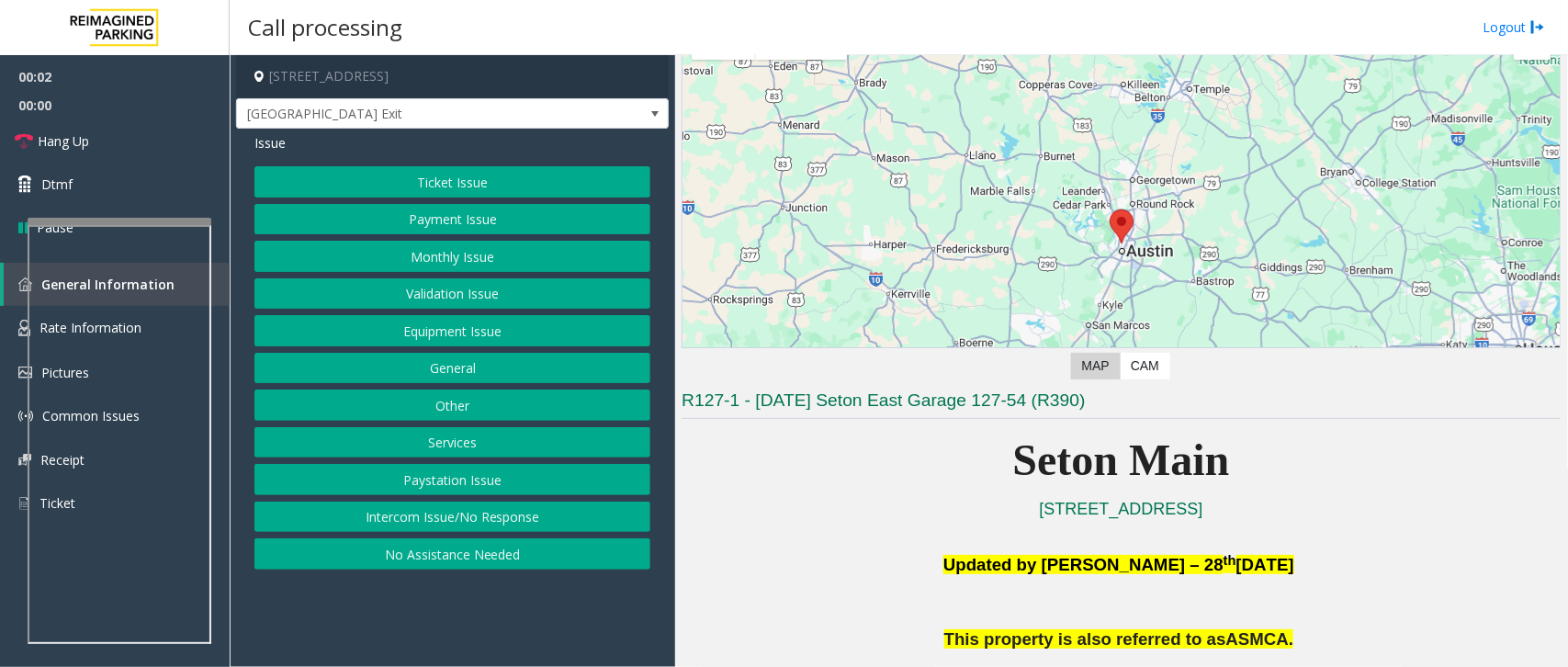
scroll to position [460, 0]
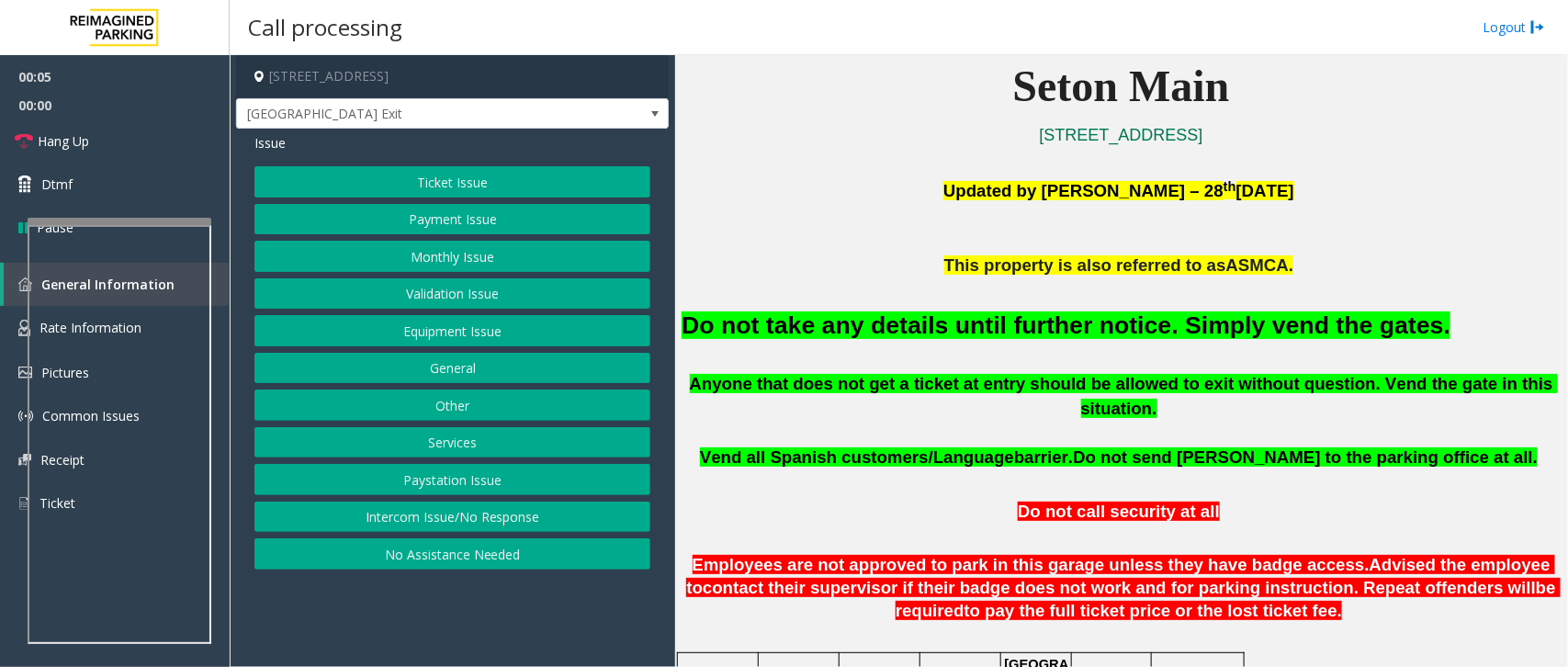
click at [478, 561] on button "No Assistance Needed" at bounding box center [452, 553] width 396 height 31
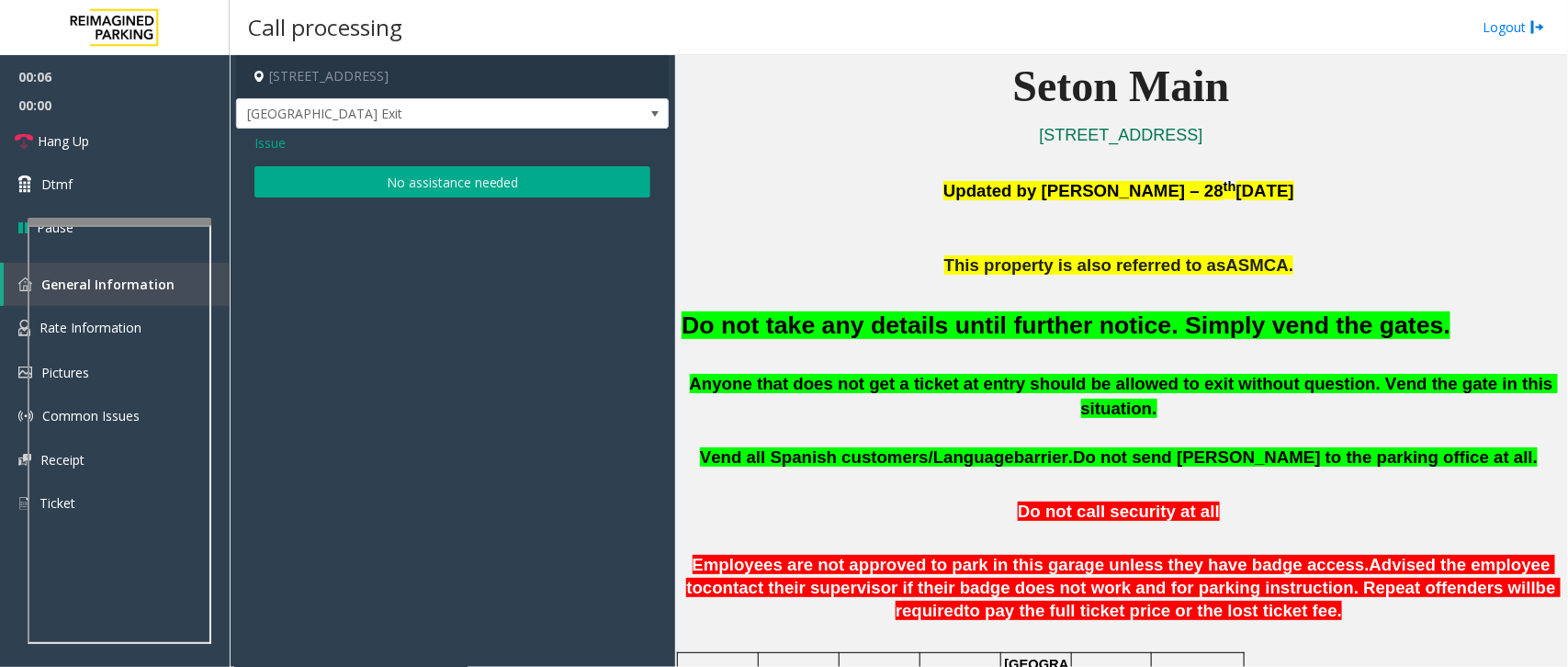
click at [492, 191] on button "No assistance needed" at bounding box center [452, 181] width 396 height 31
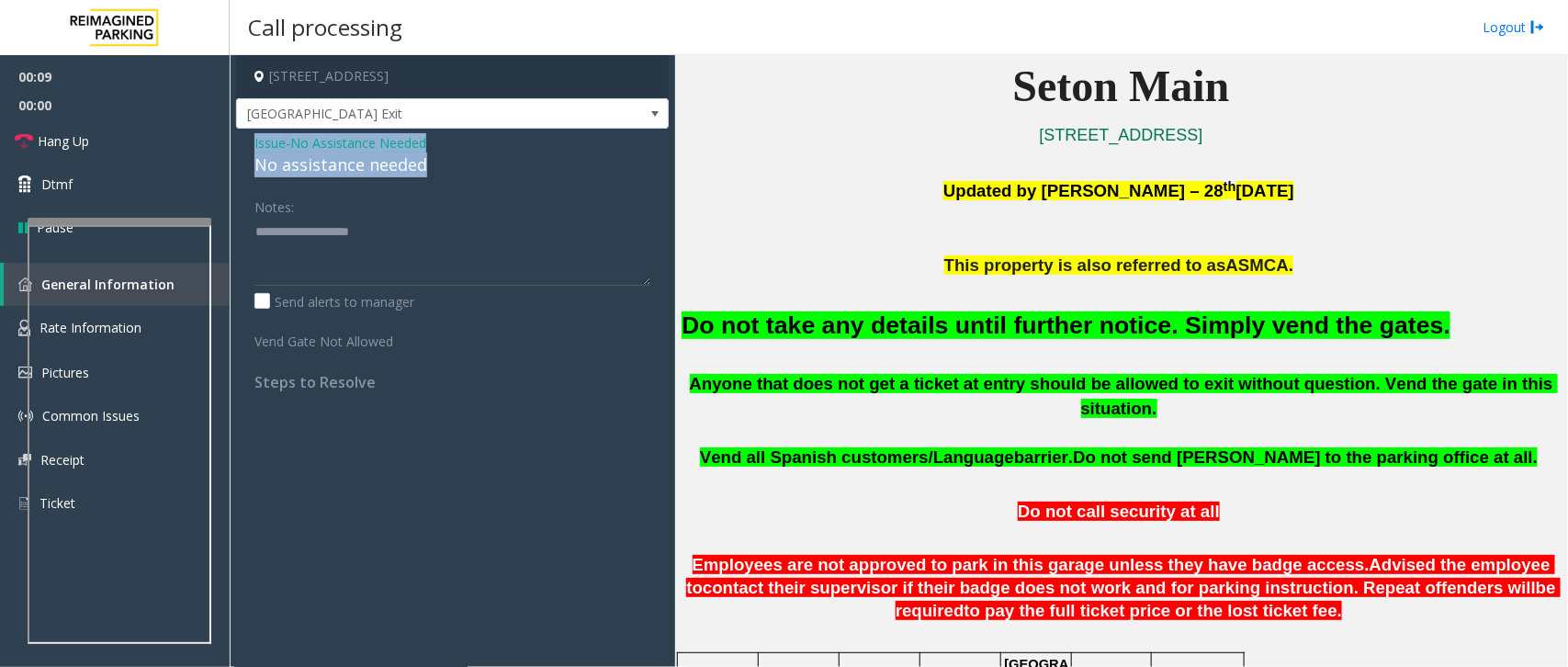
drag, startPoint x: 438, startPoint y: 166, endPoint x: 249, endPoint y: 139, distance: 190.9
click at [249, 139] on div "Issue - No Assistance Needed No assistance needed Notes: Send alerts to manager…" at bounding box center [452, 269] width 433 height 281
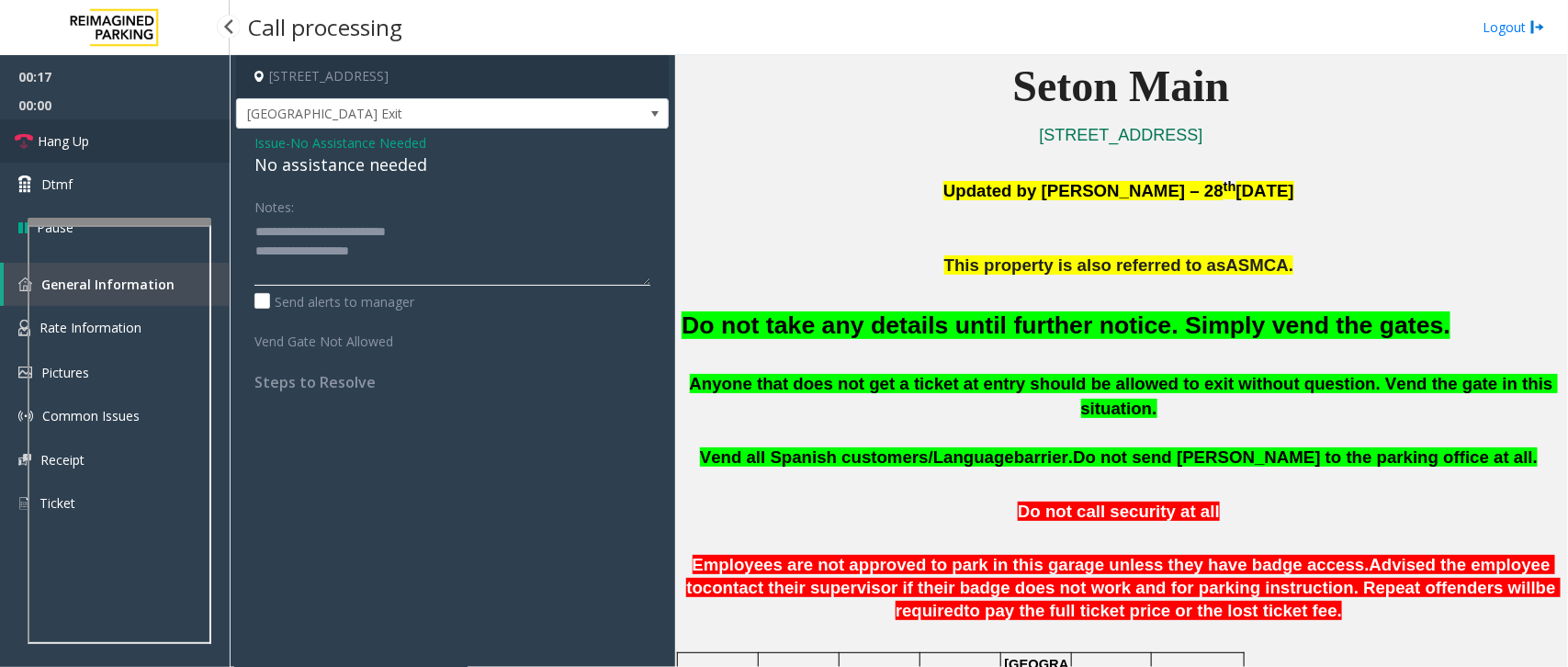
type textarea "**********"
click at [106, 132] on link "Hang Up" at bounding box center [115, 141] width 230 height 43
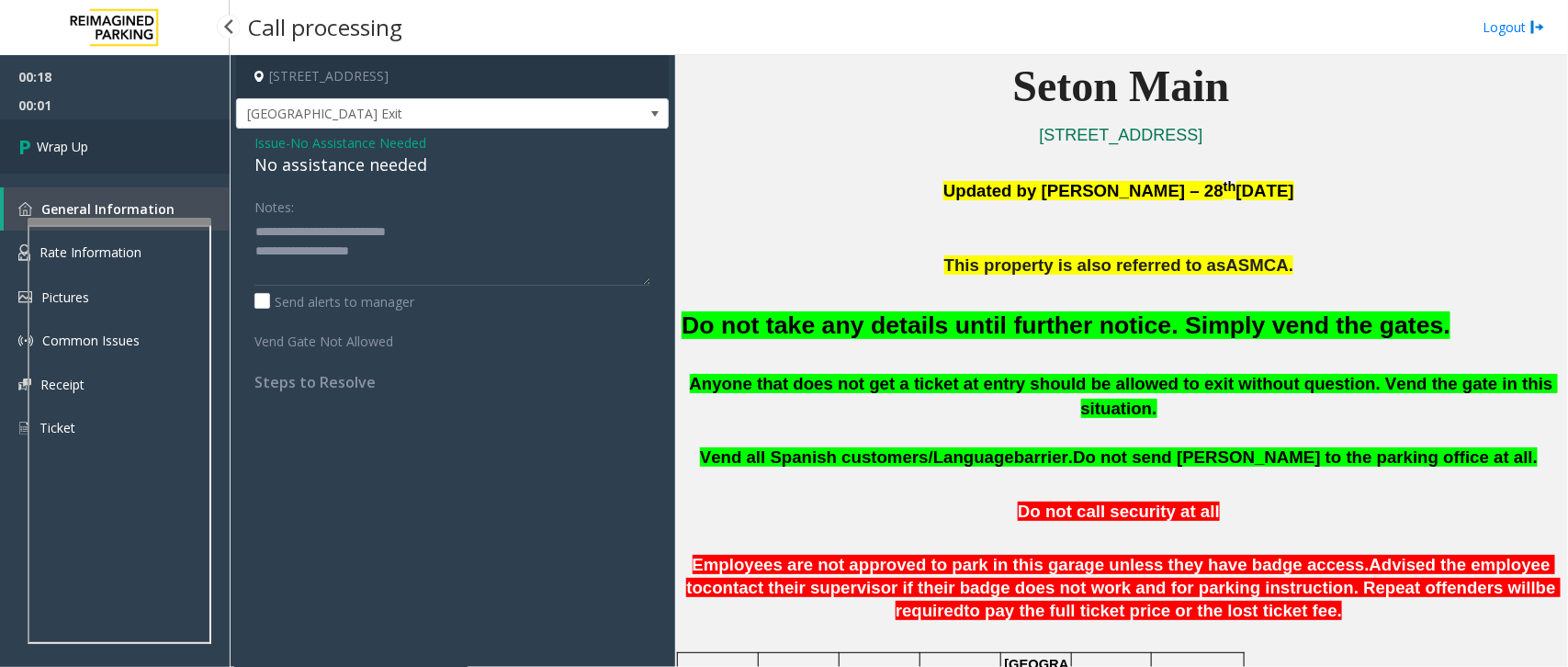
click at [106, 132] on link "Wrap Up" at bounding box center [115, 147] width 230 height 54
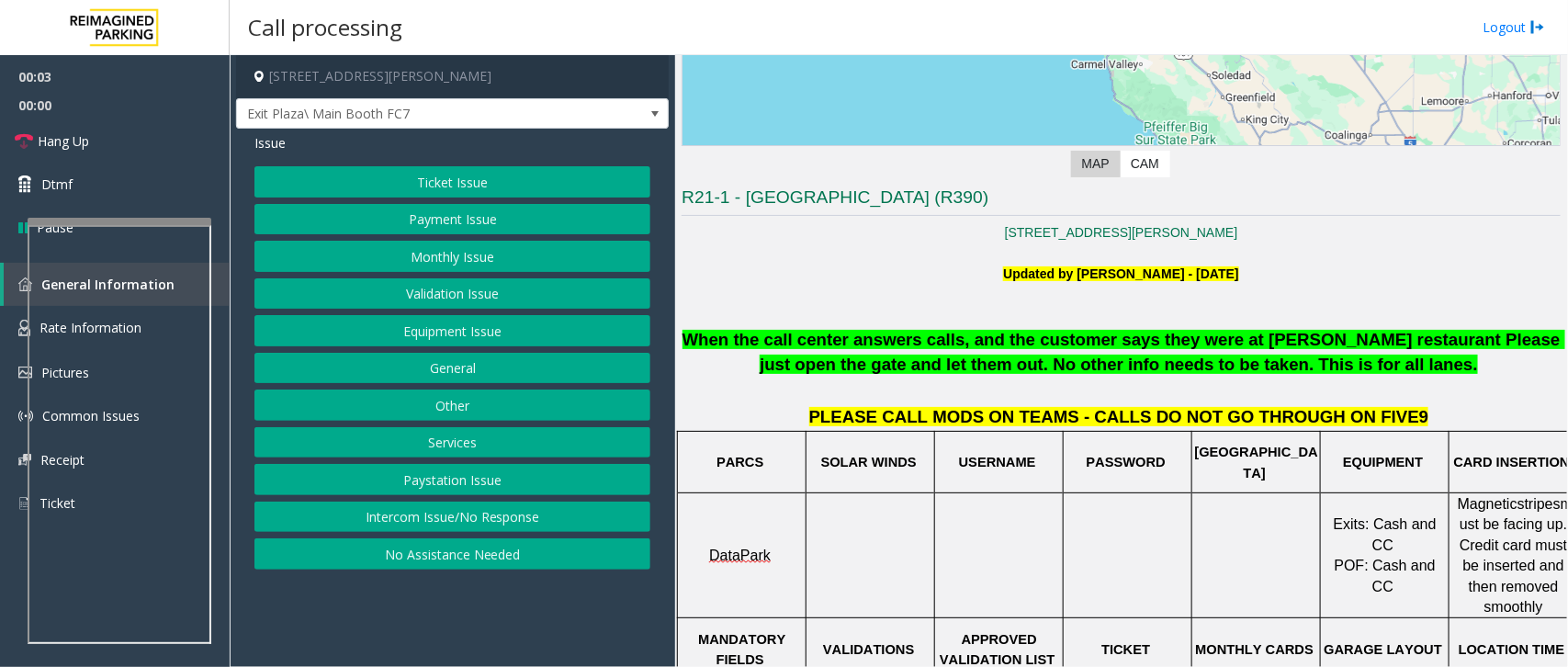
scroll to position [345, 0]
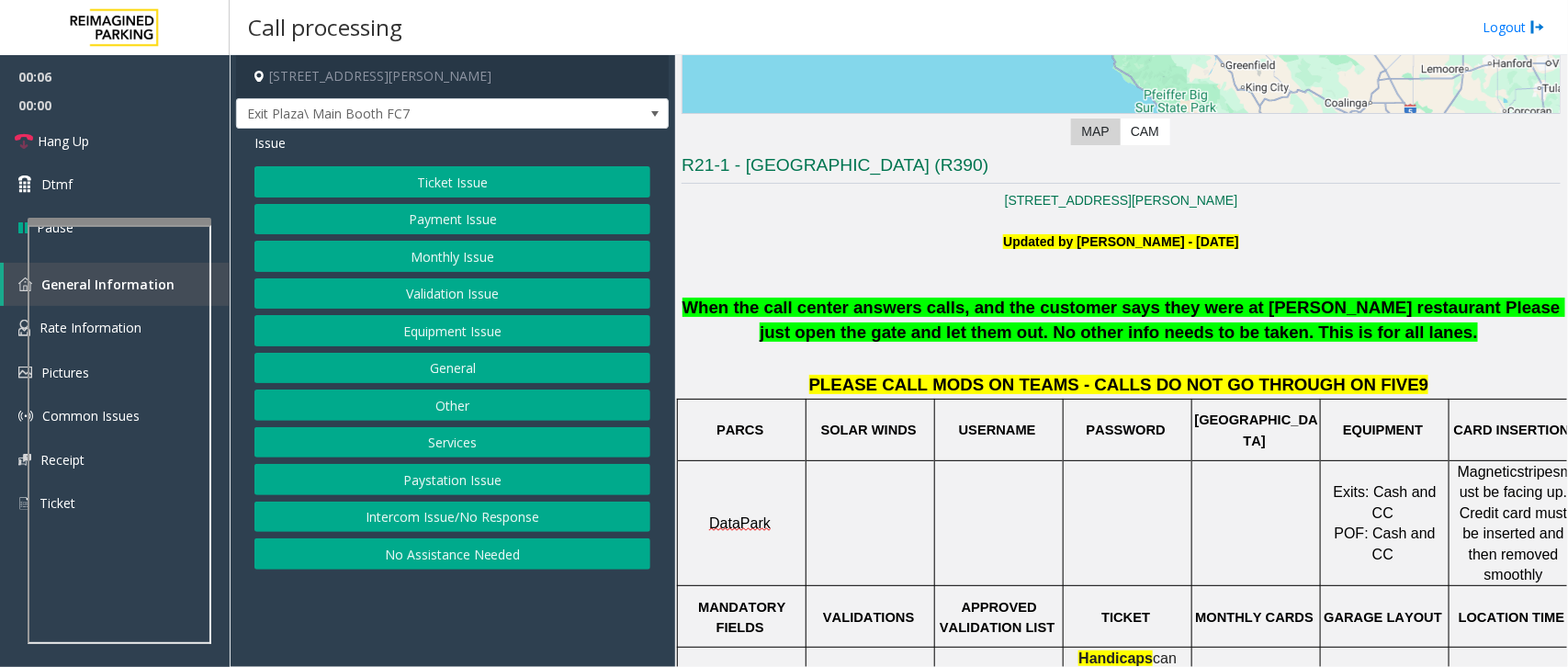
click at [523, 517] on button "Intercom Issue/No Response" at bounding box center [452, 517] width 396 height 31
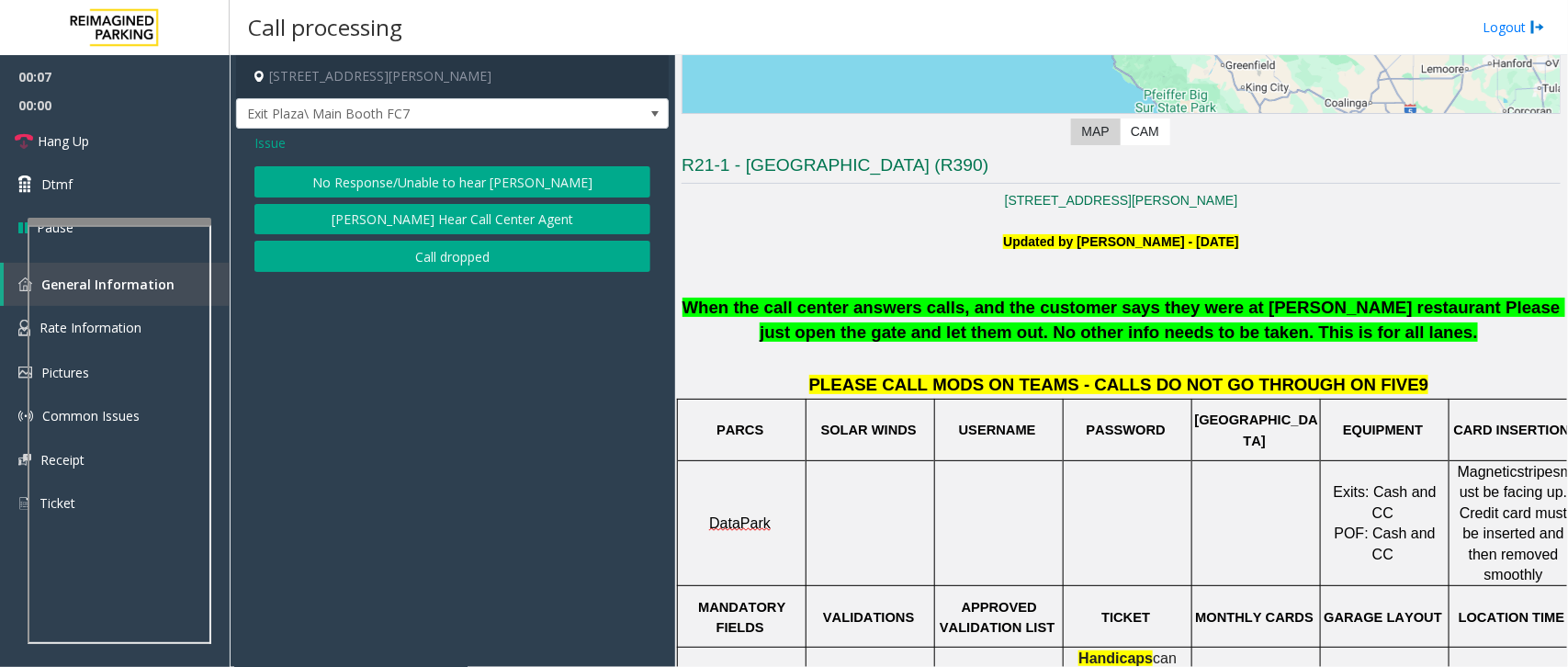
click at [528, 182] on button "No Response/Unable to hear [PERSON_NAME]" at bounding box center [452, 181] width 396 height 31
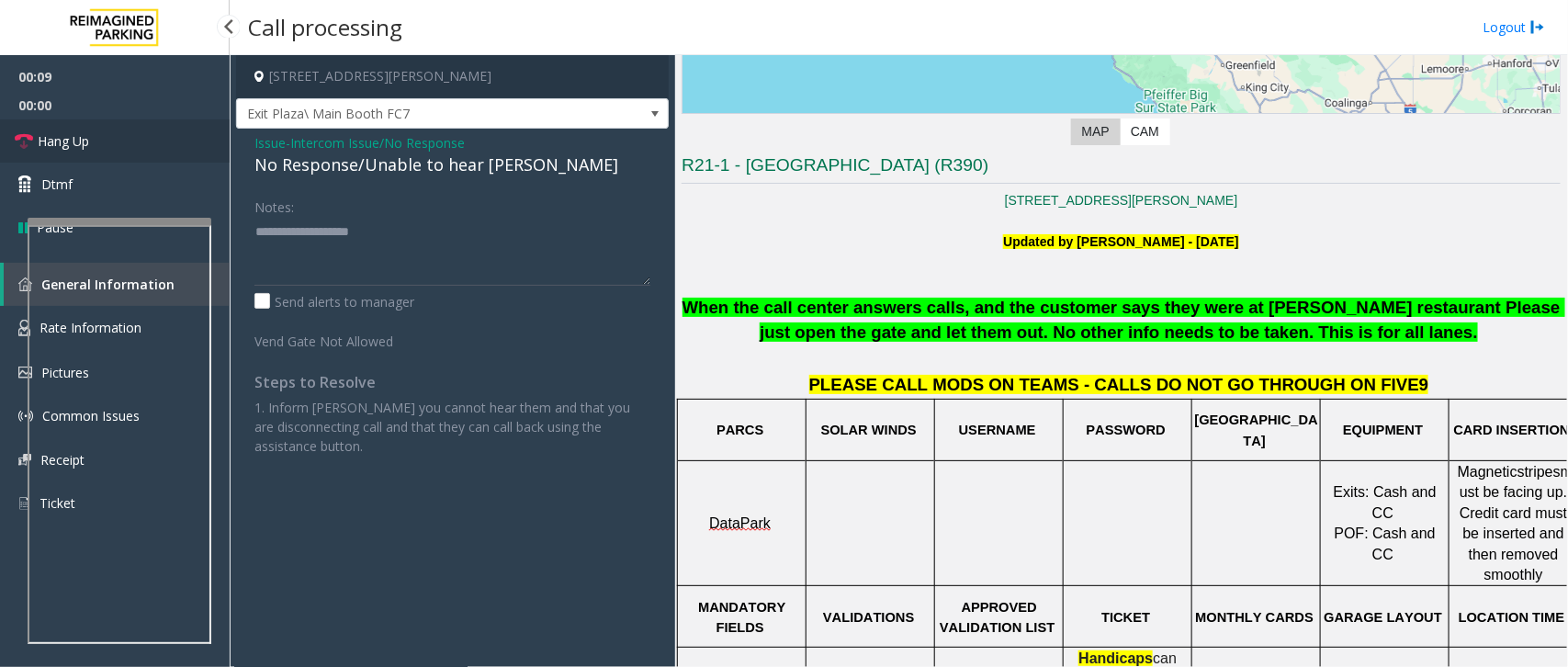
click at [78, 132] on span "Hang Up" at bounding box center [63, 141] width 51 height 20
click at [264, 136] on span "Issue" at bounding box center [269, 143] width 31 height 20
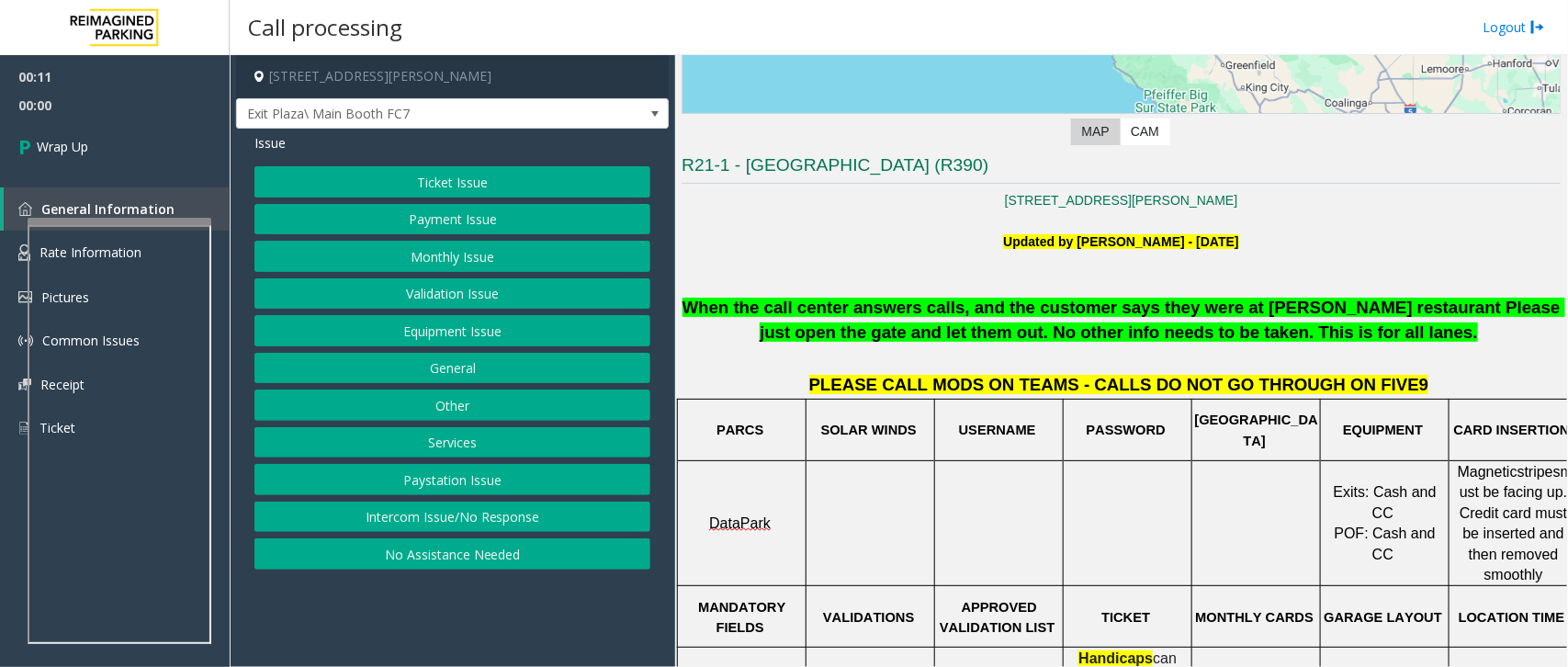
click at [452, 554] on button "No Assistance Needed" at bounding box center [452, 553] width 396 height 31
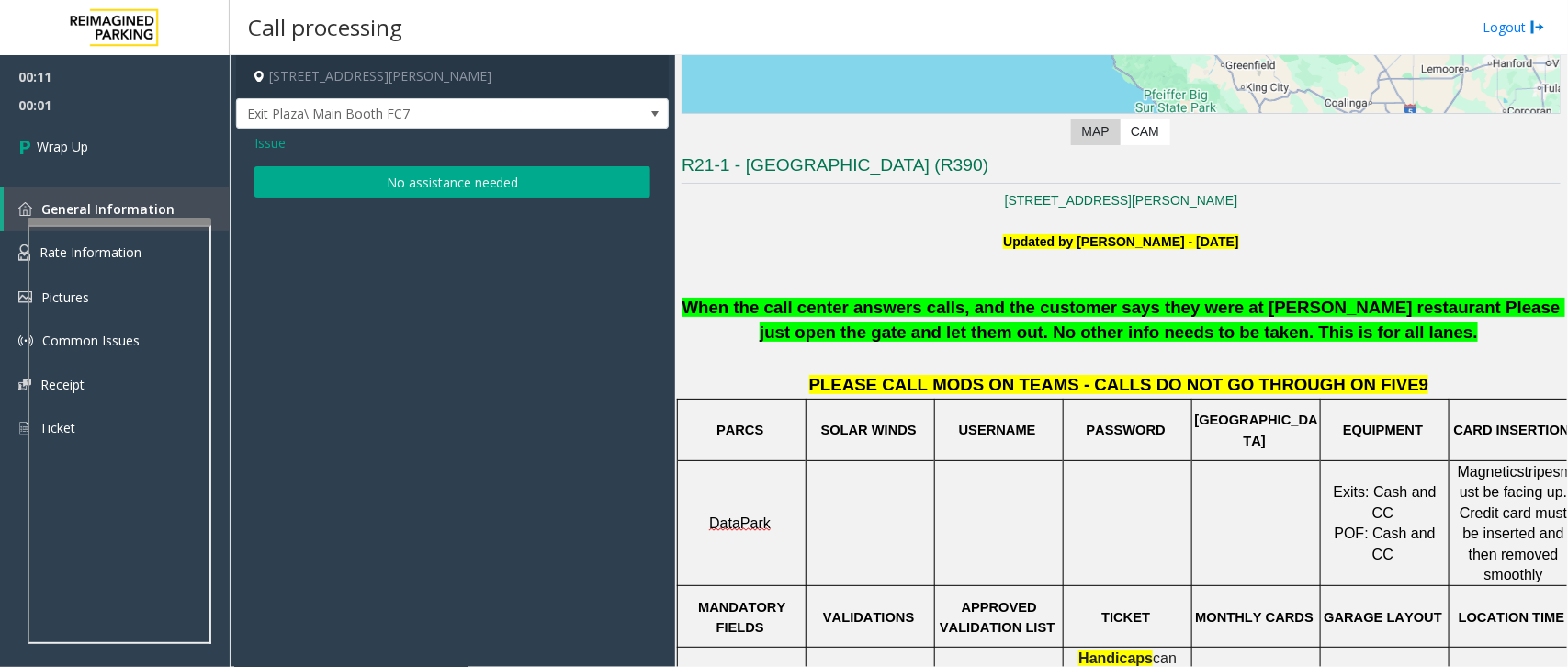
click at [429, 177] on button "No assistance needed" at bounding box center [452, 181] width 396 height 31
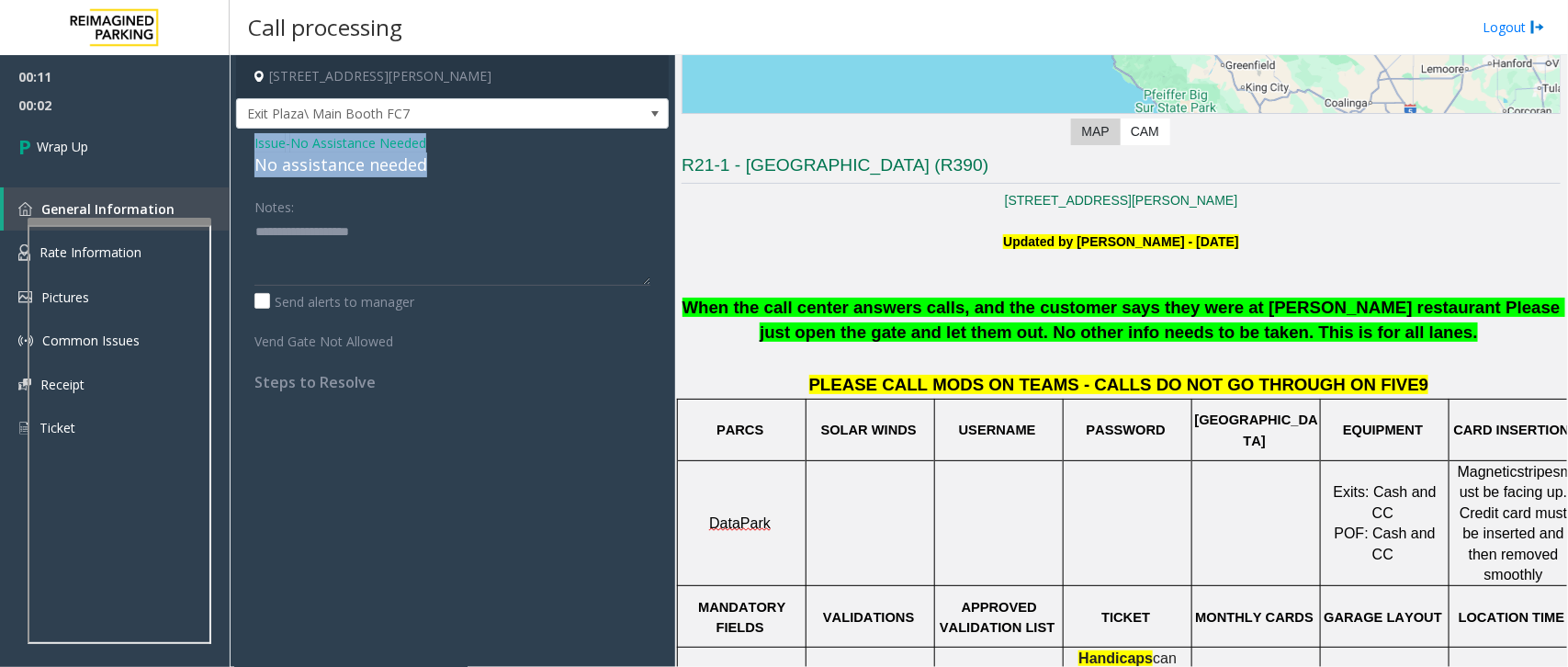
drag, startPoint x: 437, startPoint y: 172, endPoint x: 231, endPoint y: 147, distance: 207.5
click at [231, 147] on app-call-processing-form "[STREET_ADDRESS][PERSON_NAME] Exit Plaza\ Main Booth FC7 Issue - No Assistance …" at bounding box center [452, 361] width 446 height 612
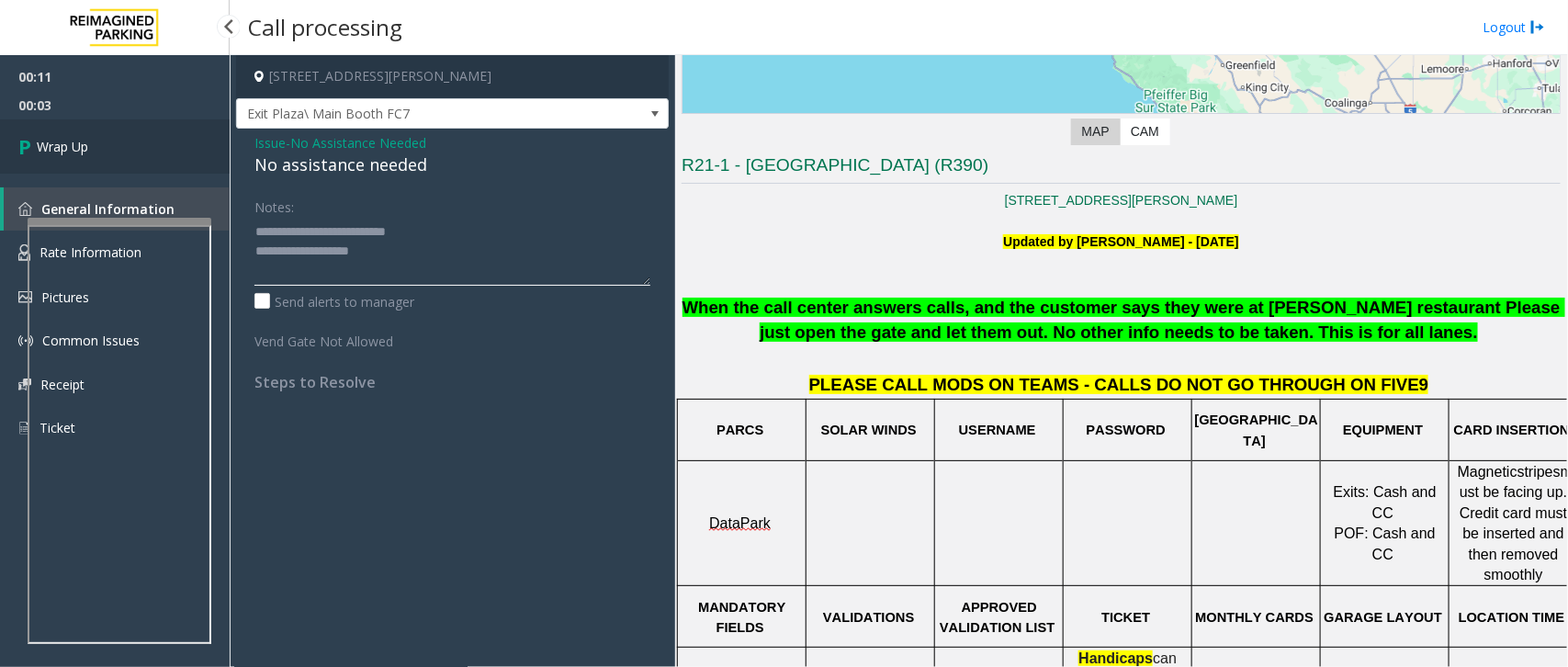
type textarea "**********"
click at [89, 122] on link "Wrap Up" at bounding box center [115, 147] width 230 height 54
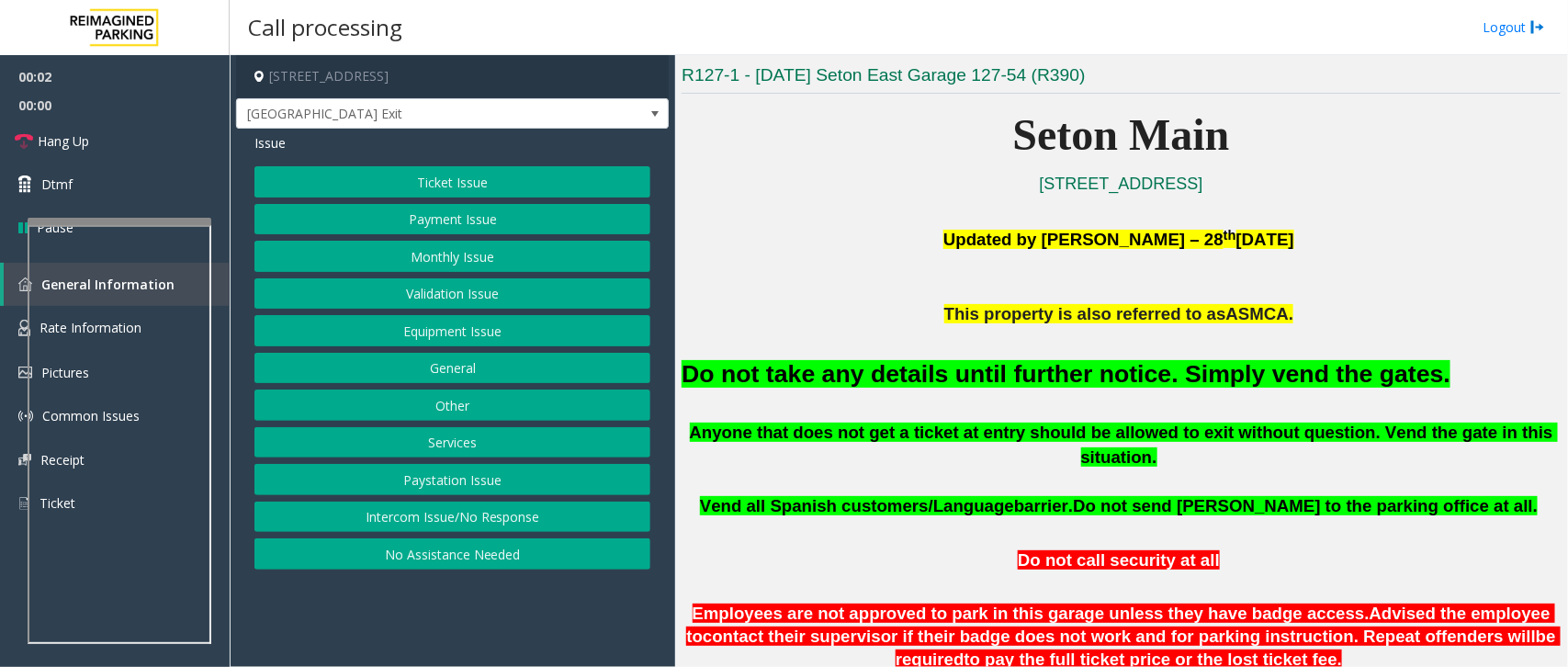
scroll to position [460, 0]
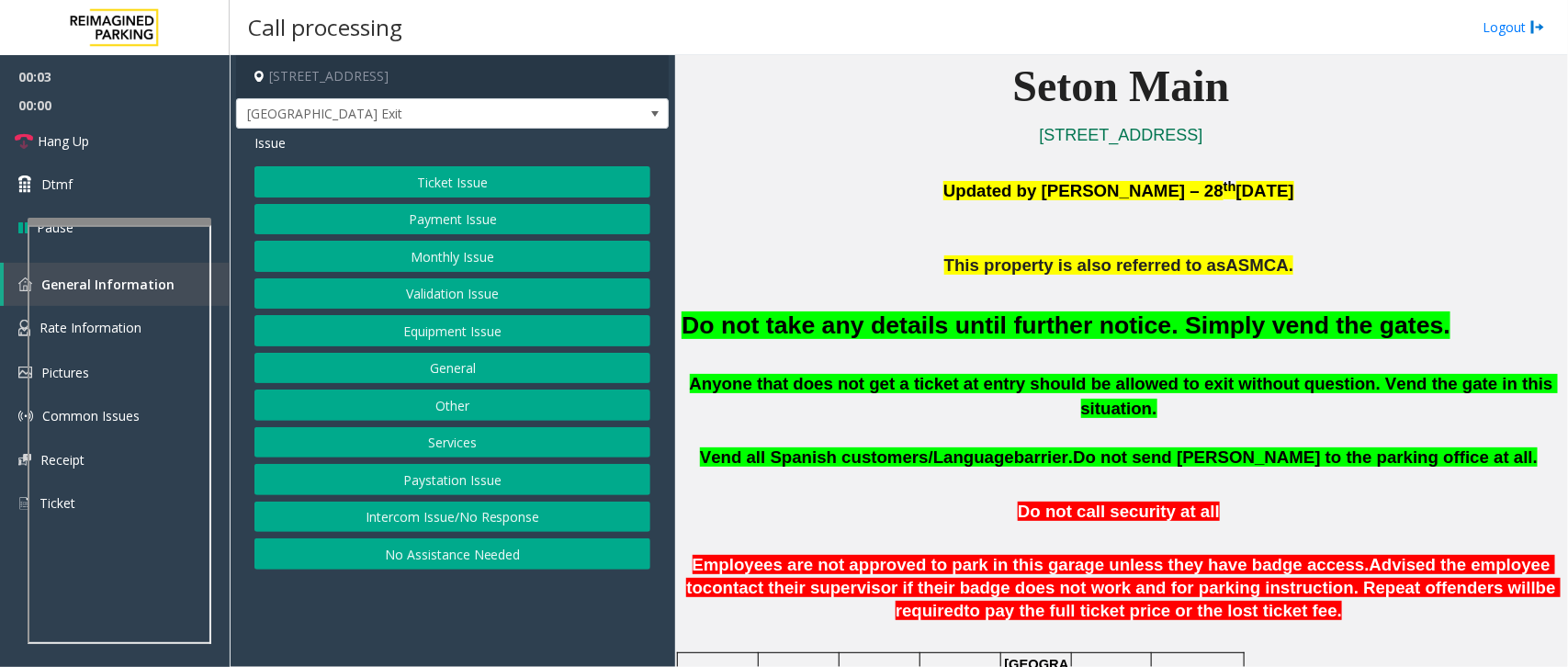
click at [468, 334] on button "Equipment Issue" at bounding box center [452, 330] width 396 height 31
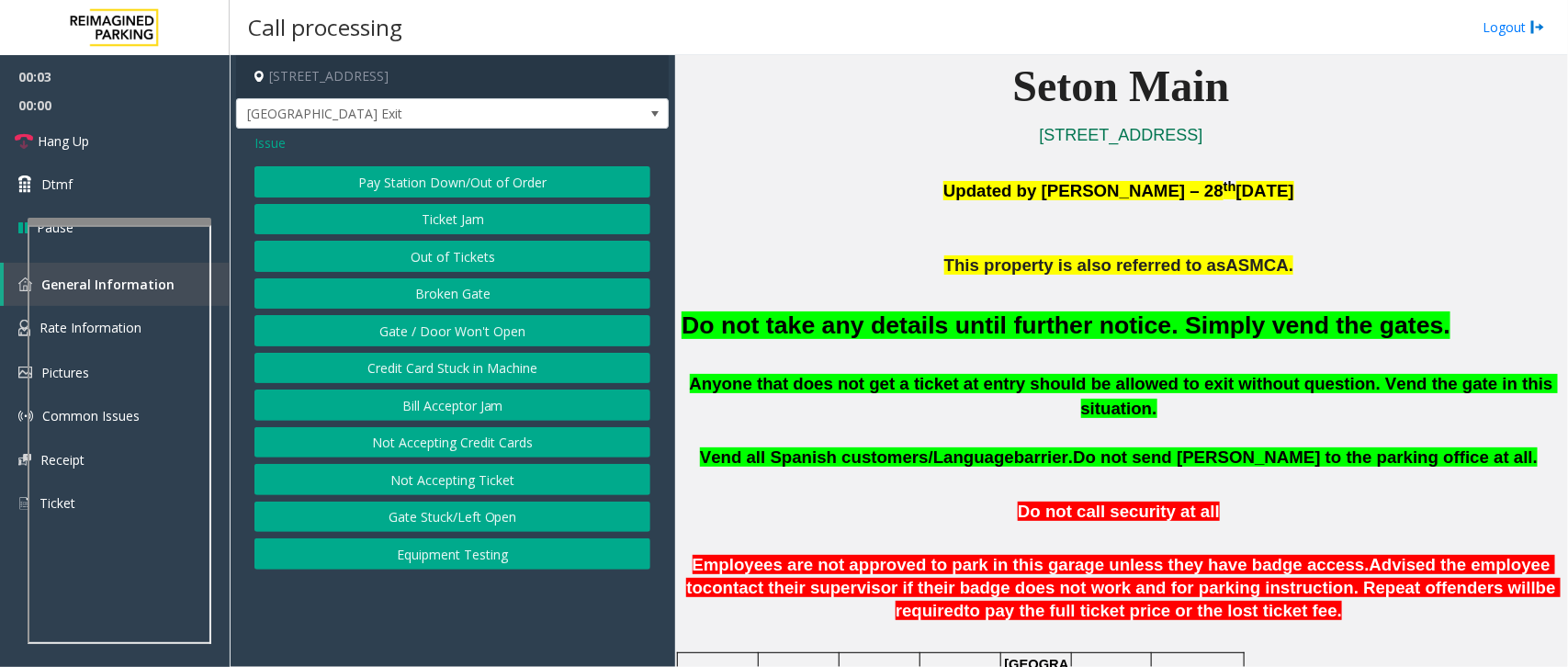
click at [428, 323] on button "Gate / Door Won't Open" at bounding box center [452, 330] width 396 height 31
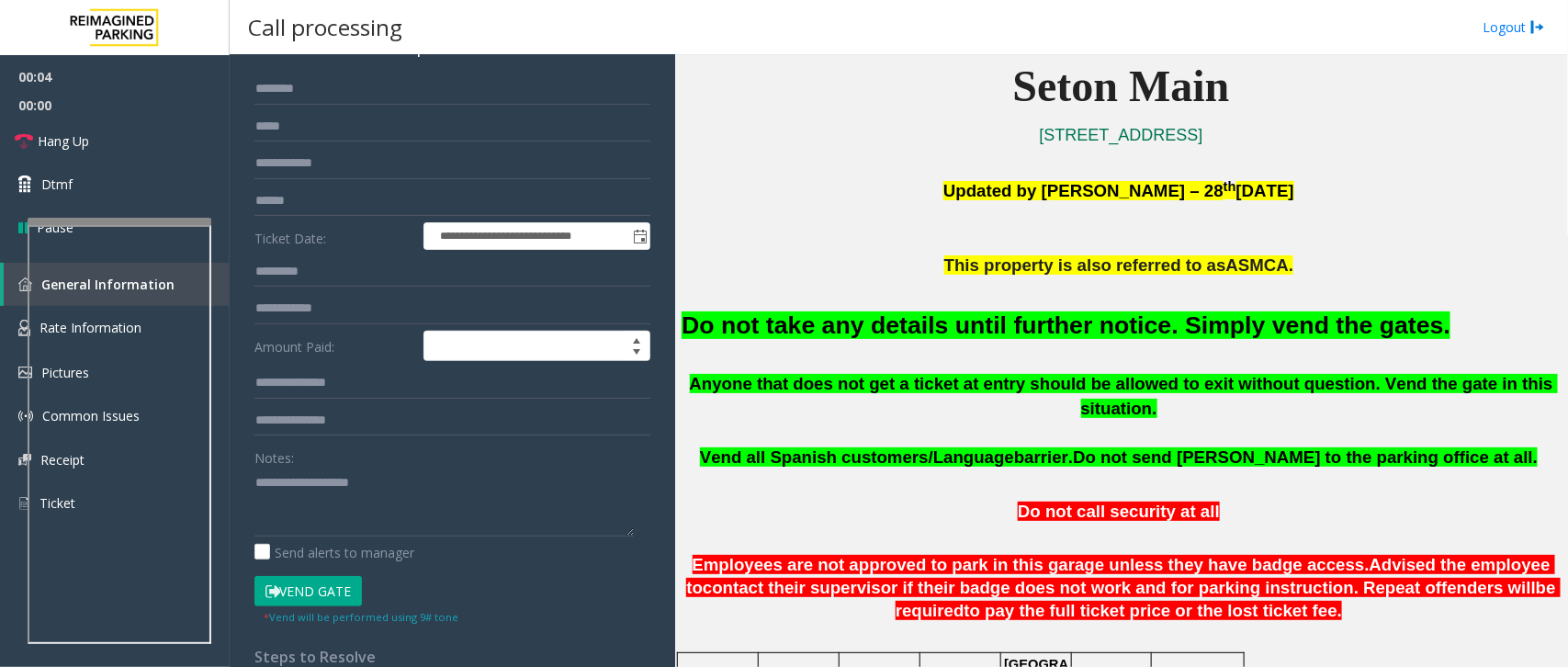
scroll to position [230, 0]
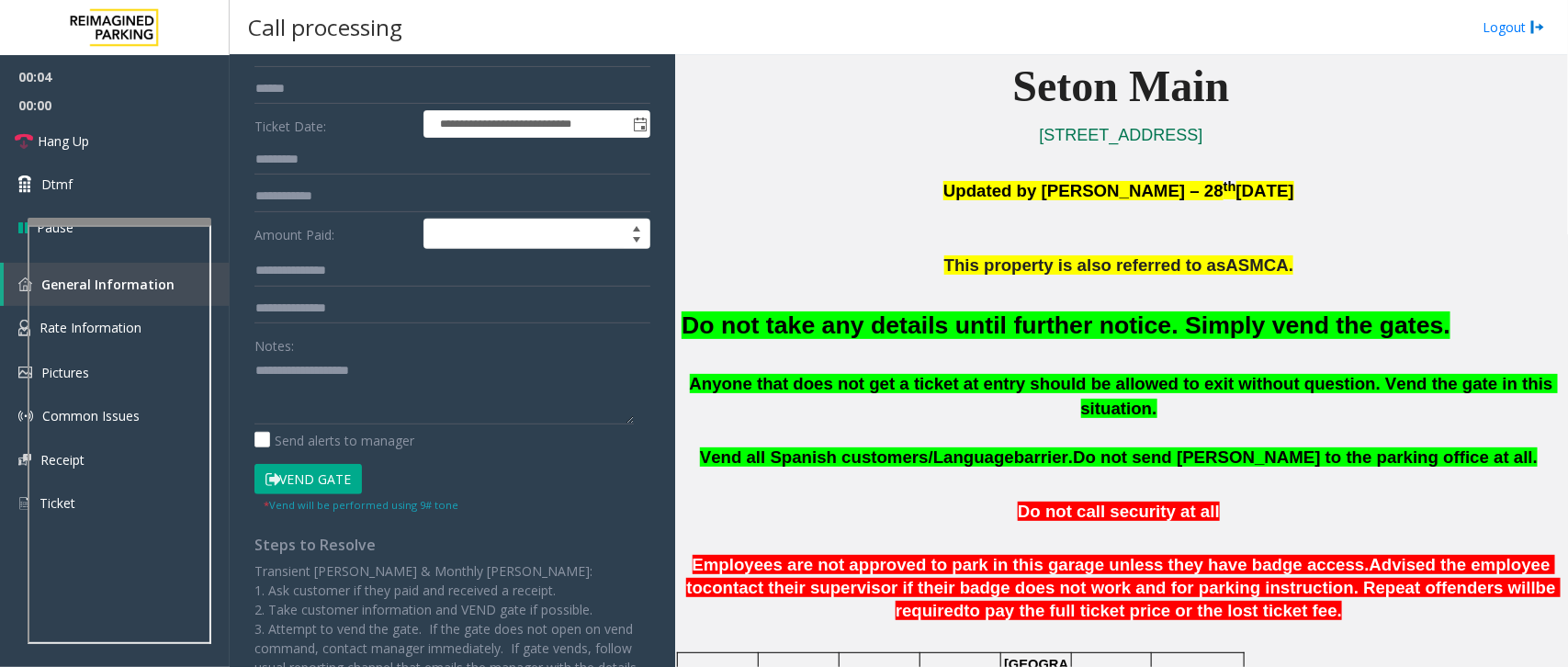
click at [305, 471] on button "Vend Gate" at bounding box center [307, 478] width 107 height 31
click at [935, 329] on font "Do not take any details until further notice. Simply vend the gates." at bounding box center [1065, 324] width 769 height 27
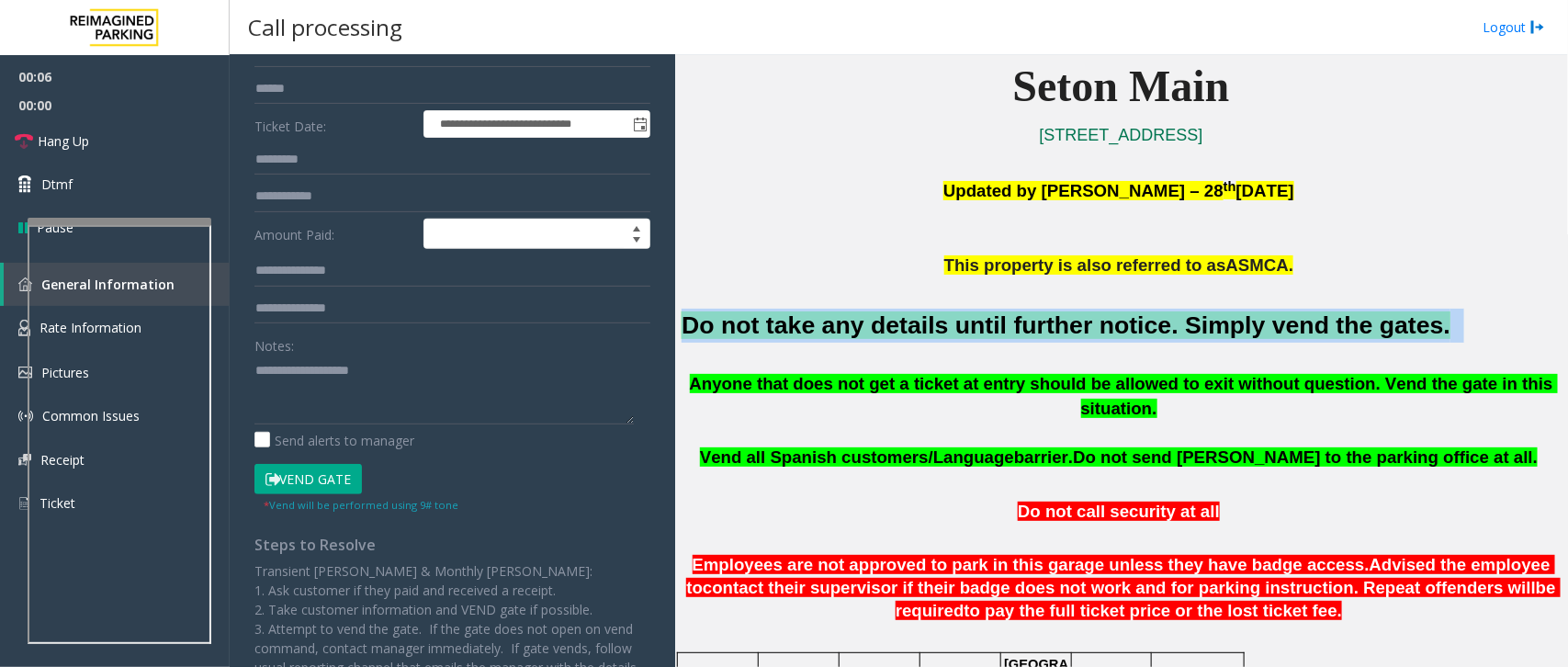
click at [935, 329] on font "Do not take any details until further notice. Simply vend the gates." at bounding box center [1065, 324] width 769 height 27
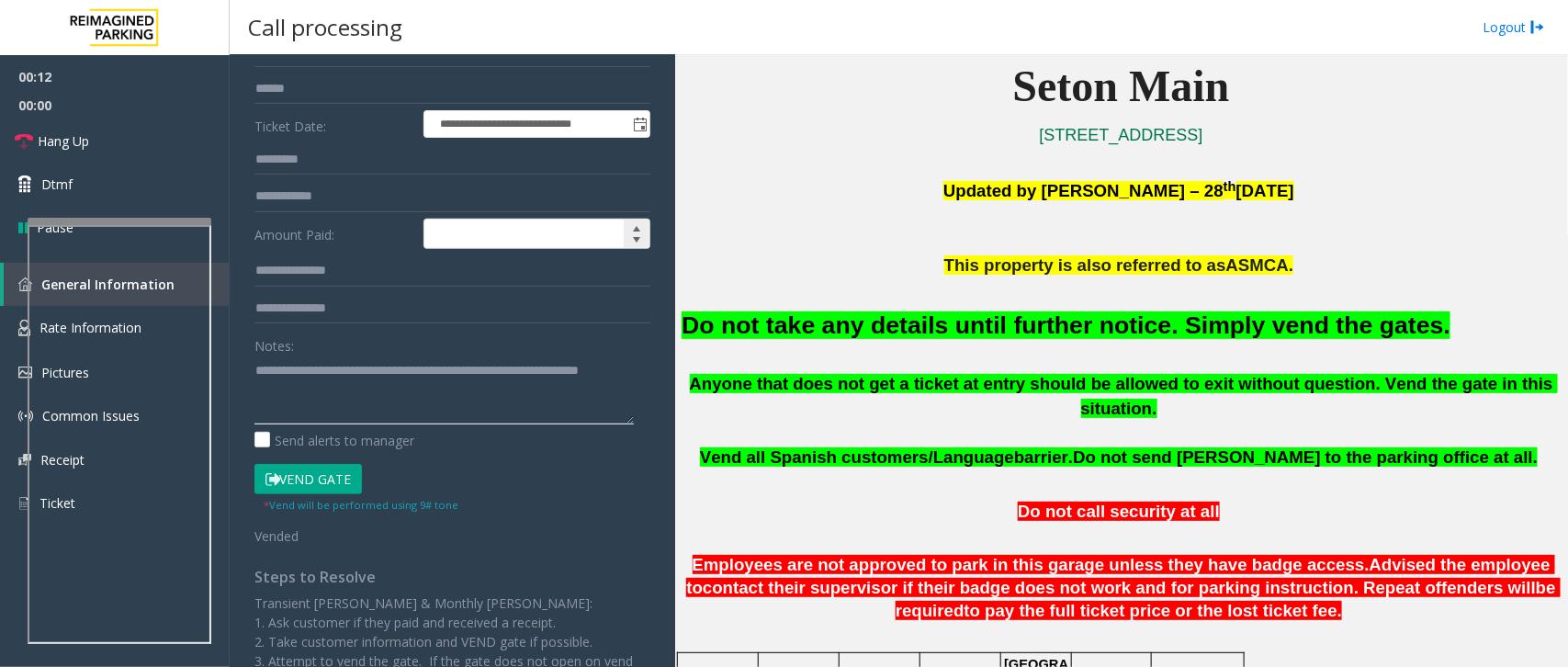
scroll to position [0, 0]
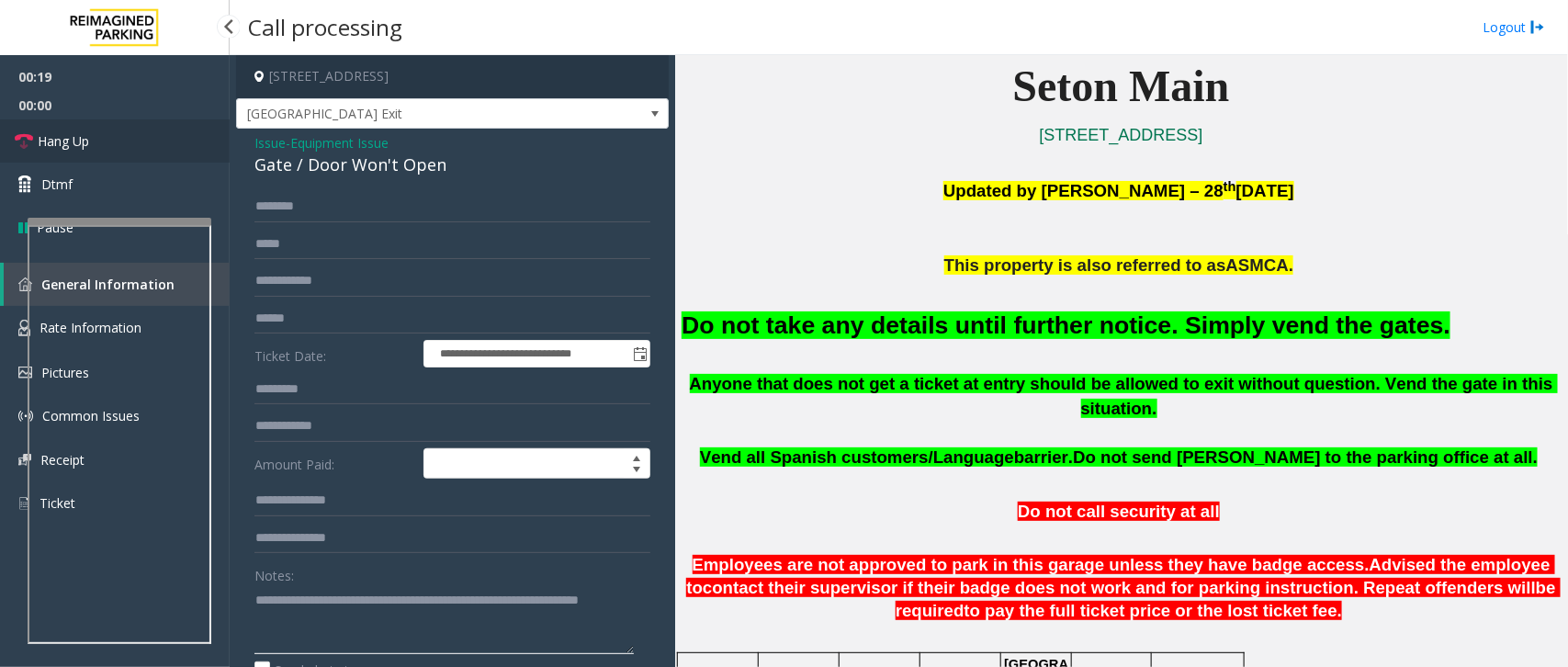
type textarea "**********"
click at [60, 136] on span "Hang Up" at bounding box center [63, 141] width 51 height 20
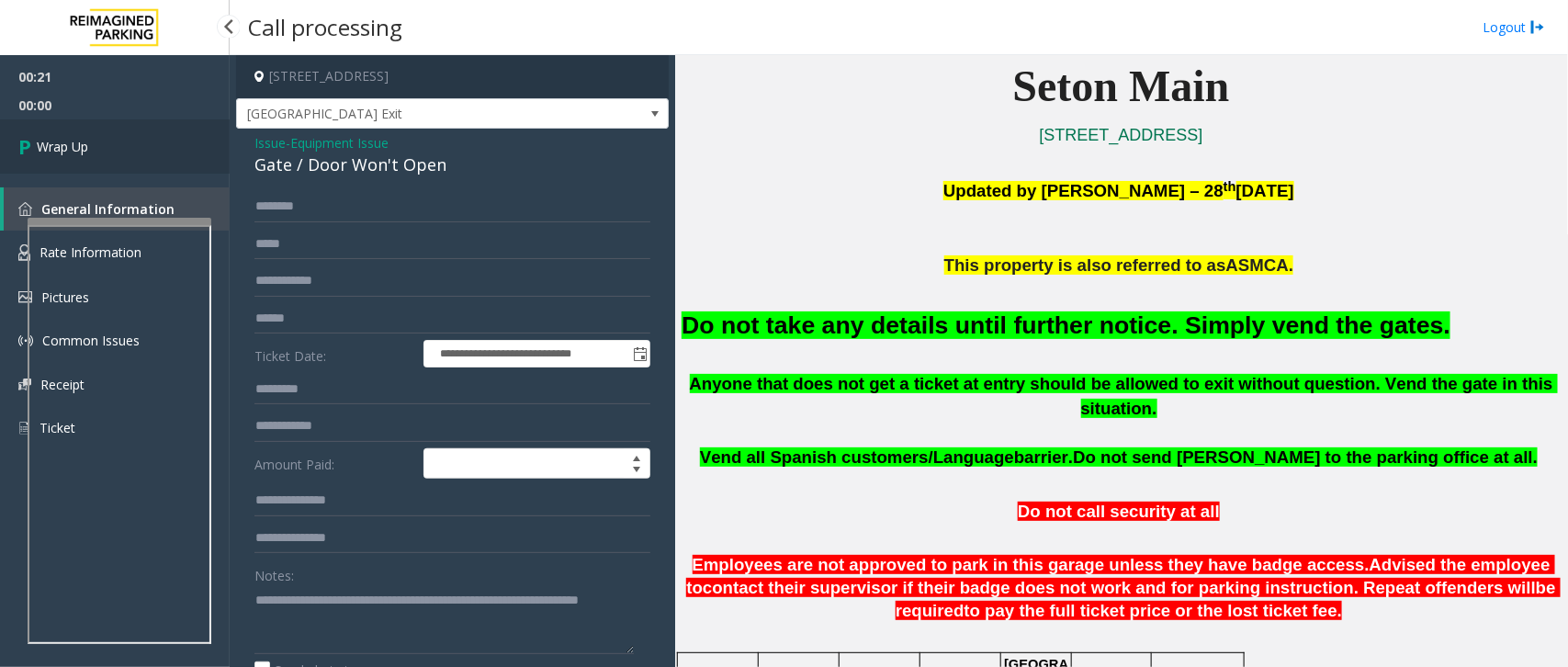
click at [60, 136] on span "Wrap Up" at bounding box center [62, 146] width 51 height 20
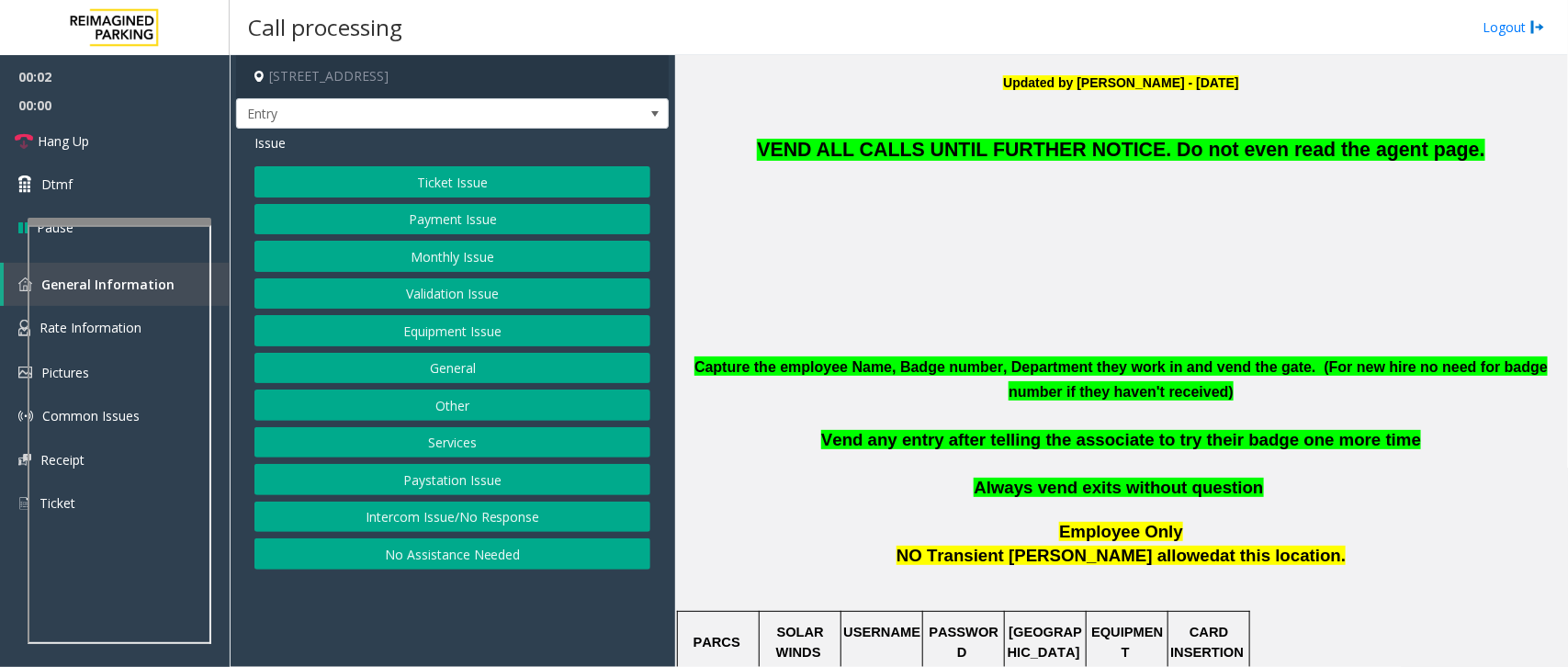
scroll to position [574, 0]
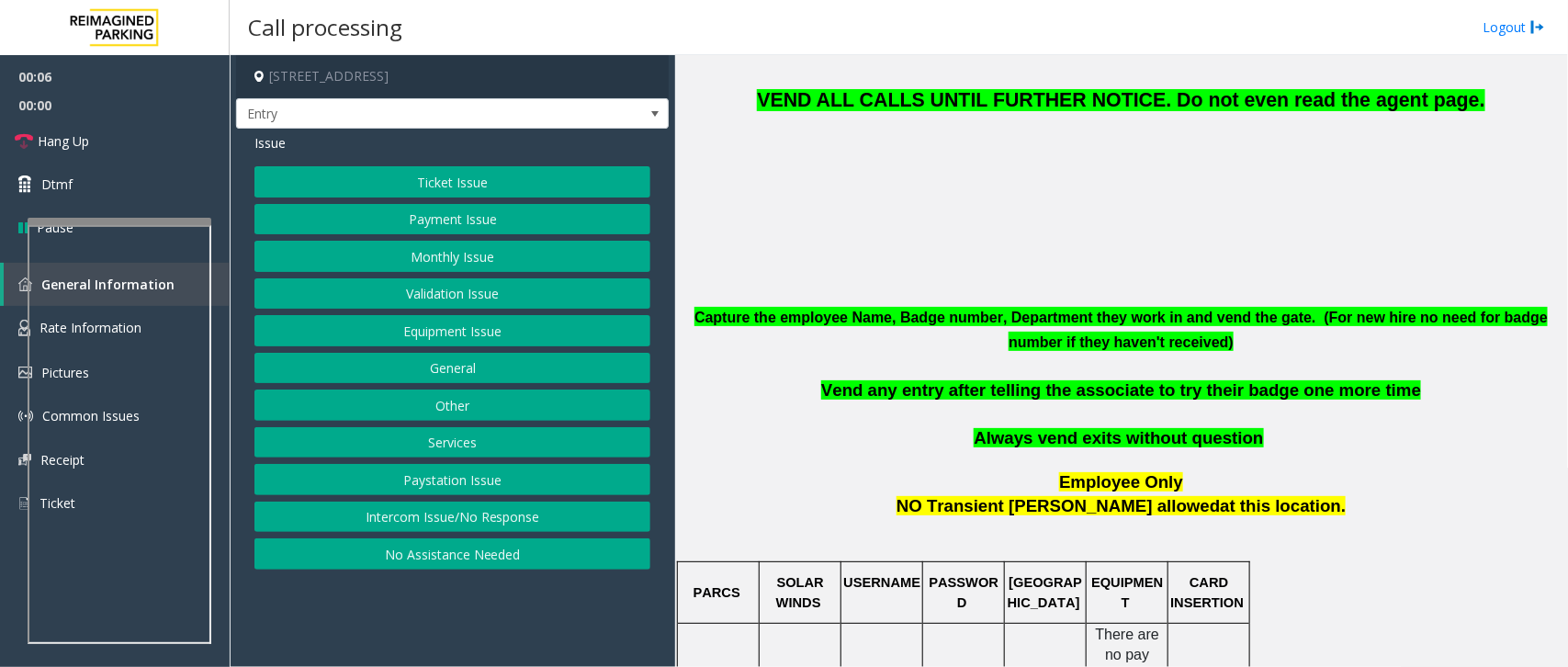
click at [516, 512] on button "Intercom Issue/No Response" at bounding box center [452, 517] width 396 height 31
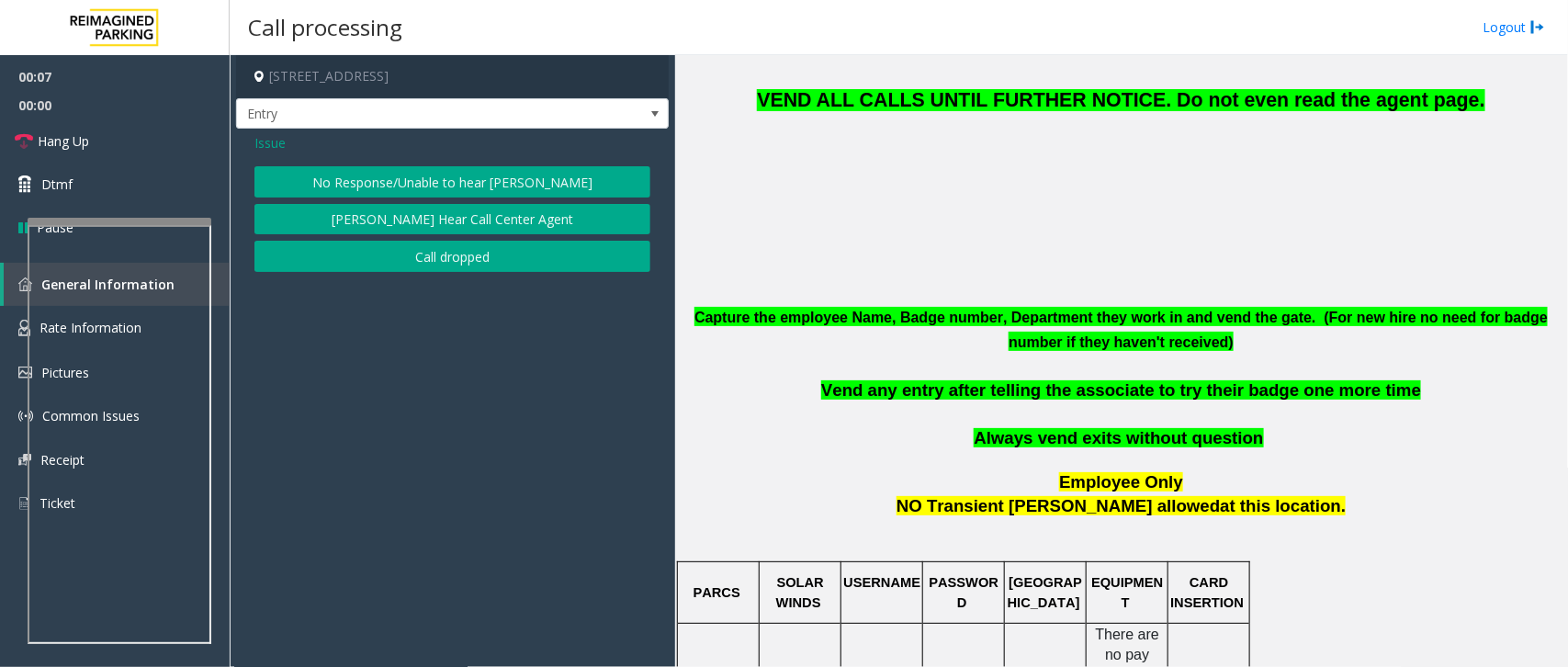
click at [525, 181] on button "No Response/Unable to hear [PERSON_NAME]" at bounding box center [452, 181] width 396 height 31
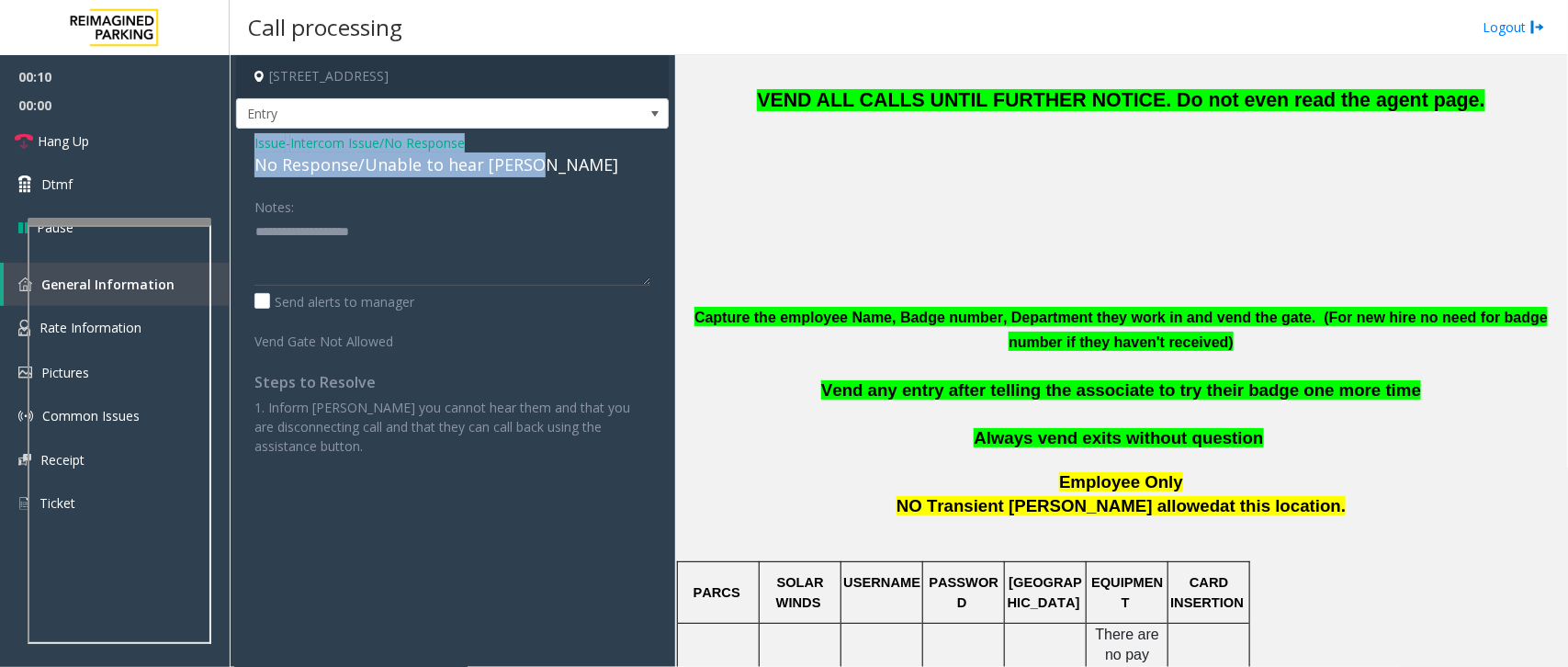
drag, startPoint x: 535, startPoint y: 166, endPoint x: 241, endPoint y: 142, distance: 295.0
click at [241, 142] on div "Issue - Intercom Issue/No Response No Response/Unable to hear [PERSON_NAME] Not…" at bounding box center [452, 302] width 433 height 346
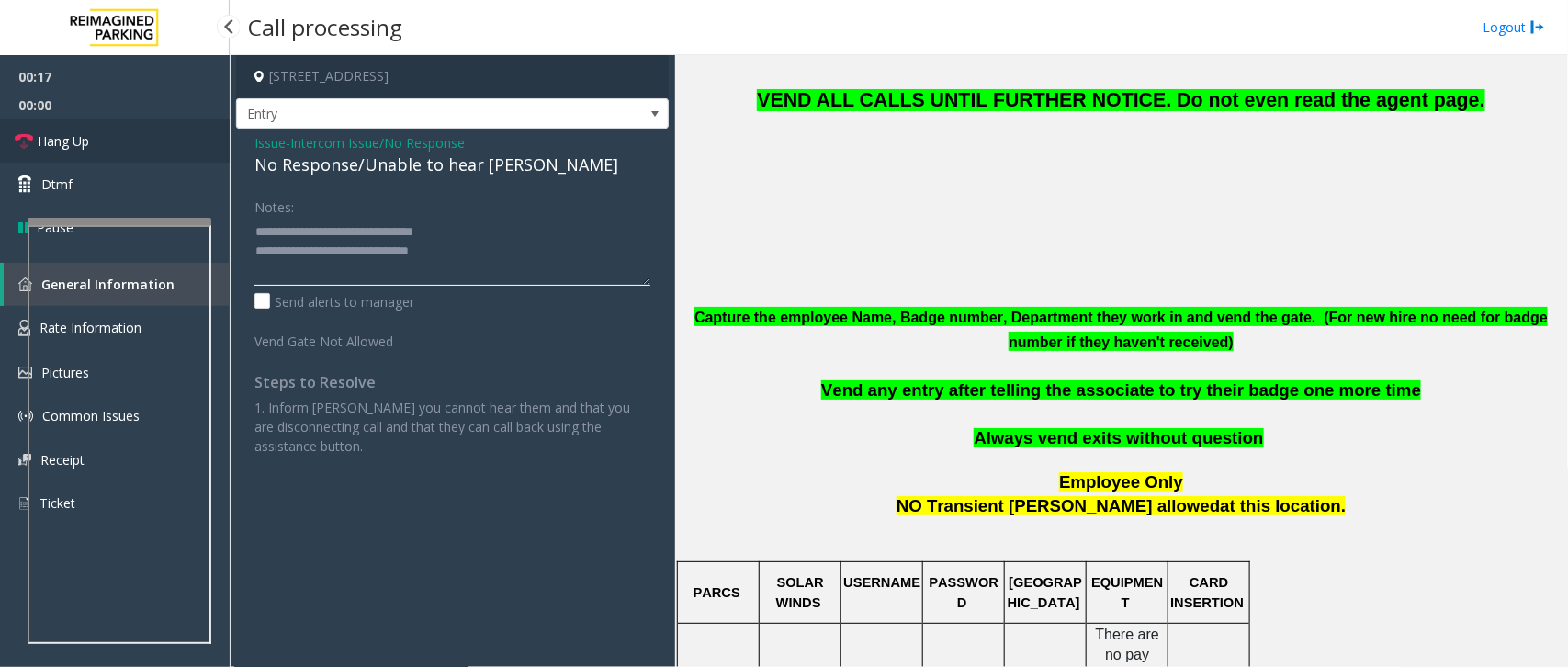
type textarea "**********"
click at [80, 151] on link "Hang Up" at bounding box center [115, 141] width 230 height 43
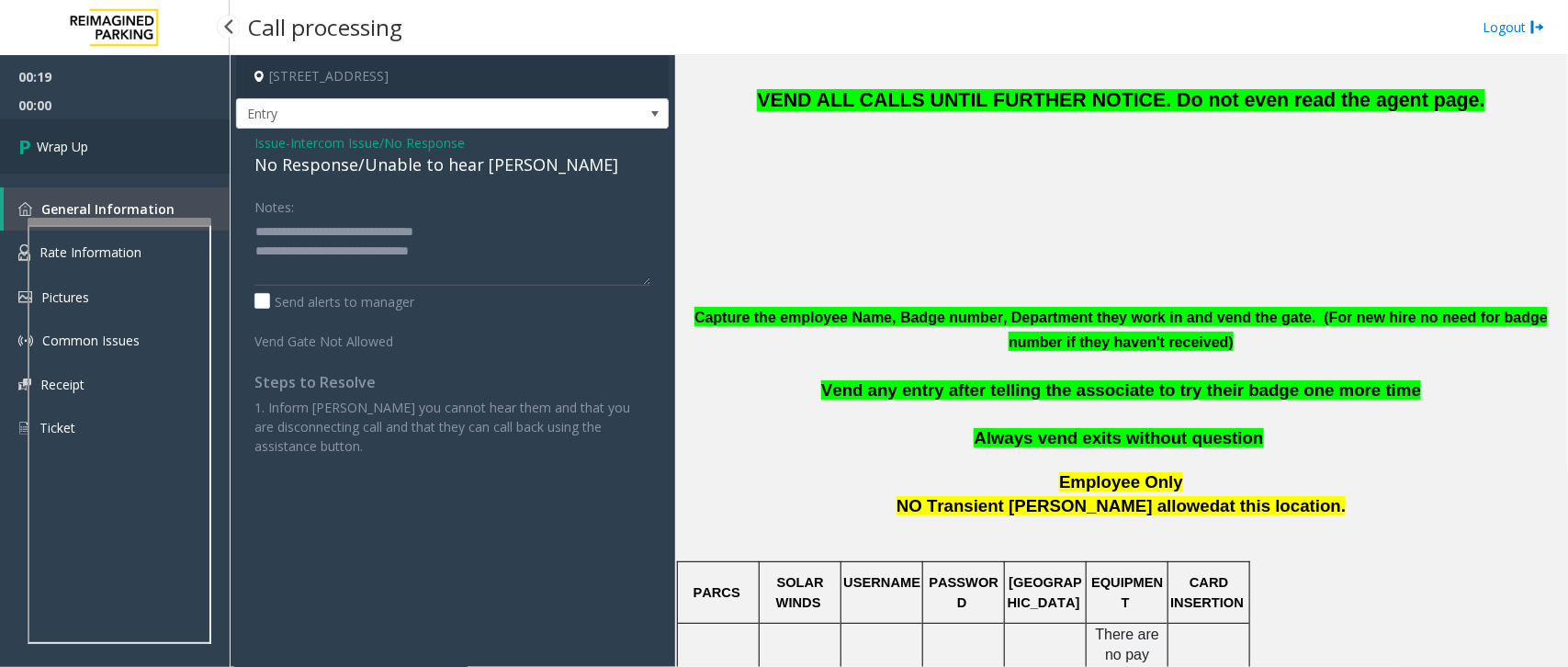
click at [80, 151] on span "Wrap Up" at bounding box center [62, 146] width 51 height 20
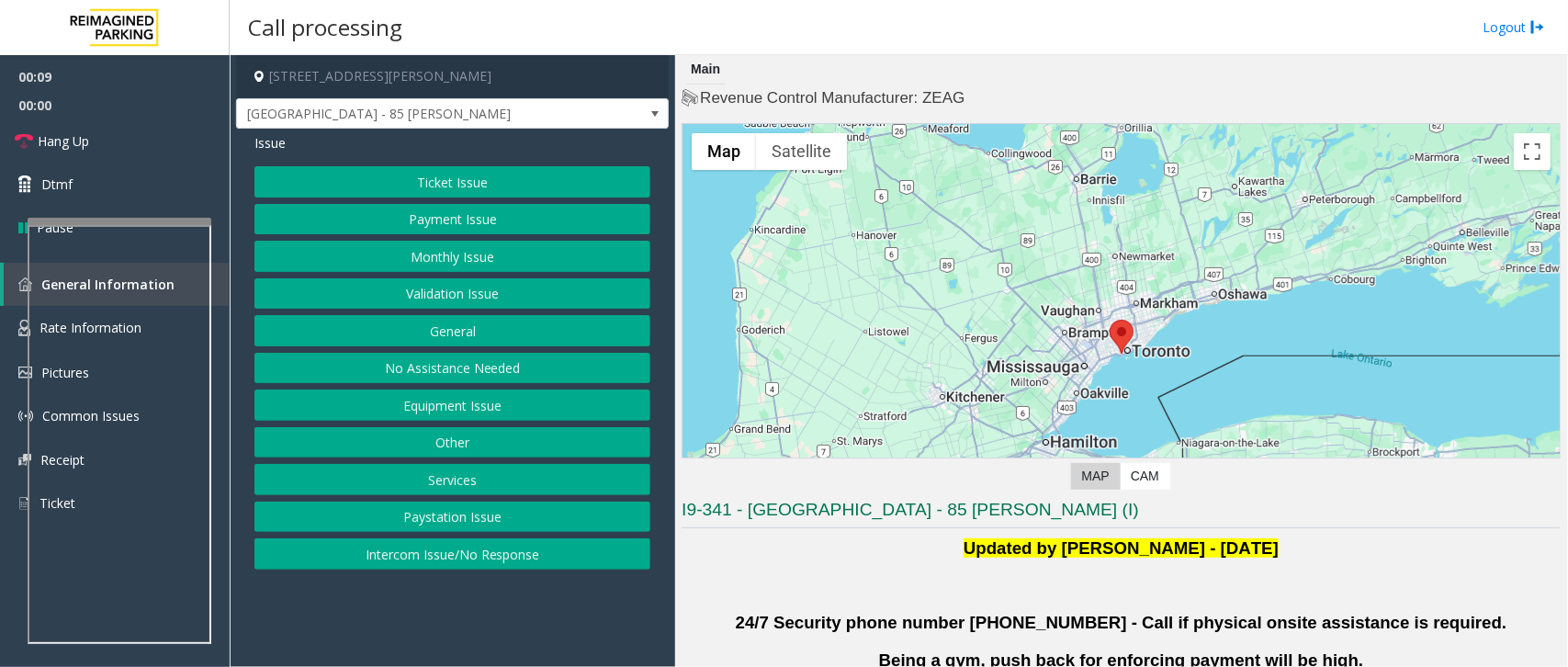
click at [448, 292] on button "Validation Issue" at bounding box center [452, 293] width 396 height 31
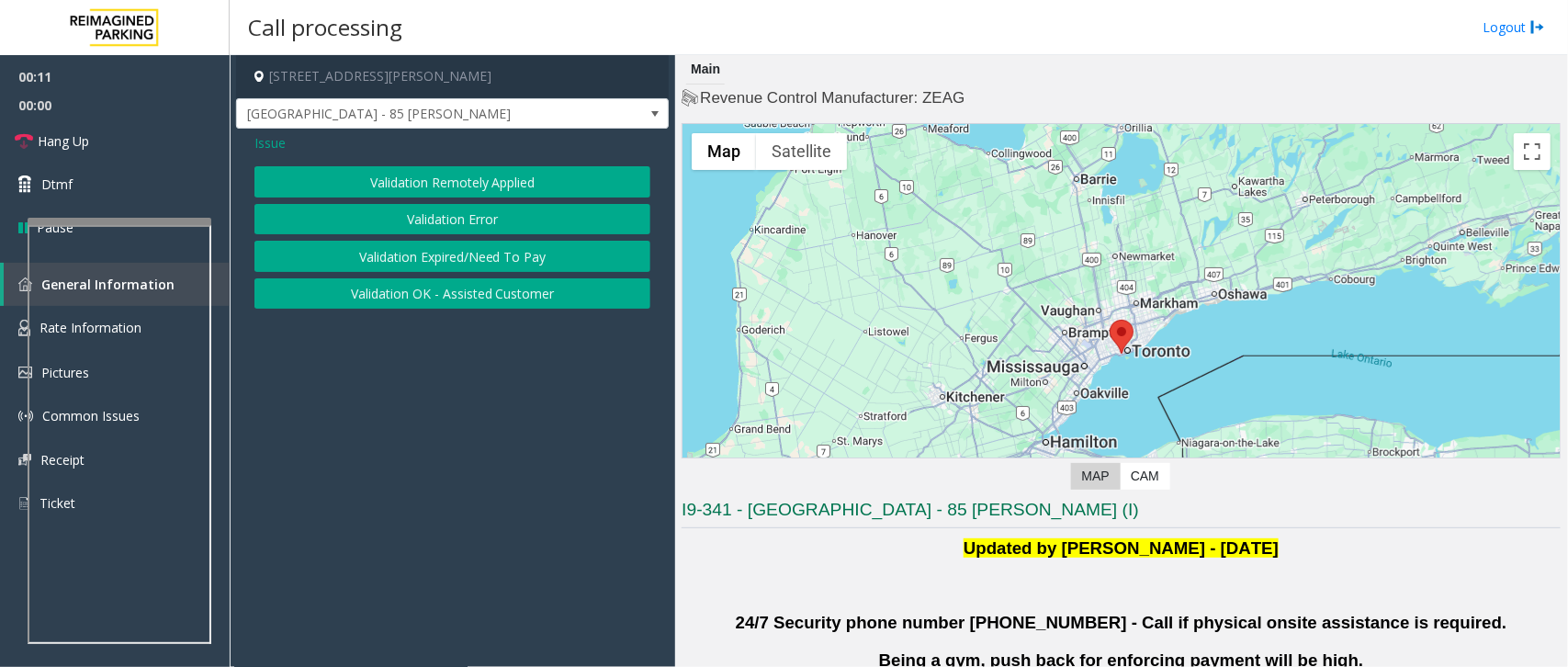
click at [483, 223] on button "Validation Error" at bounding box center [452, 219] width 396 height 31
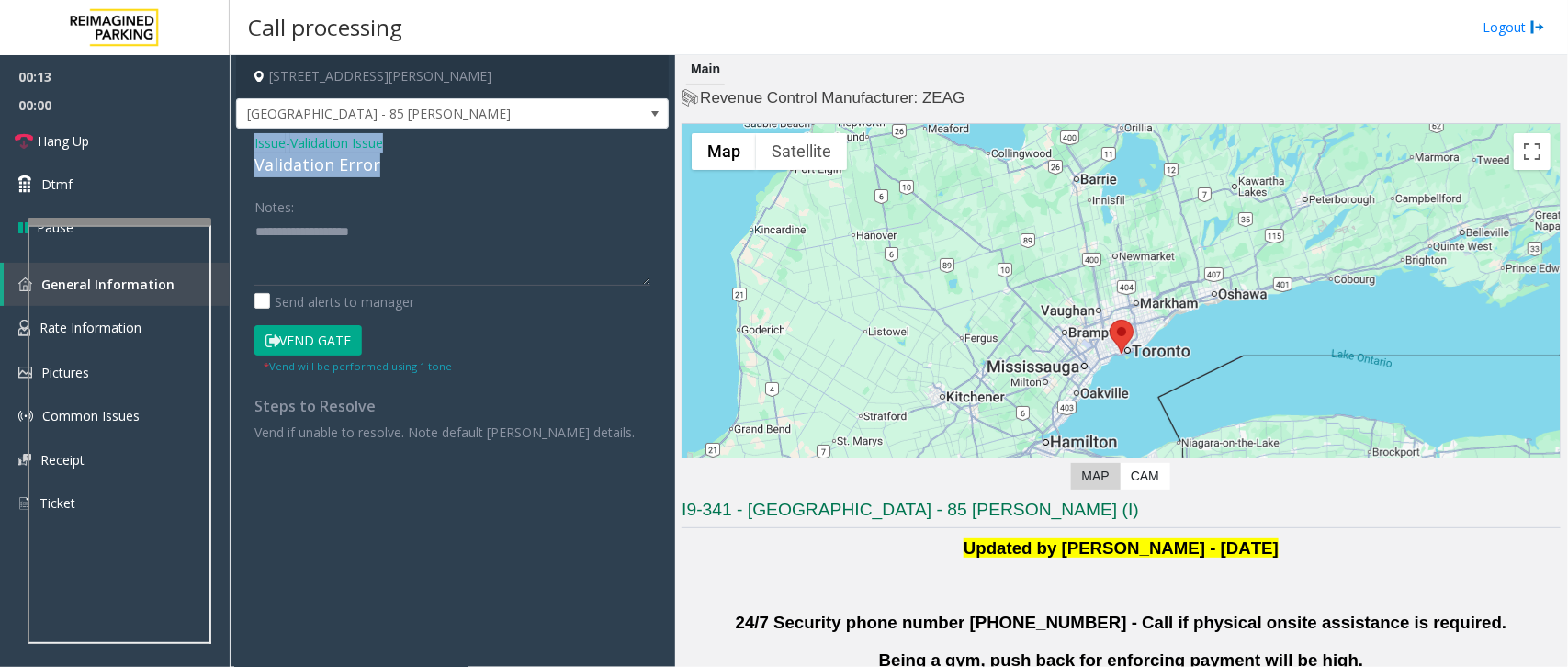
drag, startPoint x: 382, startPoint y: 162, endPoint x: 245, endPoint y: 147, distance: 137.8
click at [245, 147] on div "Issue - Validation Issue Validation Error Notes: Send alerts to manager Vend Ga…" at bounding box center [452, 294] width 433 height 331
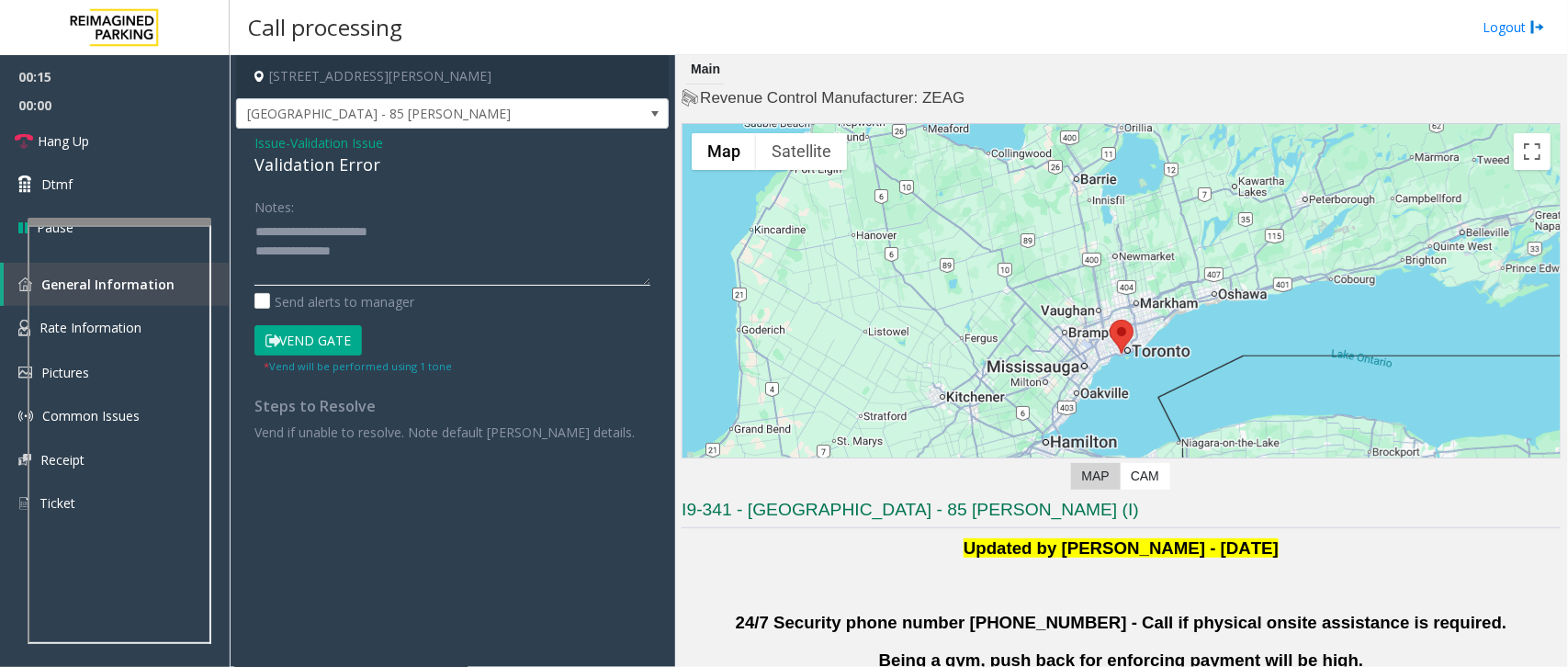
click at [392, 264] on textarea at bounding box center [452, 251] width 396 height 69
click at [369, 266] on textarea at bounding box center [452, 251] width 396 height 69
paste textarea "**********"
click at [381, 248] on textarea at bounding box center [452, 251] width 396 height 69
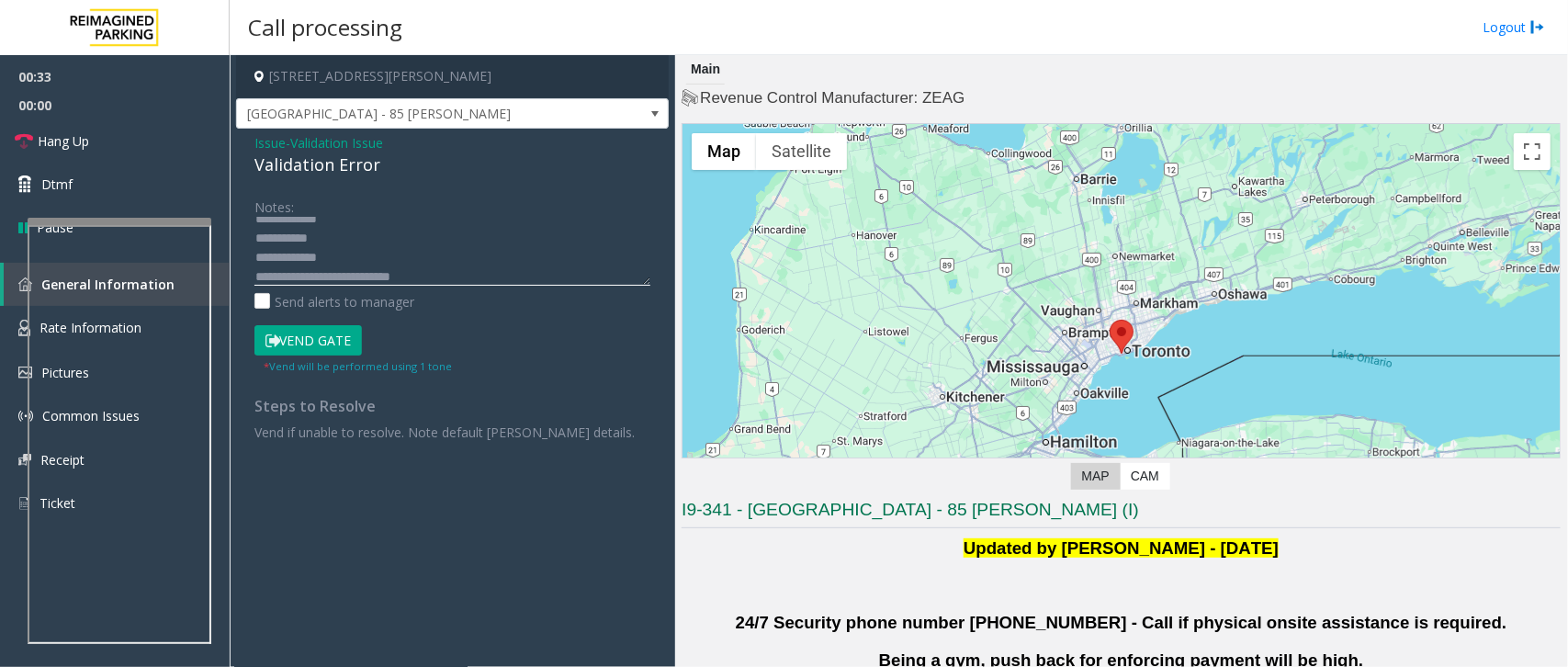
click at [386, 230] on textarea at bounding box center [452, 251] width 396 height 69
click at [361, 249] on textarea at bounding box center [452, 251] width 396 height 69
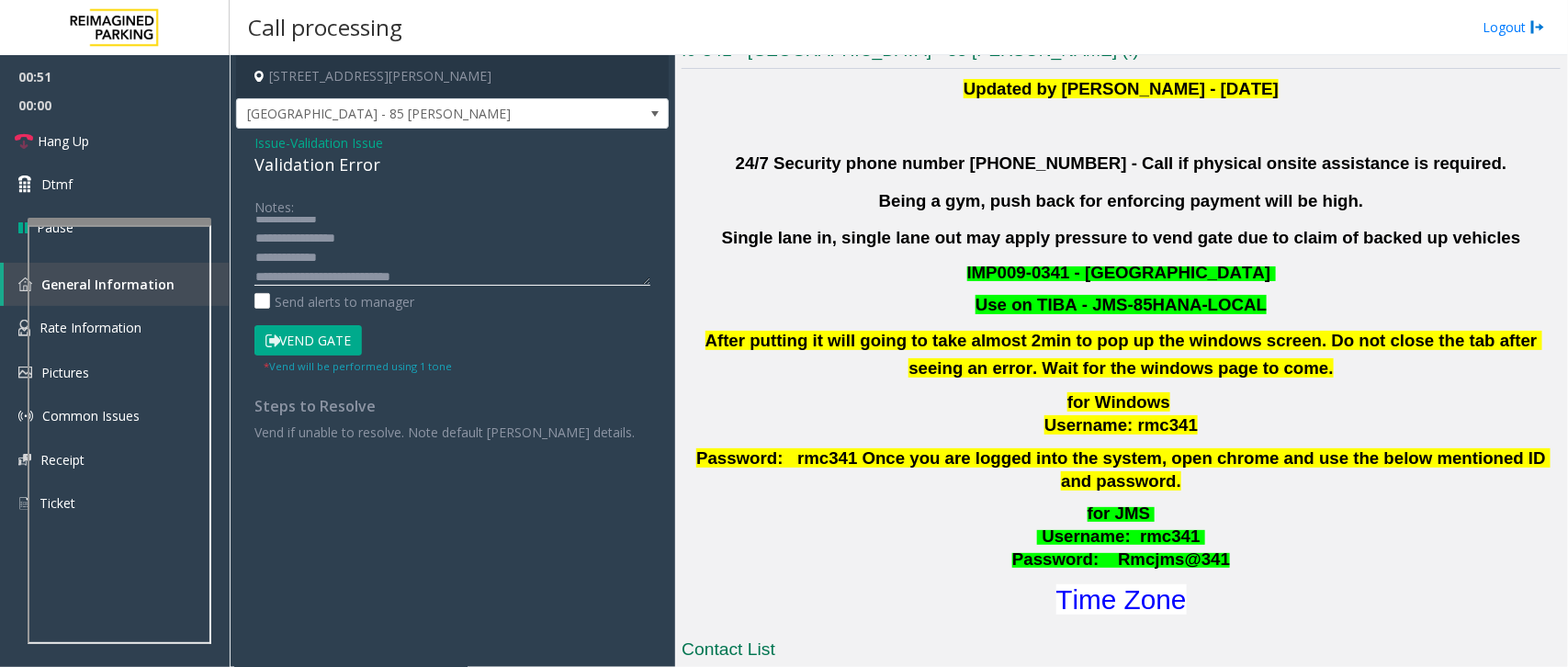
scroll to position [574, 0]
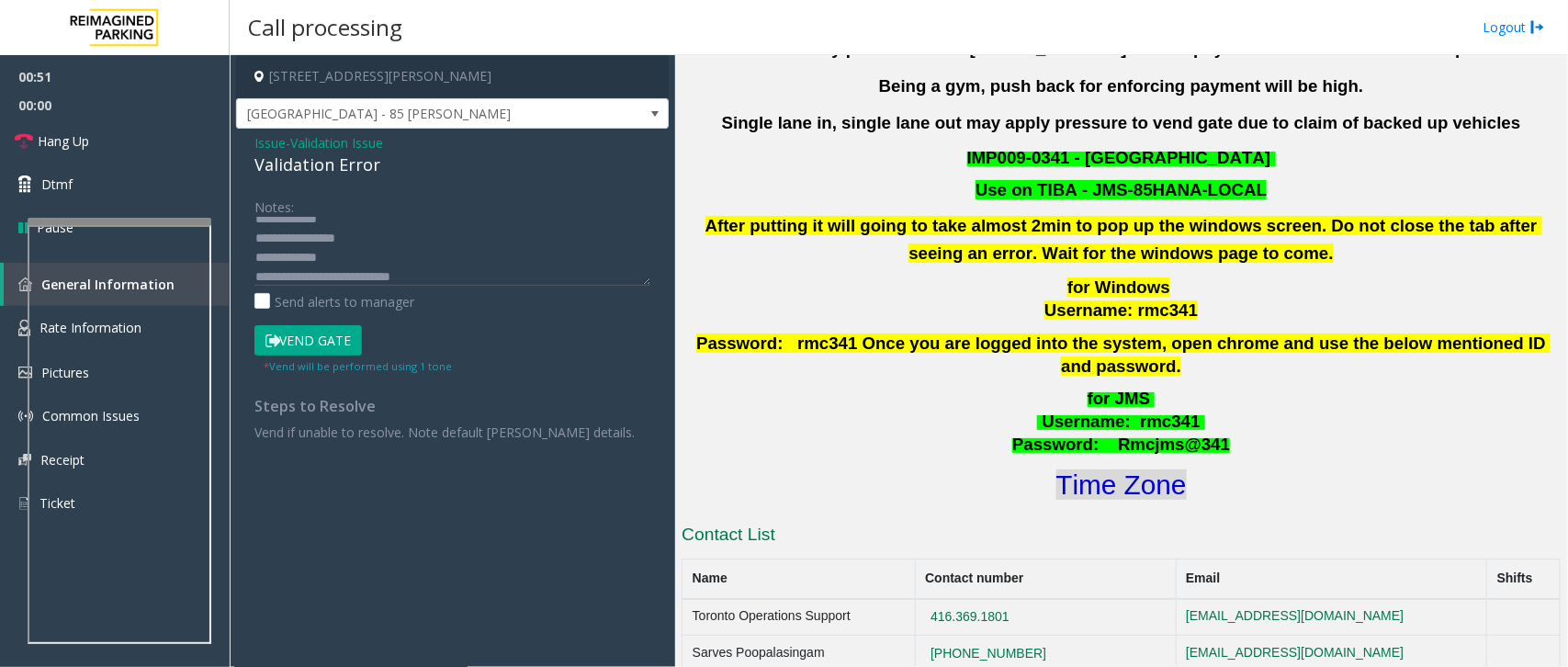
click at [1123, 469] on font "Time Zone" at bounding box center [1122, 484] width 131 height 30
click at [350, 255] on textarea at bounding box center [452, 251] width 396 height 69
type textarea "**********"
click at [315, 338] on button "Vend Gate" at bounding box center [307, 340] width 107 height 31
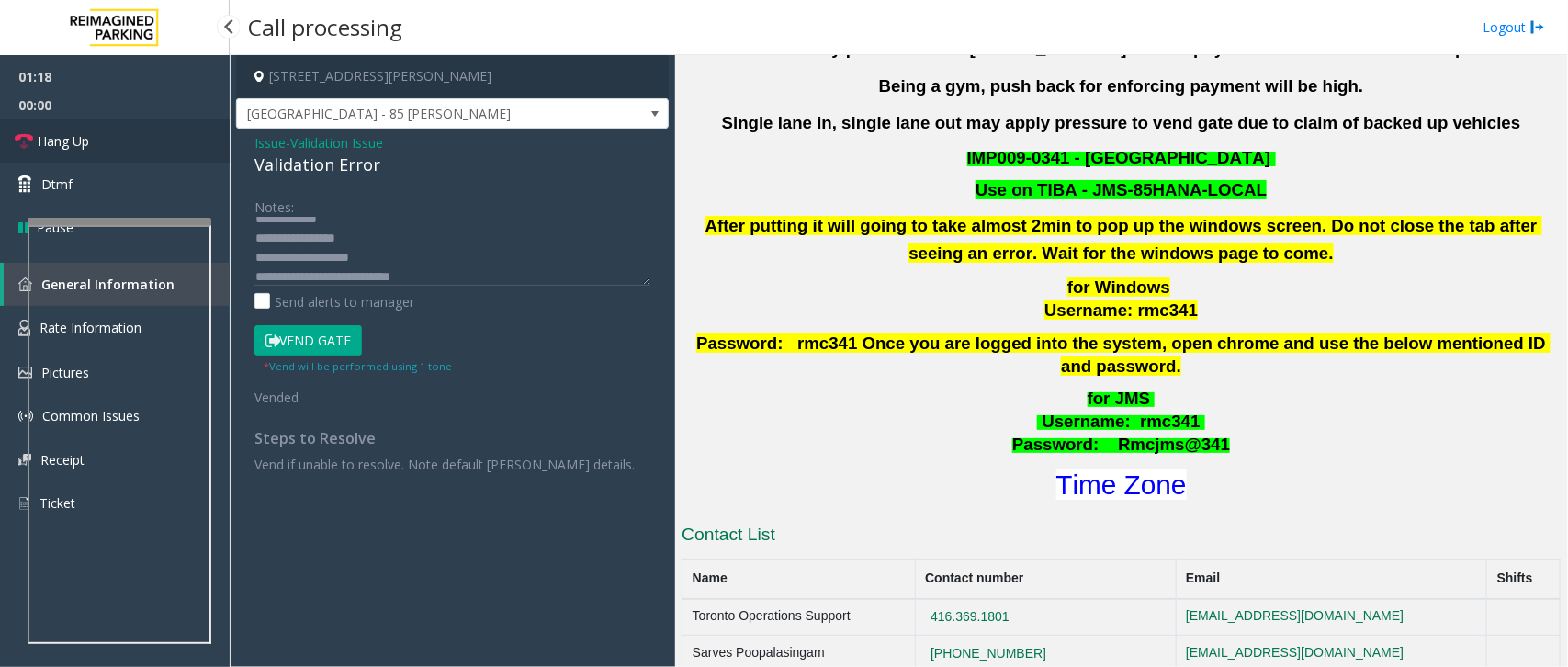
click at [153, 145] on link "Hang Up" at bounding box center [115, 141] width 230 height 43
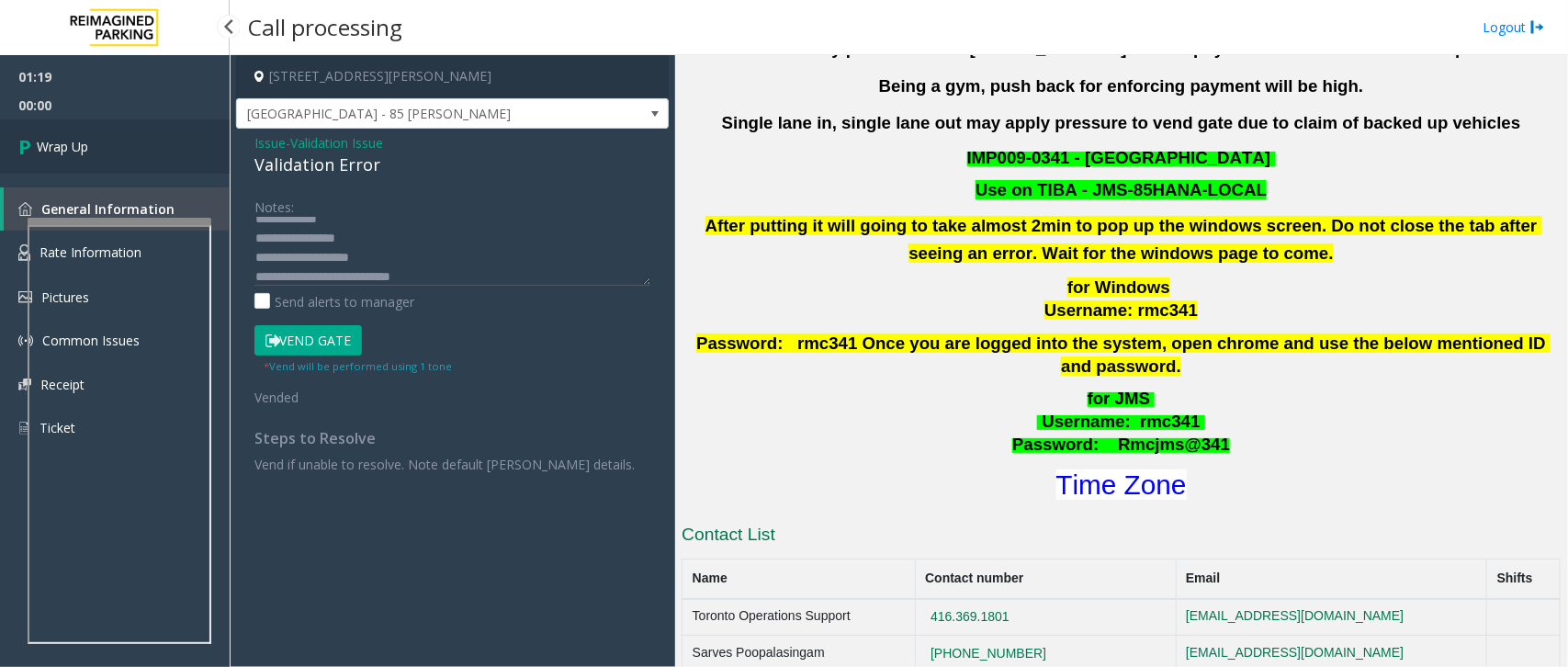
click at [153, 145] on link "Wrap Up" at bounding box center [115, 147] width 230 height 54
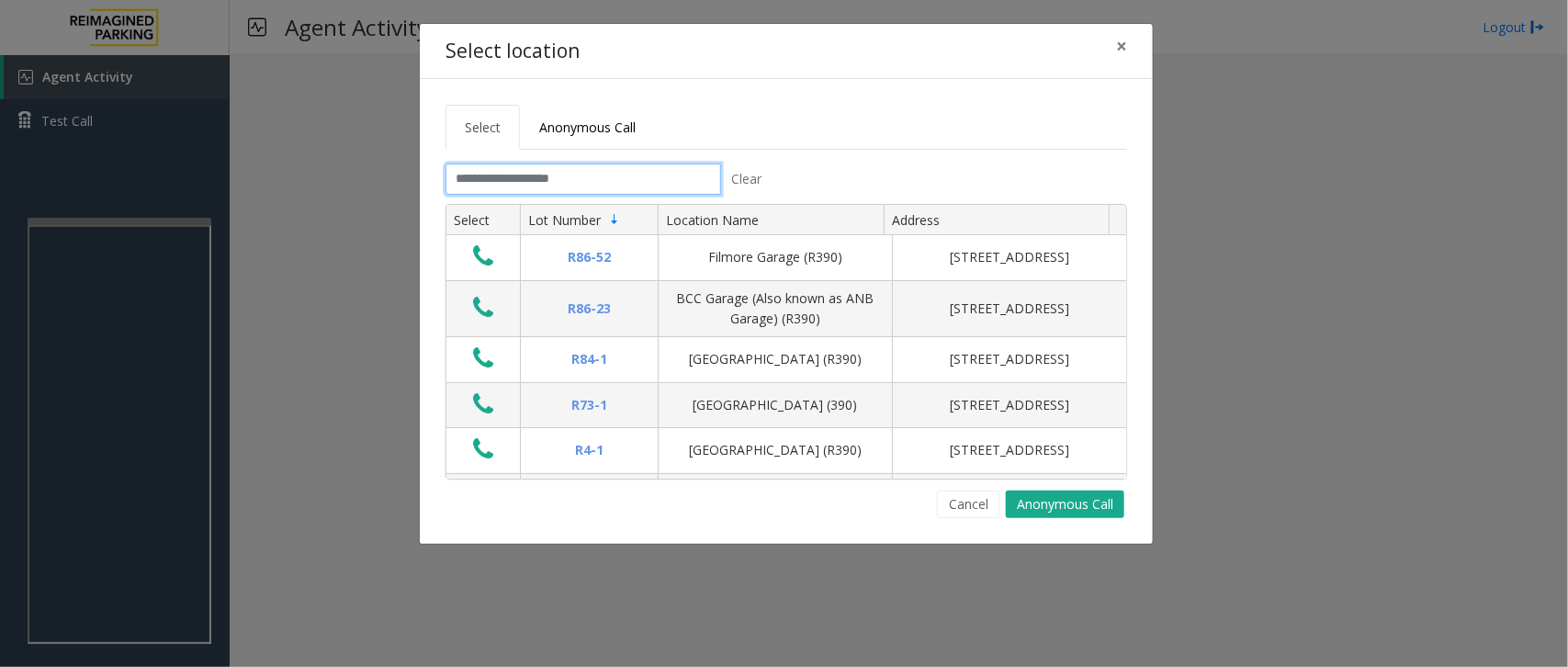
click at [507, 182] on input "text" at bounding box center [583, 178] width 276 height 31
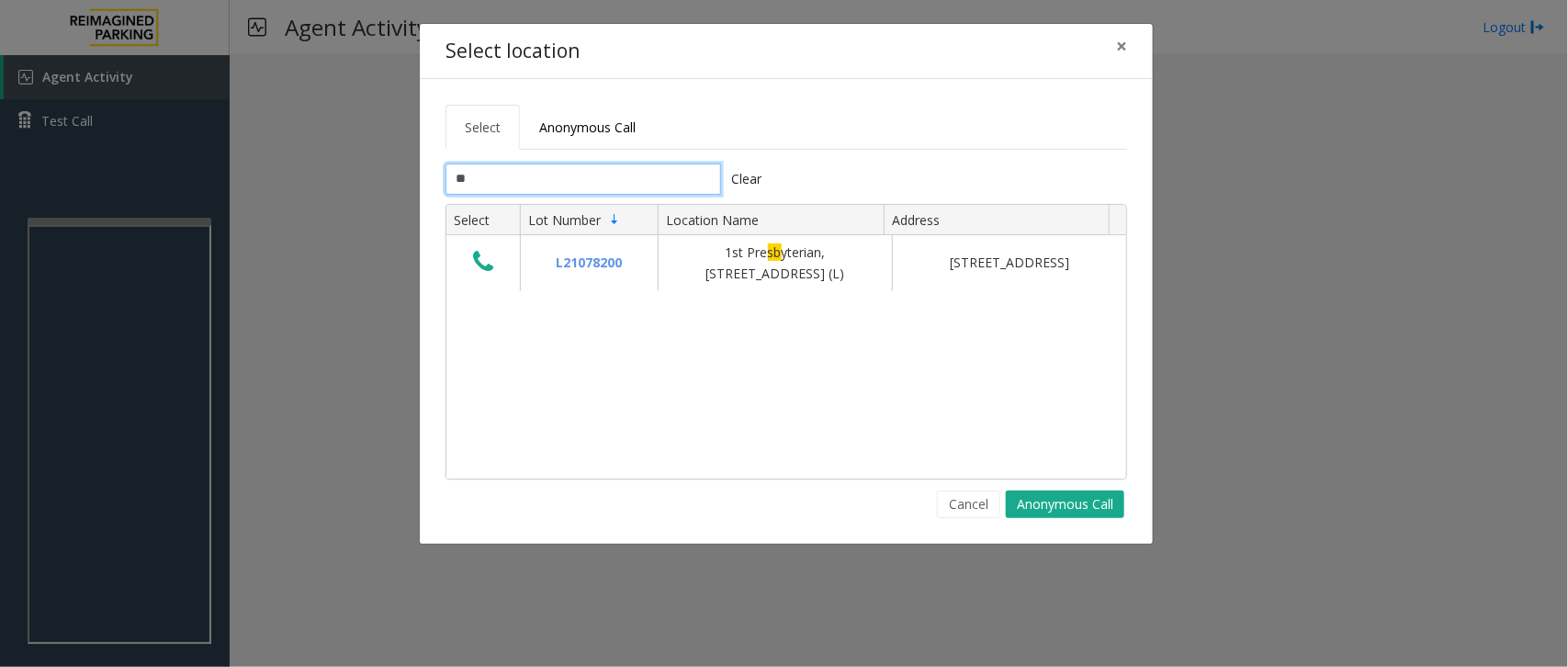
type input "*"
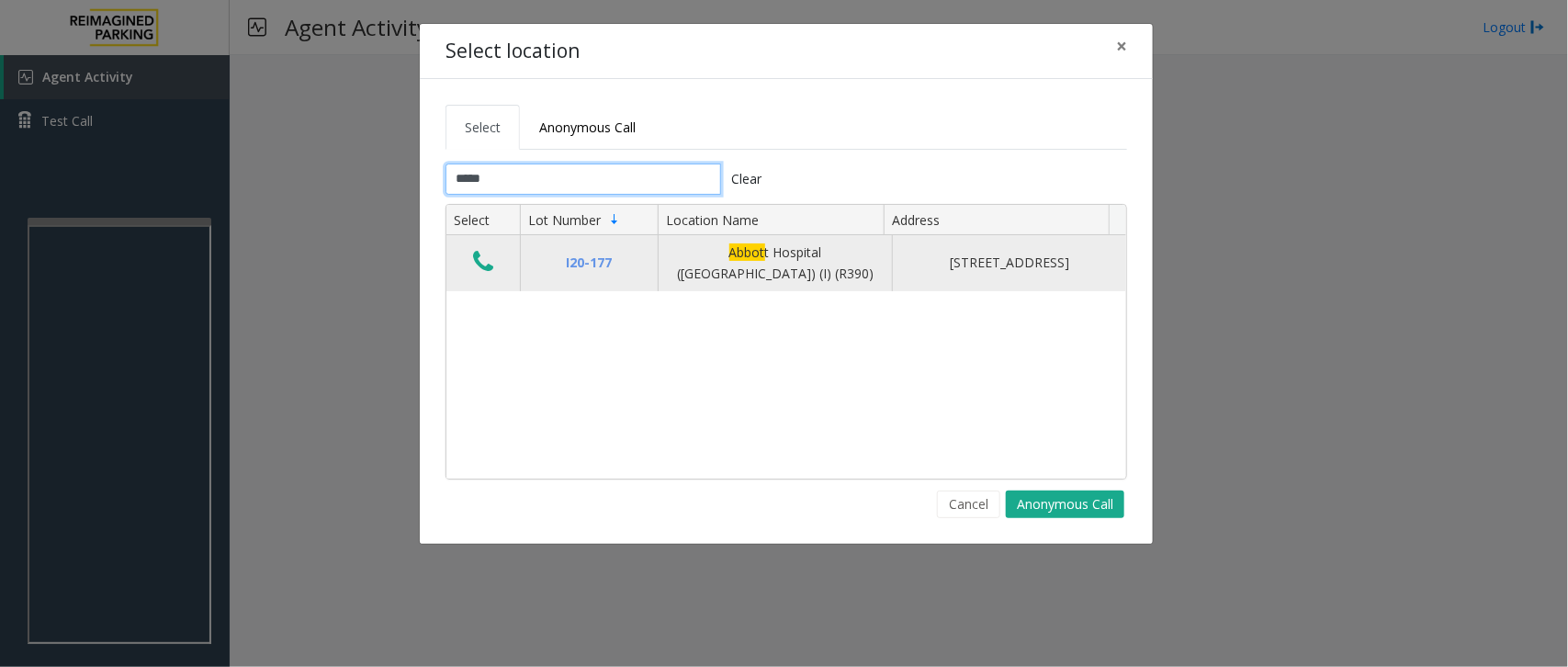
type input "*****"
click at [478, 269] on icon "Data table" at bounding box center [483, 262] width 21 height 26
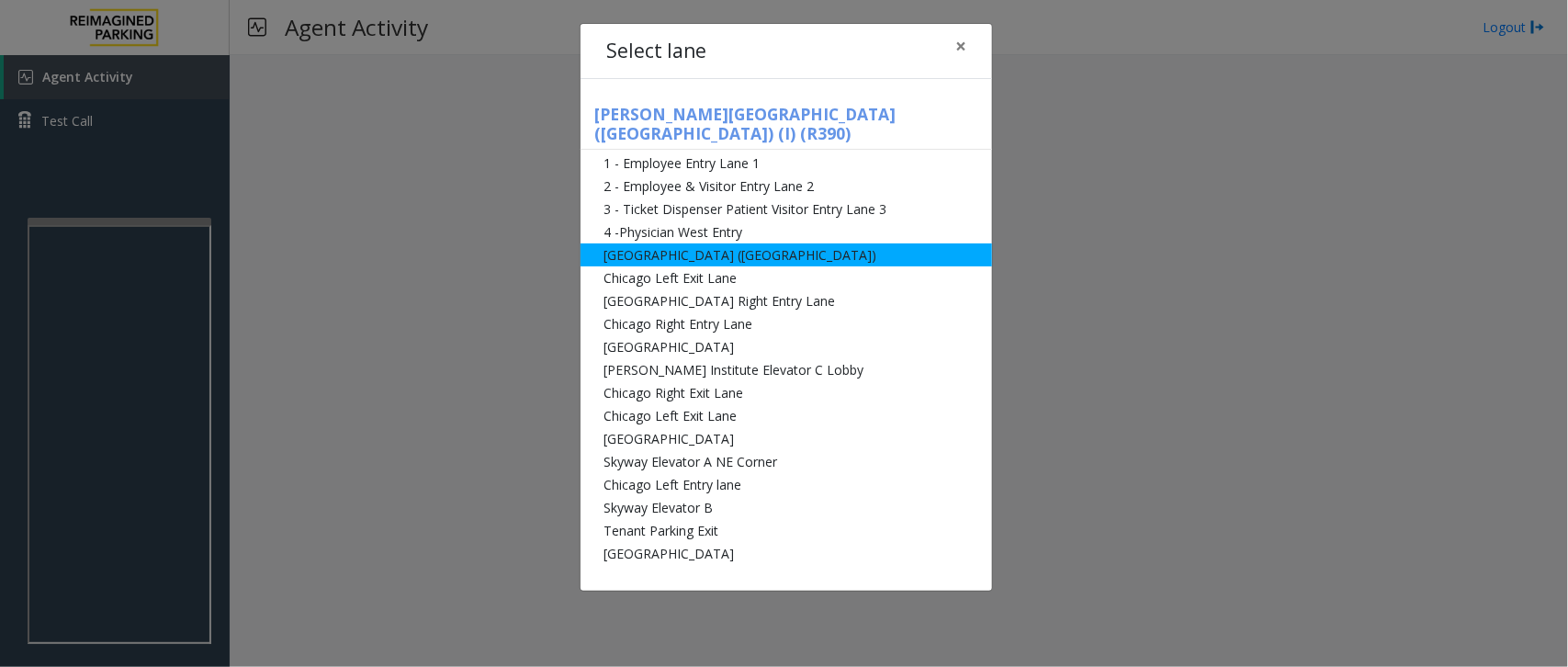
click at [834, 244] on li "[GEOGRAPHIC_DATA] ([GEOGRAPHIC_DATA])" at bounding box center [786, 255] width 411 height 23
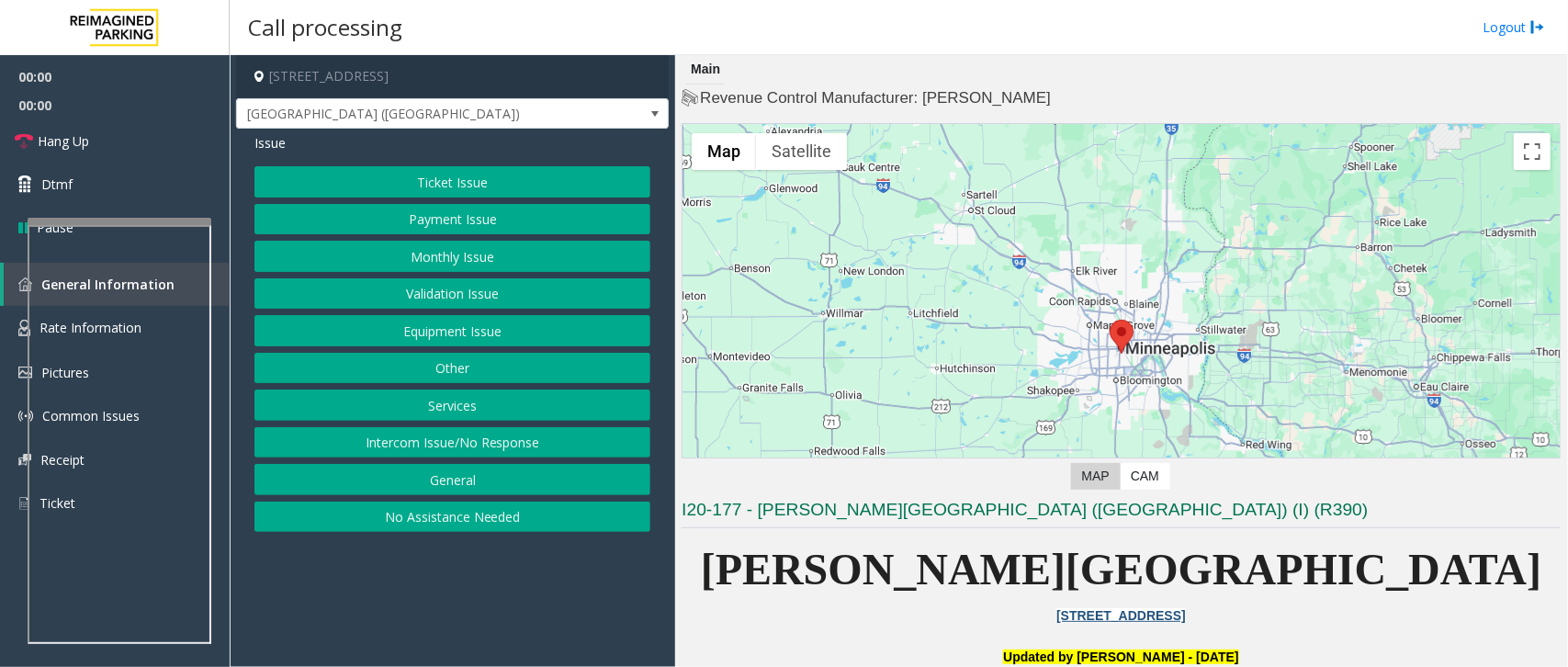
click at [460, 258] on button "Monthly Issue" at bounding box center [452, 256] width 396 height 31
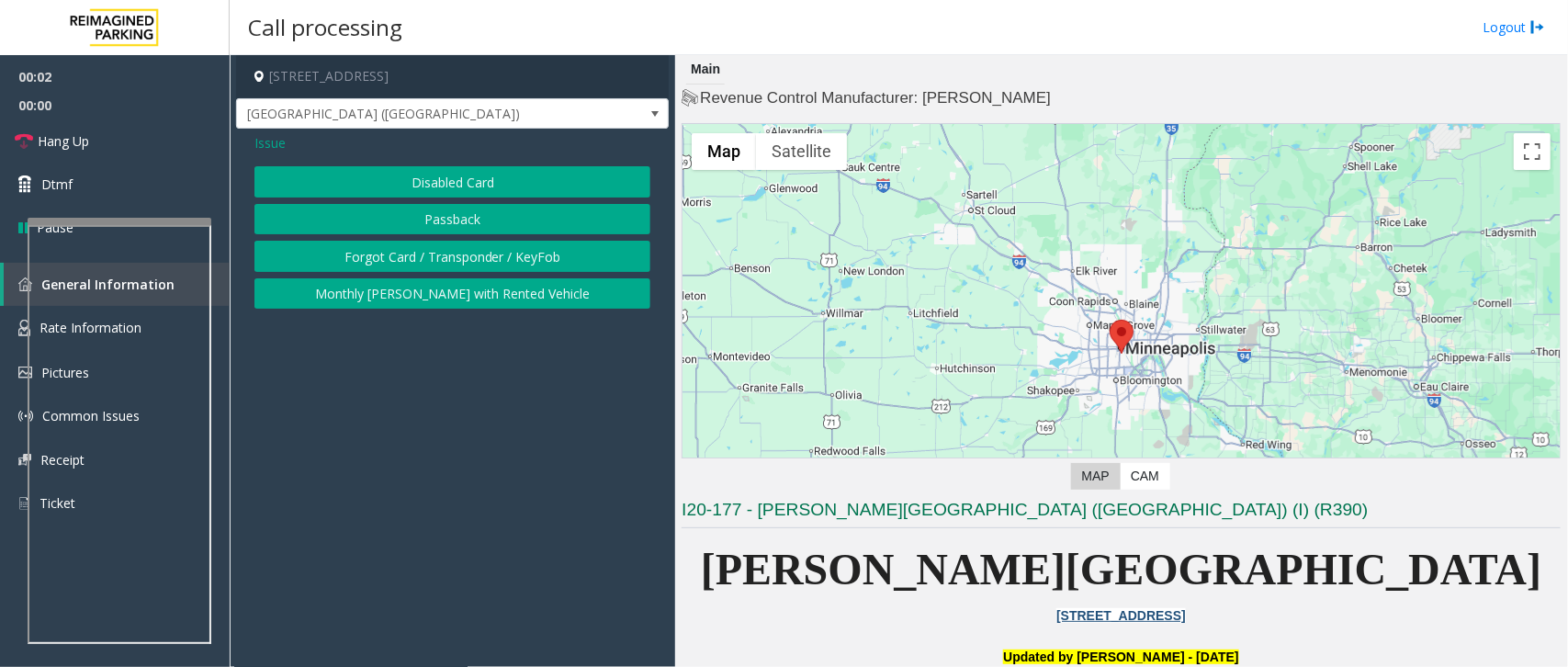
click at [494, 191] on button "Disabled Card" at bounding box center [452, 181] width 396 height 31
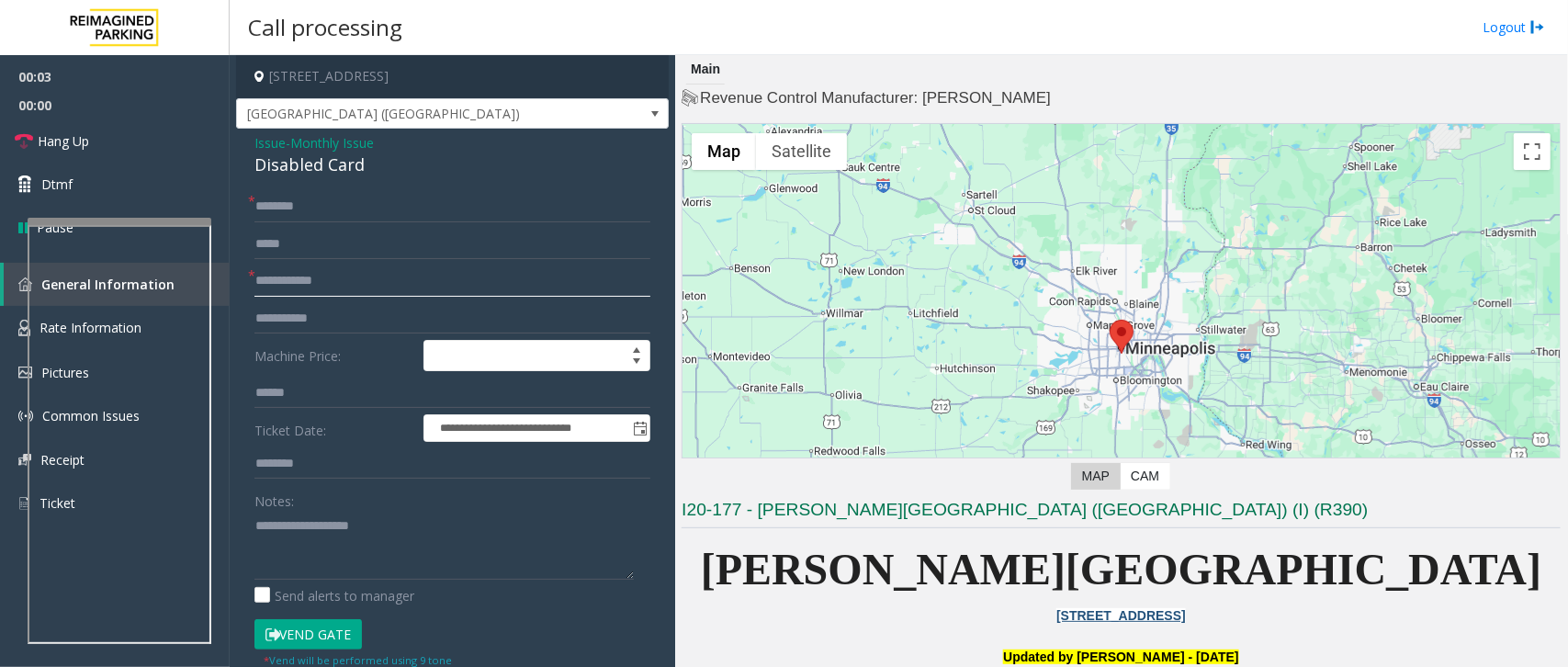
click at [291, 288] on input "text" at bounding box center [452, 280] width 396 height 31
click at [319, 635] on button "Vend Gate" at bounding box center [307, 634] width 107 height 31
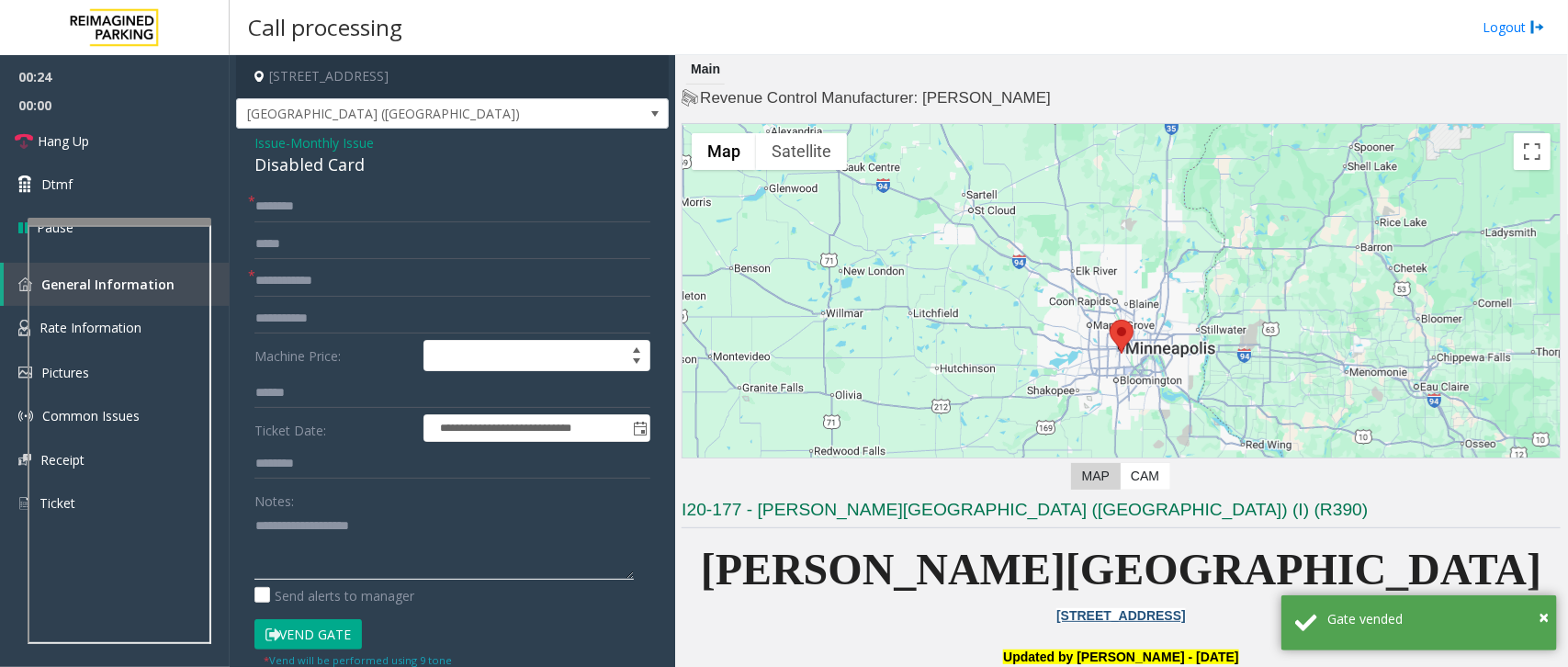
click at [438, 546] on textarea at bounding box center [444, 546] width 379 height 69
paste textarea "**********"
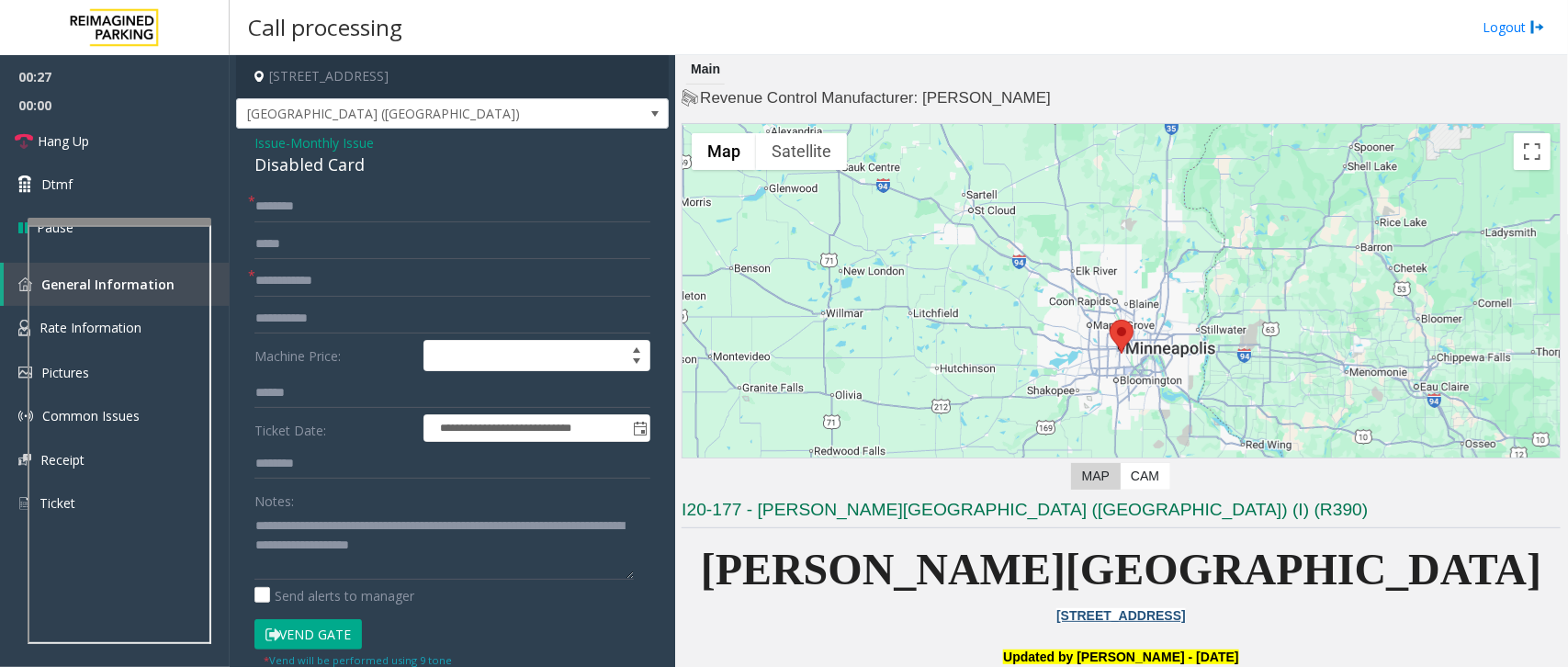
click at [324, 497] on div "Notes:" at bounding box center [452, 532] width 396 height 94
click at [71, 143] on span "Hang Up" at bounding box center [63, 141] width 51 height 20
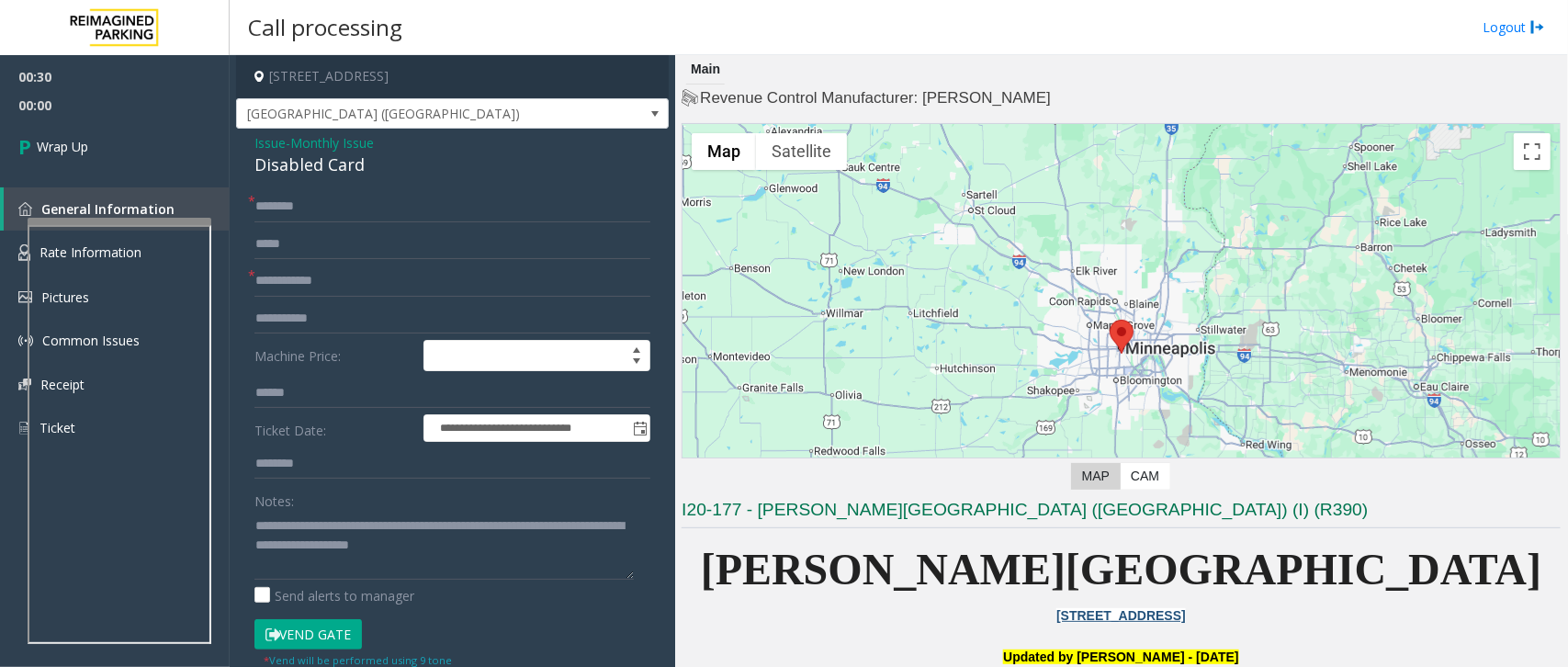
click at [300, 494] on div "Notes:" at bounding box center [452, 532] width 396 height 94
click at [313, 508] on div "Notes:" at bounding box center [452, 532] width 396 height 94
click at [333, 505] on div "Notes:" at bounding box center [452, 532] width 396 height 94
click at [296, 498] on div "Notes:" at bounding box center [452, 532] width 396 height 94
click at [292, 503] on label "Notes:" at bounding box center [274, 498] width 39 height 26
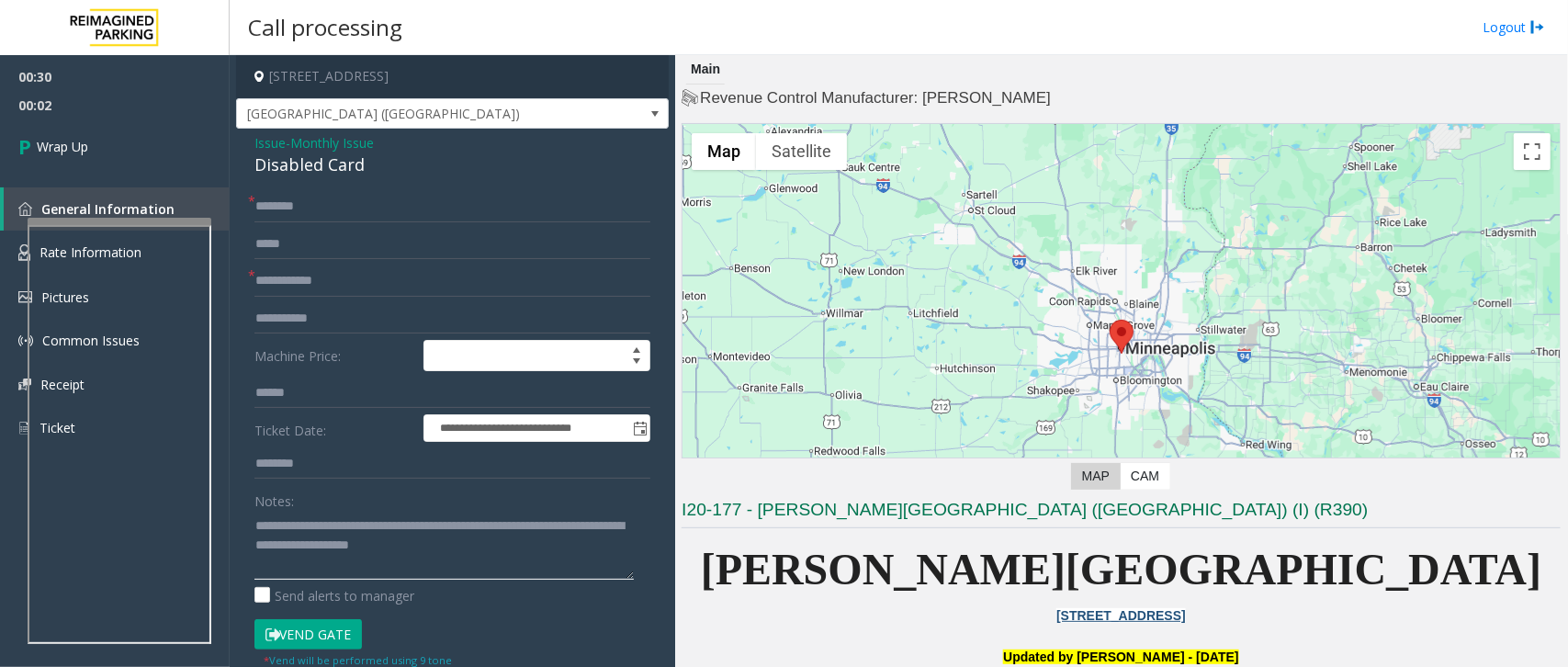
click at [255, 529] on textarea at bounding box center [444, 546] width 379 height 69
click at [269, 523] on textarea at bounding box center [444, 546] width 379 height 69
drag, startPoint x: 370, startPoint y: 165, endPoint x: 248, endPoint y: 140, distance: 124.5
click at [249, 142] on div "**********" at bounding box center [452, 602] width 433 height 946
type textarea "**********"
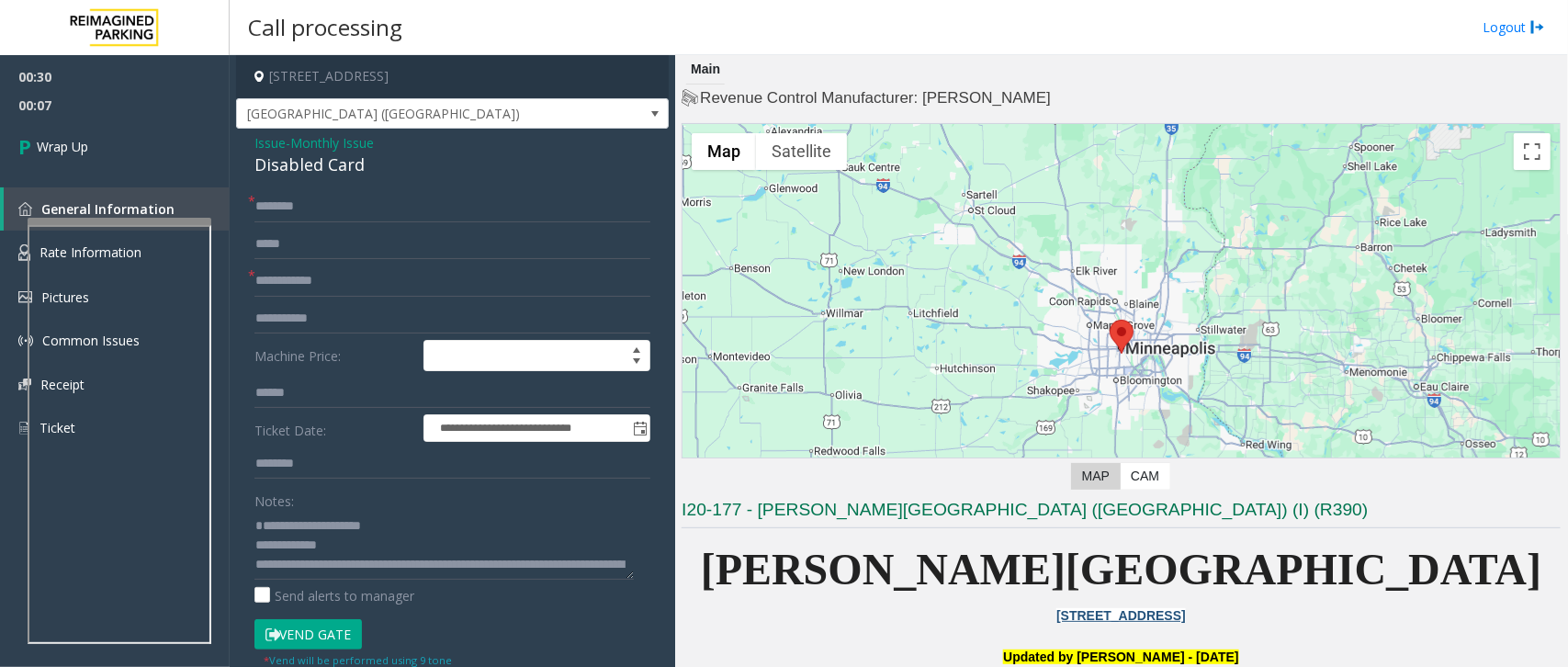
click at [328, 227] on form "**********" at bounding box center [452, 446] width 396 height 510
click at [343, 216] on input "text" at bounding box center [452, 206] width 396 height 31
type input "**"
click at [313, 285] on input "text" at bounding box center [452, 280] width 396 height 31
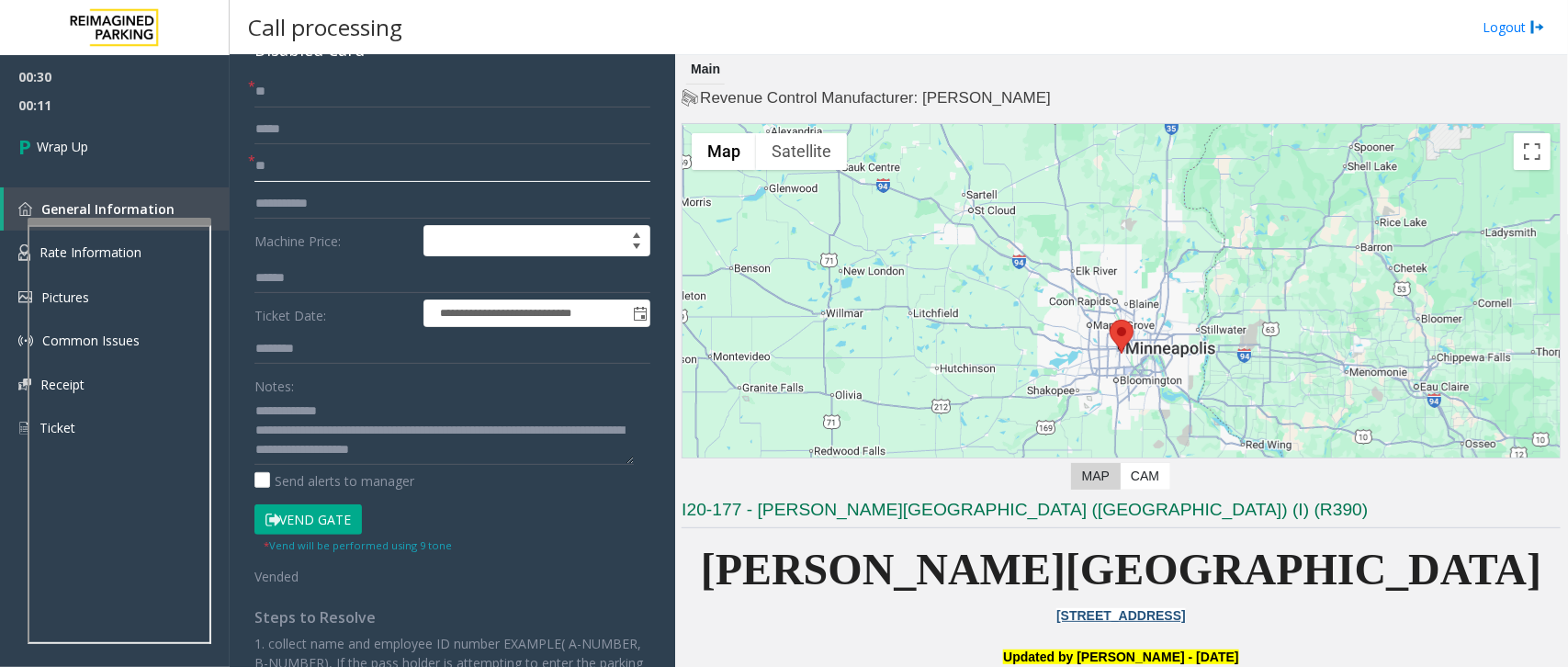
scroll to position [37, 0]
type input "**"
click at [60, 136] on span "Wrap Up" at bounding box center [62, 146] width 51 height 20
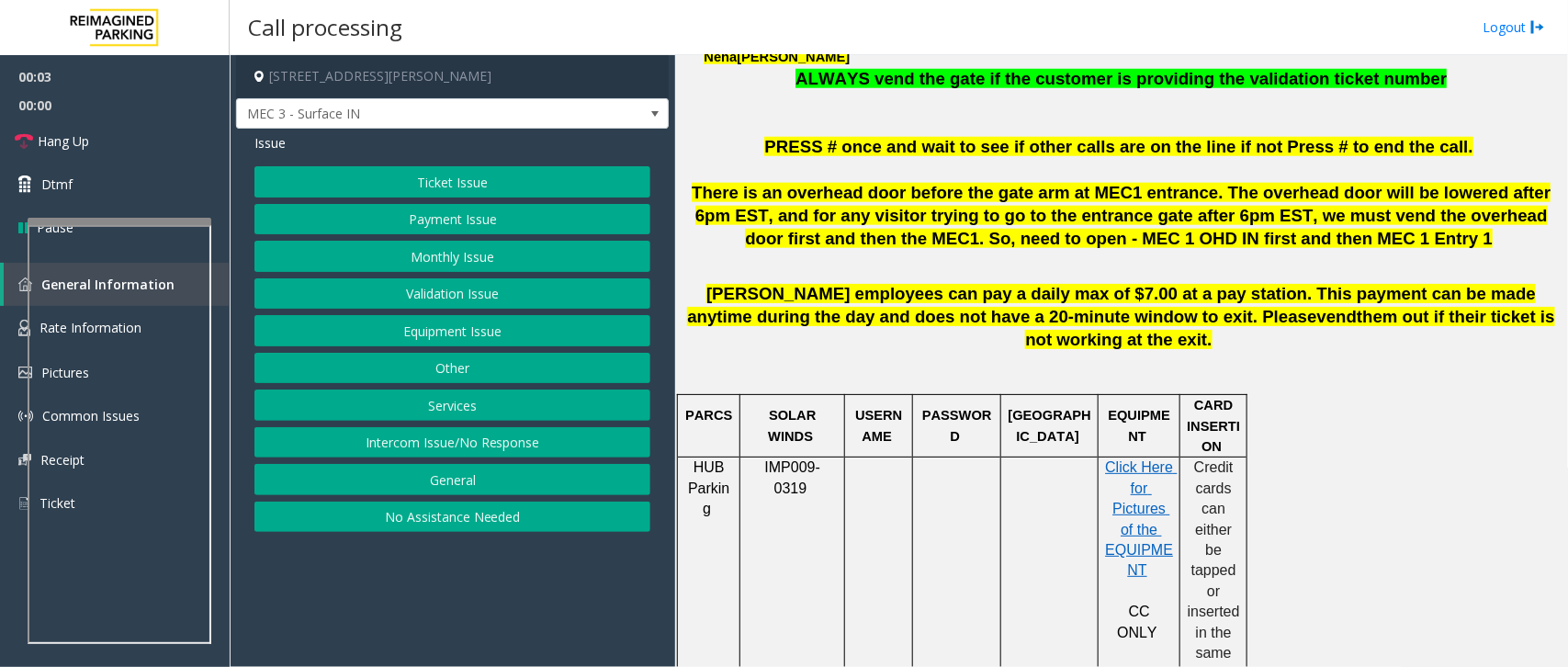
scroll to position [688, 0]
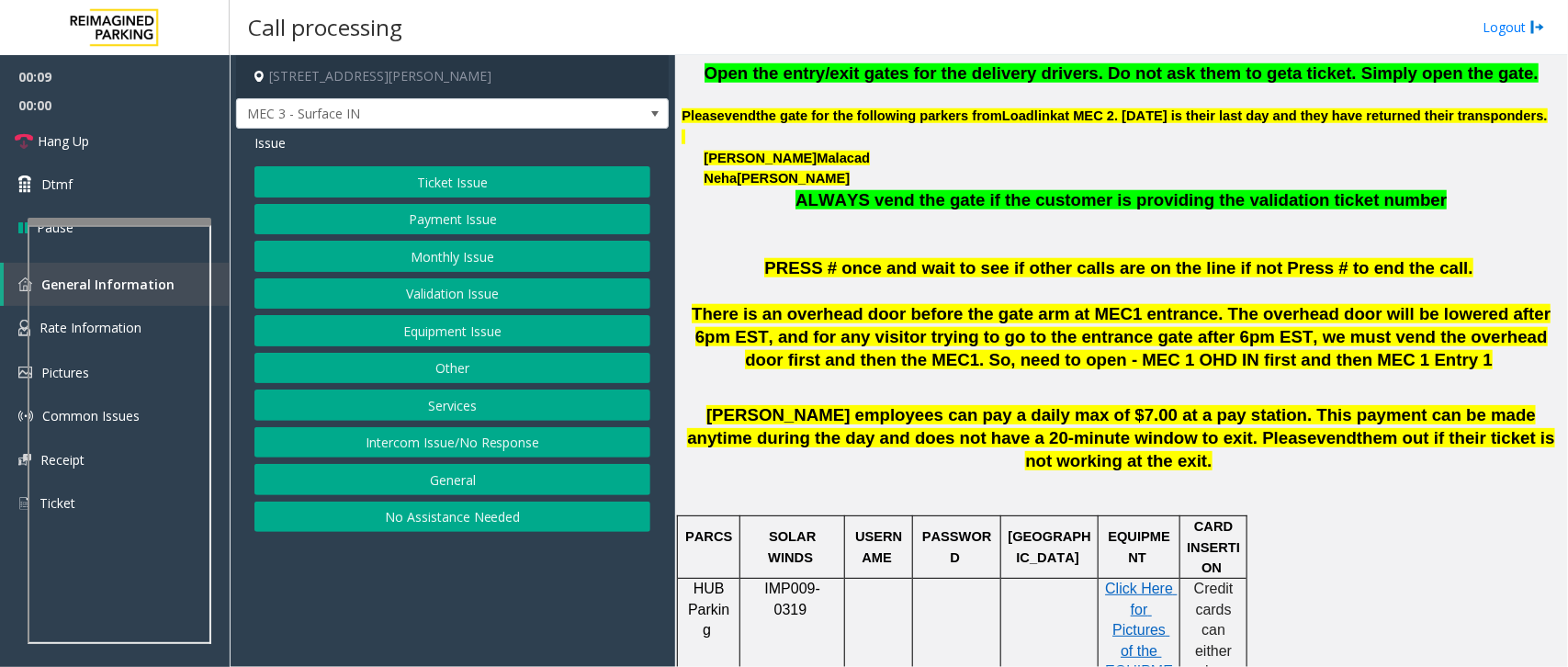
click at [490, 374] on button "Other" at bounding box center [452, 368] width 396 height 31
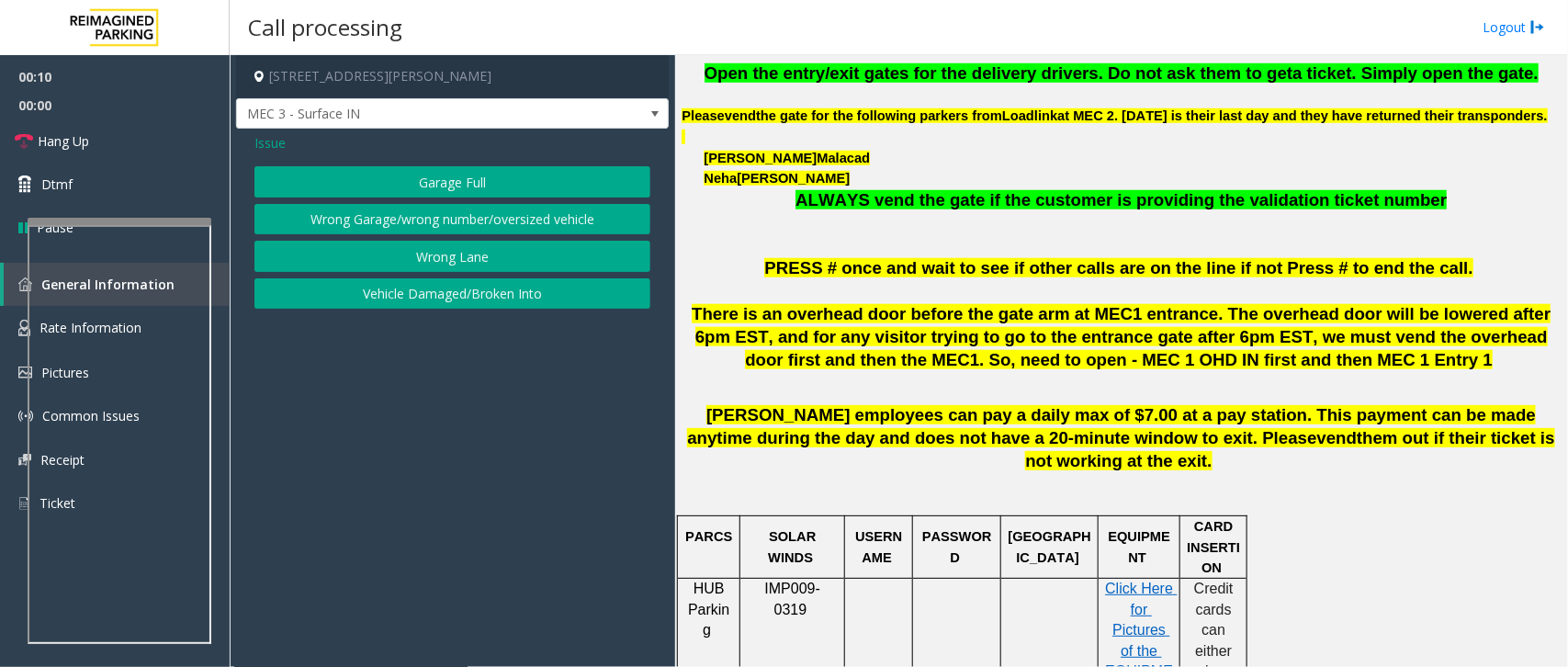
click at [283, 144] on span "Issue" at bounding box center [269, 143] width 31 height 20
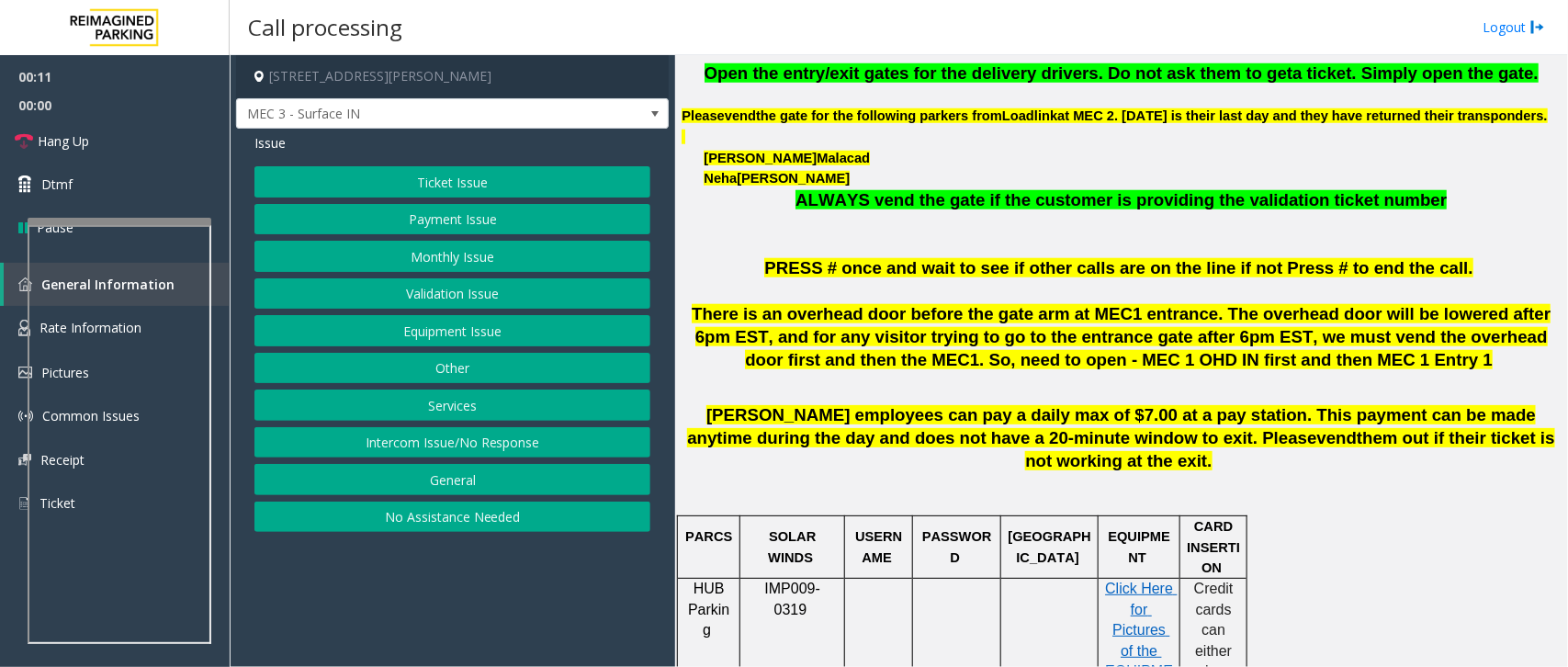
click at [471, 405] on button "Services" at bounding box center [452, 404] width 396 height 31
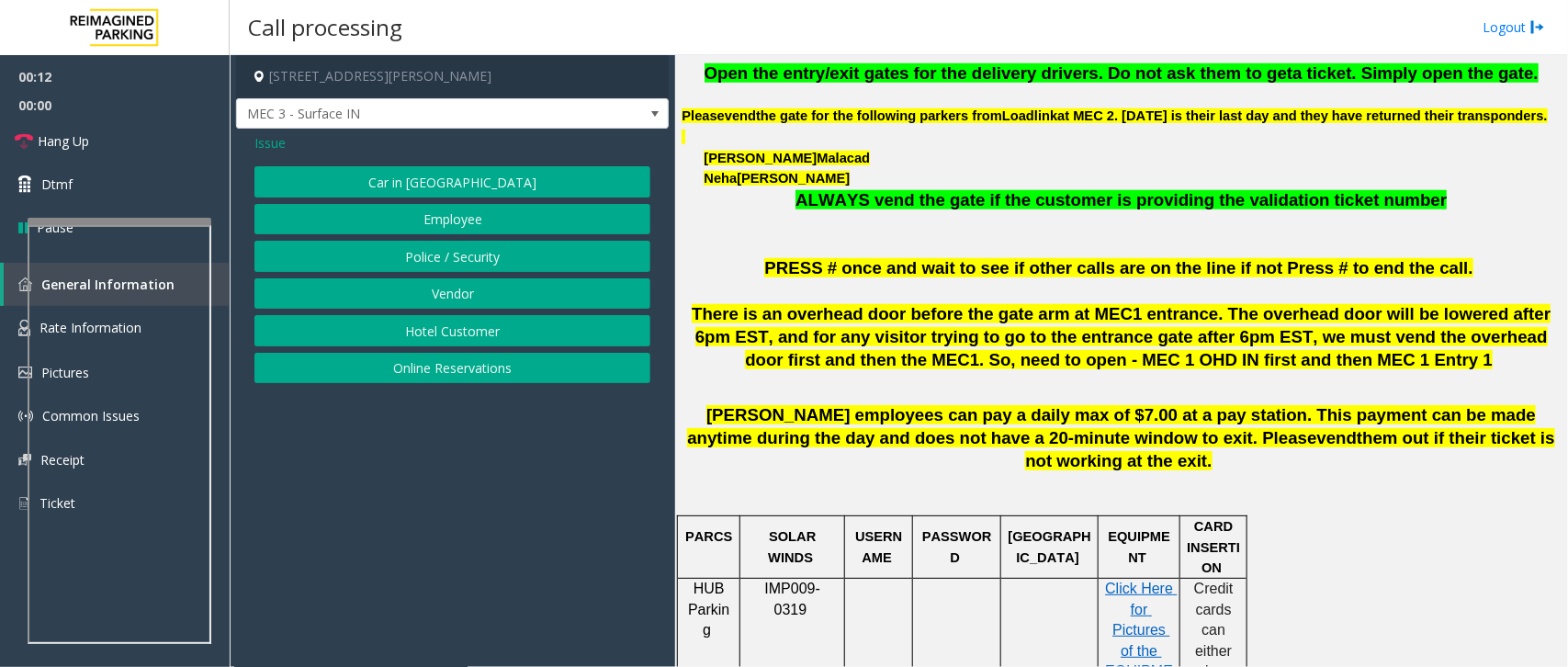
click at [468, 296] on button "Vendor" at bounding box center [452, 293] width 396 height 31
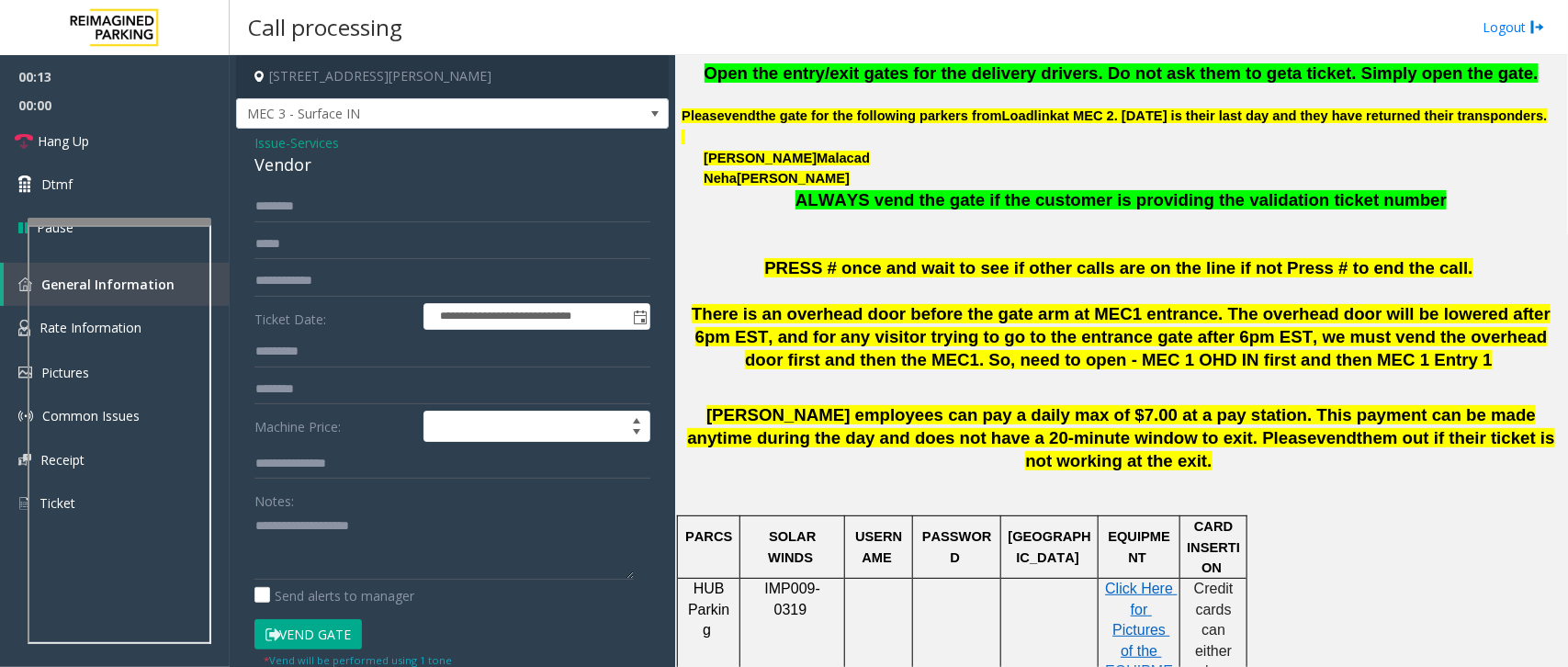
click at [324, 630] on button "Vend Gate" at bounding box center [307, 634] width 107 height 31
drag, startPoint x: 320, startPoint y: 161, endPoint x: 257, endPoint y: 140, distance: 66.4
click at [257, 140] on div "Issue - Services Vendor" at bounding box center [452, 155] width 396 height 44
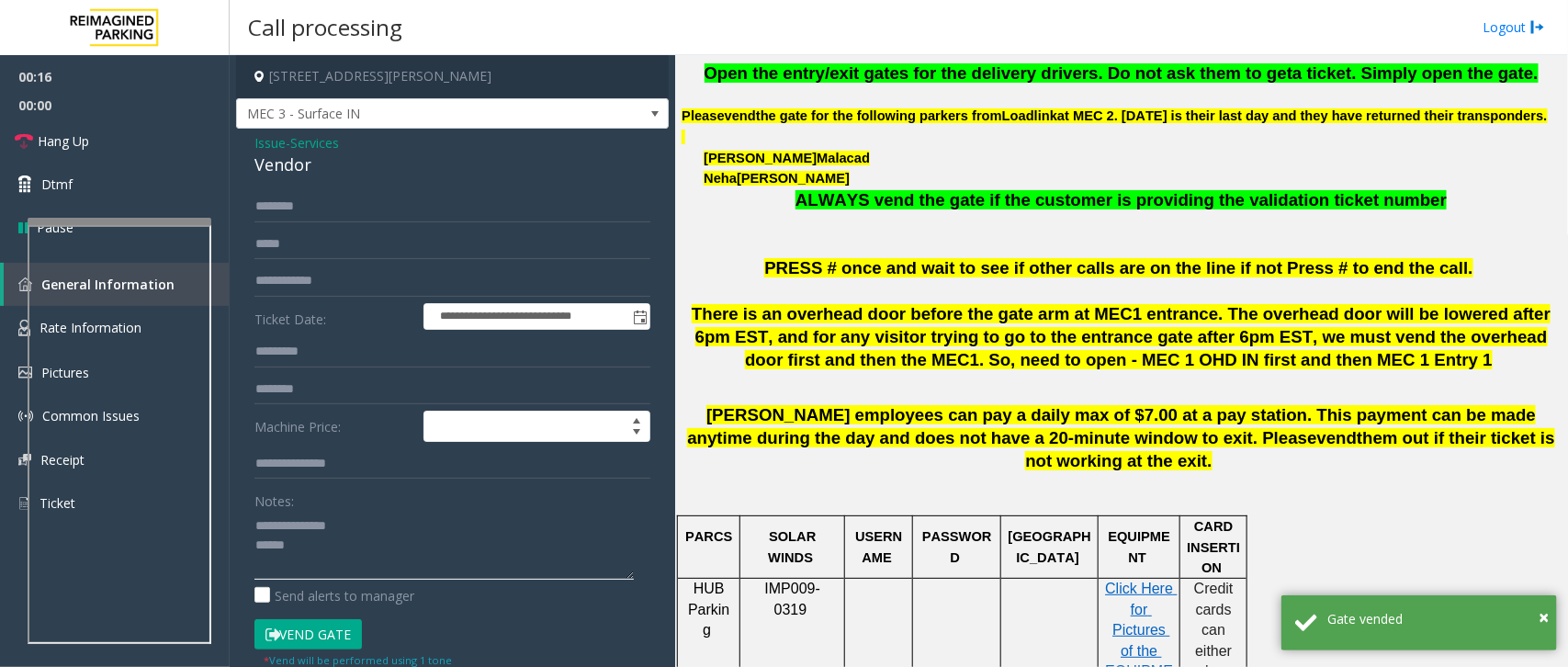
click at [290, 545] on textarea at bounding box center [444, 546] width 379 height 69
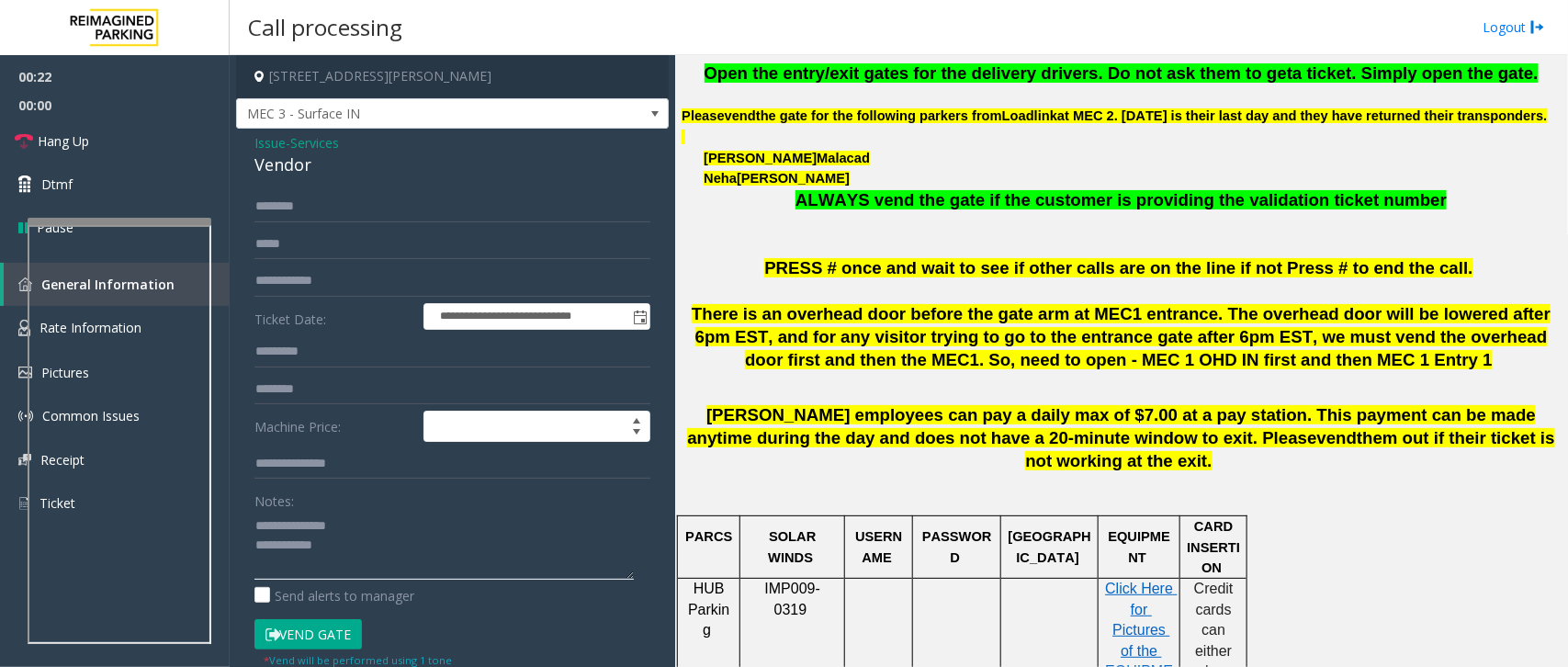
click at [259, 519] on textarea at bounding box center [444, 546] width 379 height 69
type textarea "**********"
click at [37, 143] on span "Hang Up" at bounding box center [63, 141] width 51 height 20
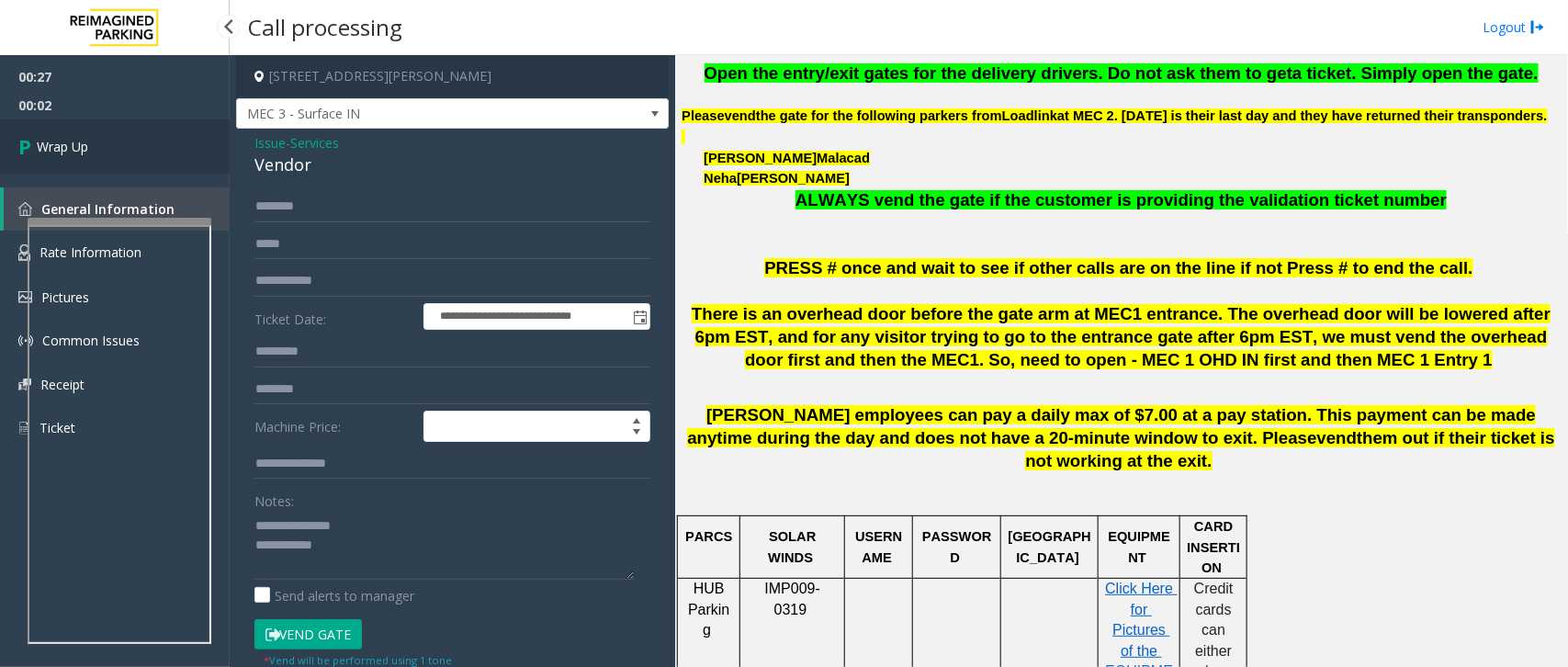
click at [36, 143] on span "Wrap Up" at bounding box center [62, 146] width 51 height 20
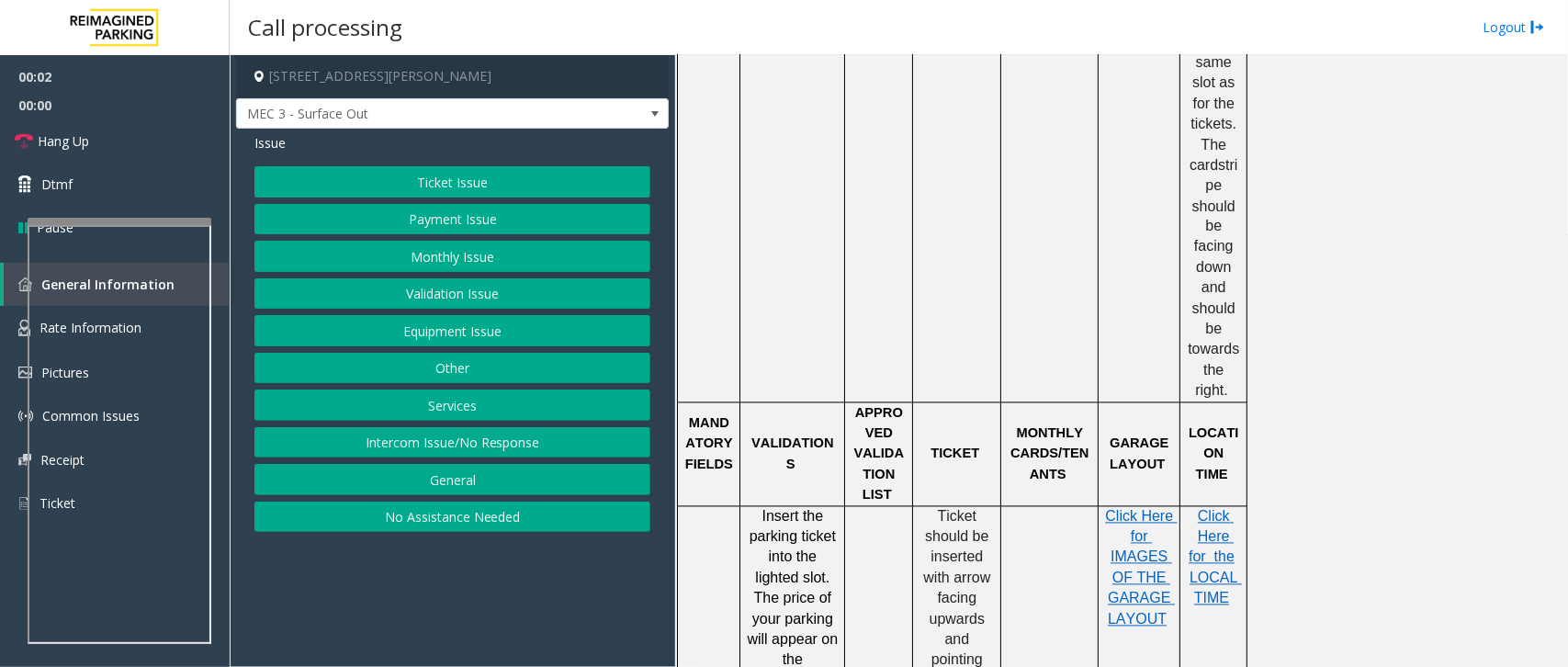
scroll to position [1493, 0]
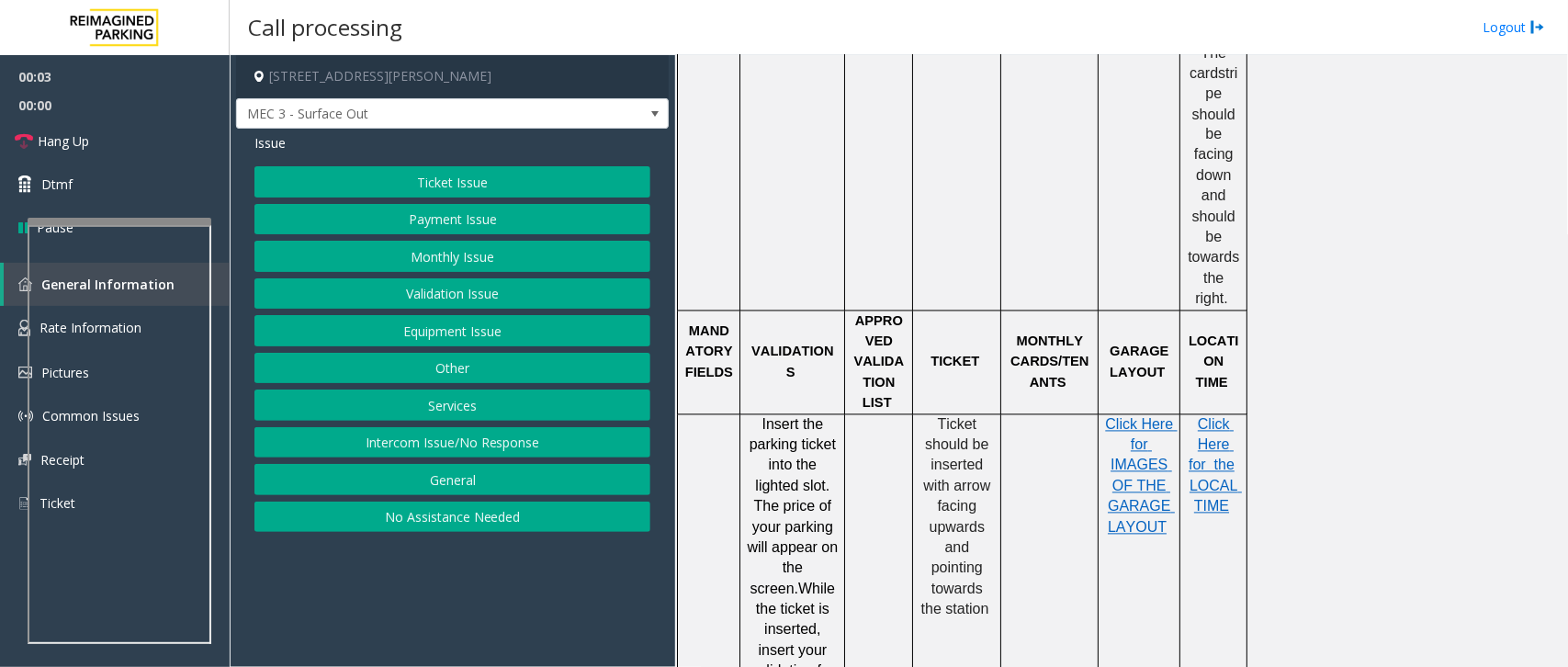
click at [476, 404] on button "Services" at bounding box center [452, 404] width 396 height 31
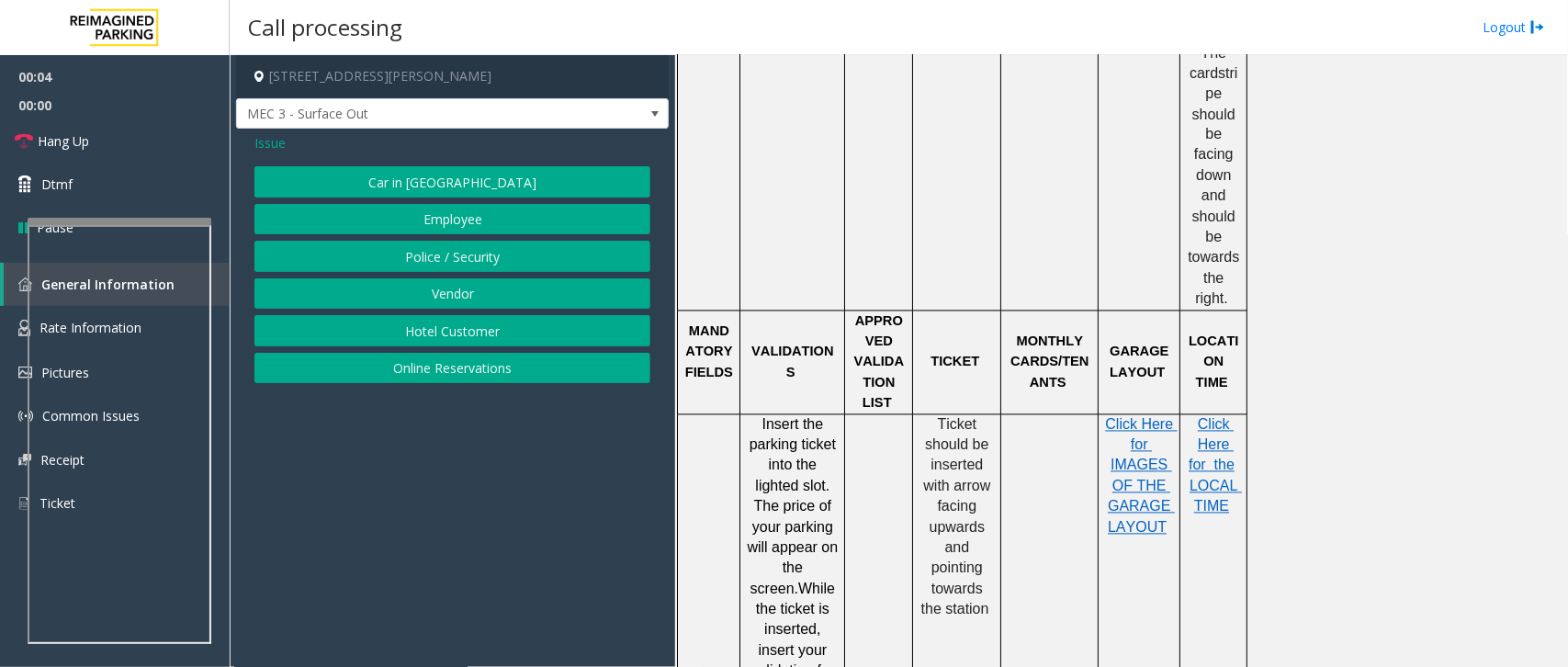
click at [461, 295] on button "Vendor" at bounding box center [452, 293] width 396 height 31
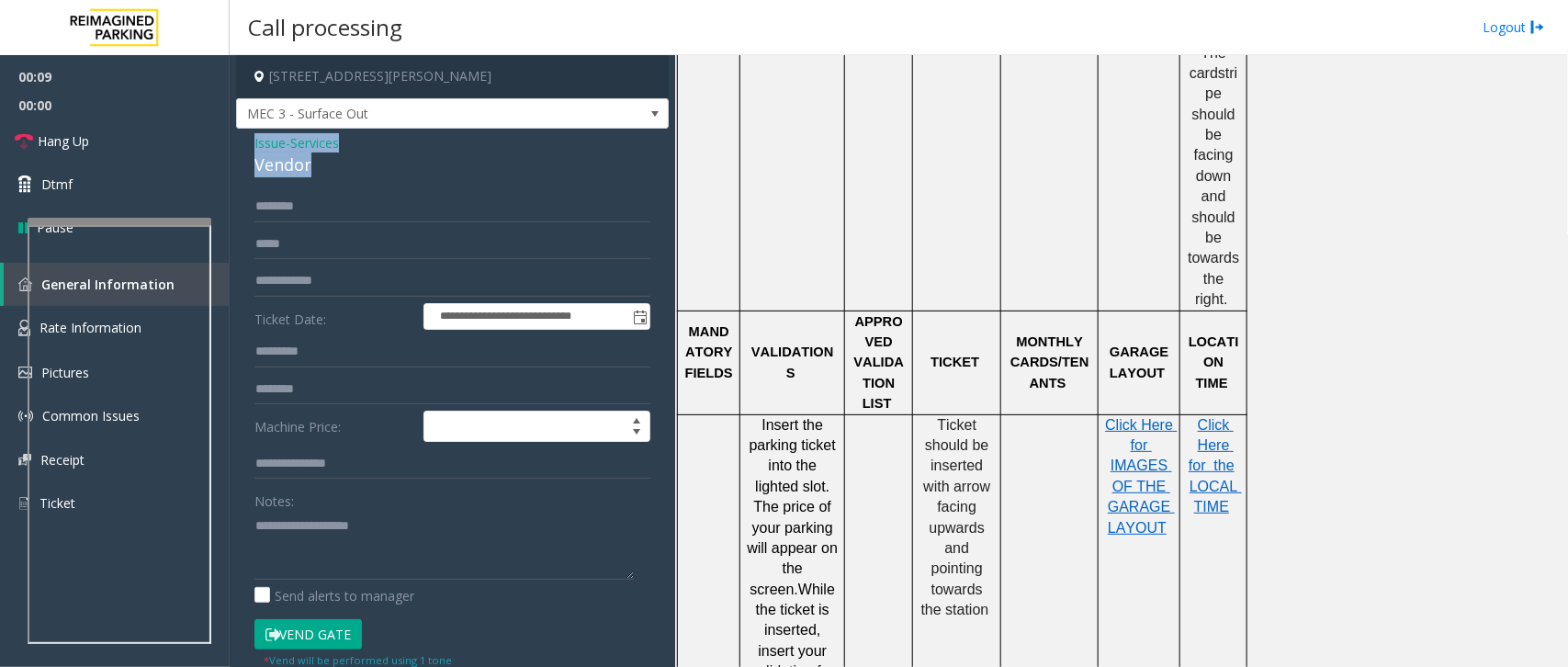
drag, startPoint x: 310, startPoint y: 165, endPoint x: 245, endPoint y: 149, distance: 66.9
click at [245, 149] on div "**********" at bounding box center [452, 479] width 433 height 702
click at [324, 546] on textarea at bounding box center [444, 546] width 379 height 69
drag, startPoint x: 309, startPoint y: 638, endPoint x: 278, endPoint y: 593, distance: 54.6
click at [309, 638] on button "Vend Gate" at bounding box center [307, 634] width 107 height 31
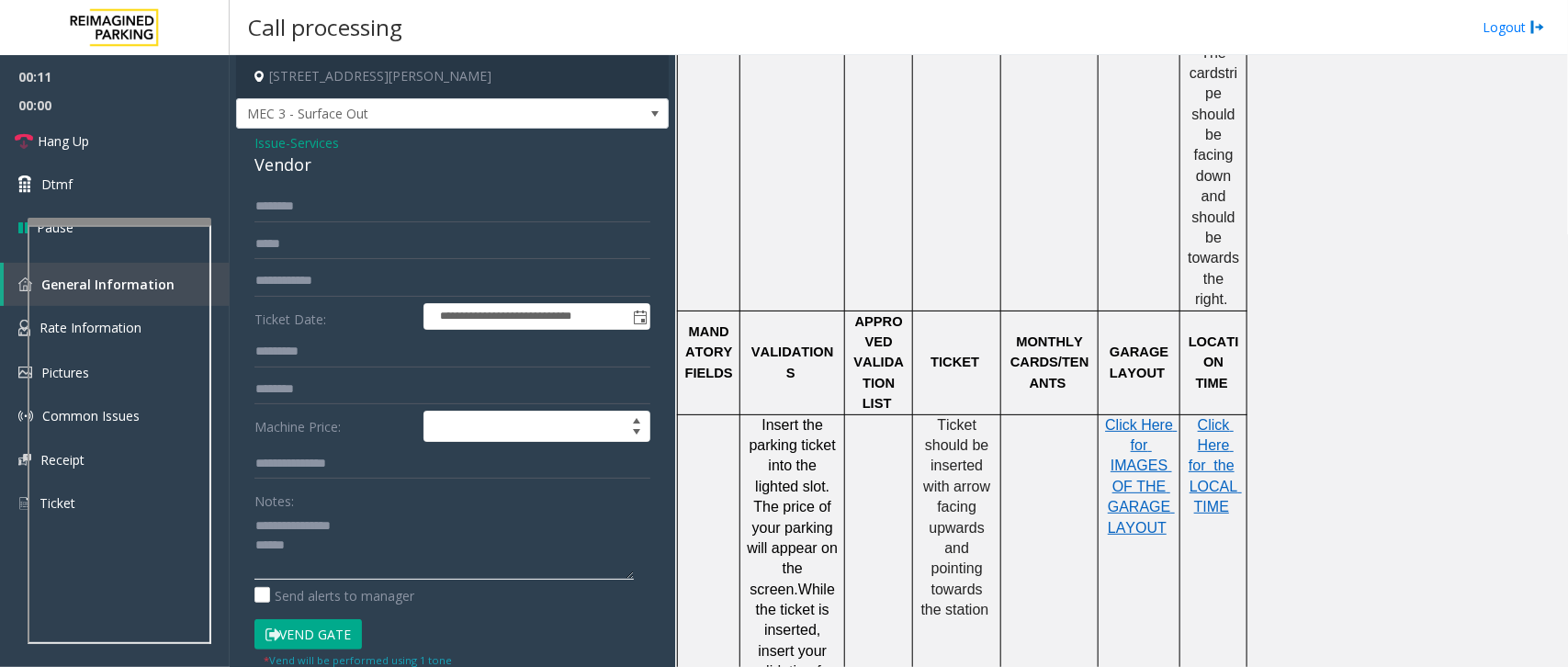
click at [274, 547] on textarea at bounding box center [444, 546] width 379 height 69
type textarea "**********"
click at [136, 147] on link "Hang Up" at bounding box center [115, 141] width 230 height 43
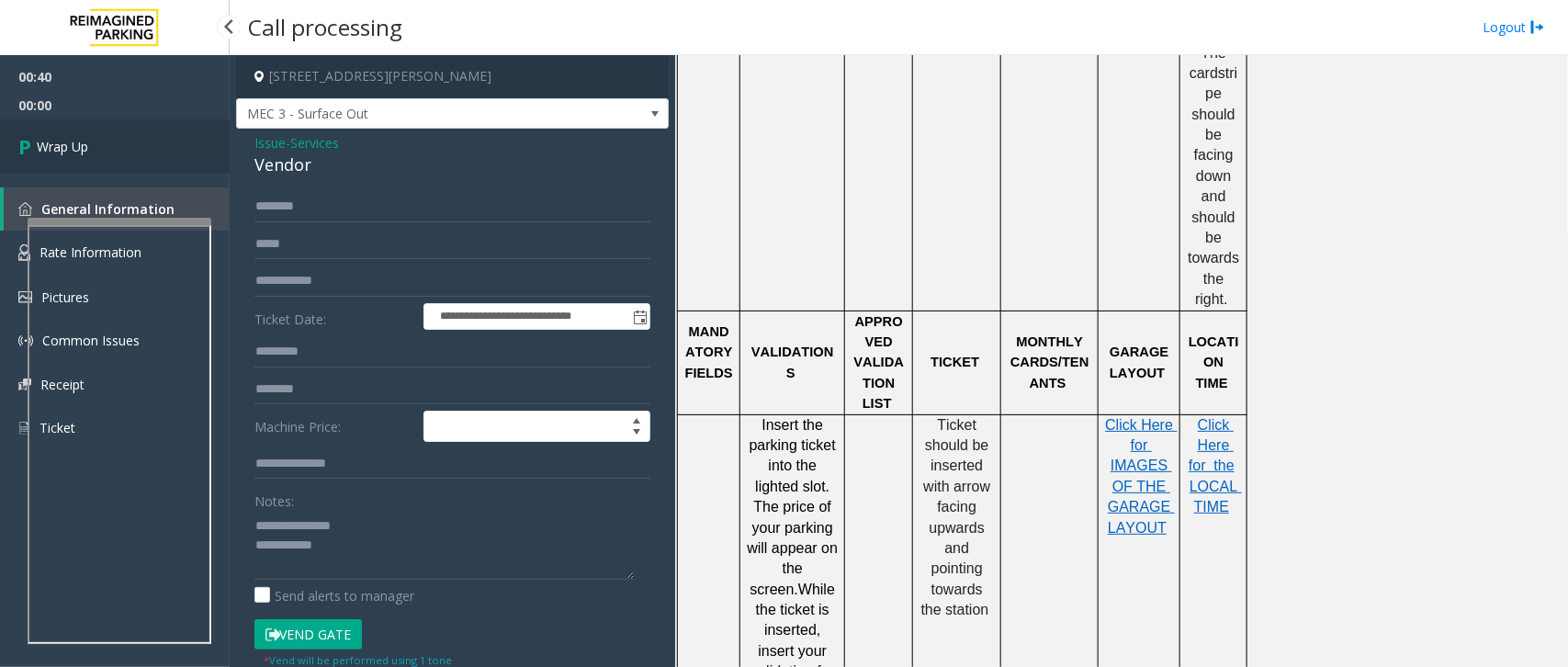
click at [136, 147] on link "Wrap Up" at bounding box center [115, 147] width 230 height 54
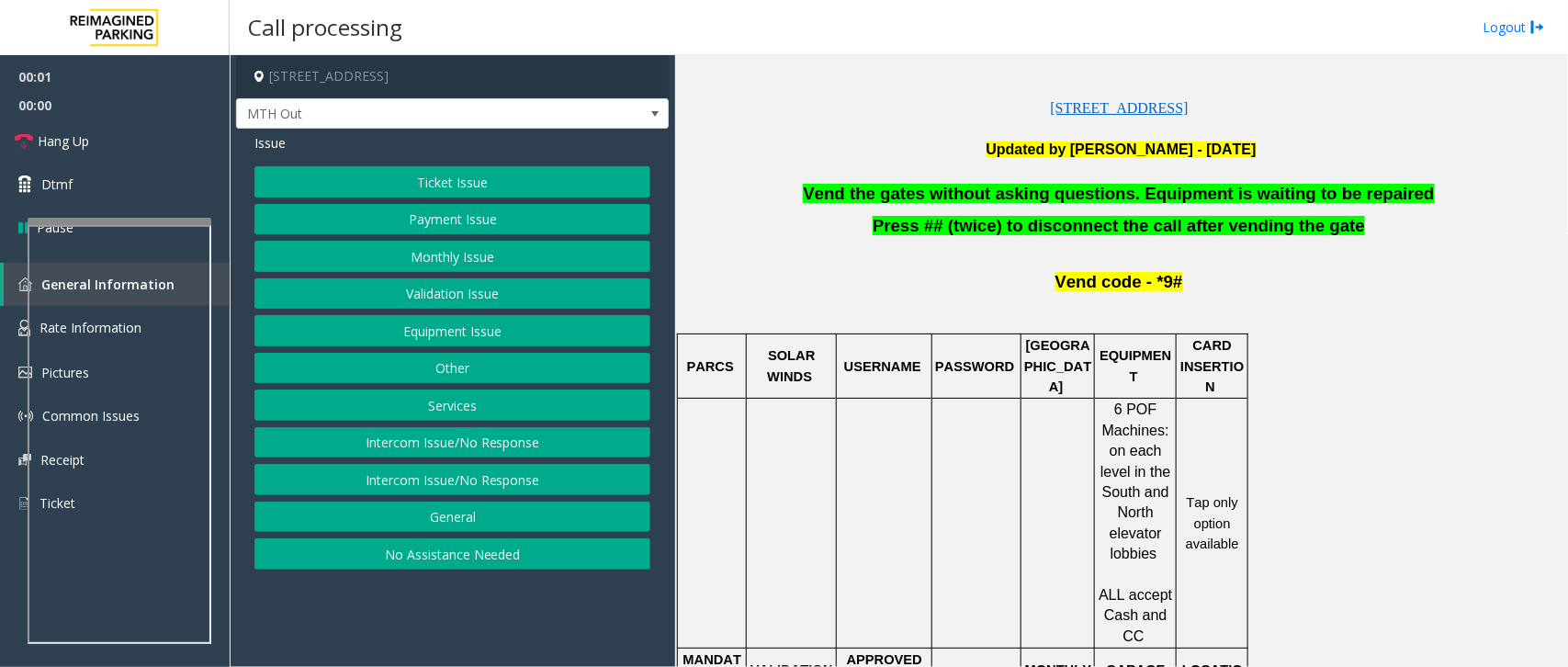
scroll to position [574, 0]
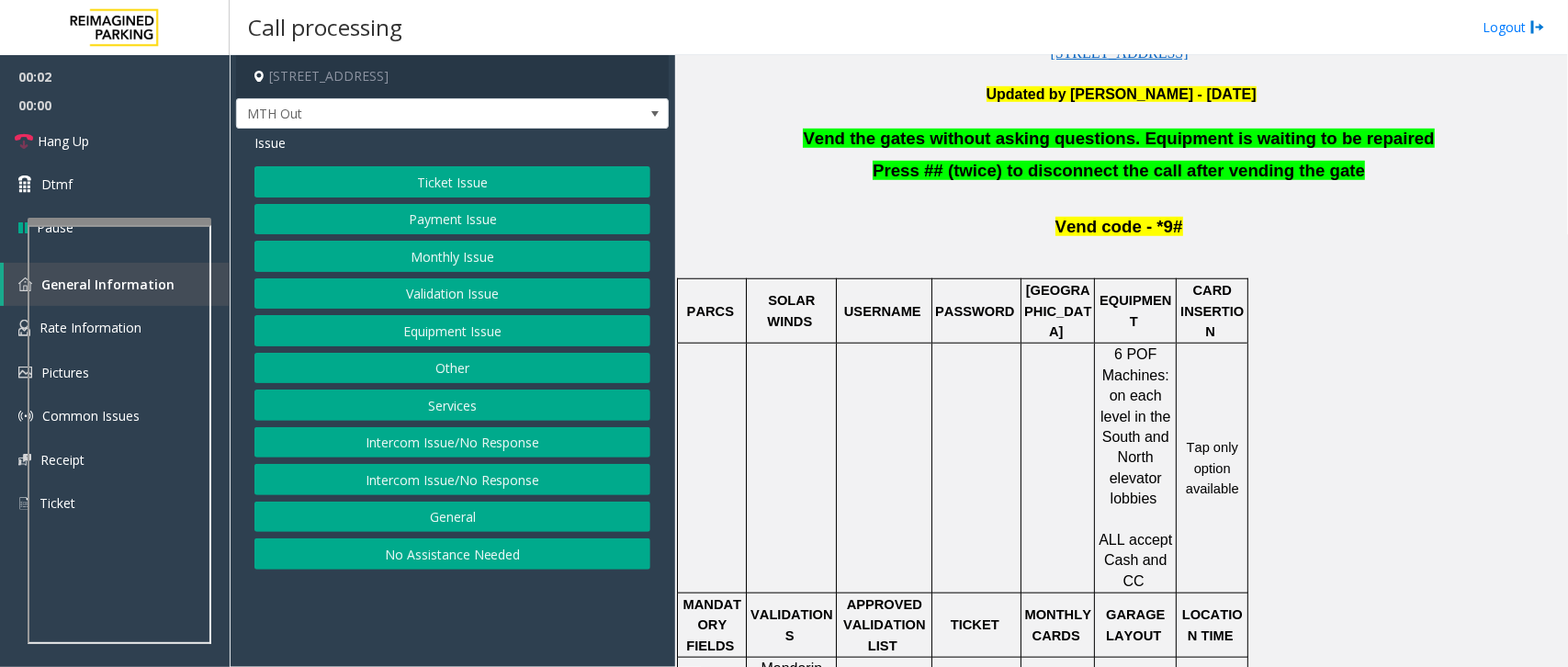
click at [460, 334] on button "Equipment Issue" at bounding box center [452, 330] width 396 height 31
click at [442, 331] on button "Gate / Door Won't Open" at bounding box center [452, 330] width 396 height 31
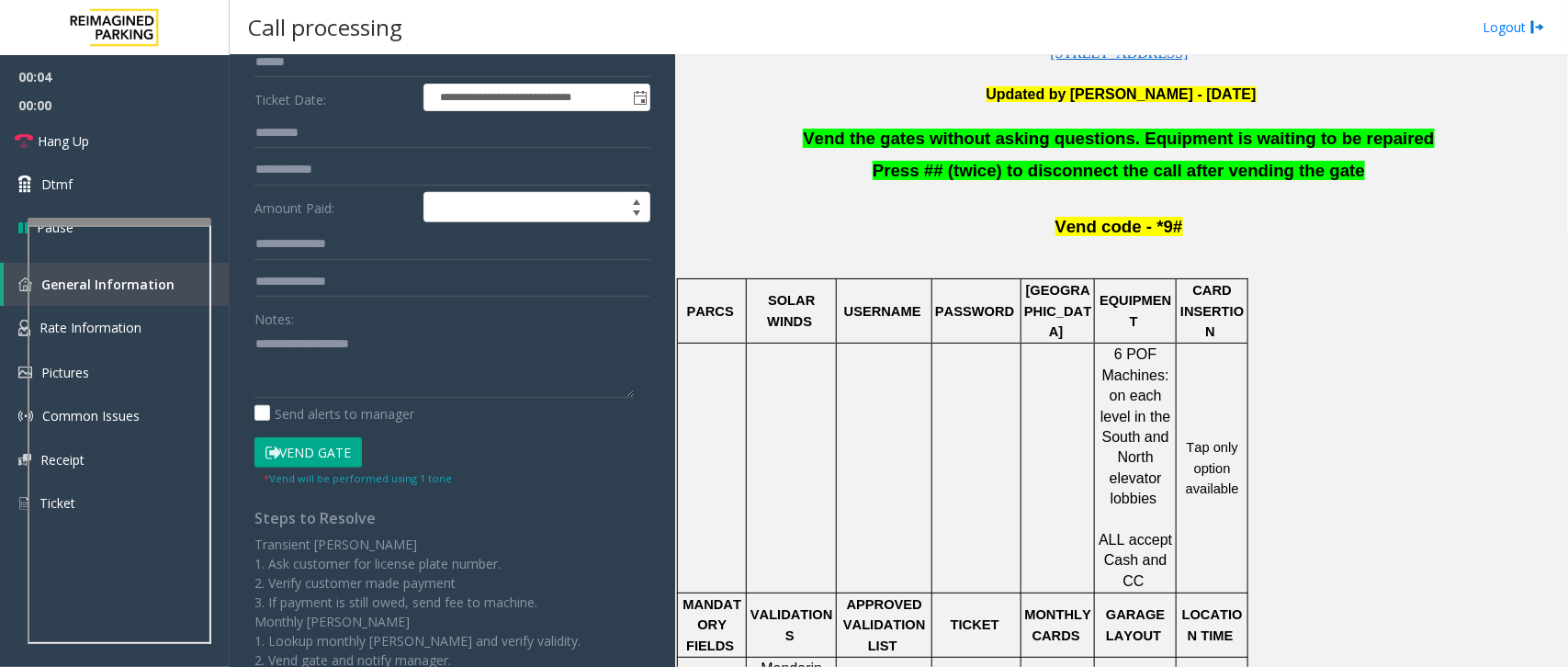
scroll to position [315, 0]
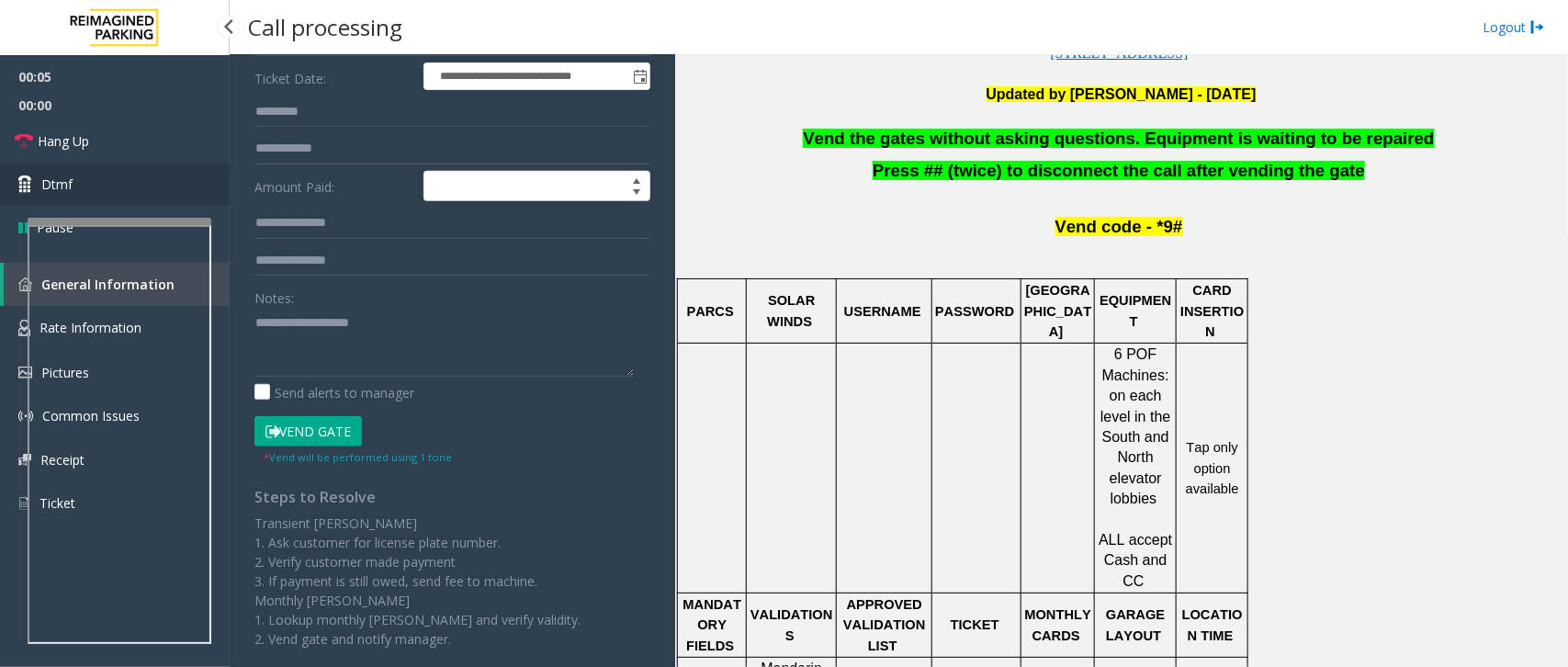
click at [88, 177] on link "Dtmf" at bounding box center [115, 184] width 230 height 43
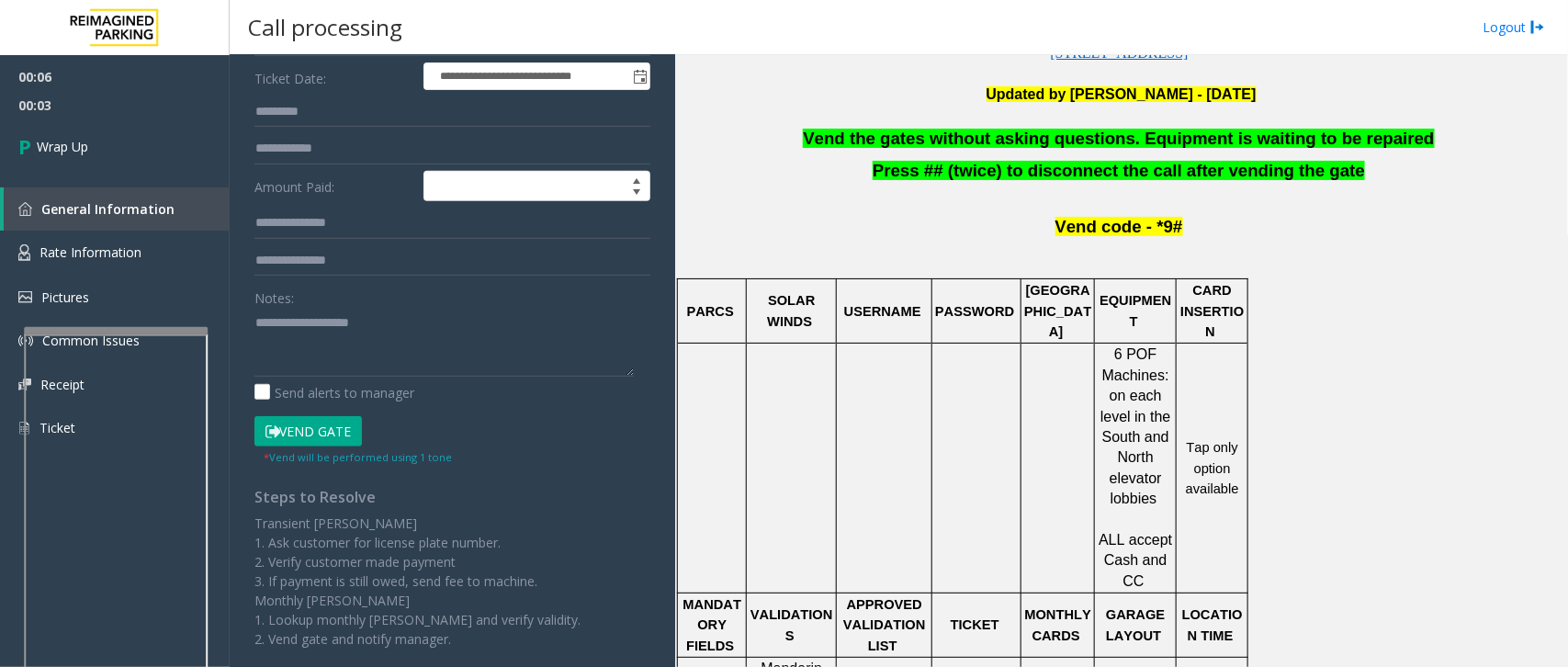
click at [112, 331] on div at bounding box center [116, 331] width 184 height 7
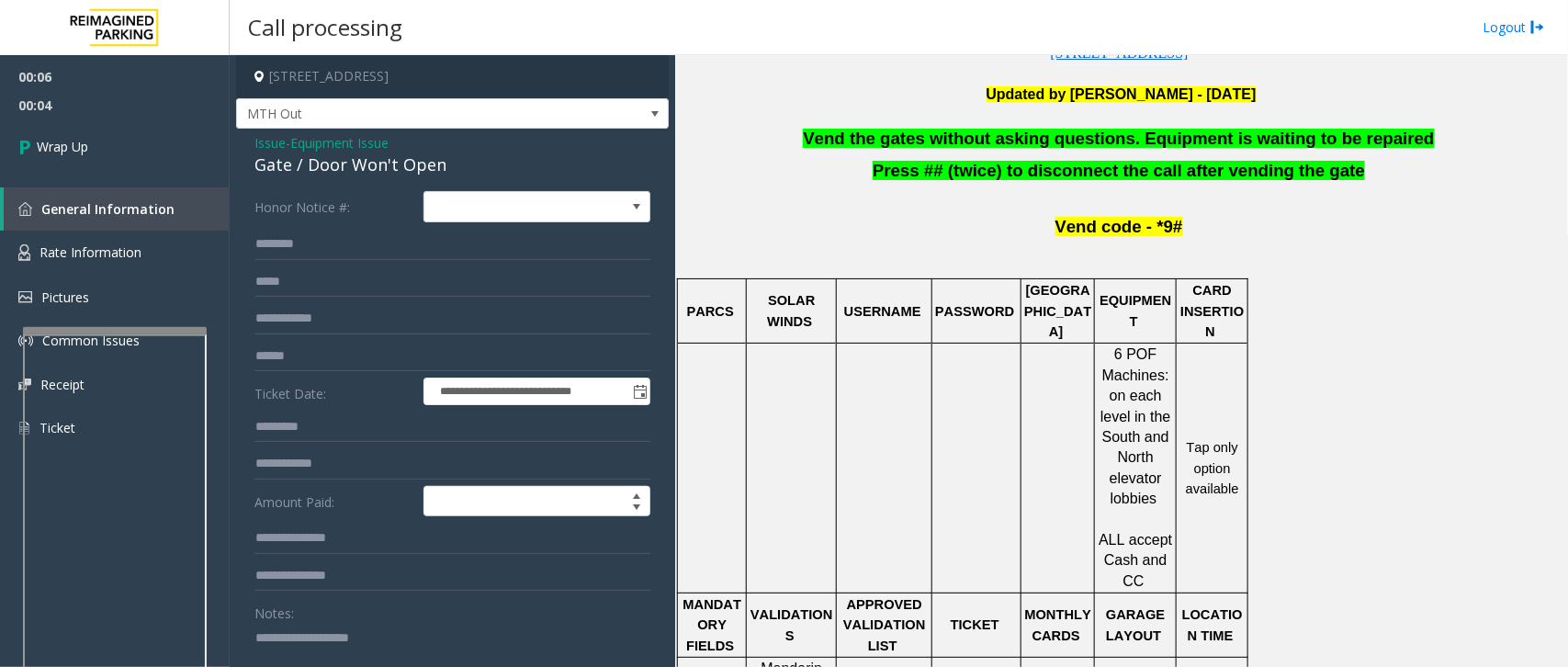
click at [264, 140] on span "Issue" at bounding box center [269, 143] width 31 height 20
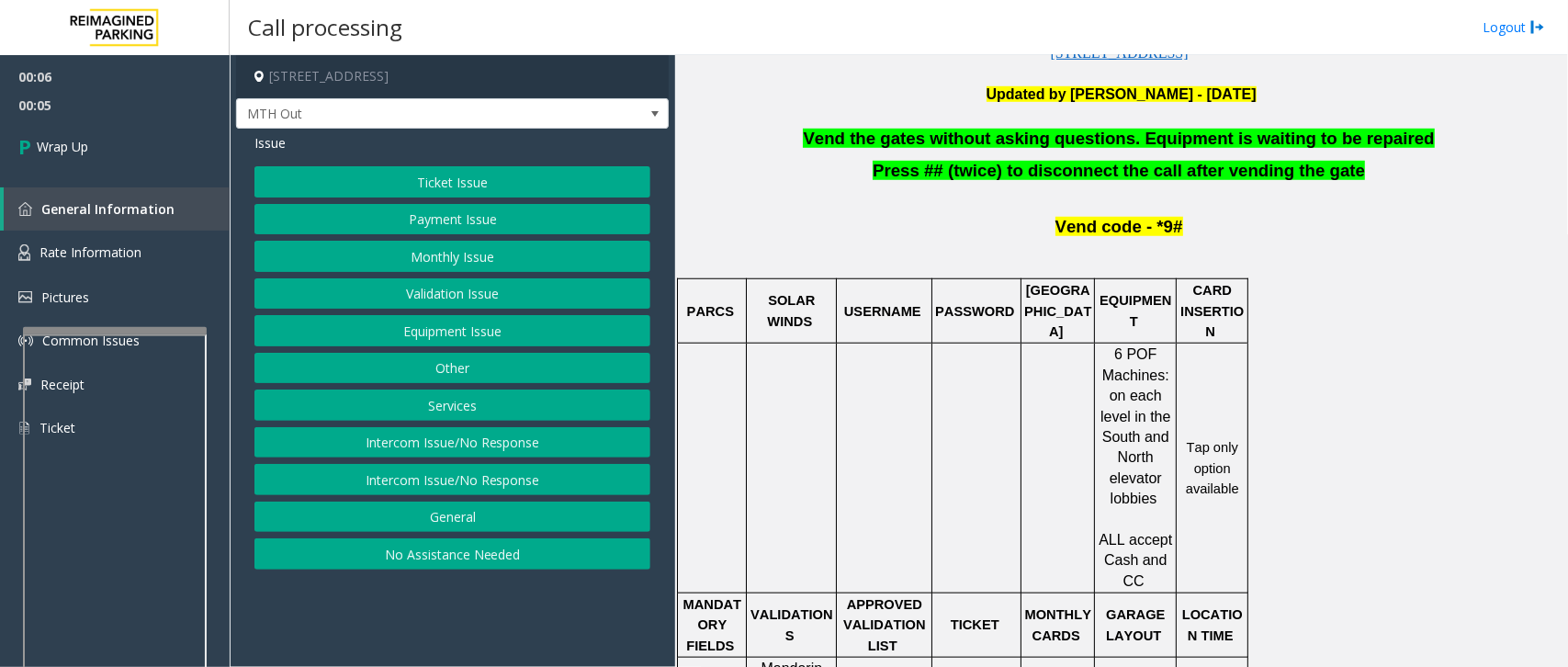
click at [485, 328] on button "Equipment Issue" at bounding box center [452, 330] width 396 height 31
click at [416, 553] on button "Equipment Testing" at bounding box center [452, 553] width 396 height 31
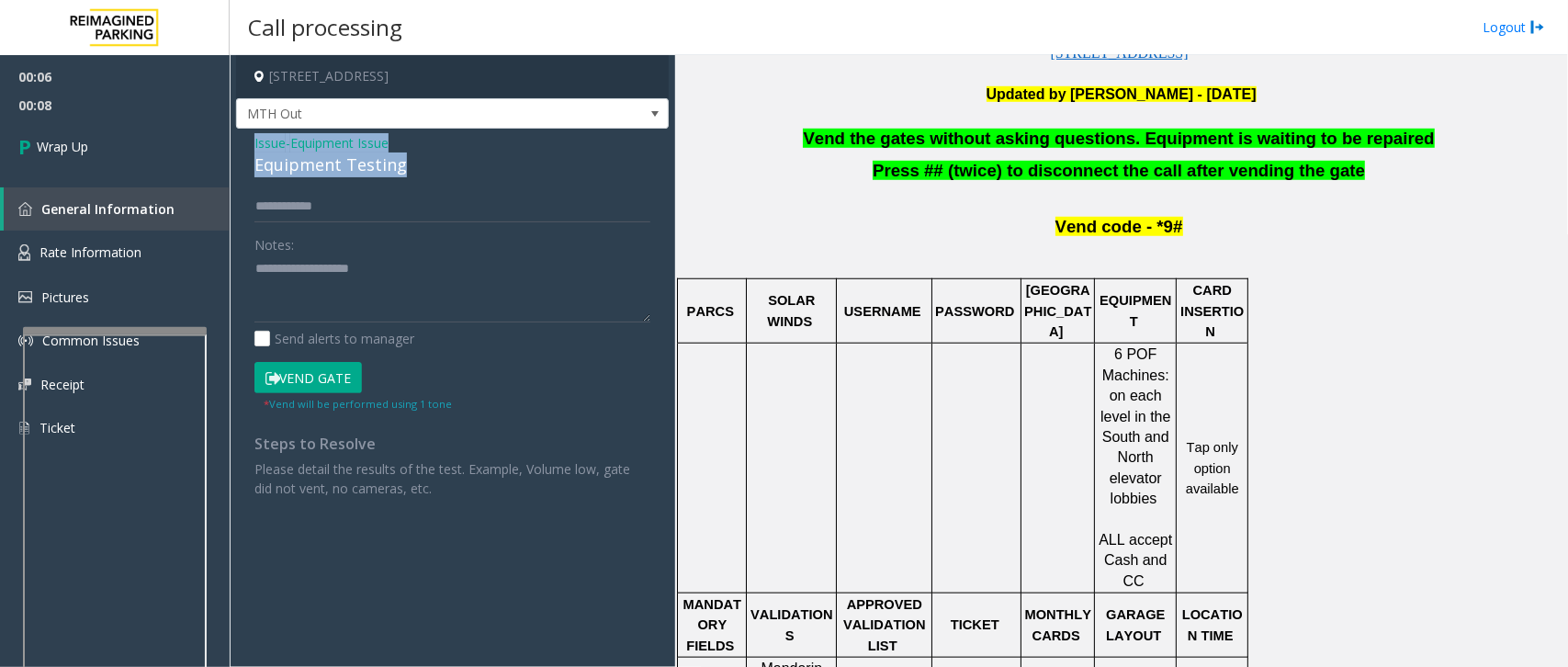
drag, startPoint x: 406, startPoint y: 173, endPoint x: 250, endPoint y: 138, distance: 159.9
click at [250, 138] on div "Issue - Equipment Issue Equipment Testing Notes: Send alerts to manager Vend Ga…" at bounding box center [452, 322] width 433 height 388
type textarea "**********"
click at [332, 202] on input "text" at bounding box center [452, 206] width 396 height 31
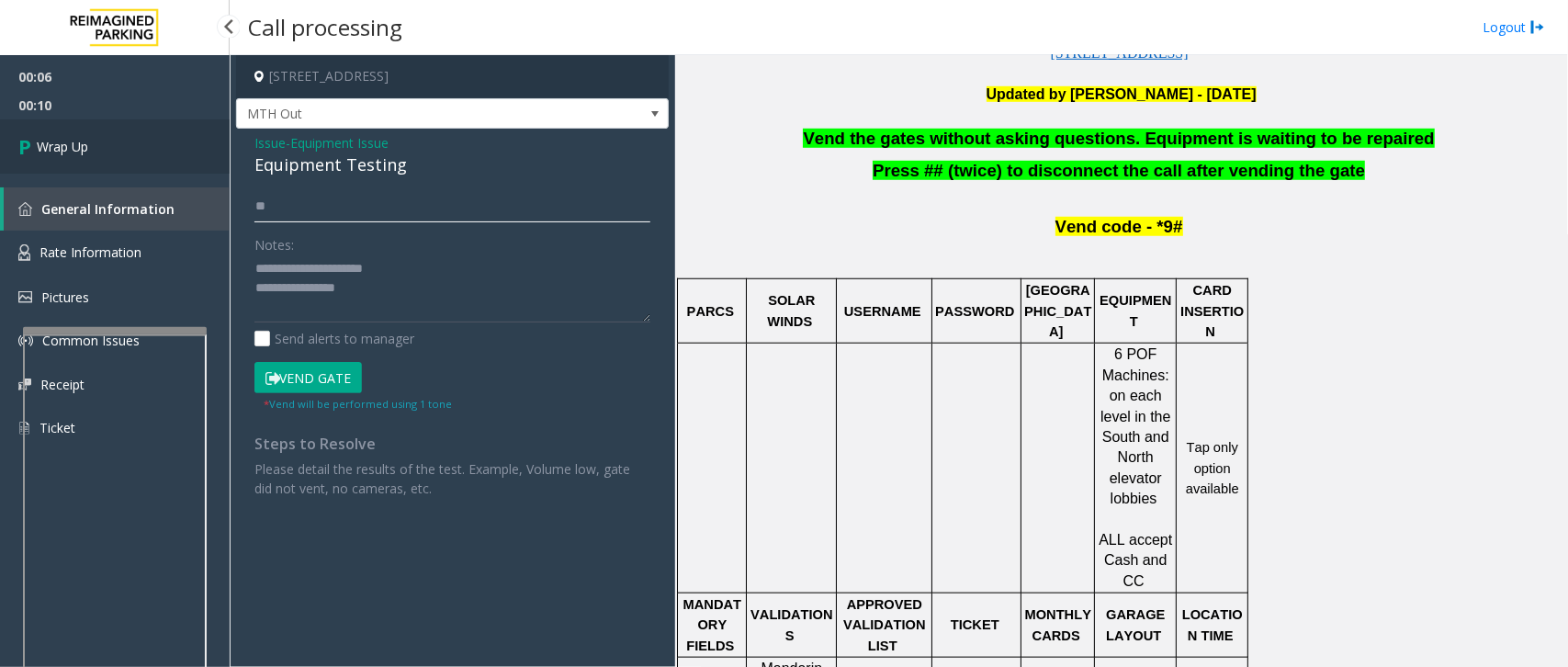
type input "**"
click at [122, 157] on link "Wrap Up" at bounding box center [115, 147] width 230 height 54
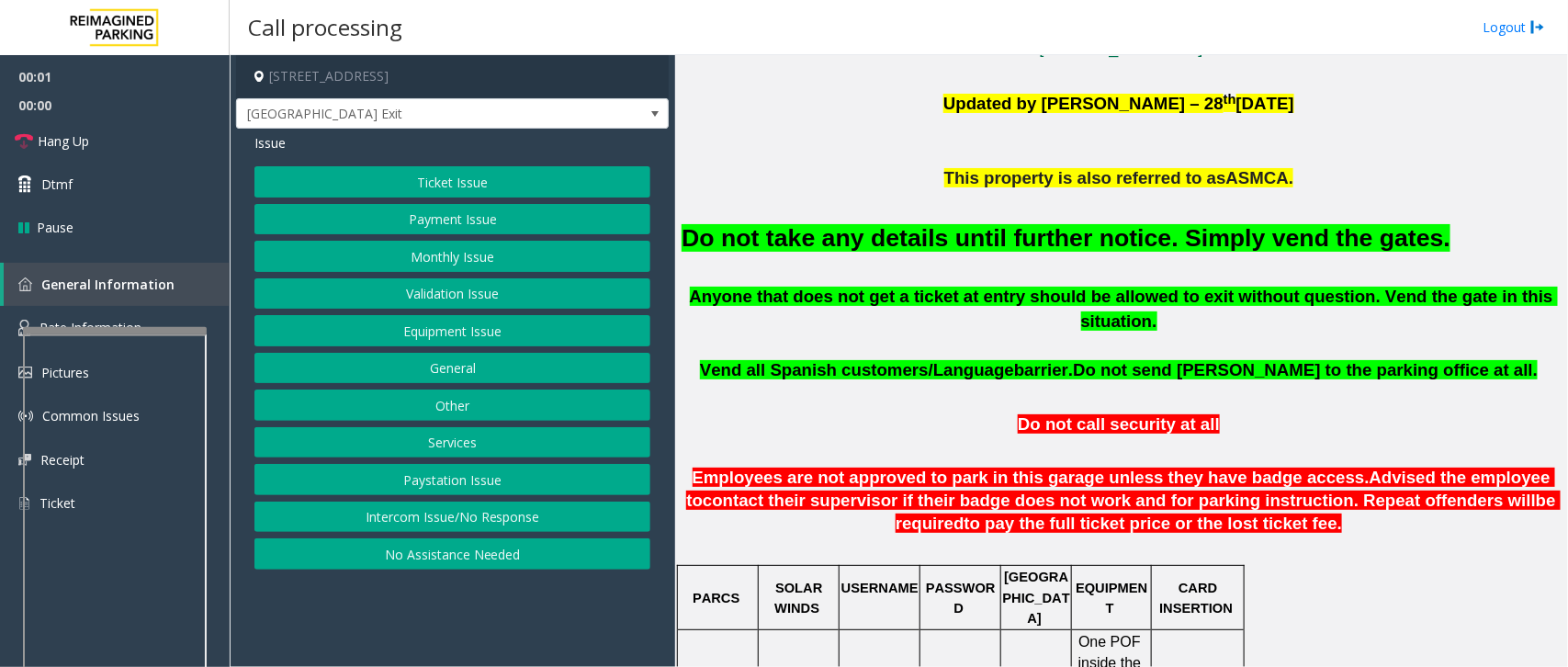
scroll to position [574, 0]
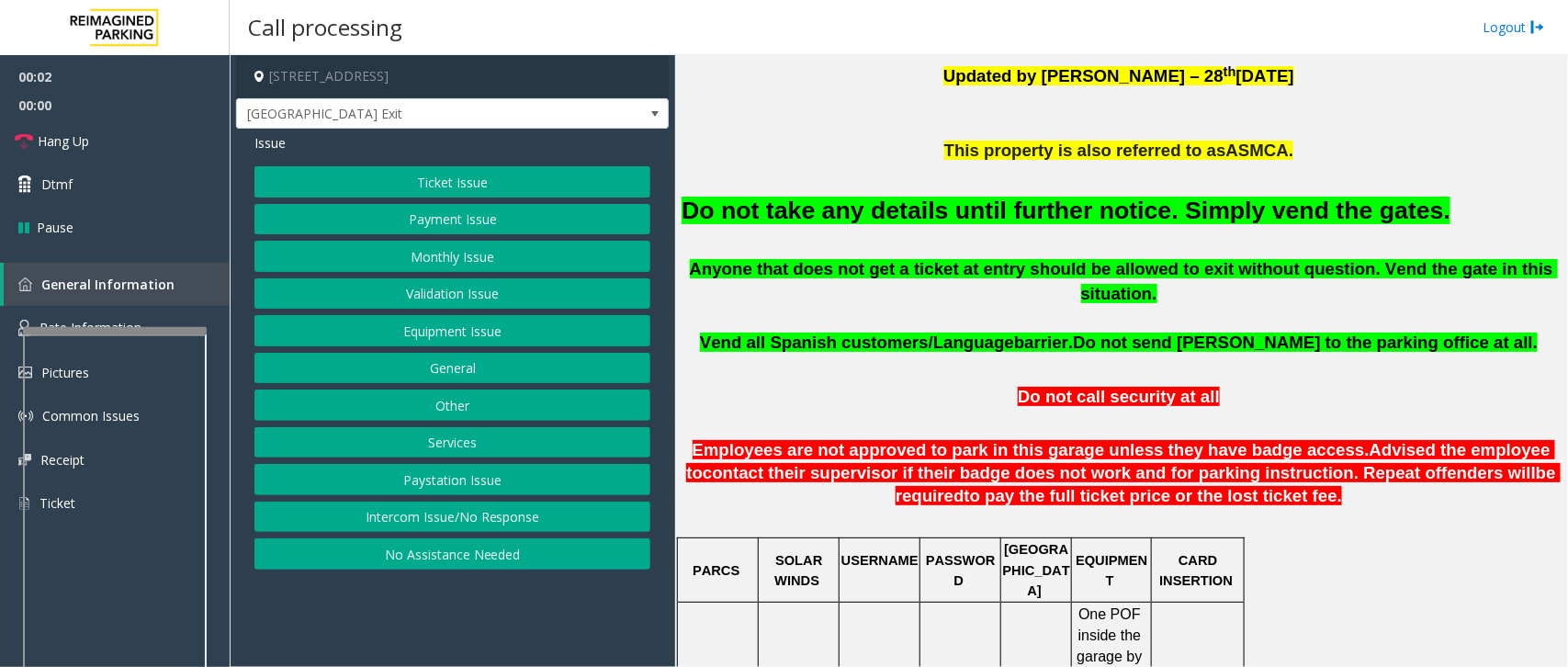
click at [449, 323] on button "Equipment Issue" at bounding box center [452, 330] width 396 height 31
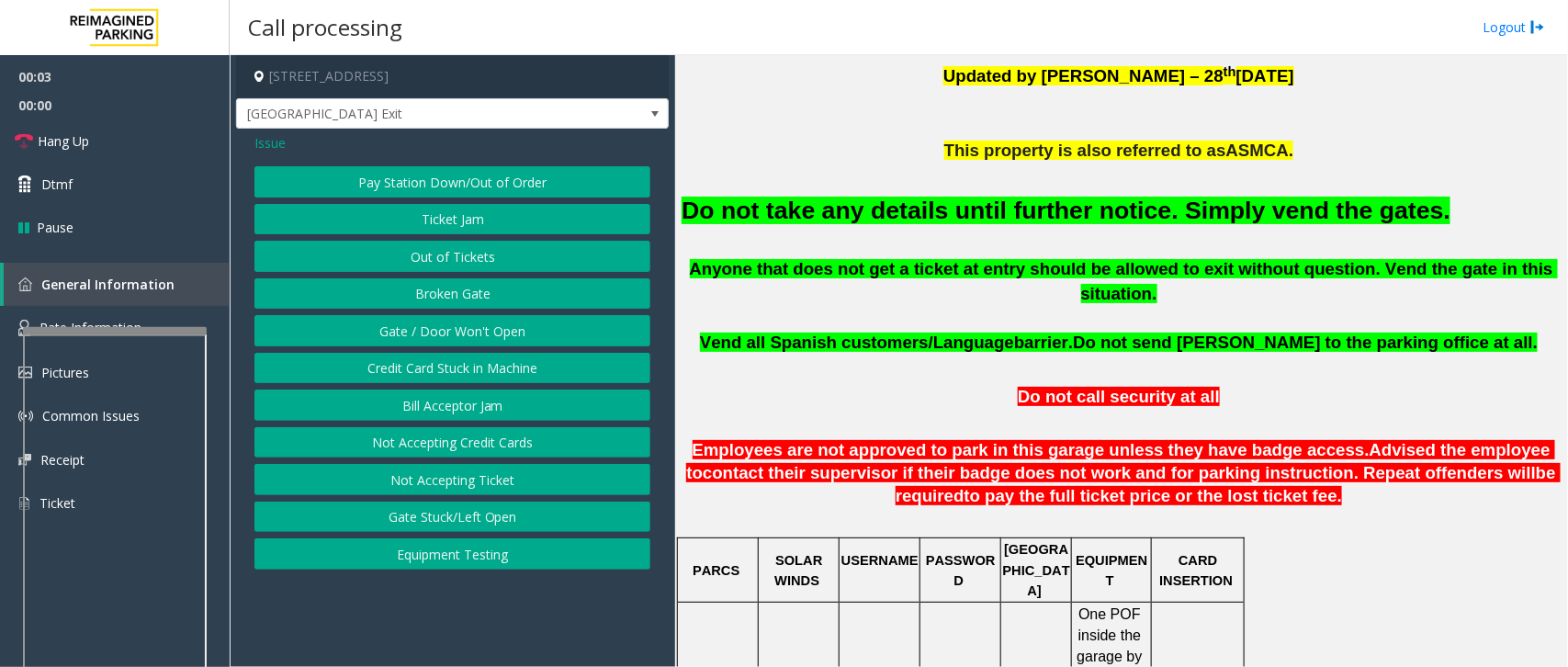
click at [456, 329] on button "Gate / Door Won't Open" at bounding box center [452, 330] width 396 height 31
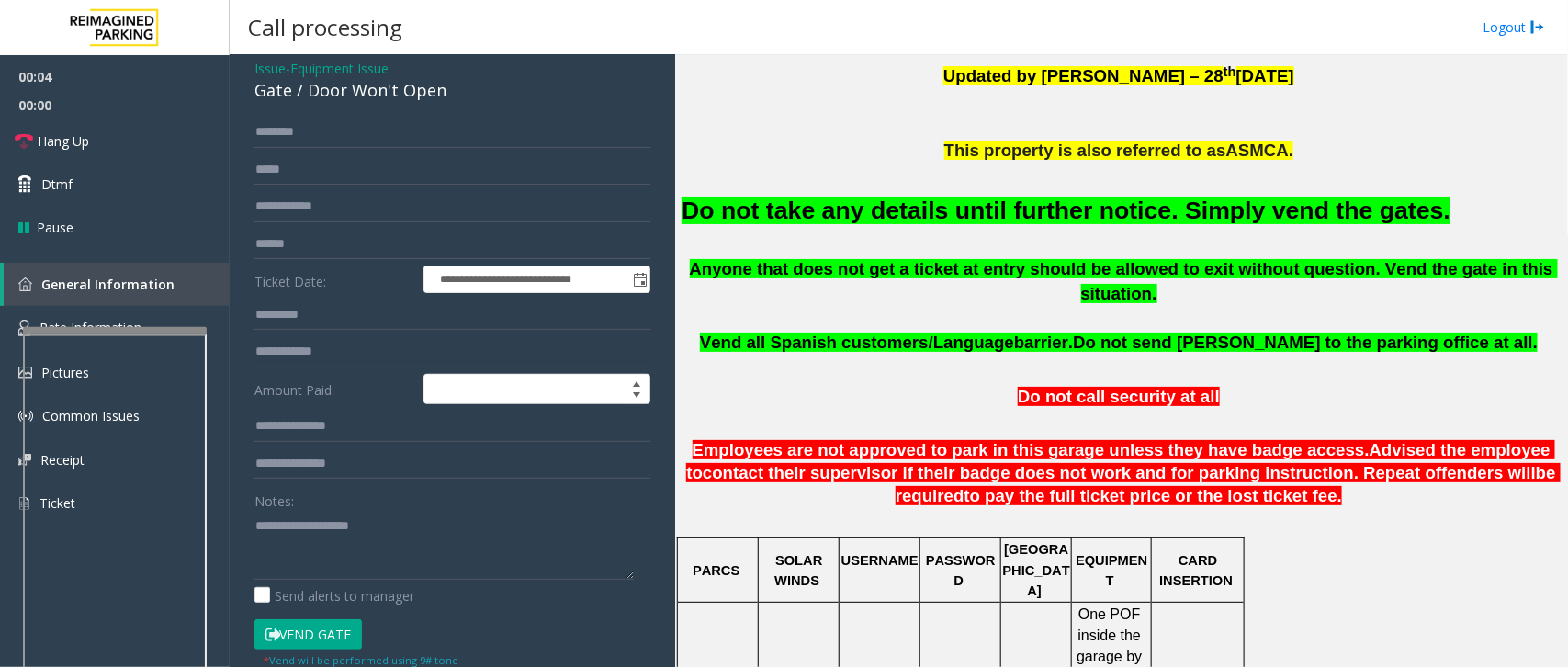
scroll to position [115, 0]
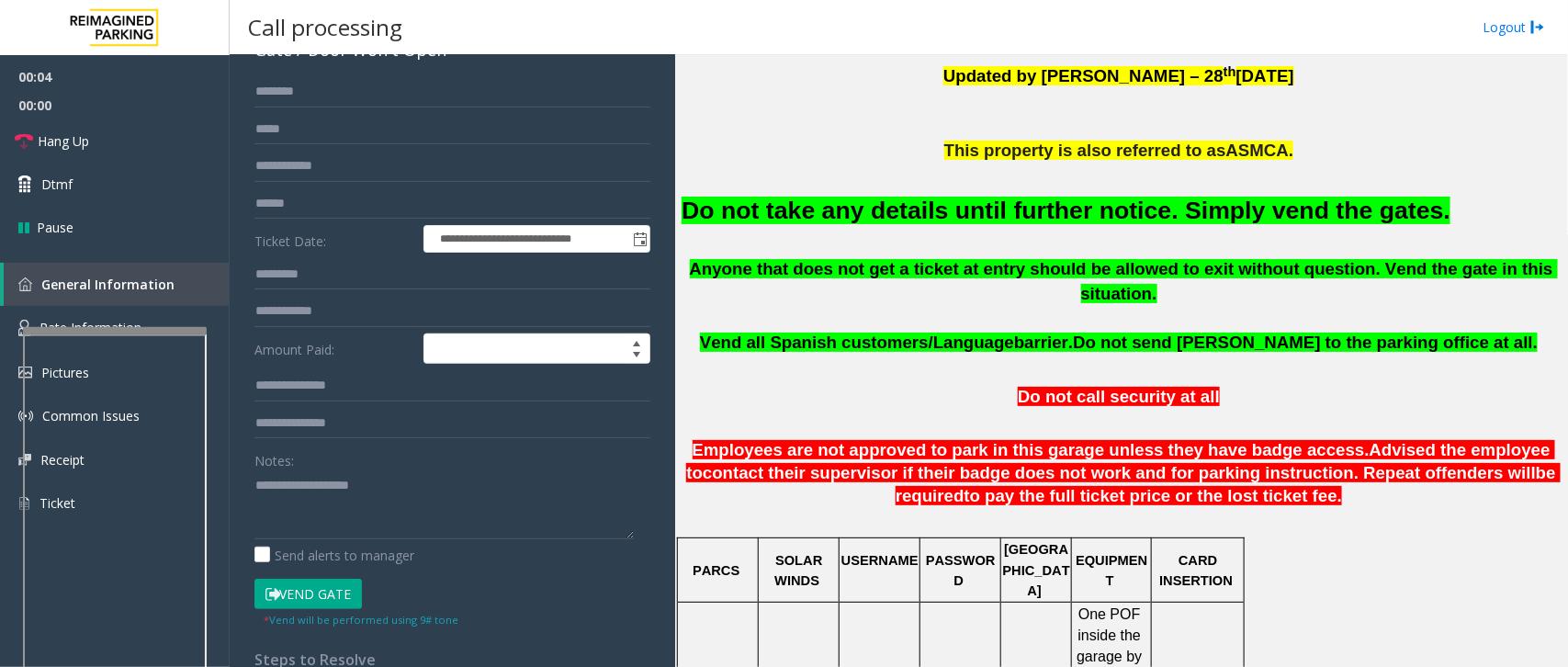
click at [314, 588] on button "Vend Gate" at bounding box center [307, 593] width 107 height 31
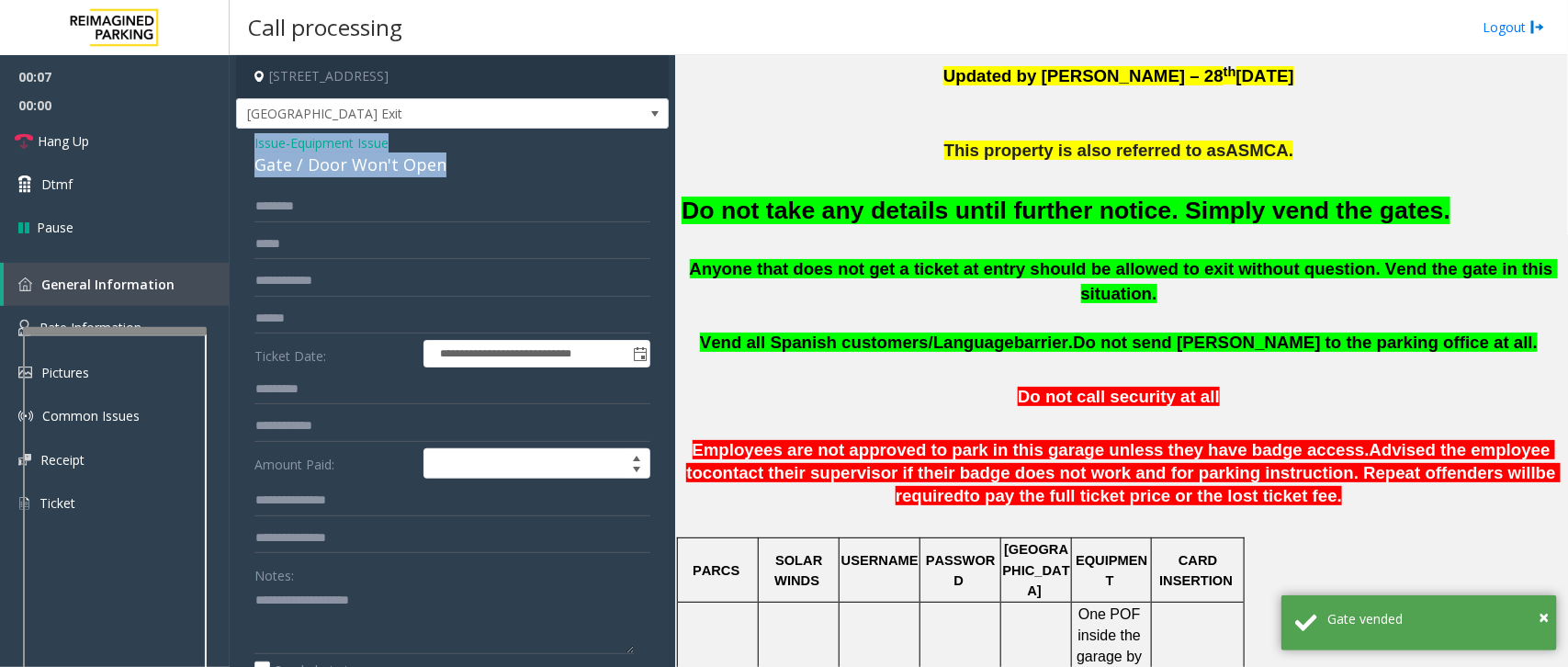
drag, startPoint x: 444, startPoint y: 161, endPoint x: 242, endPoint y: 139, distance: 203.2
click at [242, 139] on div "**********" at bounding box center [452, 572] width 433 height 886
click at [1018, 206] on font "Do not take any details until further notice. Simply vend the gates." at bounding box center [1065, 209] width 769 height 27
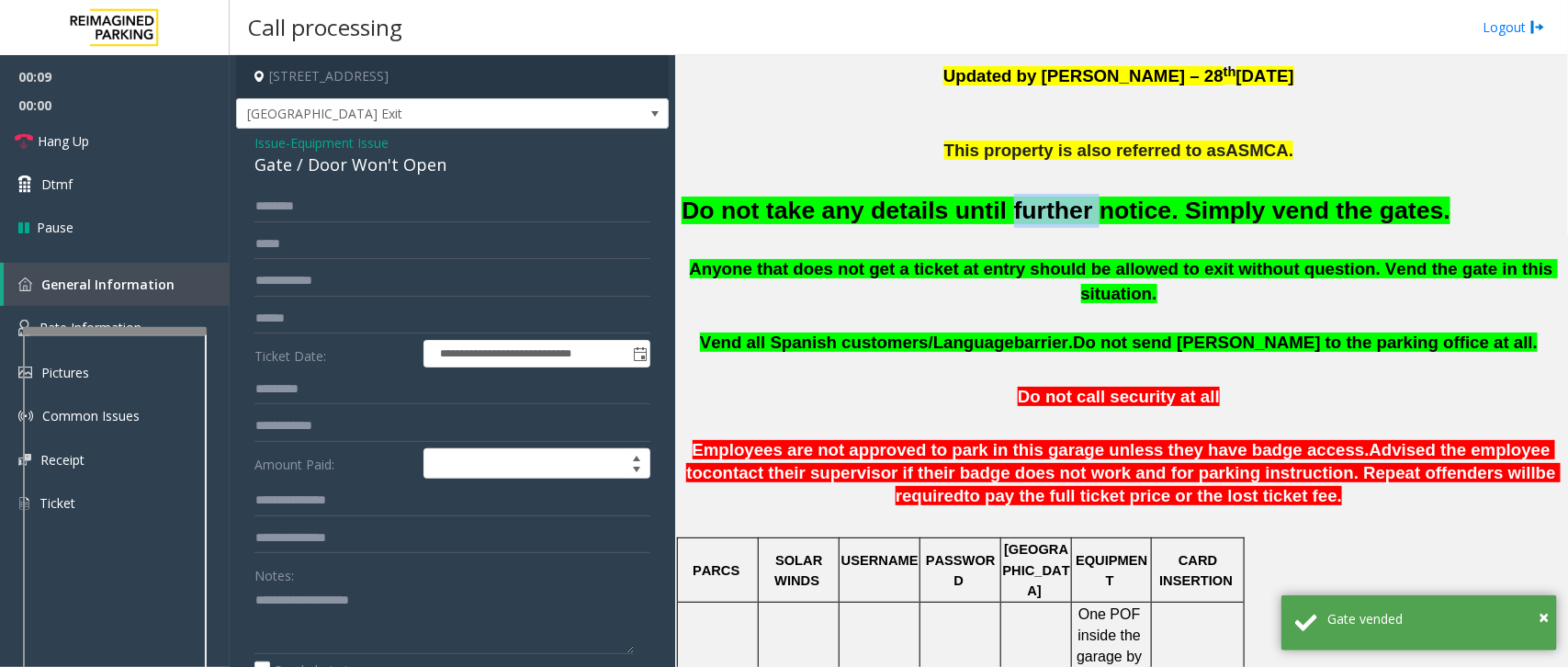
click at [1018, 206] on font "Do not take any details until further notice. Simply vend the gates." at bounding box center [1065, 209] width 769 height 27
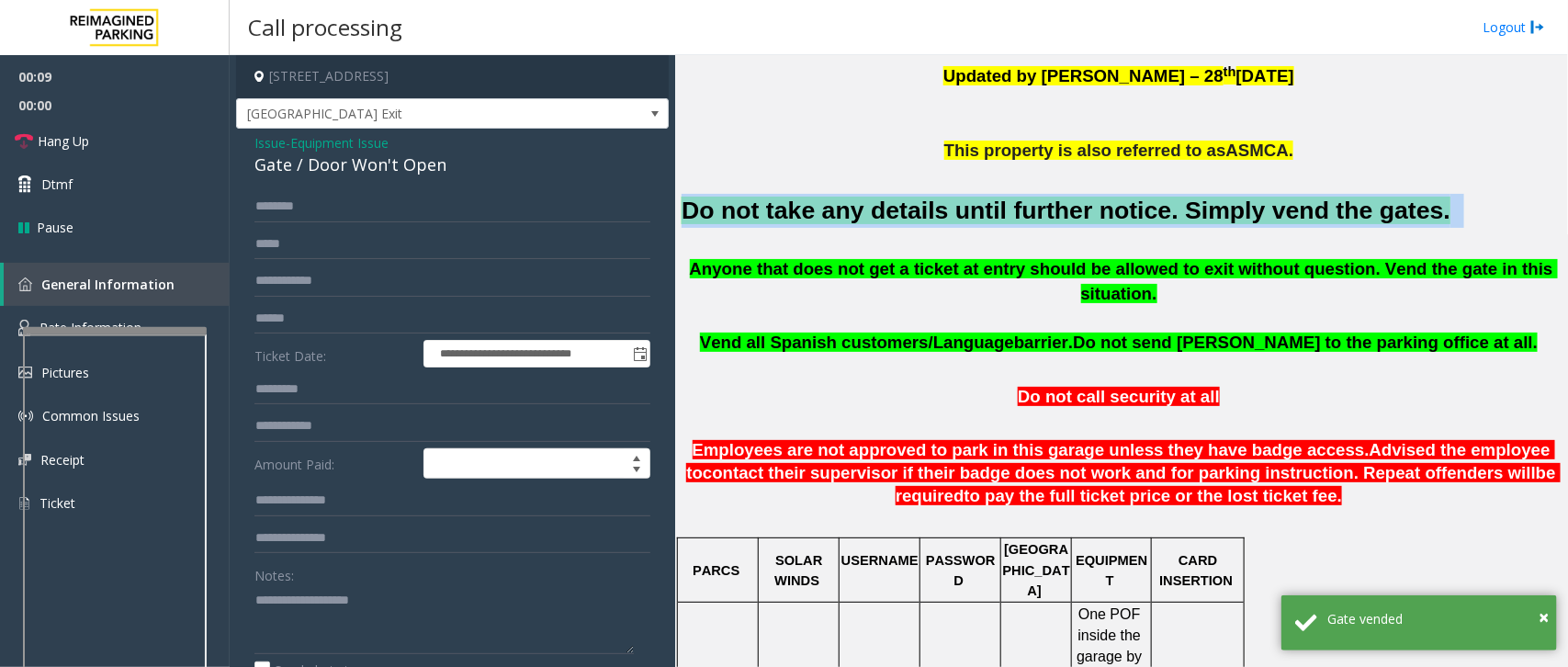
click at [1018, 206] on font "Do not take any details until further notice. Simply vend the gates." at bounding box center [1065, 209] width 769 height 27
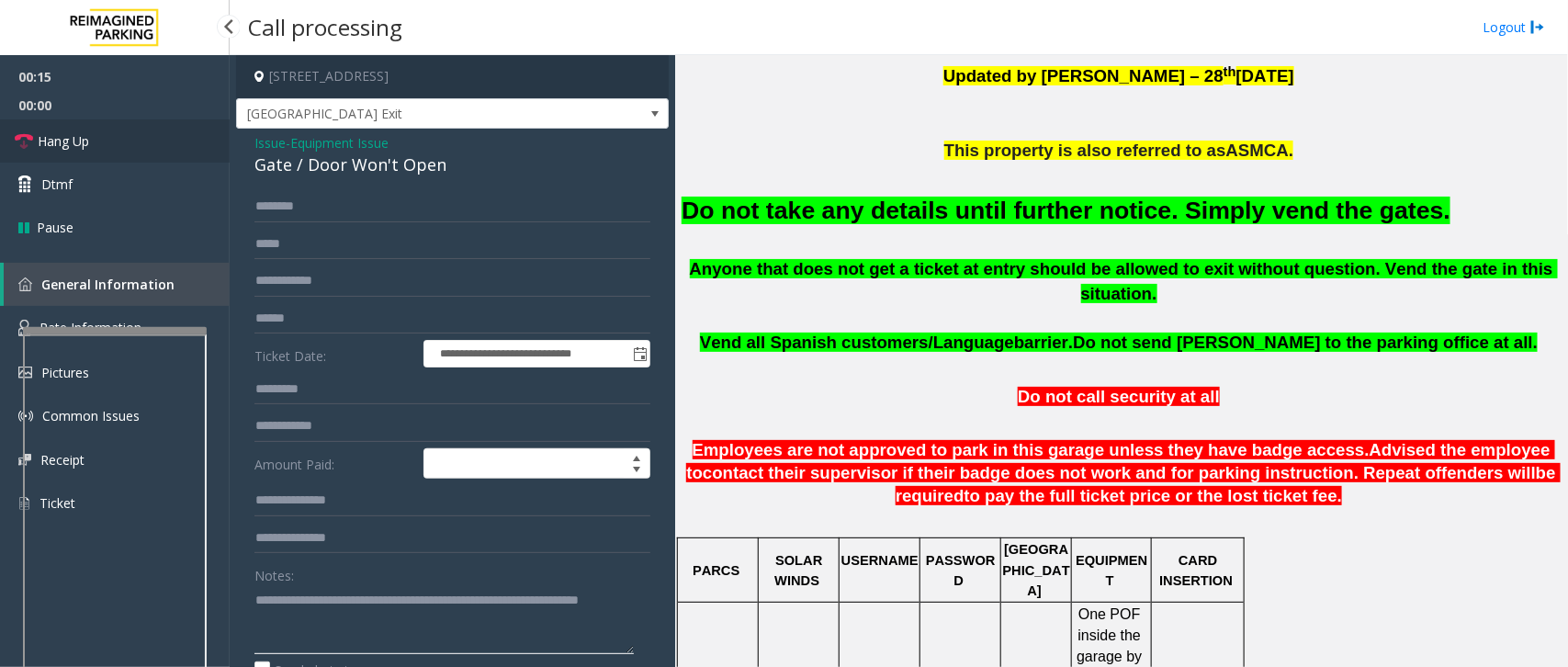
type textarea "**********"
click at [93, 149] on link "Hang Up" at bounding box center [115, 141] width 230 height 43
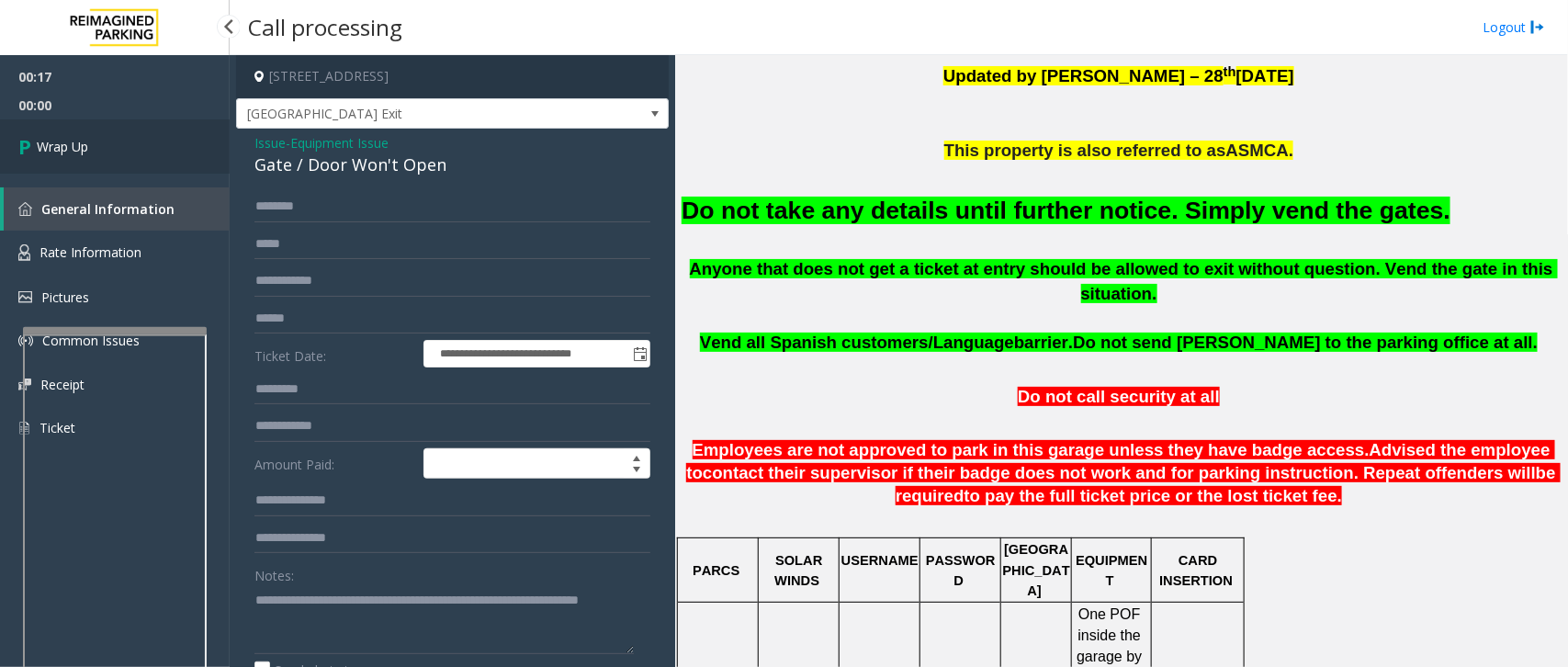
click at [93, 147] on link "Wrap Up" at bounding box center [115, 147] width 230 height 54
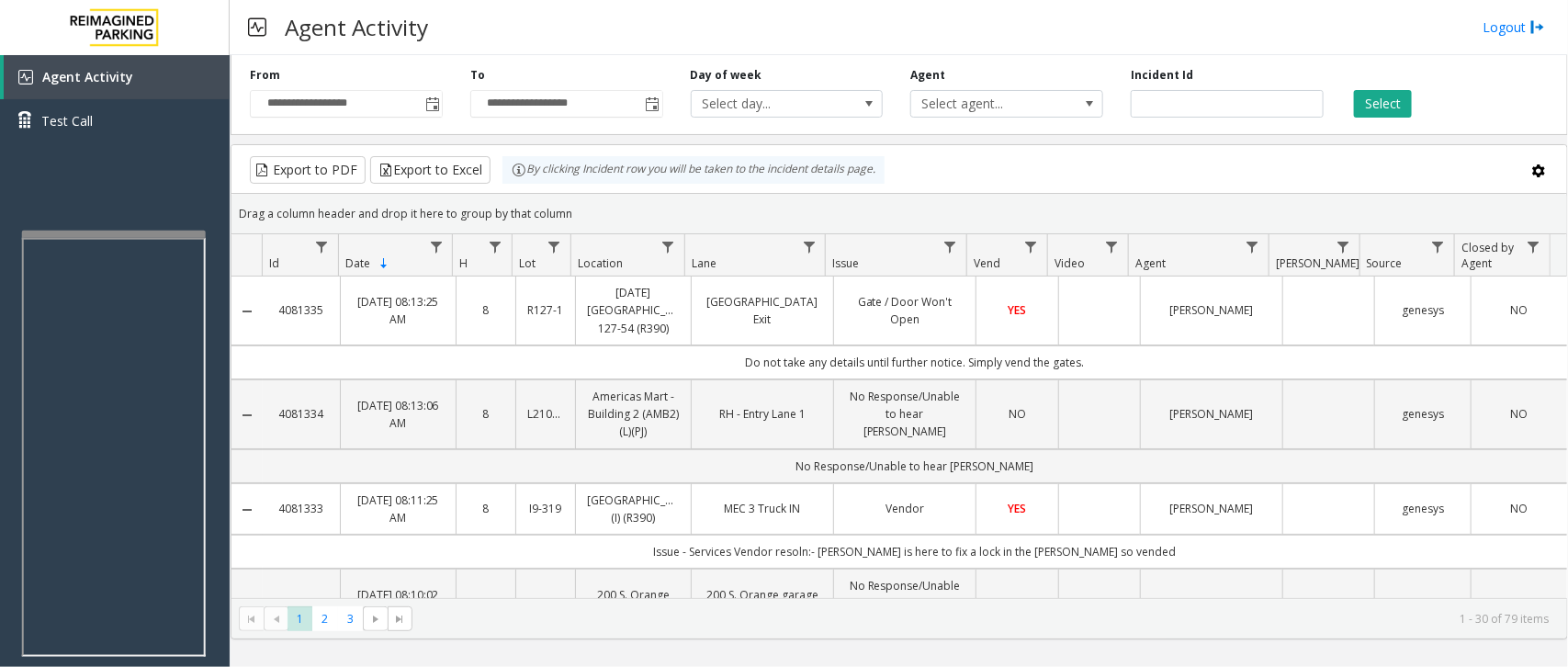
click at [126, 233] on div at bounding box center [114, 234] width 184 height 7
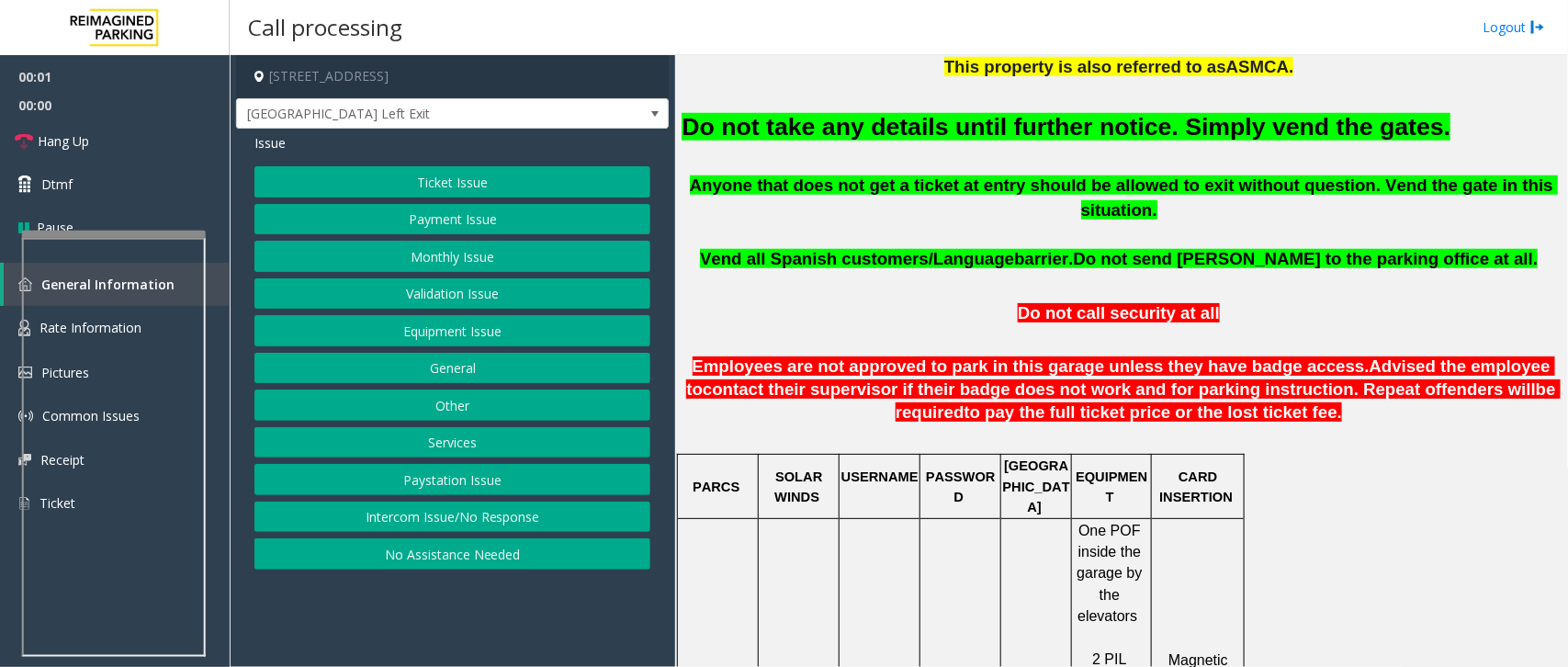
scroll to position [688, 0]
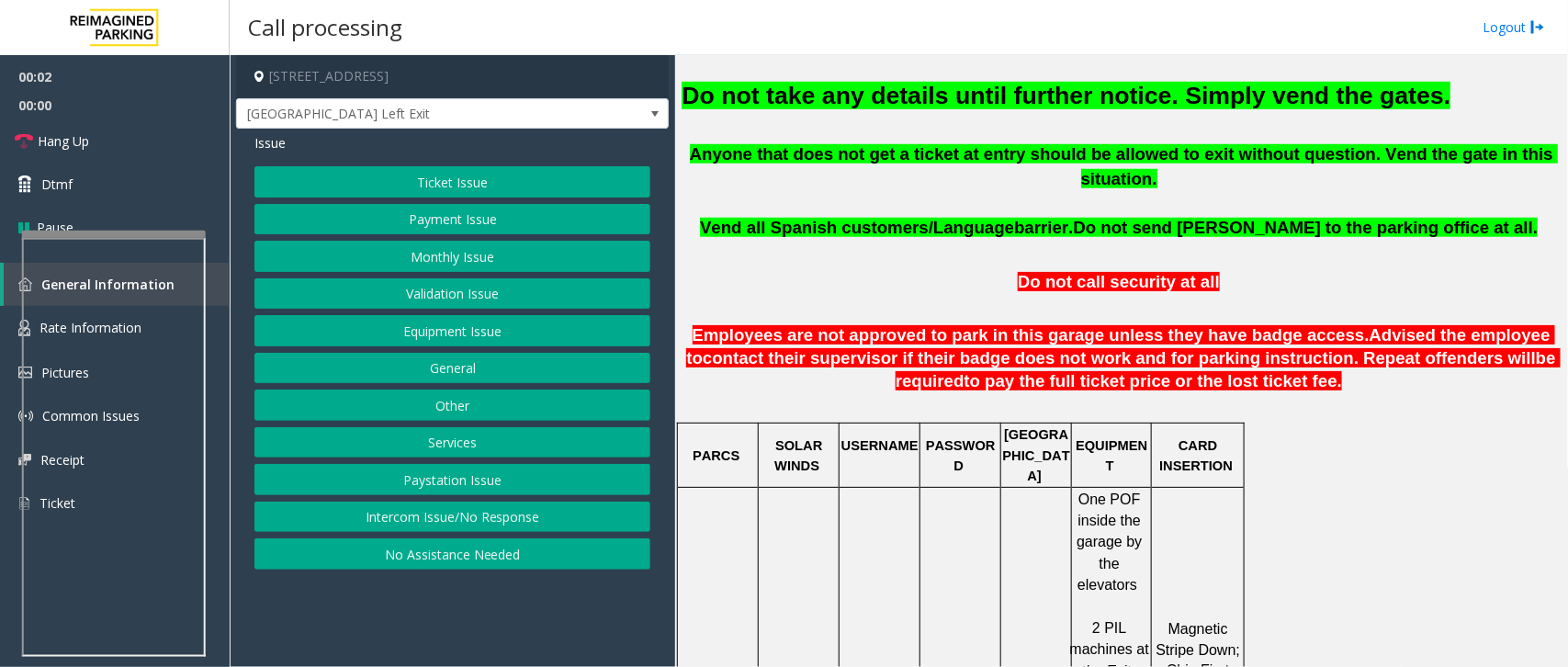
click at [457, 340] on button "Equipment Issue" at bounding box center [452, 330] width 396 height 31
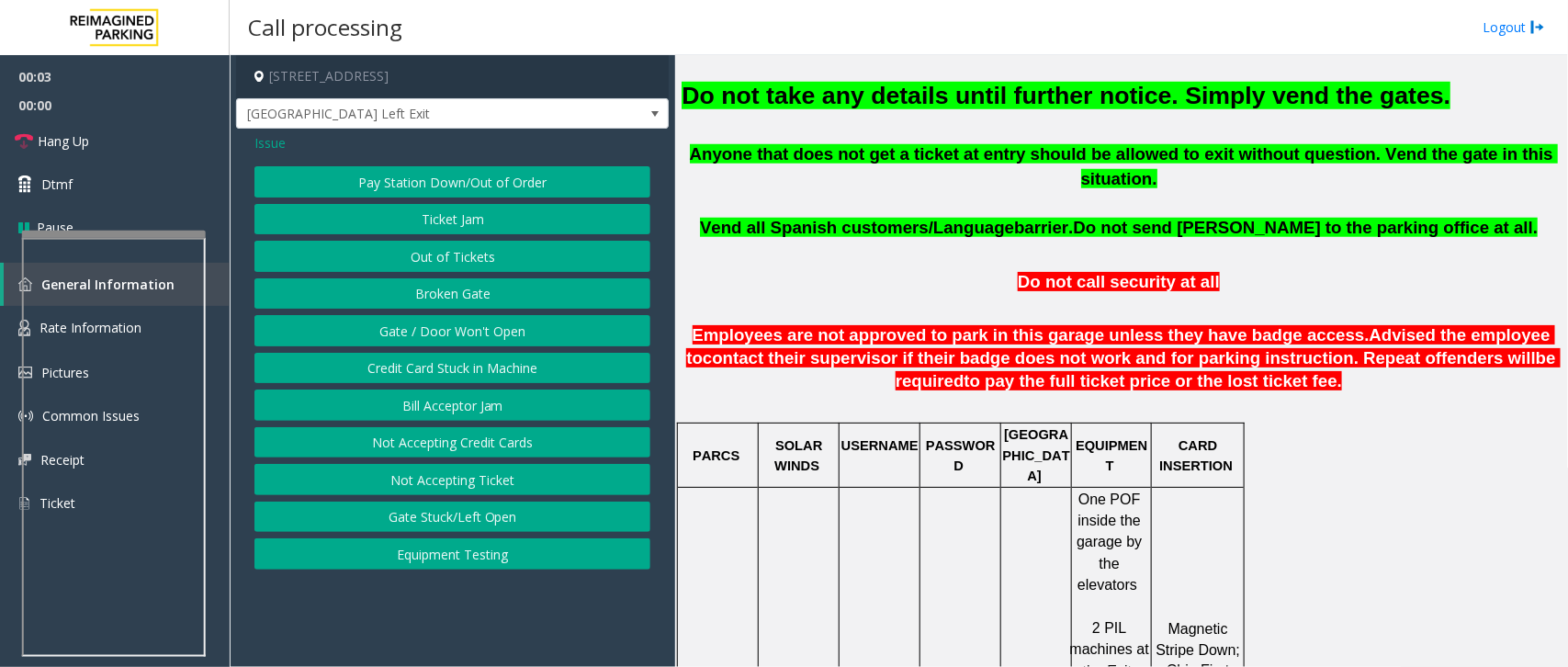
click at [455, 332] on button "Gate / Door Won't Open" at bounding box center [452, 330] width 396 height 31
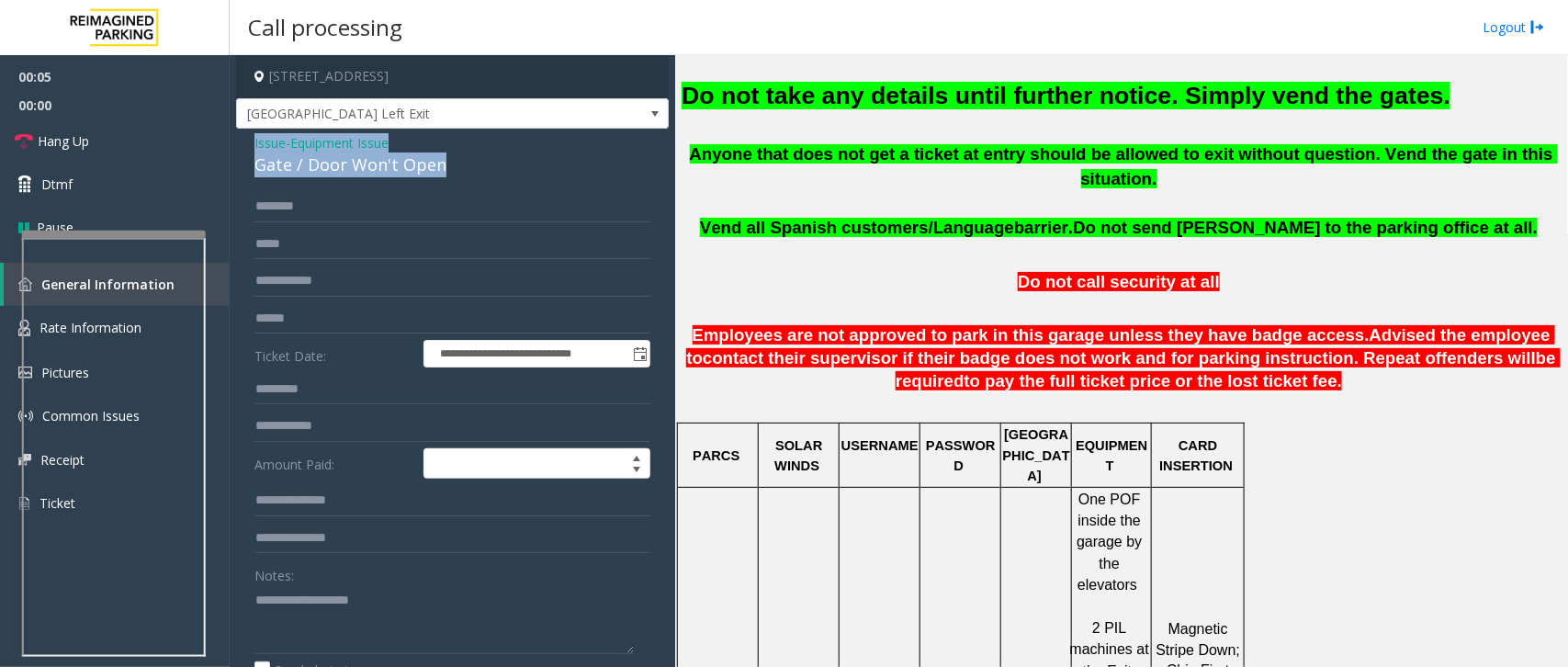
drag, startPoint x: 441, startPoint y: 163, endPoint x: 233, endPoint y: 138, distance: 209.5
click at [233, 138] on app-call-processing-form "**********" at bounding box center [452, 361] width 446 height 612
click at [418, 616] on textarea at bounding box center [444, 619] width 379 height 69
type textarea "**********"
click at [273, 140] on span "Issue" at bounding box center [269, 143] width 31 height 20
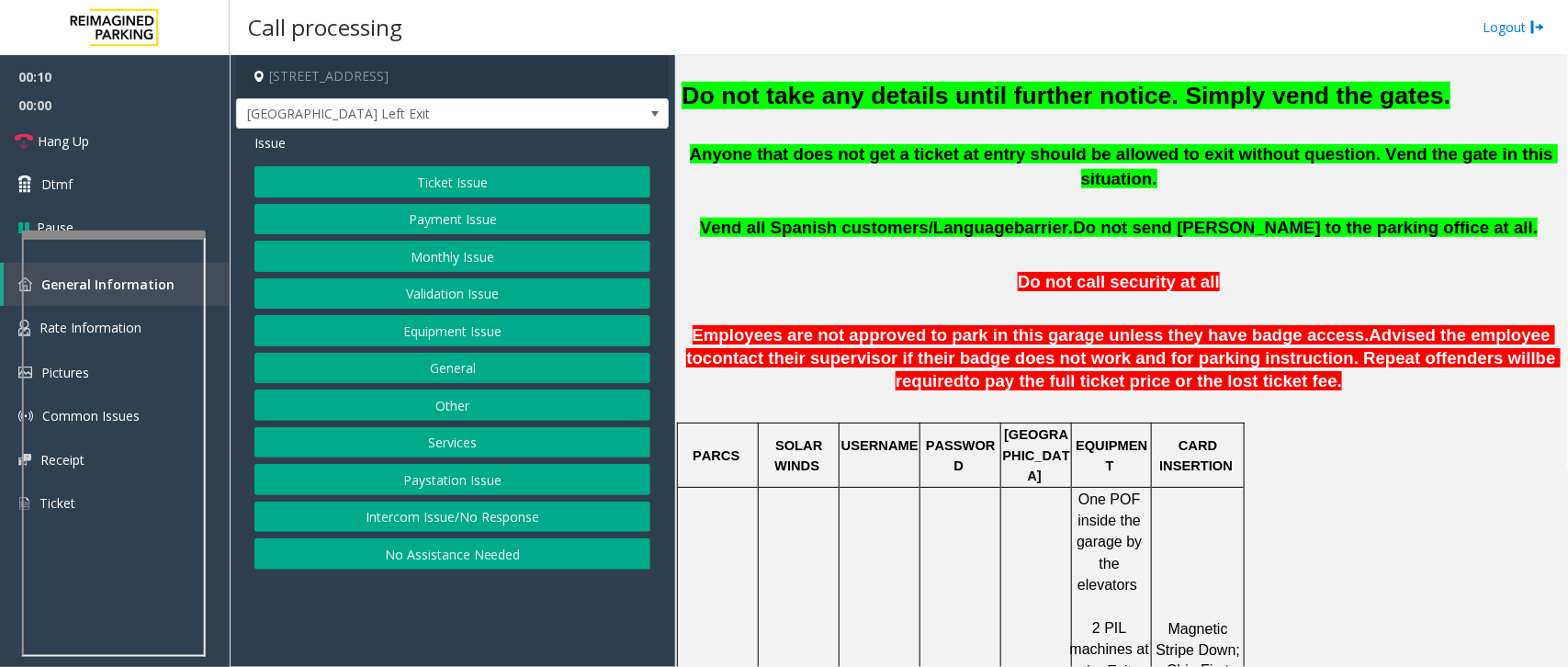
click at [437, 561] on button "No Assistance Needed" at bounding box center [452, 553] width 396 height 31
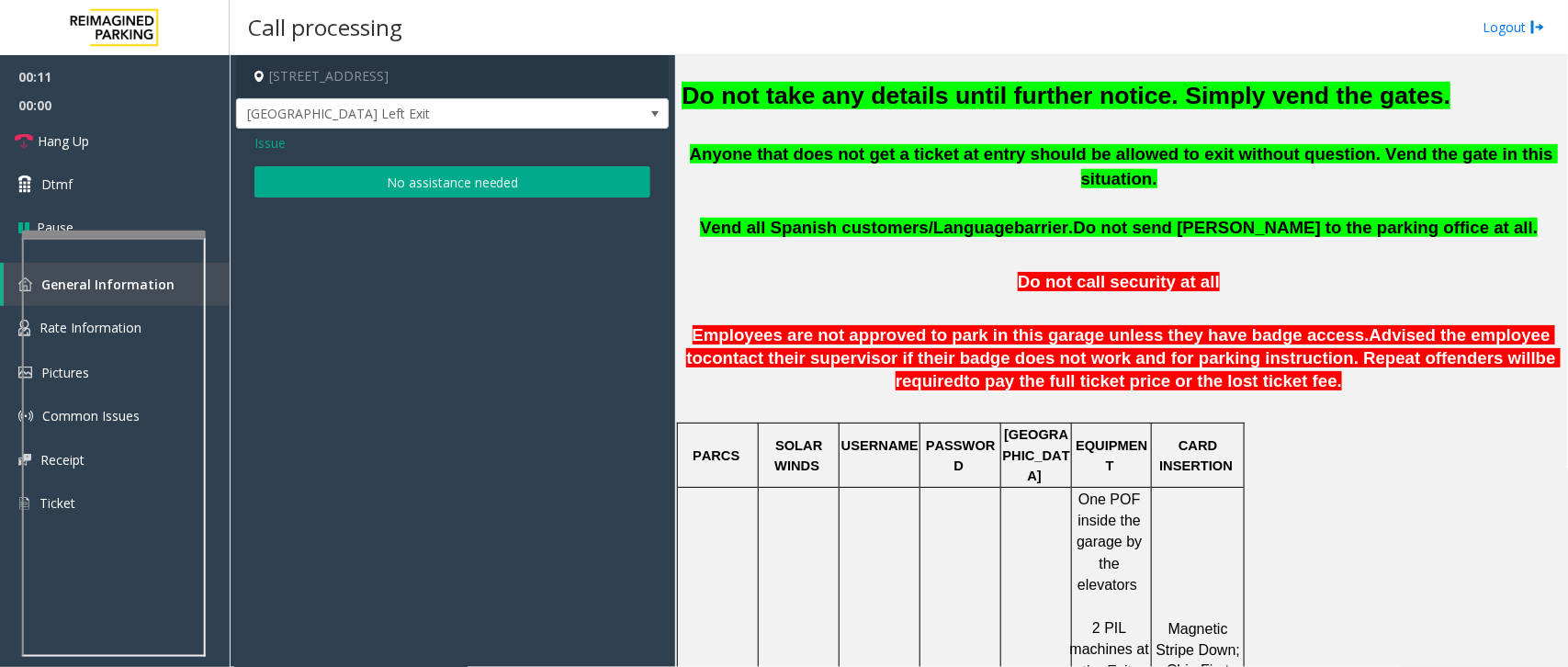
click at [278, 140] on span "Issue" at bounding box center [269, 143] width 31 height 20
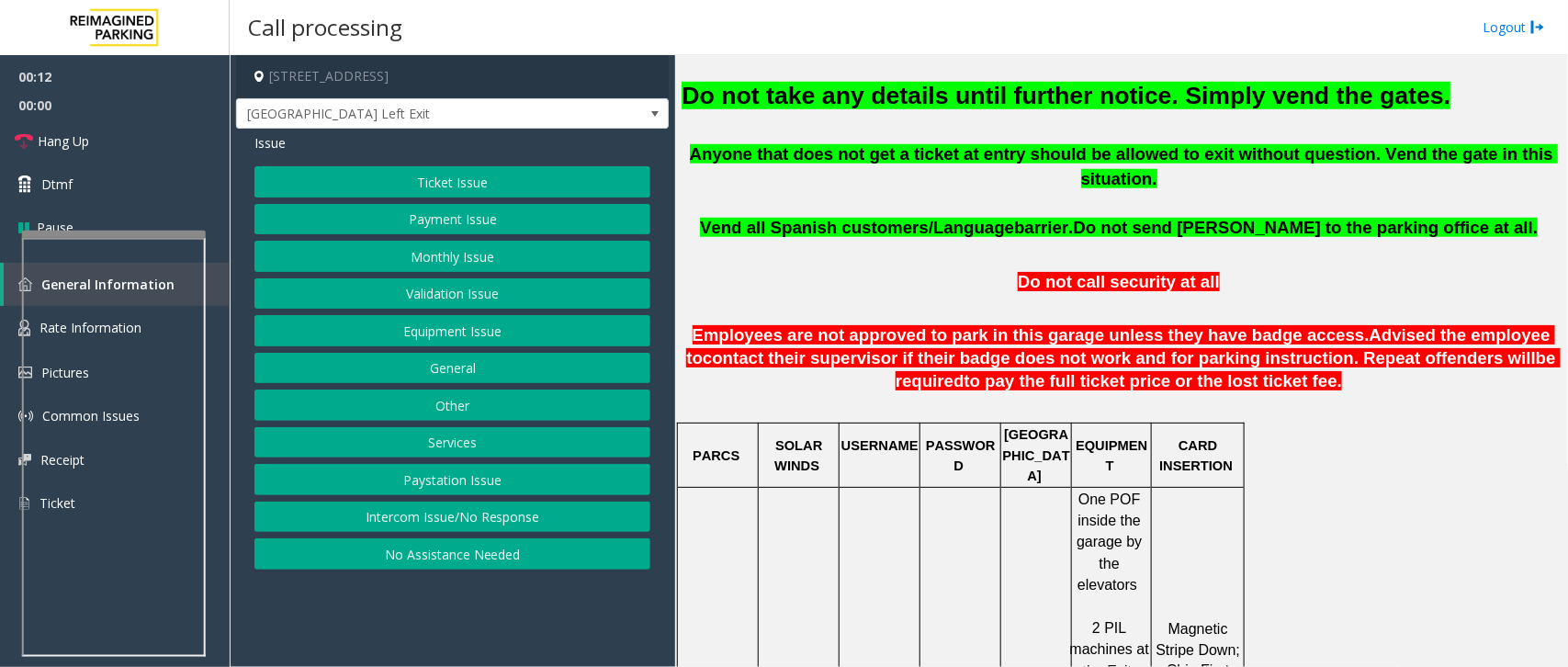
click at [458, 519] on button "Intercom Issue/No Response" at bounding box center [452, 517] width 396 height 31
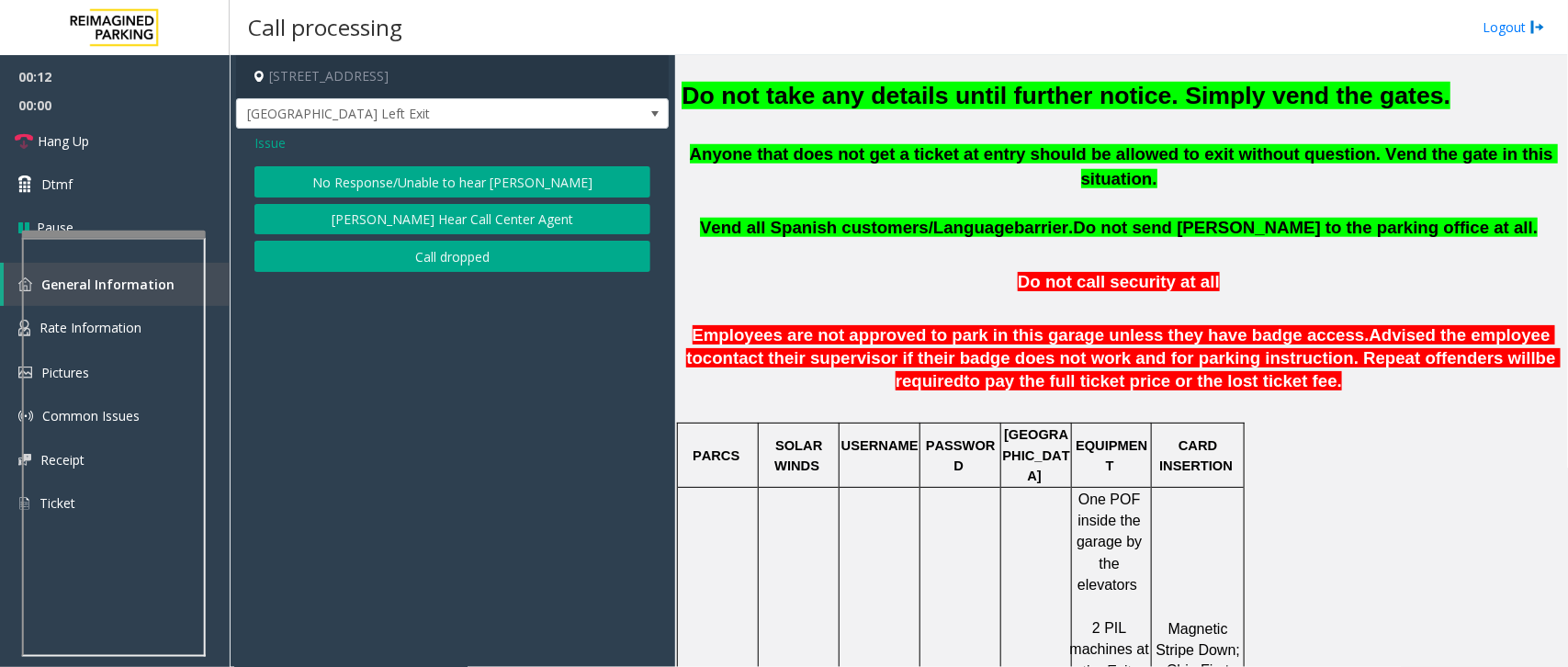
click at [462, 177] on button "No Response/Unable to hear [PERSON_NAME]" at bounding box center [452, 181] width 396 height 31
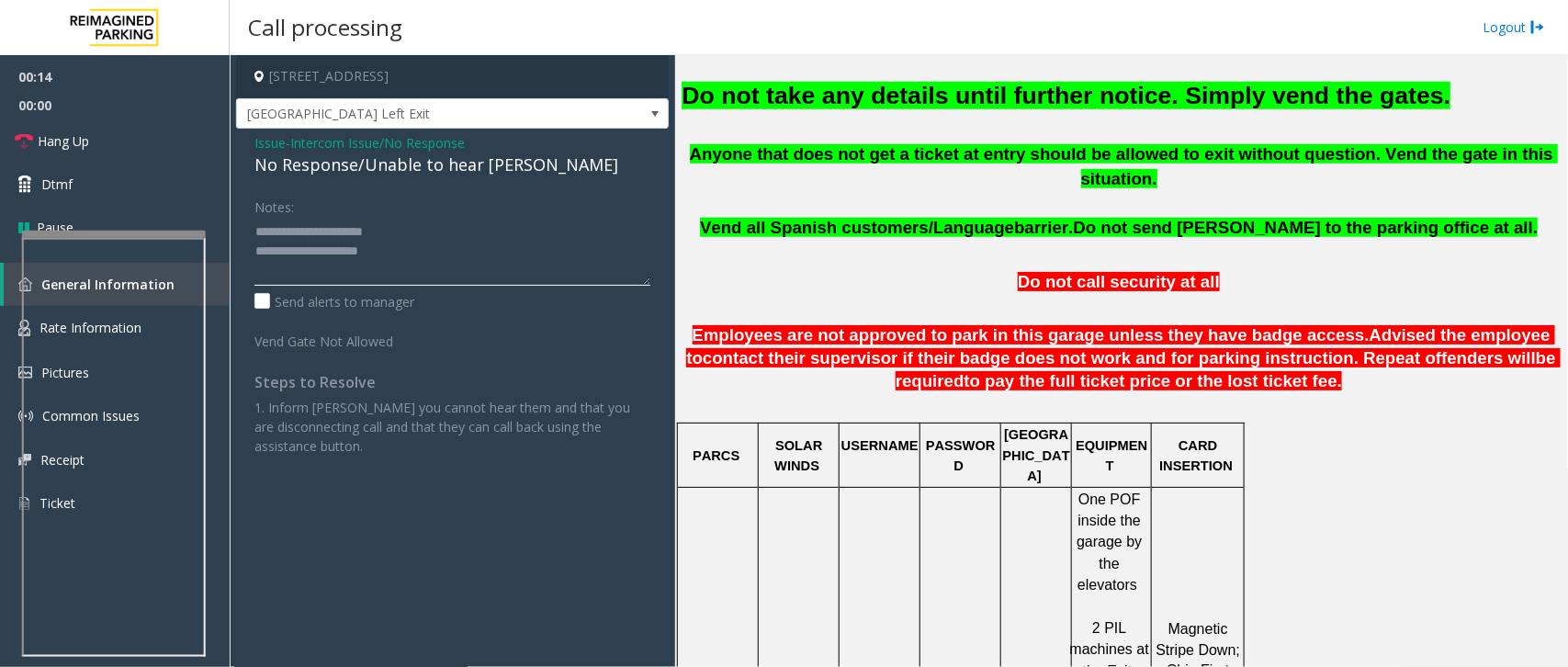
drag, startPoint x: 415, startPoint y: 257, endPoint x: 236, endPoint y: 237, distance: 180.1
click at [236, 237] on div "Issue - Intercom Issue/No Response No Response/Unable to hear [PERSON_NAME] Not…" at bounding box center [452, 302] width 433 height 346
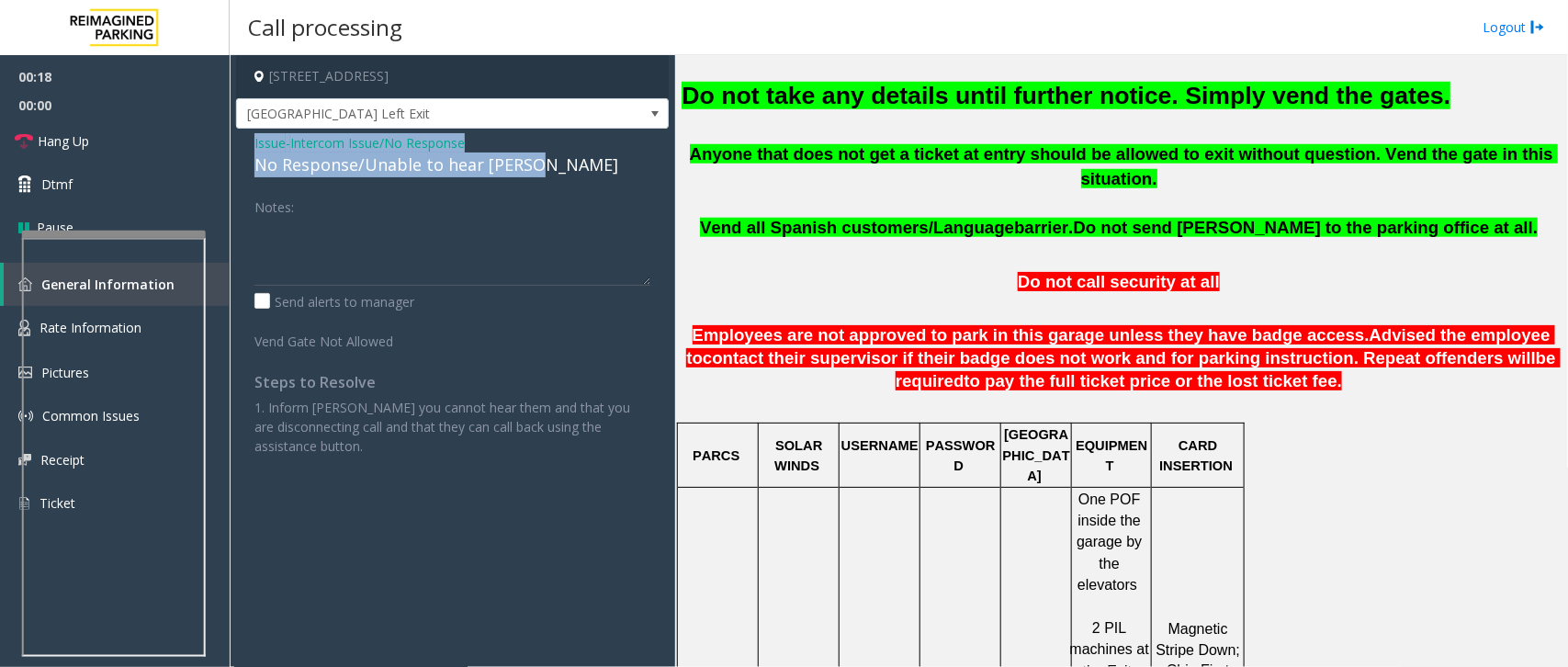
drag, startPoint x: 535, startPoint y: 166, endPoint x: 242, endPoint y: 145, distance: 293.8
click at [242, 145] on div "Issue - Intercom Issue/No Response No Response/Unable to hear [PERSON_NAME] Not…" at bounding box center [452, 302] width 433 height 346
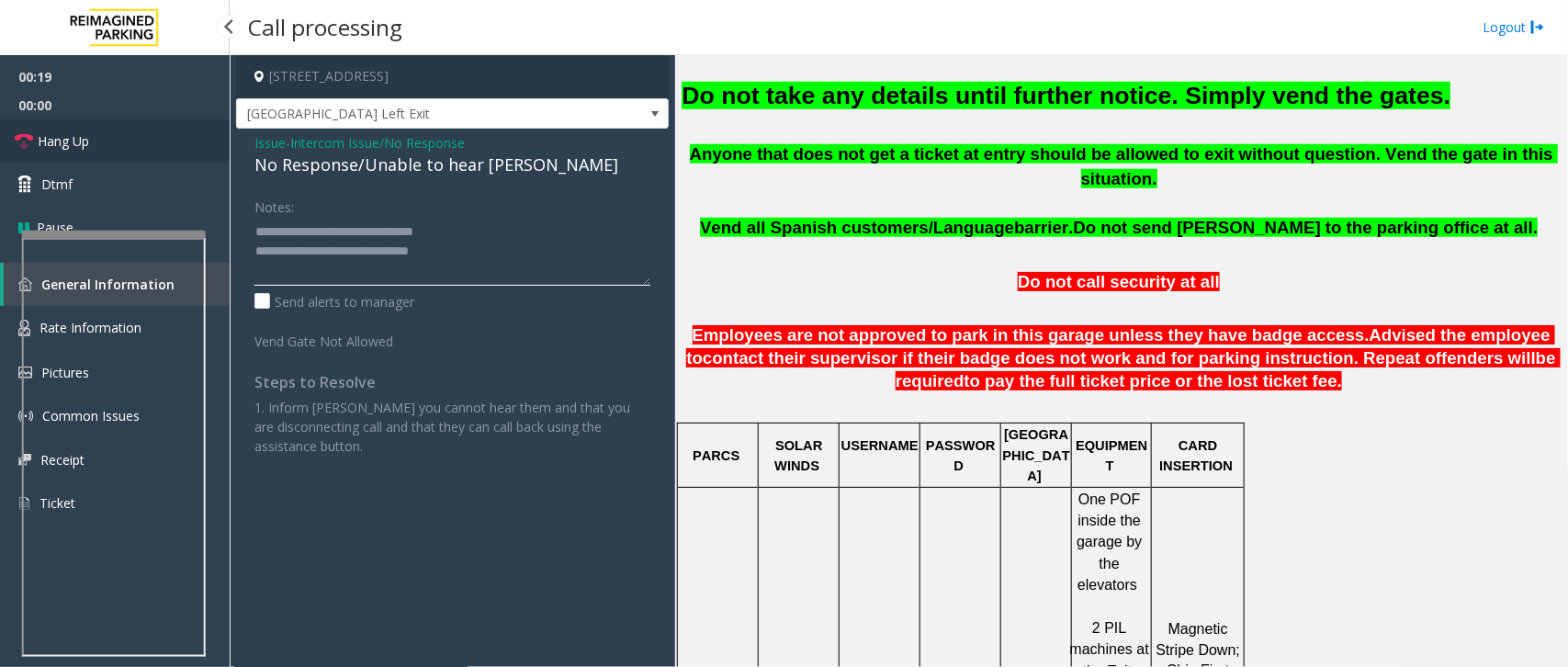
type textarea "**********"
click at [65, 157] on link "Hang Up" at bounding box center [115, 141] width 230 height 43
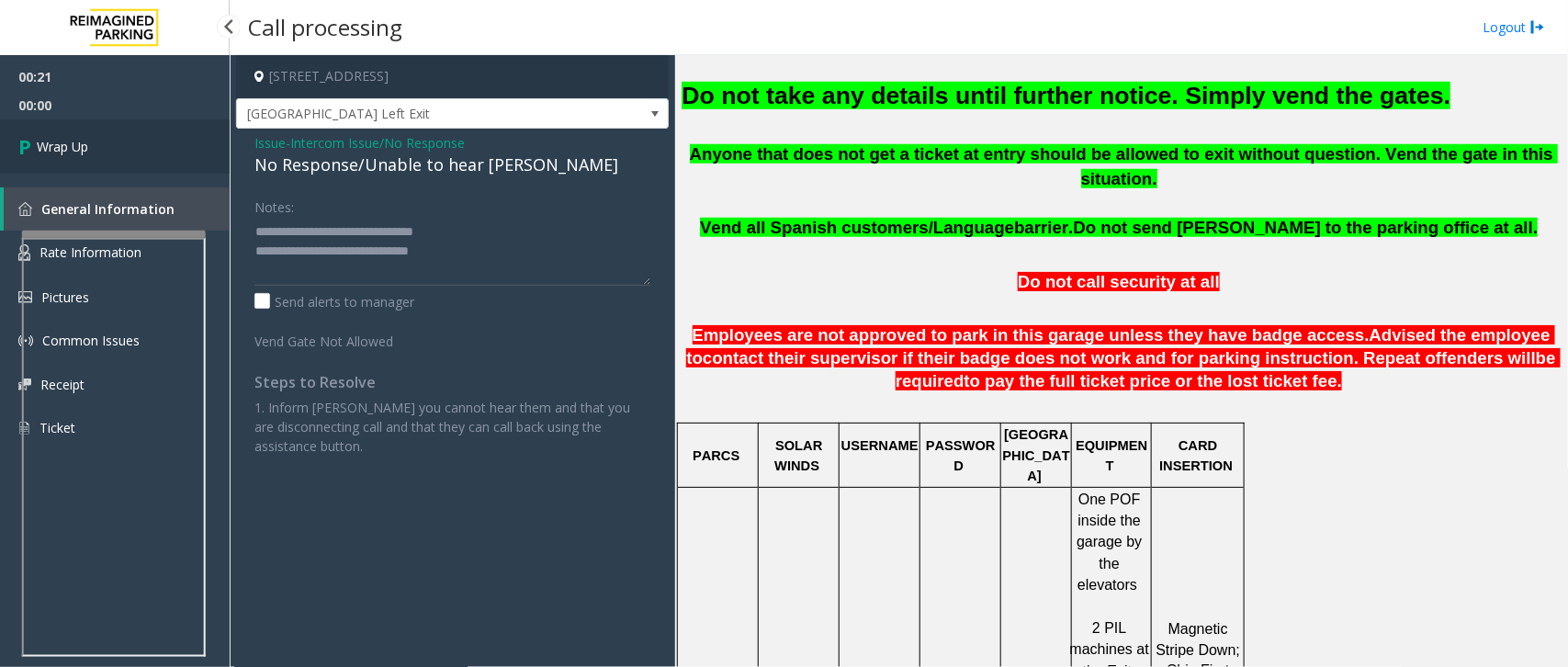
click at [78, 151] on span "Wrap Up" at bounding box center [62, 146] width 51 height 20
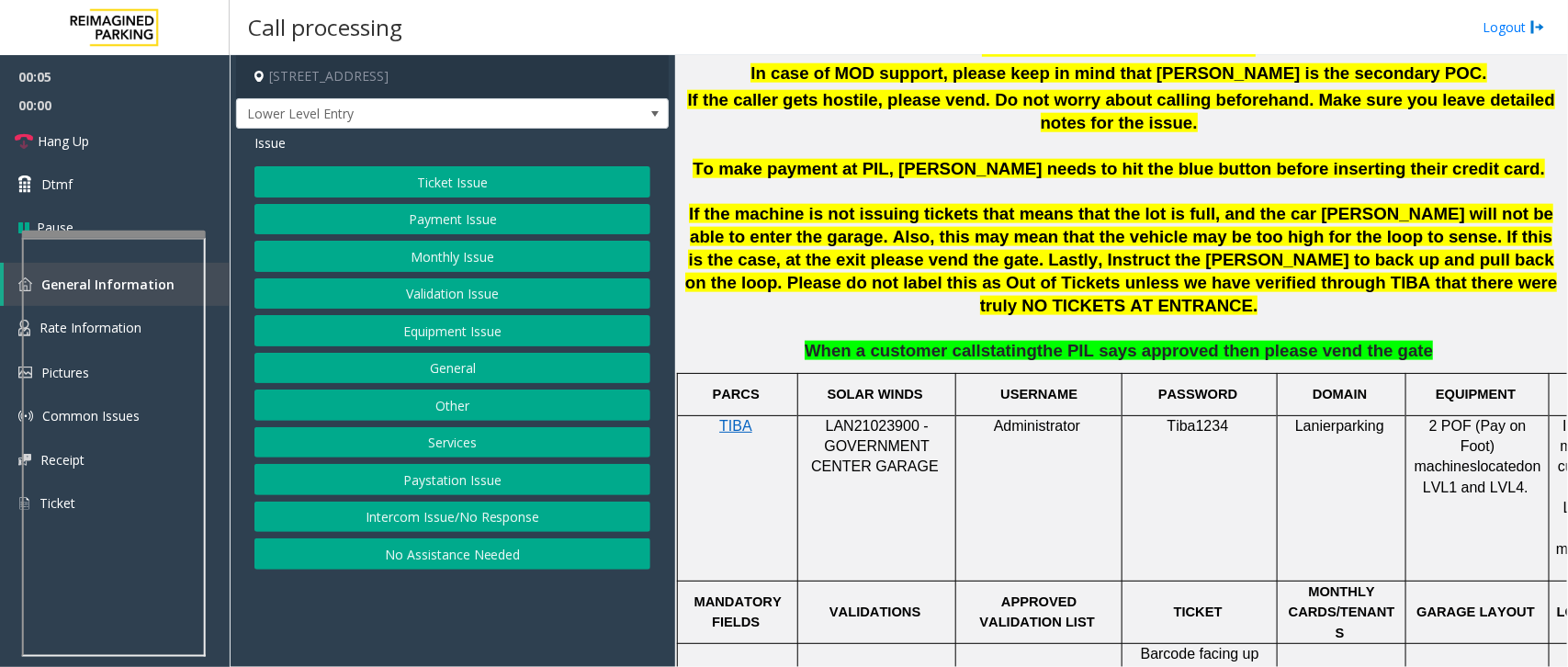
scroll to position [1033, 0]
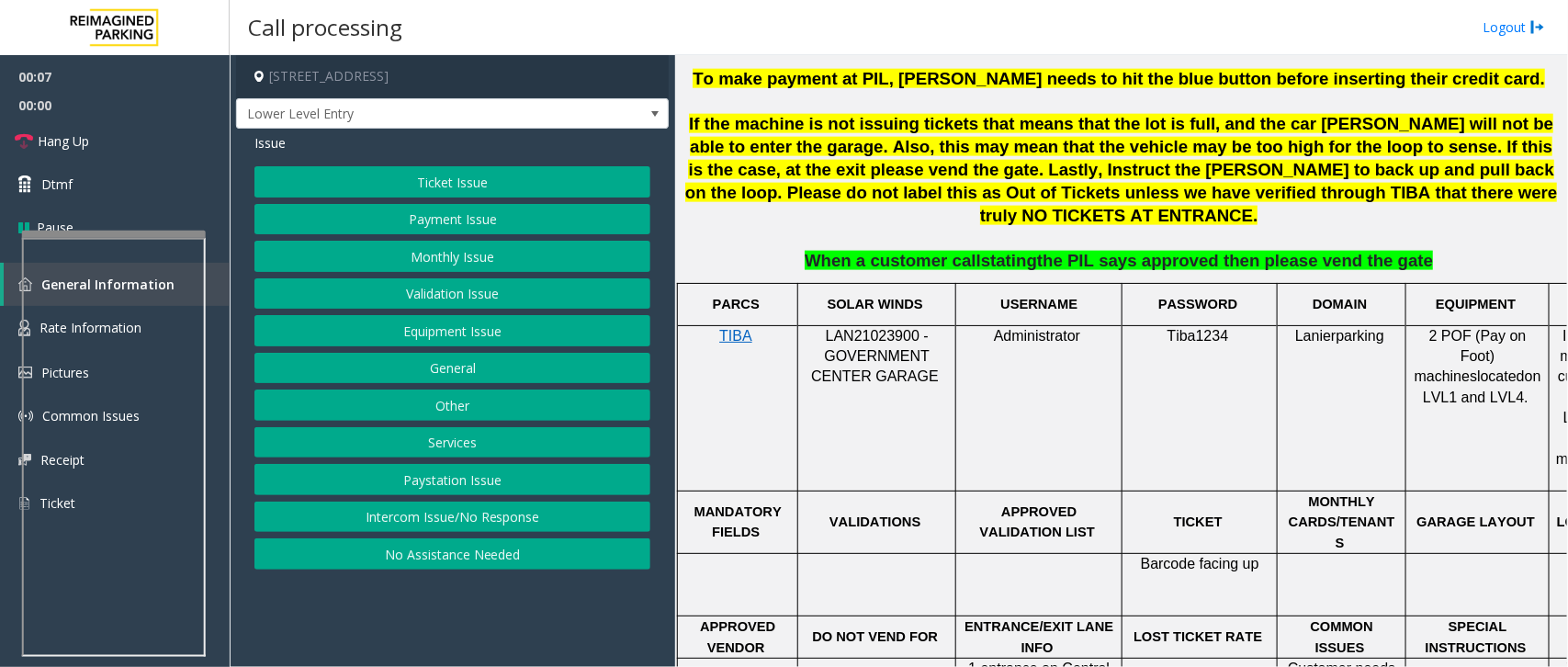
click at [499, 518] on button "Intercom Issue/No Response" at bounding box center [452, 517] width 396 height 31
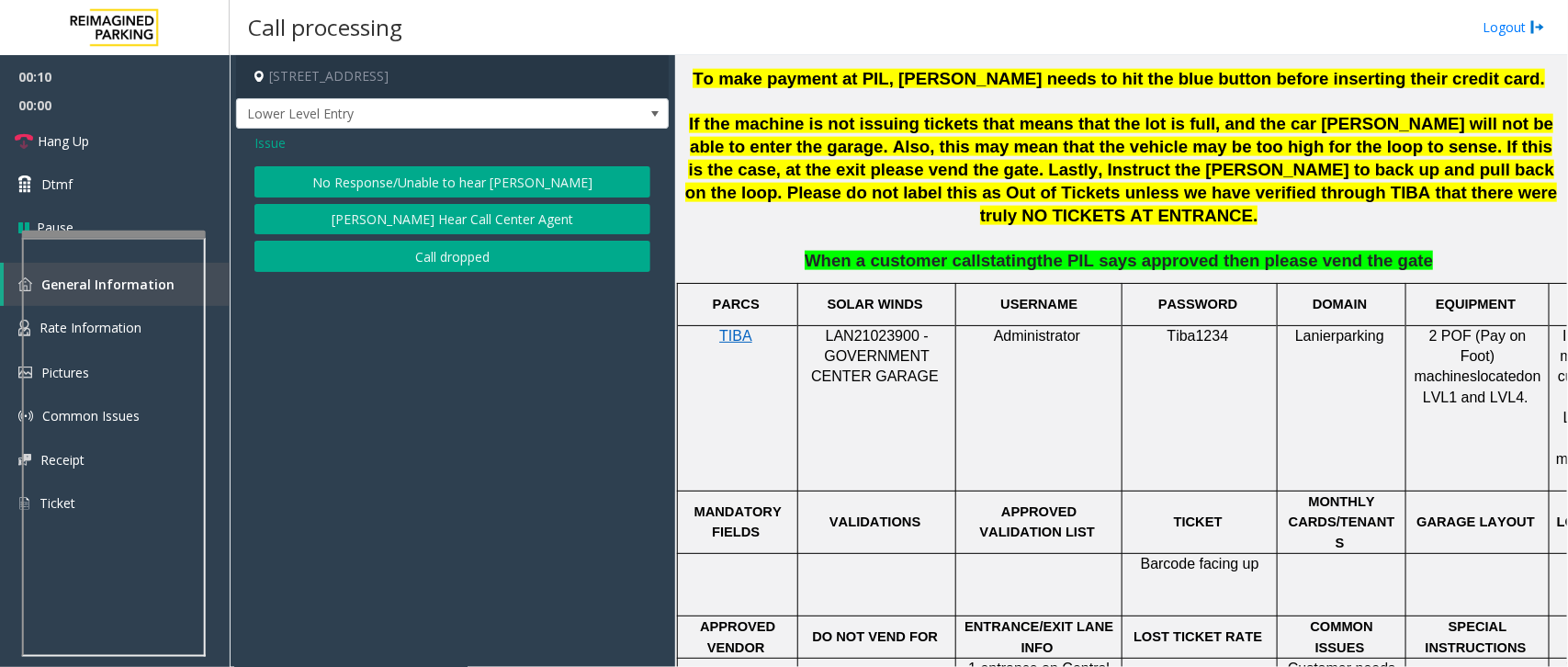
click at [506, 191] on button "No Response/Unable to hear [PERSON_NAME]" at bounding box center [452, 181] width 396 height 31
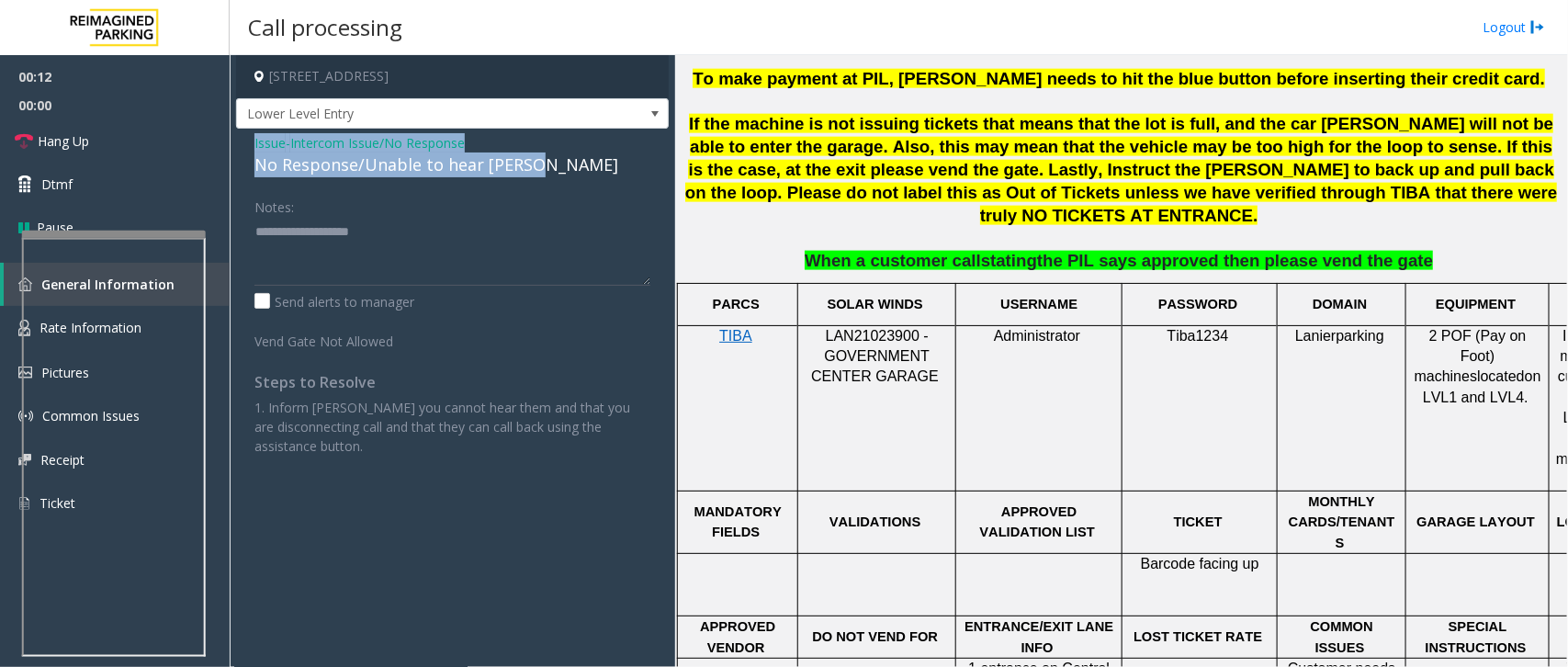
drag, startPoint x: 539, startPoint y: 168, endPoint x: 249, endPoint y: 142, distance: 291.2
click at [249, 142] on div "Issue - Intercom Issue/No Response No Response/Unable to hear [PERSON_NAME] Not…" at bounding box center [452, 302] width 433 height 346
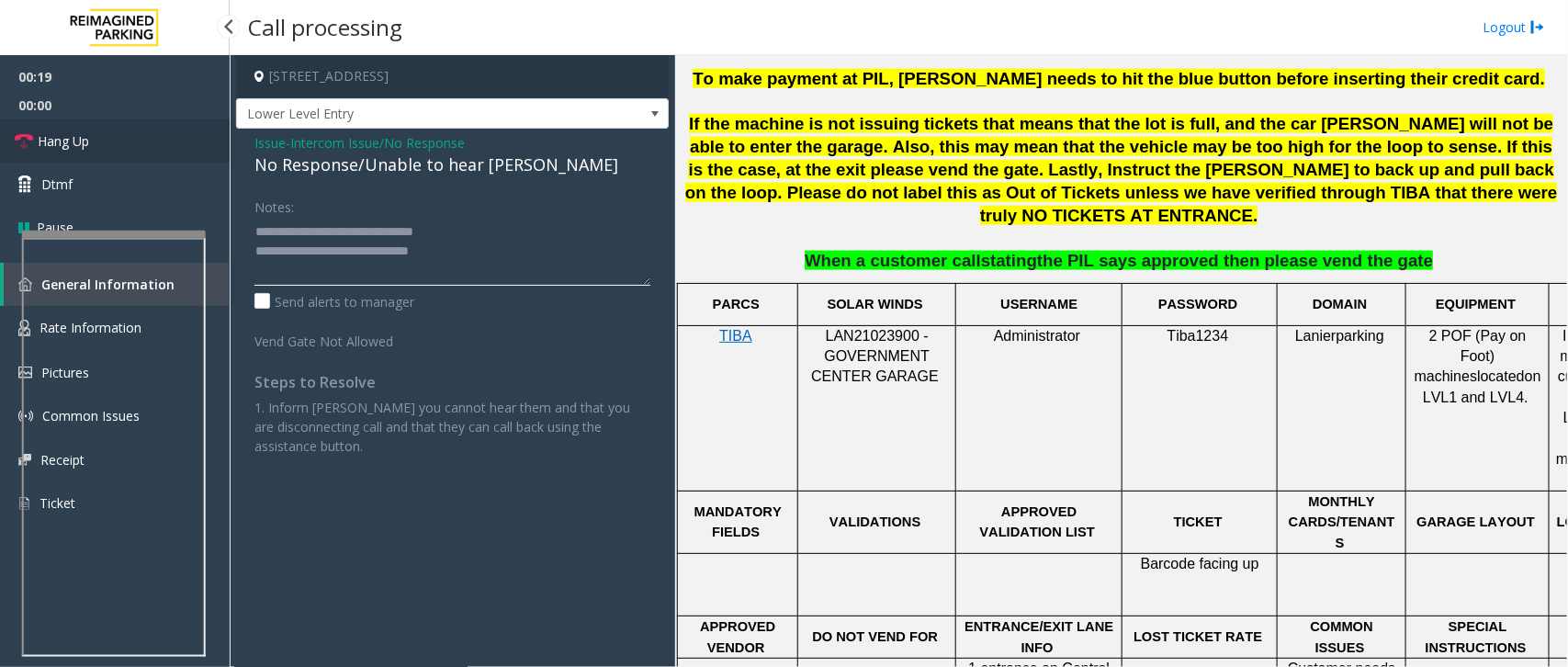
type textarea "**********"
click at [63, 137] on span "Hang Up" at bounding box center [63, 141] width 51 height 20
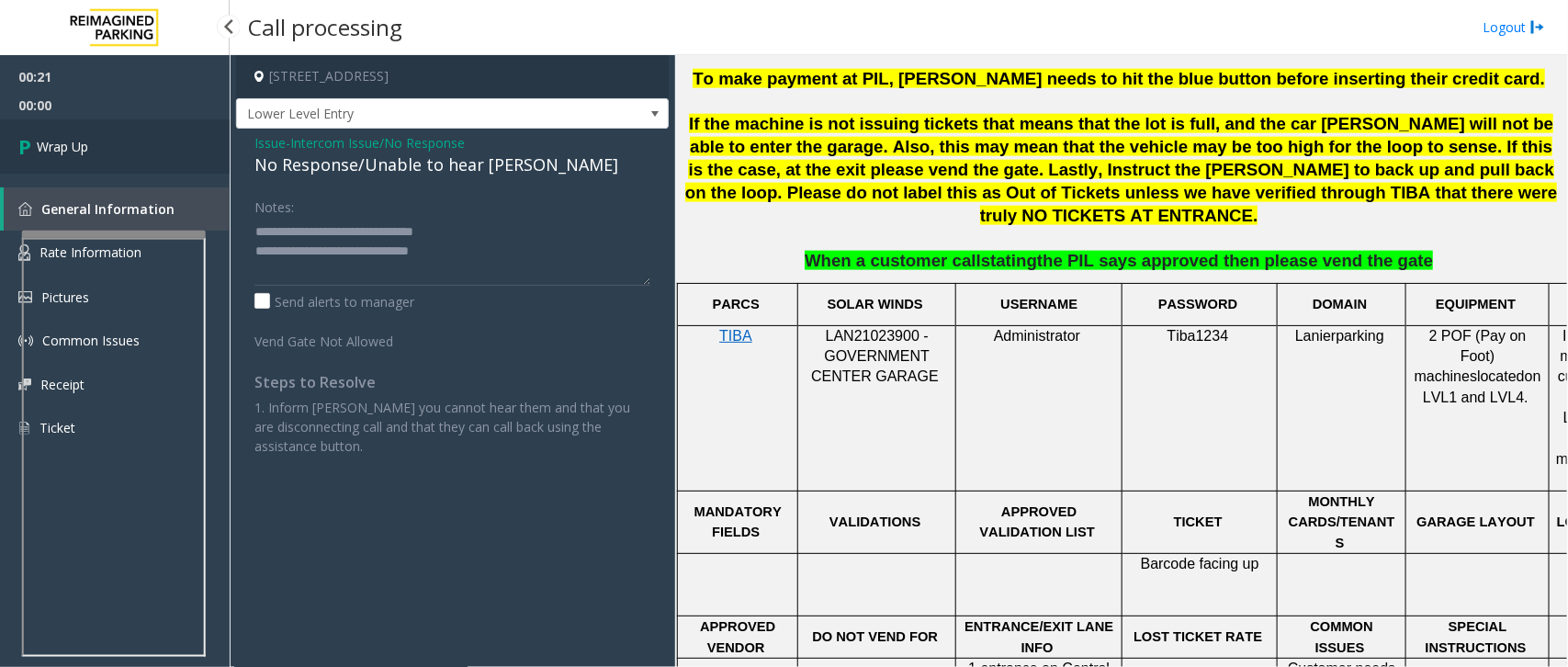
click at [63, 137] on span "Wrap Up" at bounding box center [62, 146] width 51 height 20
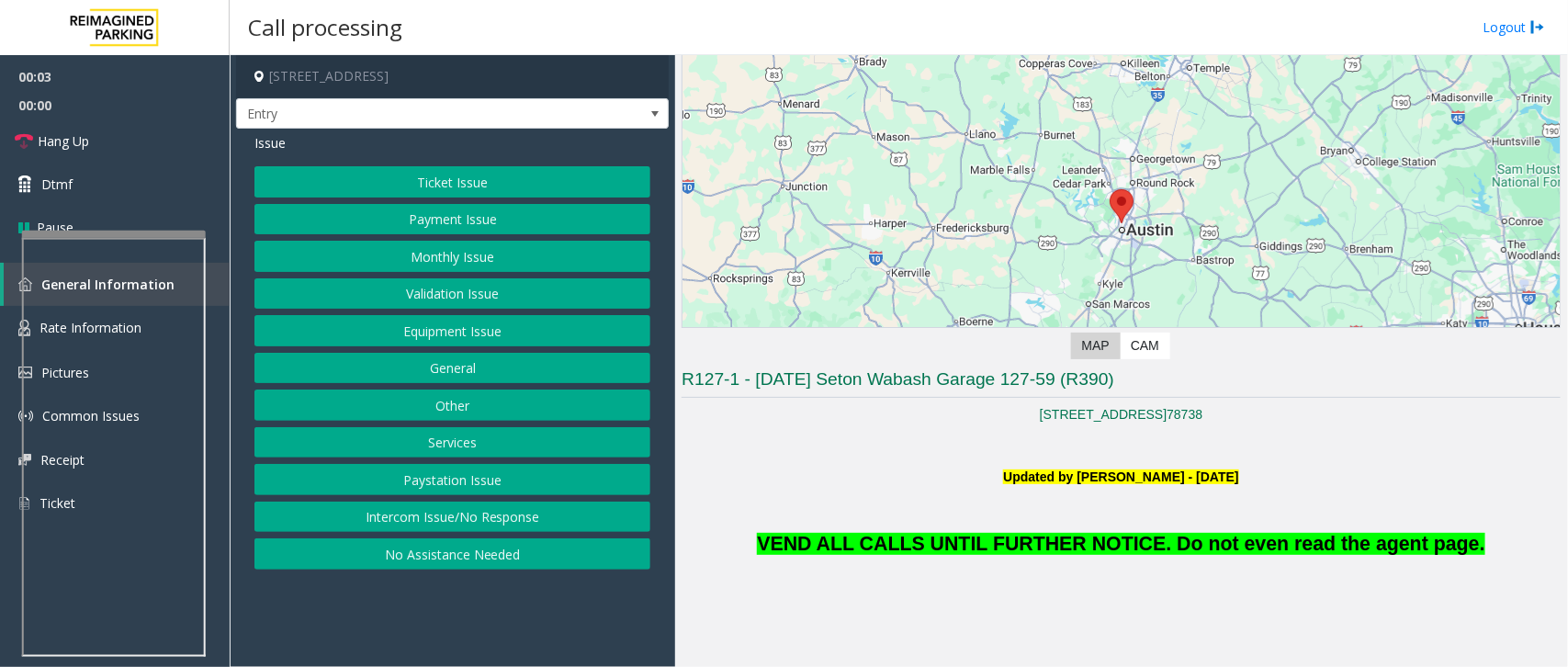
scroll to position [460, 0]
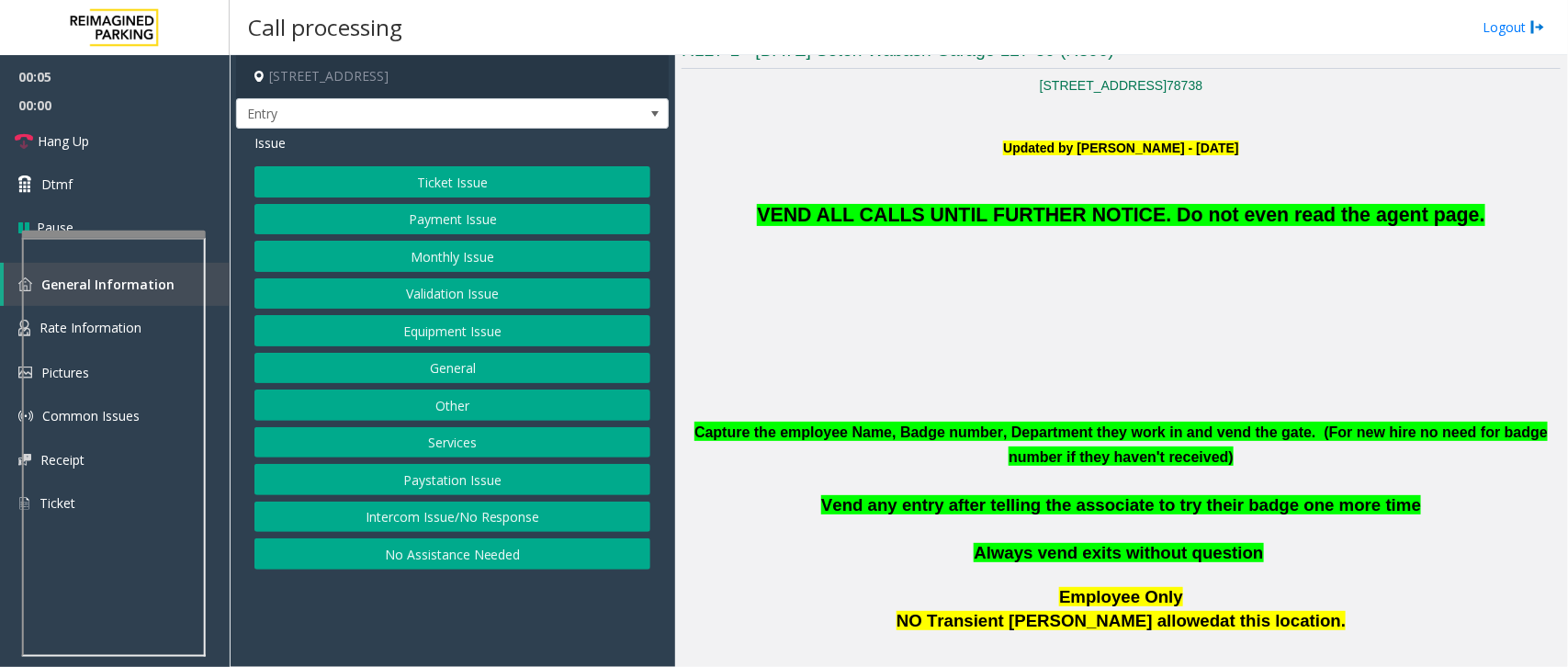
click at [545, 324] on button "Equipment Issue" at bounding box center [452, 330] width 396 height 31
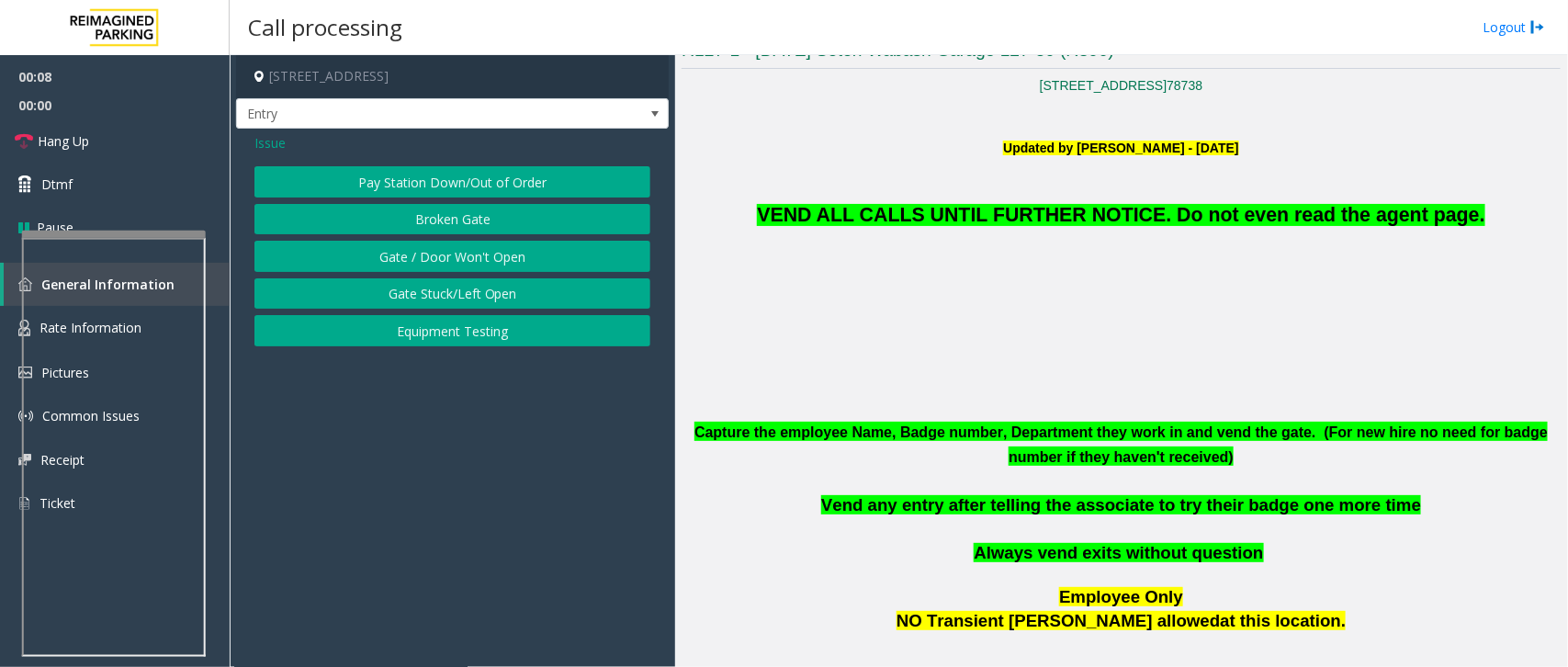
click at [434, 249] on button "Gate / Door Won't Open" at bounding box center [452, 256] width 396 height 31
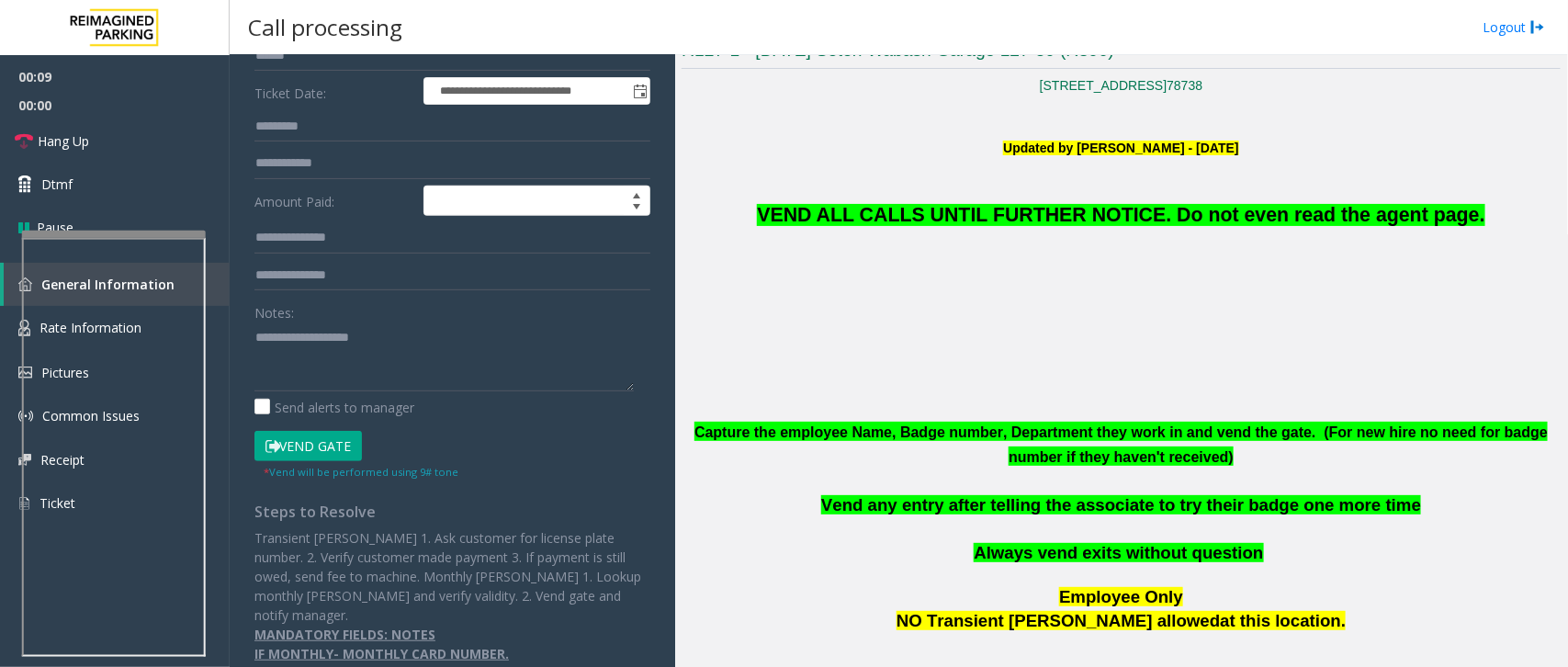
scroll to position [278, 0]
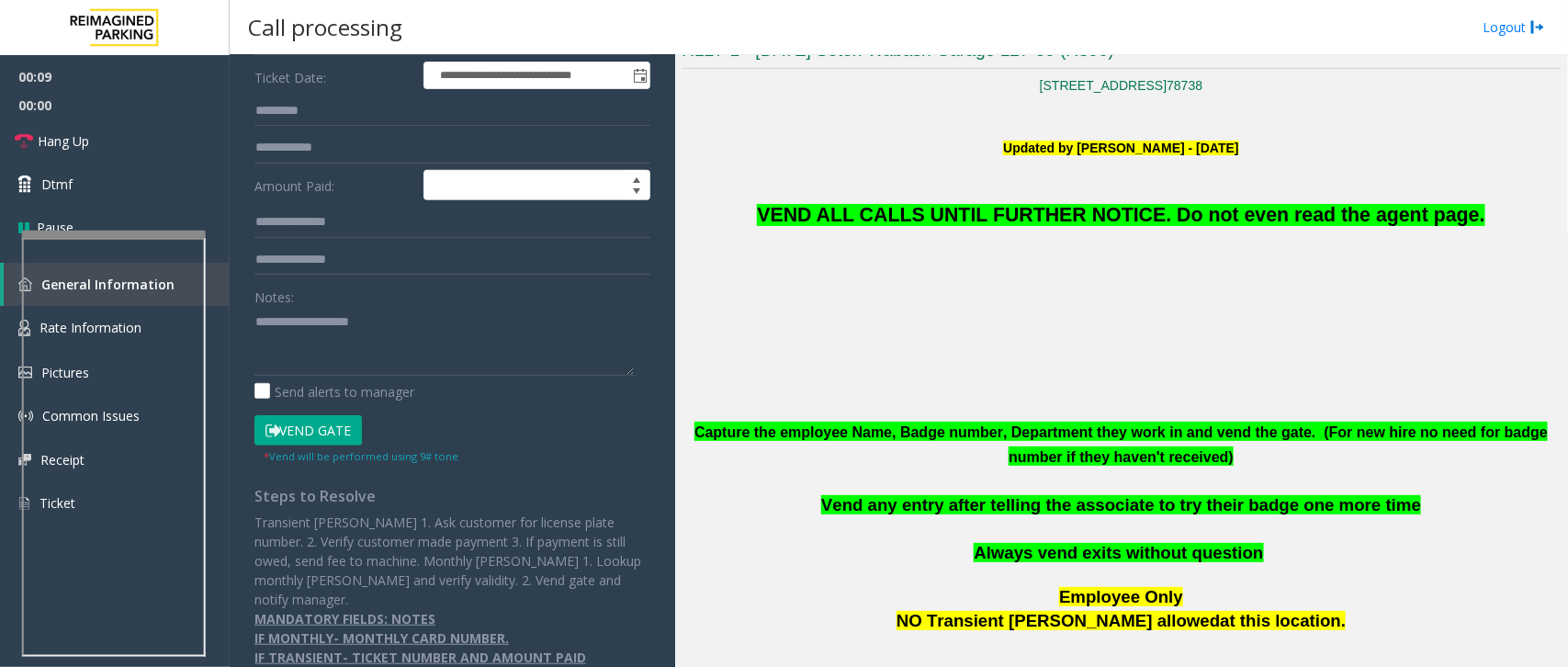
click at [323, 420] on button "Vend Gate" at bounding box center [307, 430] width 107 height 31
click at [1154, 220] on span "VEND ALL CALLS UNTIL FURTHER NOTICE. Do not even read the agent page." at bounding box center [1120, 215] width 728 height 22
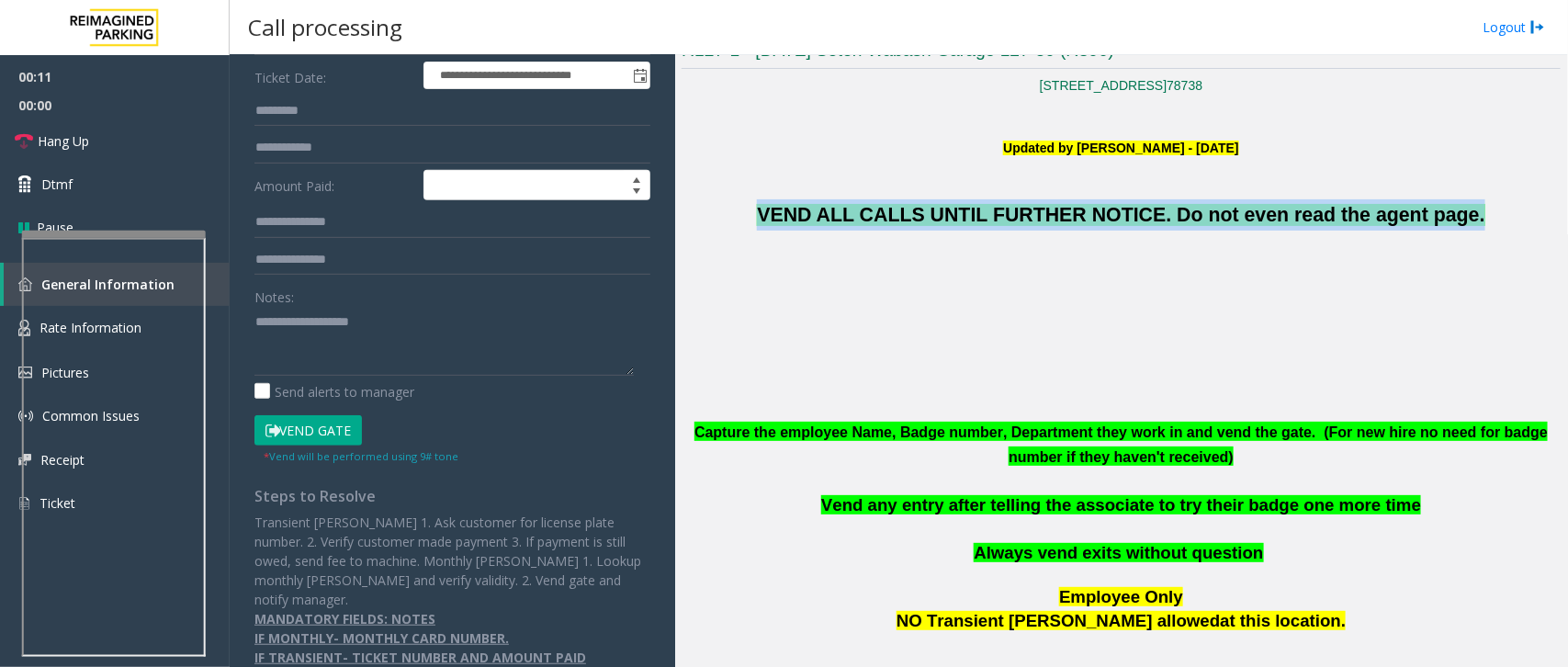
click at [1154, 220] on span "VEND ALL CALLS UNTIL FURTHER NOTICE. Do not even read the agent page." at bounding box center [1120, 215] width 728 height 22
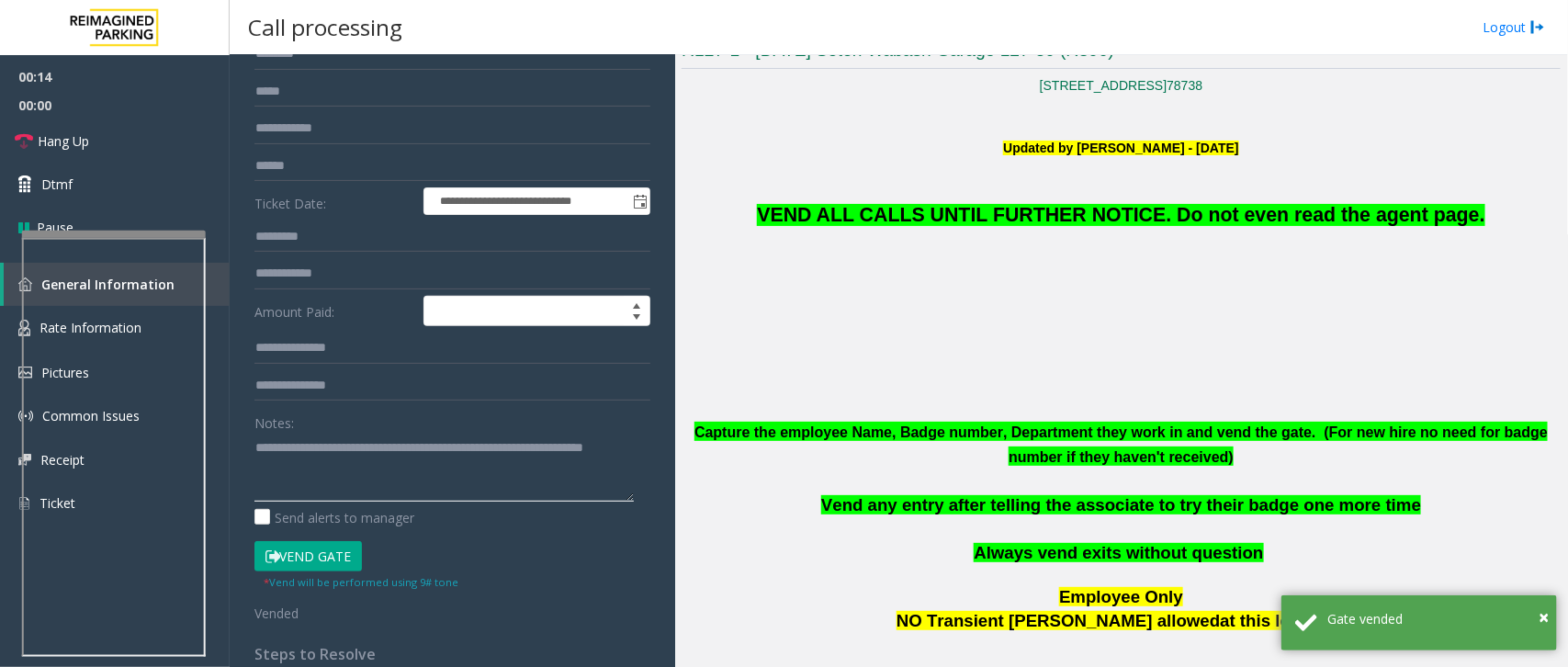
scroll to position [0, 0]
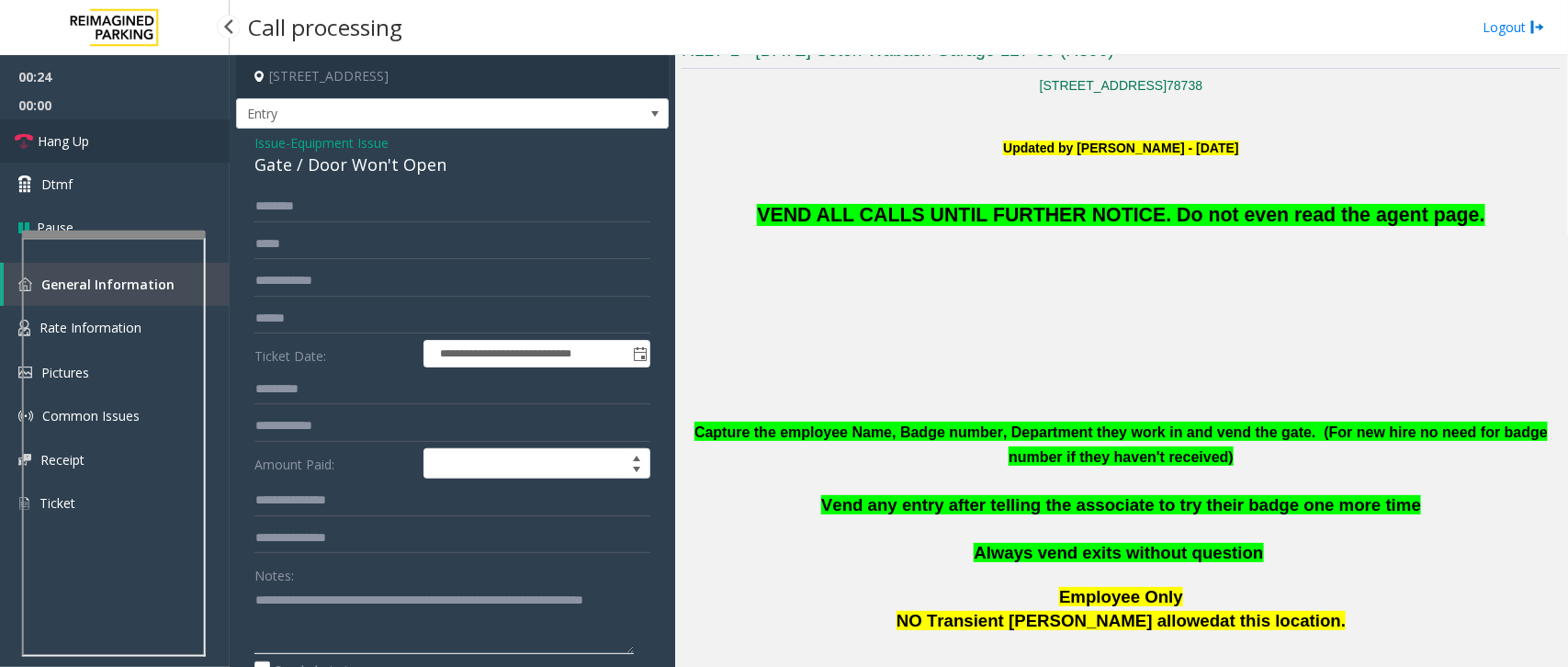
type textarea "**********"
click at [103, 149] on link "Hang Up" at bounding box center [115, 141] width 230 height 43
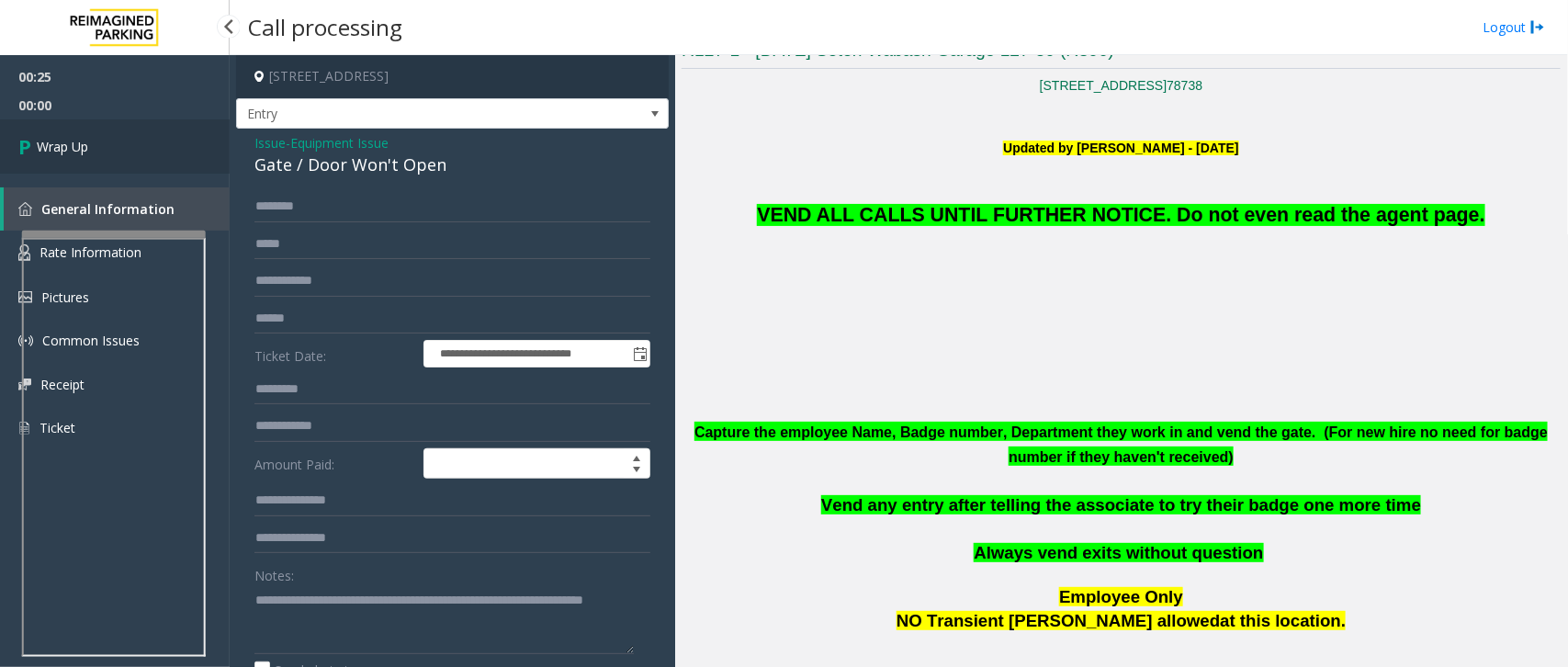
click at [103, 149] on link "Wrap Up" at bounding box center [115, 147] width 230 height 54
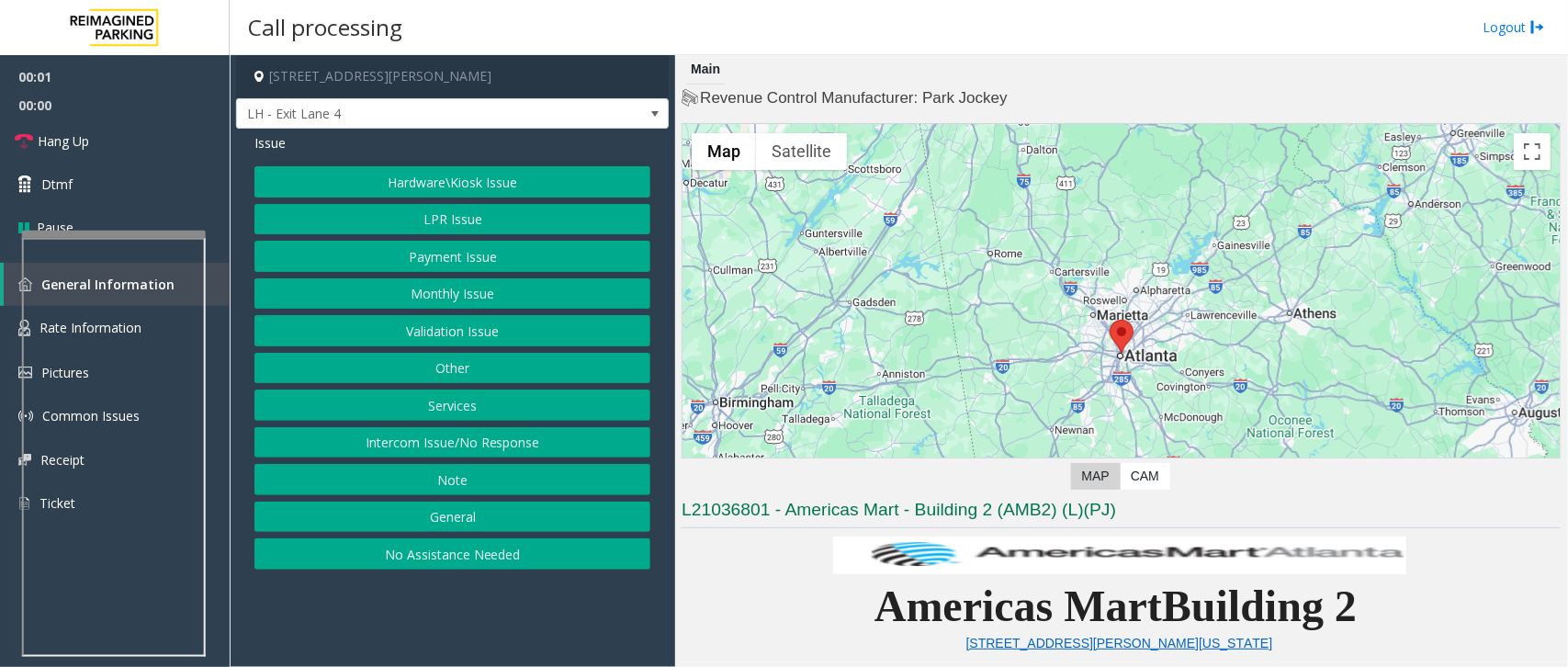
scroll to position [574, 0]
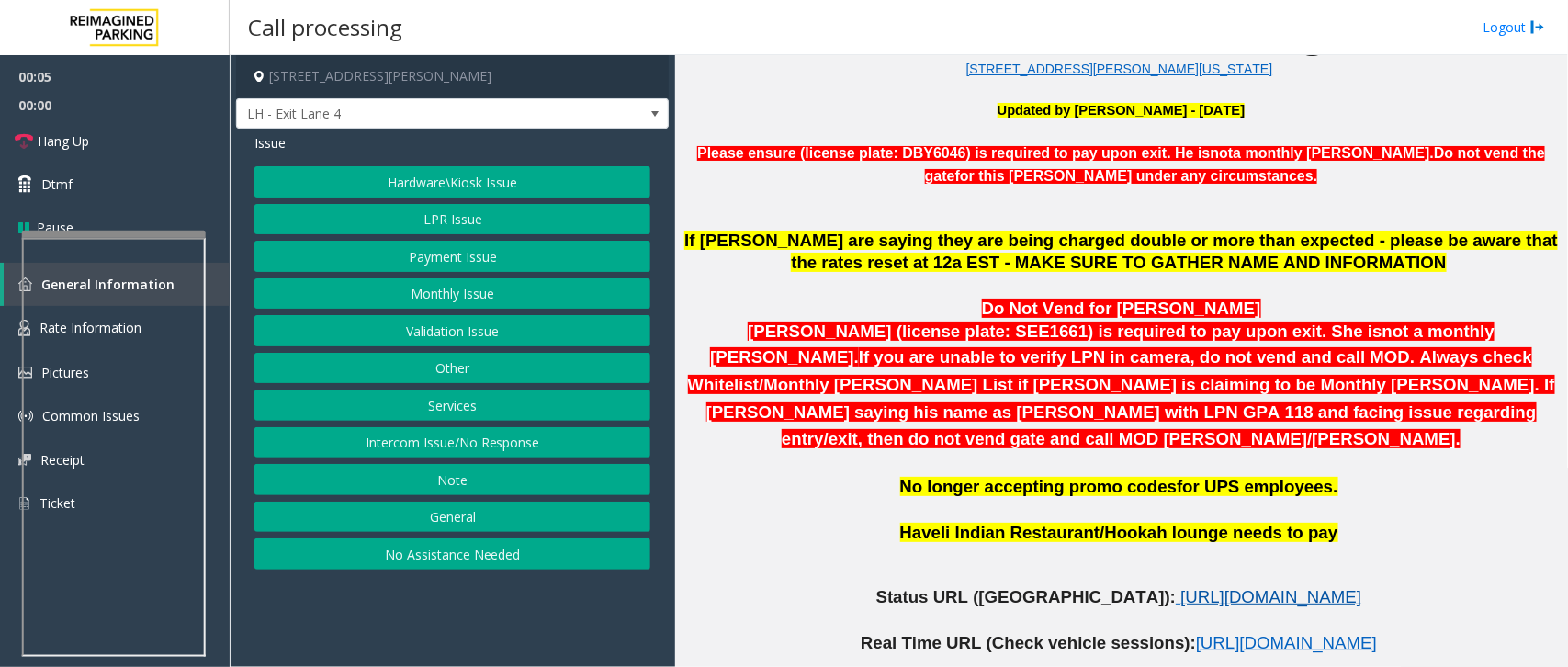
click at [1180, 587] on span "[URL][DOMAIN_NAME]" at bounding box center [1271, 596] width 181 height 20
click at [469, 375] on button "Other" at bounding box center [452, 368] width 396 height 31
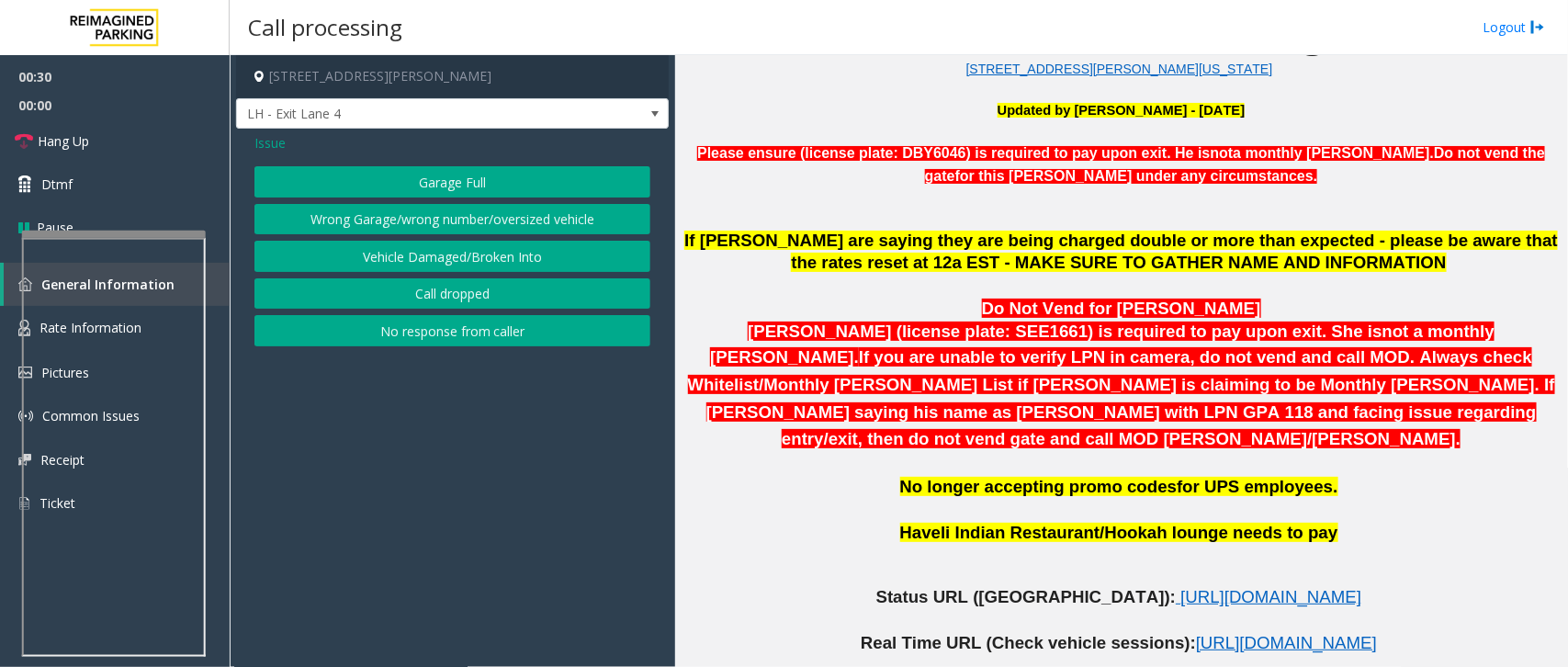
click at [278, 145] on span "Issue" at bounding box center [269, 143] width 31 height 20
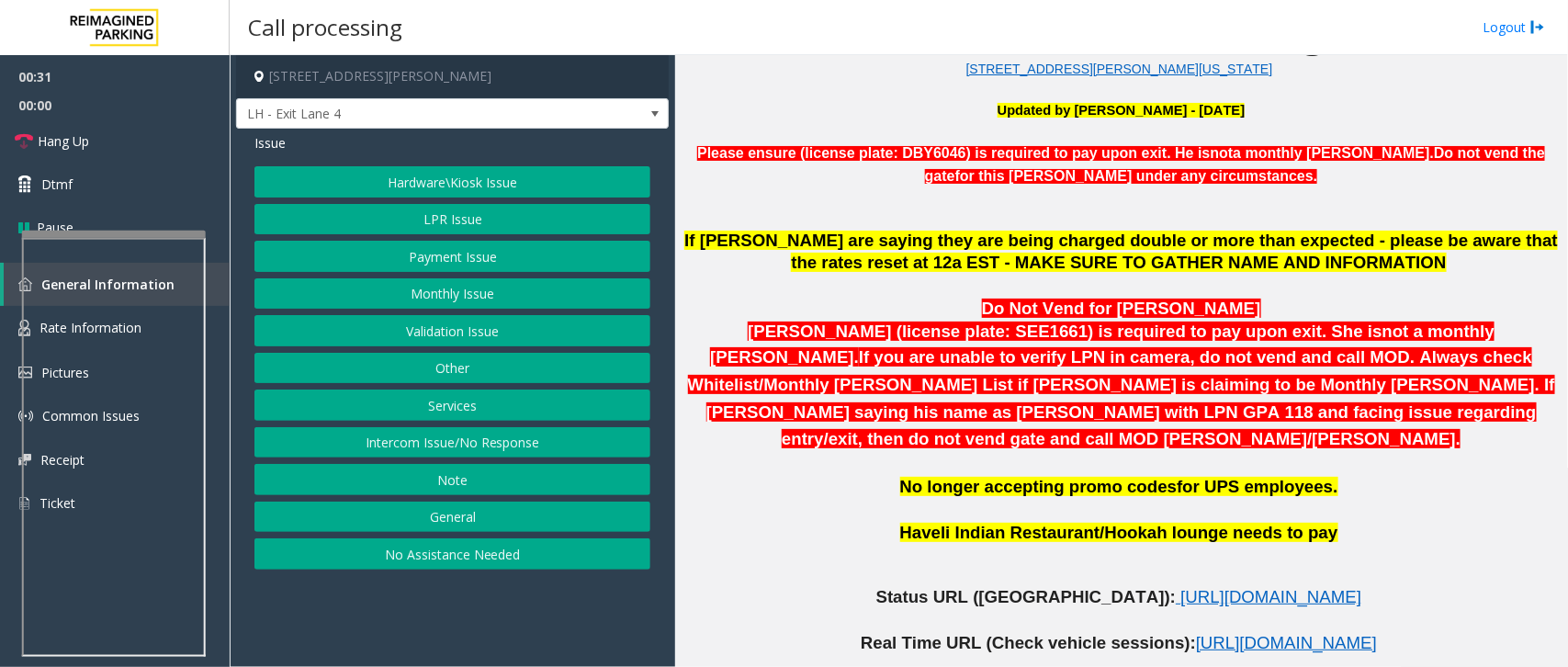
click at [473, 409] on button "Services" at bounding box center [452, 404] width 396 height 31
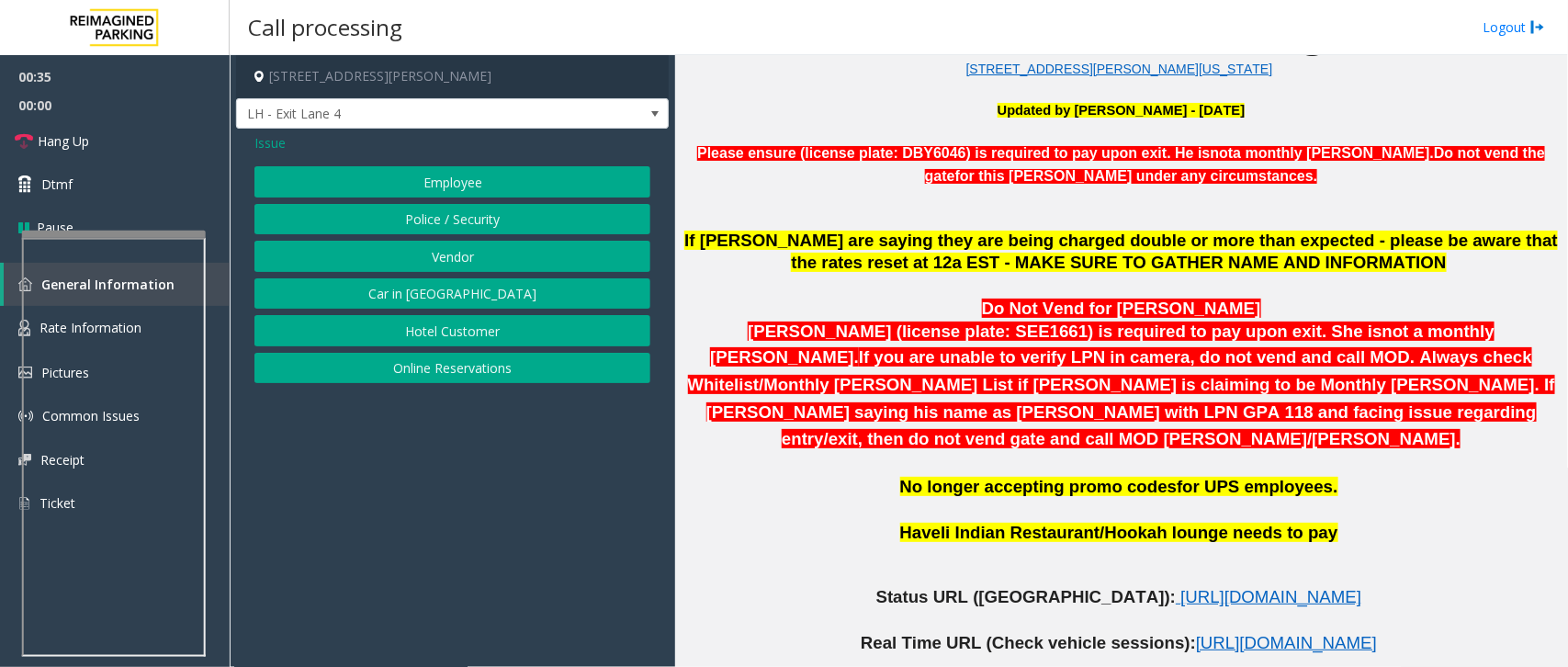
click at [478, 182] on button "Employee" at bounding box center [452, 181] width 396 height 31
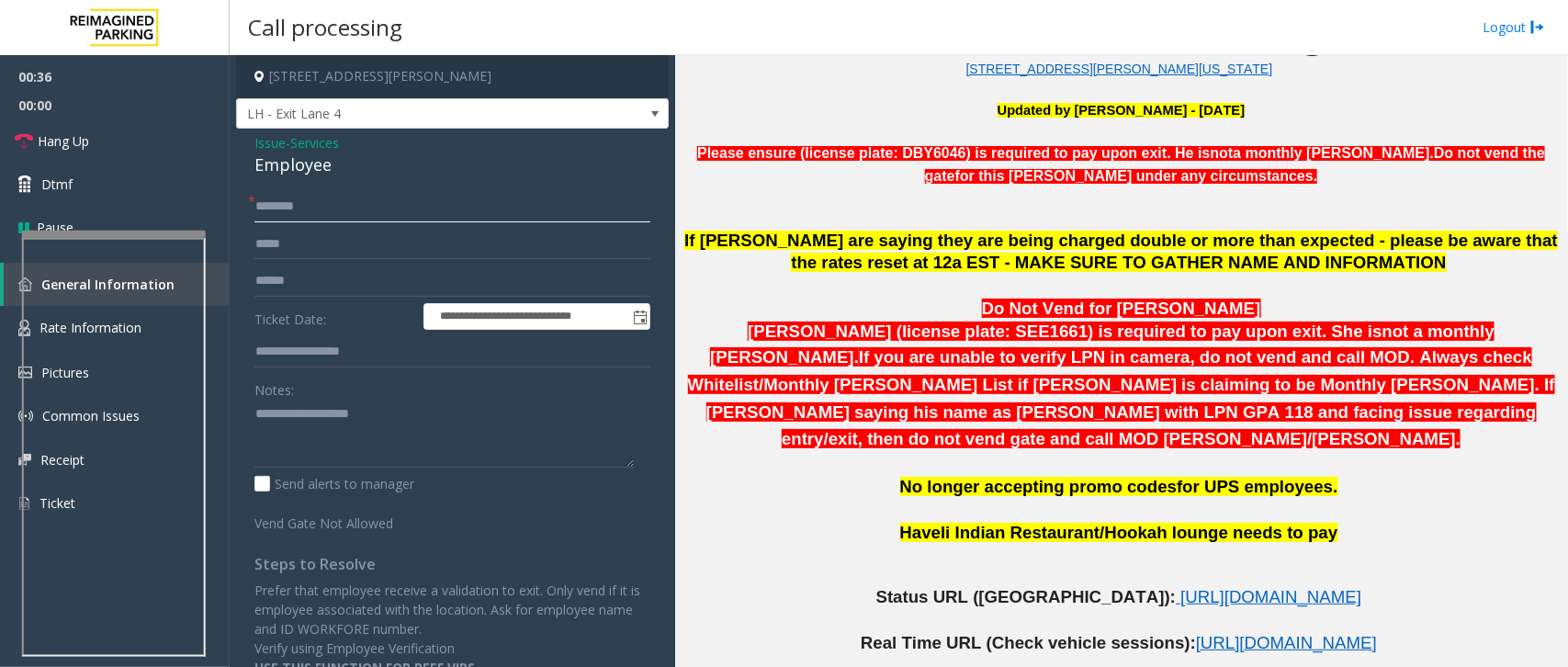
click at [299, 208] on input "text" at bounding box center [452, 206] width 396 height 31
type input "********"
click at [101, 151] on link "Hang Up" at bounding box center [115, 141] width 230 height 43
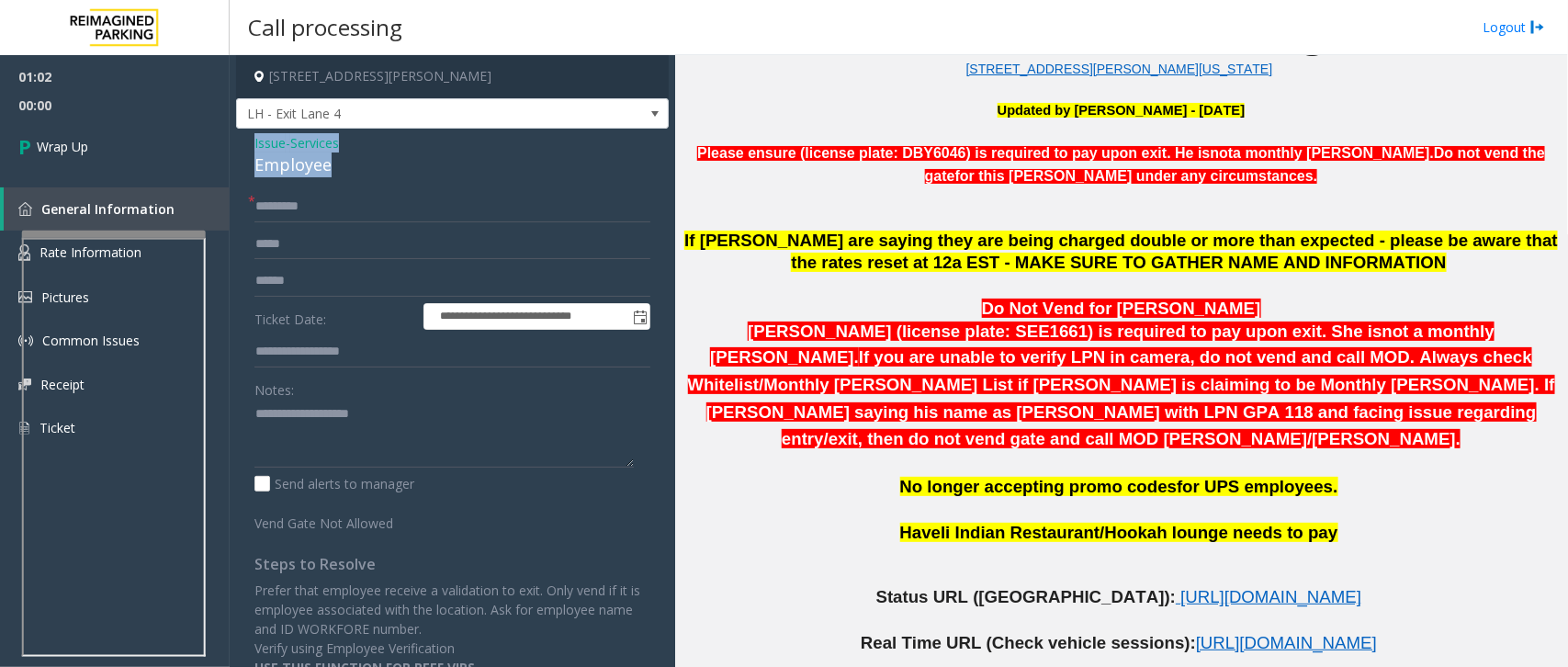
drag, startPoint x: 343, startPoint y: 163, endPoint x: 245, endPoint y: 135, distance: 101.9
click at [245, 135] on div "**********" at bounding box center [452, 431] width 433 height 604
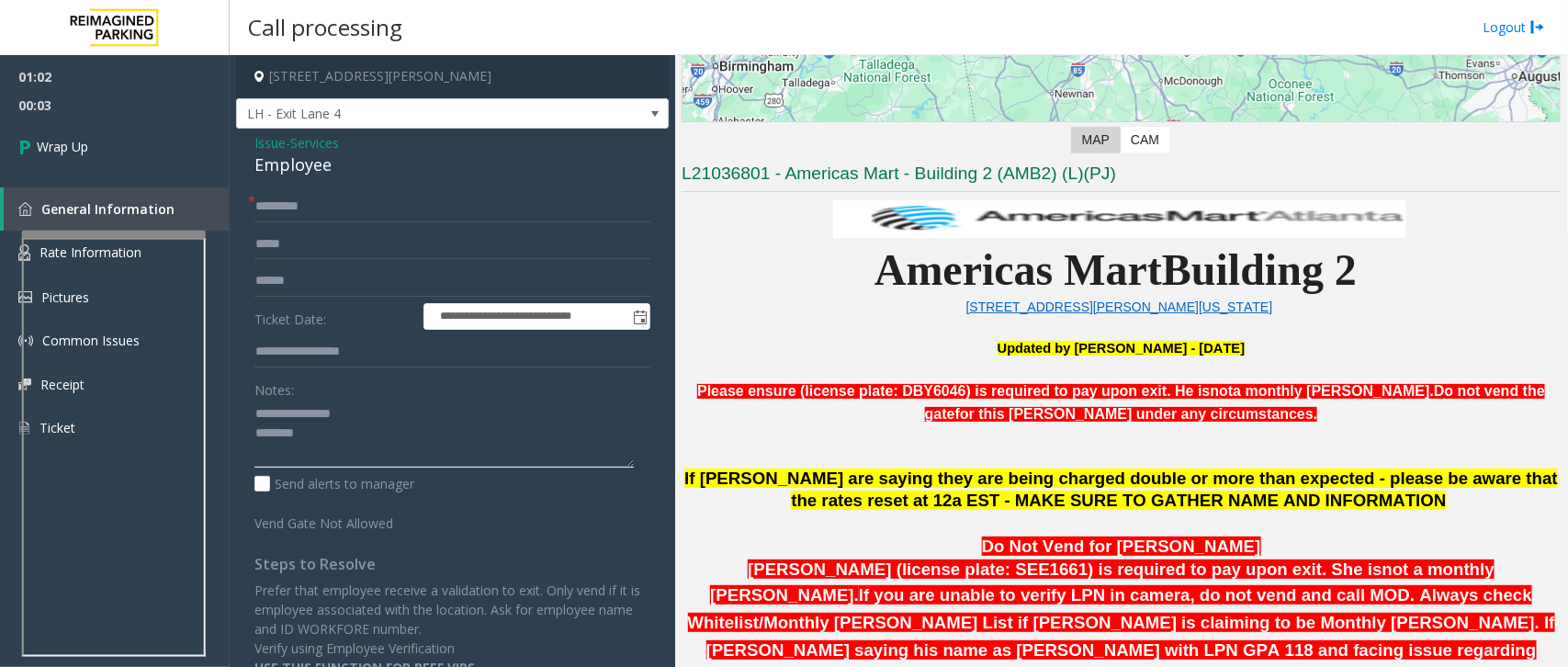
scroll to position [345, 0]
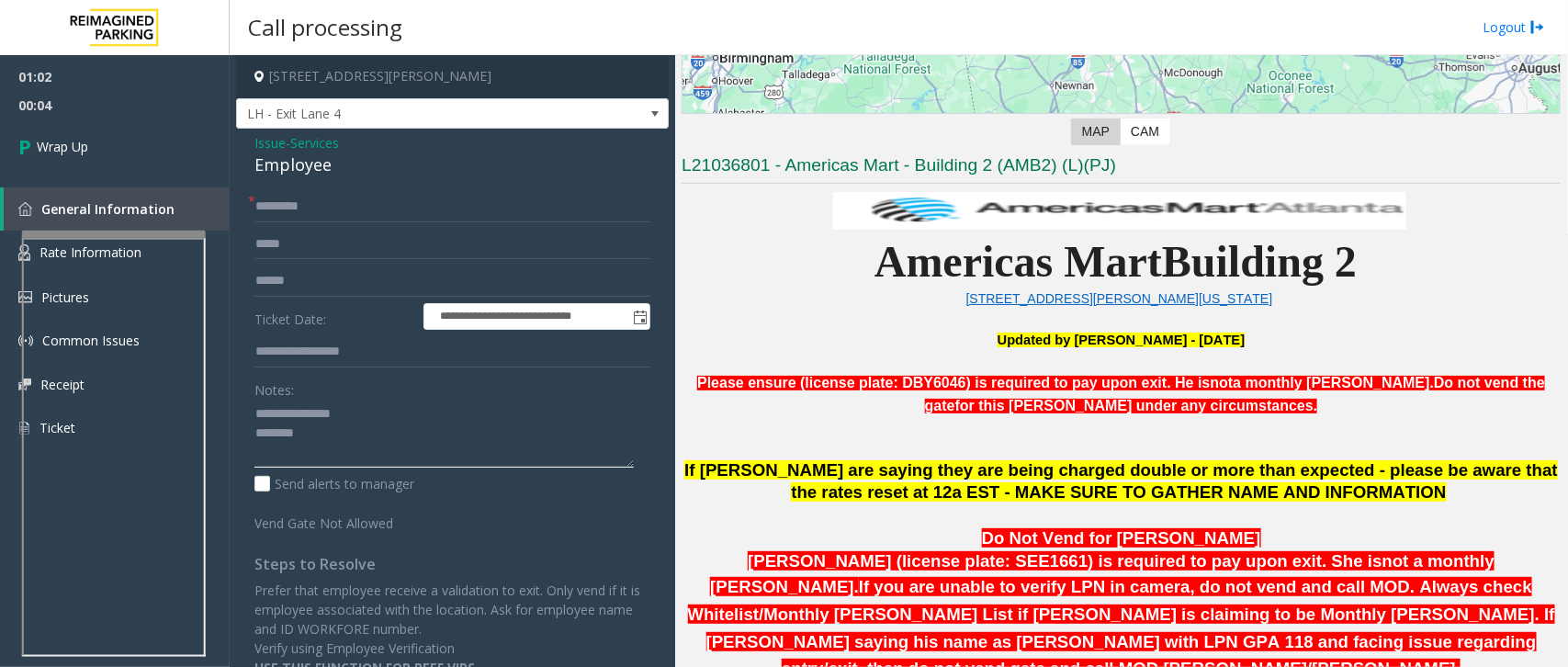
click at [292, 433] on textarea at bounding box center [444, 434] width 379 height 69
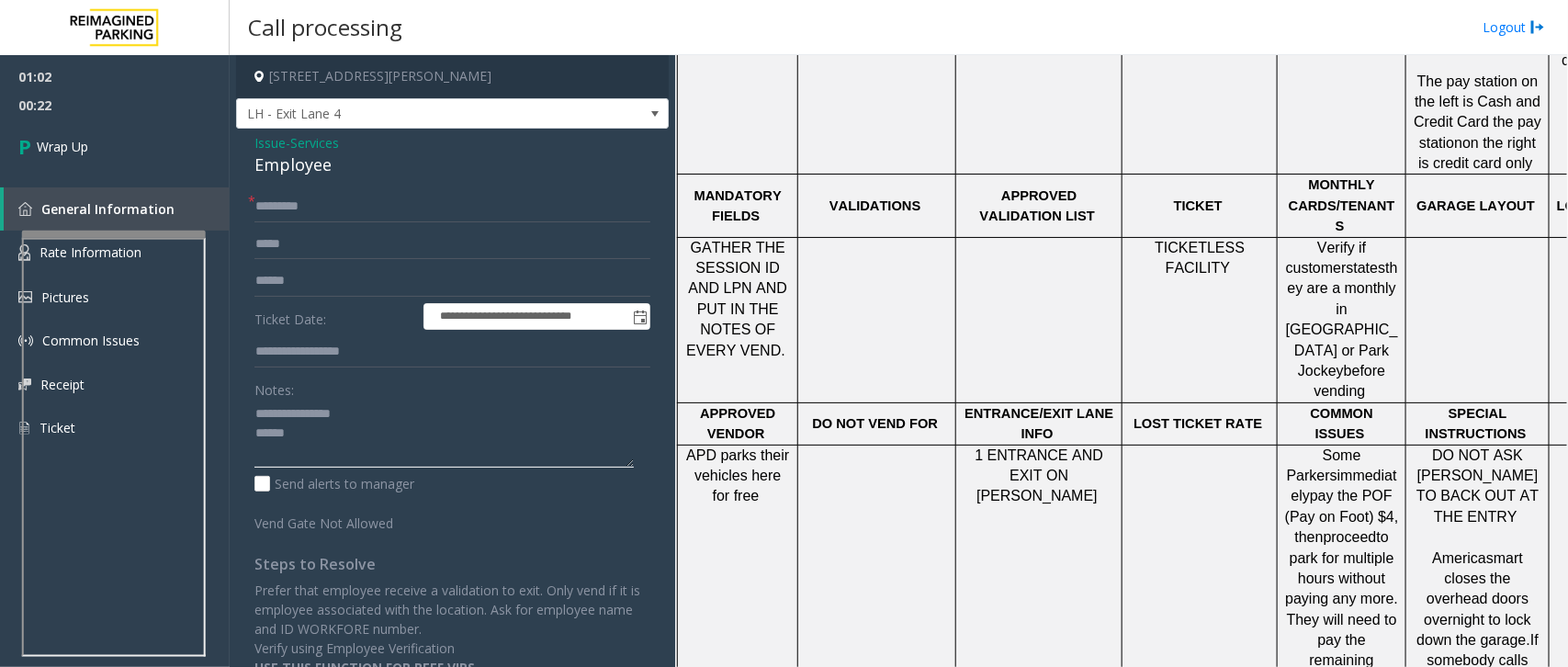
scroll to position [1263, 0]
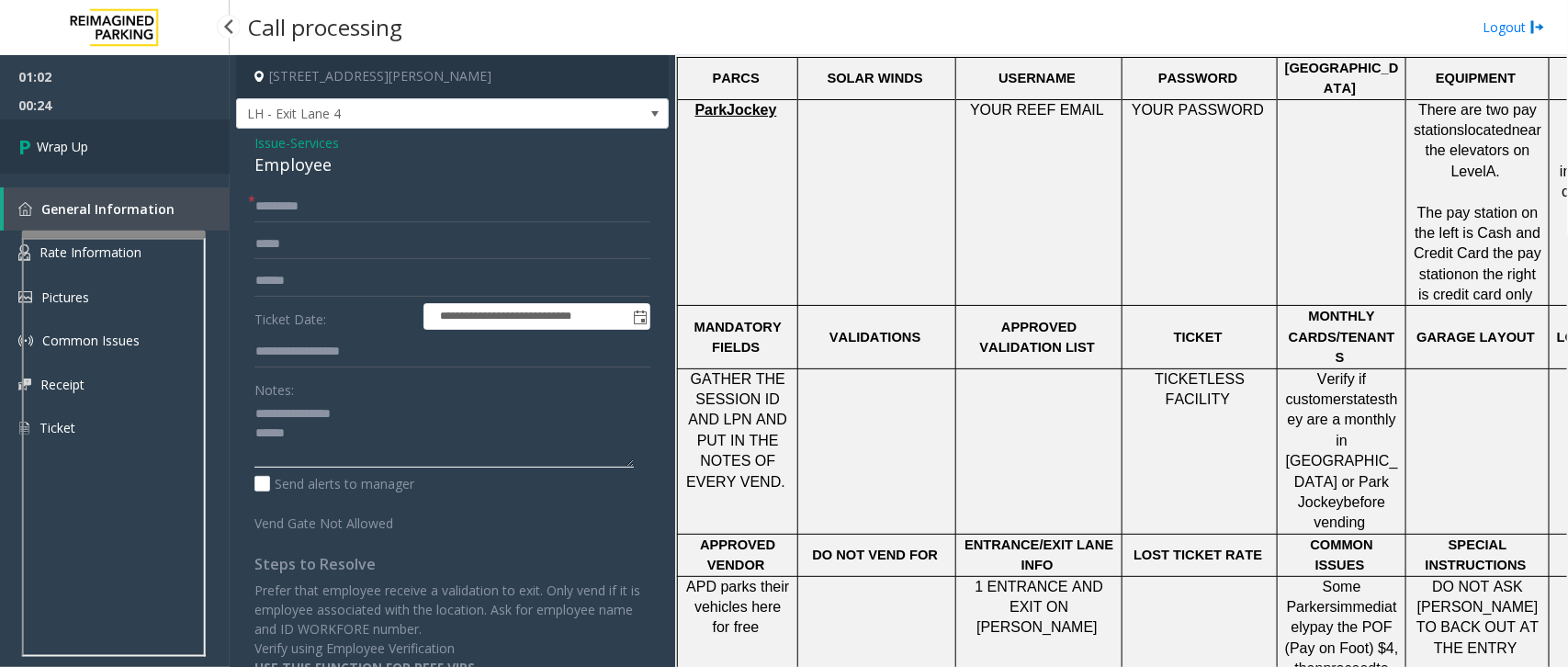
type textarea "**********"
click at [47, 145] on span "Wrap Up" at bounding box center [62, 146] width 51 height 20
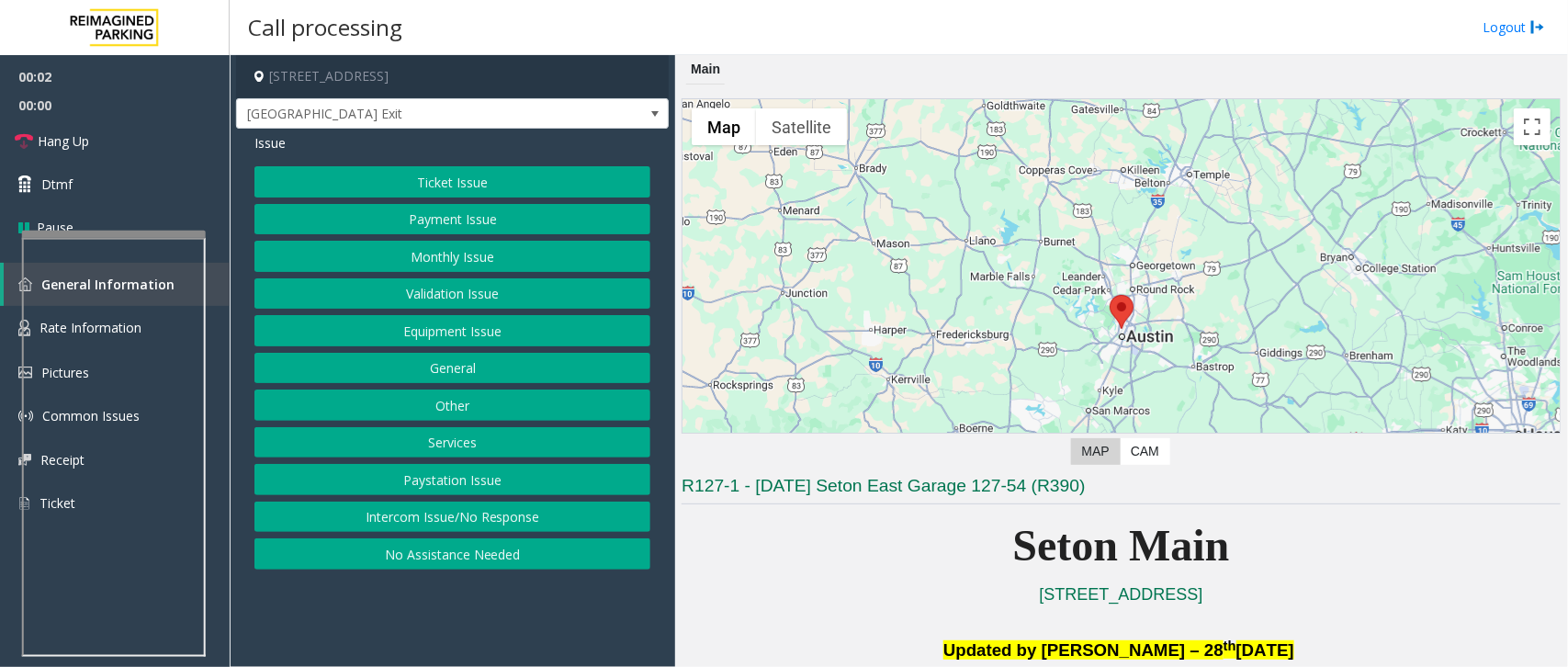
click at [521, 334] on button "Equipment Issue" at bounding box center [452, 330] width 396 height 31
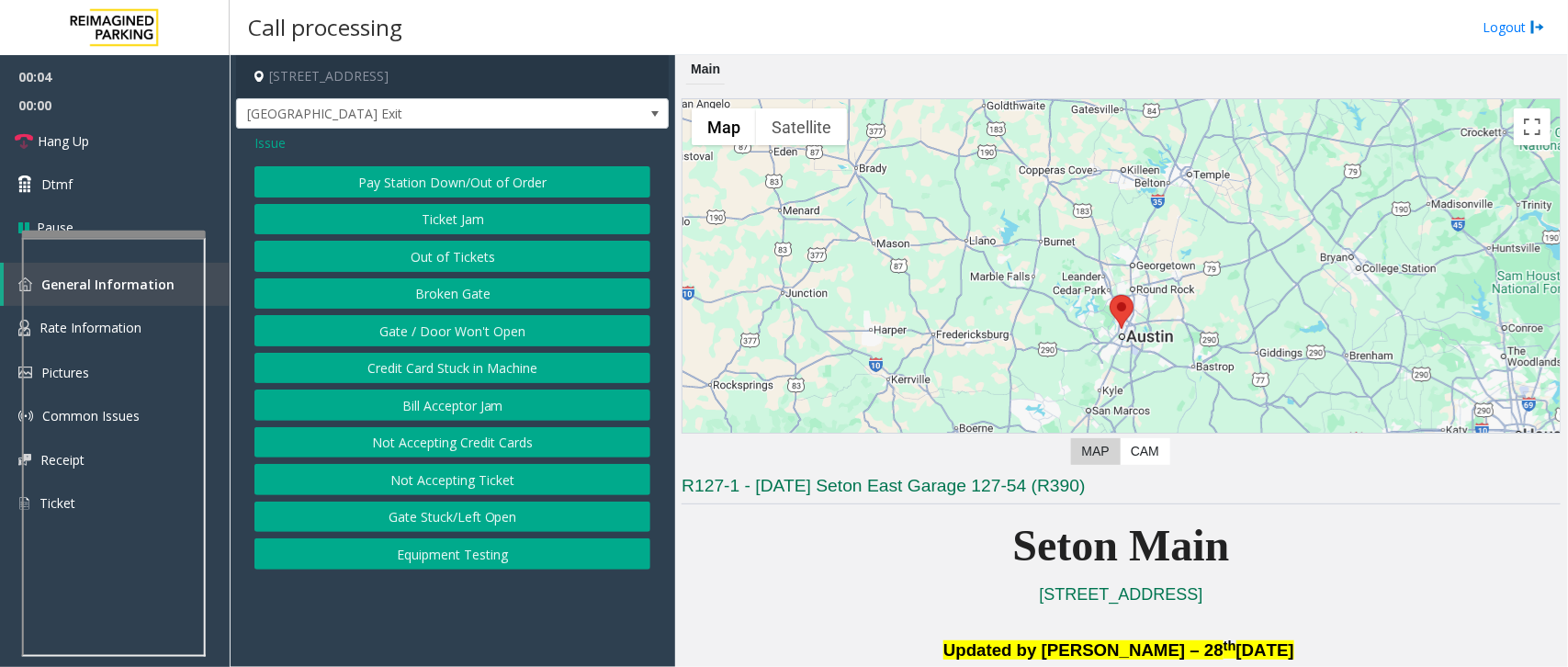
click at [502, 333] on button "Gate / Door Won't Open" at bounding box center [452, 330] width 396 height 31
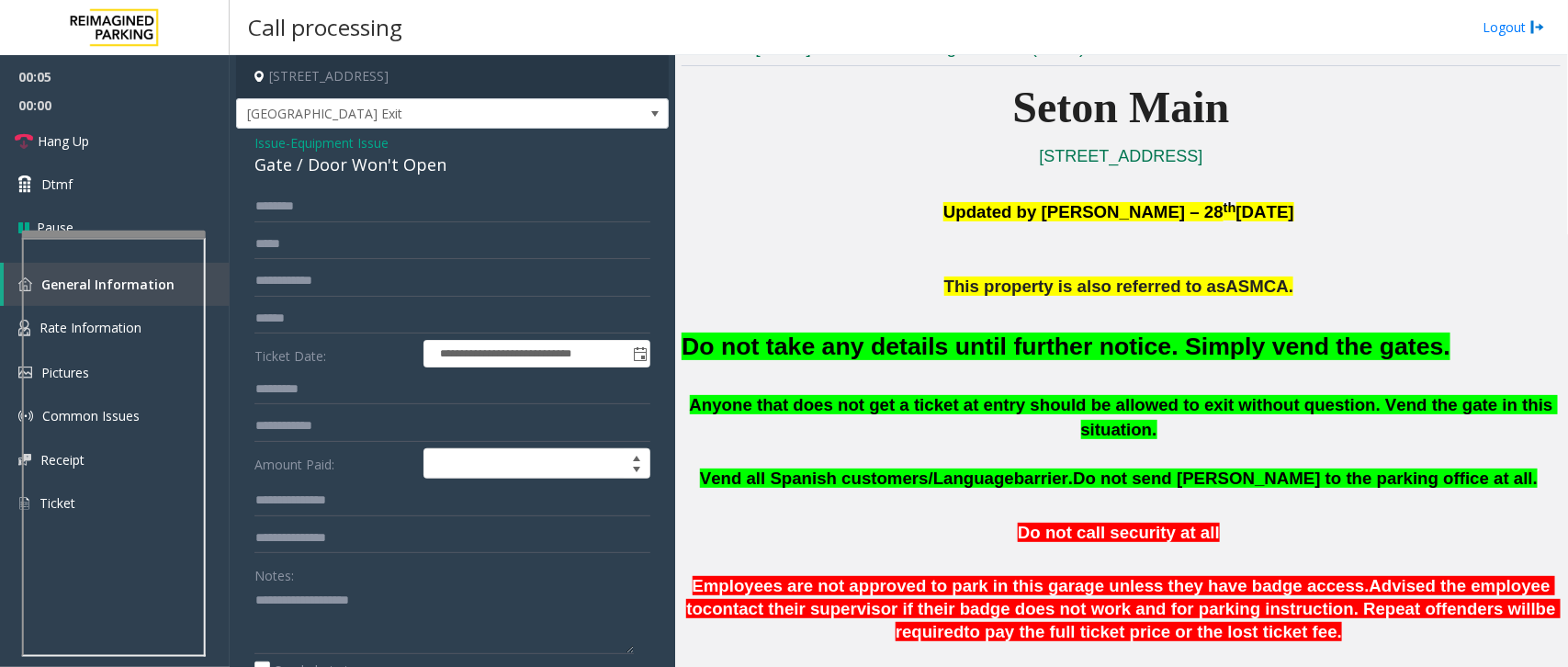
scroll to position [574, 0]
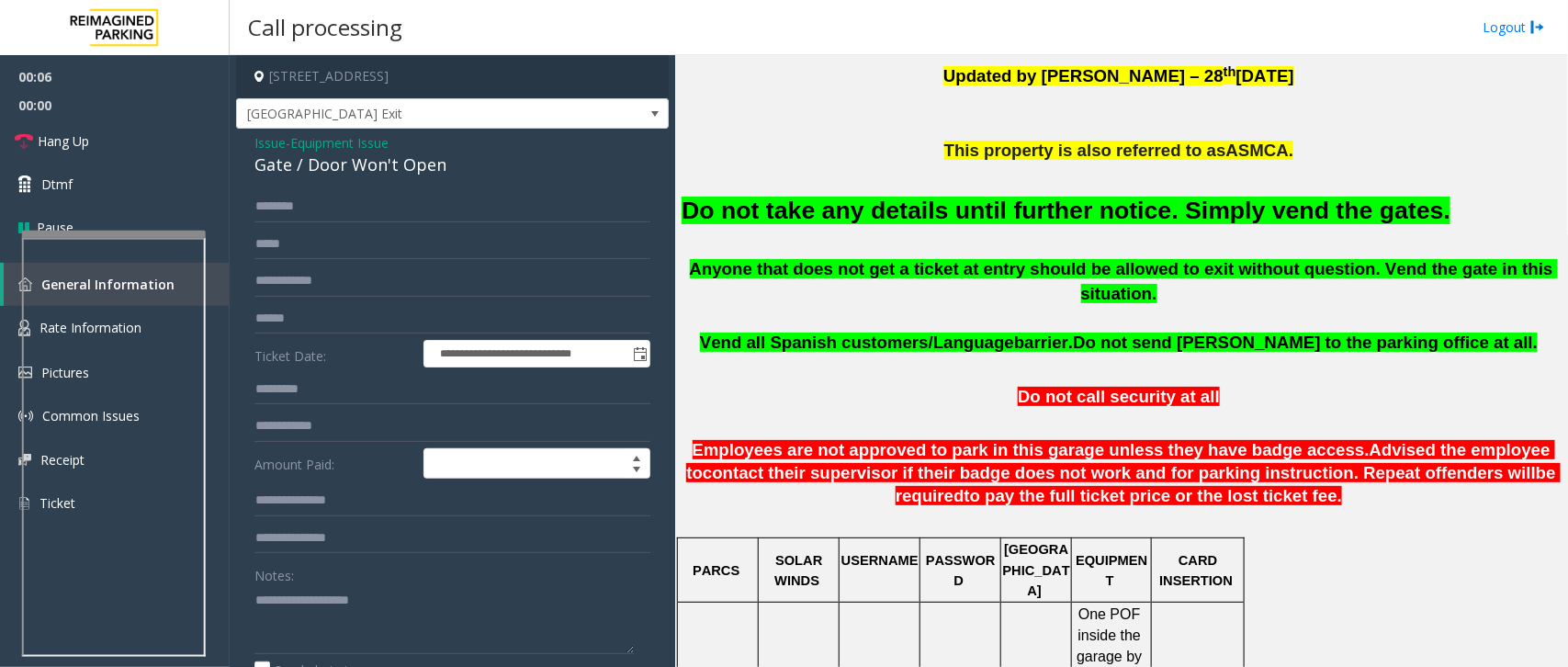
click at [1080, 203] on font "Do not take any details until further notice. Simply vend the gates." at bounding box center [1065, 209] width 769 height 27
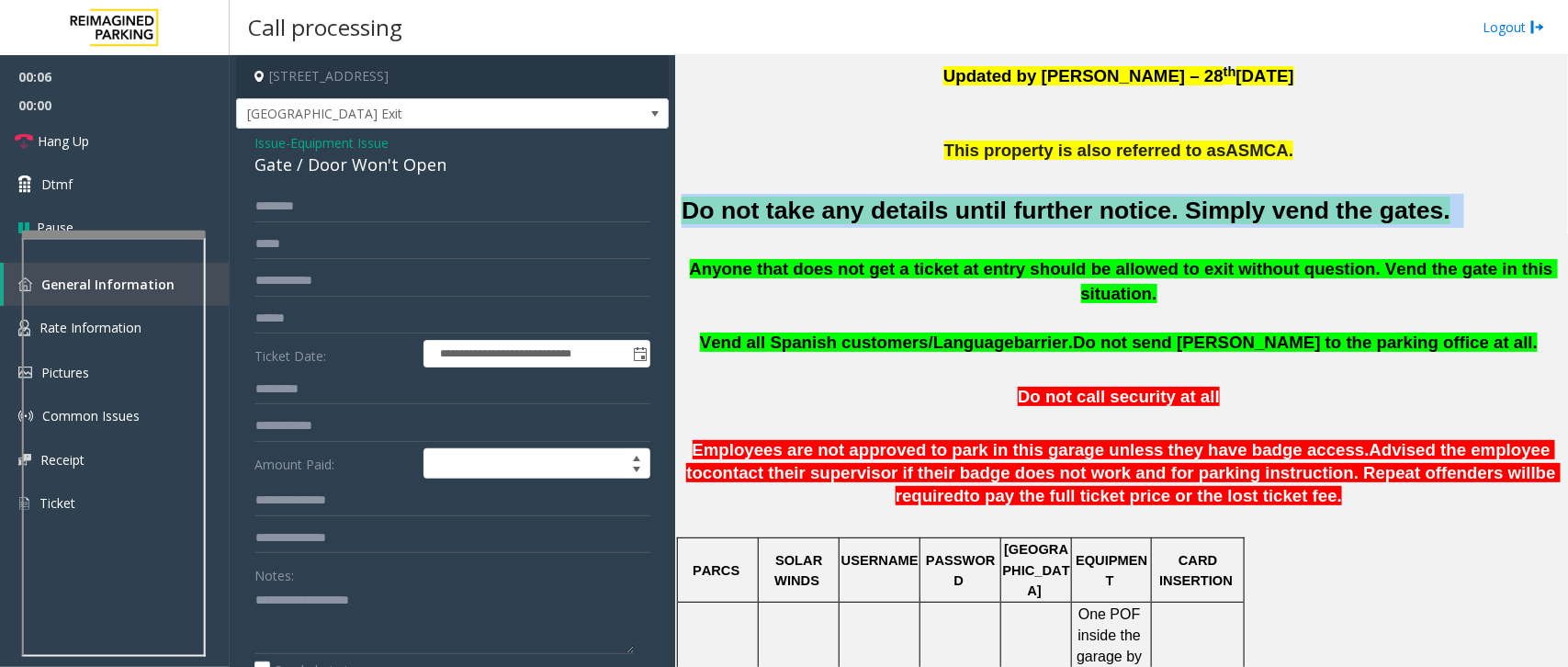
click at [1080, 203] on font "Do not take any details until further notice. Simply vend the gates." at bounding box center [1065, 209] width 769 height 27
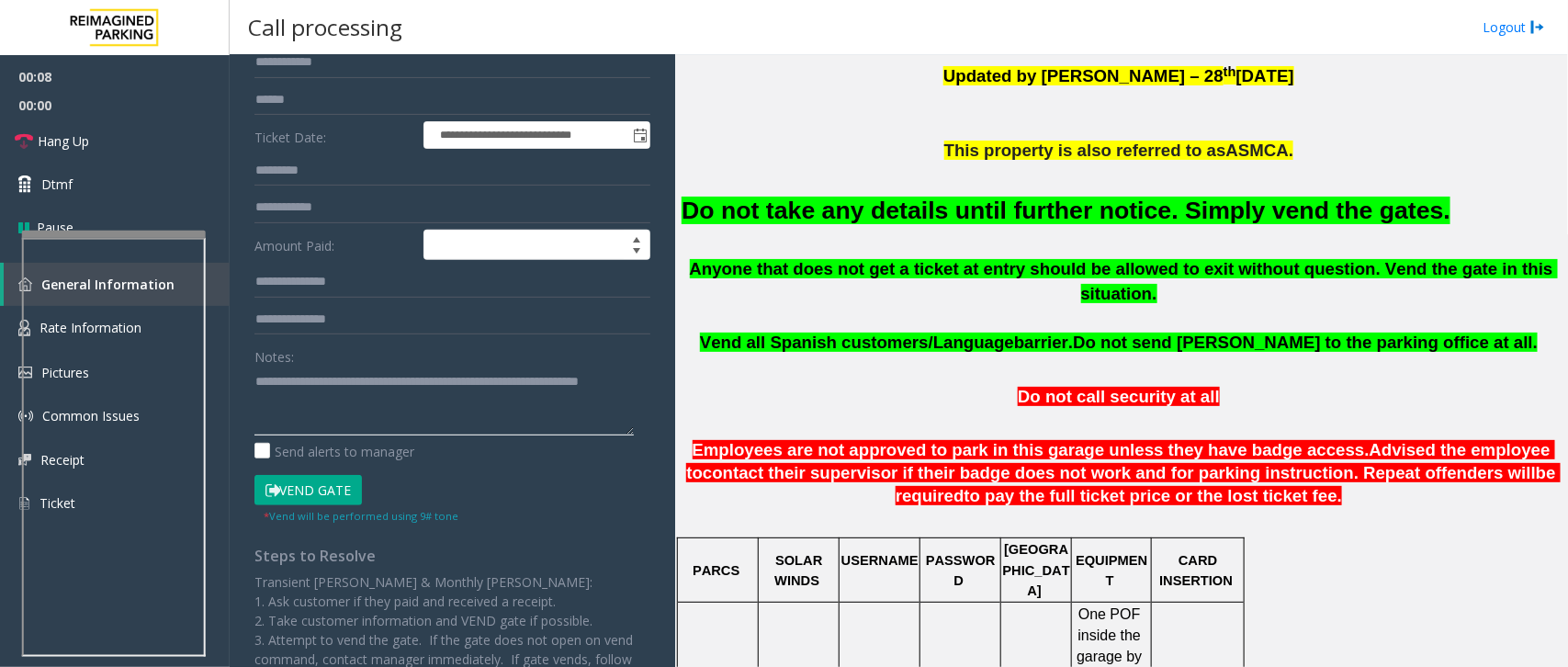
scroll to position [230, 0]
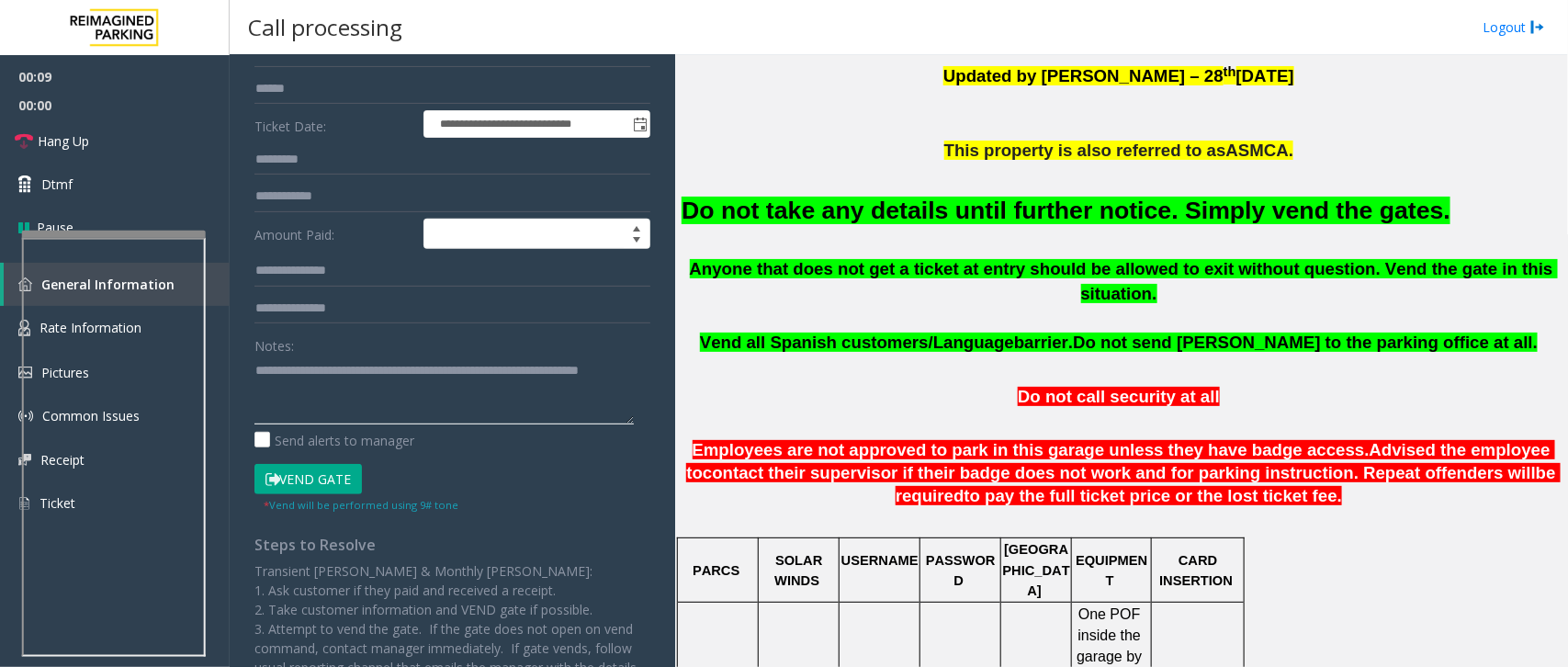
type textarea "**********"
click at [332, 479] on button "Vend Gate" at bounding box center [307, 478] width 107 height 31
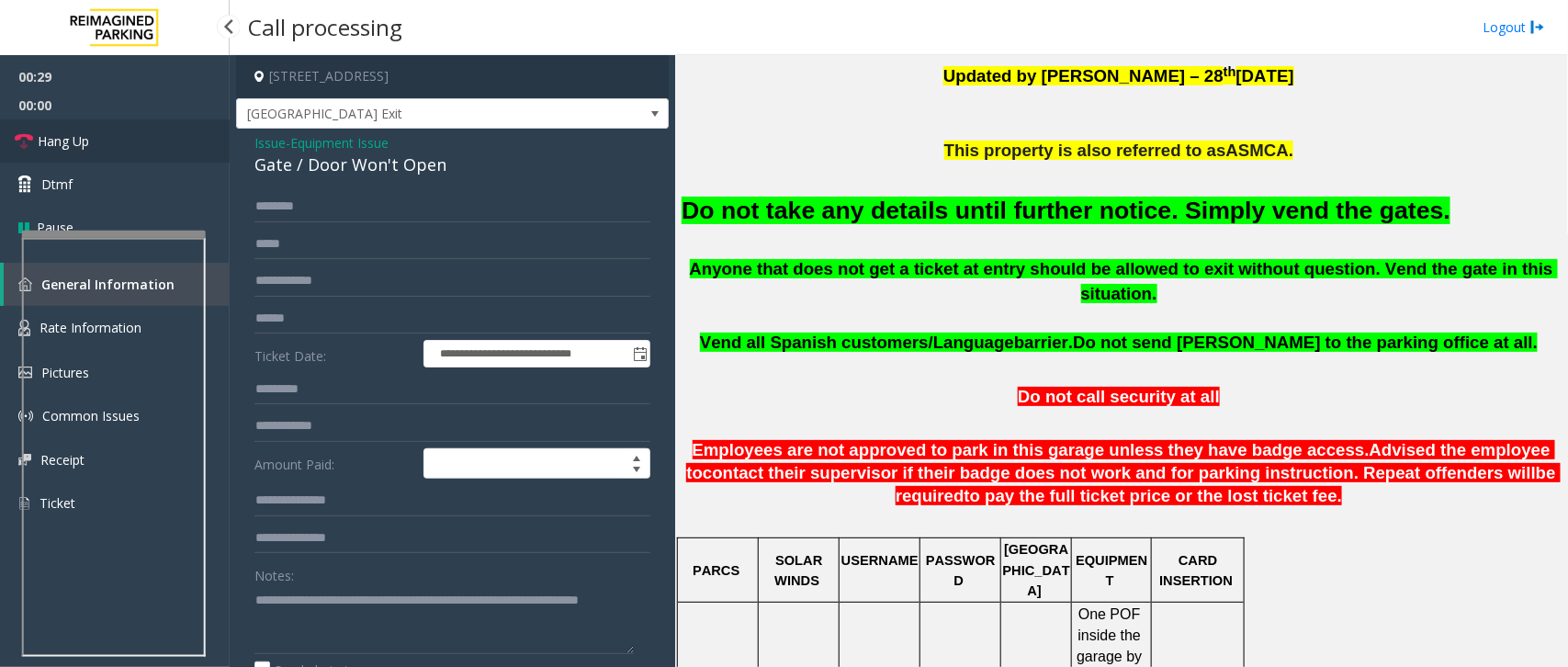
click at [118, 143] on link "Hang Up" at bounding box center [115, 141] width 230 height 43
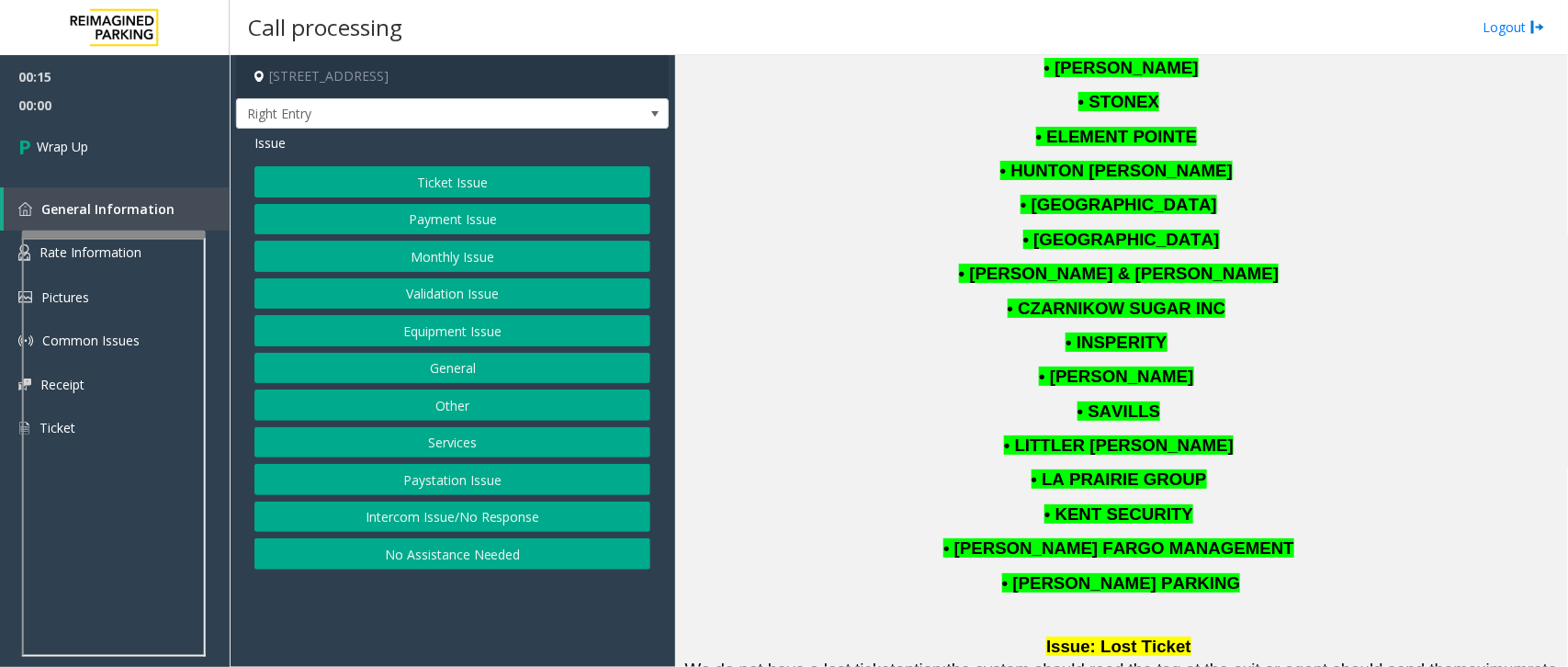
scroll to position [1378, 0]
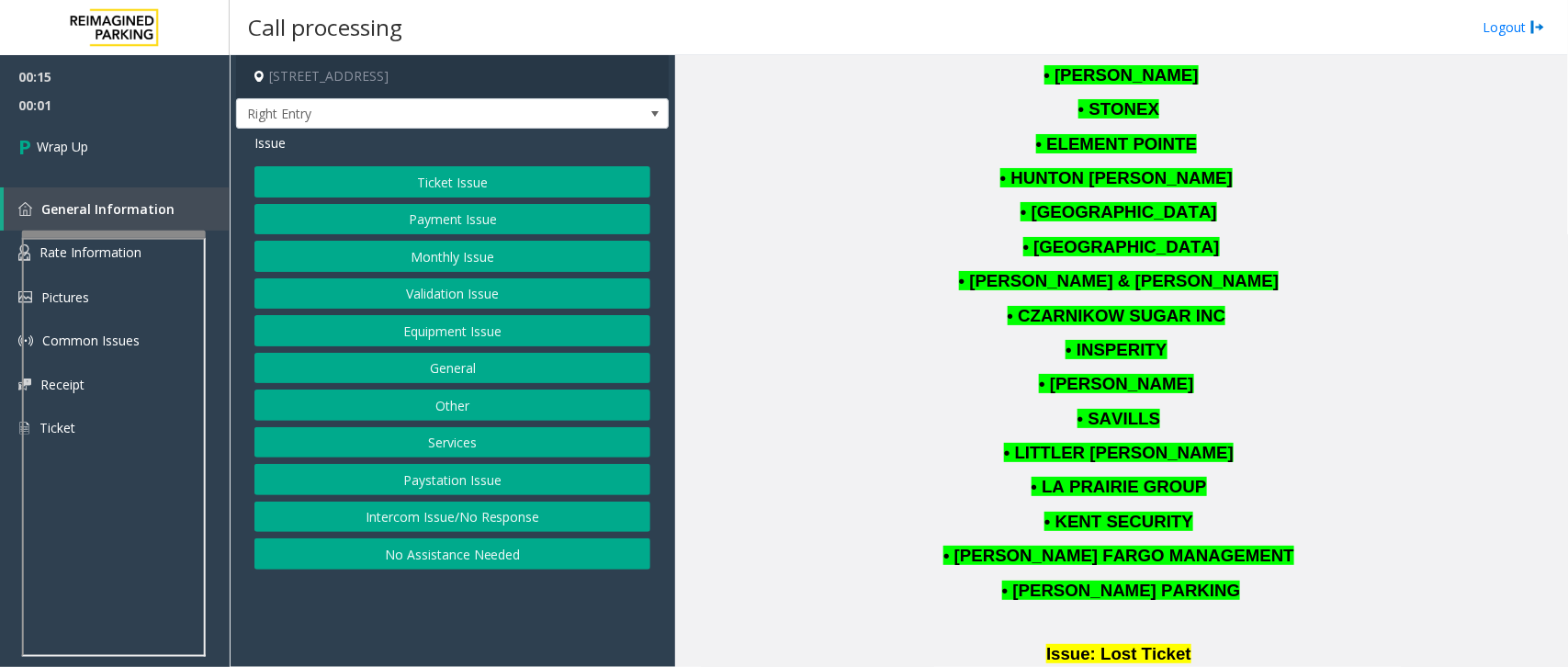
click at [463, 523] on button "Intercom Issue/No Response" at bounding box center [452, 517] width 396 height 31
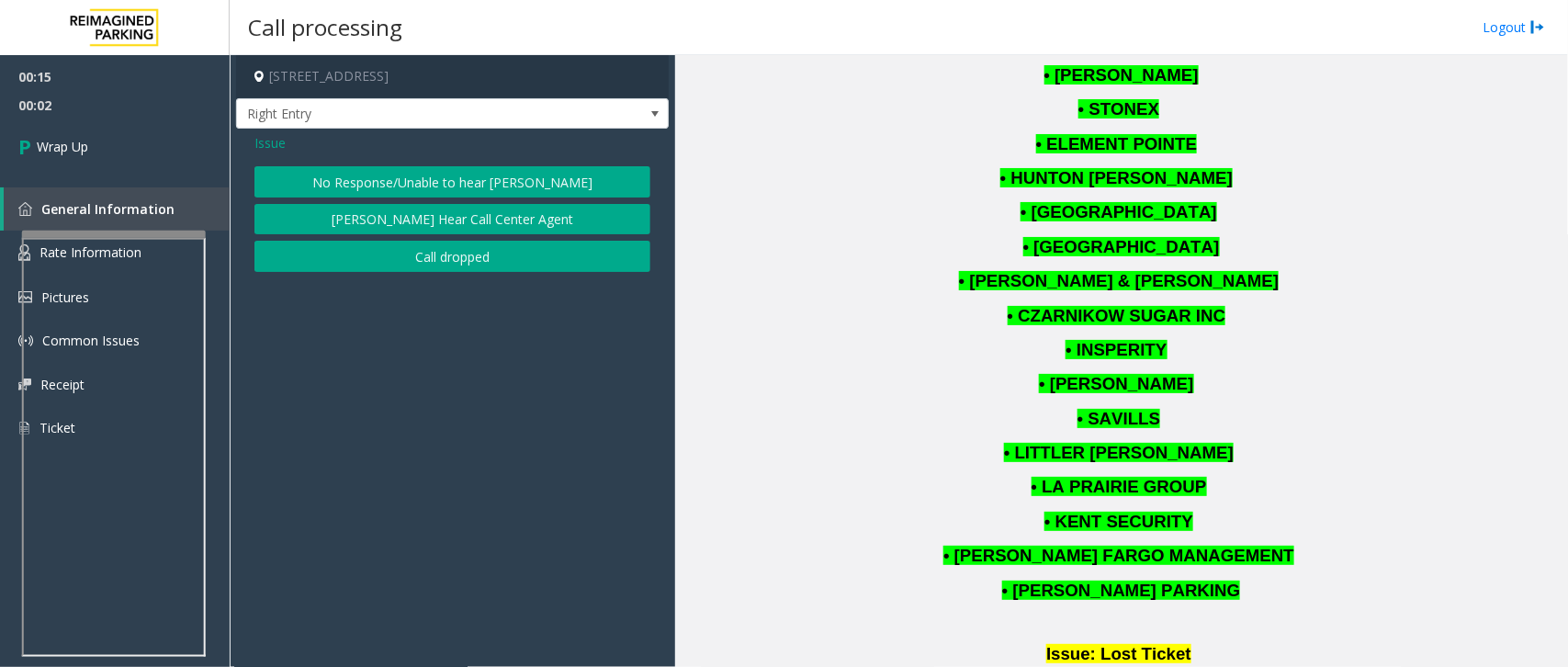
click at [460, 264] on button "Call dropped" at bounding box center [452, 256] width 396 height 31
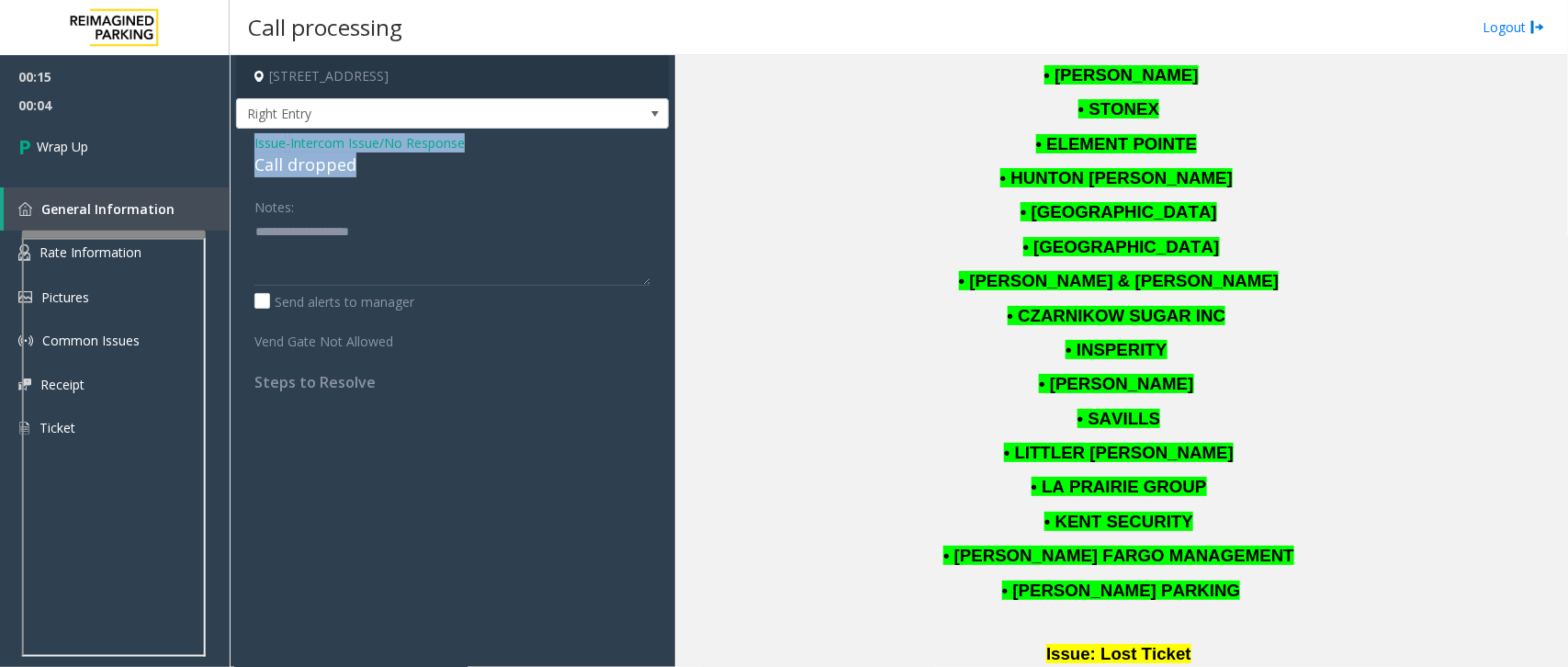
drag, startPoint x: 363, startPoint y: 165, endPoint x: 249, endPoint y: 145, distance: 115.7
click at [249, 145] on div "Issue - Intercom Issue/No Response Call dropped Notes: Send alerts to manager V…" at bounding box center [452, 269] width 433 height 281
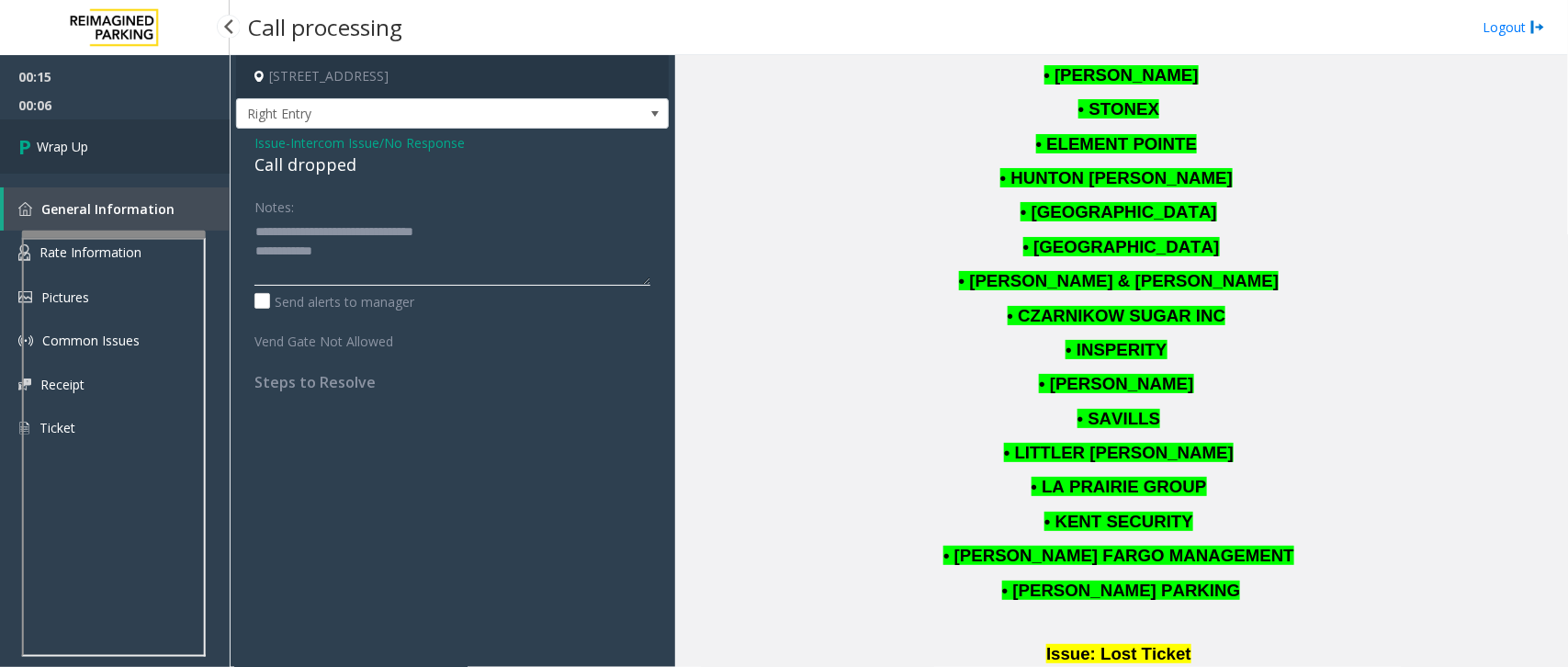
type textarea "**********"
click at [93, 151] on link "Wrap Up" at bounding box center [115, 147] width 230 height 54
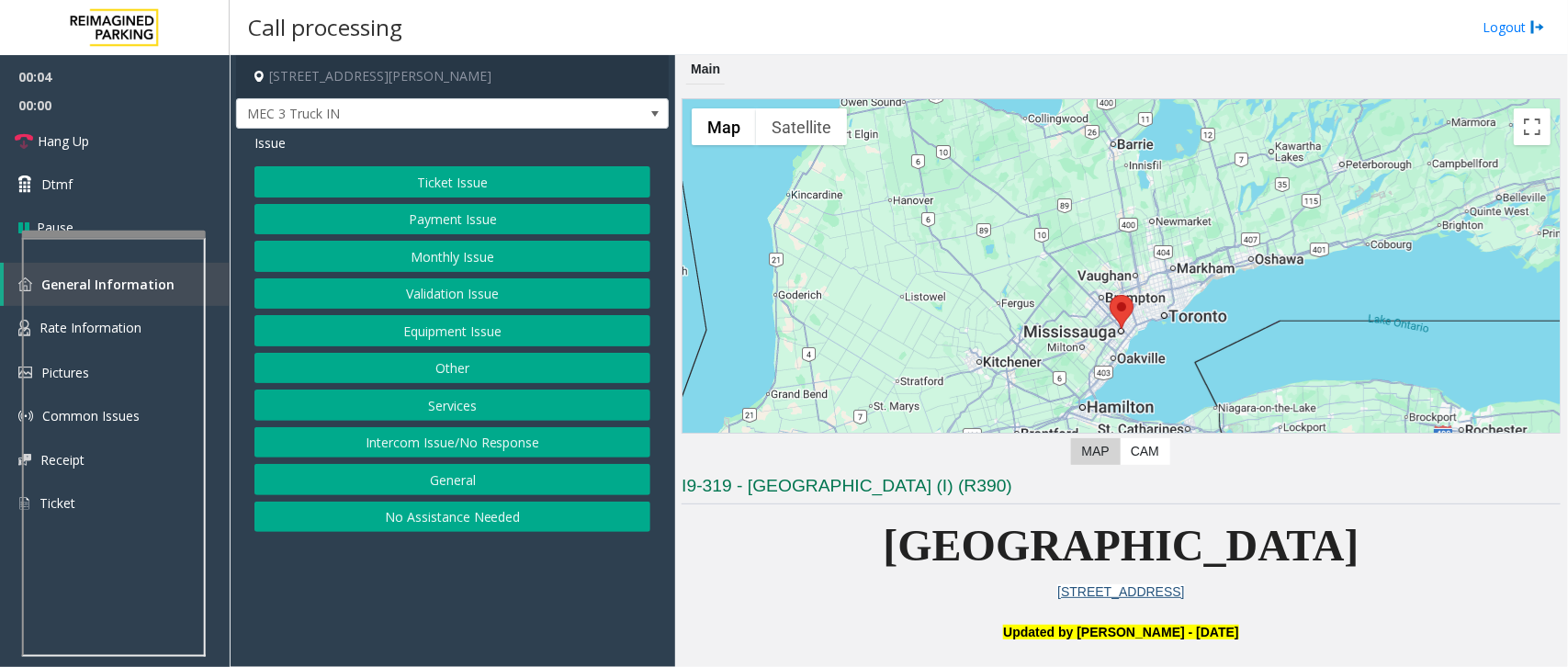
click at [434, 361] on button "Other" at bounding box center [452, 368] width 396 height 31
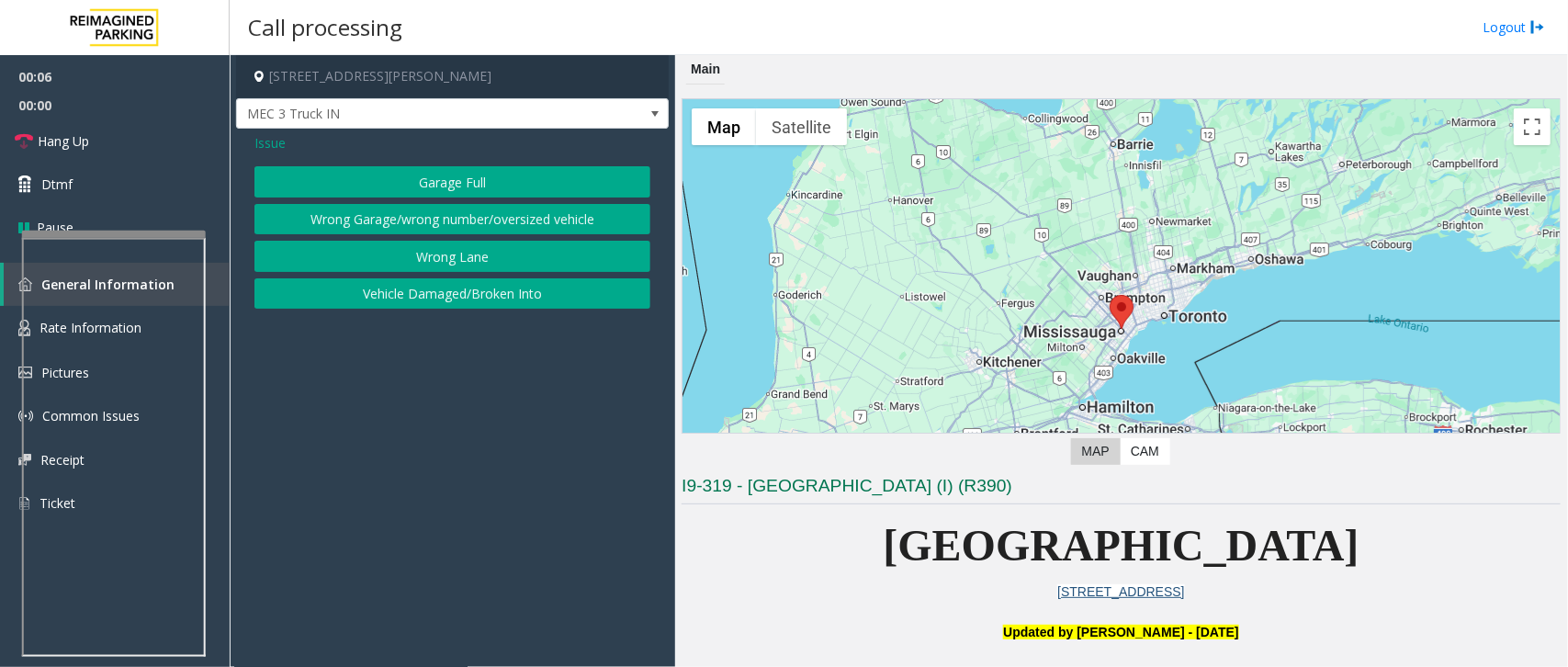
click at [271, 140] on span "Issue" at bounding box center [269, 143] width 31 height 20
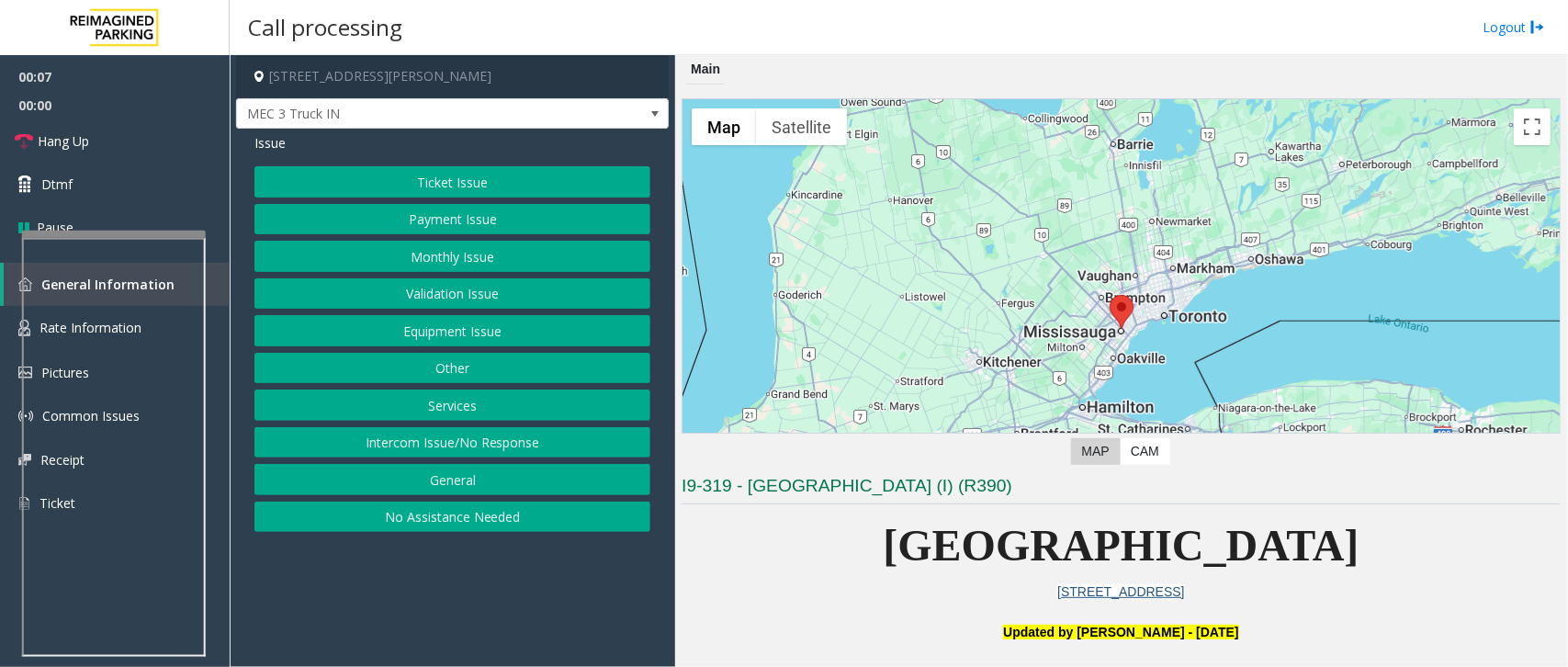
click at [444, 410] on button "Services" at bounding box center [452, 404] width 396 height 31
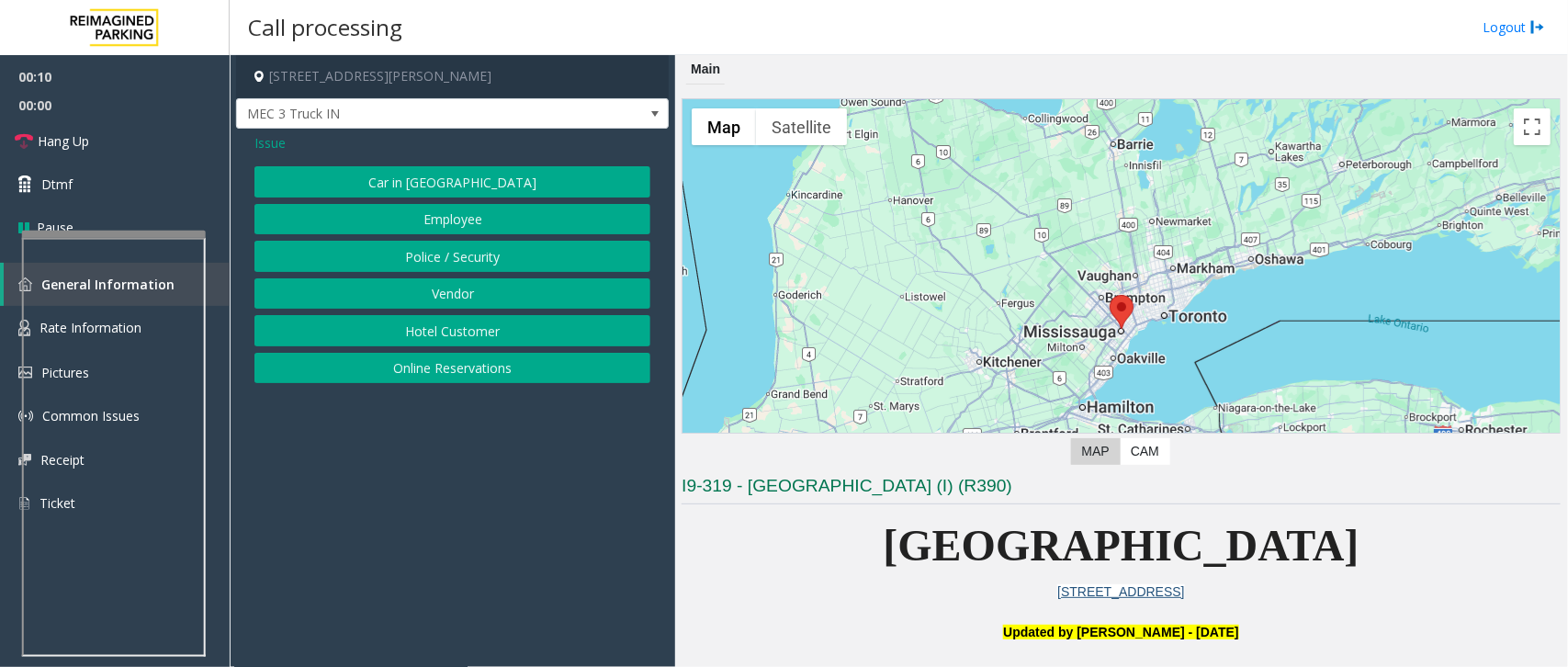
click at [465, 299] on button "Vendor" at bounding box center [452, 293] width 396 height 31
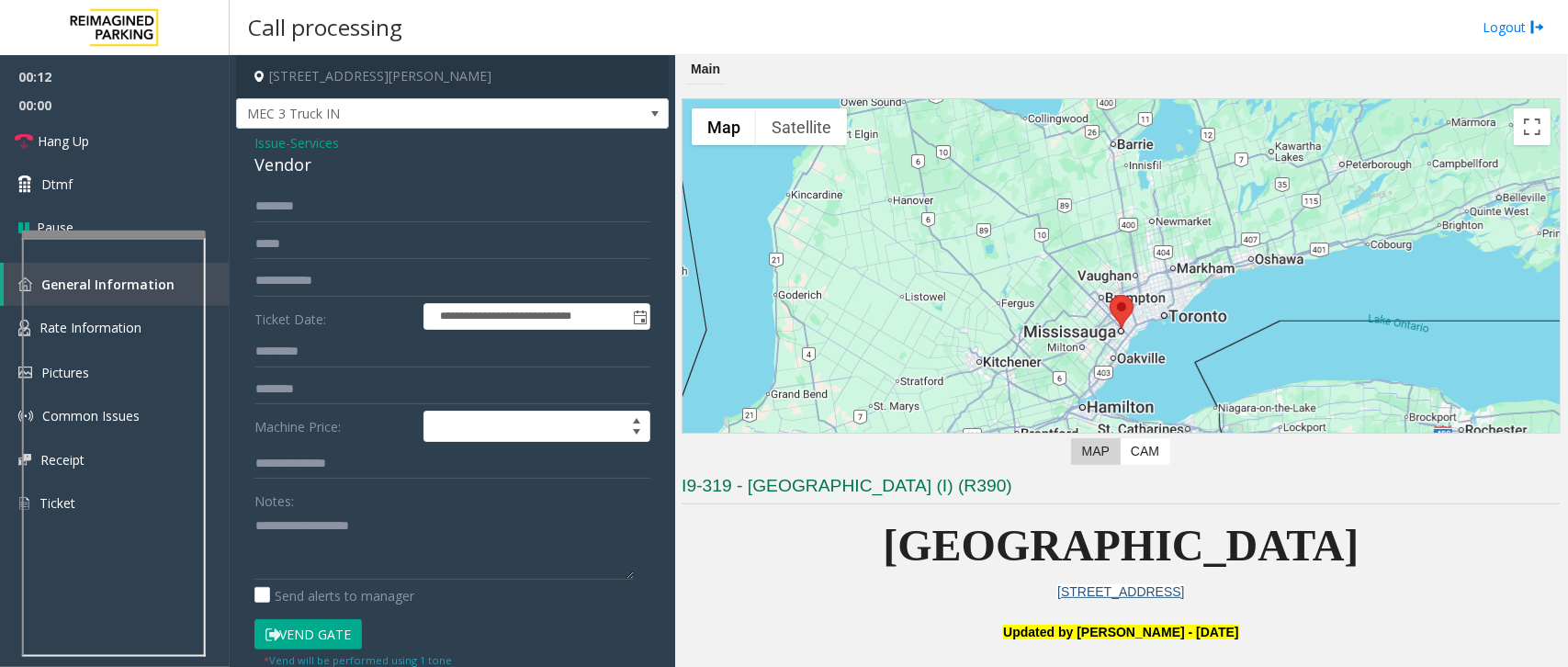
click at [332, 629] on button "Vend Gate" at bounding box center [307, 634] width 107 height 31
drag, startPoint x: 314, startPoint y: 168, endPoint x: 249, endPoint y: 136, distance: 72.4
click at [249, 136] on div "**********" at bounding box center [452, 479] width 433 height 702
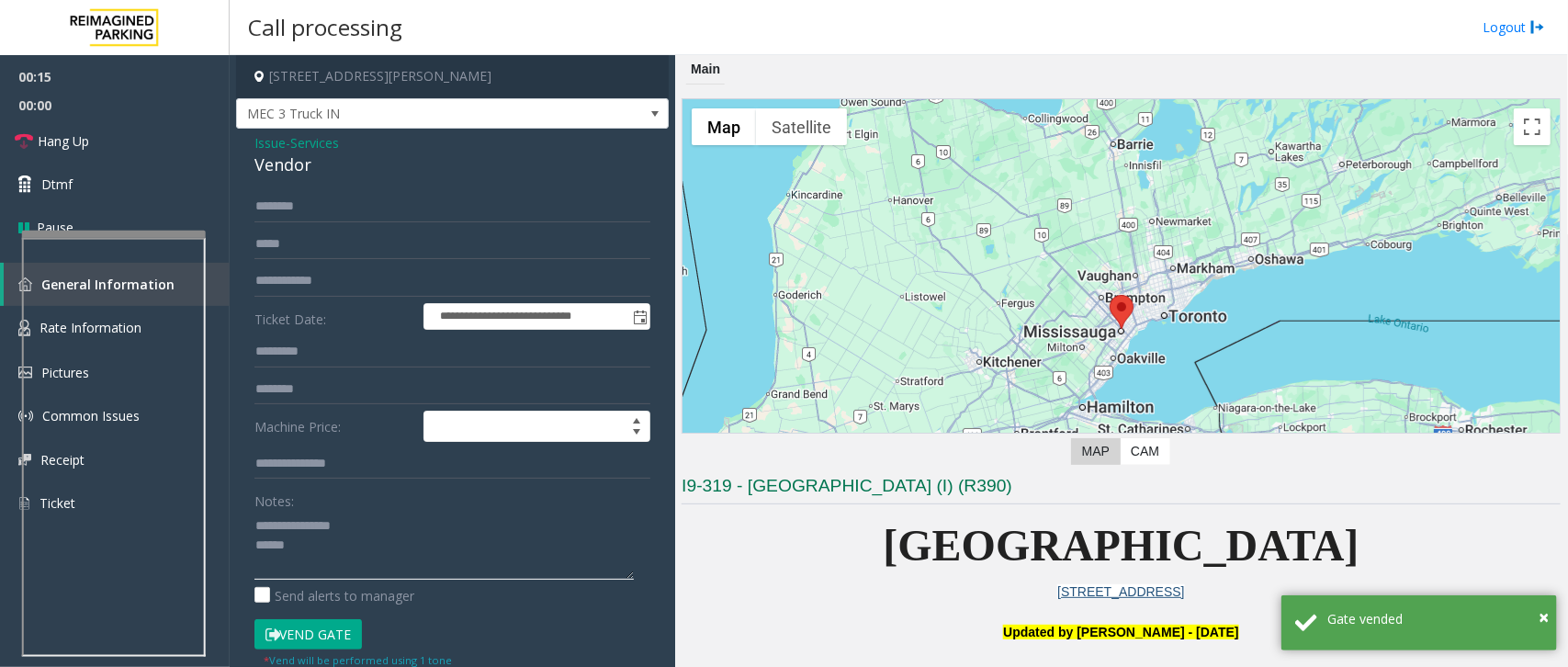
click at [296, 546] on textarea at bounding box center [444, 546] width 379 height 69
click at [276, 548] on textarea at bounding box center [444, 546] width 379 height 69
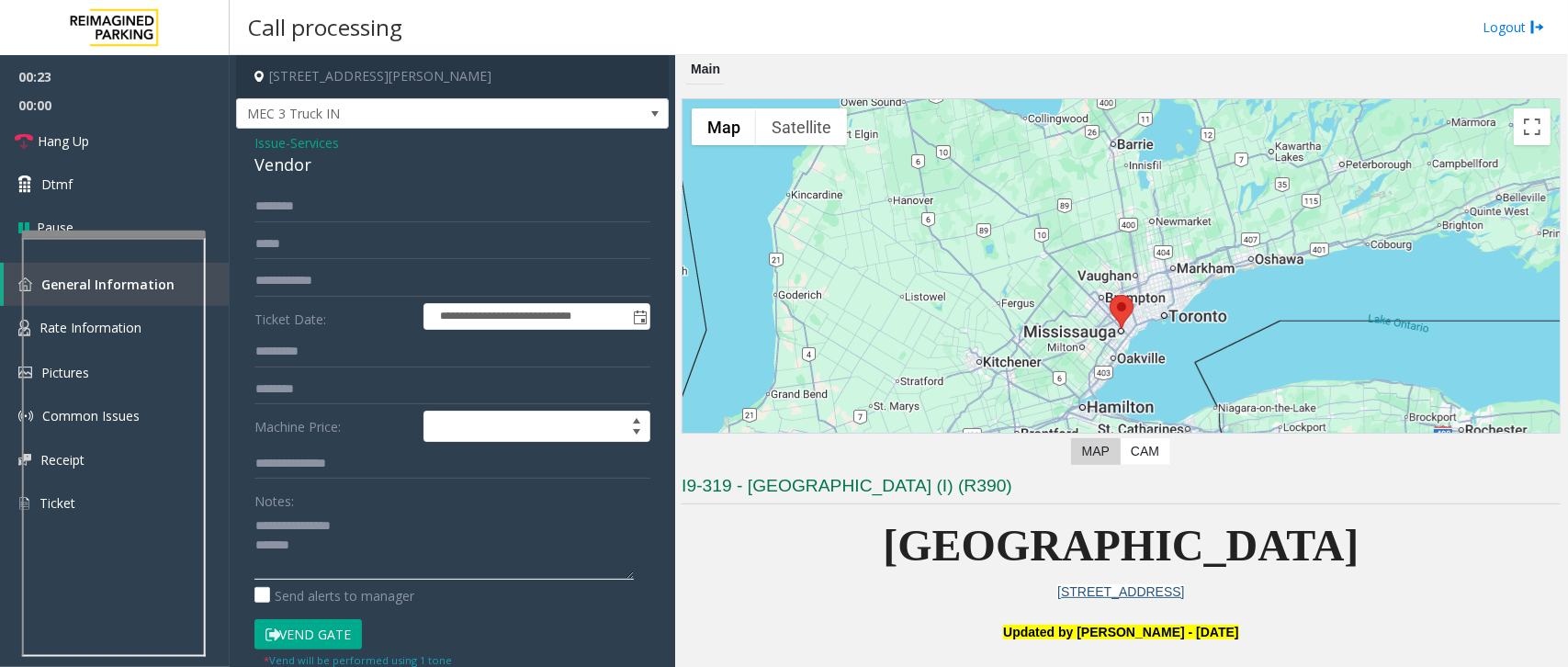
type textarea "**********"
click at [332, 636] on button "Vend Gate" at bounding box center [307, 634] width 107 height 31
click at [82, 145] on span "Hang Up" at bounding box center [63, 141] width 51 height 20
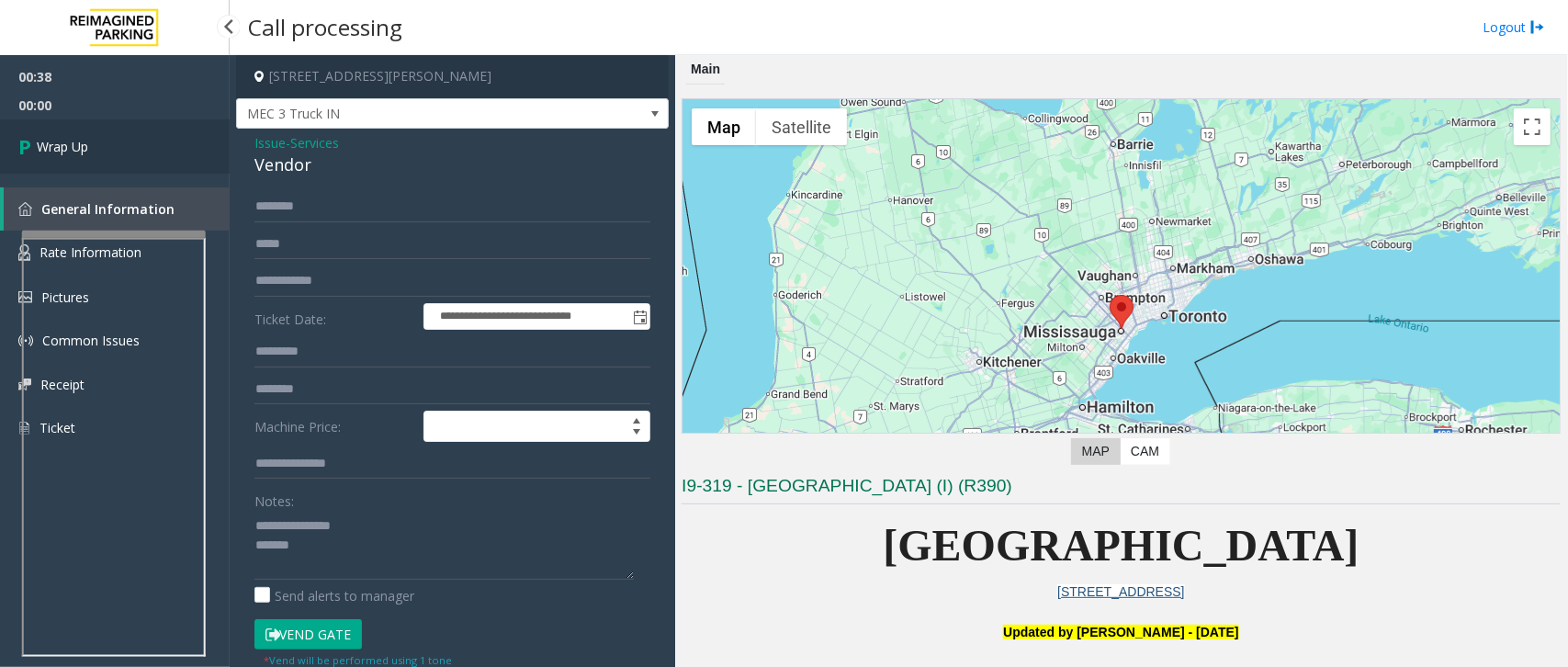
click at [82, 145] on span "Wrap Up" at bounding box center [62, 146] width 51 height 20
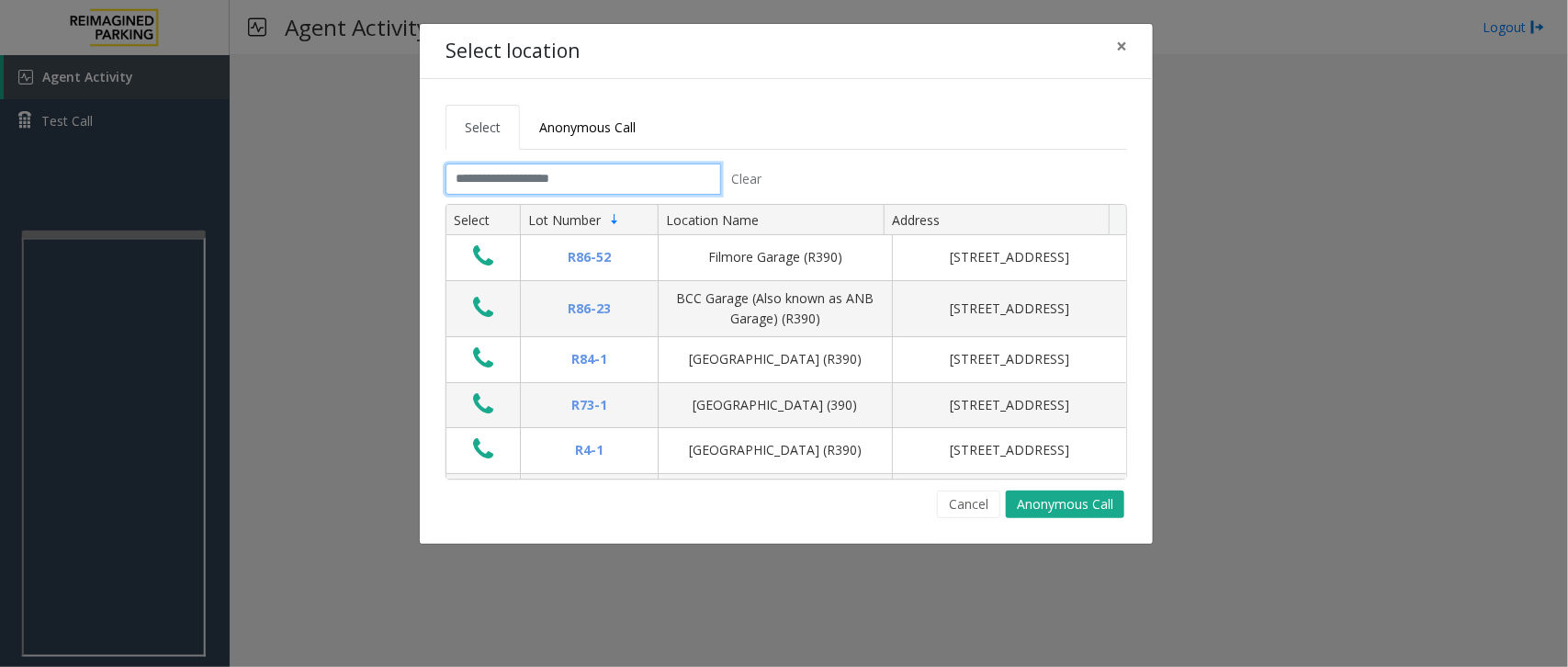
click at [507, 166] on input "text" at bounding box center [583, 178] width 276 height 31
click at [962, 507] on button "Cancel" at bounding box center [969, 504] width 64 height 27
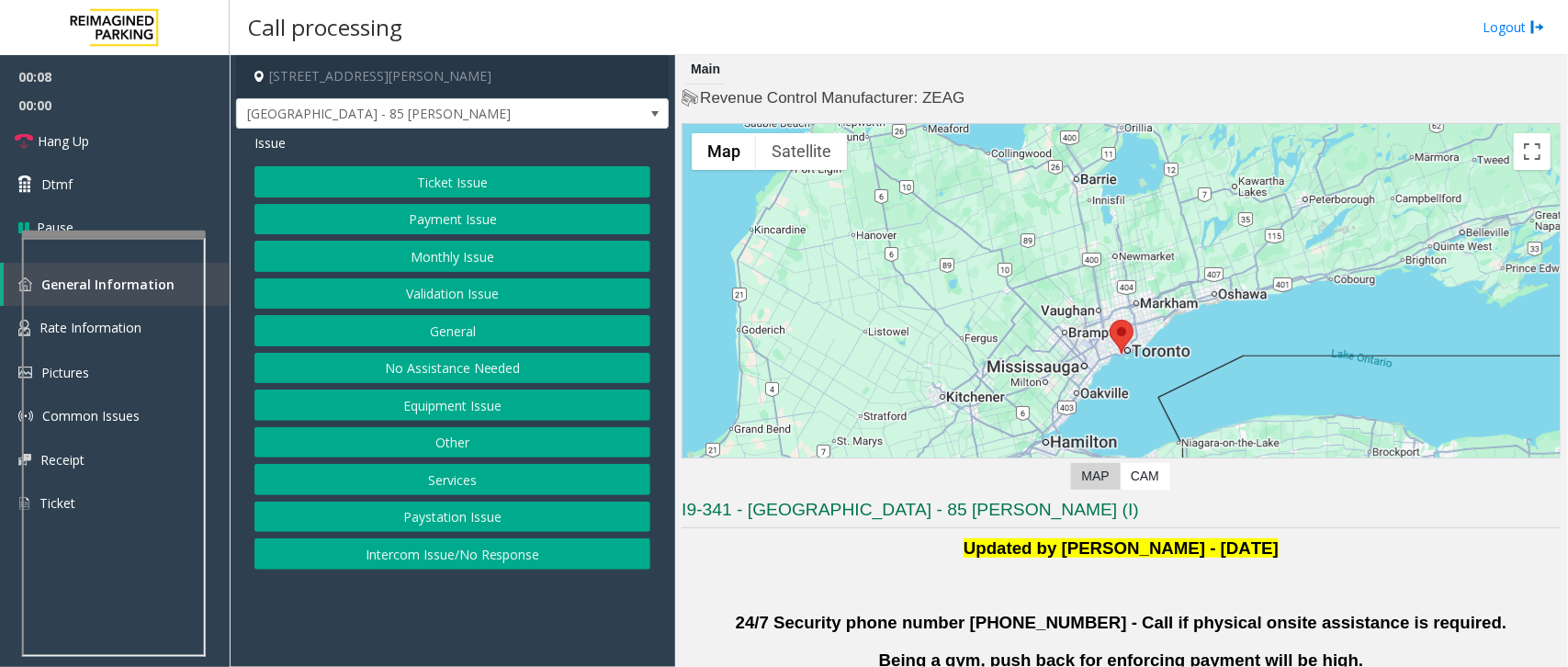
click at [465, 299] on button "Validation Issue" at bounding box center [452, 293] width 396 height 31
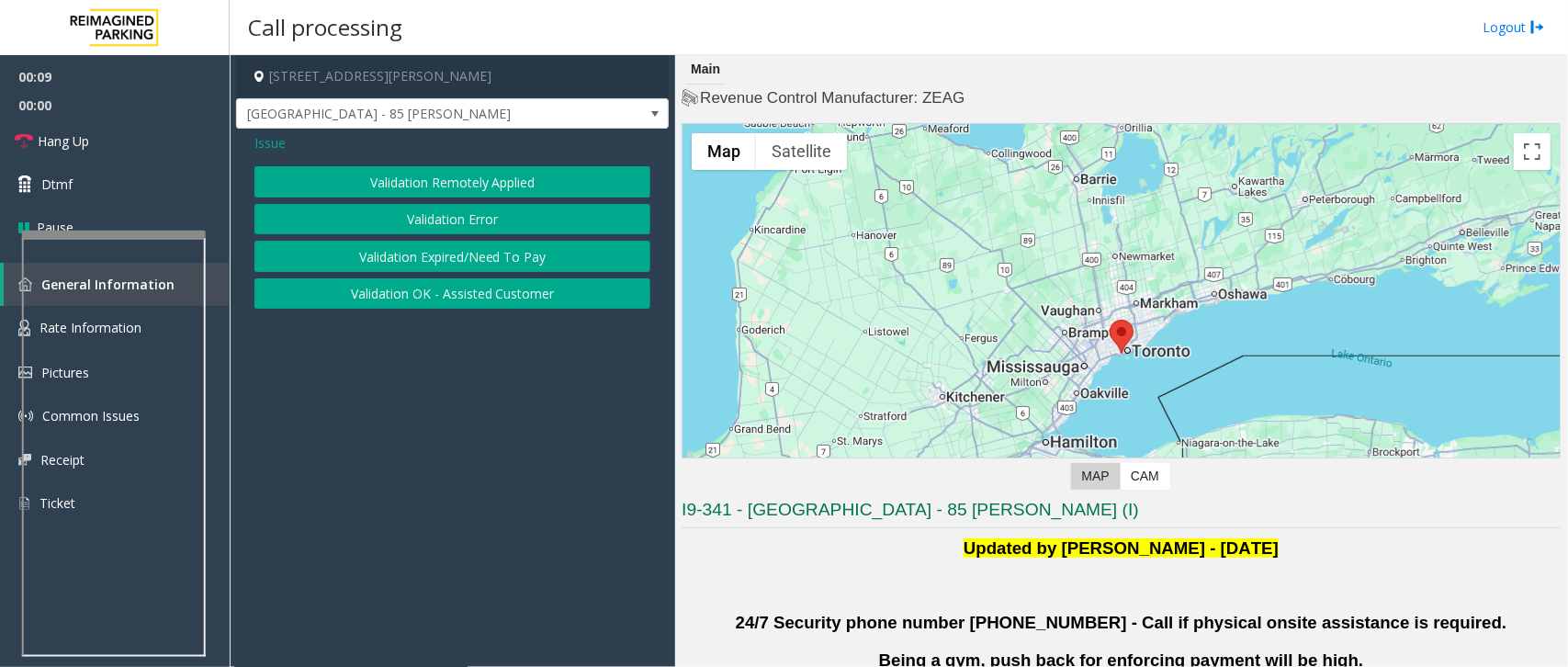
click at [488, 220] on button "Validation Error" at bounding box center [452, 219] width 396 height 31
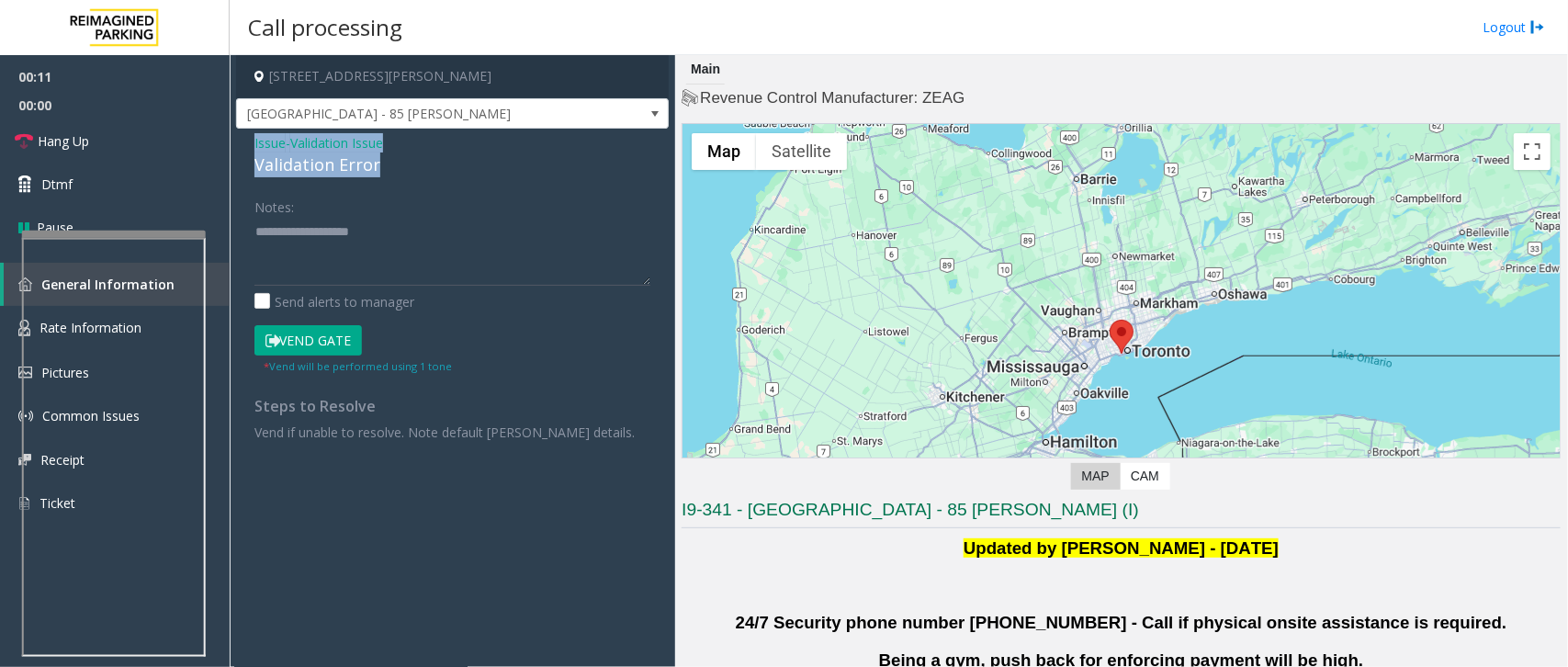
drag, startPoint x: 377, startPoint y: 168, endPoint x: 253, endPoint y: 140, distance: 127.1
click at [254, 140] on div "Issue - Validation Issue Validation Error" at bounding box center [452, 155] width 396 height 44
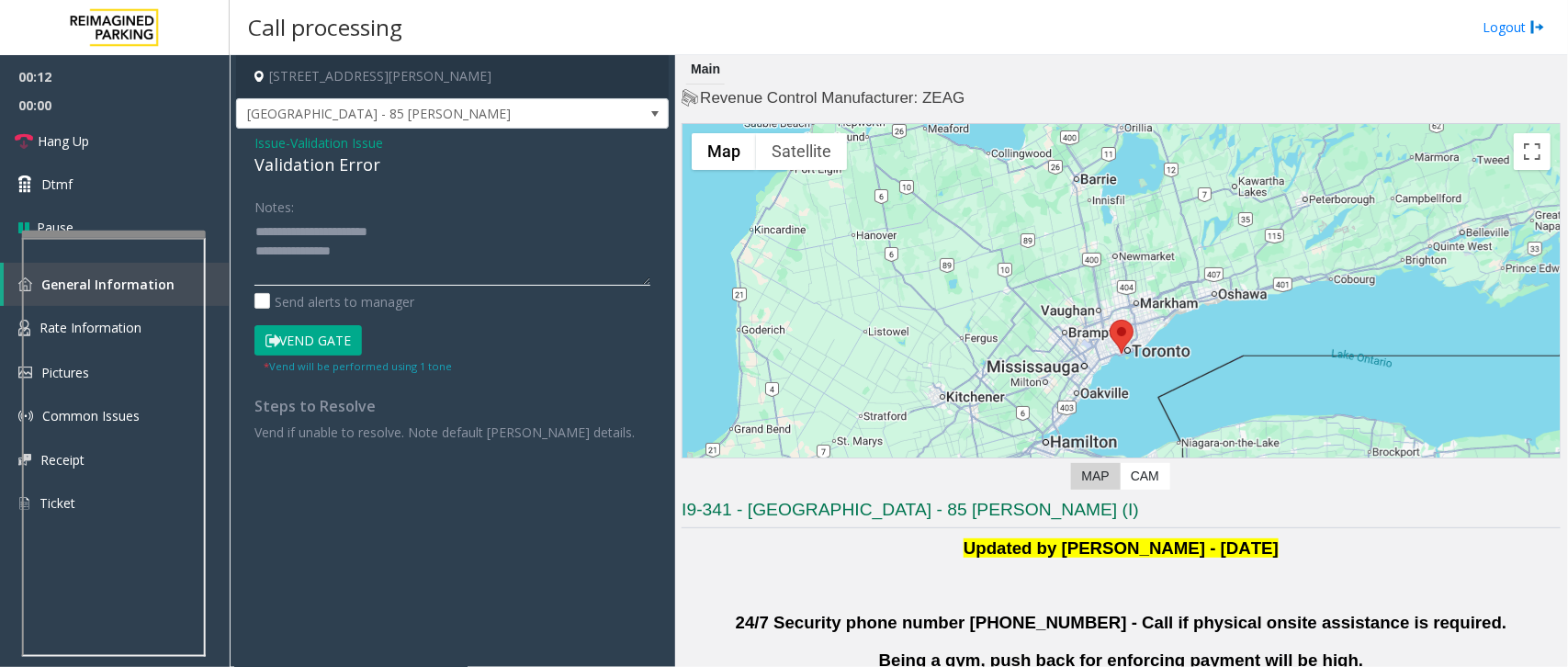
click at [387, 248] on textarea at bounding box center [452, 251] width 396 height 69
click at [326, 269] on textarea at bounding box center [452, 251] width 396 height 69
paste textarea "**********"
click at [342, 241] on textarea at bounding box center [452, 251] width 396 height 69
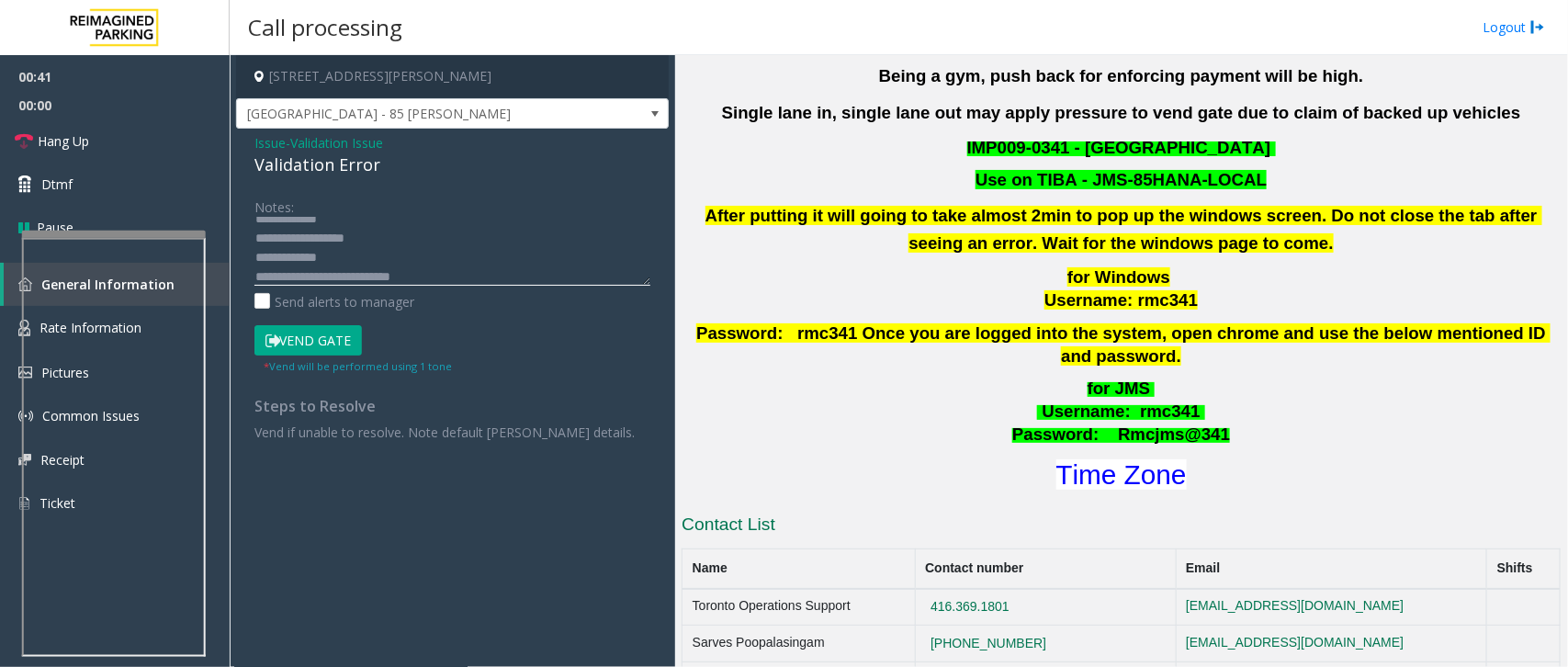
scroll to position [688, 0]
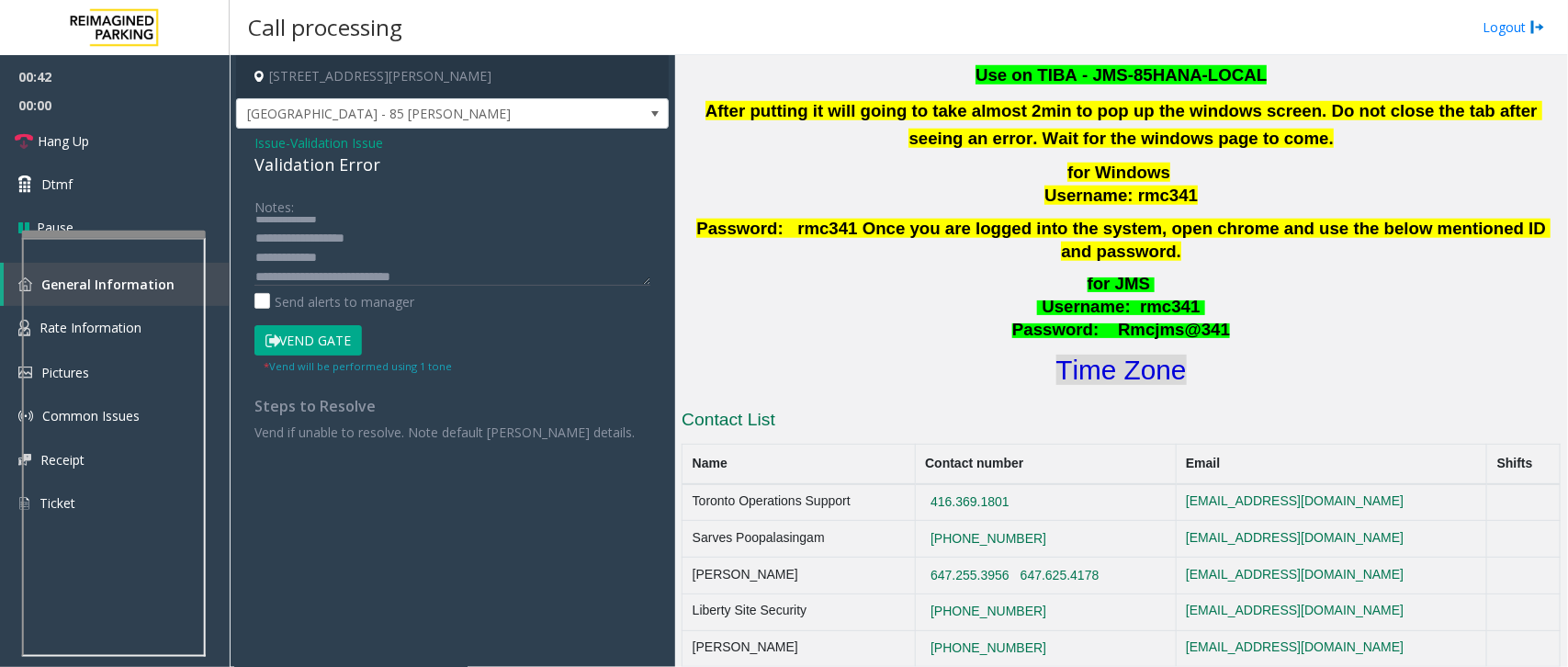
click at [1148, 358] on font "Time Zone" at bounding box center [1122, 369] width 131 height 30
click at [354, 255] on textarea at bounding box center [452, 251] width 396 height 69
click at [299, 332] on button "Vend Gate" at bounding box center [307, 340] width 107 height 31
click at [420, 257] on textarea at bounding box center [452, 251] width 396 height 69
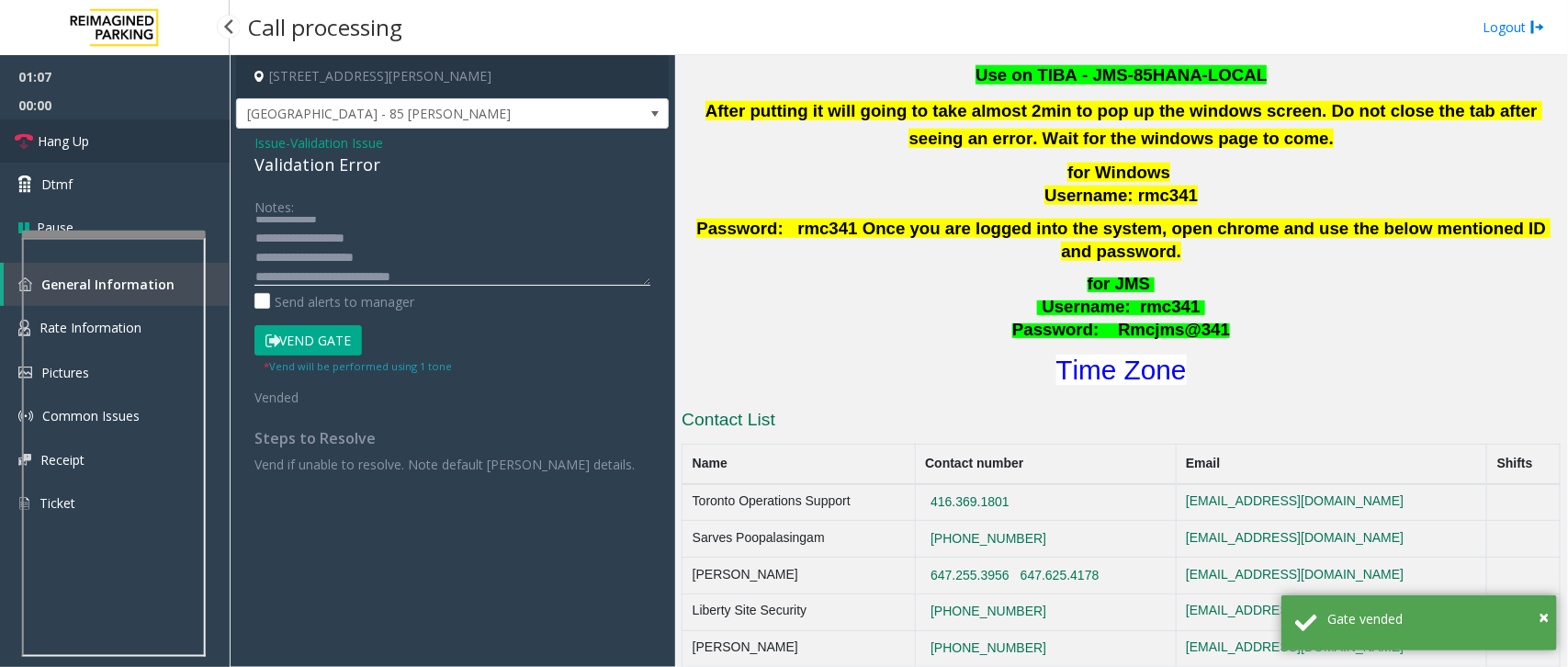
type textarea "**********"
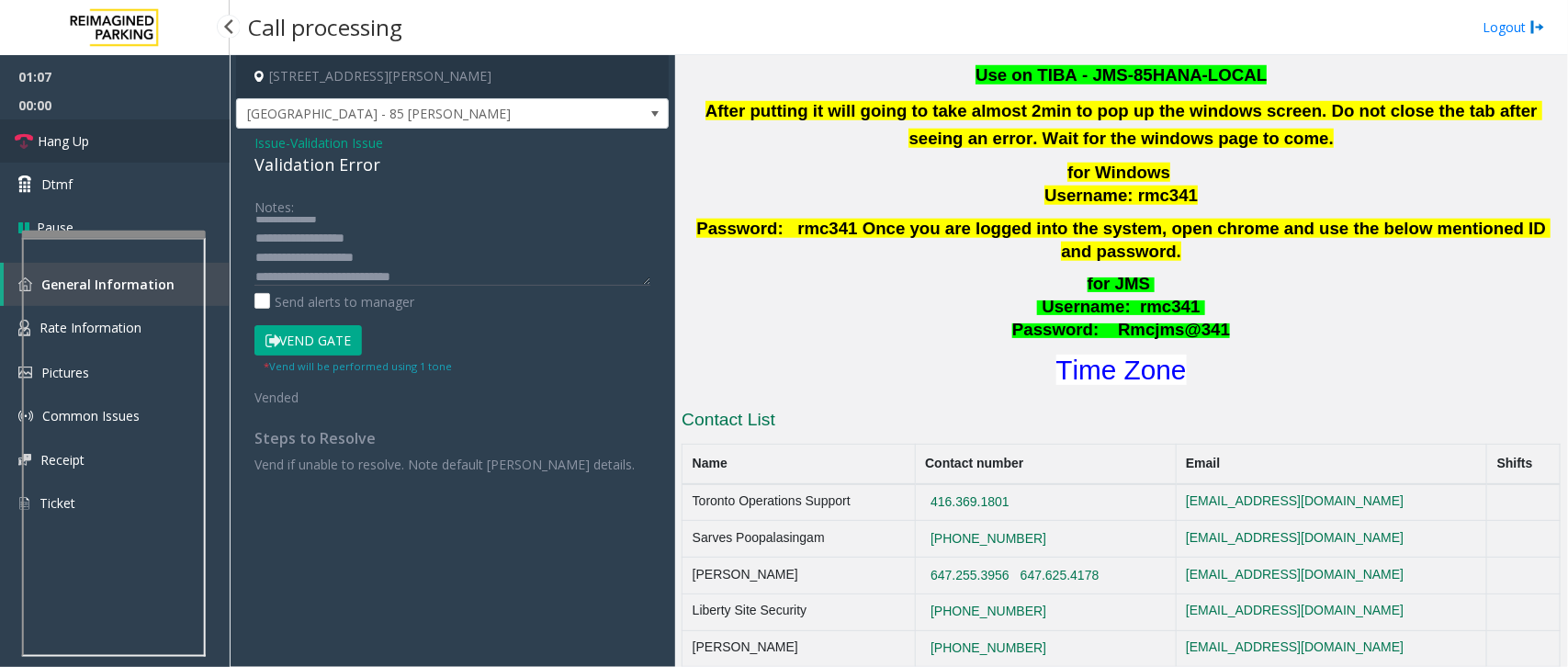
click at [112, 153] on link "Hang Up" at bounding box center [115, 141] width 230 height 43
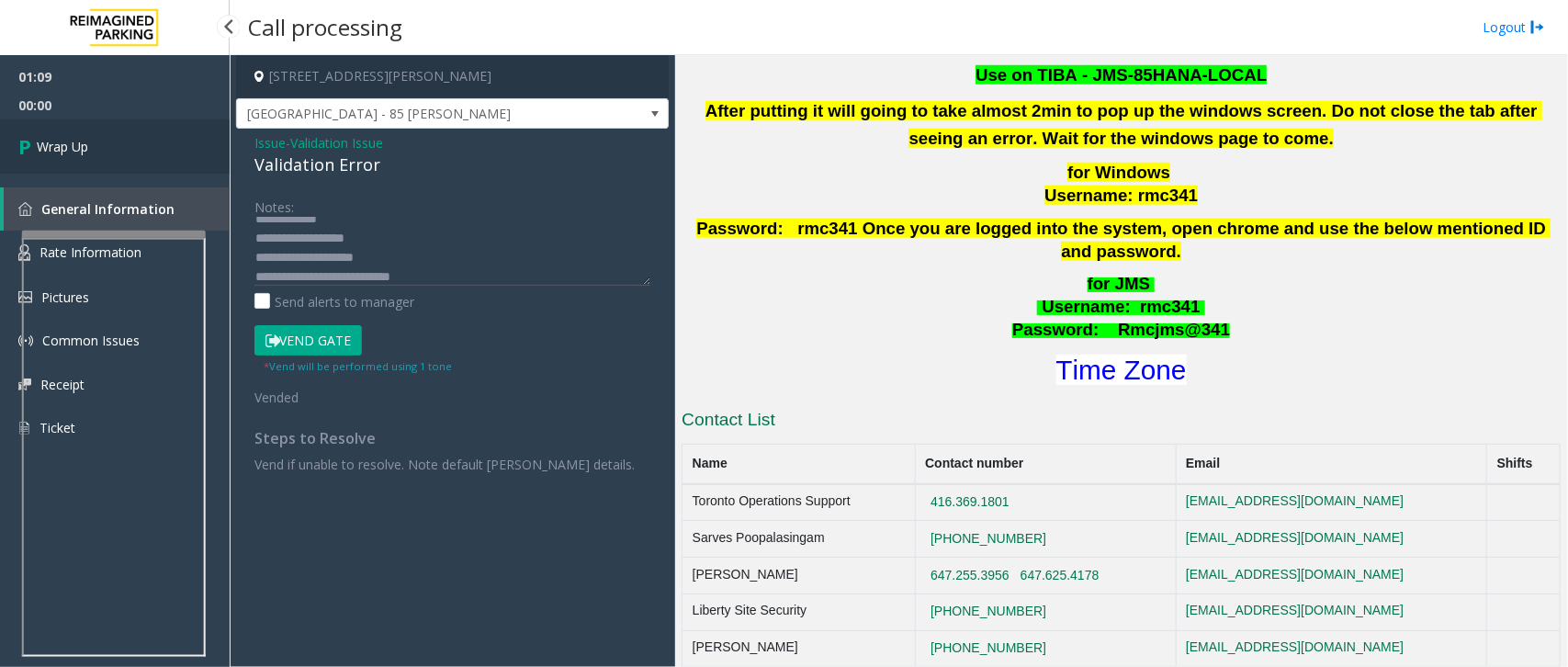
click at [116, 149] on link "Wrap Up" at bounding box center [115, 147] width 230 height 54
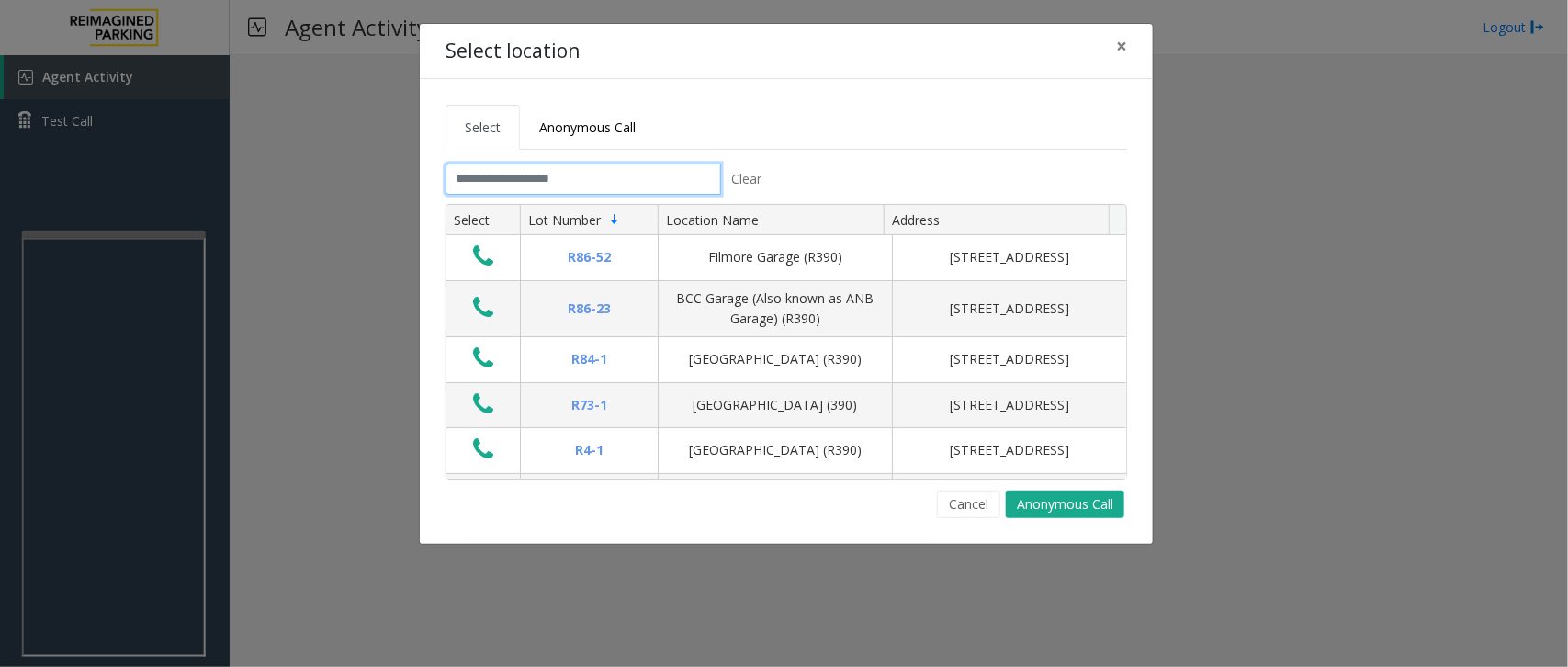
click at [529, 179] on input "text" at bounding box center [583, 178] width 276 height 31
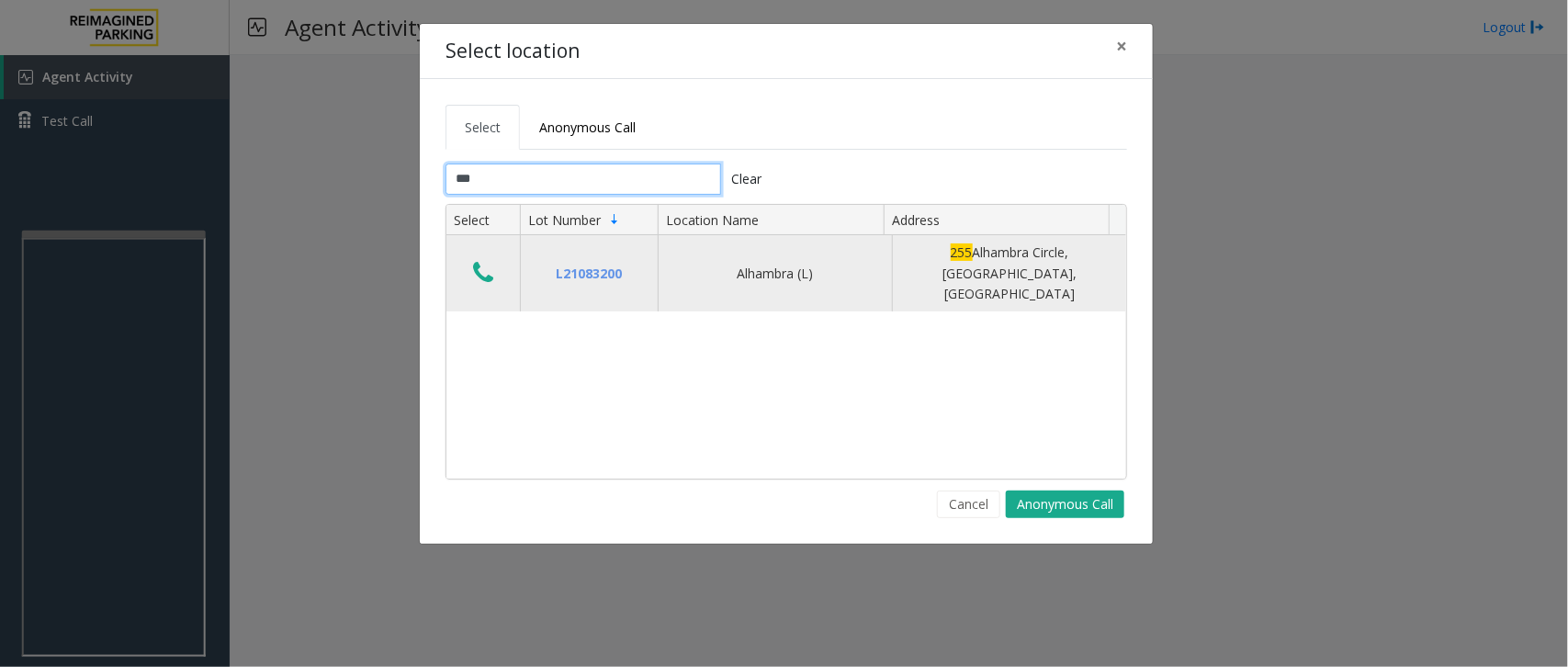
type input "***"
click at [473, 260] on icon "Data table" at bounding box center [483, 273] width 21 height 26
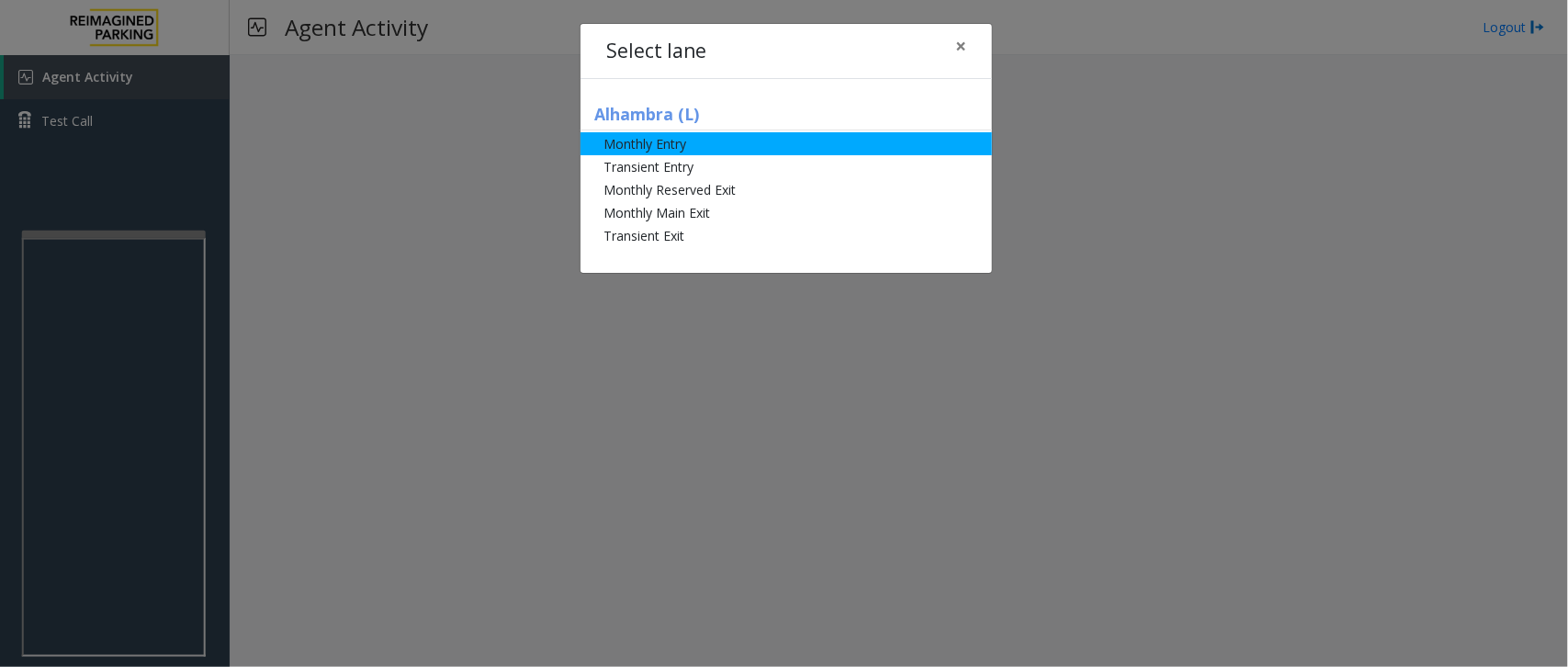
click at [731, 145] on li "Monthly Entry" at bounding box center [786, 144] width 411 height 23
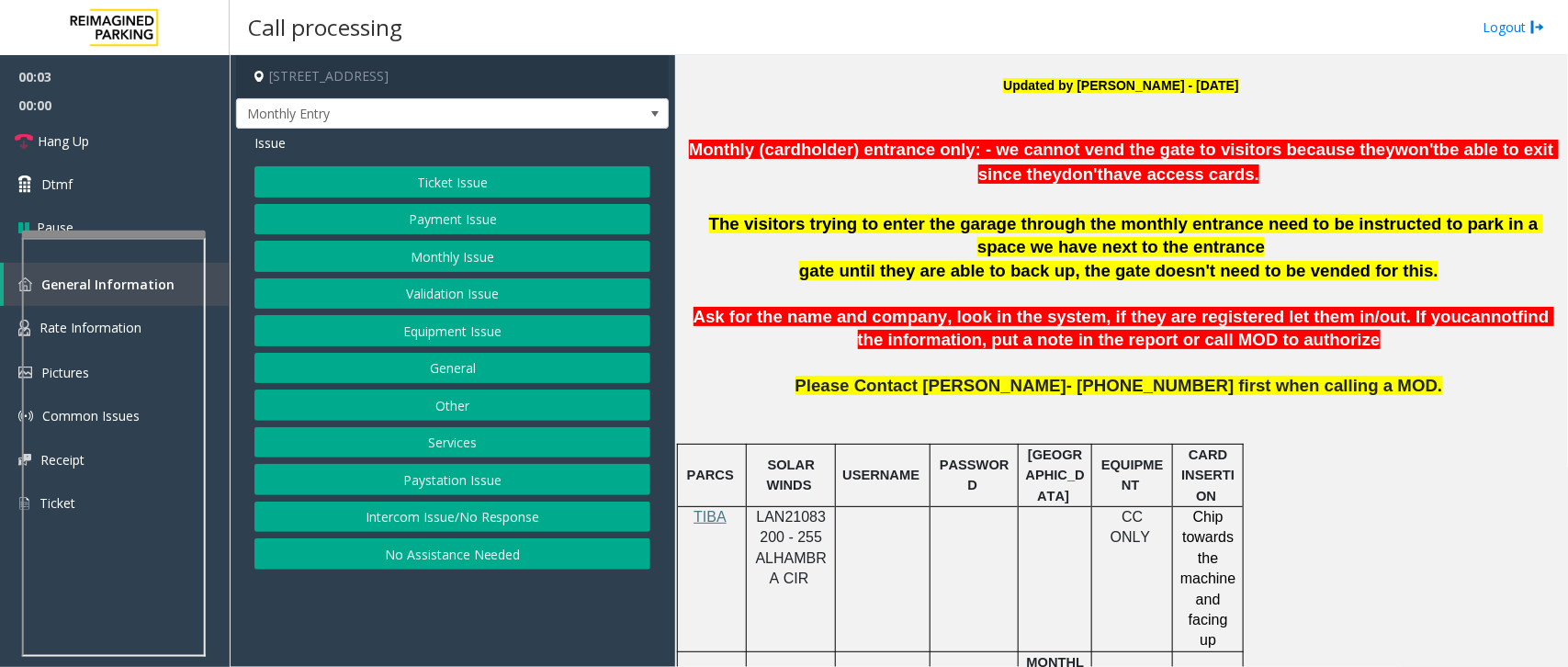
scroll to position [574, 0]
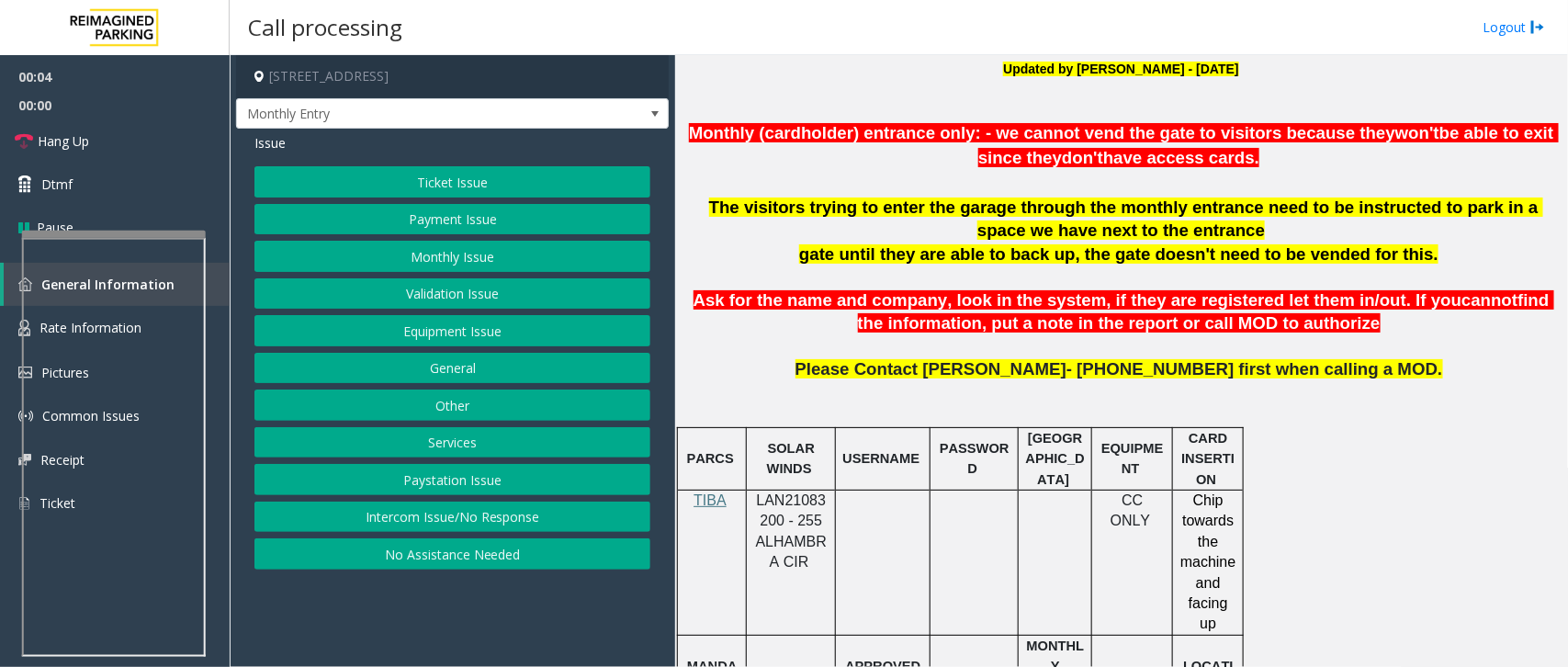
click at [801, 506] on span "LAN21083200 - 255 ALHAMBRA CIR" at bounding box center [791, 531] width 71 height 78
copy span "LAN21083200"
click at [483, 248] on button "Monthly Issue" at bounding box center [452, 256] width 396 height 31
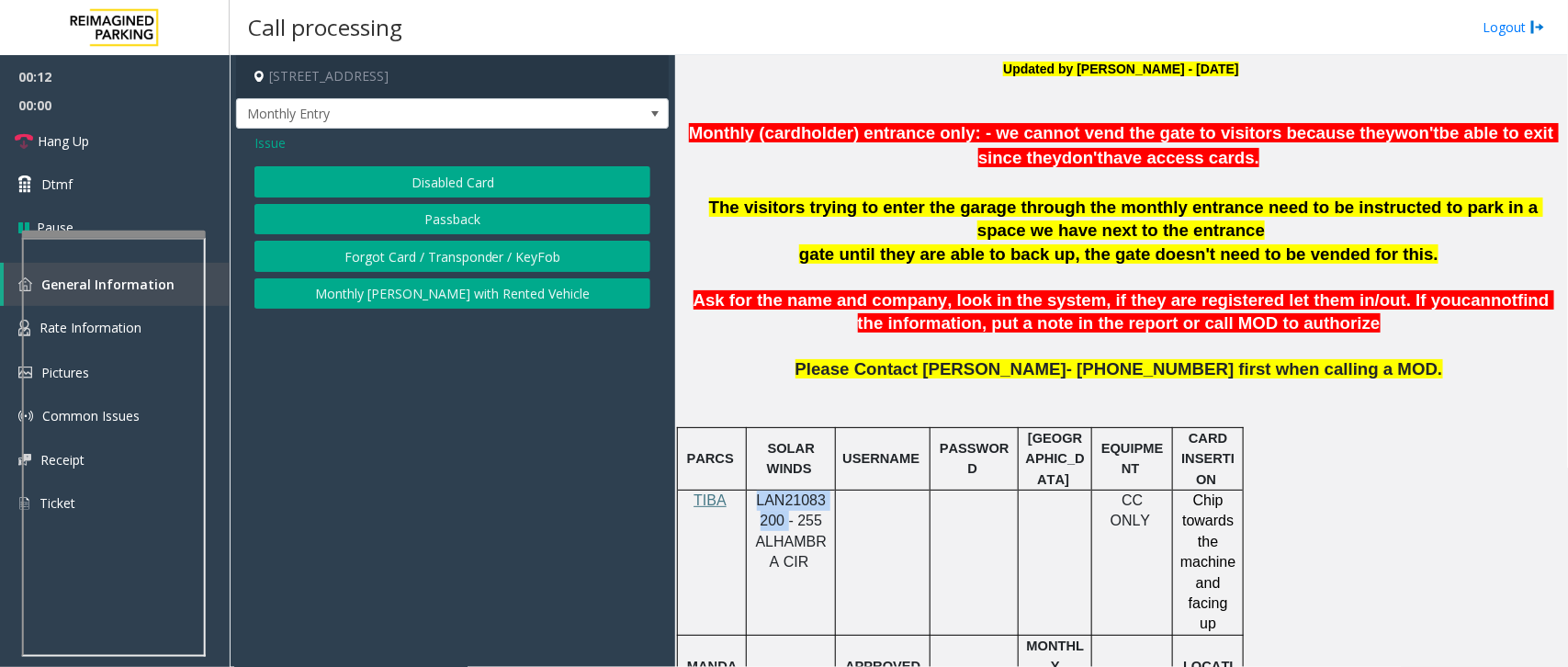
click at [419, 252] on button "Forgot Card / Transponder / KeyFob" at bounding box center [452, 256] width 396 height 31
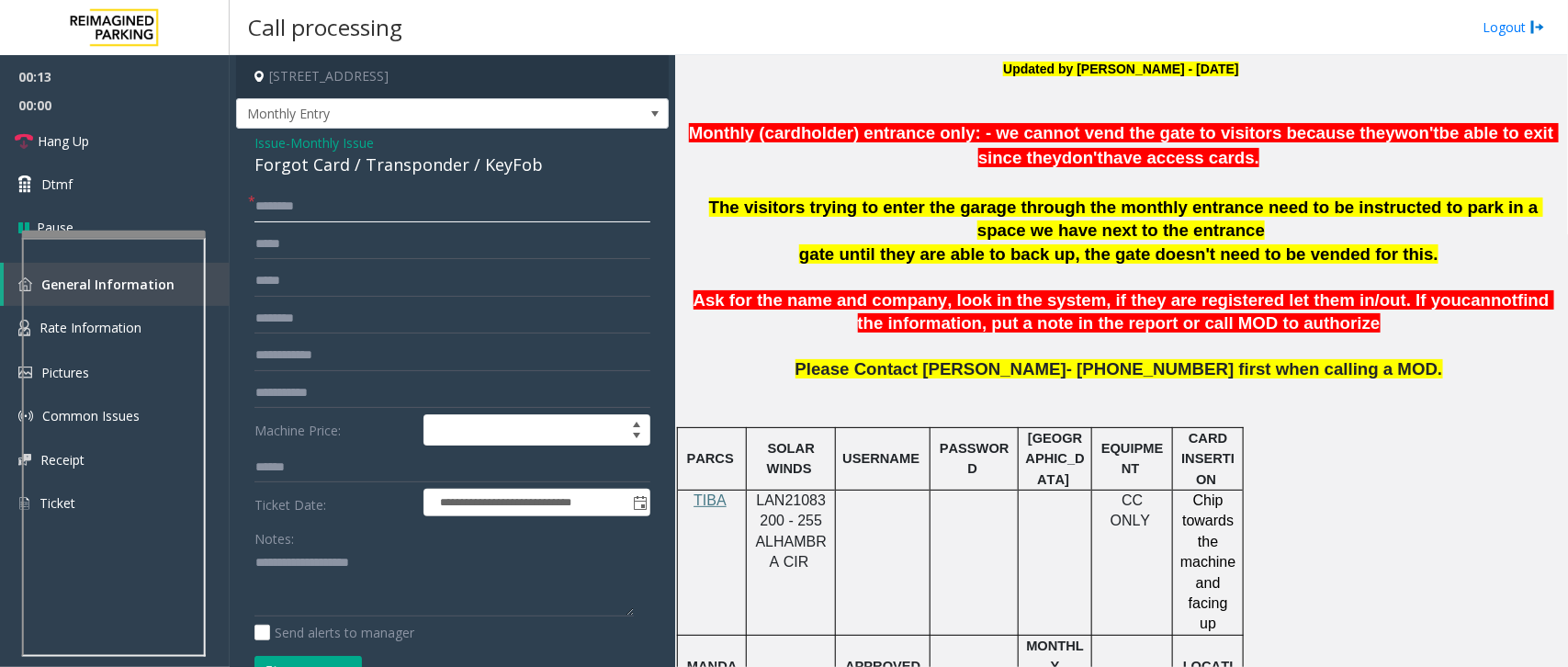
click at [314, 209] on input "text" at bounding box center [452, 206] width 396 height 31
click at [310, 214] on input "text" at bounding box center [452, 206] width 396 height 31
click at [784, 507] on span "LAN21083200 - 255 ALHAMBRA CIR" at bounding box center [791, 531] width 71 height 78
copy span "LAN21083200"
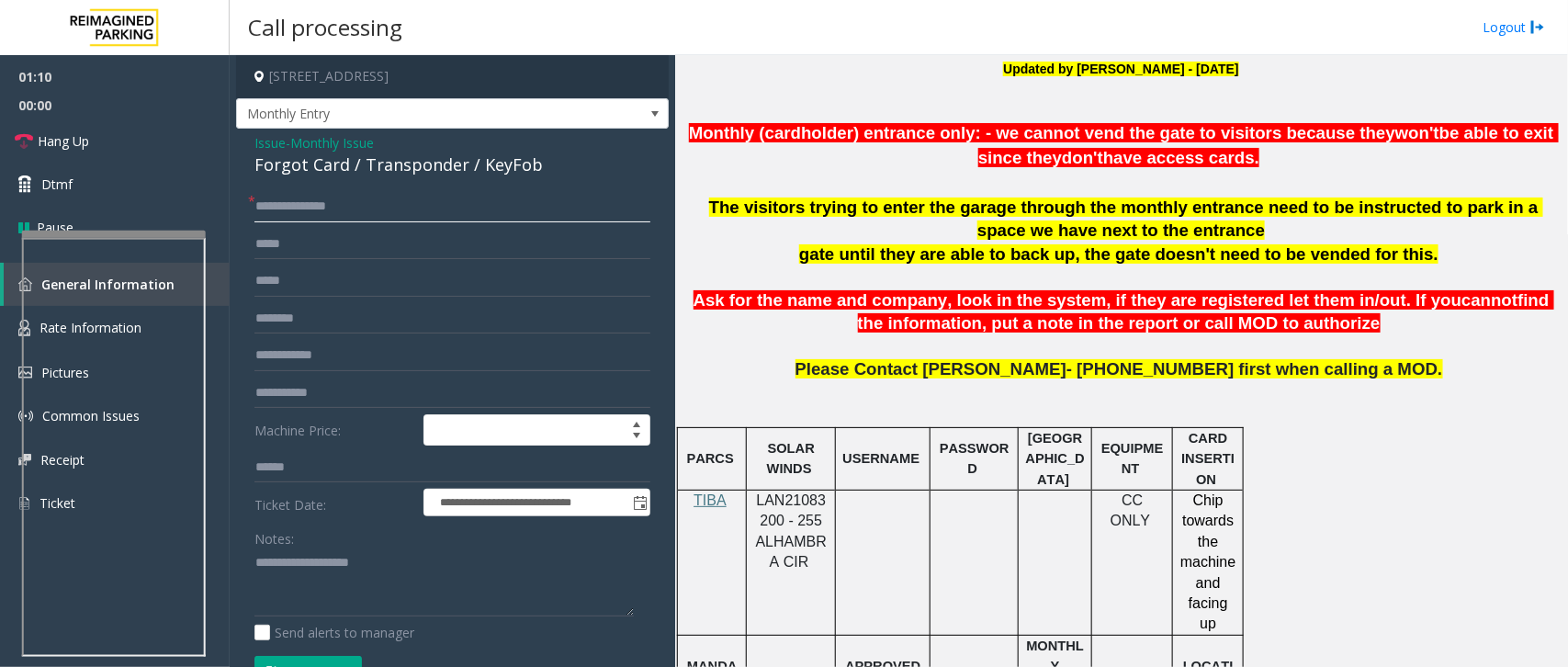
click at [323, 206] on input "**********" at bounding box center [452, 206] width 396 height 31
click at [337, 206] on input "**********" at bounding box center [452, 206] width 396 height 31
click at [342, 206] on input "**********" at bounding box center [452, 206] width 396 height 31
click at [350, 208] on input "**********" at bounding box center [452, 206] width 396 height 31
click at [324, 205] on input "**********" at bounding box center [452, 206] width 396 height 31
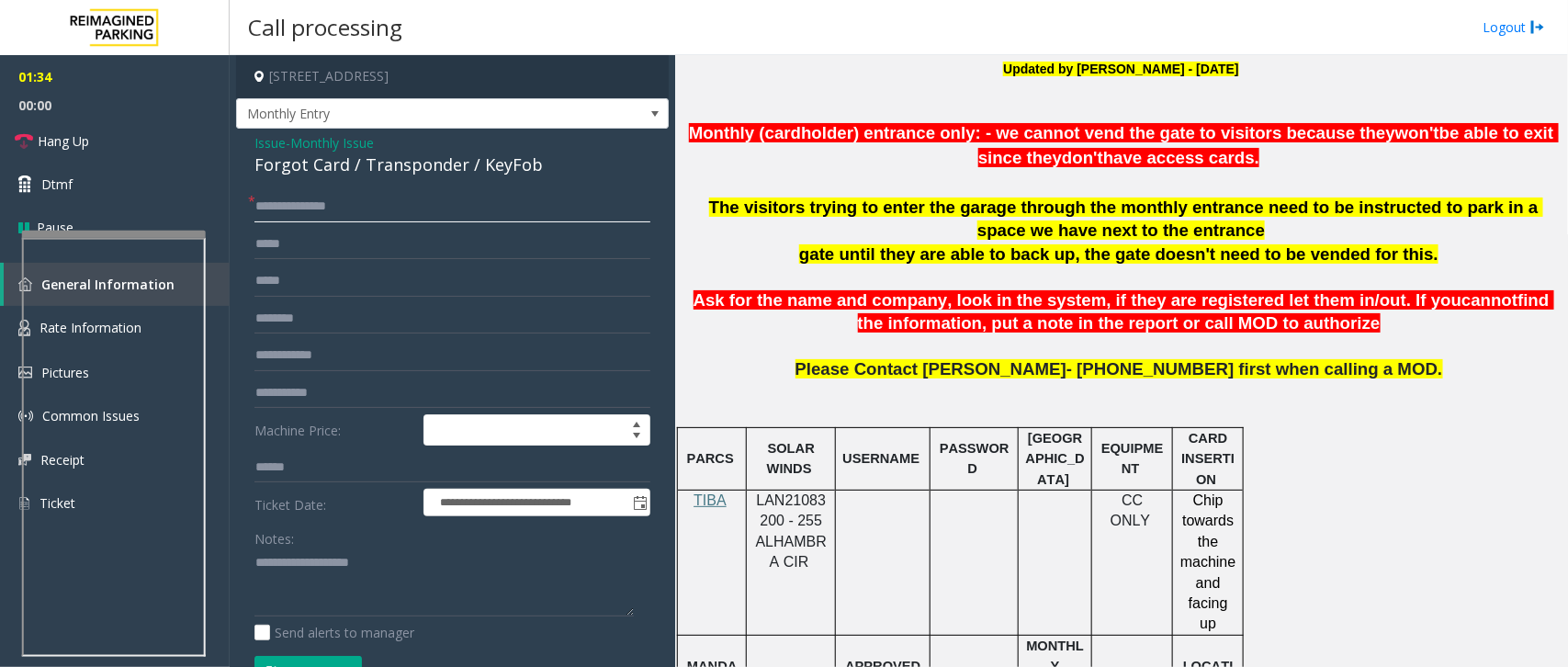
drag, startPoint x: 322, startPoint y: 207, endPoint x: 368, endPoint y: 246, distance: 60.3
click at [322, 207] on input "**********" at bounding box center [452, 206] width 396 height 31
click at [395, 206] on input "**********" at bounding box center [452, 206] width 396 height 31
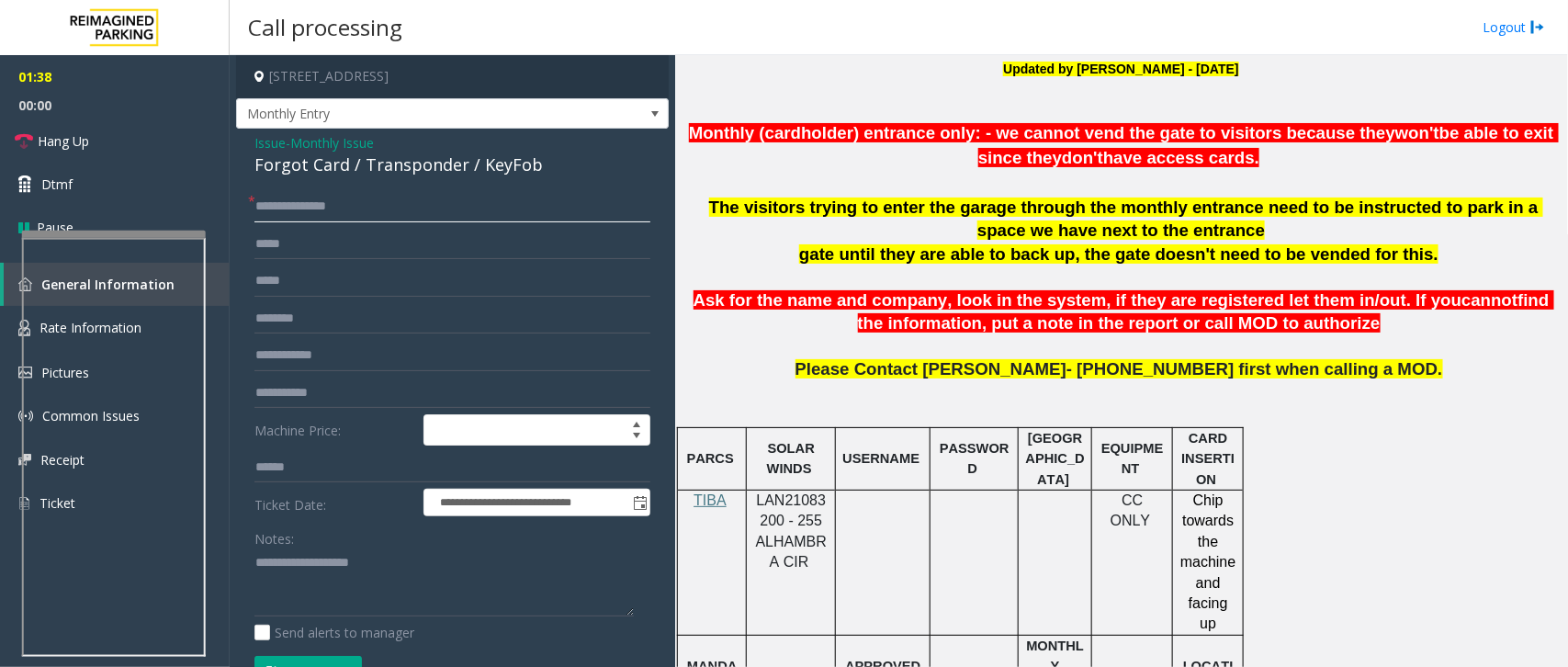
type input "**********"
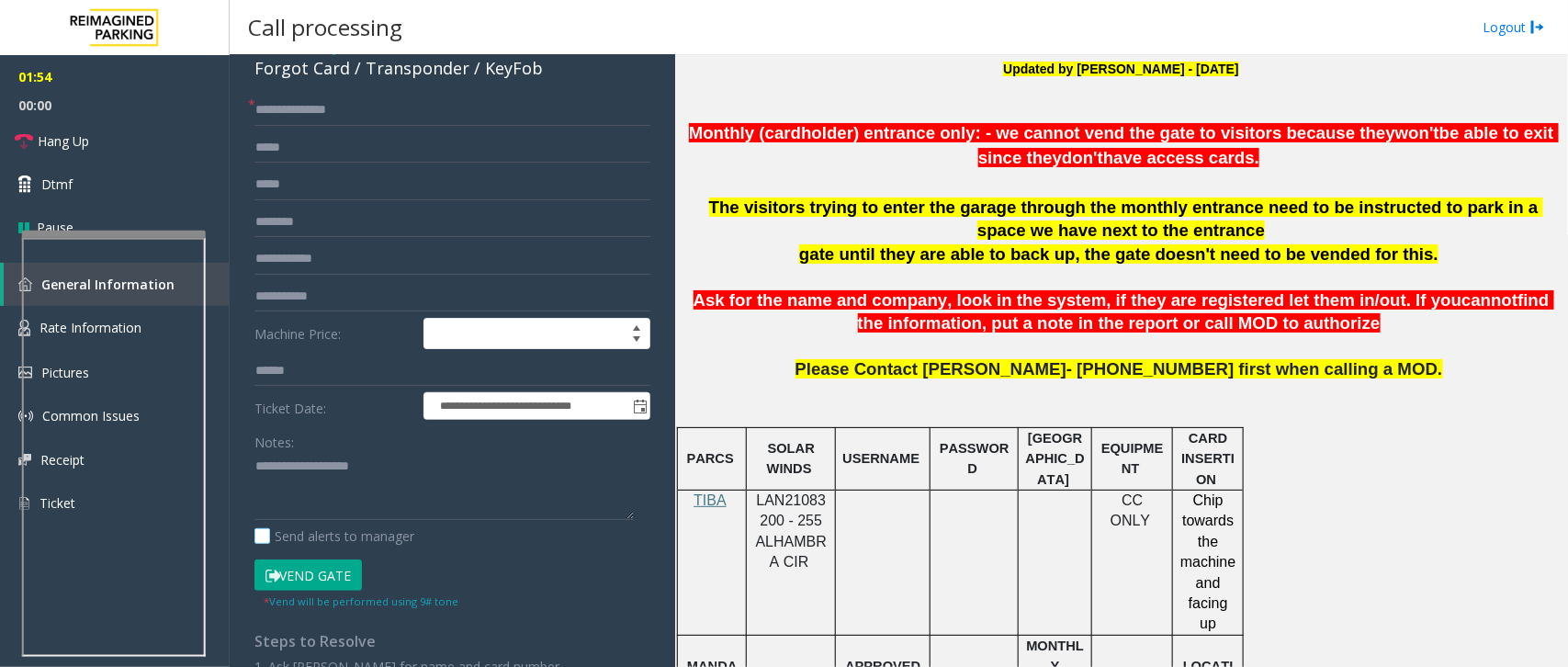
scroll to position [318, 0]
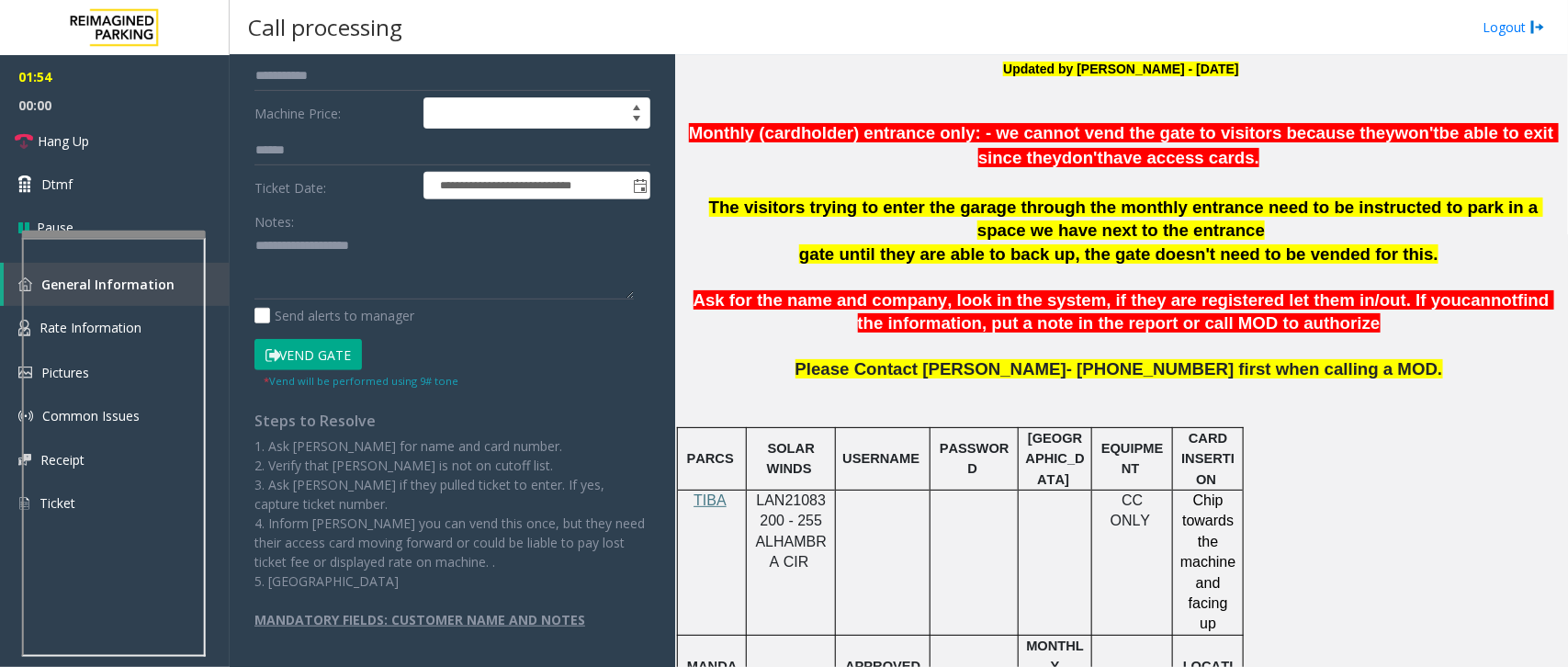
click at [321, 348] on button "Vend Gate" at bounding box center [307, 354] width 107 height 31
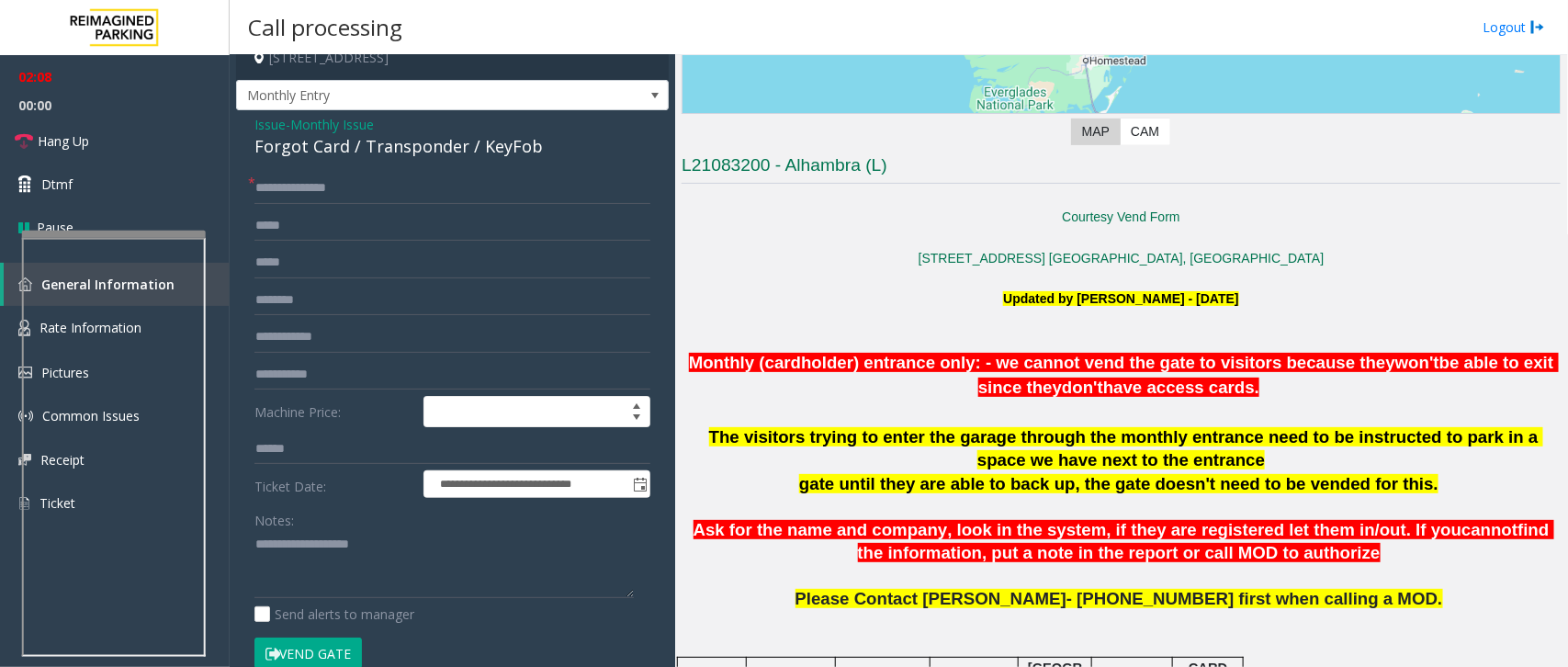
scroll to position [0, 0]
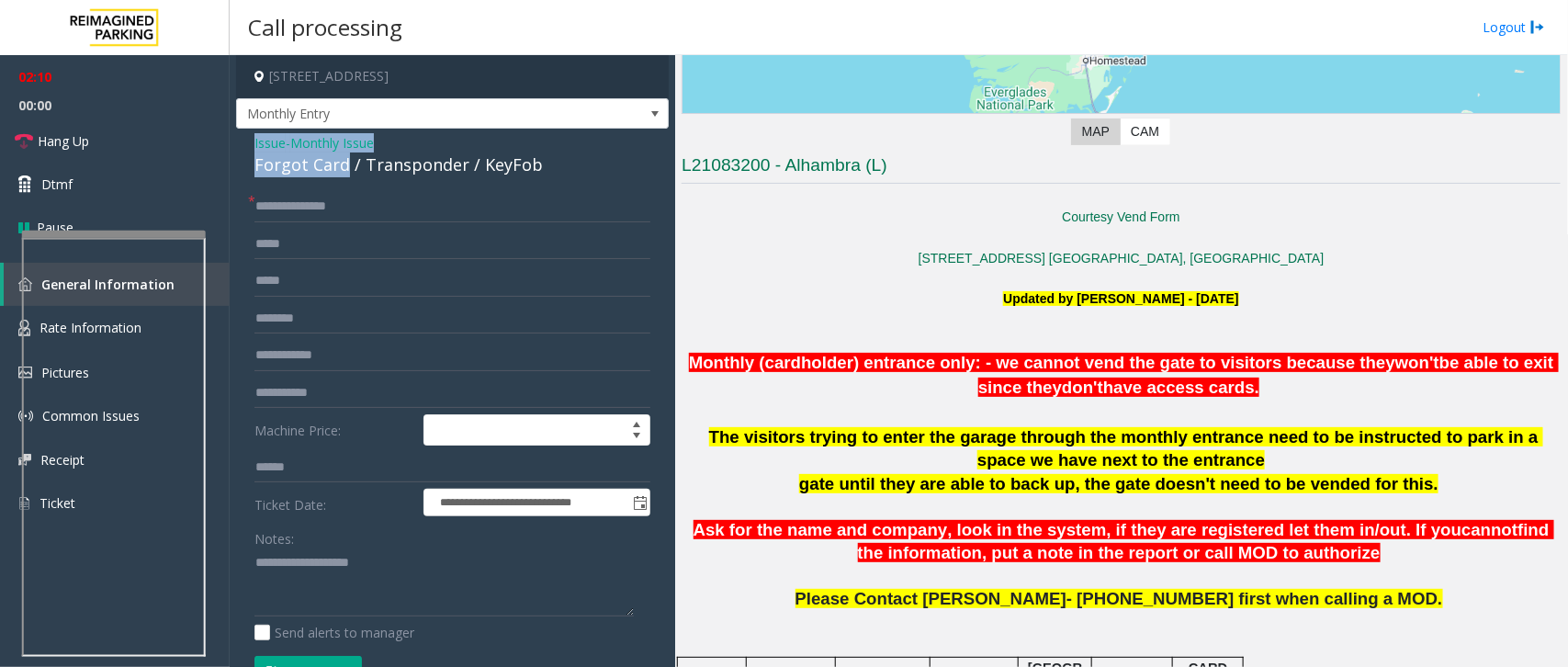
drag, startPoint x: 346, startPoint y: 168, endPoint x: 249, endPoint y: 143, distance: 100.2
click at [249, 143] on div "**********" at bounding box center [452, 573] width 433 height 887
click at [389, 589] on textarea at bounding box center [444, 583] width 379 height 69
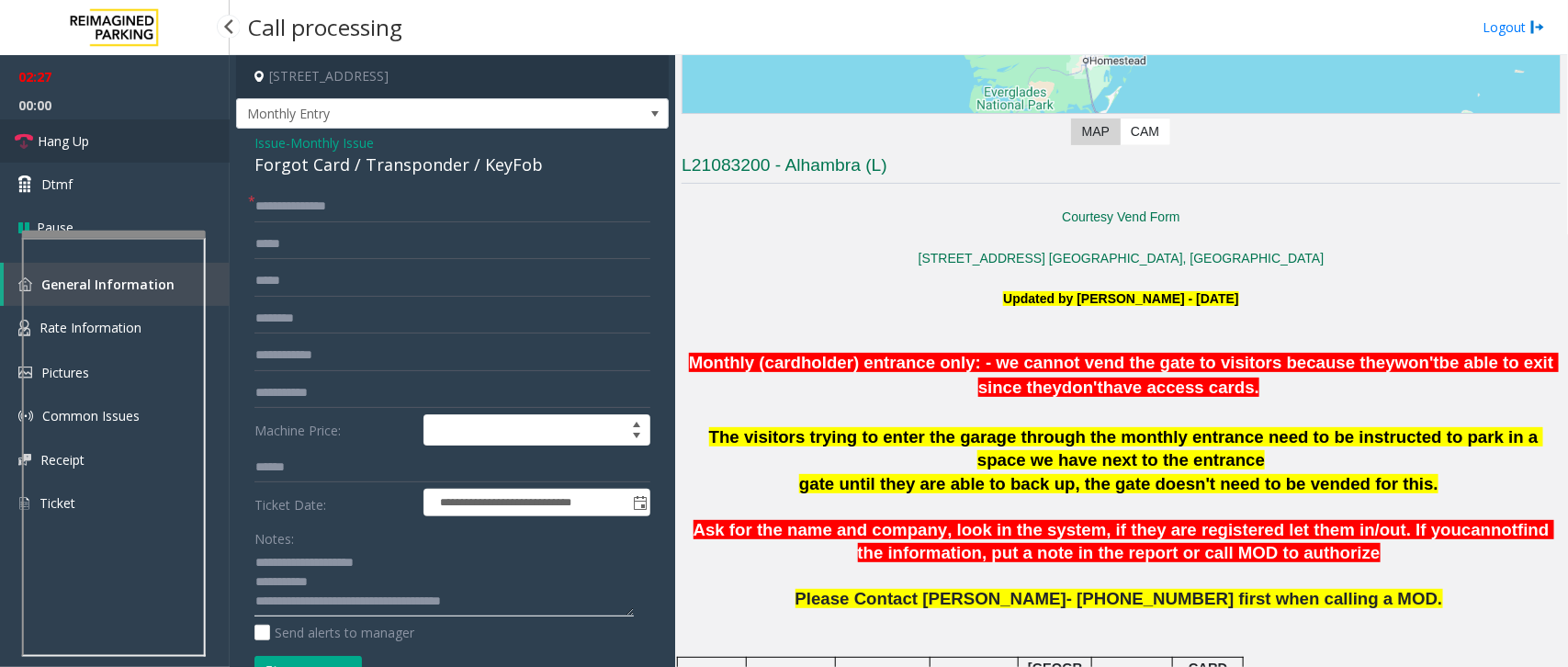
type textarea "**********"
click at [69, 145] on span "Hang Up" at bounding box center [63, 141] width 51 height 20
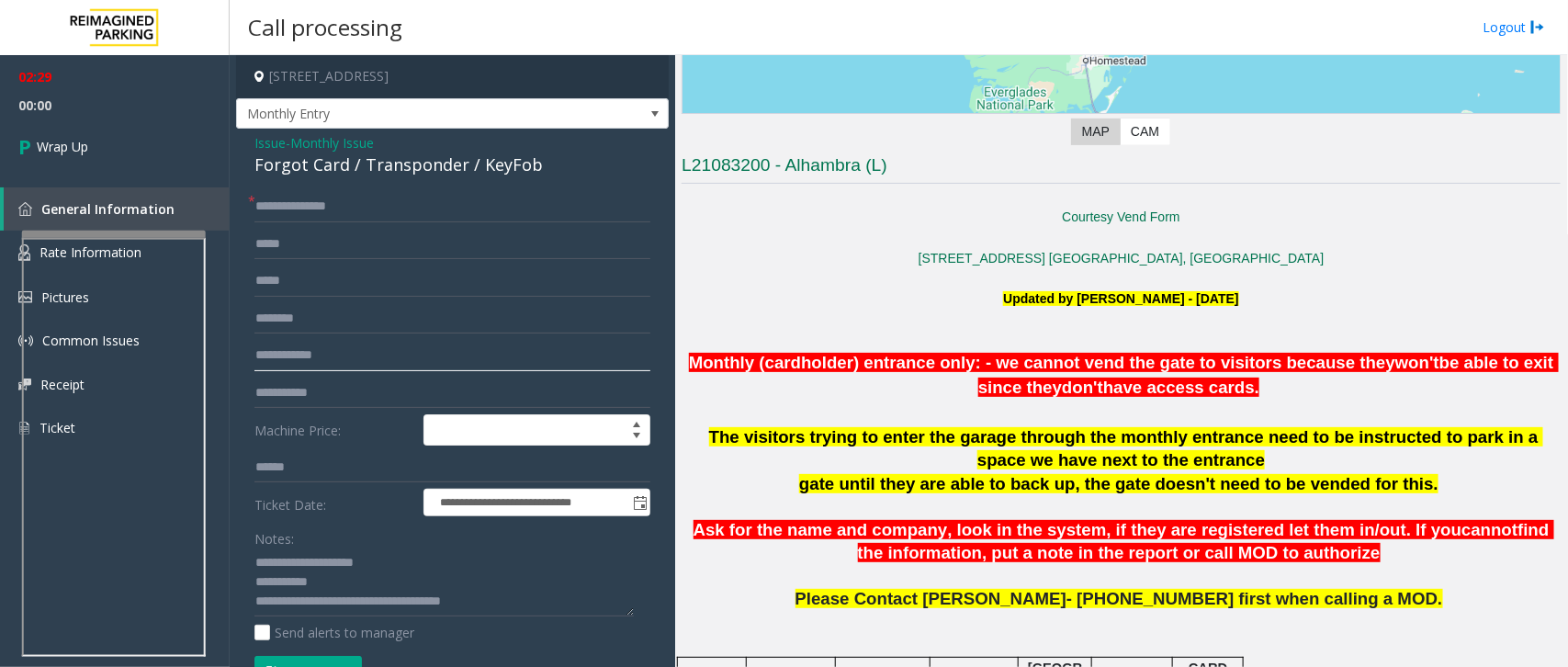
click at [342, 356] on input "text" at bounding box center [452, 355] width 396 height 31
type input "****"
click at [81, 143] on span "Wrap Up" at bounding box center [62, 146] width 51 height 20
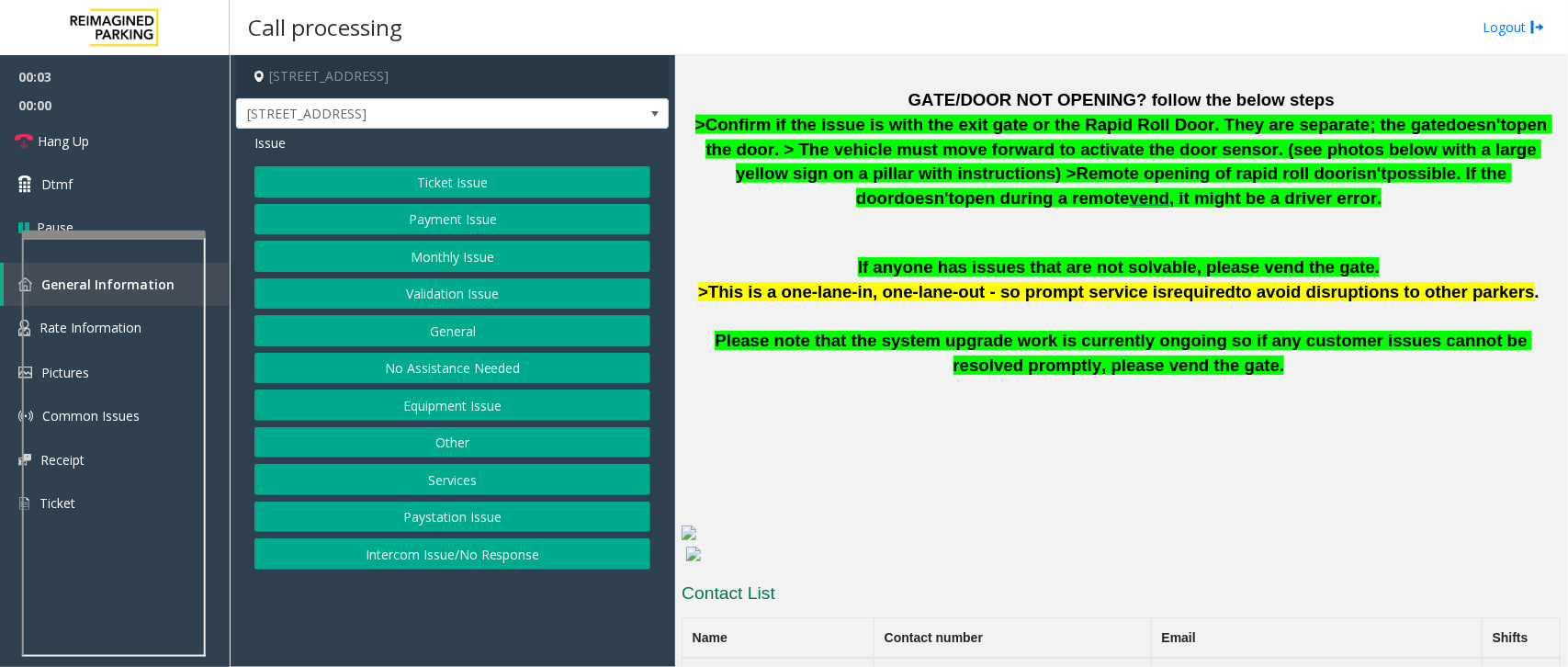
scroll to position [1156, 0]
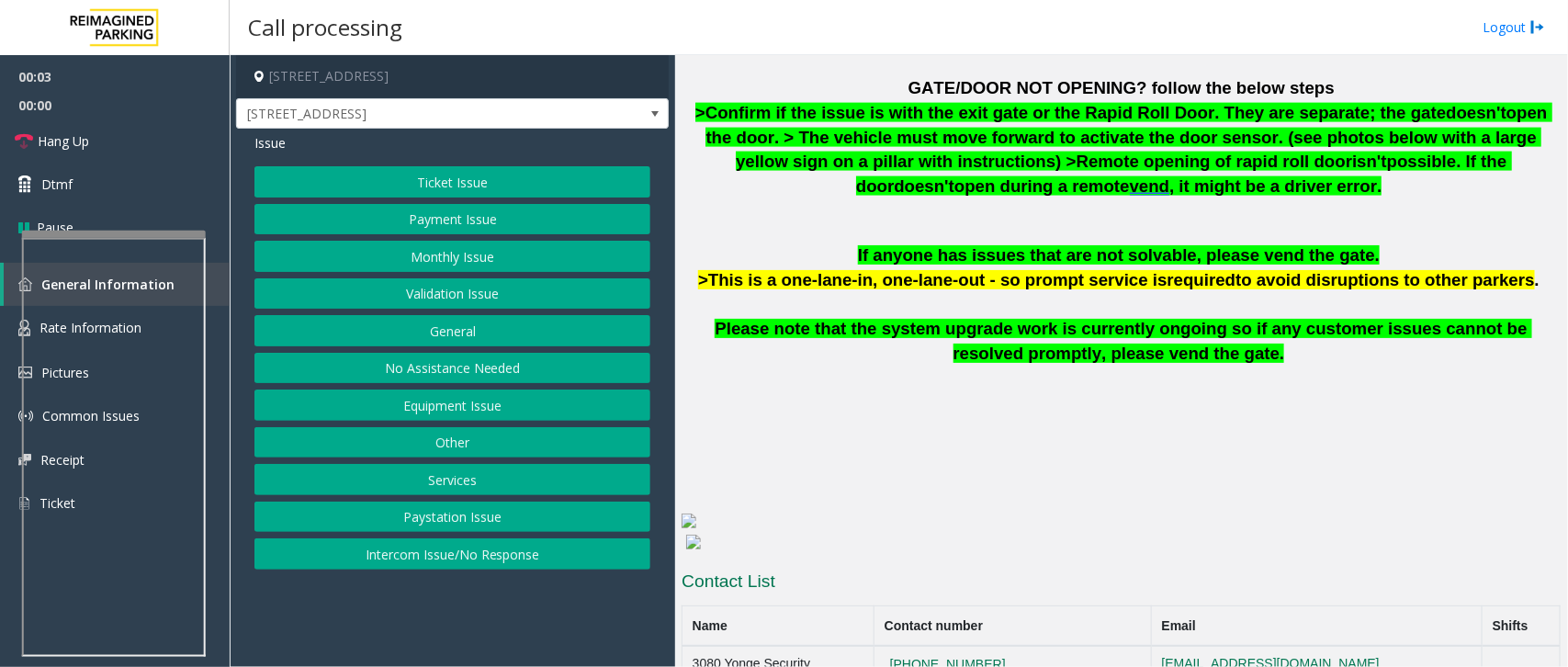
click at [460, 175] on button "Ticket Issue" at bounding box center [452, 181] width 396 height 31
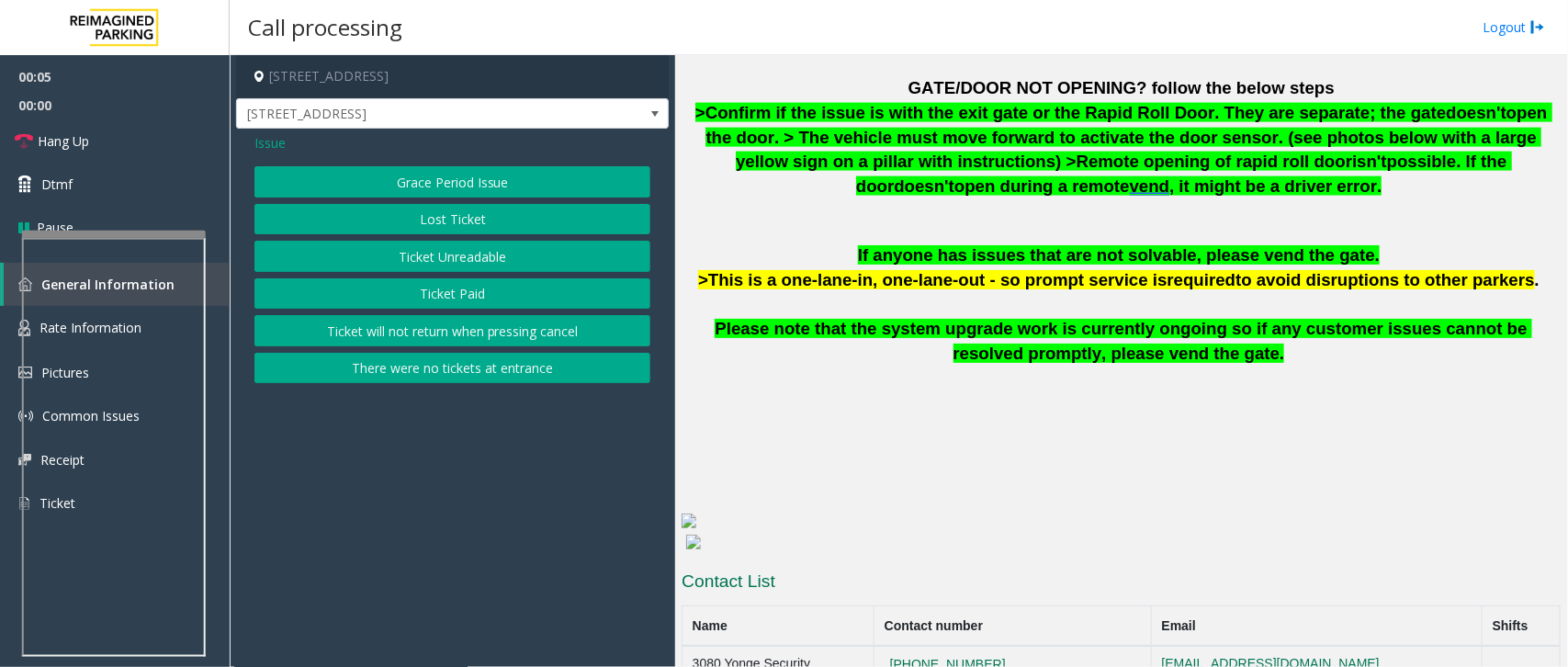
click at [465, 257] on button "Ticket Unreadable" at bounding box center [452, 256] width 396 height 31
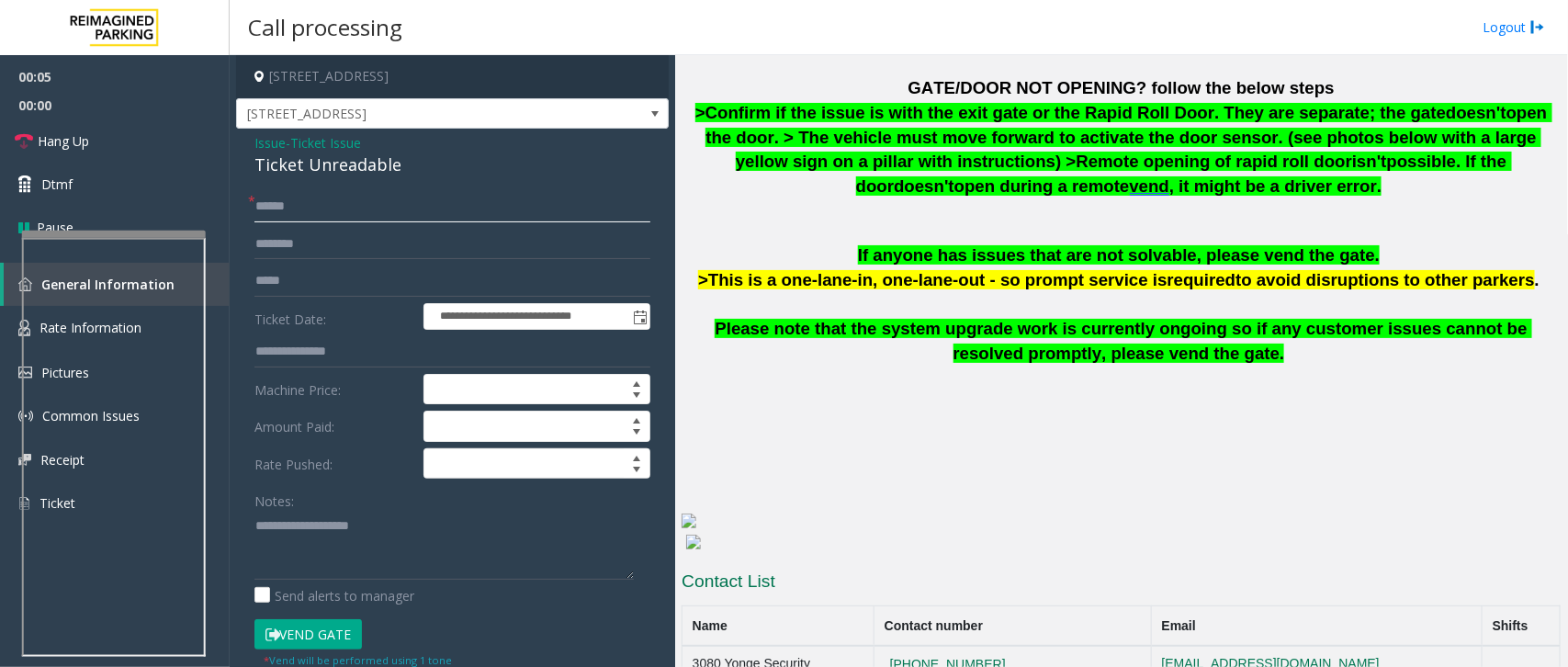
click at [315, 214] on input "text" at bounding box center [452, 206] width 396 height 31
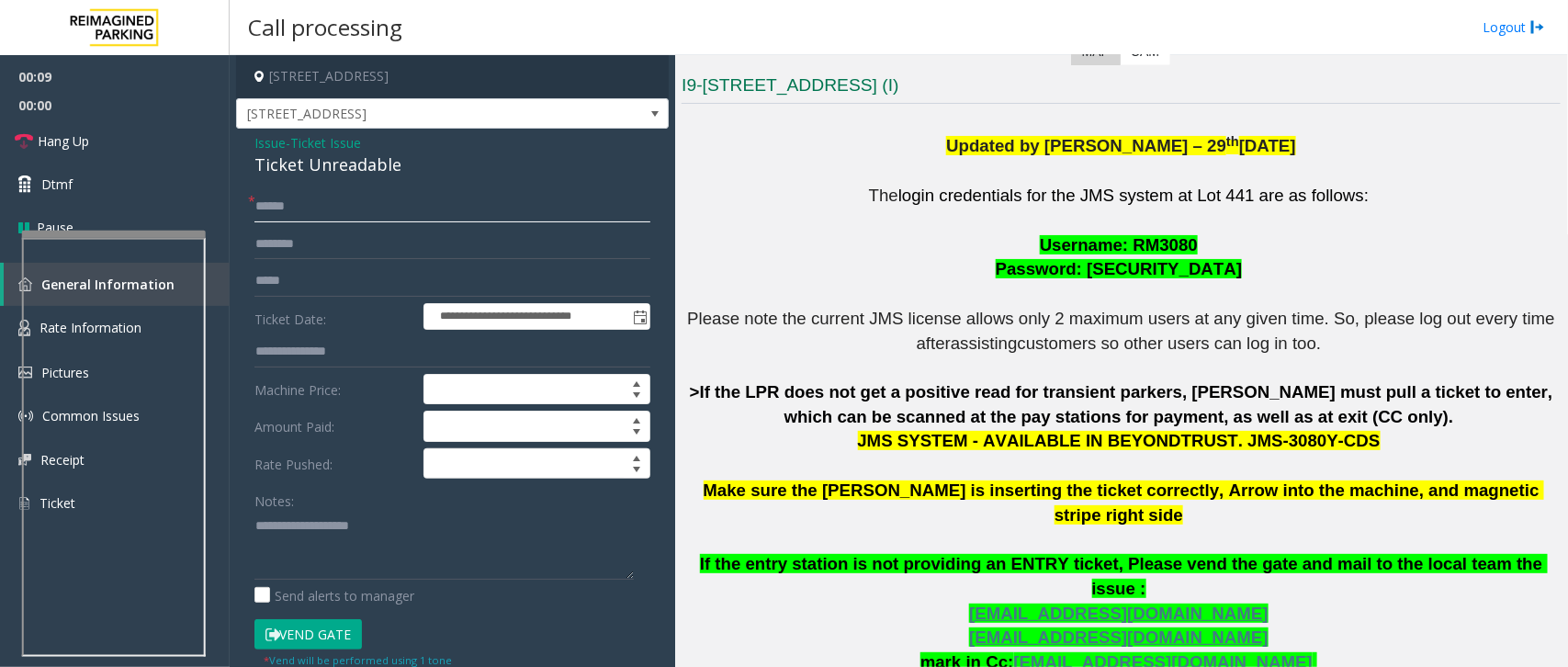
scroll to position [352, 0]
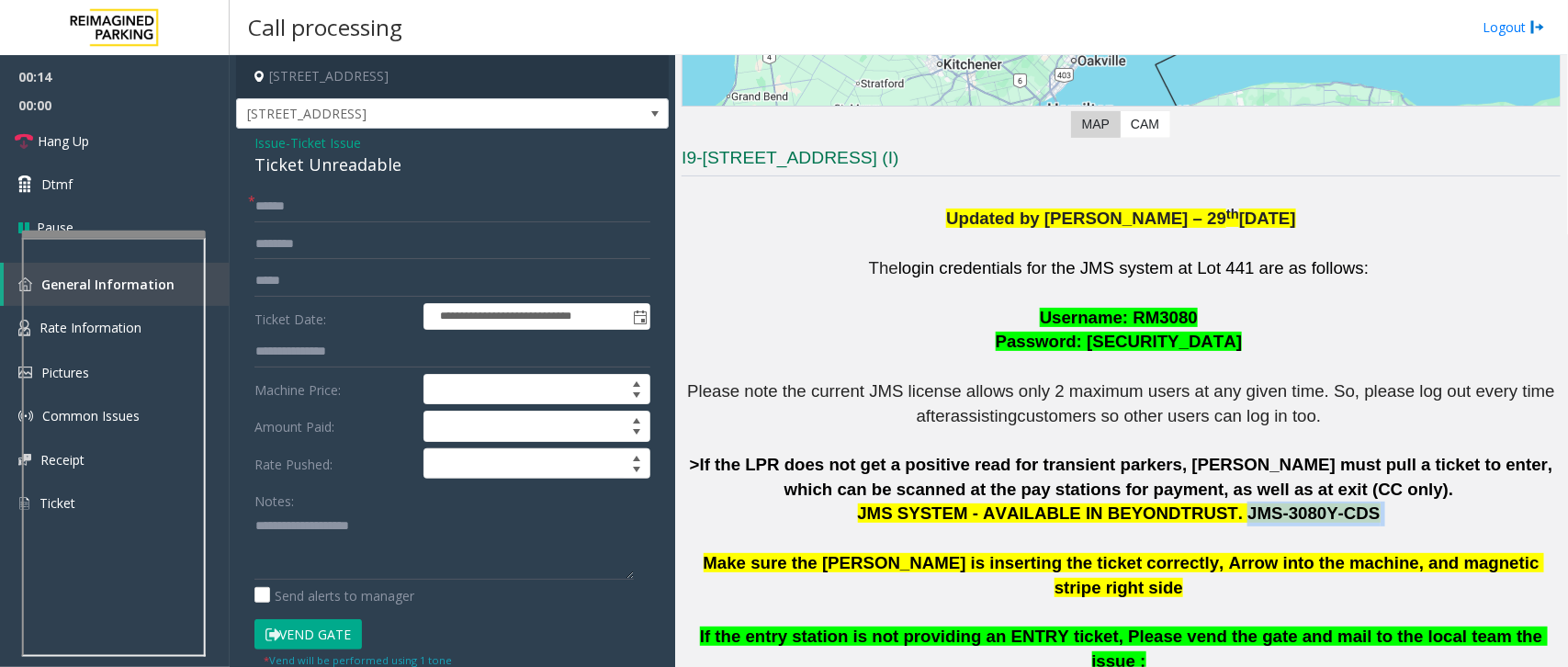
drag, startPoint x: 1213, startPoint y: 512, endPoint x: 1347, endPoint y: 521, distance: 134.3
click at [1347, 521] on p "The login credentials for the JMS system at Lot 441 are as follows: Username: R…" at bounding box center [1120, 550] width 879 height 589
click at [308, 205] on input "text" at bounding box center [452, 206] width 396 height 31
type input "********"
drag, startPoint x: 1216, startPoint y: 513, endPoint x: 1329, endPoint y: 521, distance: 113.3
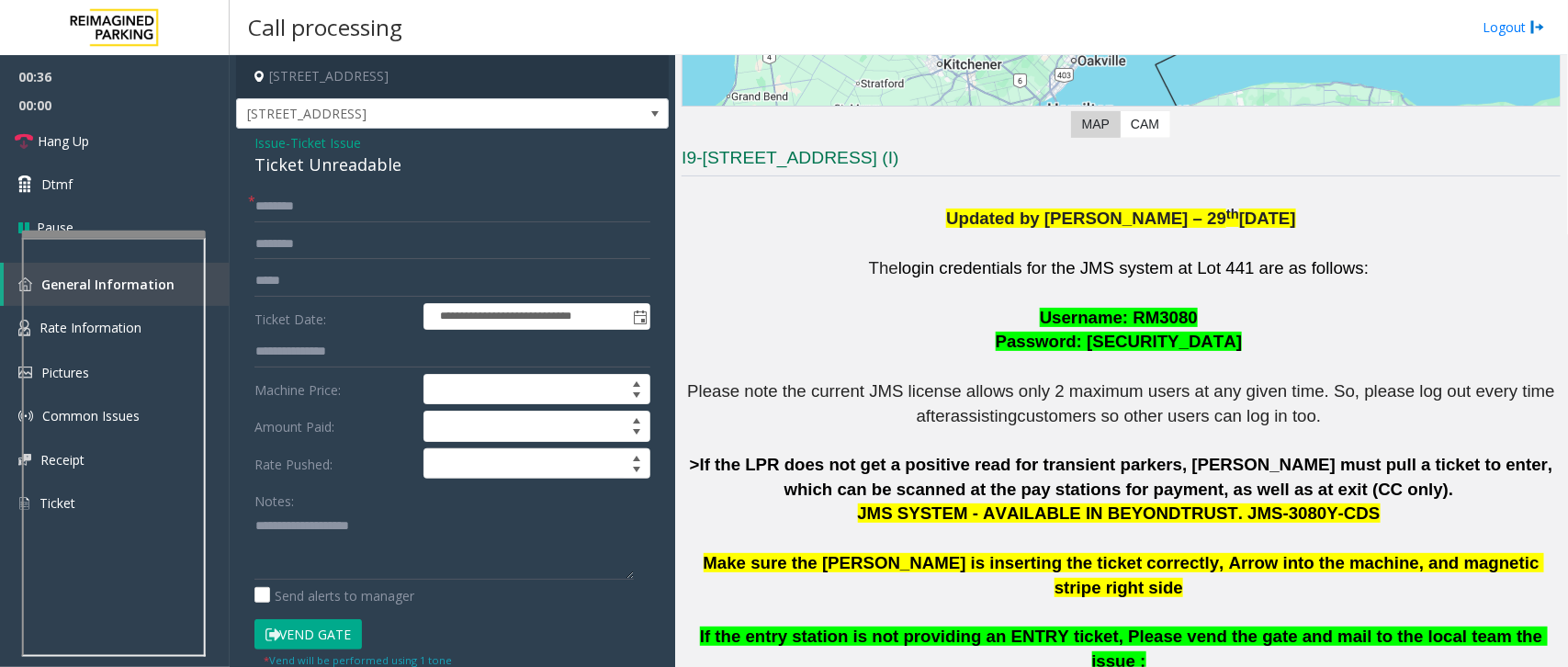
click at [1329, 521] on p "The login credentials for the JMS system at Lot 441 are as follows: Username: R…" at bounding box center [1120, 550] width 879 height 589
copy span "JMS-3080Y-CDS"
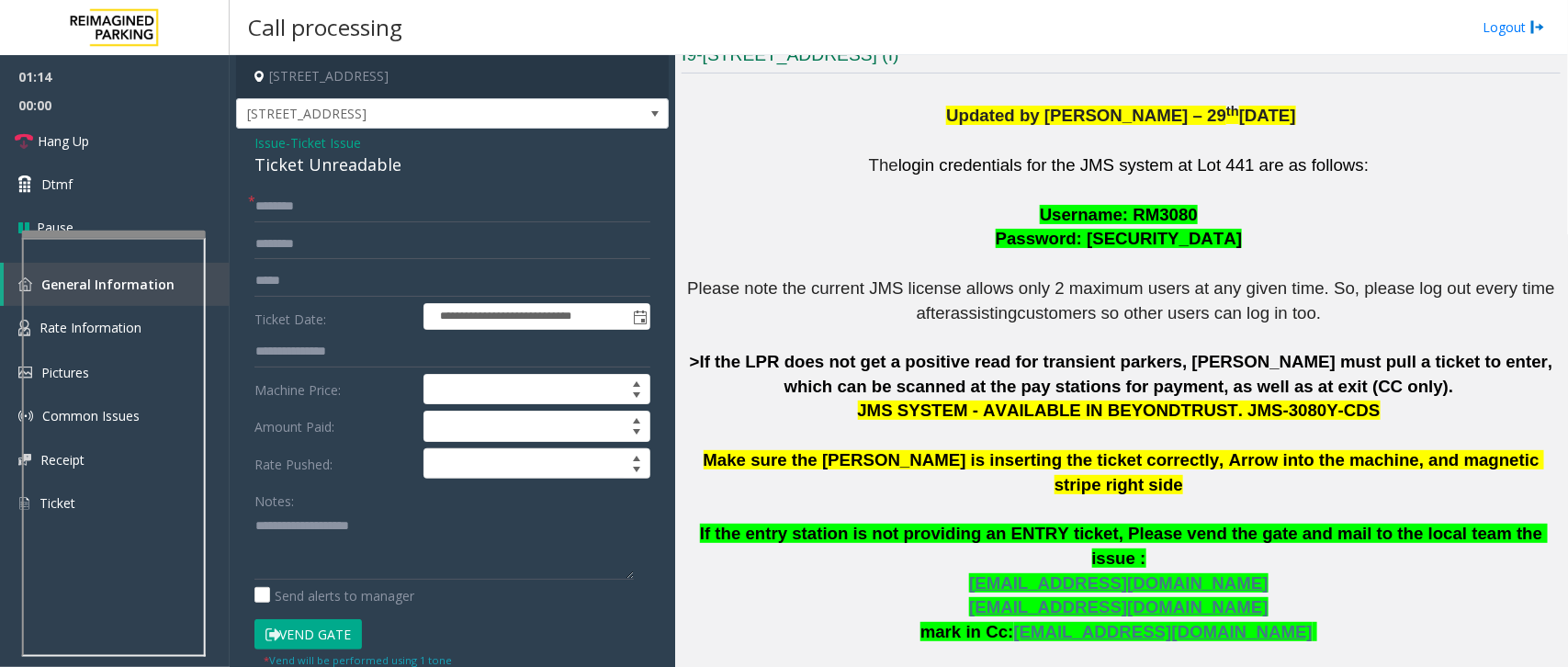
scroll to position [404, 0]
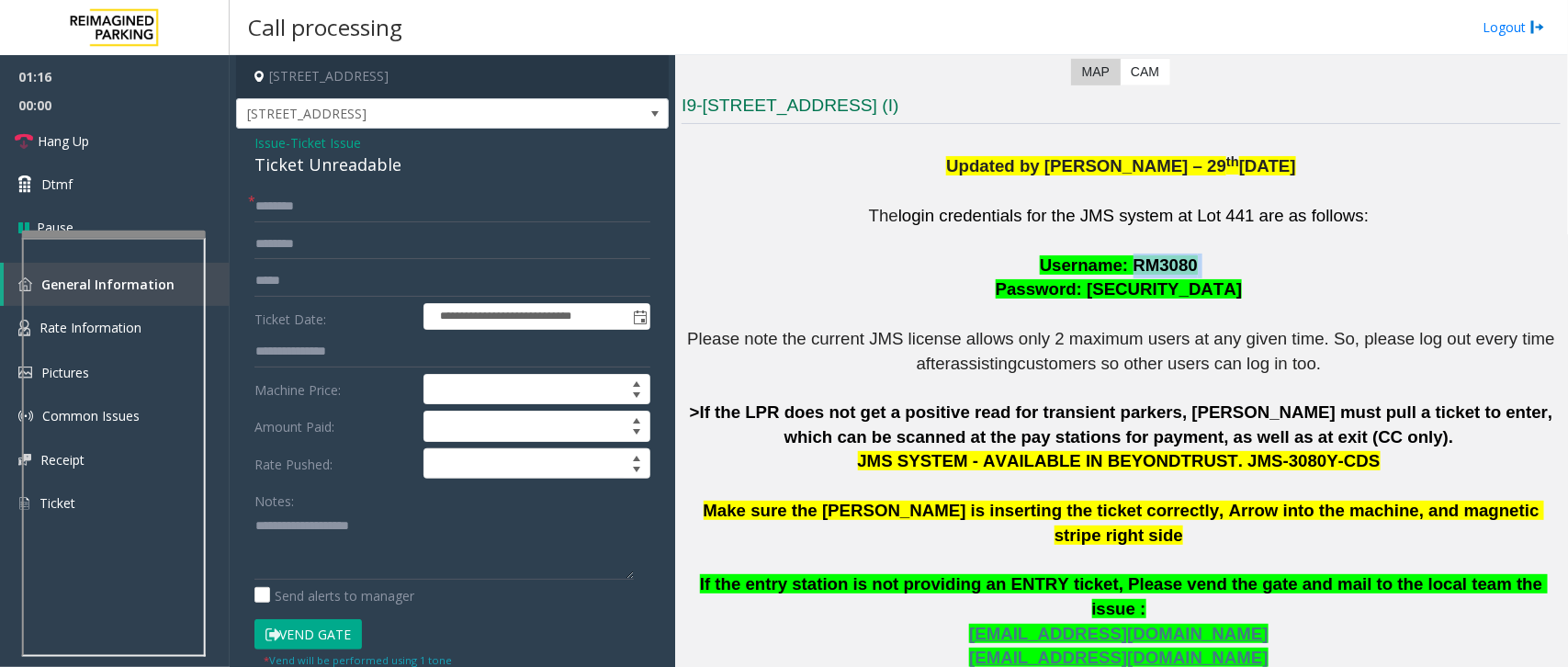
drag, startPoint x: 1121, startPoint y: 266, endPoint x: 1197, endPoint y: 262, distance: 76.1
click at [1197, 262] on p "The login credentials for the JMS system at Lot 441 are as follows: Username: R…" at bounding box center [1120, 498] width 879 height 589
copy p "RM3080"
click at [340, 639] on button "Vend Gate" at bounding box center [307, 634] width 107 height 31
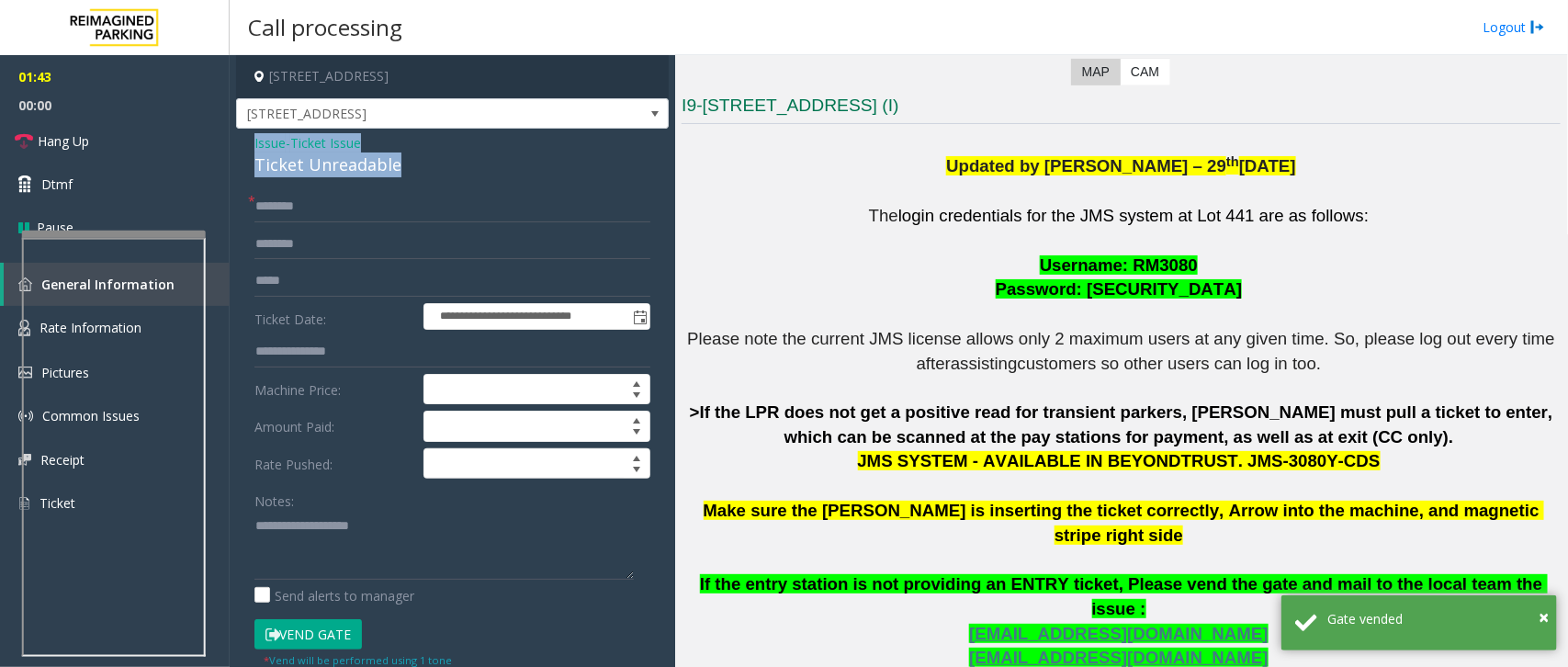
drag, startPoint x: 406, startPoint y: 163, endPoint x: 239, endPoint y: 142, distance: 168.3
click at [239, 142] on div "**********" at bounding box center [452, 602] width 433 height 946
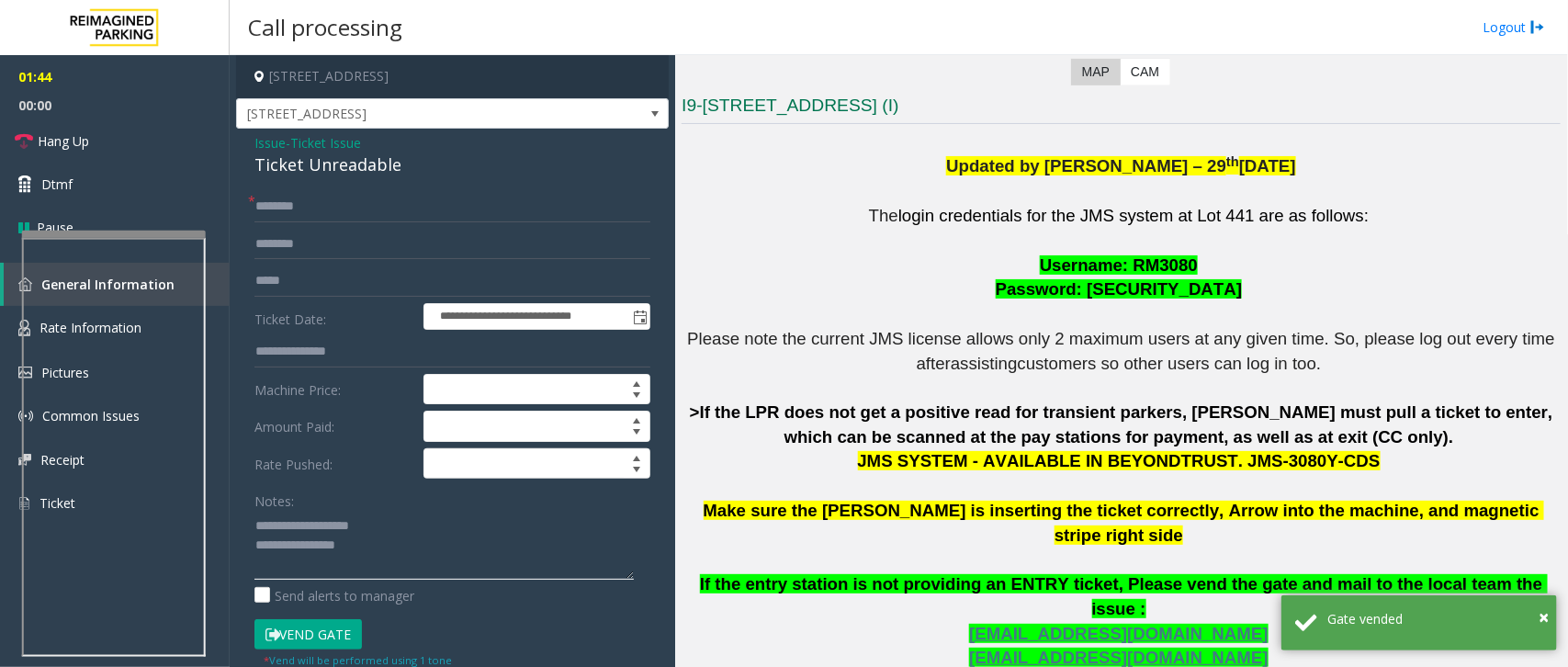
click at [361, 552] on textarea at bounding box center [444, 546] width 379 height 69
click at [416, 552] on textarea at bounding box center [444, 546] width 379 height 69
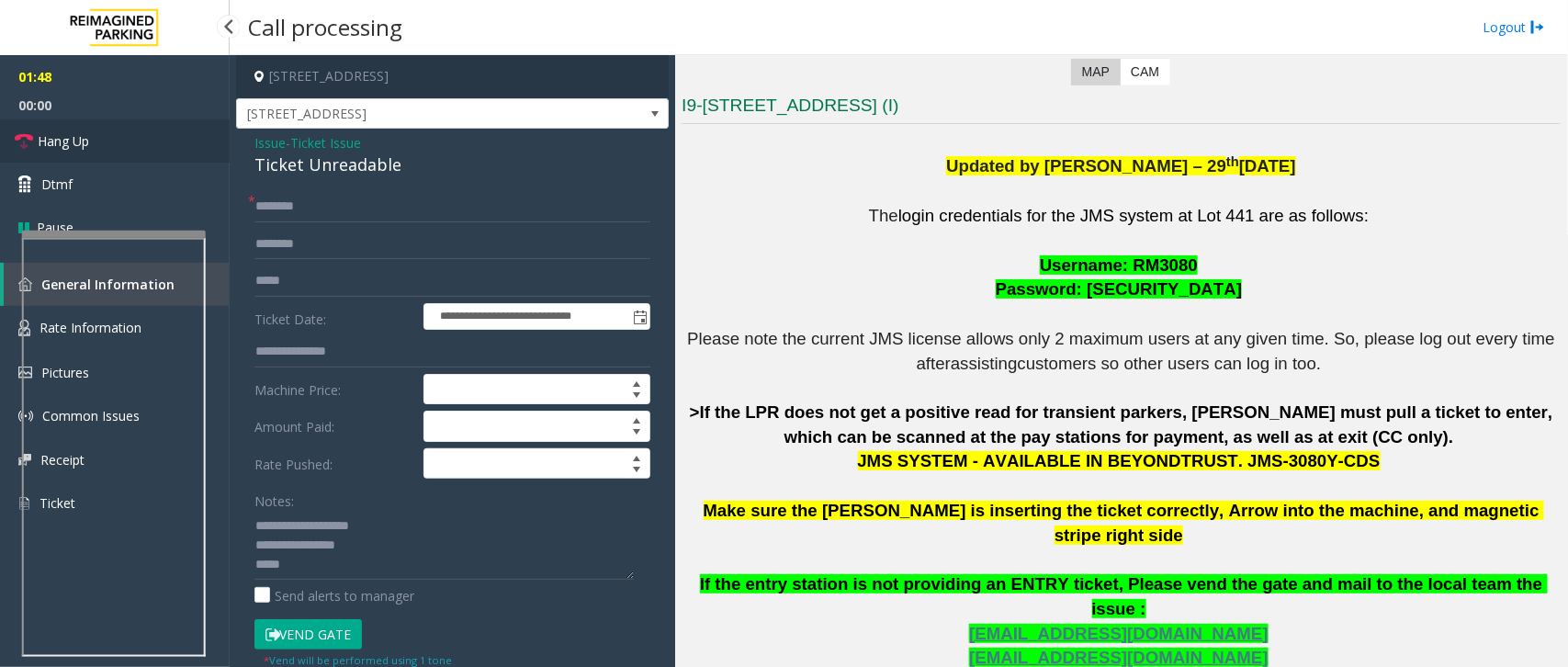
click at [42, 149] on span "Hang Up" at bounding box center [63, 141] width 51 height 20
click at [326, 571] on textarea at bounding box center [444, 546] width 379 height 69
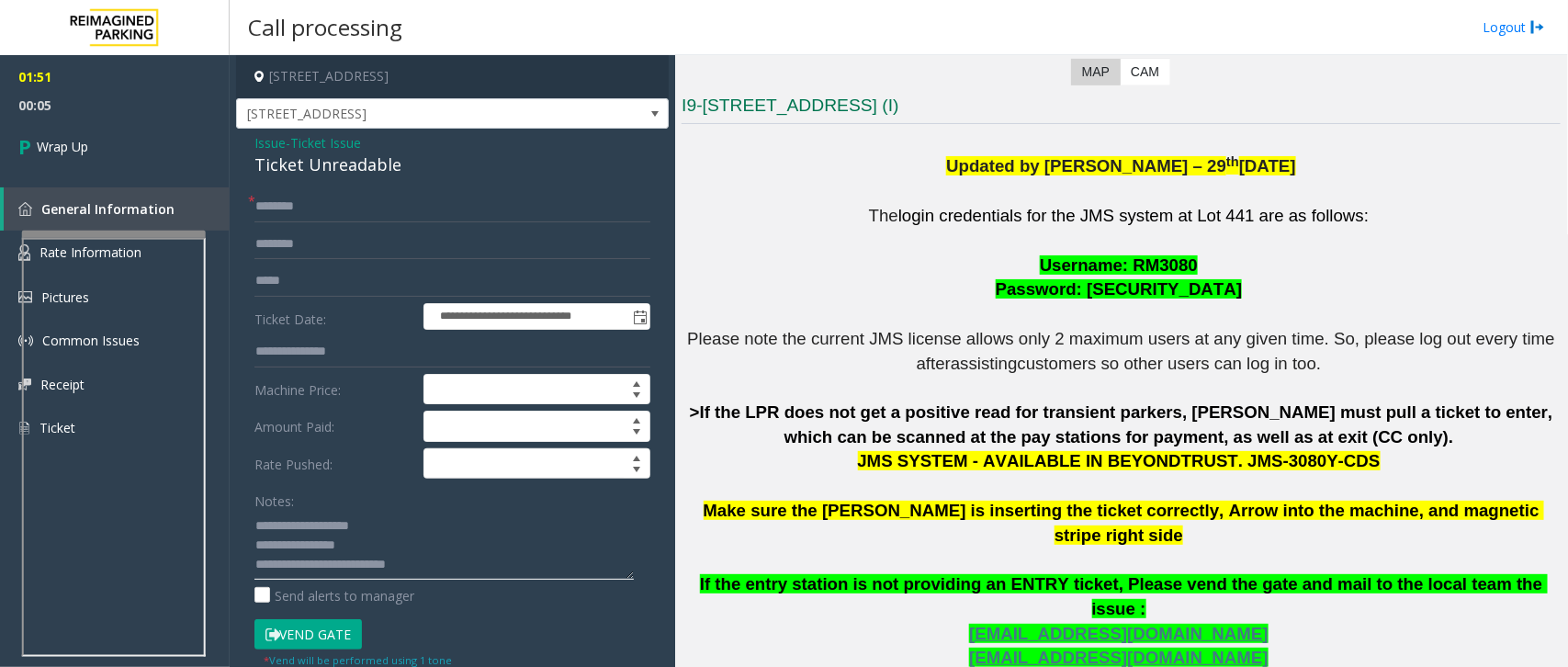
scroll to position [978, 0]
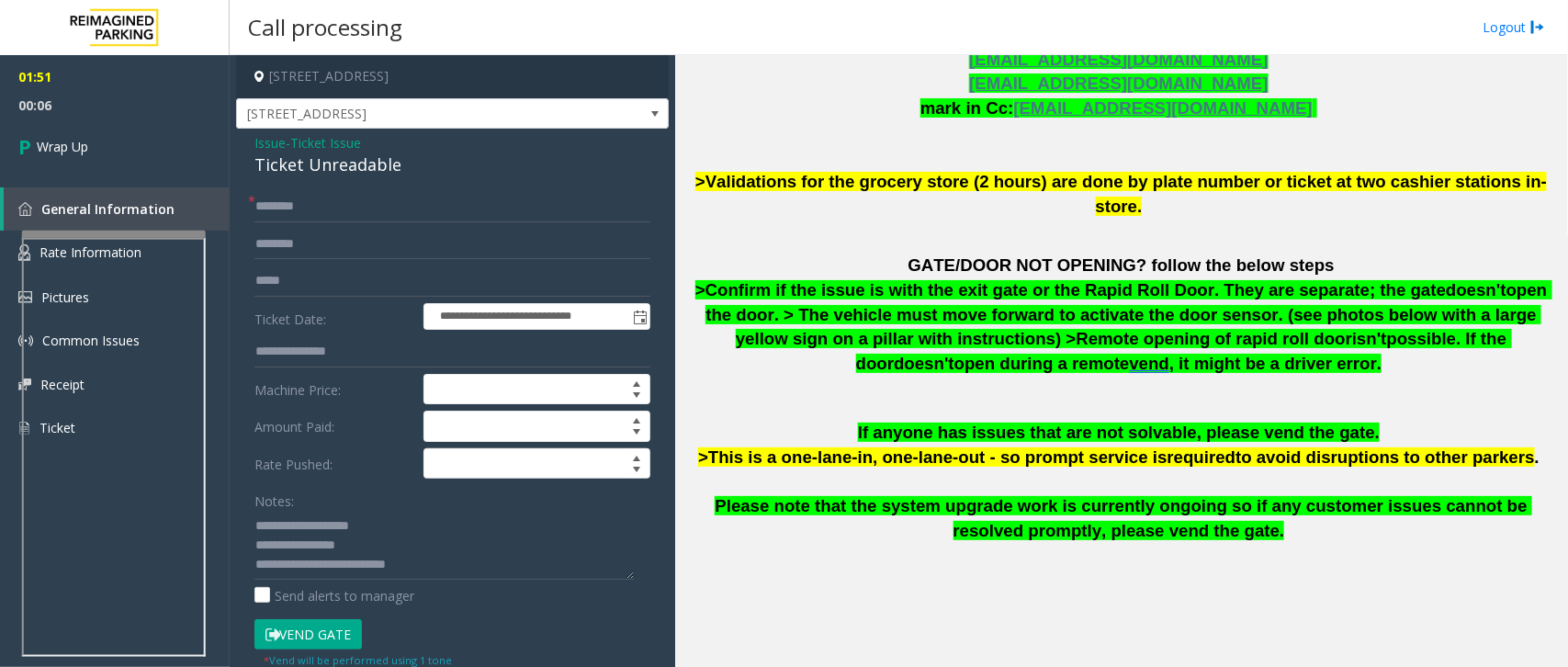
click at [985, 453] on p "If anyone has issues that are not solvable, please vend the gate. >This is a on…" at bounding box center [1120, 482] width 879 height 123
click at [1055, 349] on div "The login credentials for the JMS system at Lot 441 are as follows: Username: R…" at bounding box center [1120, 109] width 879 height 1009
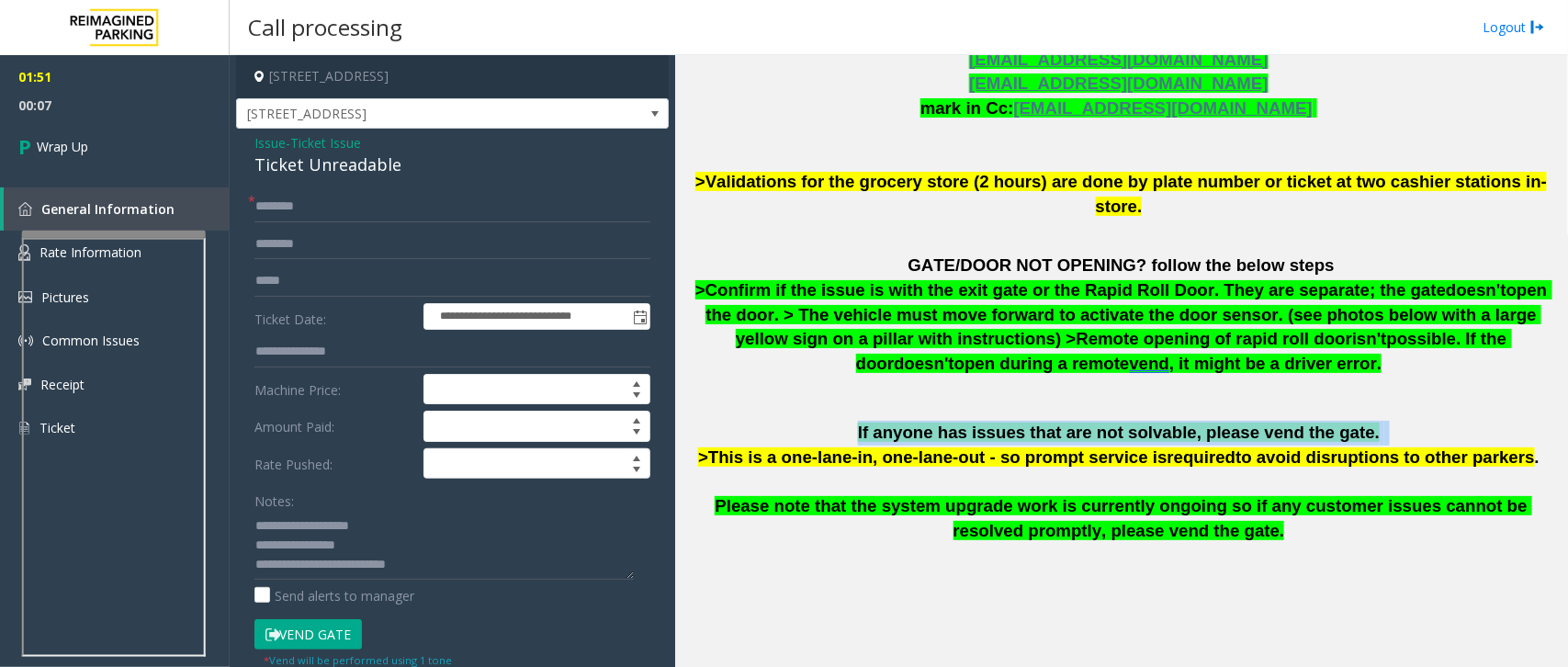
click at [1055, 349] on div "The login credentials for the JMS system at Lot 441 are as follows: Username: R…" at bounding box center [1120, 109] width 879 height 1009
copy p "If anyone has issues that are not solvable, please vend the gate."
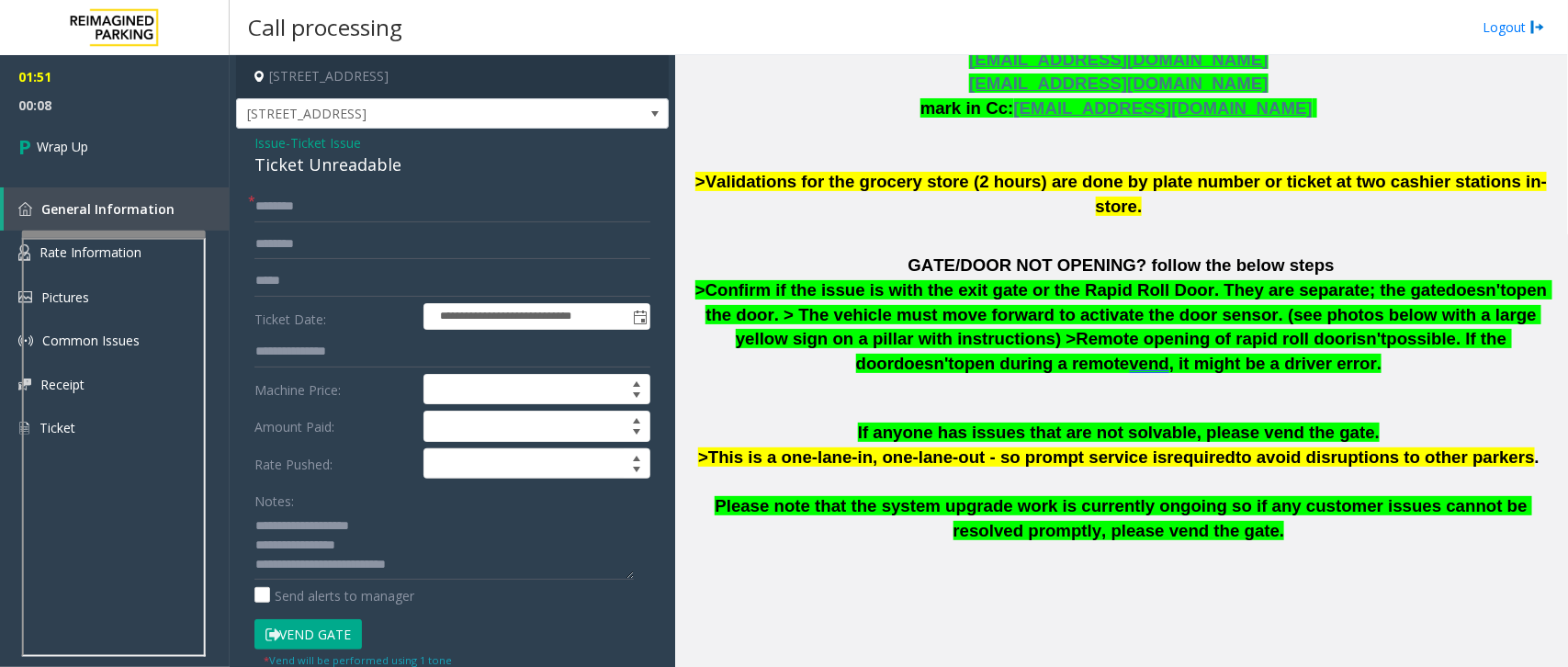
click at [456, 585] on div "Notes: Send alerts to manager" at bounding box center [452, 545] width 396 height 121
click at [479, 559] on textarea at bounding box center [444, 546] width 379 height 69
paste textarea "**********"
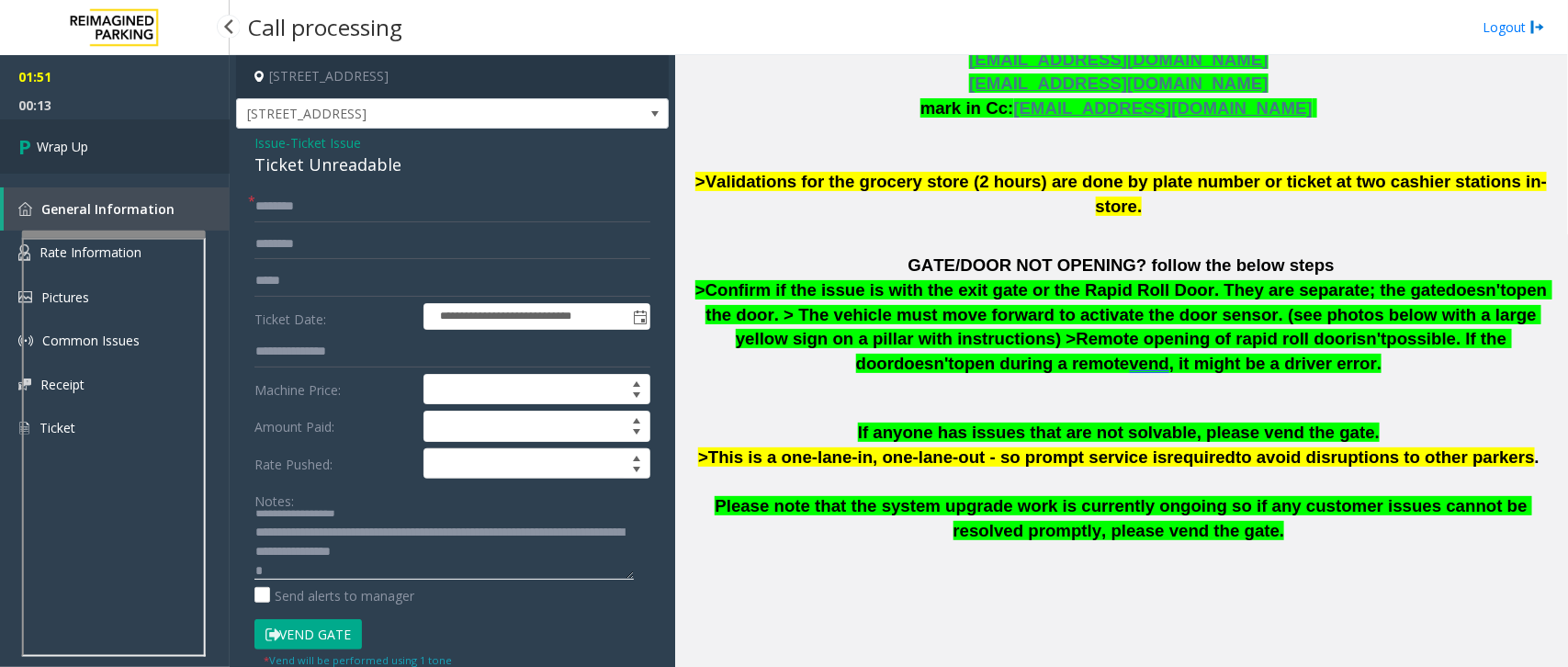
type textarea "**********"
click at [131, 157] on link "Wrap Up" at bounding box center [115, 147] width 230 height 54
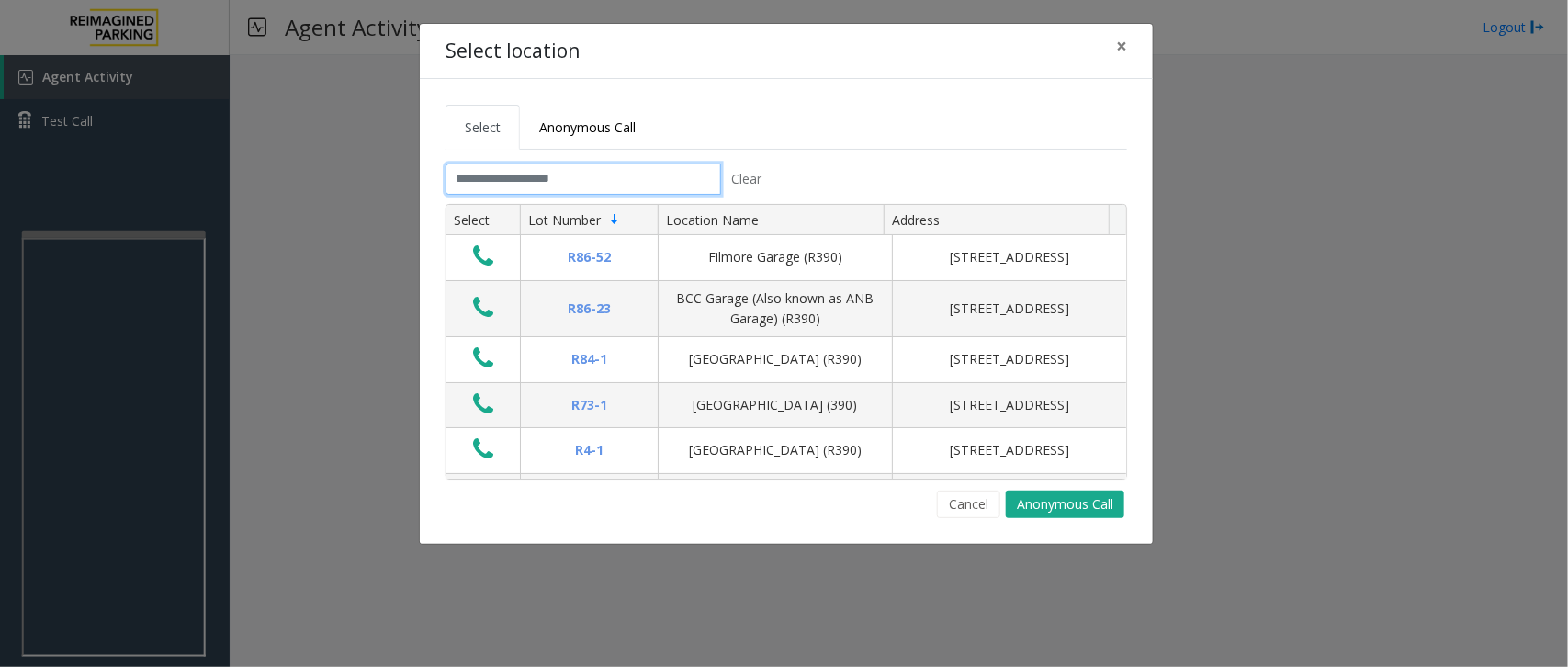
click at [583, 180] on input "text" at bounding box center [583, 178] width 276 height 31
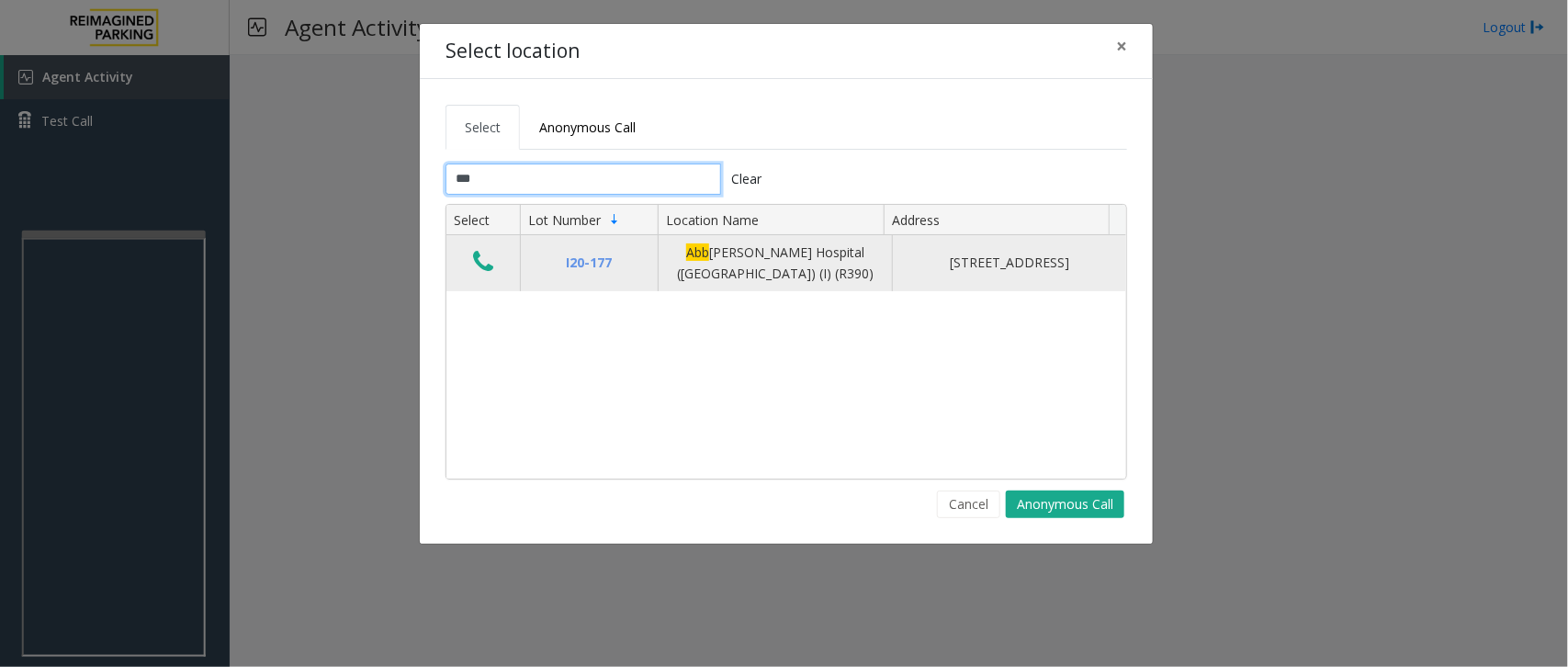
type input "***"
click at [473, 268] on icon "Data table" at bounding box center [483, 262] width 21 height 26
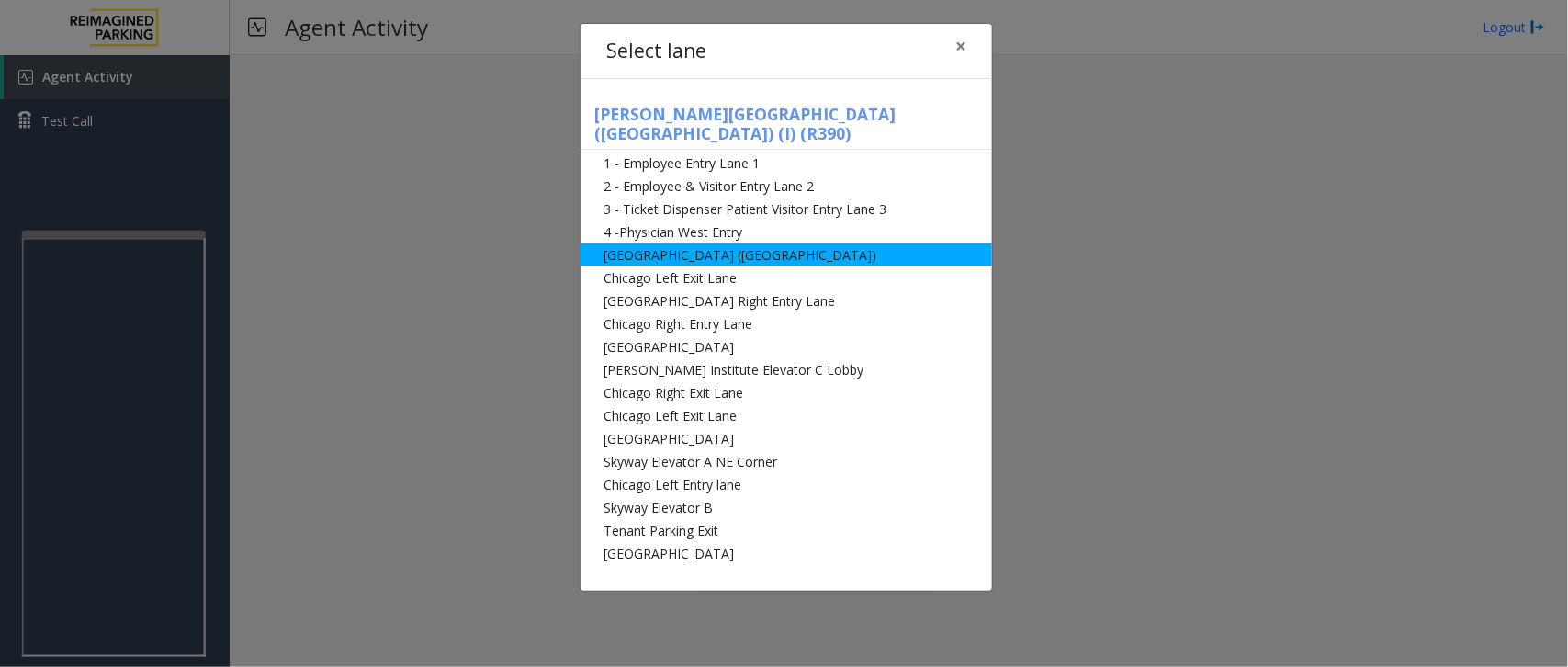
click at [721, 244] on li "[GEOGRAPHIC_DATA] ([GEOGRAPHIC_DATA])" at bounding box center [786, 255] width 411 height 23
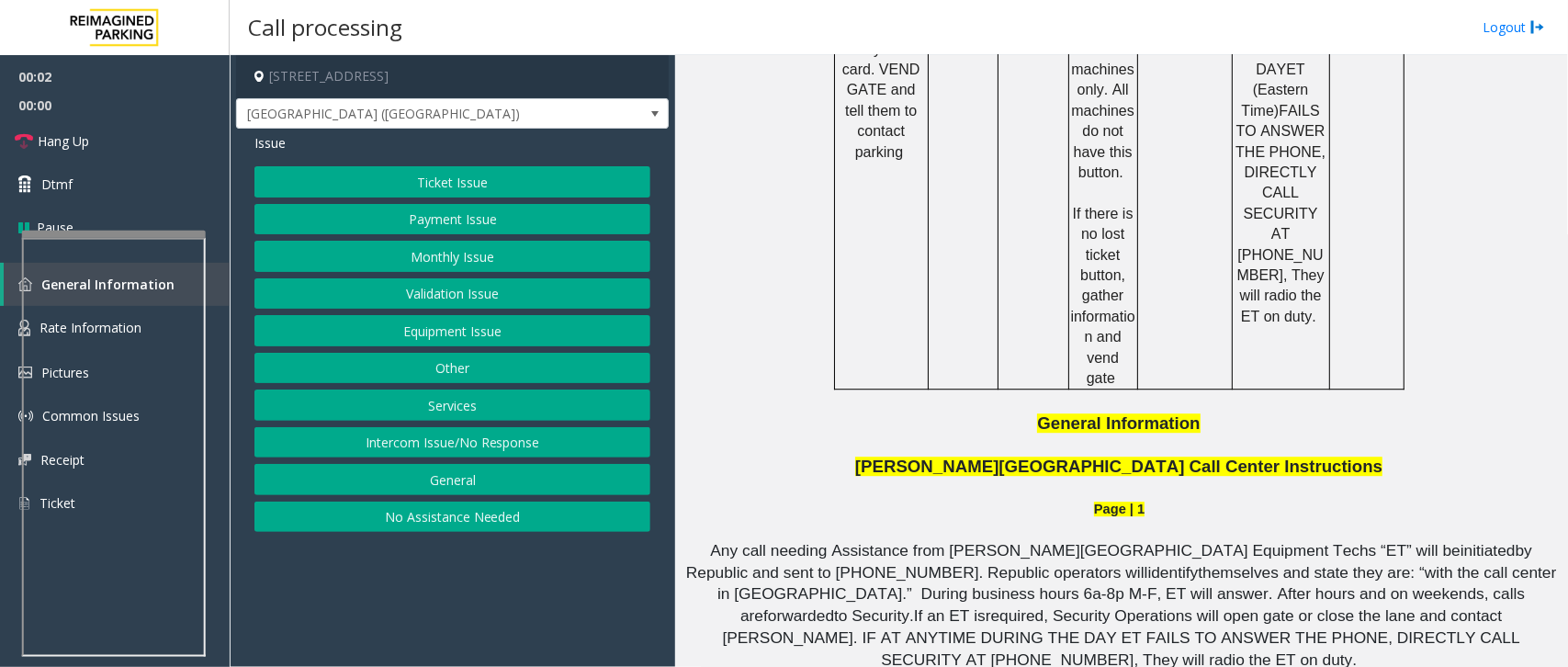
scroll to position [2181, 0]
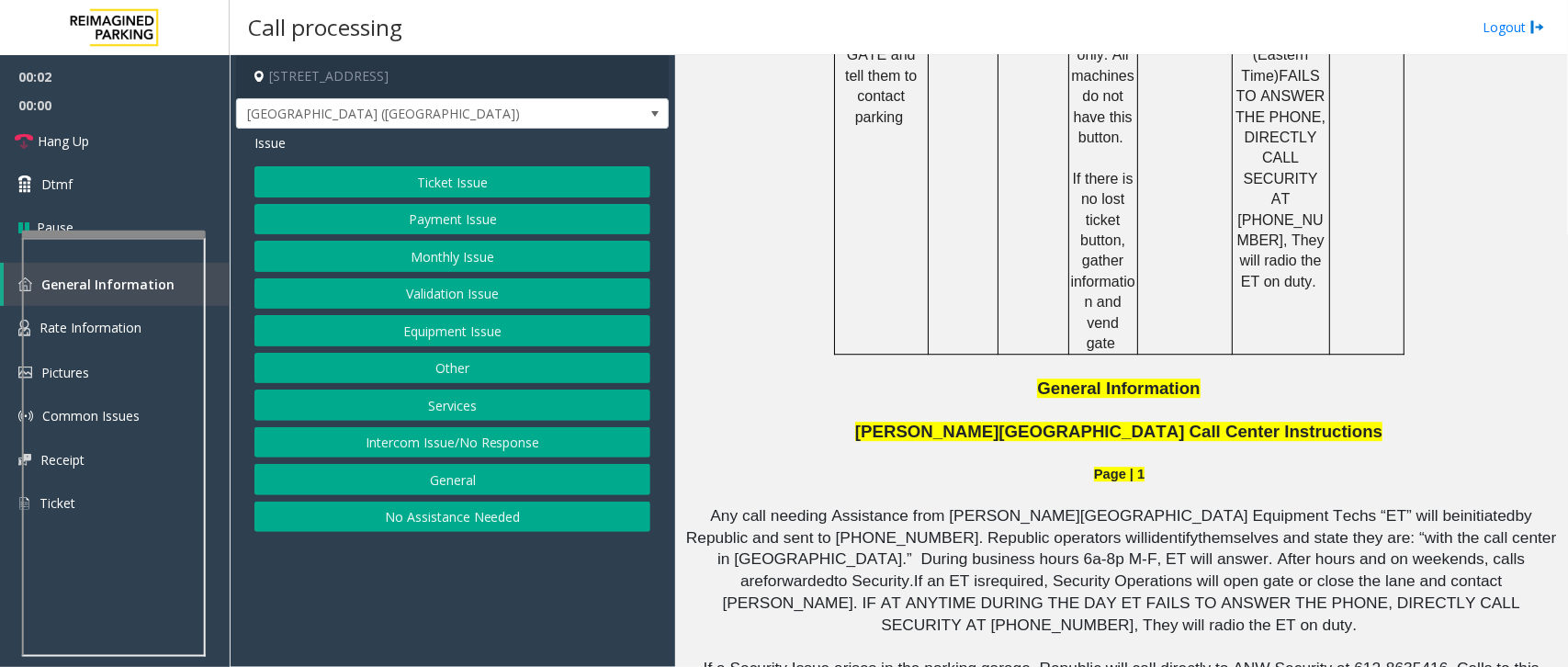
click at [468, 337] on button "Equipment Issue" at bounding box center [452, 330] width 396 height 31
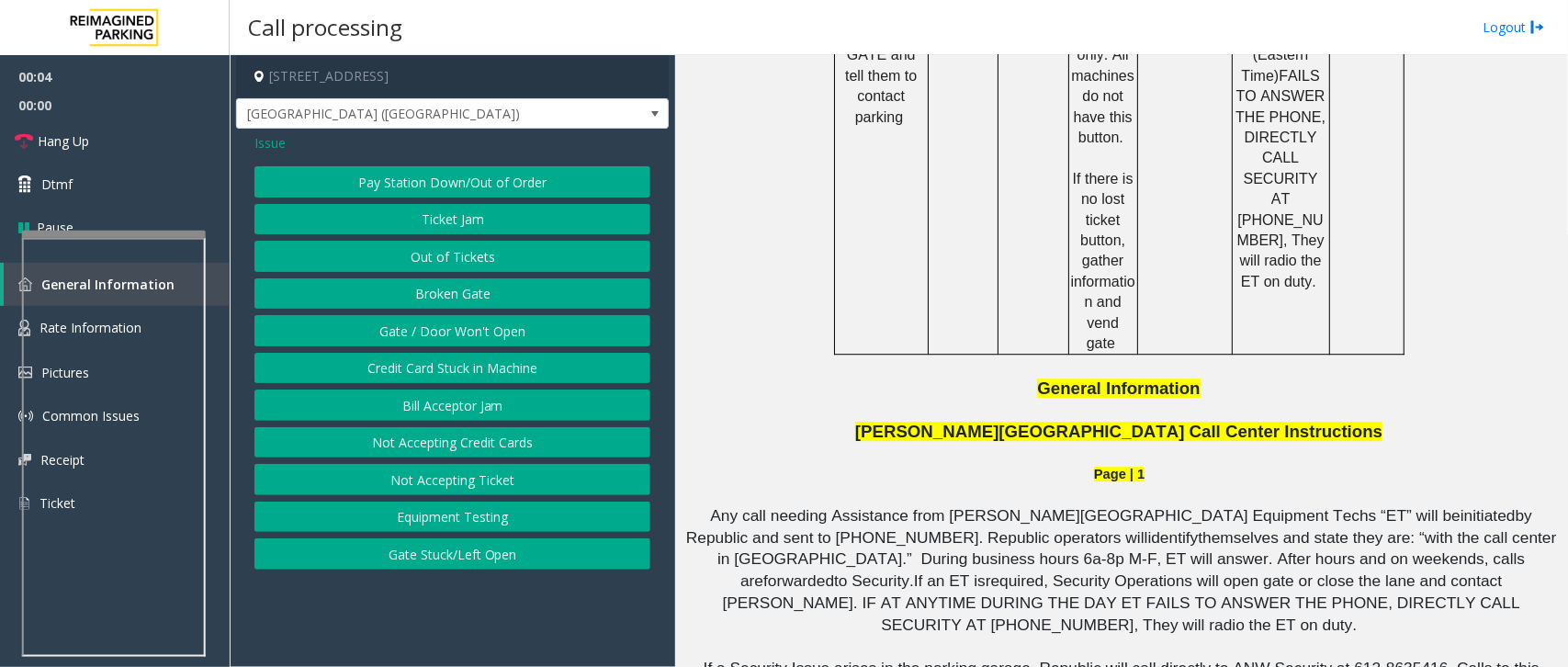
click at [273, 148] on span "Issue" at bounding box center [269, 143] width 31 height 20
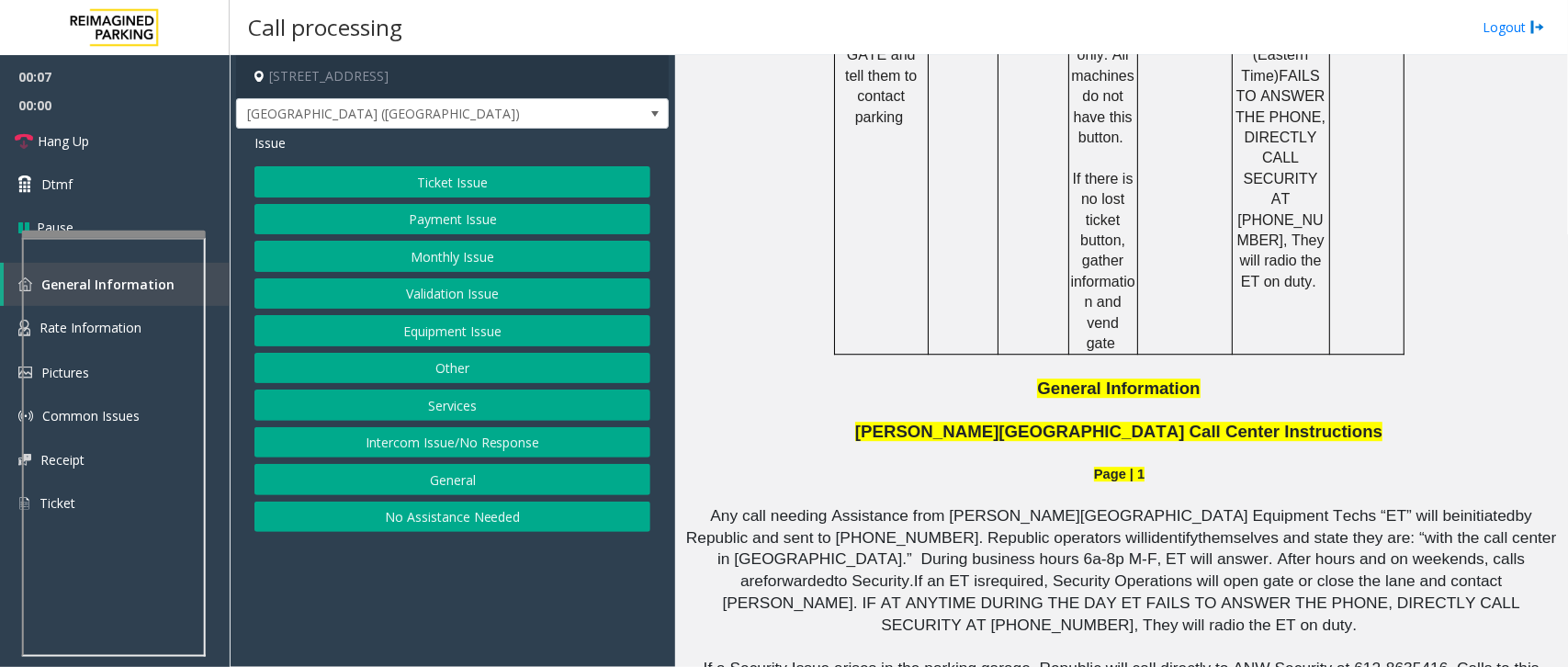
click at [513, 321] on button "Equipment Issue" at bounding box center [452, 330] width 396 height 31
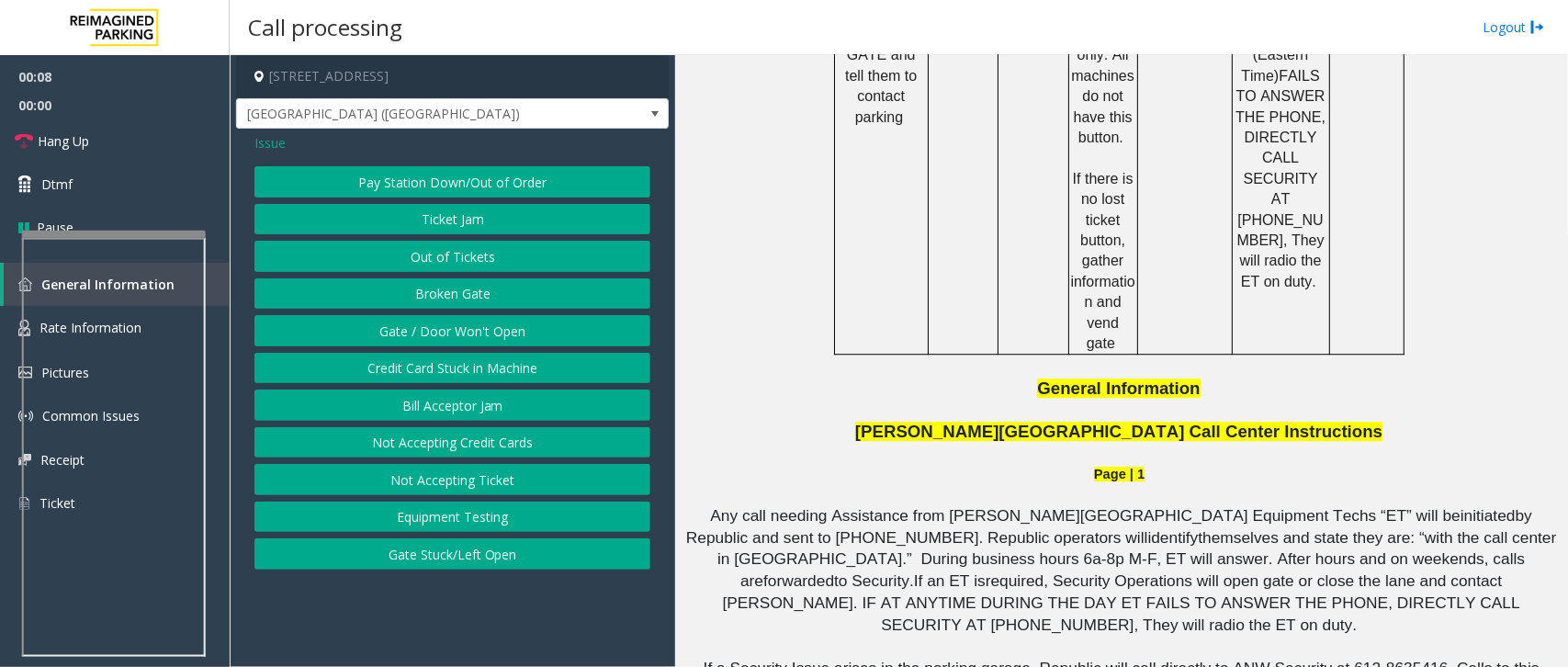
click at [508, 332] on button "Gate / Door Won't Open" at bounding box center [452, 330] width 396 height 31
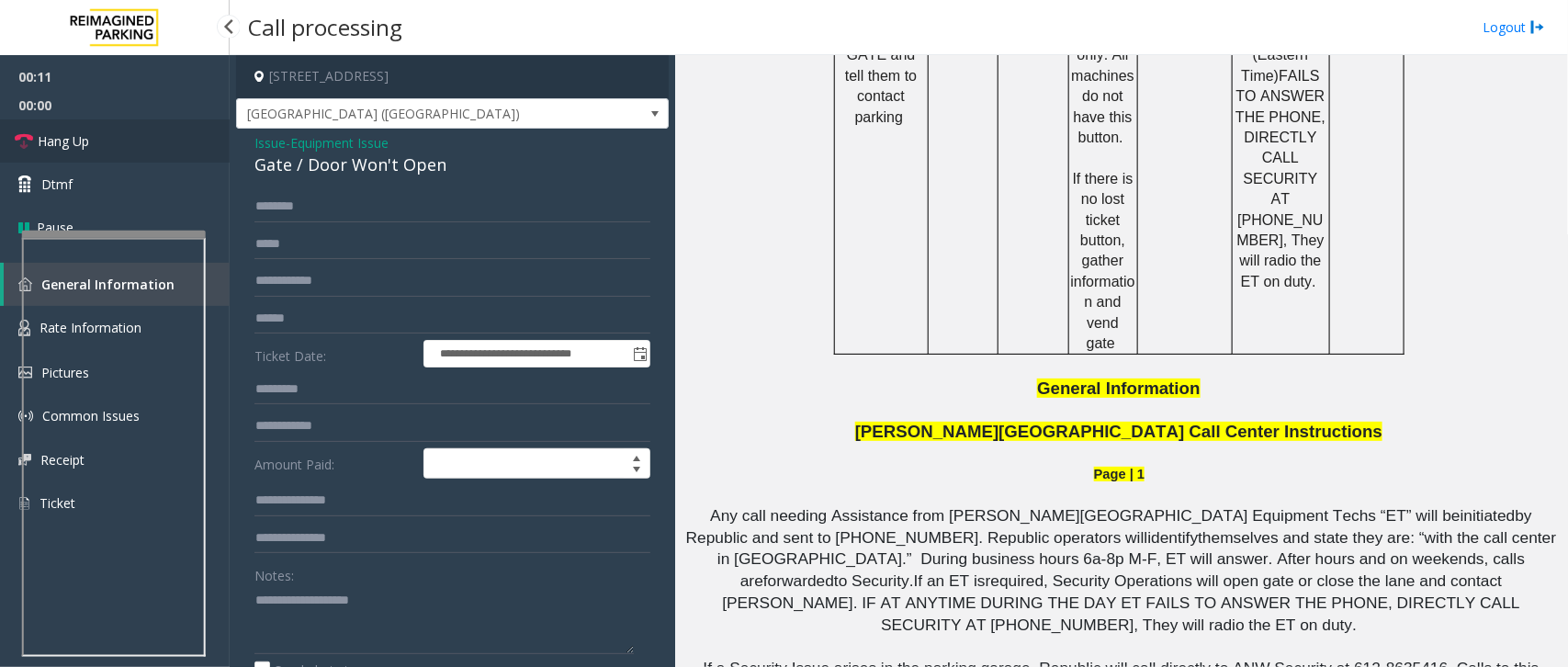
click at [72, 142] on span "Hang Up" at bounding box center [63, 141] width 51 height 20
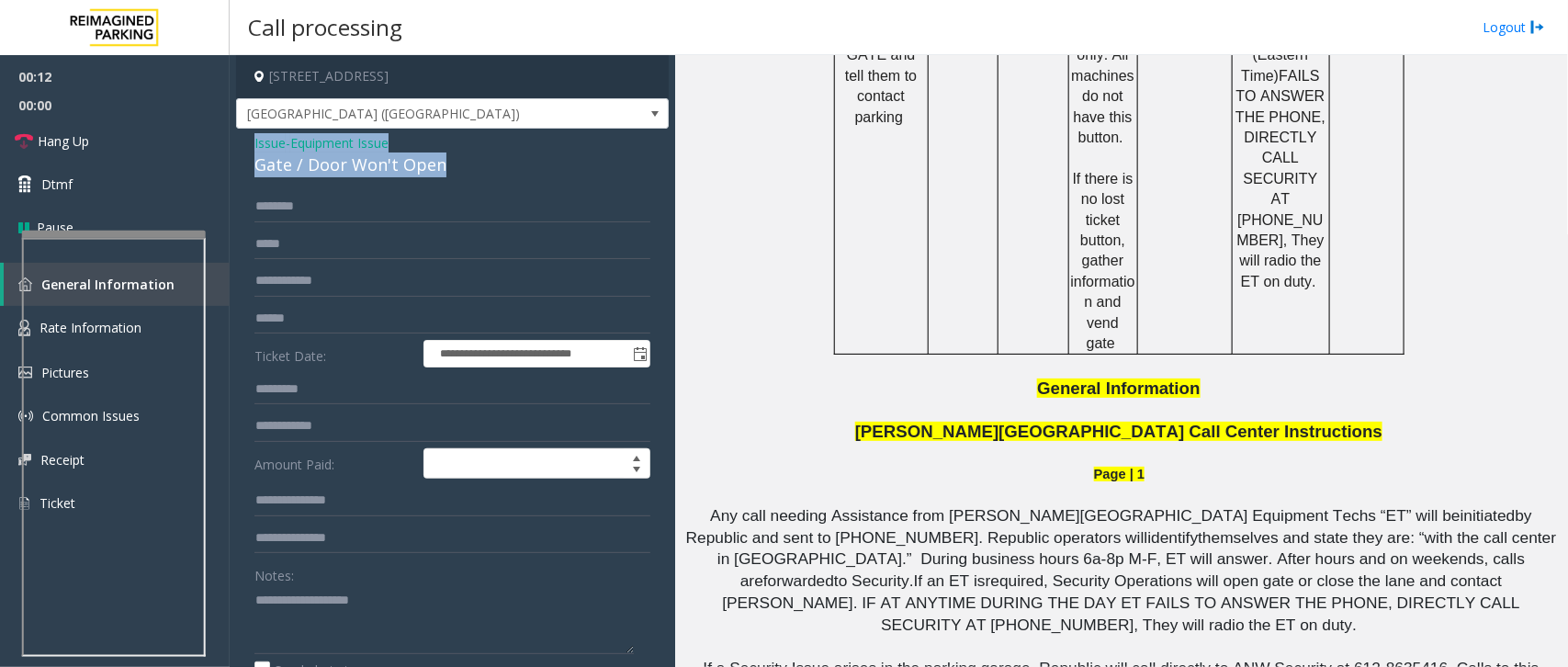
drag, startPoint x: 460, startPoint y: 165, endPoint x: 246, endPoint y: 144, distance: 215.0
click at [246, 144] on div "**********" at bounding box center [452, 594] width 433 height 930
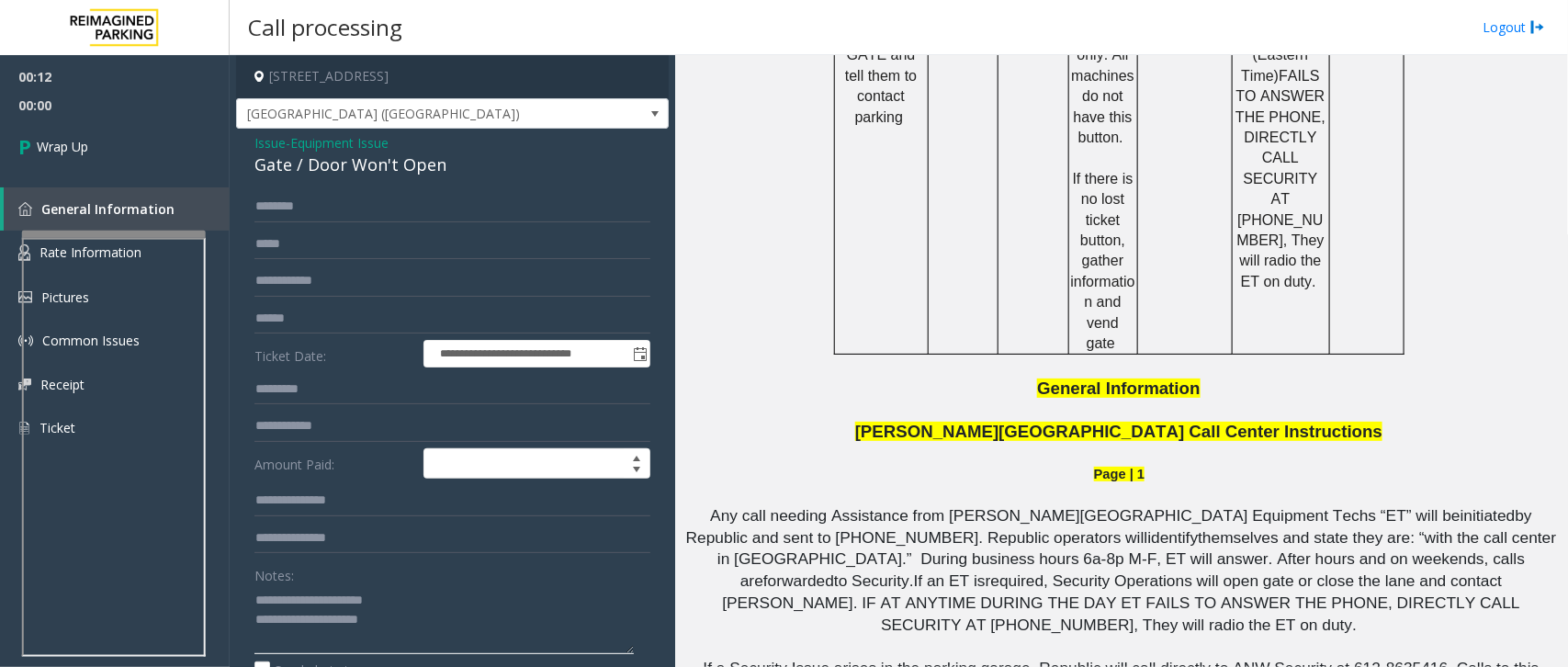
click at [441, 614] on textarea at bounding box center [444, 619] width 379 height 69
click at [449, 627] on textarea at bounding box center [444, 619] width 379 height 69
type textarea "**********"
click at [106, 149] on link "Wrap Up" at bounding box center [115, 147] width 230 height 54
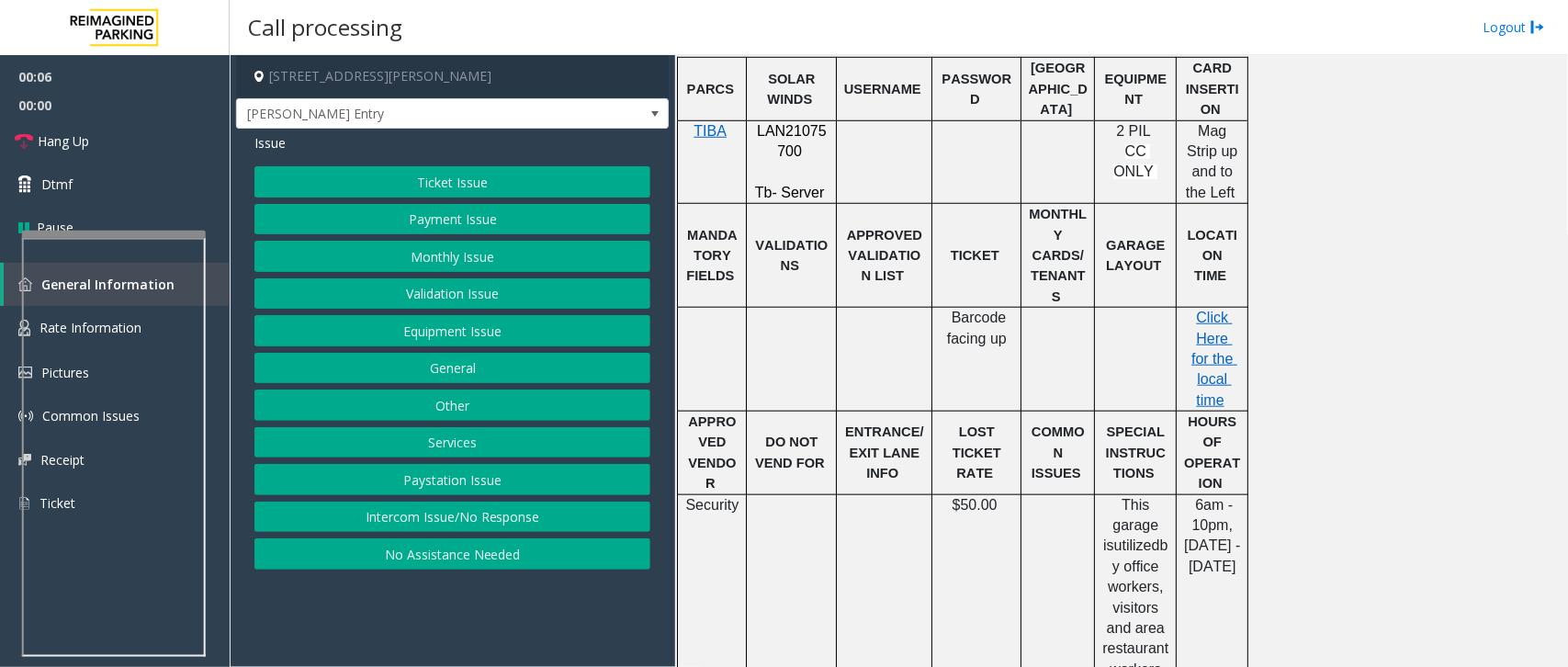
scroll to position [688, 0]
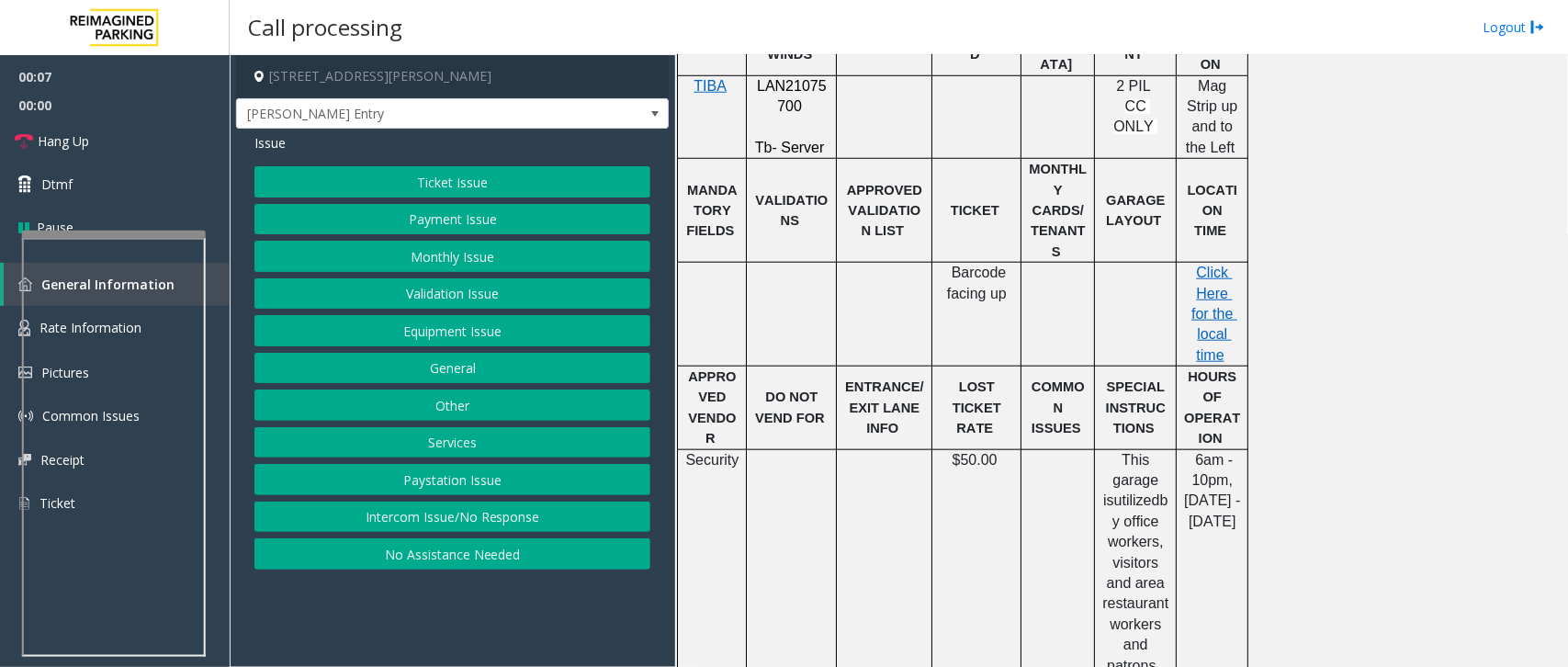
click at [814, 98] on p "LAN21075700" at bounding box center [791, 97] width 77 height 41
click at [501, 526] on button "Intercom Issue/No Response" at bounding box center [452, 517] width 396 height 31
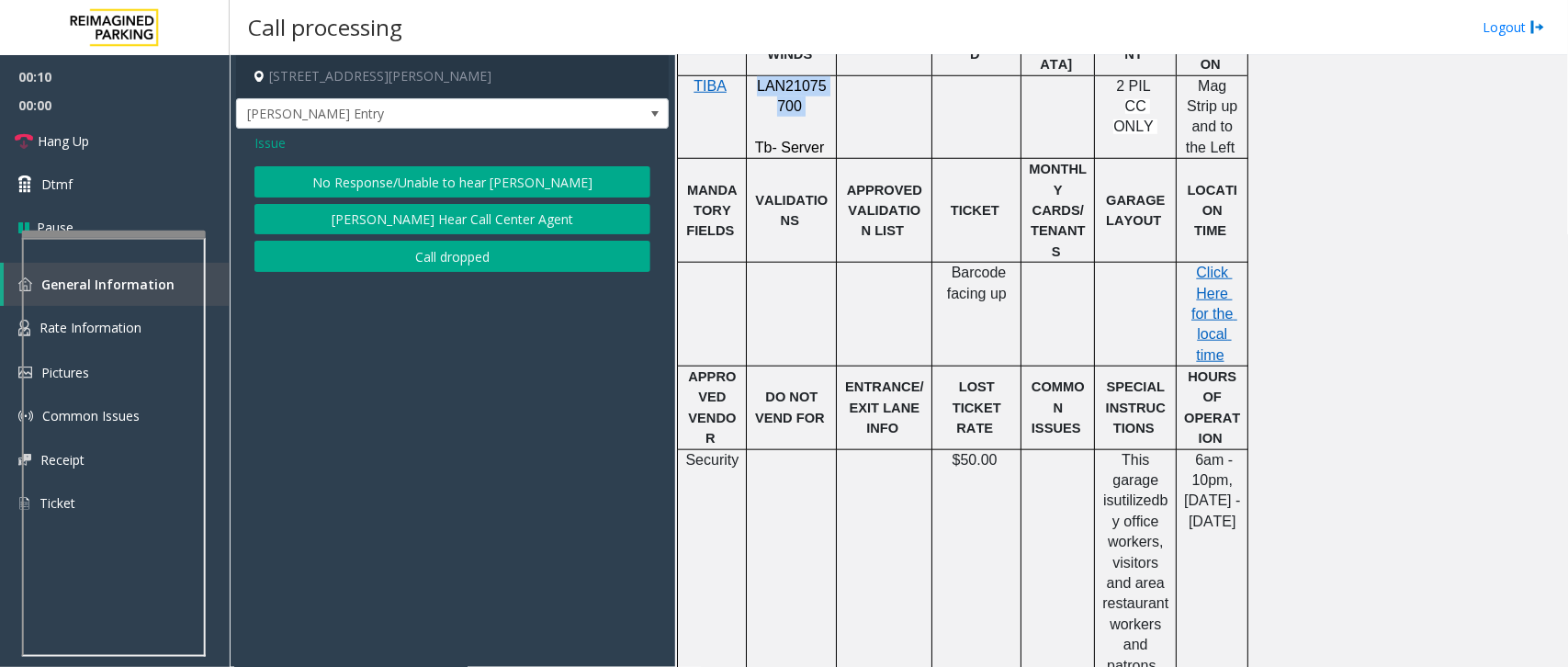
click at [547, 176] on button "No Response/Unable to hear [PERSON_NAME]" at bounding box center [452, 181] width 396 height 31
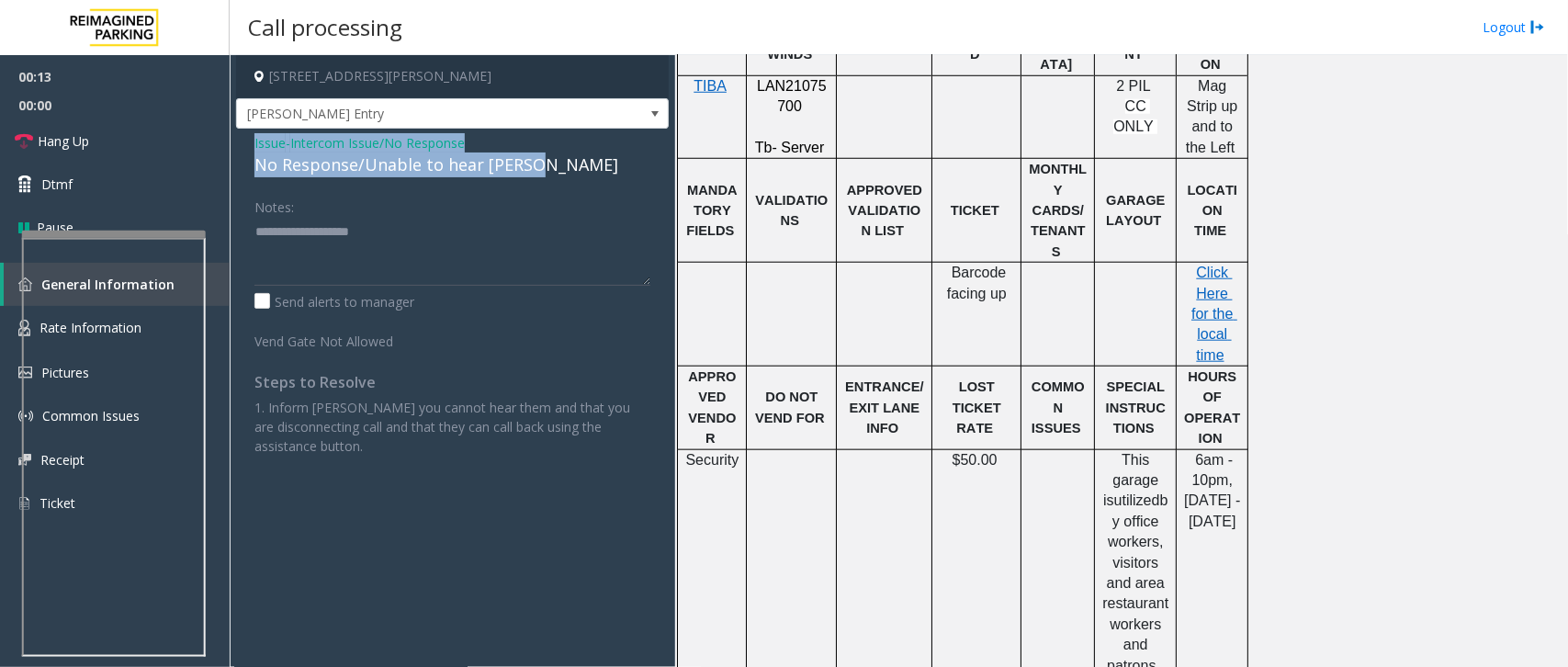
drag, startPoint x: 533, startPoint y: 163, endPoint x: 245, endPoint y: 145, distance: 288.6
click at [245, 145] on div "Issue - Intercom Issue/No Response No Response/Unable to hear [PERSON_NAME] Not…" at bounding box center [452, 302] width 433 height 346
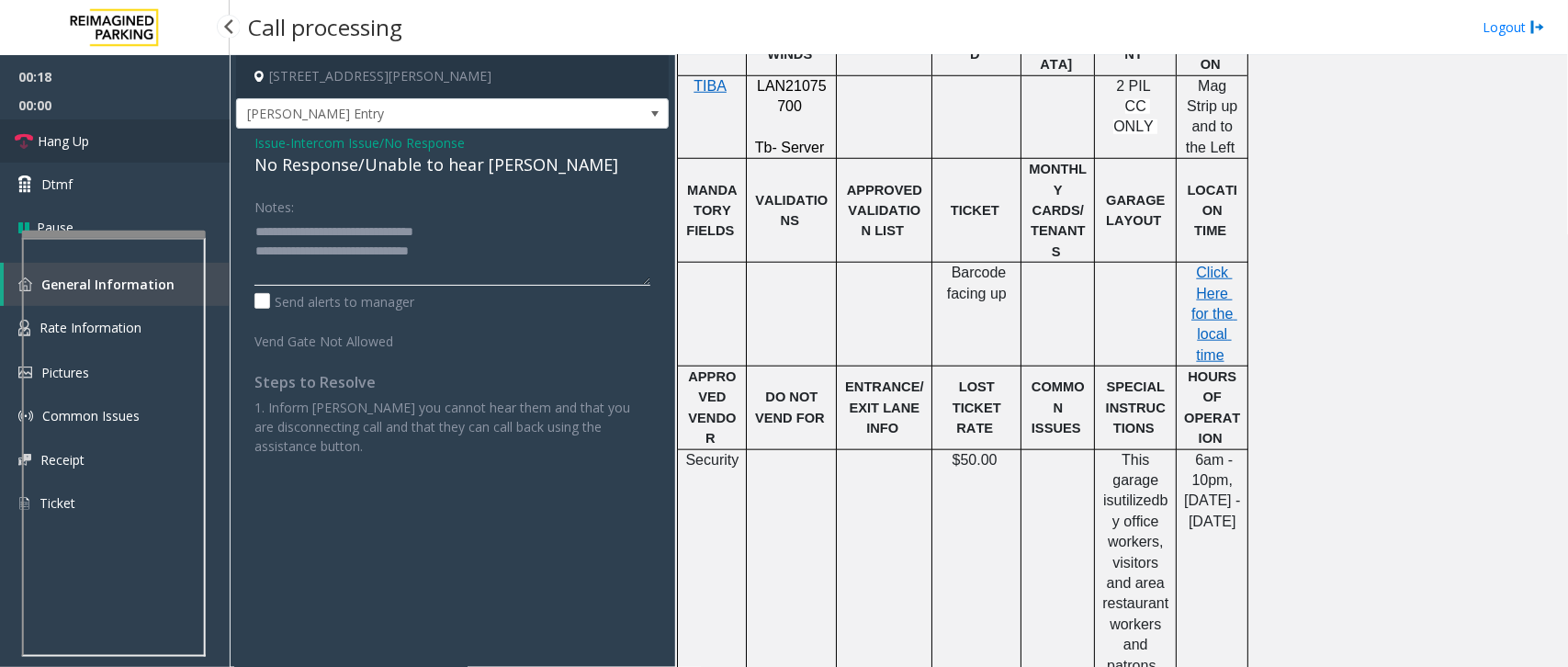
type textarea "**********"
click at [52, 139] on span "Hang Up" at bounding box center [63, 141] width 51 height 20
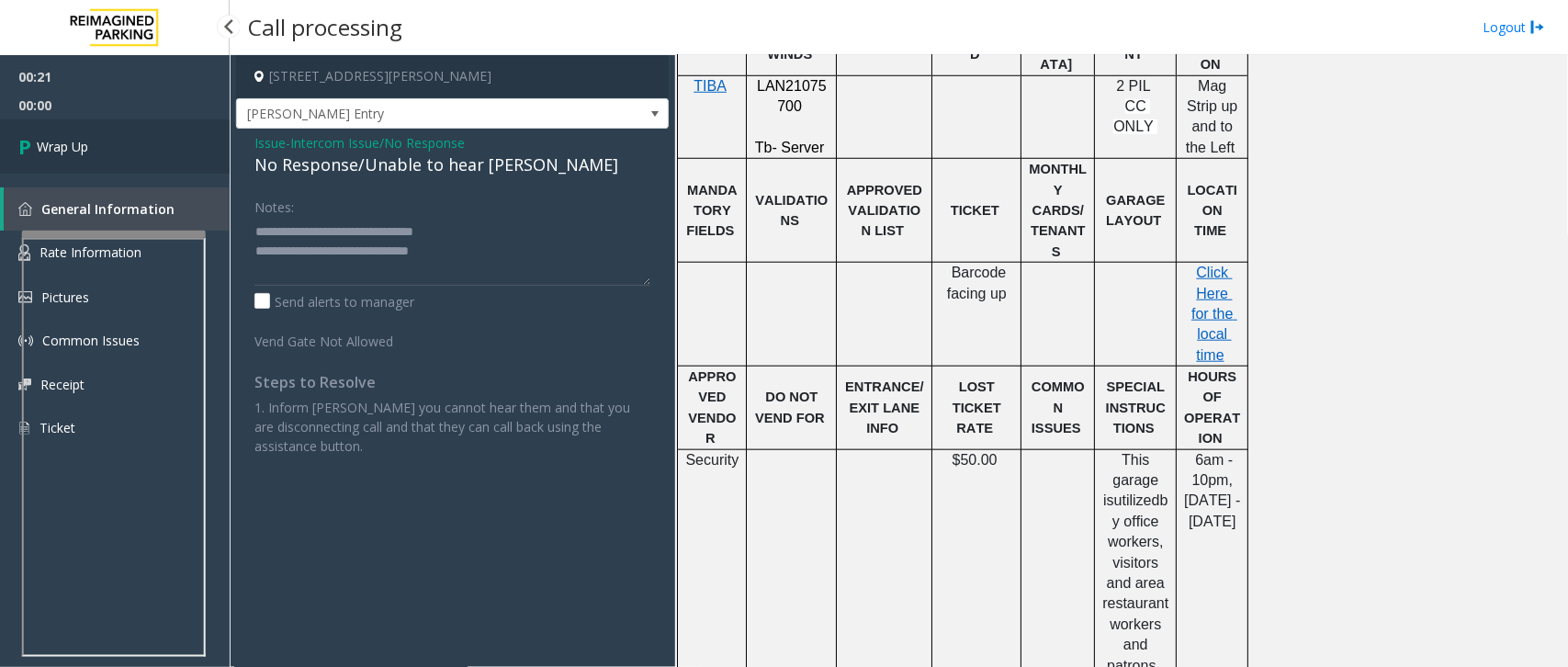
click at [61, 139] on span "Wrap Up" at bounding box center [62, 146] width 51 height 20
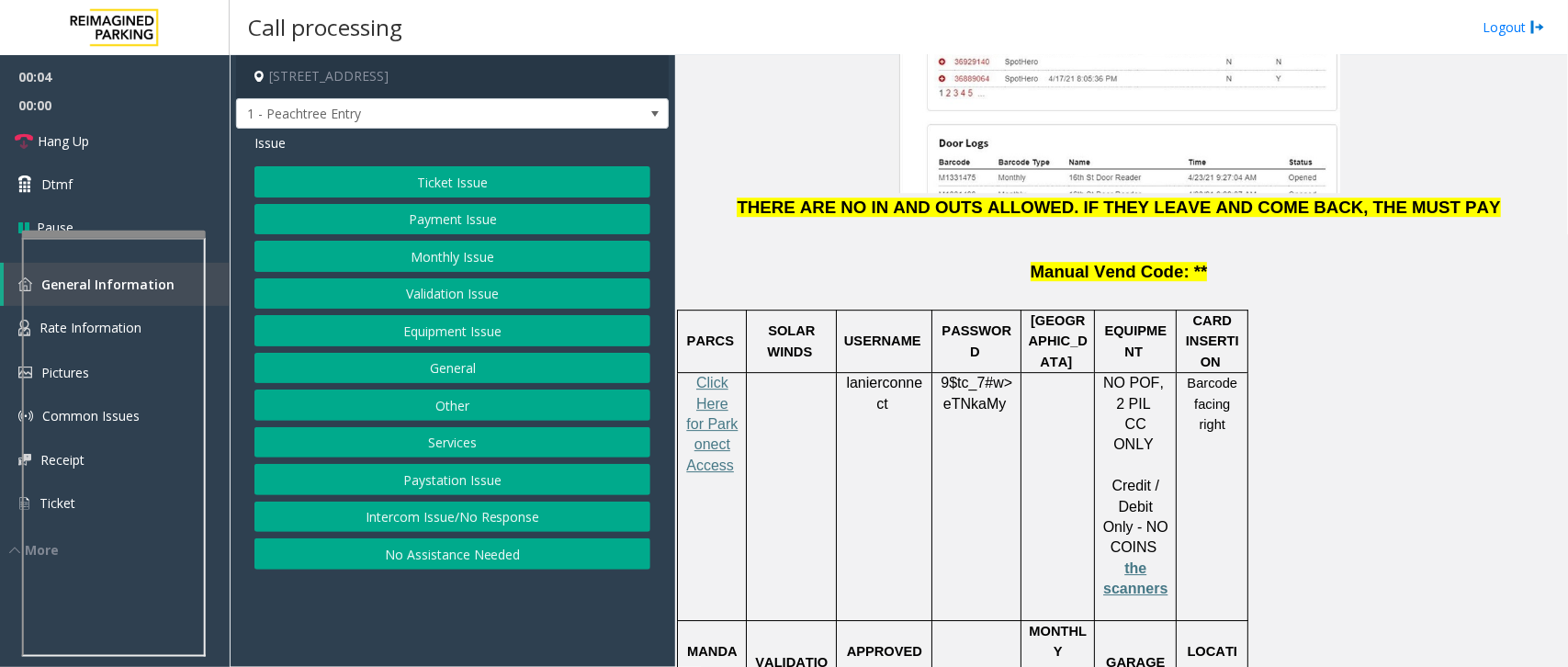
scroll to position [2411, 0]
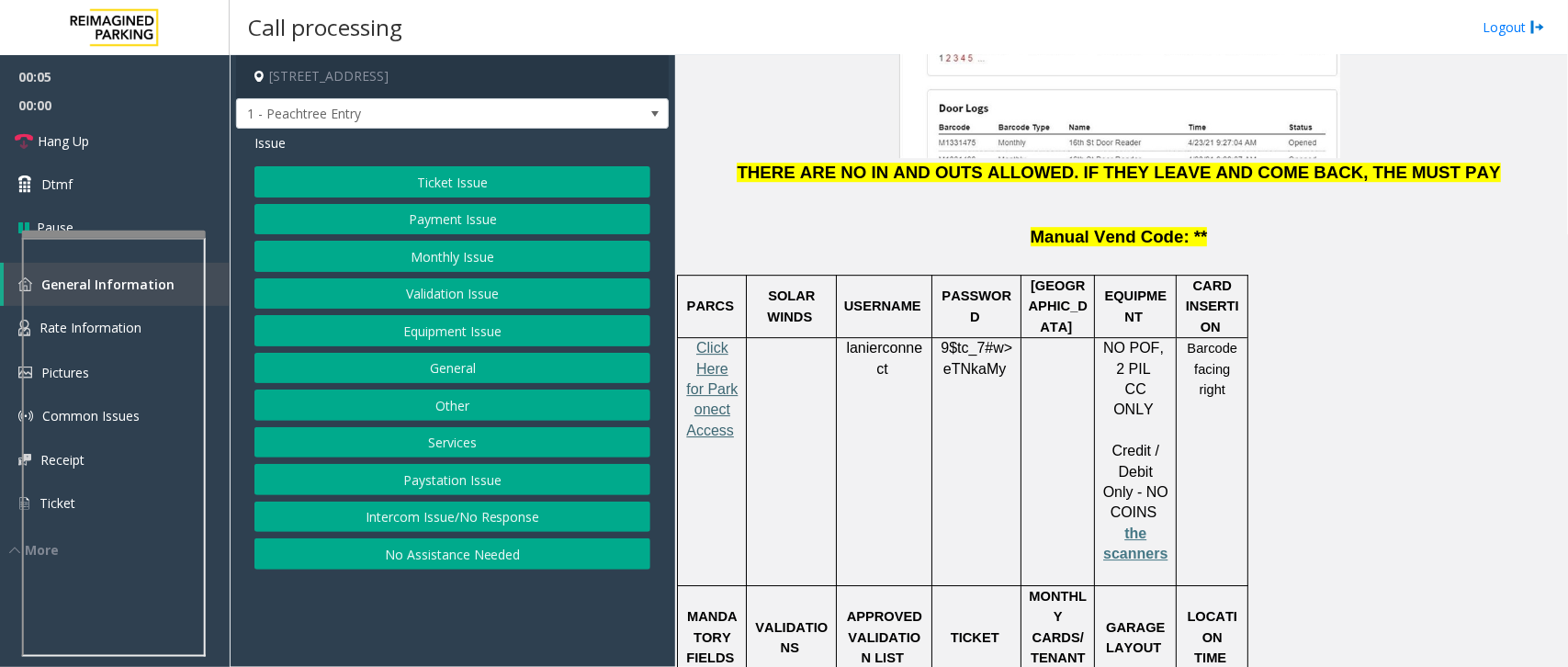
click at [718, 340] on span "Click Here for Parkonect Access" at bounding box center [711, 389] width 51 height 98
click at [502, 530] on button "Intercom Issue/No Response" at bounding box center [452, 517] width 396 height 31
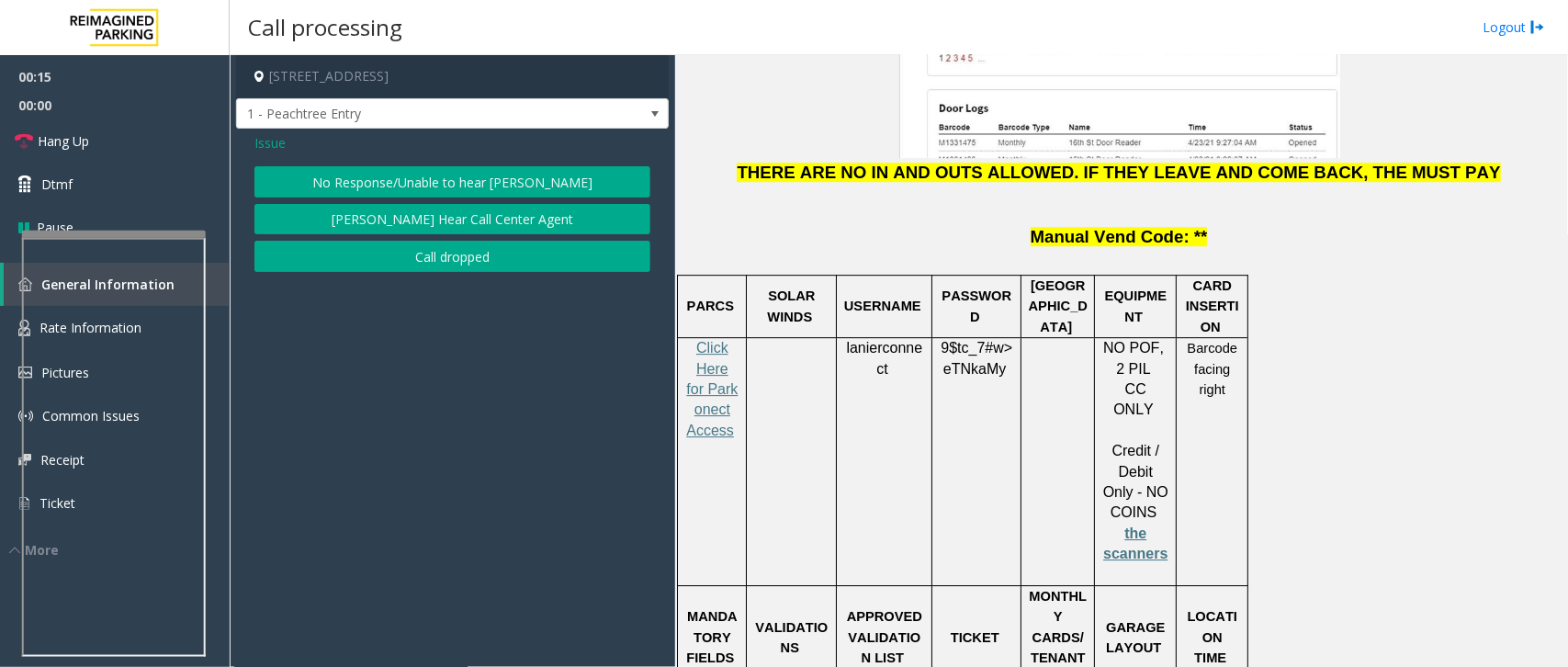
click at [450, 182] on button "No Response/Unable to hear [PERSON_NAME]" at bounding box center [452, 181] width 396 height 31
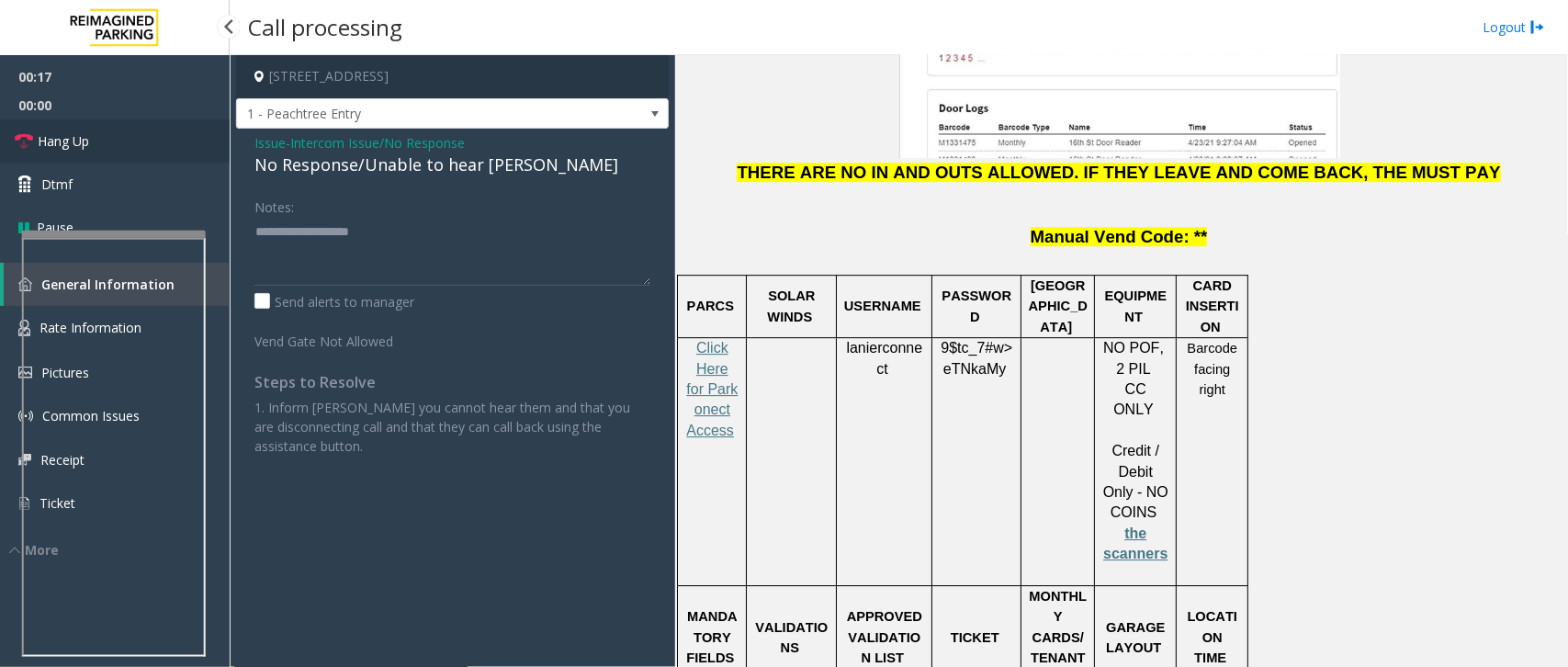
click at [129, 139] on link "Hang Up" at bounding box center [115, 141] width 230 height 43
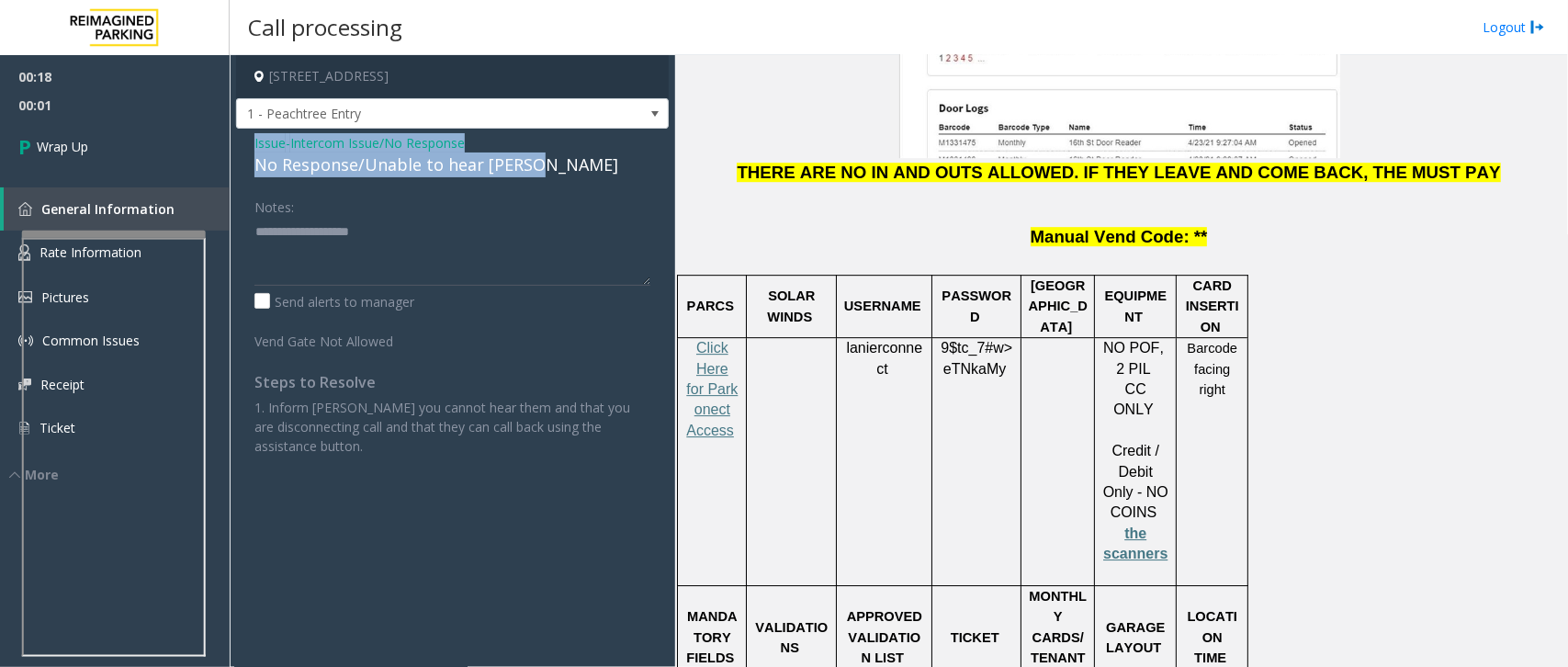
drag, startPoint x: 540, startPoint y: 167, endPoint x: 242, endPoint y: 136, distance: 299.6
click at [242, 136] on div "Issue - Intercom Issue/No Response No Response/Unable to hear [PERSON_NAME] Not…" at bounding box center [452, 302] width 433 height 346
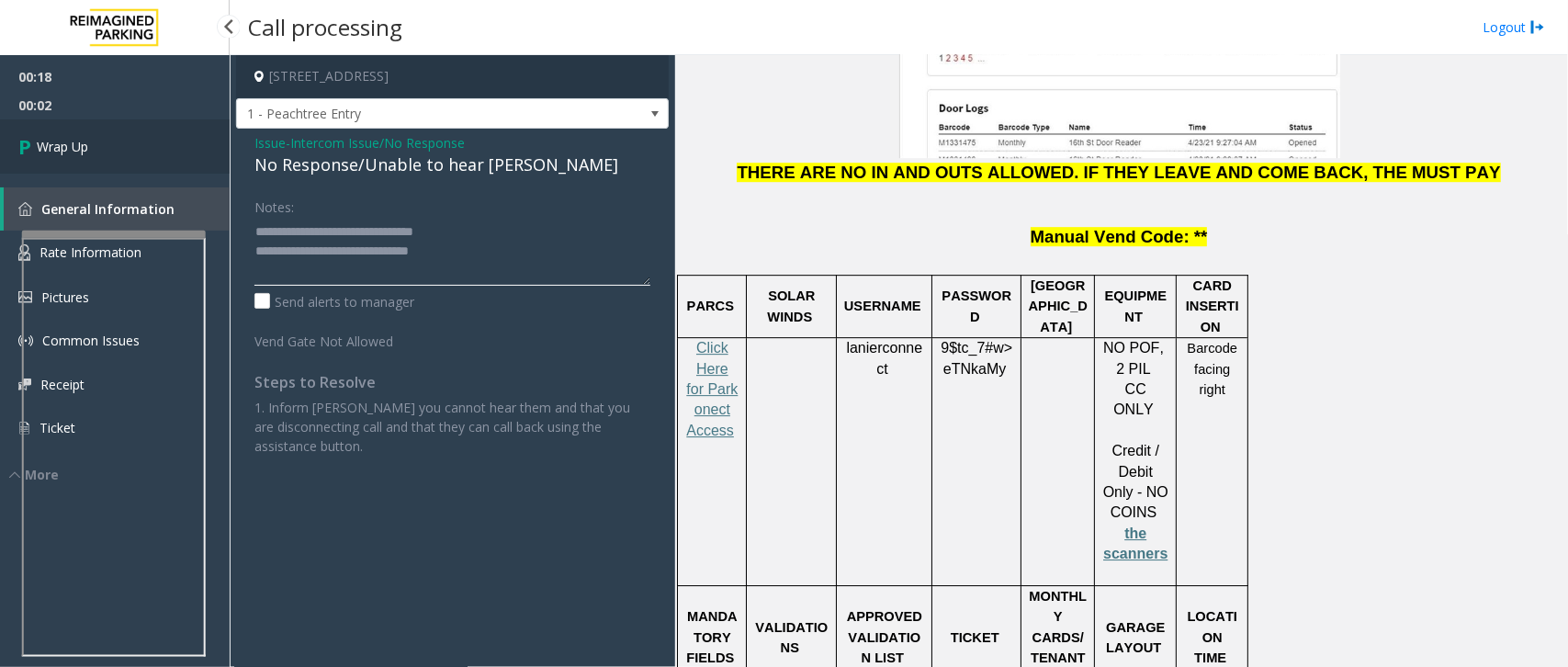
type textarea "**********"
click at [87, 142] on span "Wrap Up" at bounding box center [62, 146] width 51 height 20
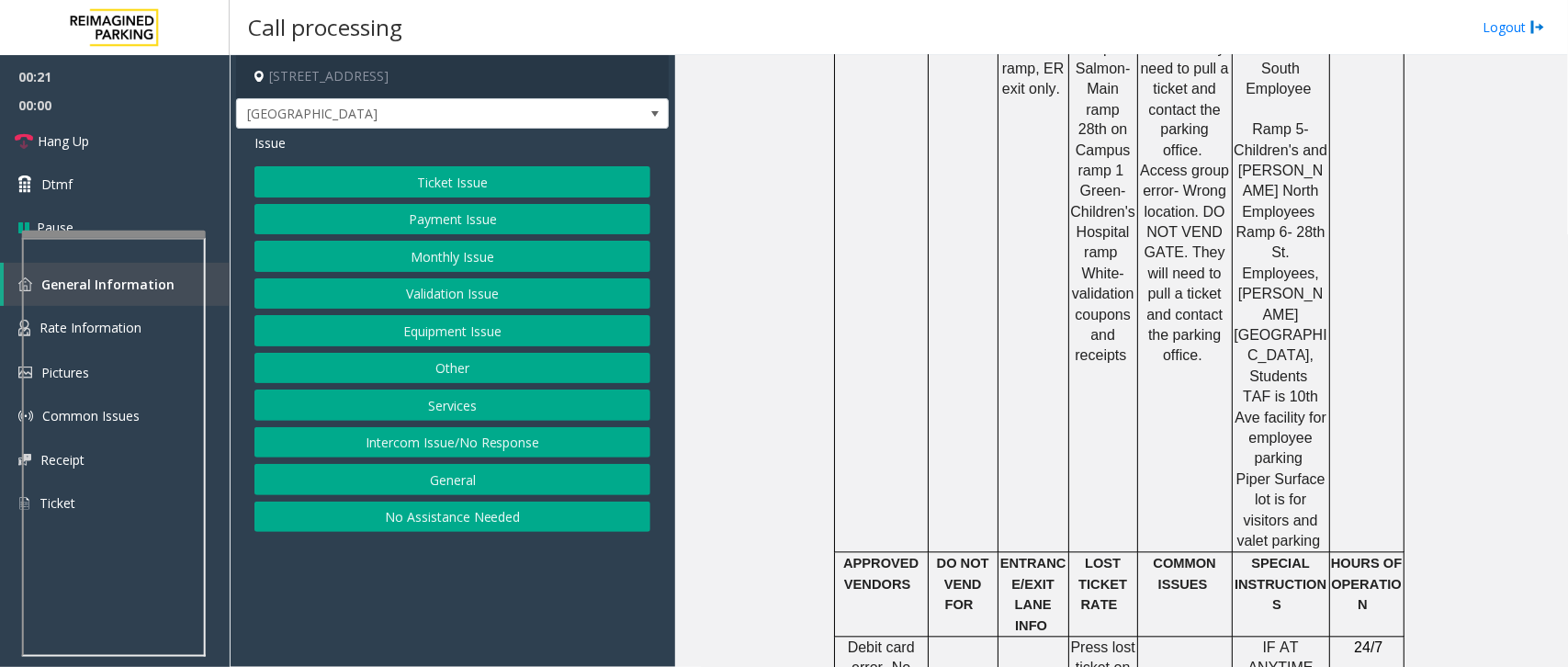
scroll to position [1607, 0]
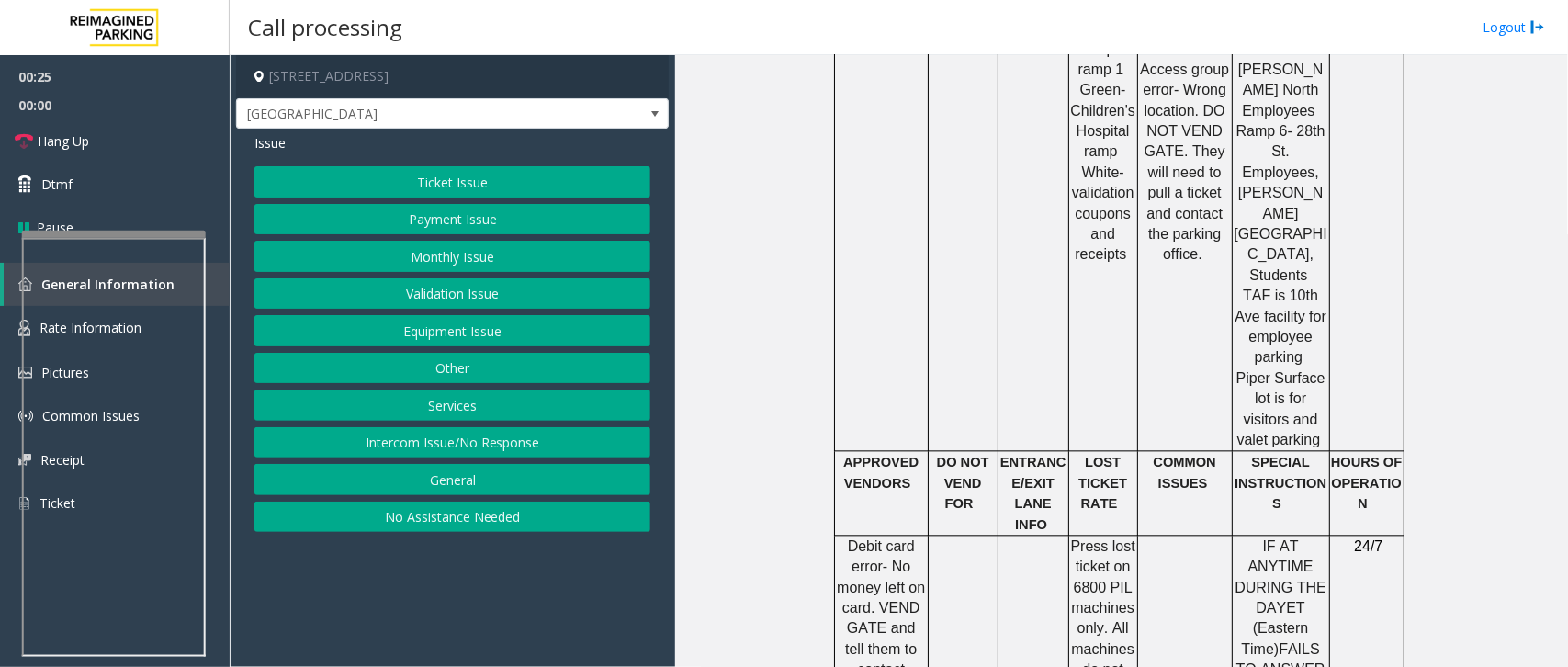
click at [507, 444] on button "Intercom Issue/No Response" at bounding box center [452, 442] width 396 height 31
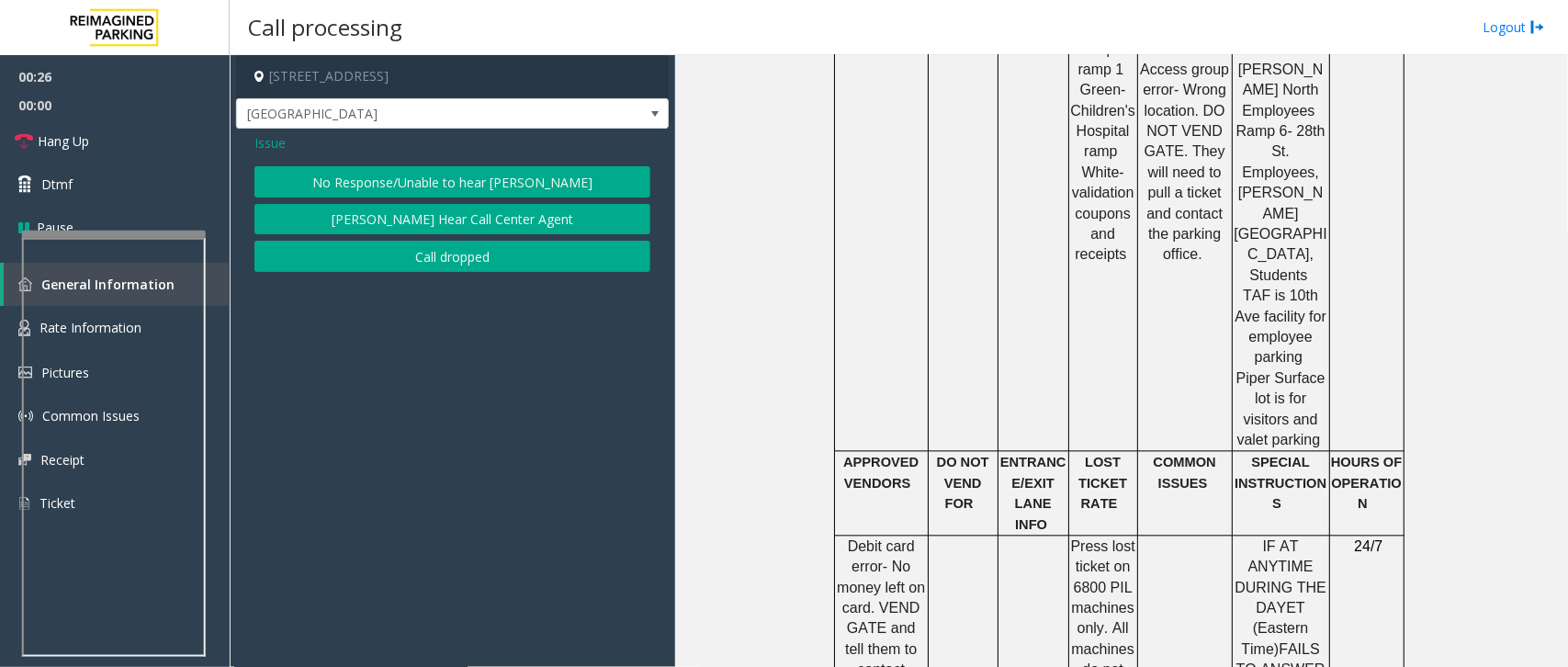
click at [524, 172] on button "No Response/Unable to hear [PERSON_NAME]" at bounding box center [452, 181] width 396 height 31
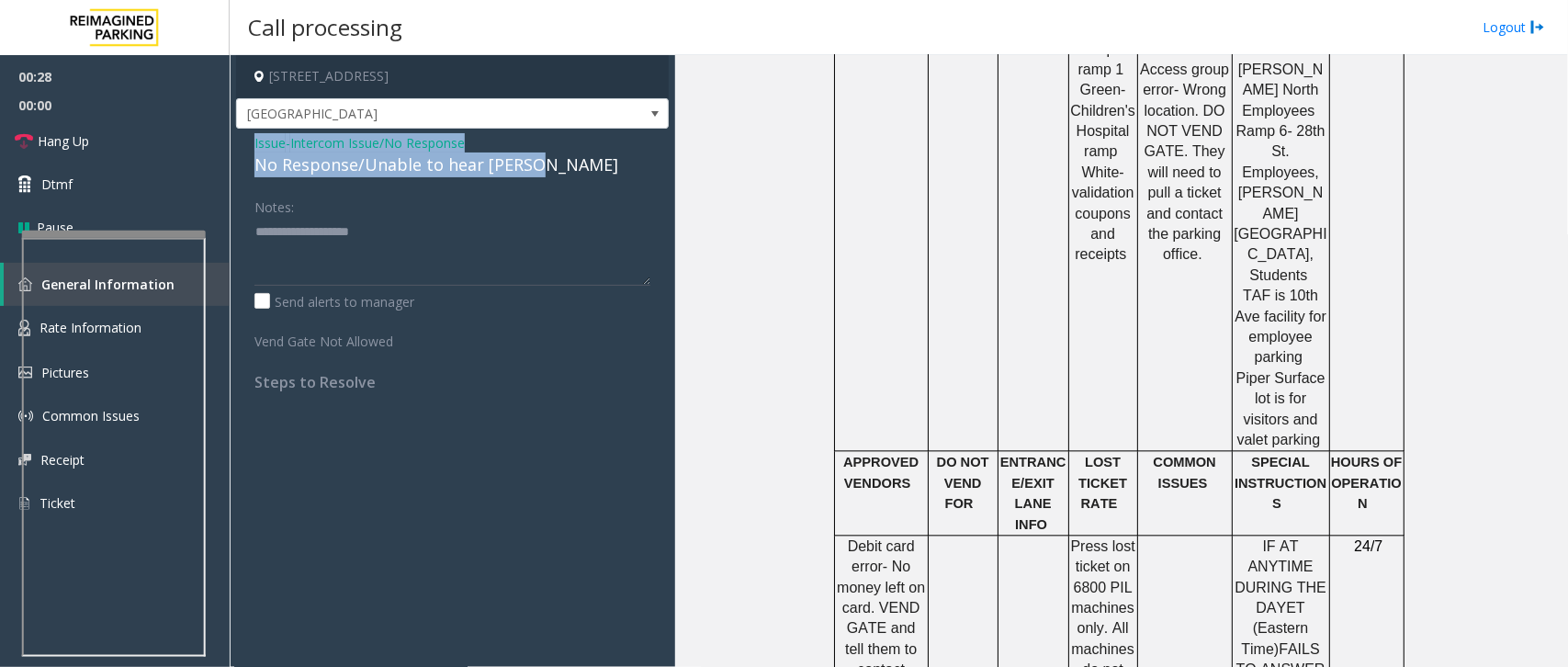
drag, startPoint x: 539, startPoint y: 166, endPoint x: 246, endPoint y: 137, distance: 294.4
click at [246, 137] on div "Issue - Intercom Issue/No Response No Response/Unable to hear parker Notes: Sen…" at bounding box center [452, 269] width 433 height 281
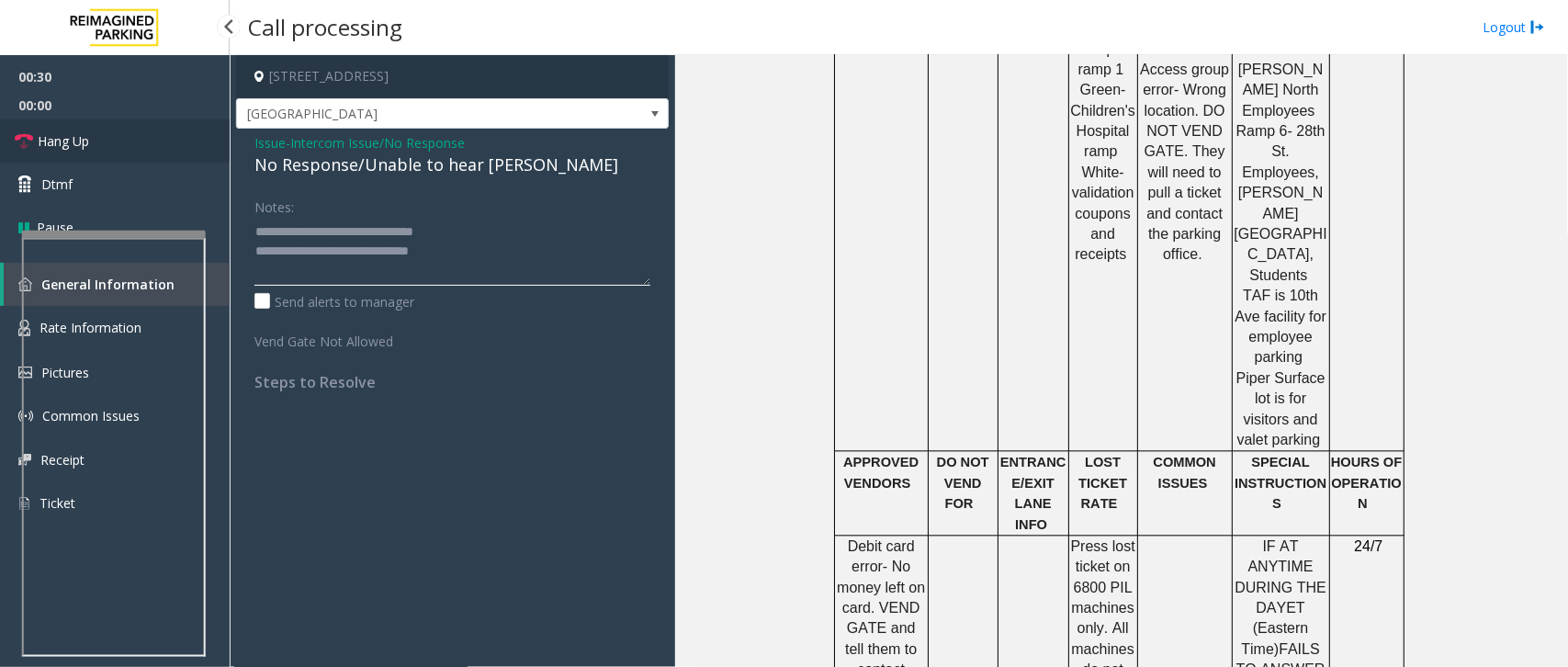
type textarea "**********"
click at [111, 135] on link "Hang Up" at bounding box center [115, 141] width 230 height 43
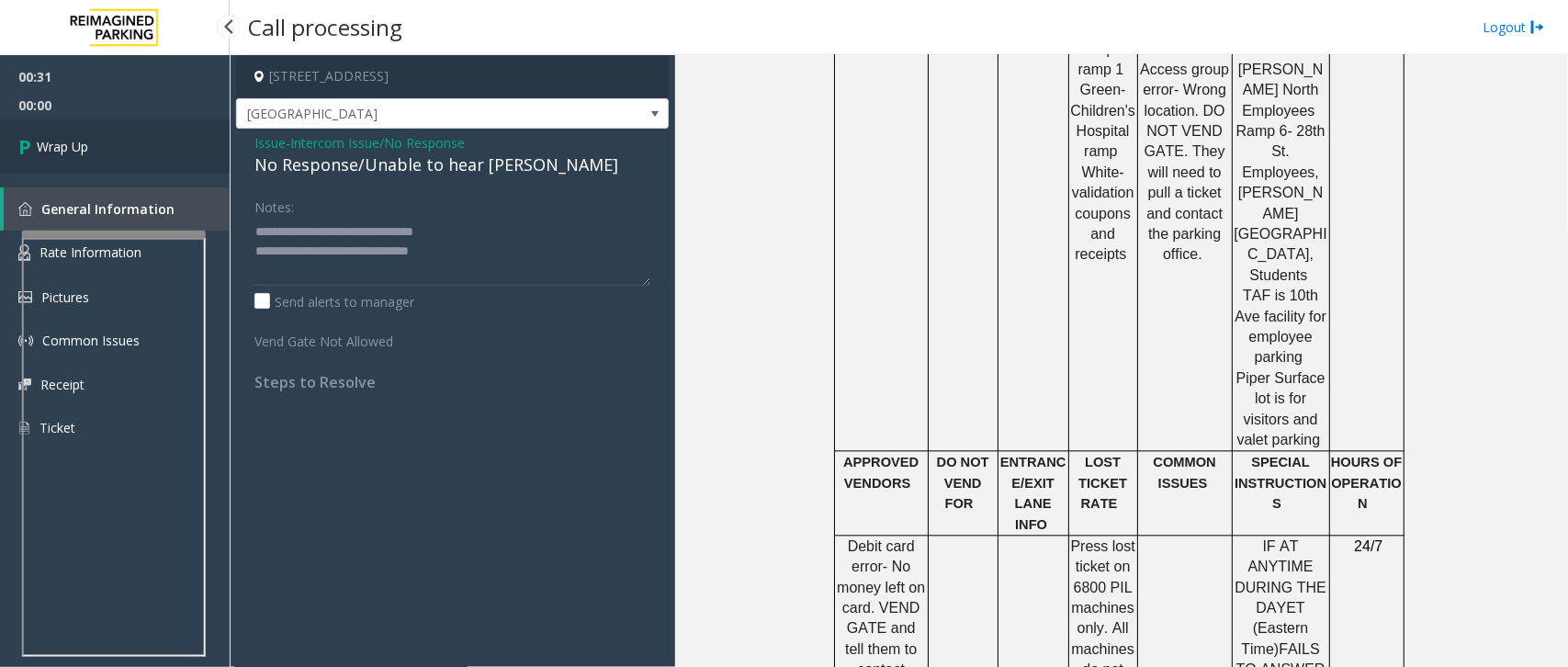
click at [111, 135] on link "Wrap Up" at bounding box center [115, 147] width 230 height 54
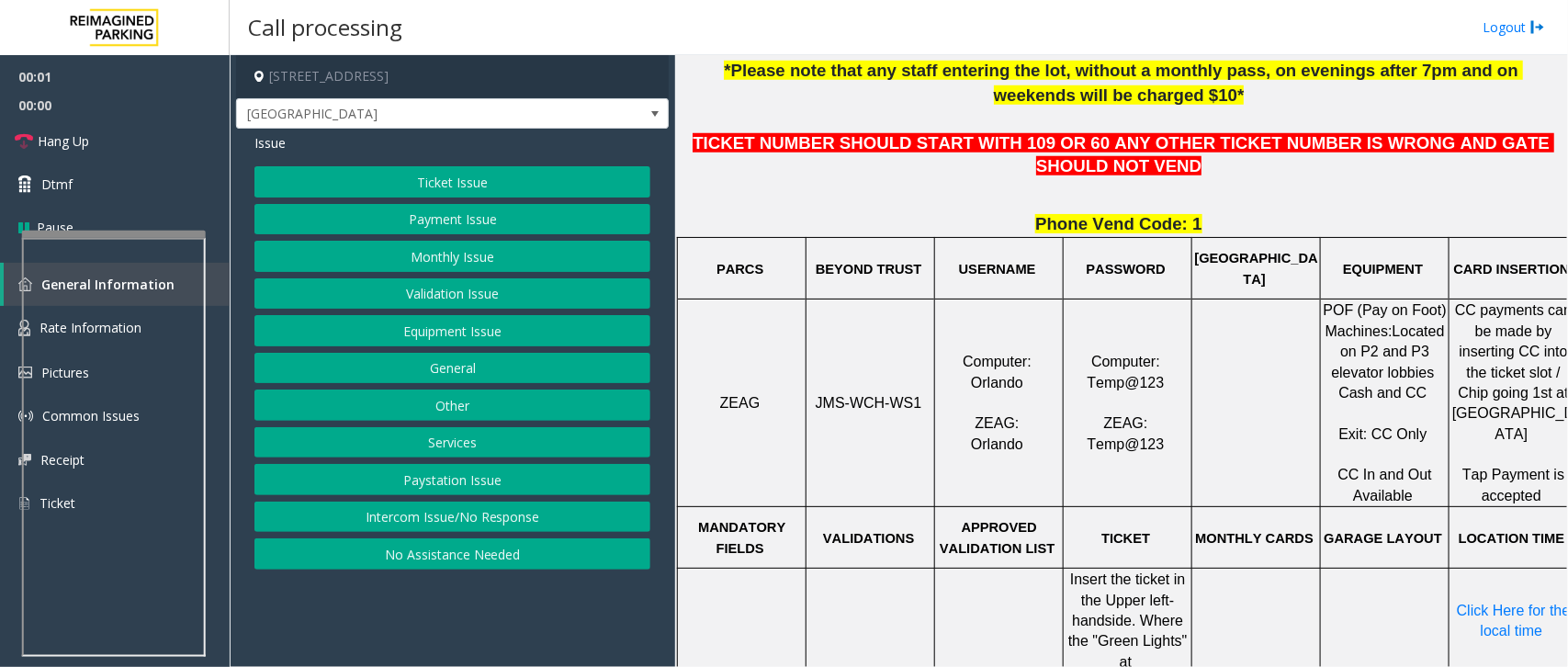
scroll to position [688, 0]
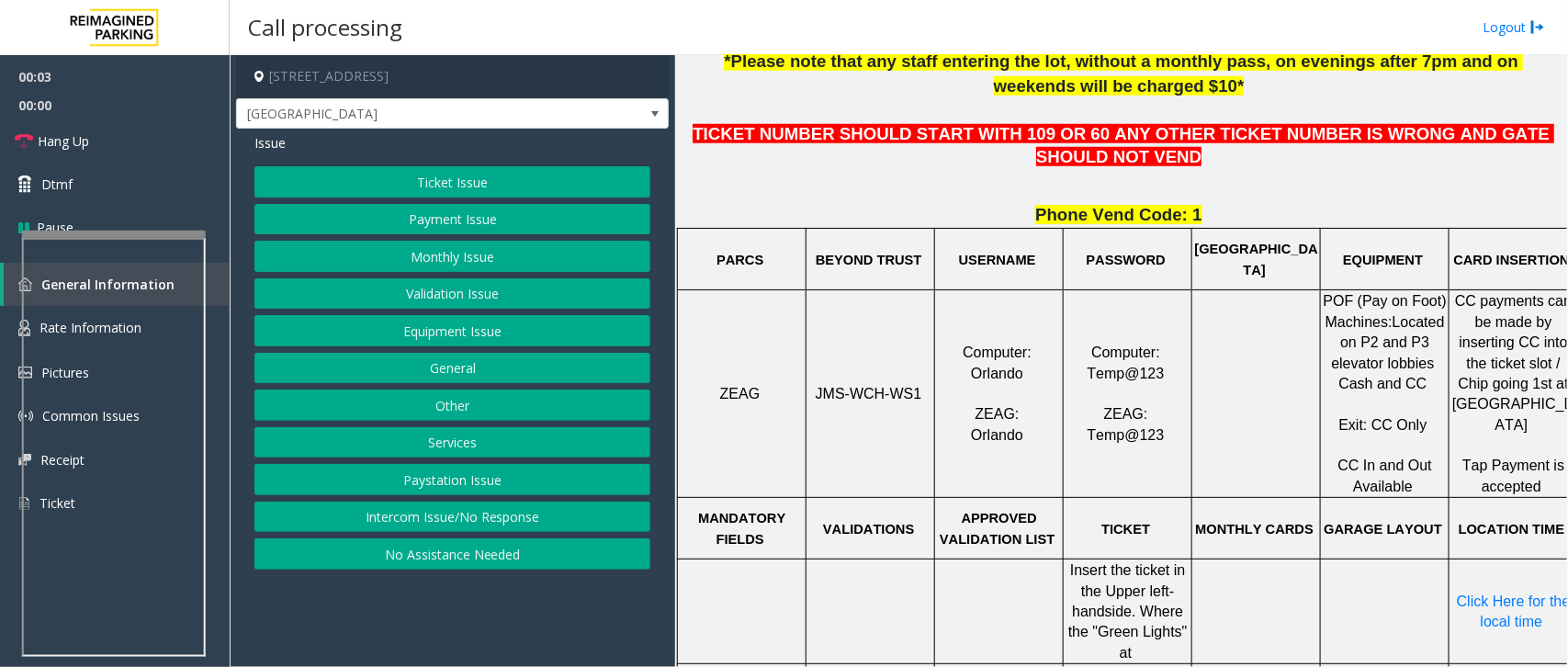
click at [890, 384] on td "JMS-WCH-WS1" at bounding box center [871, 394] width 129 height 207
copy p "JMS-WCH-WS1"
click at [520, 557] on button "No Assistance Needed" at bounding box center [452, 553] width 396 height 31
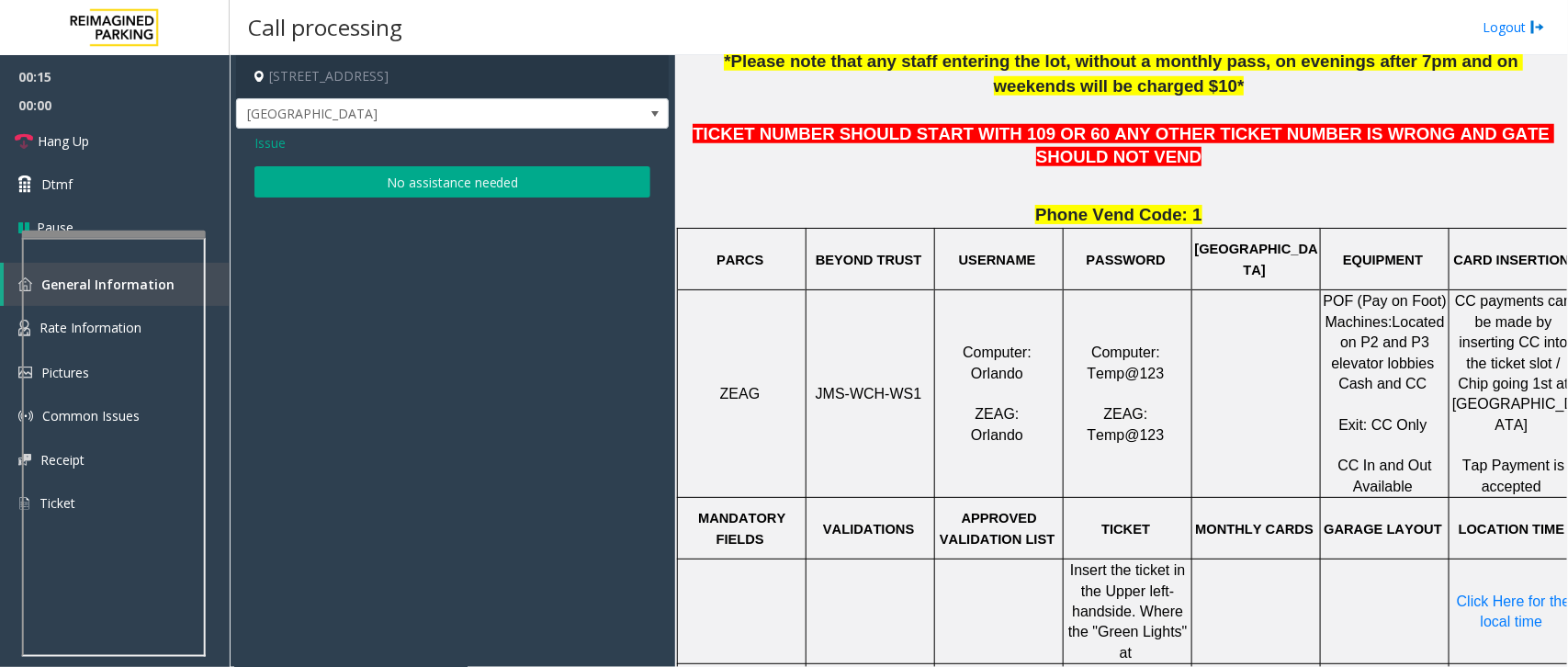
click at [269, 145] on span "Issue" at bounding box center [269, 143] width 31 height 20
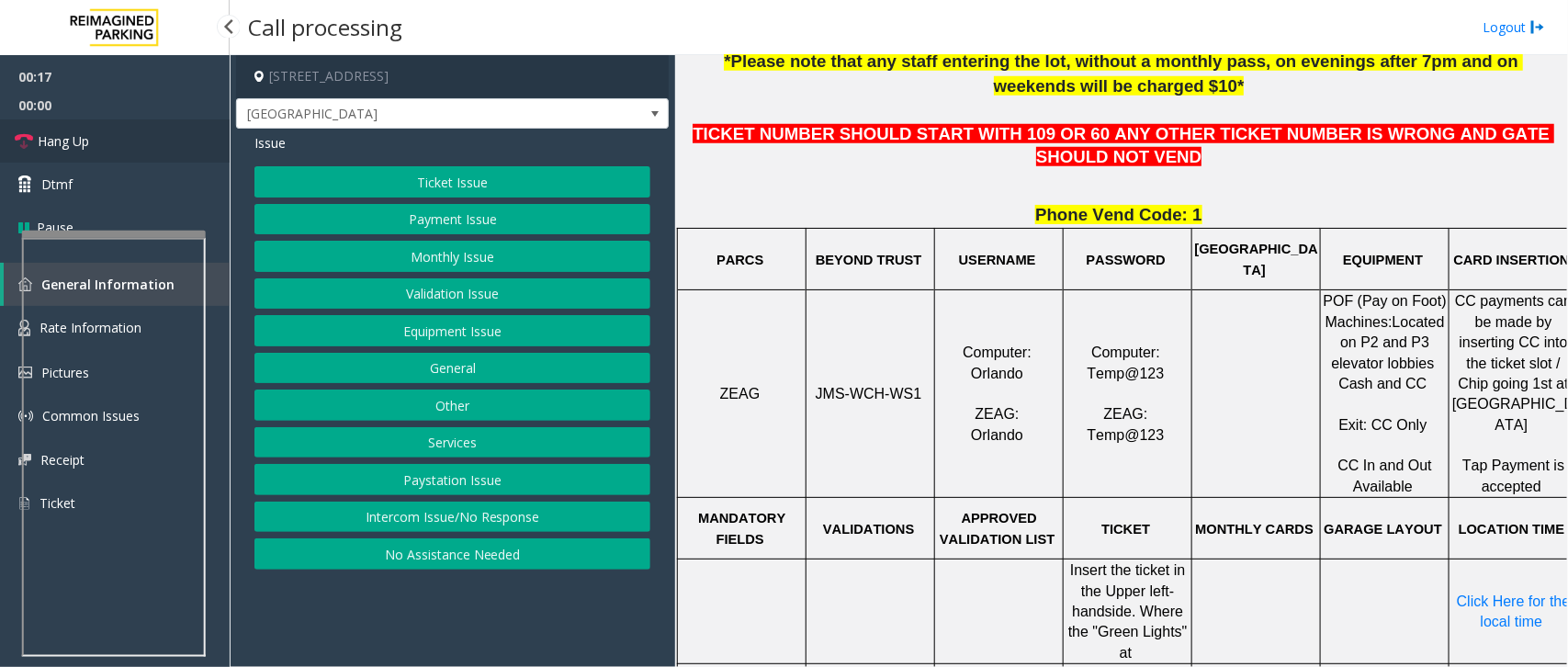
click at [63, 140] on span "Hang Up" at bounding box center [63, 141] width 51 height 20
click at [480, 336] on button "Equipment Issue" at bounding box center [452, 330] width 396 height 31
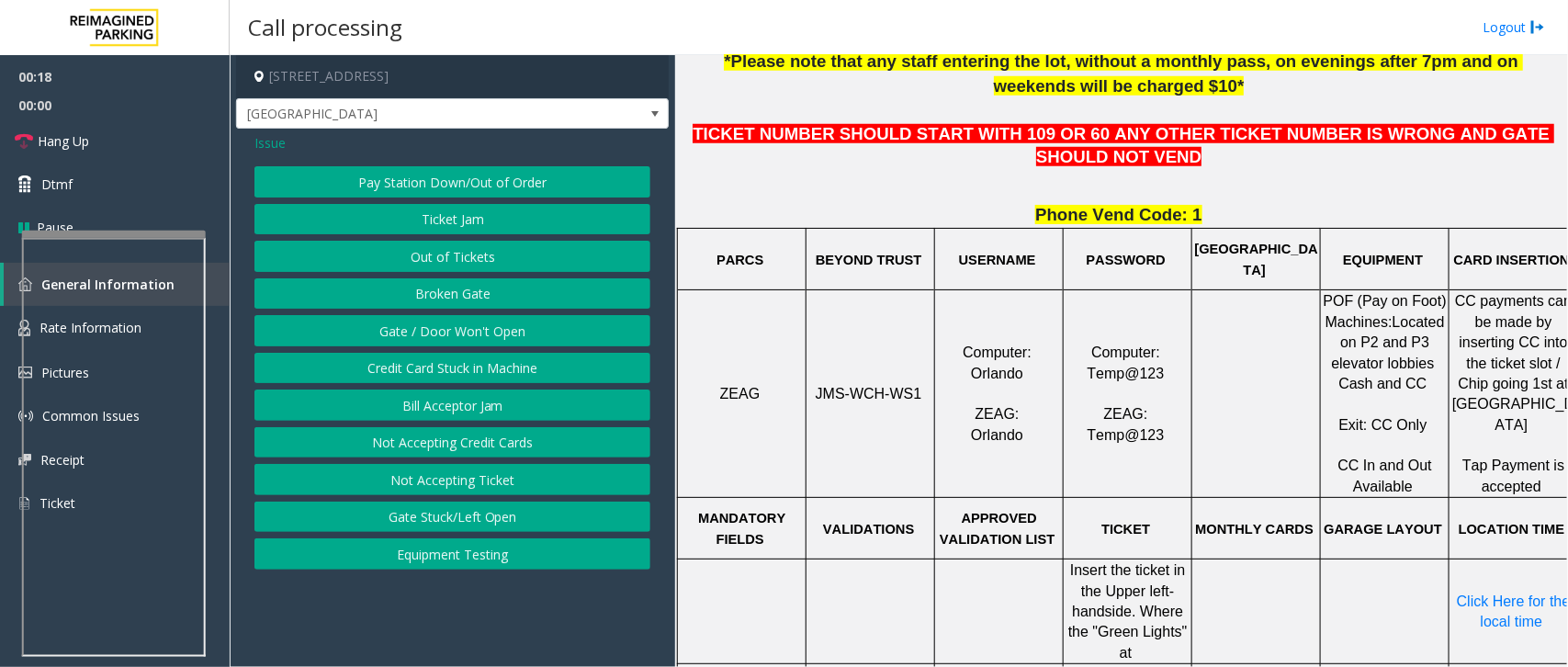
click at [464, 337] on button "Gate / Door Won't Open" at bounding box center [452, 330] width 396 height 31
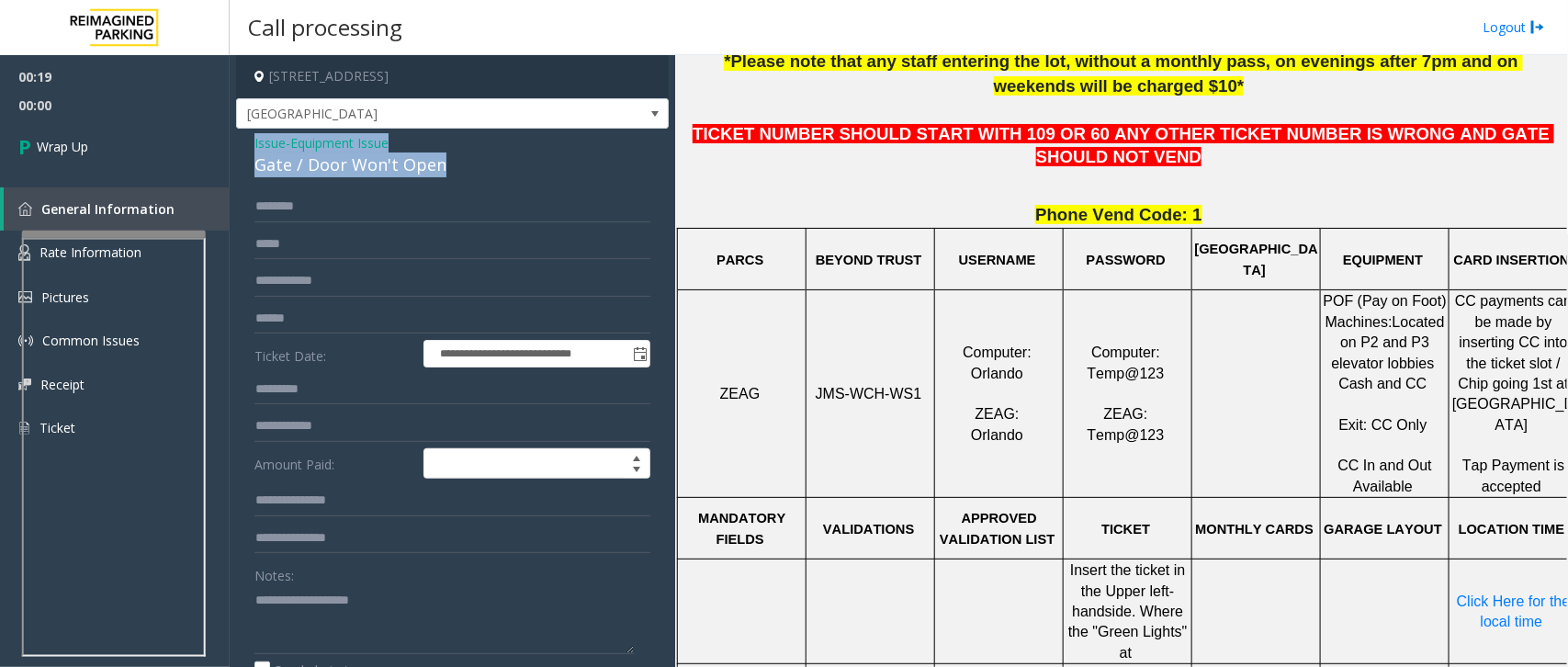
drag, startPoint x: 457, startPoint y: 167, endPoint x: 249, endPoint y: 144, distance: 209.3
click at [249, 144] on div "**********" at bounding box center [452, 594] width 433 height 930
click at [441, 618] on textarea at bounding box center [444, 619] width 379 height 69
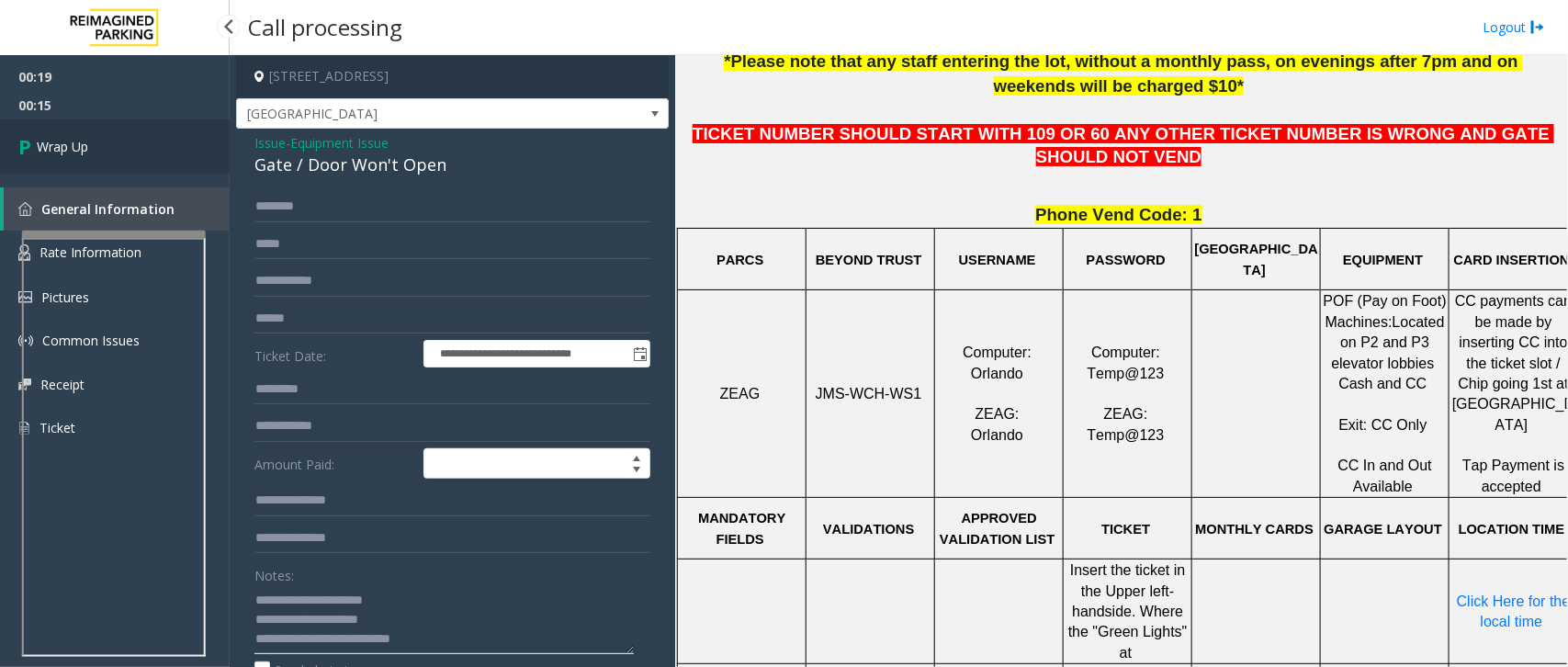
type textarea "**********"
click at [101, 140] on link "Wrap Up" at bounding box center [115, 147] width 230 height 54
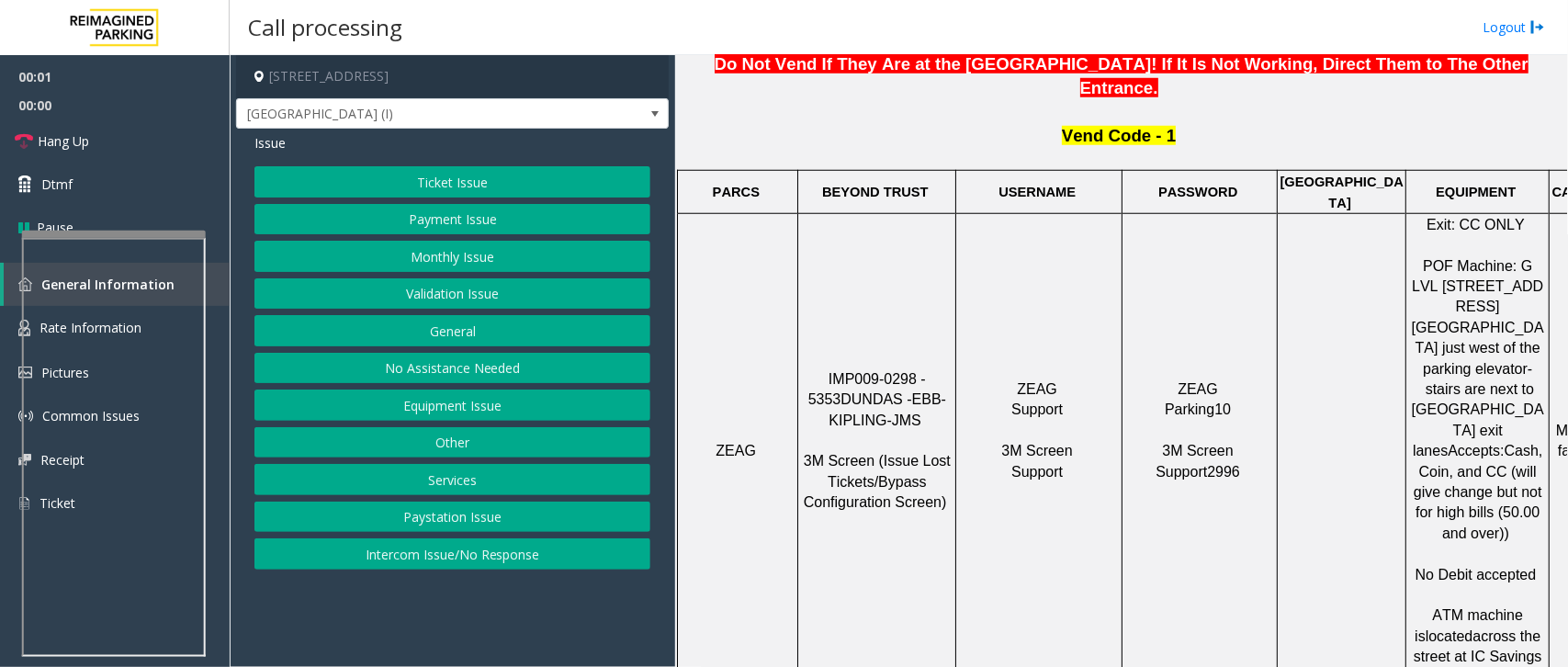
scroll to position [688, 0]
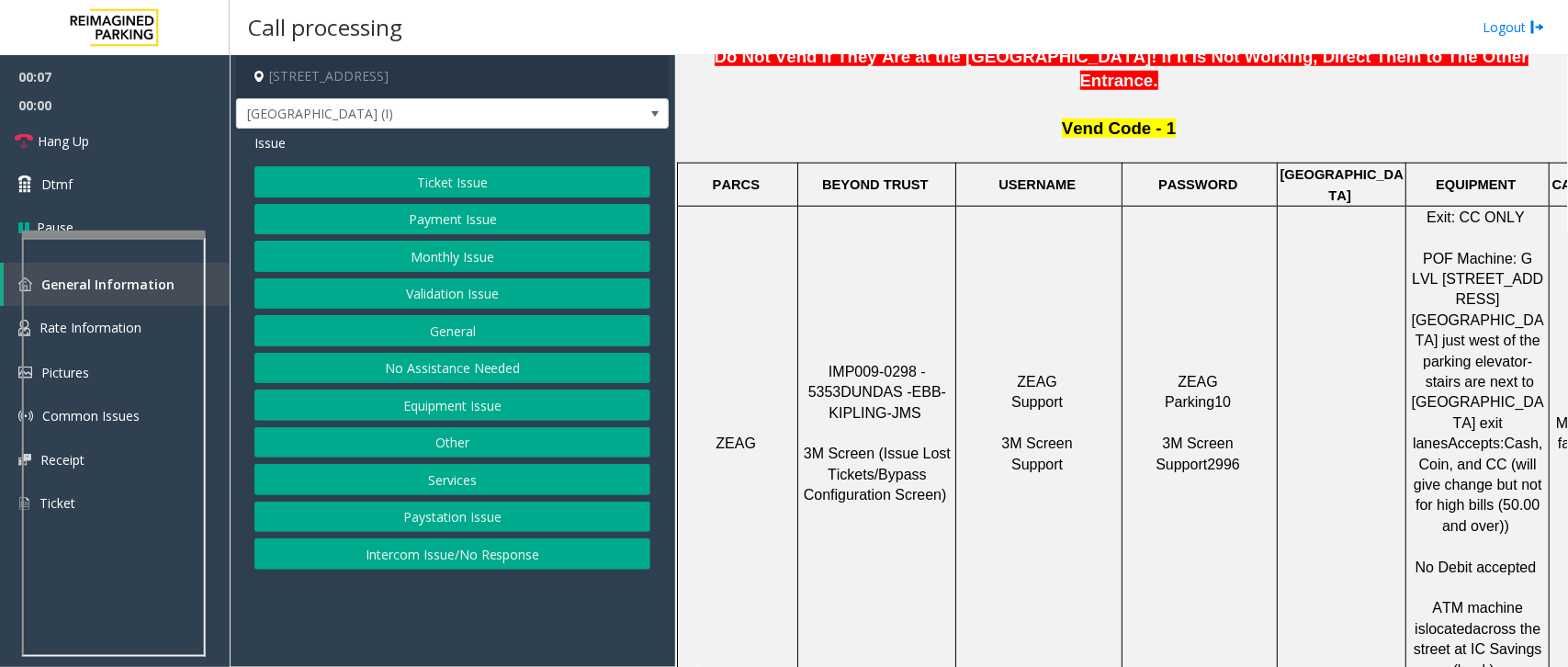
click at [463, 556] on button "Intercom Issue/No Response" at bounding box center [452, 553] width 396 height 31
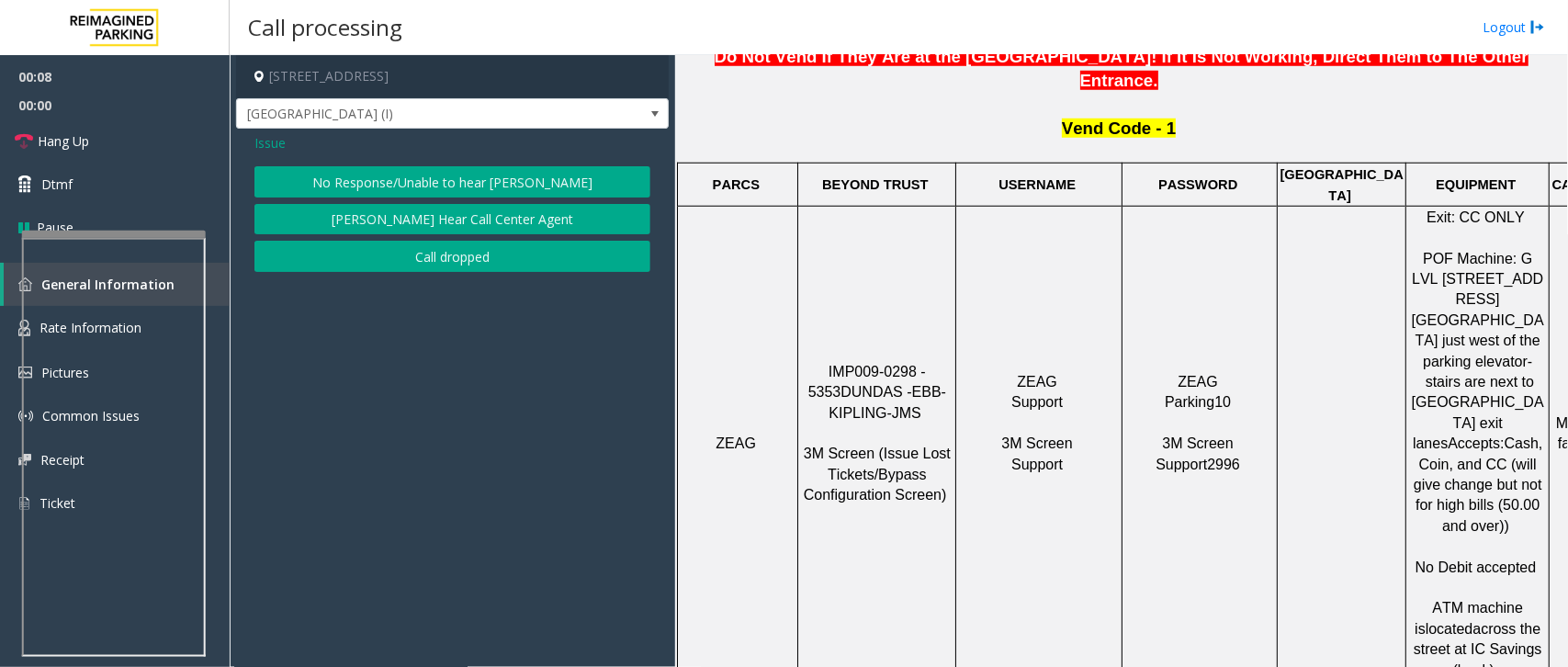
click at [393, 185] on button "No Response/Unable to hear [PERSON_NAME]" at bounding box center [452, 181] width 396 height 31
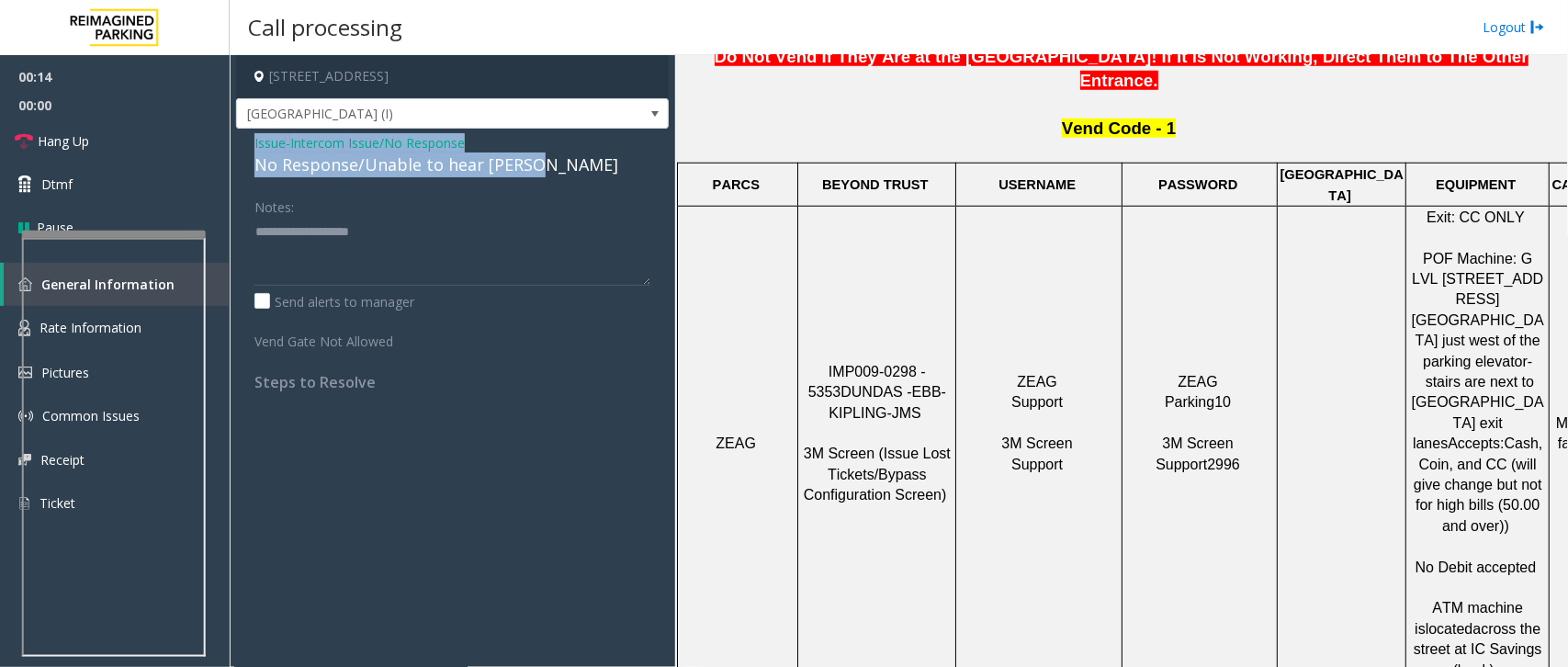
drag, startPoint x: 535, startPoint y: 167, endPoint x: 242, endPoint y: 148, distance: 293.6
click at [242, 148] on div "Issue - Intercom Issue/No Response No Response/Unable to hear parker Notes: Sen…" at bounding box center [452, 269] width 433 height 281
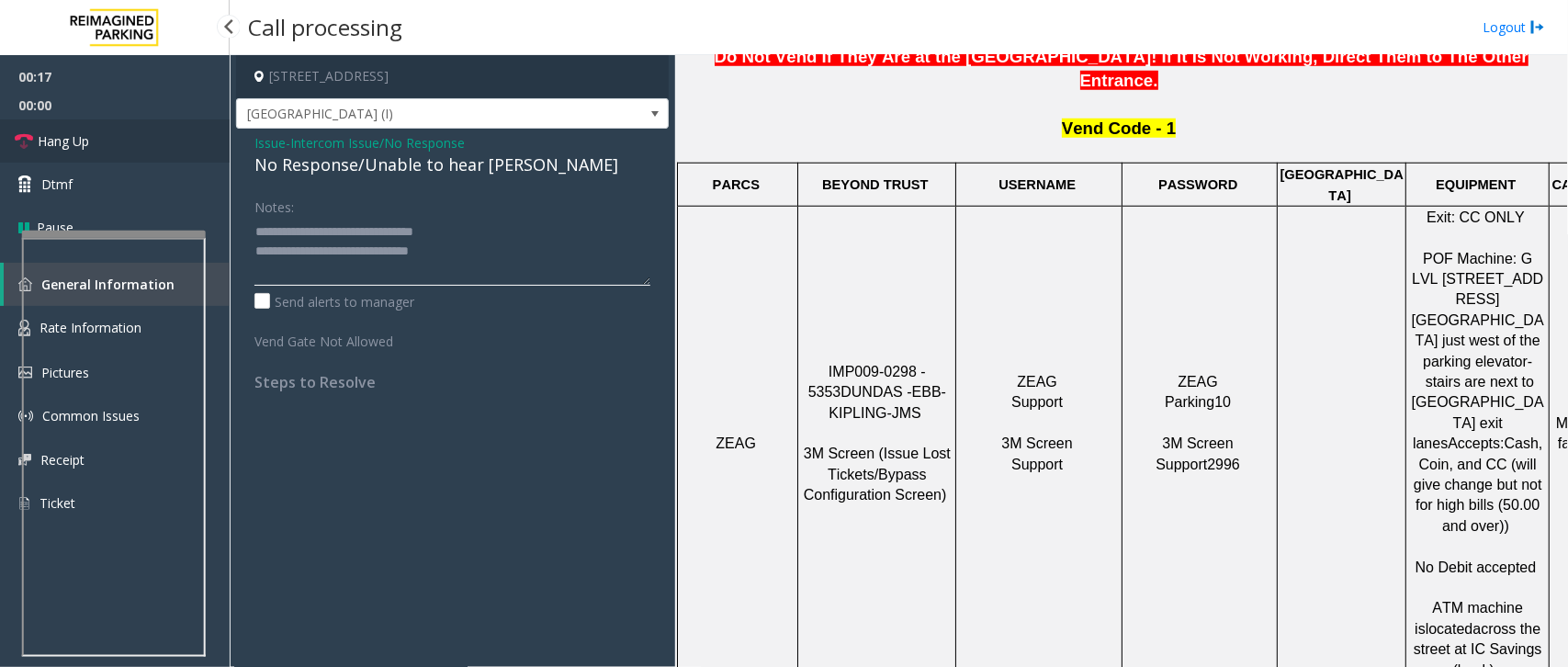
type textarea "**********"
click at [50, 148] on span "Hang Up" at bounding box center [63, 141] width 51 height 20
click at [89, 134] on span "Hang Up" at bounding box center [63, 141] width 51 height 20
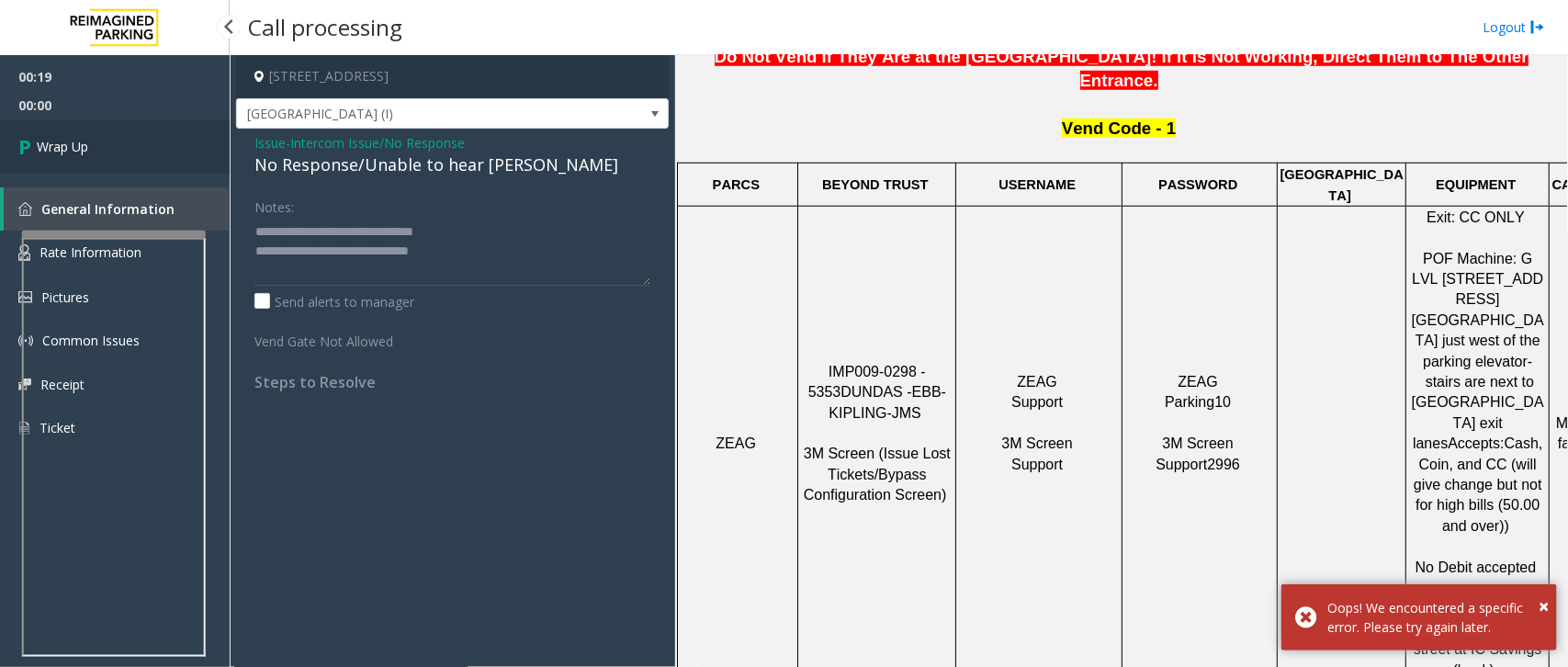
click at [89, 134] on link "Wrap Up" at bounding box center [115, 147] width 230 height 54
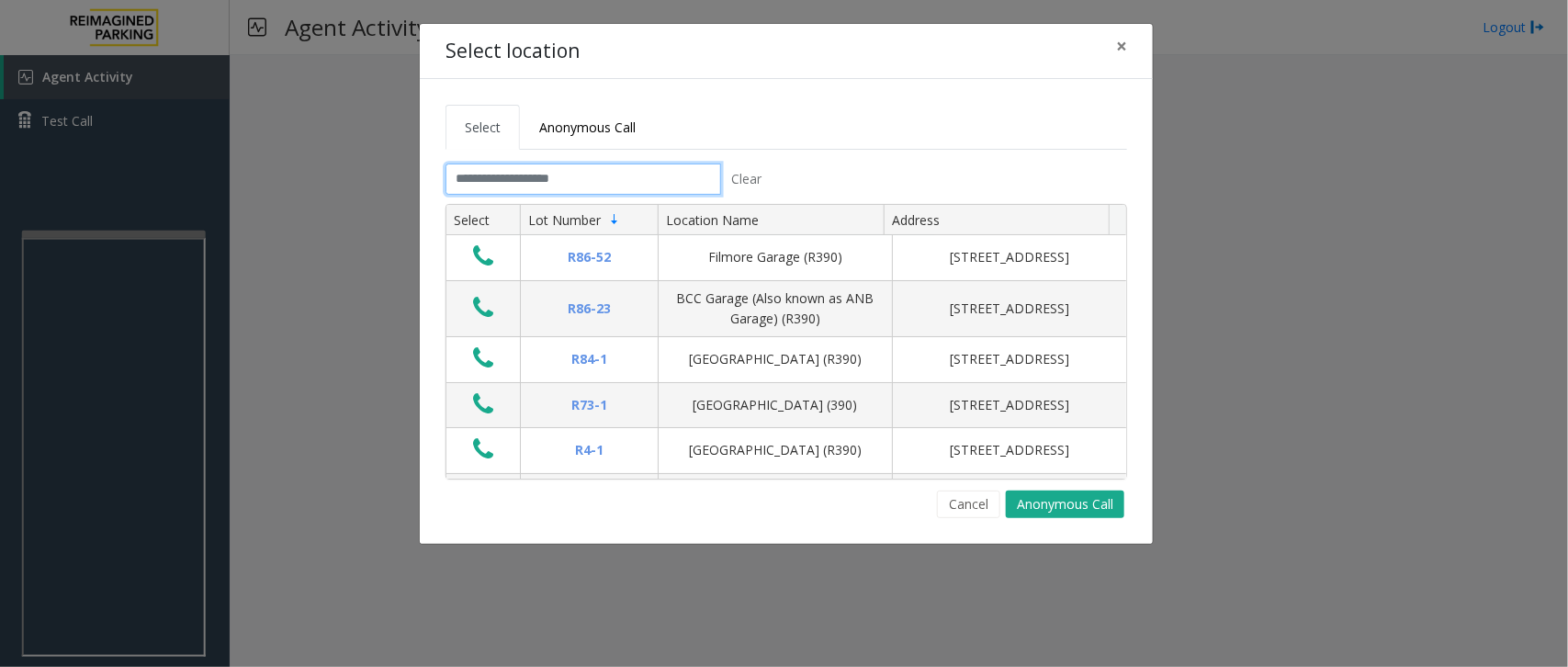
click at [520, 179] on input "text" at bounding box center [583, 178] width 276 height 31
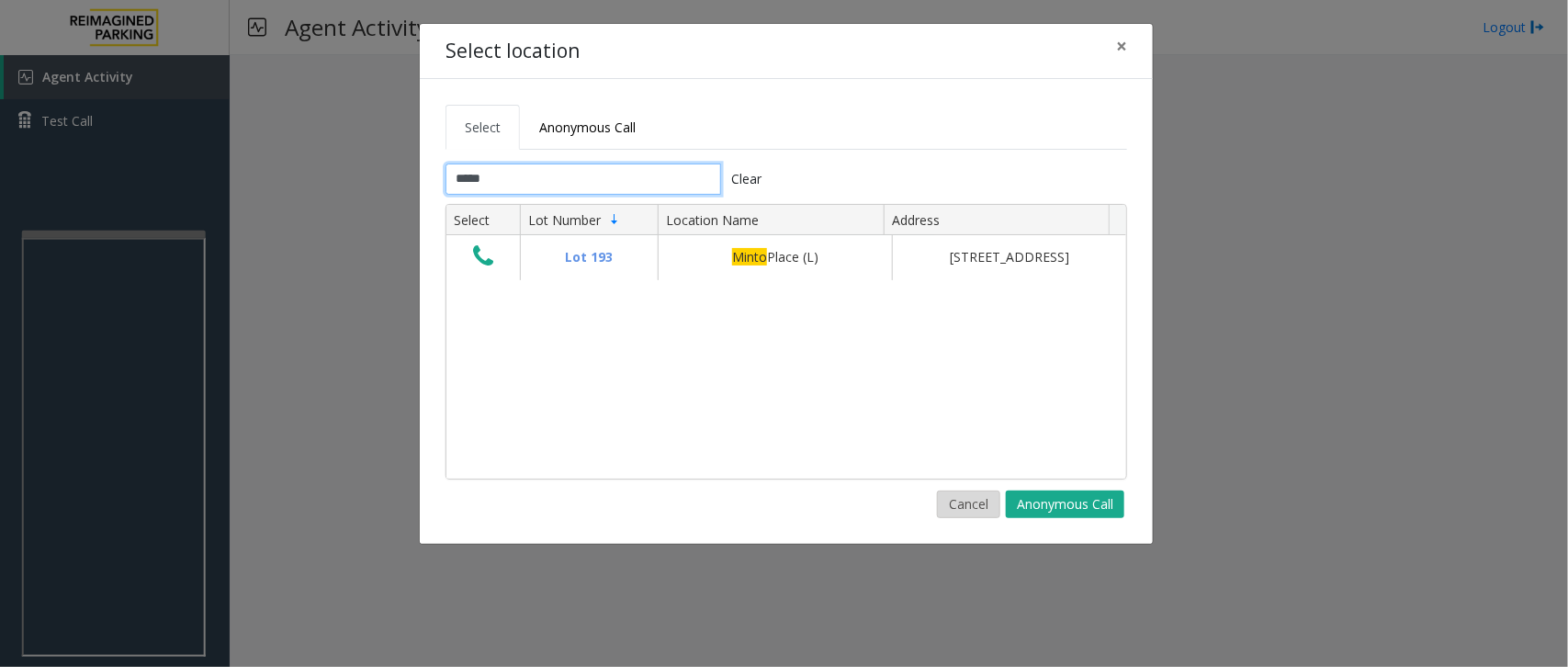
type input "*****"
click at [980, 510] on button "Cancel" at bounding box center [969, 504] width 64 height 27
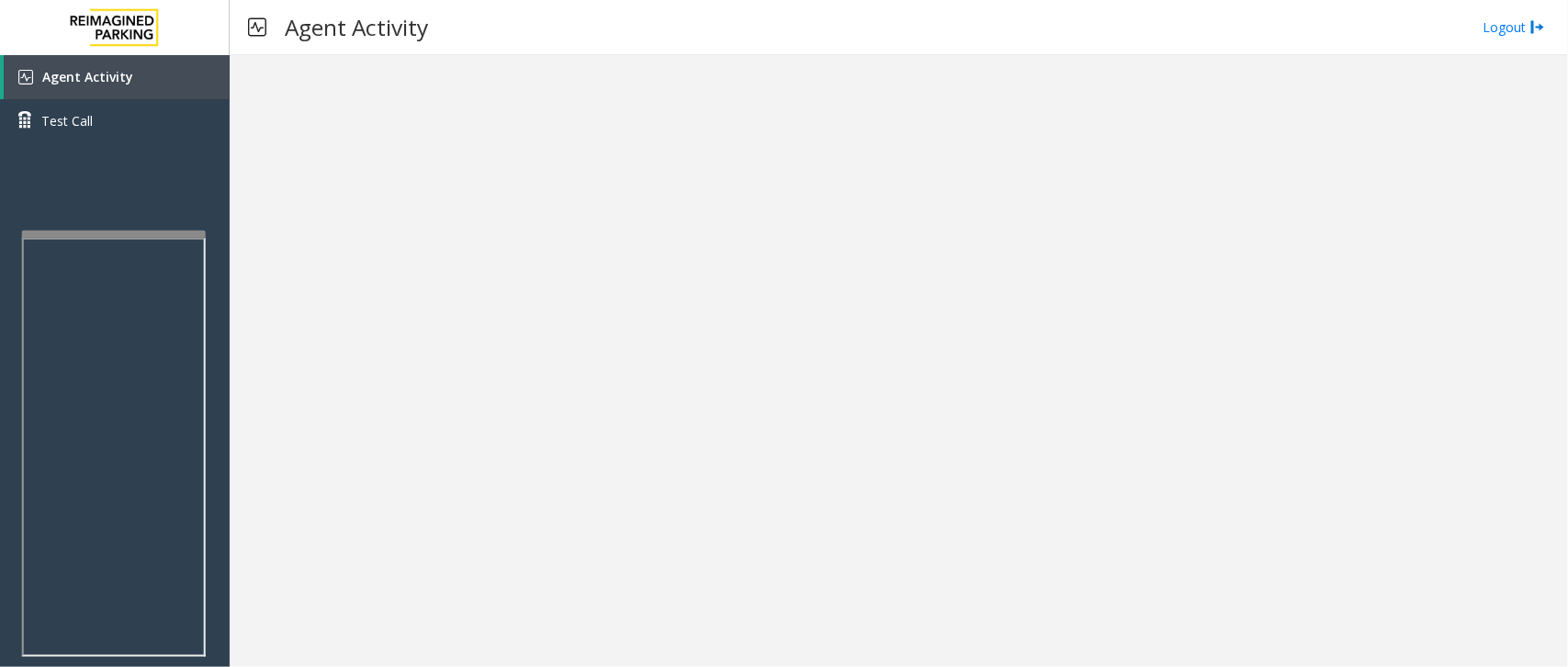
click at [876, 218] on div at bounding box center [899, 361] width 1338 height 612
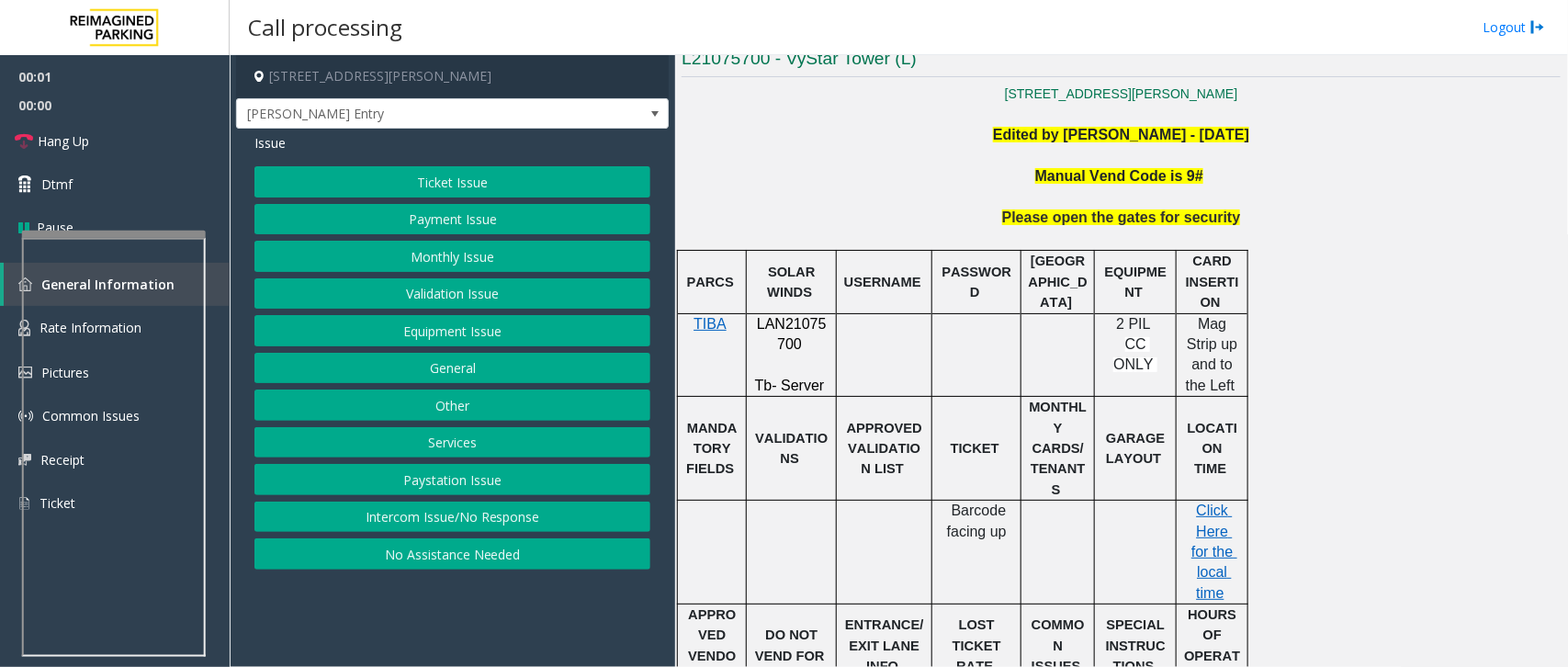
scroll to position [460, 0]
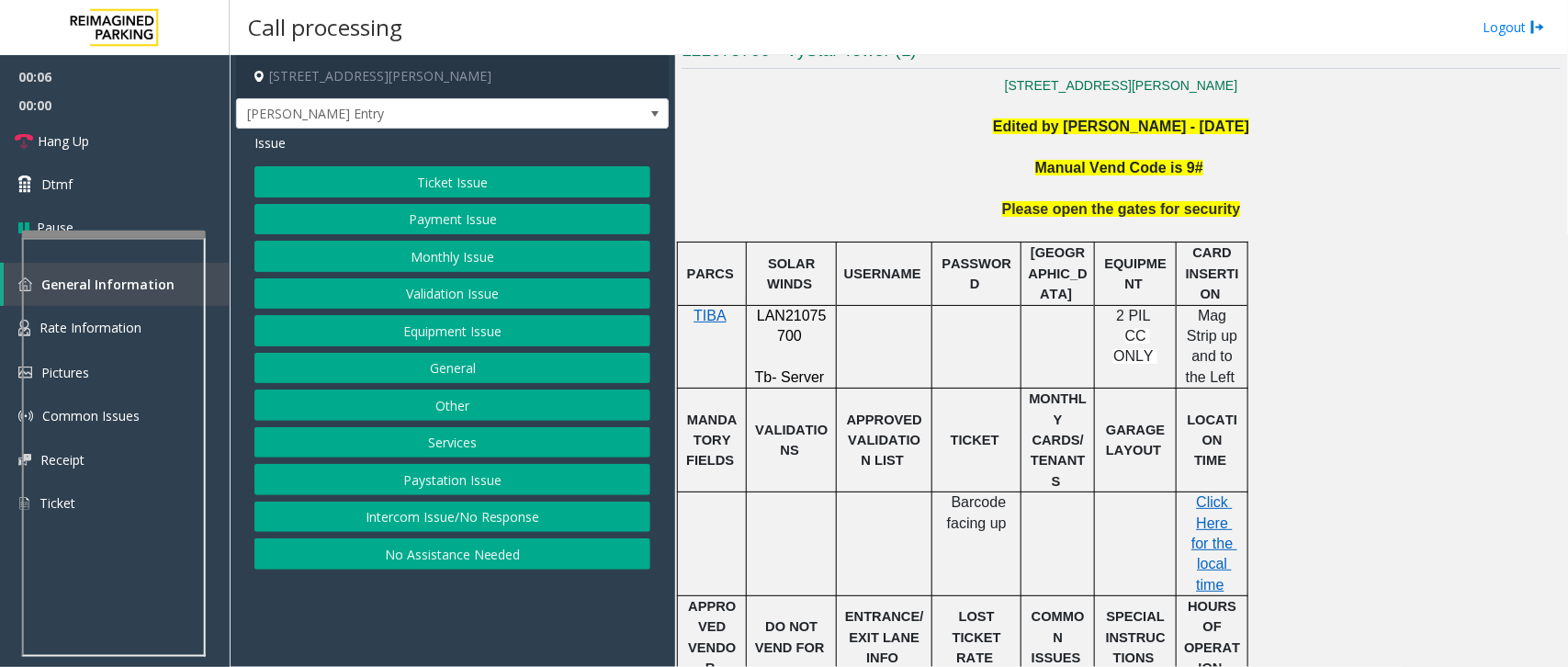
click at [466, 519] on button "Intercom Issue/No Response" at bounding box center [452, 517] width 396 height 31
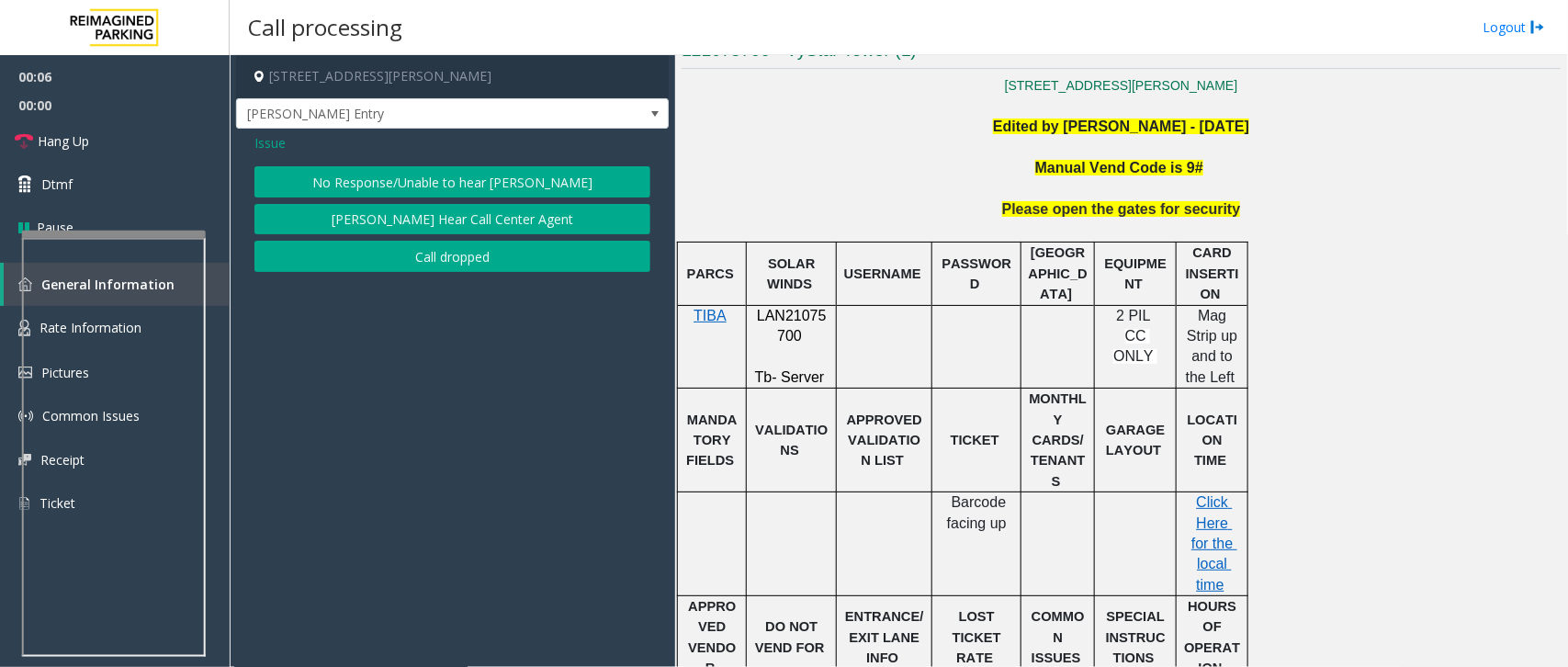
click at [497, 191] on button "No Response/Unable to hear [PERSON_NAME]" at bounding box center [452, 181] width 396 height 31
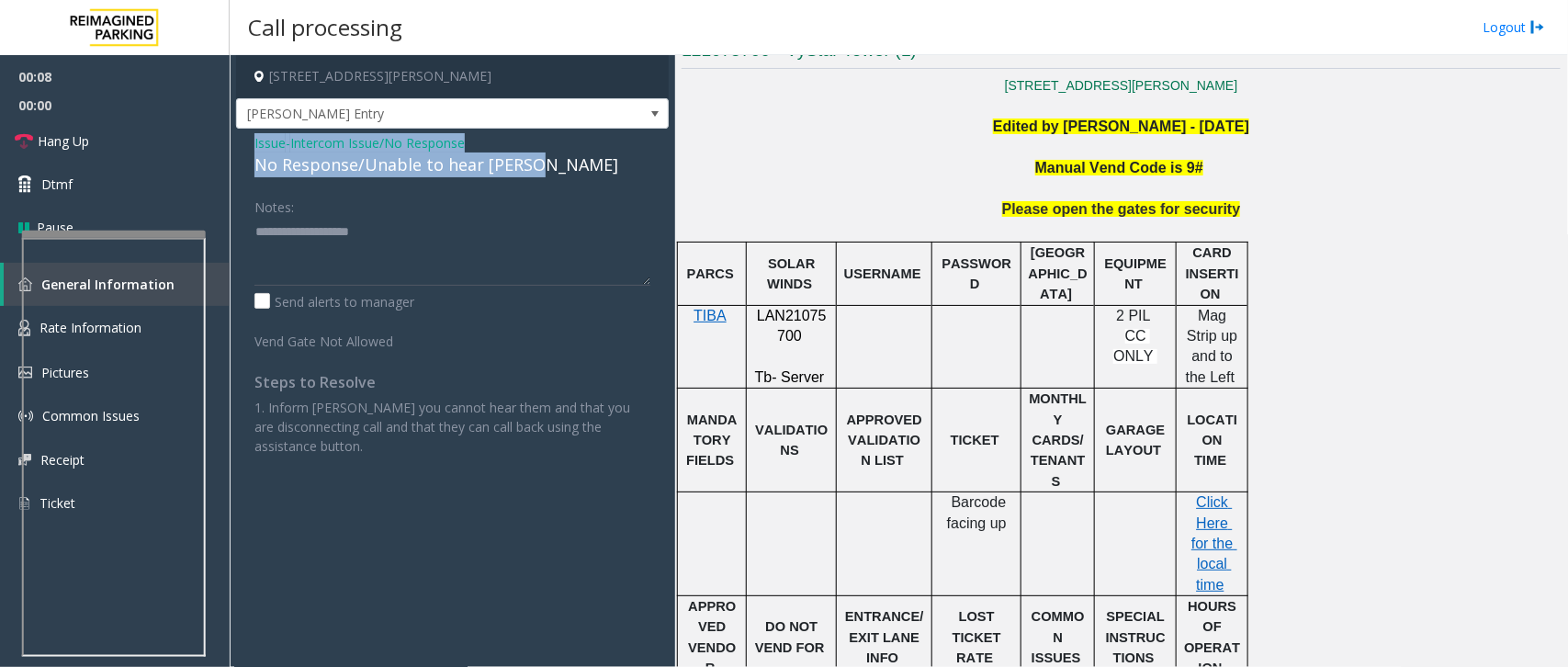
drag, startPoint x: 533, startPoint y: 167, endPoint x: 240, endPoint y: 136, distance: 294.6
click at [240, 136] on div "Issue - Intercom Issue/No Response No Response/Unable to hear [PERSON_NAME] Not…" at bounding box center [452, 302] width 433 height 346
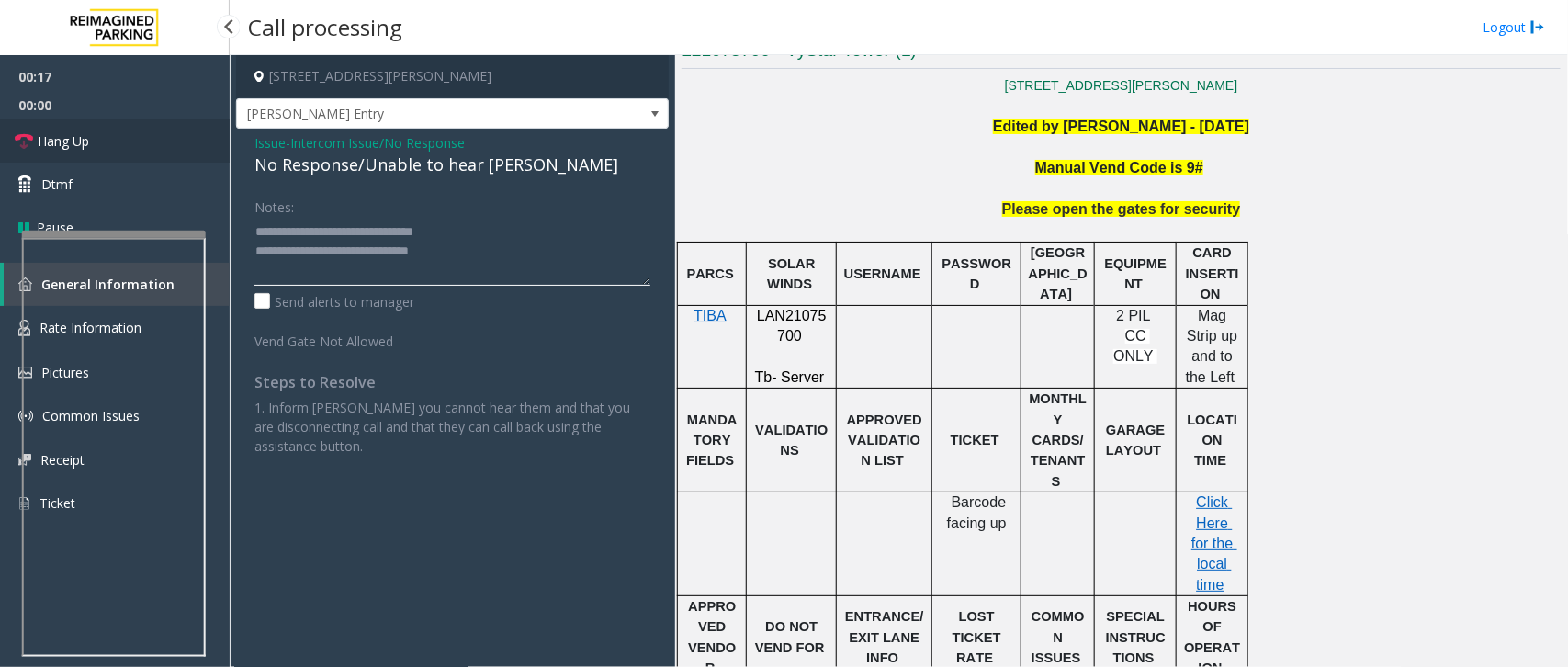
type textarea "**********"
click at [93, 134] on link "Hang Up" at bounding box center [115, 141] width 230 height 43
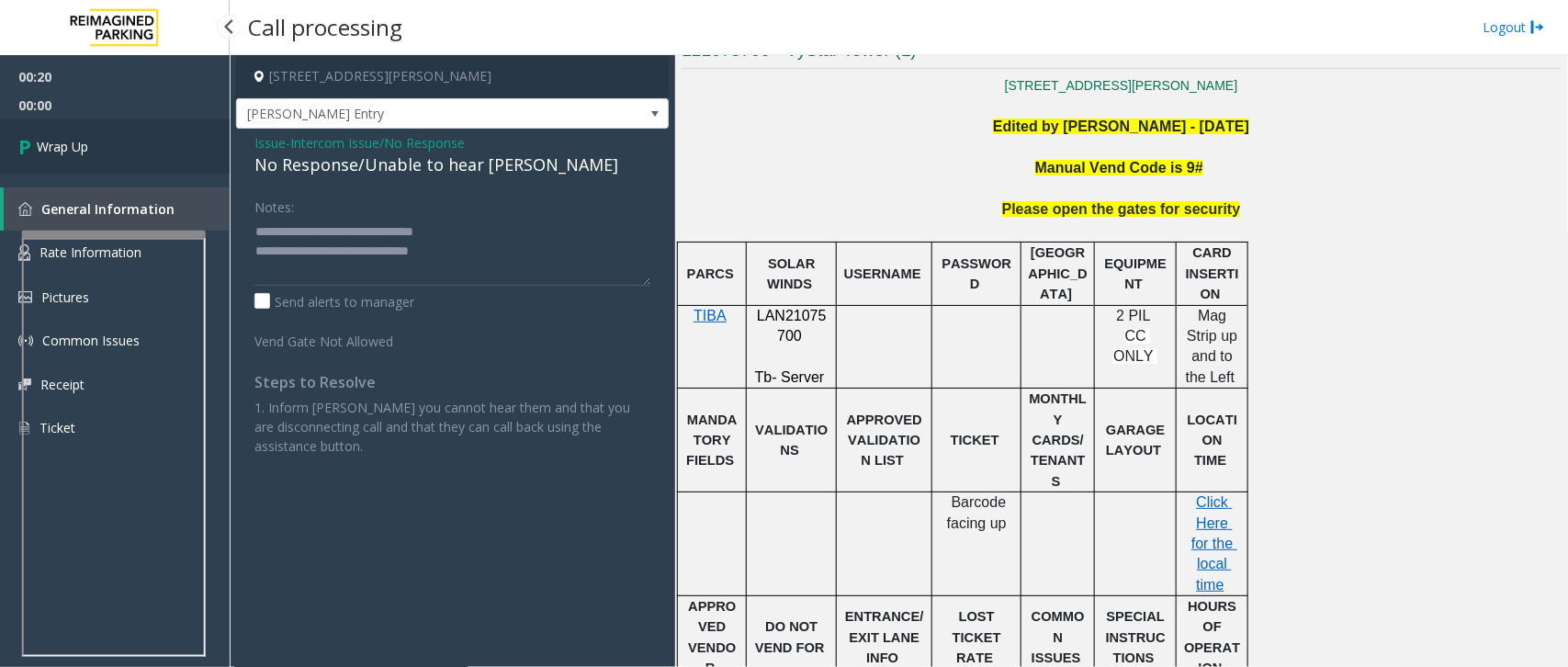
click at [93, 134] on link "Wrap Up" at bounding box center [115, 147] width 230 height 54
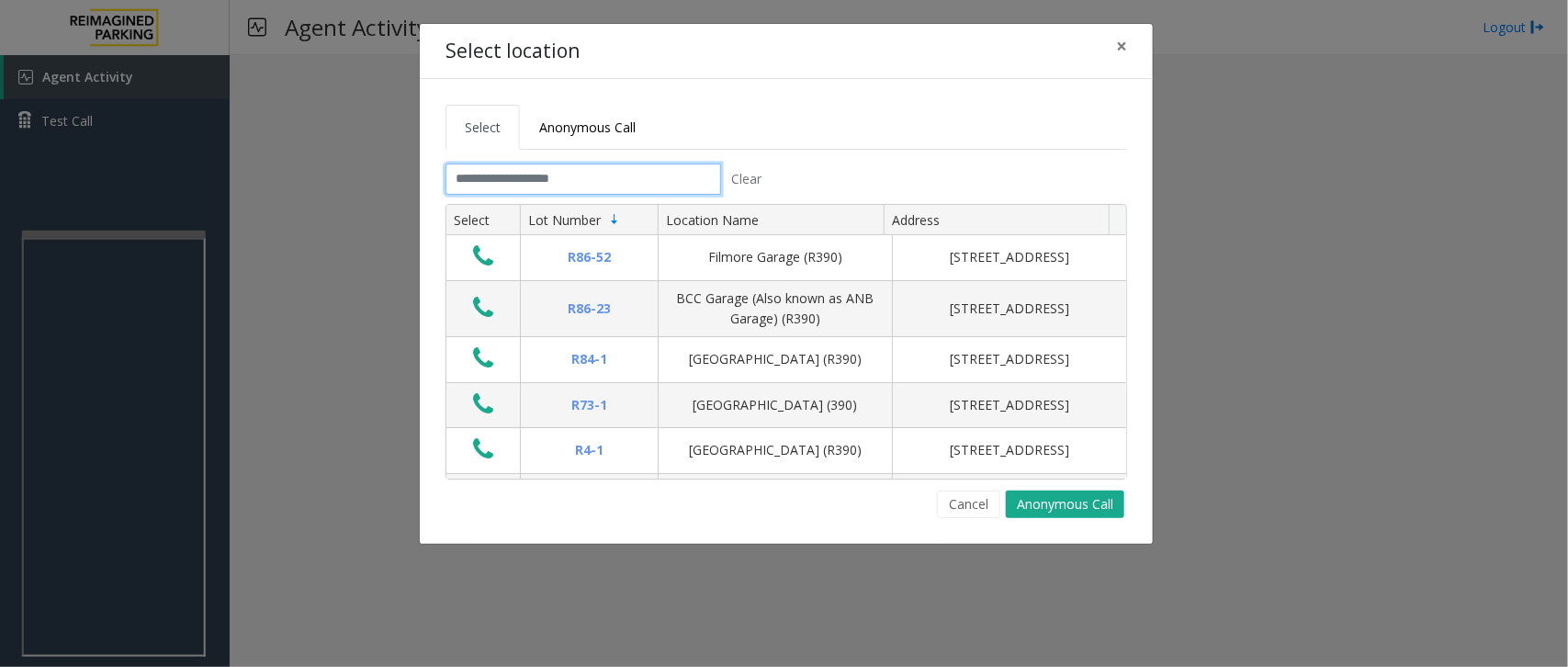
click at [590, 165] on input "text" at bounding box center [583, 178] width 276 height 31
click at [967, 502] on button "Cancel" at bounding box center [969, 504] width 64 height 27
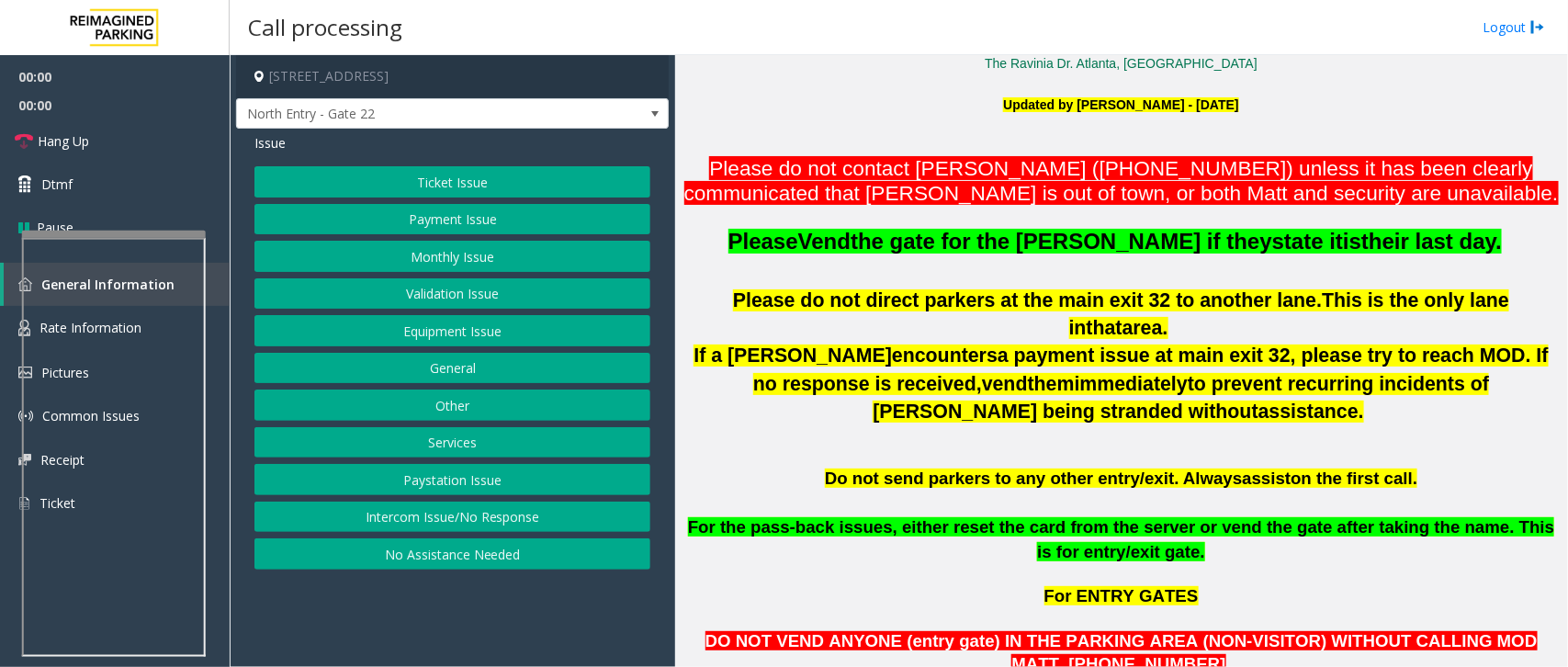
scroll to position [574, 0]
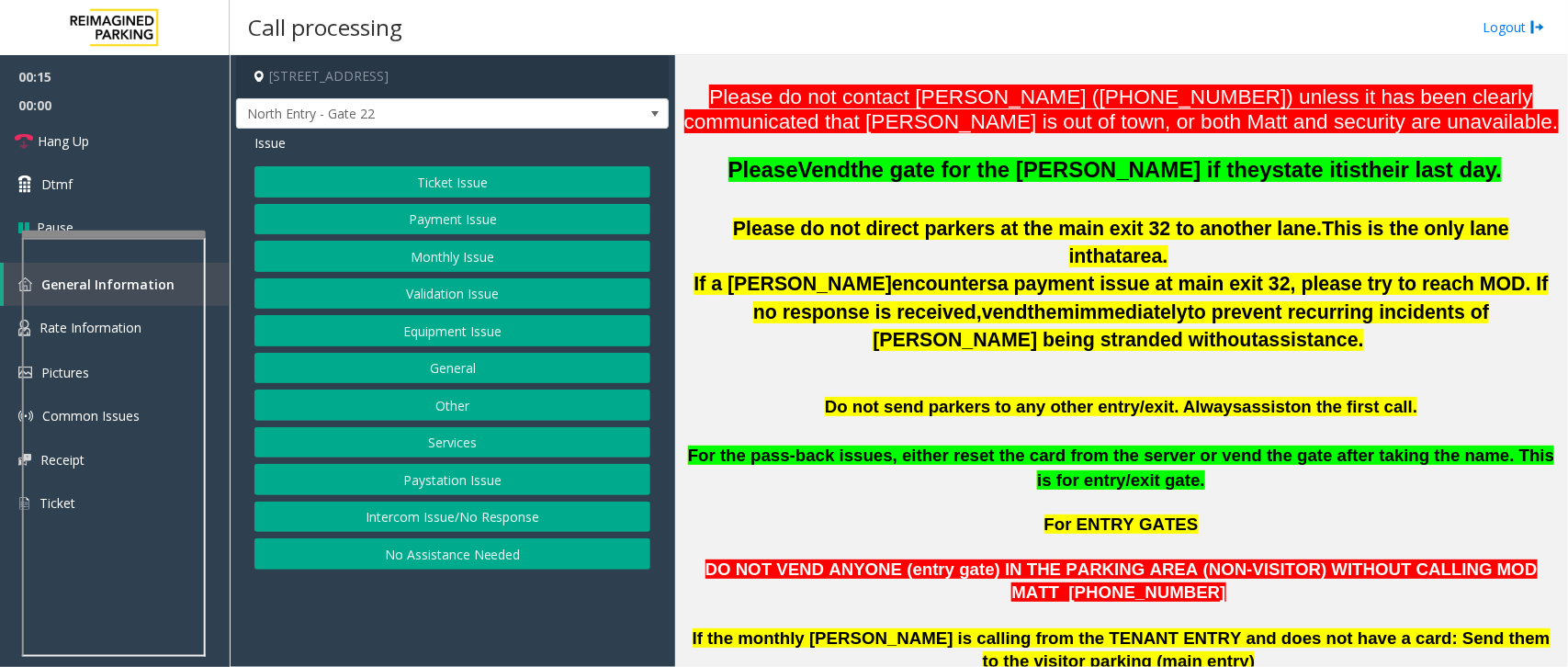
click at [438, 250] on button "Monthly Issue" at bounding box center [452, 256] width 396 height 31
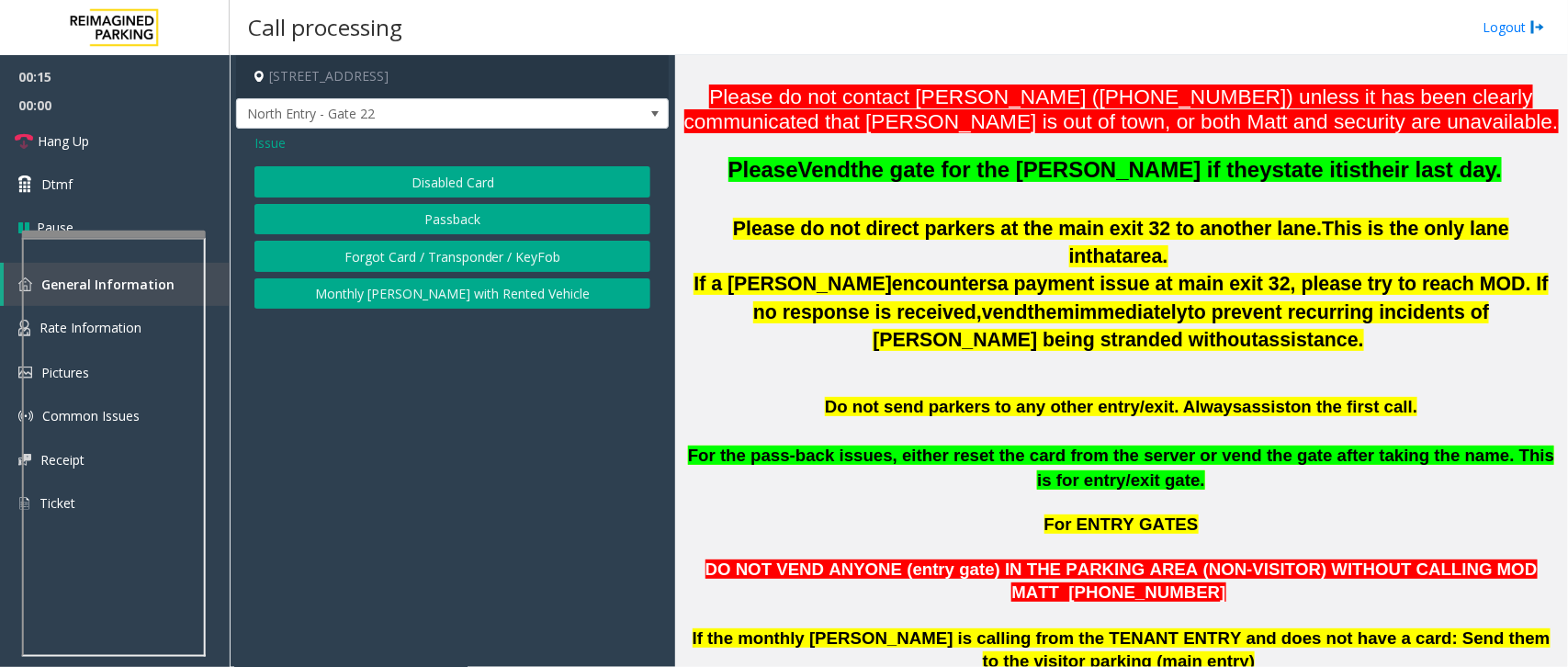
click at [468, 213] on button "Passback" at bounding box center [452, 219] width 396 height 31
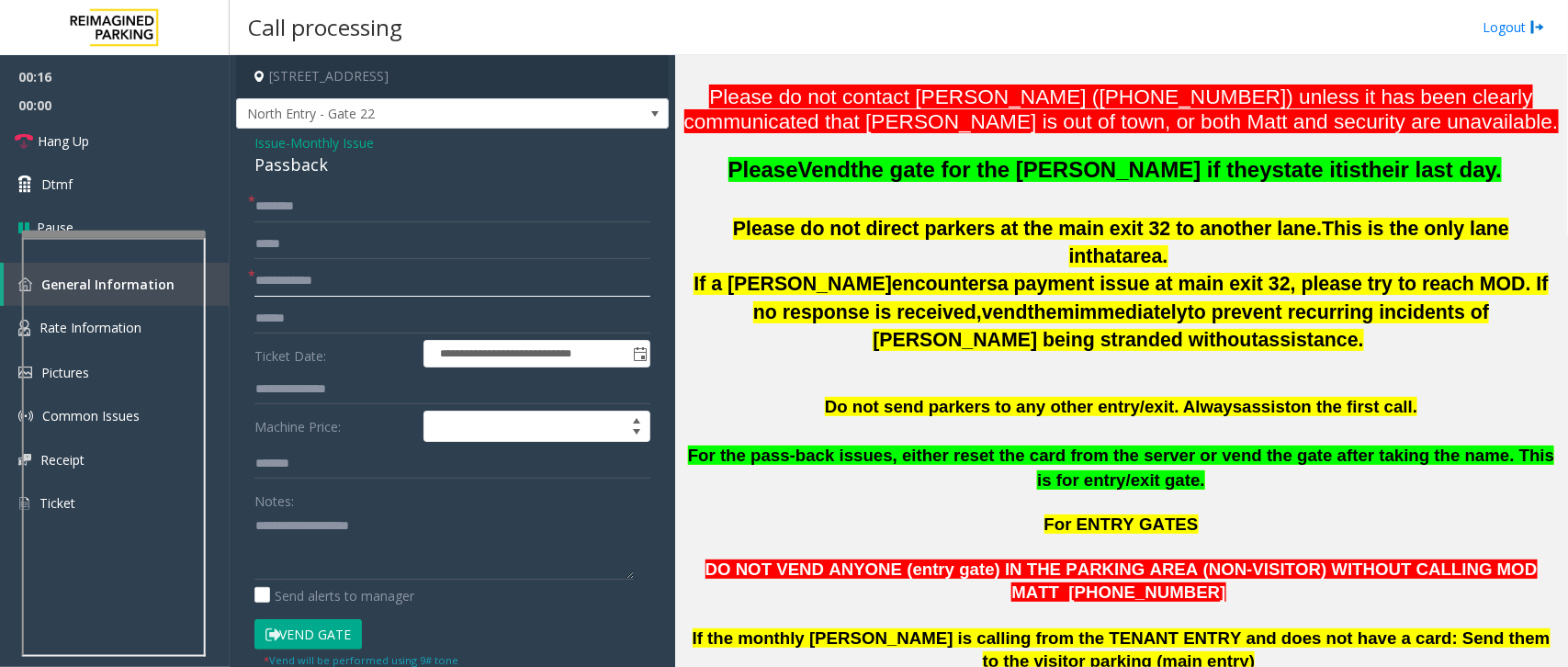
click at [281, 273] on input "text" at bounding box center [452, 280] width 396 height 31
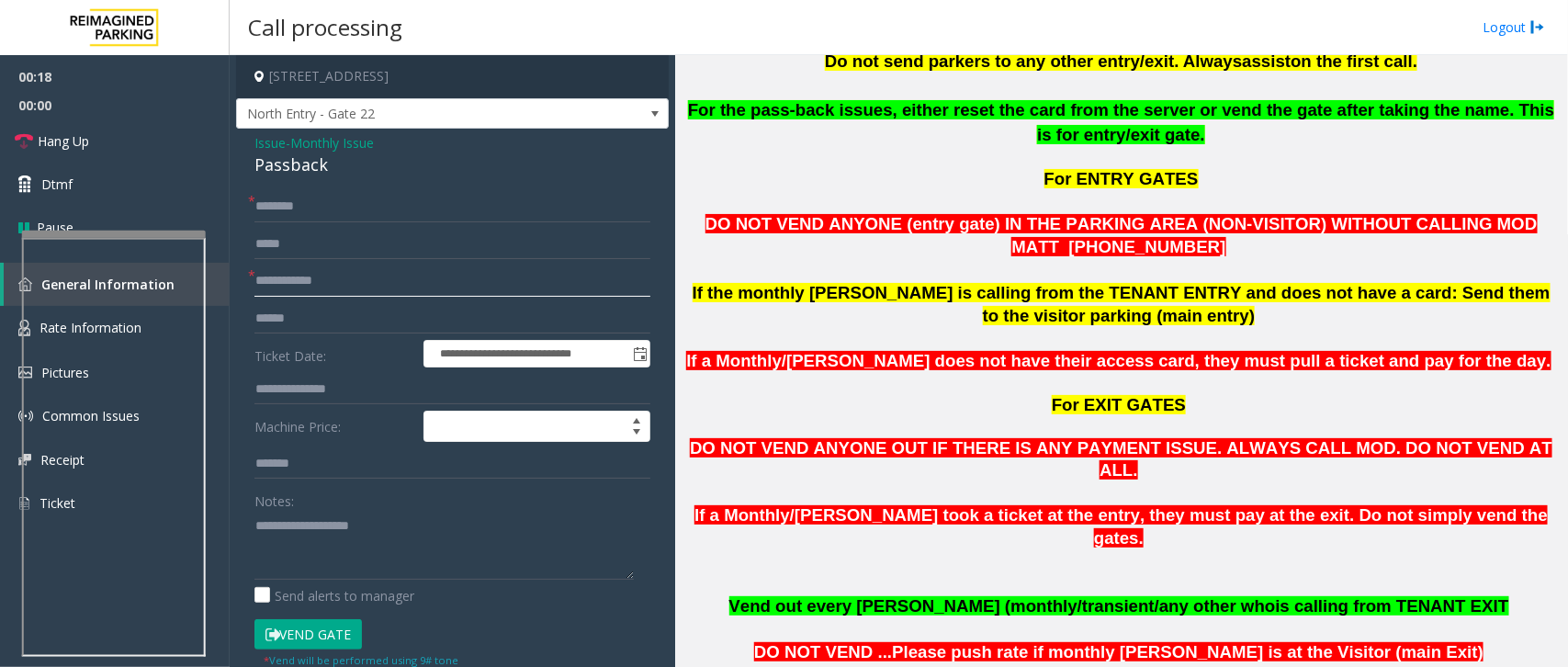
scroll to position [1263, 0]
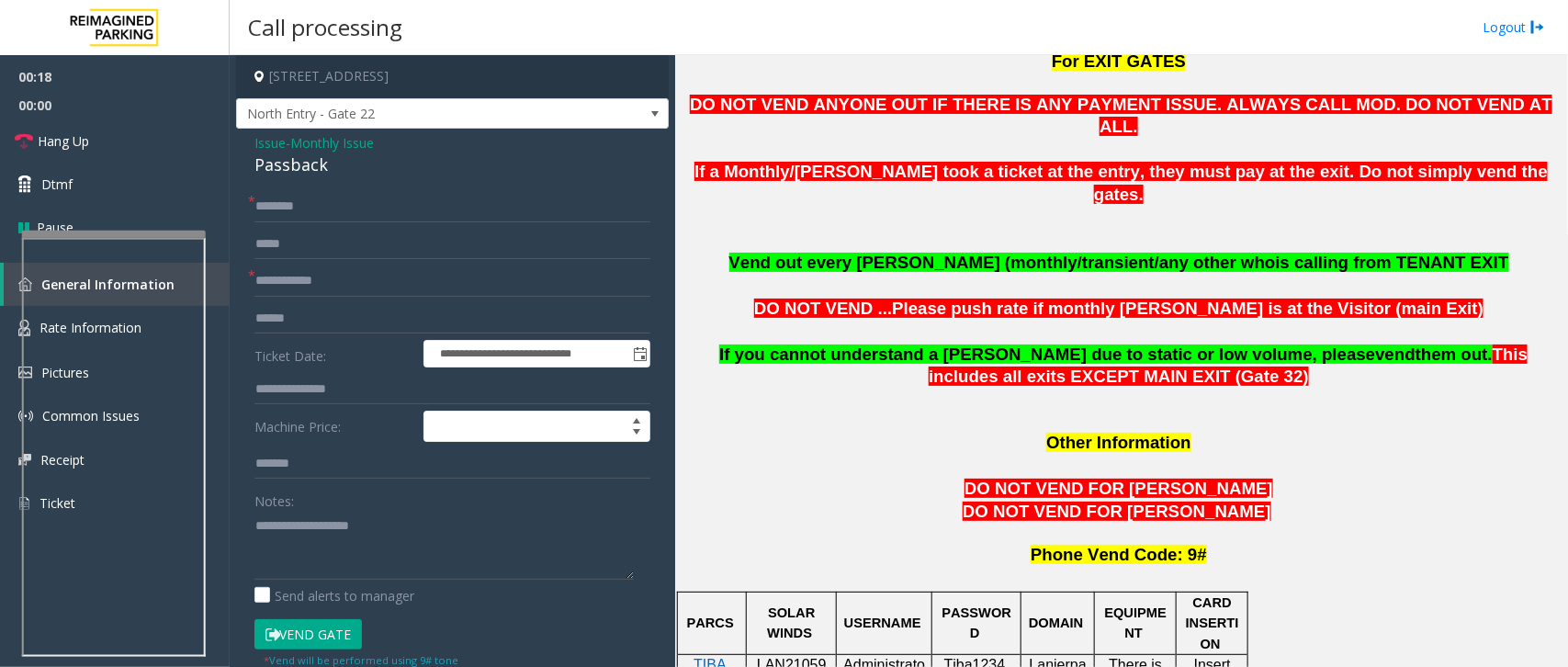
click at [800, 657] on span "LAN21059300" at bounding box center [791, 674] width 70 height 35
copy p "LAN21059300"
drag, startPoint x: 335, startPoint y: 166, endPoint x: 241, endPoint y: 148, distance: 95.7
click at [241, 148] on div "**********" at bounding box center [452, 528] width 433 height 798
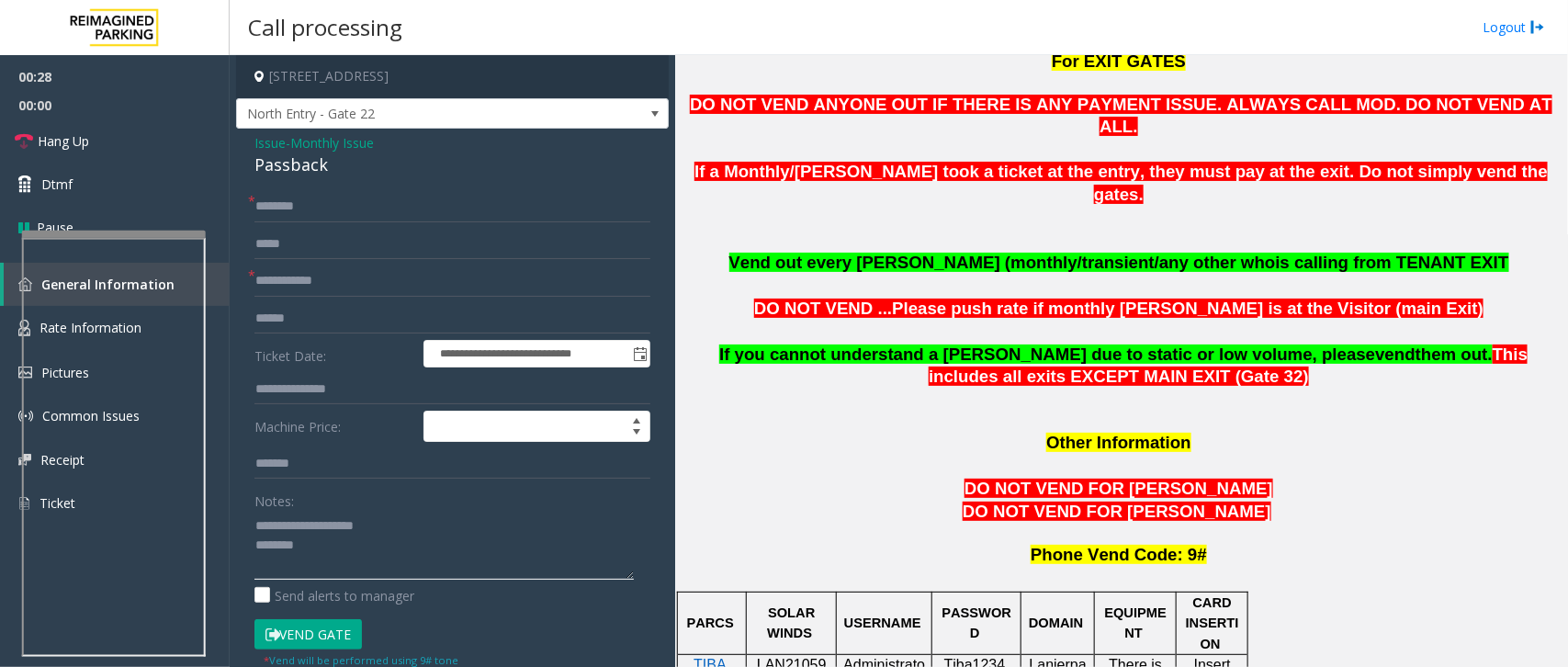
click at [319, 544] on textarea at bounding box center [444, 546] width 379 height 69
type textarea "**********"
click at [414, 294] on input "text" at bounding box center [452, 280] width 396 height 31
click at [304, 269] on input "***" at bounding box center [452, 280] width 396 height 31
drag, startPoint x: 285, startPoint y: 282, endPoint x: 287, endPoint y: 326, distance: 44.0
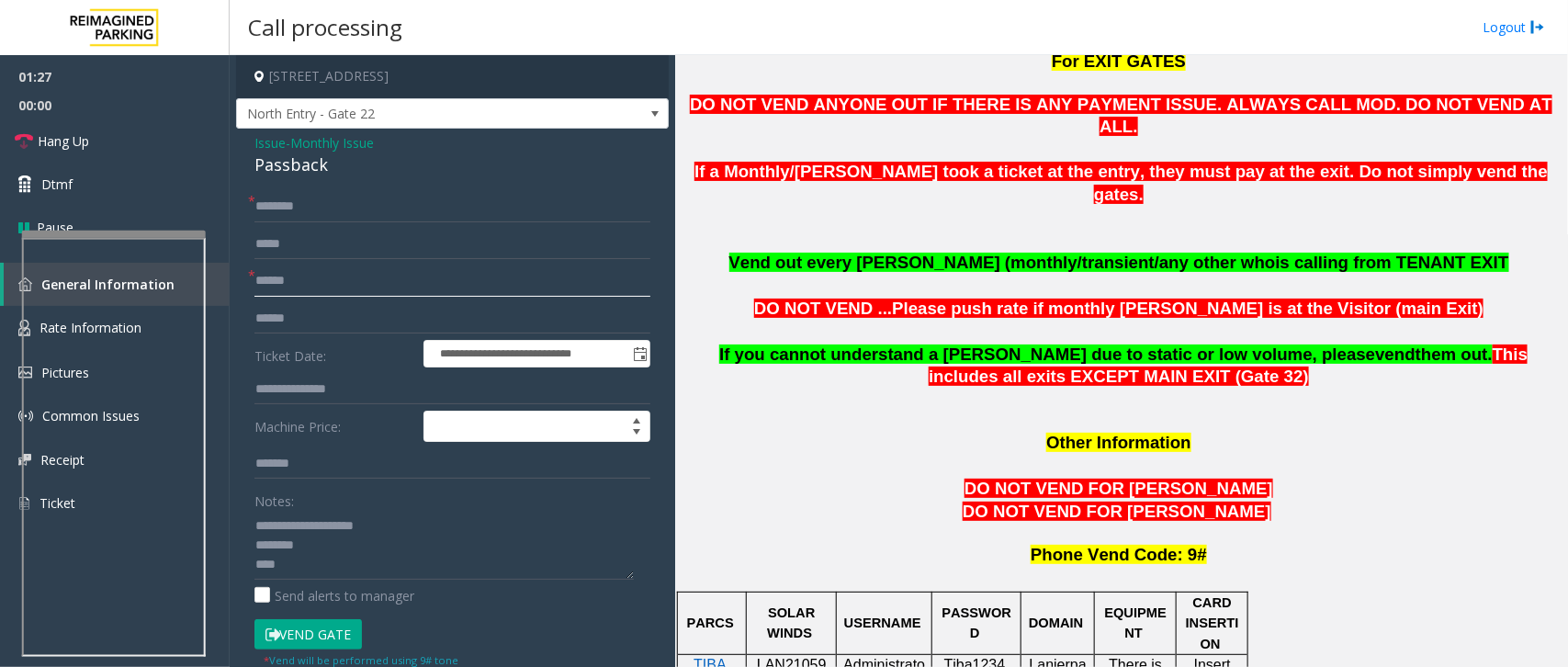
click at [285, 282] on input "******" at bounding box center [452, 280] width 396 height 31
type input "*****"
click at [369, 200] on input "text" at bounding box center [452, 206] width 396 height 31
click at [312, 200] on input "**********" at bounding box center [452, 206] width 396 height 31
type input "**********"
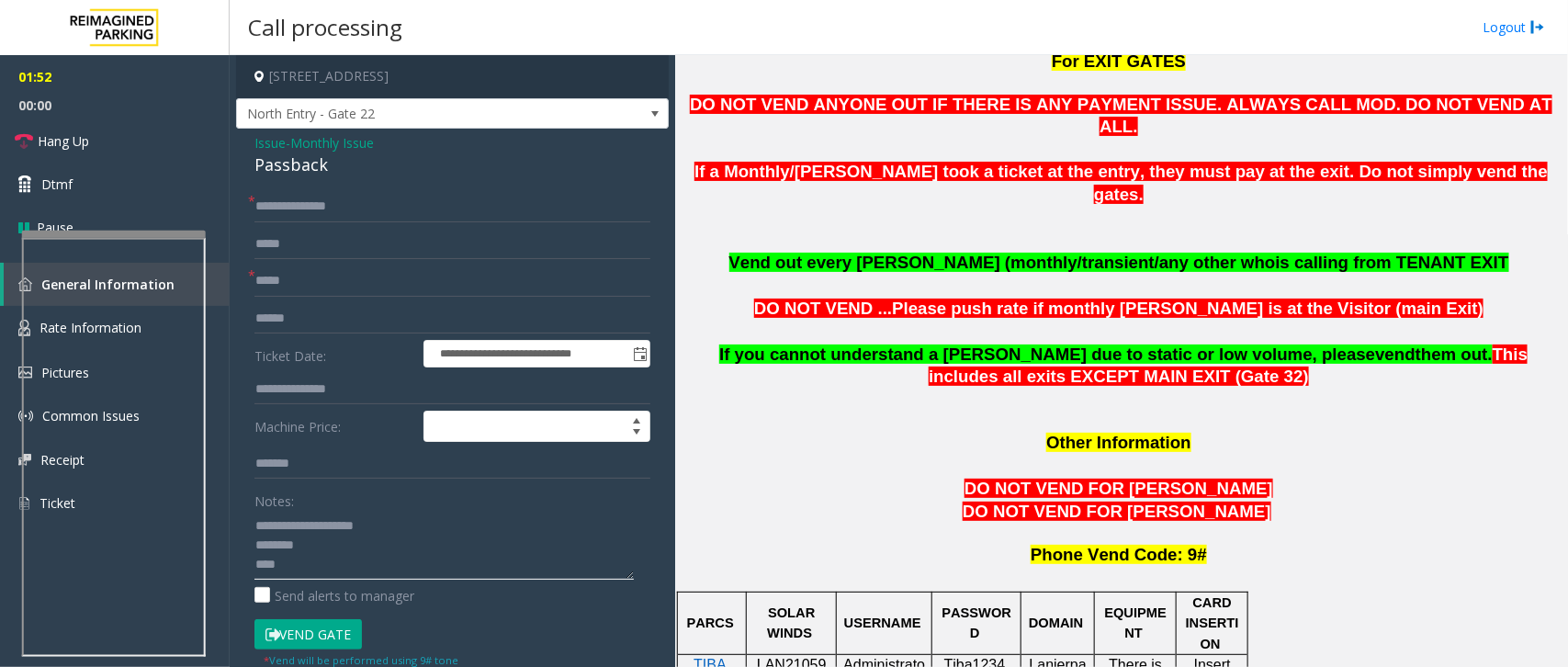
click at [343, 571] on textarea at bounding box center [444, 546] width 379 height 69
type textarea "**********"
click at [61, 135] on span "Hang Up" at bounding box center [63, 141] width 51 height 20
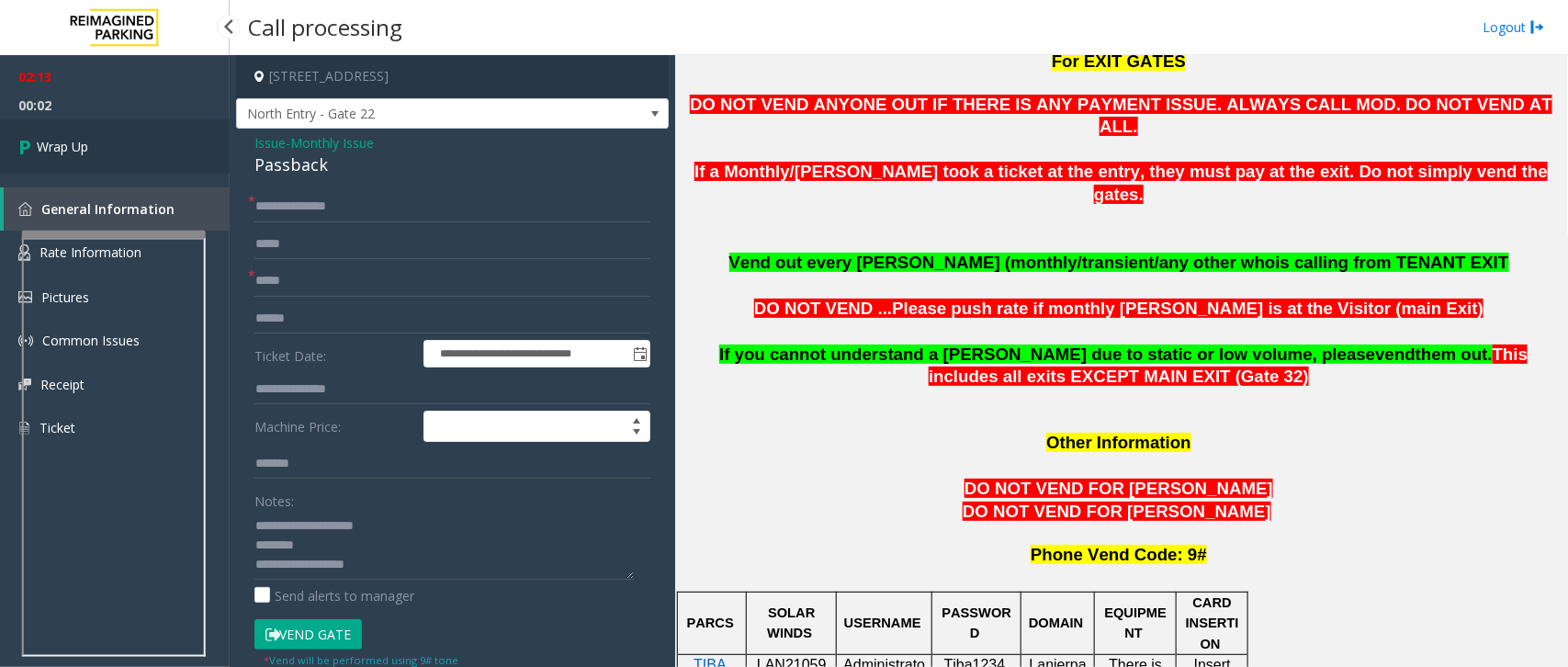
click at [125, 161] on link "Wrap Up" at bounding box center [115, 147] width 230 height 54
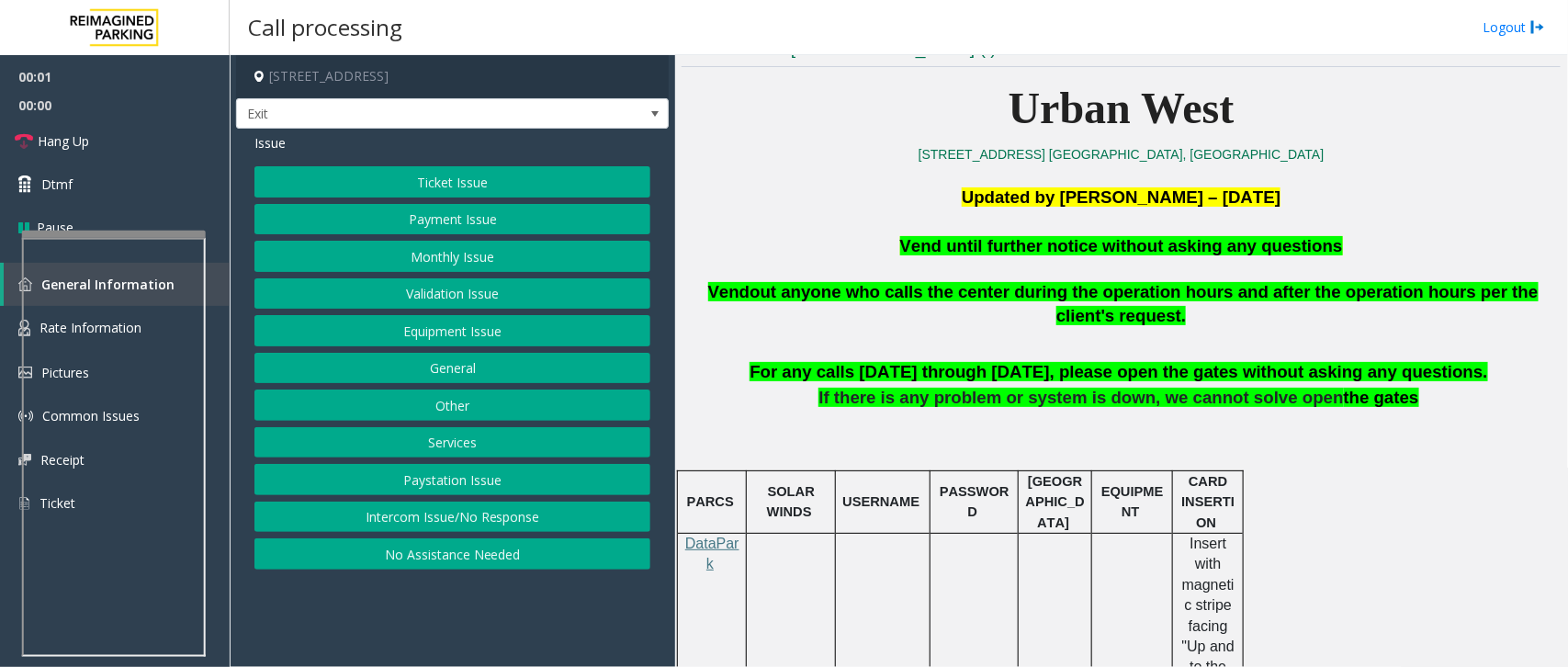
scroll to position [460, 0]
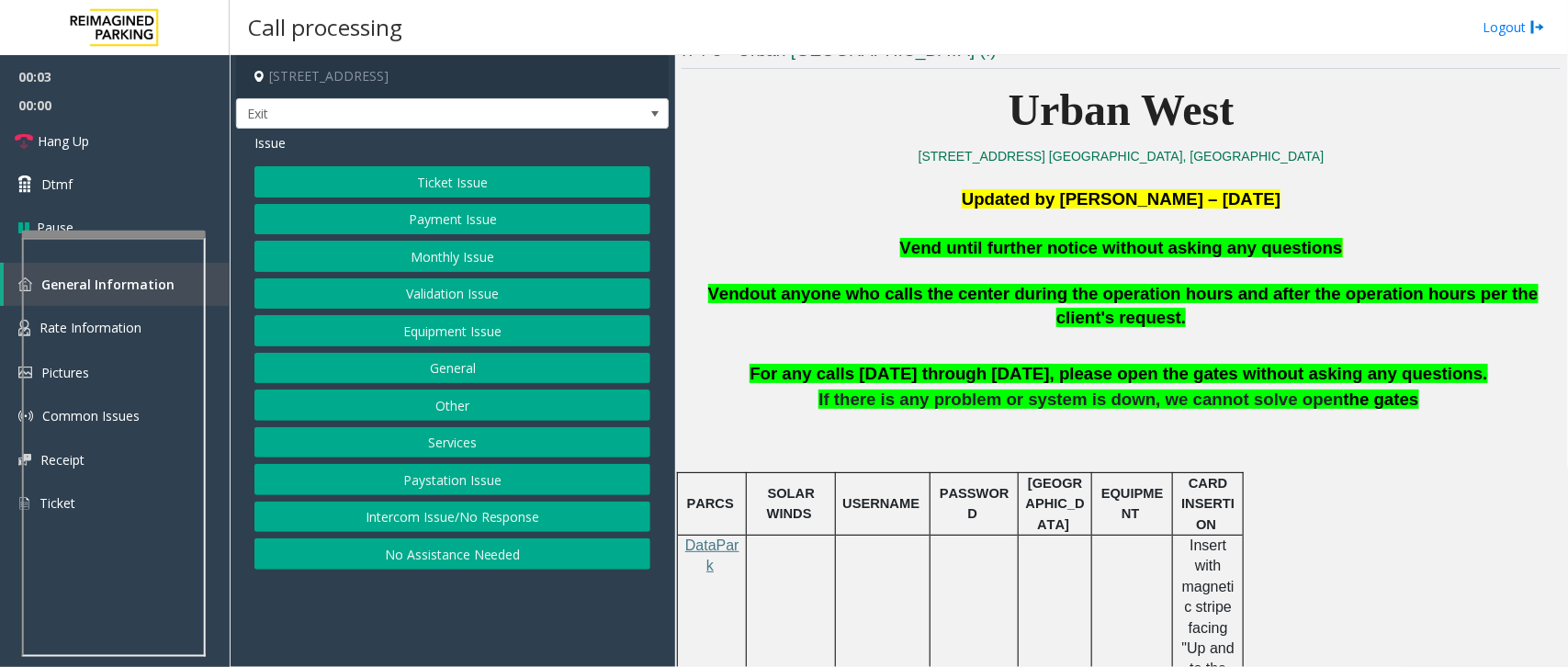
click at [484, 328] on button "Equipment Issue" at bounding box center [452, 330] width 396 height 31
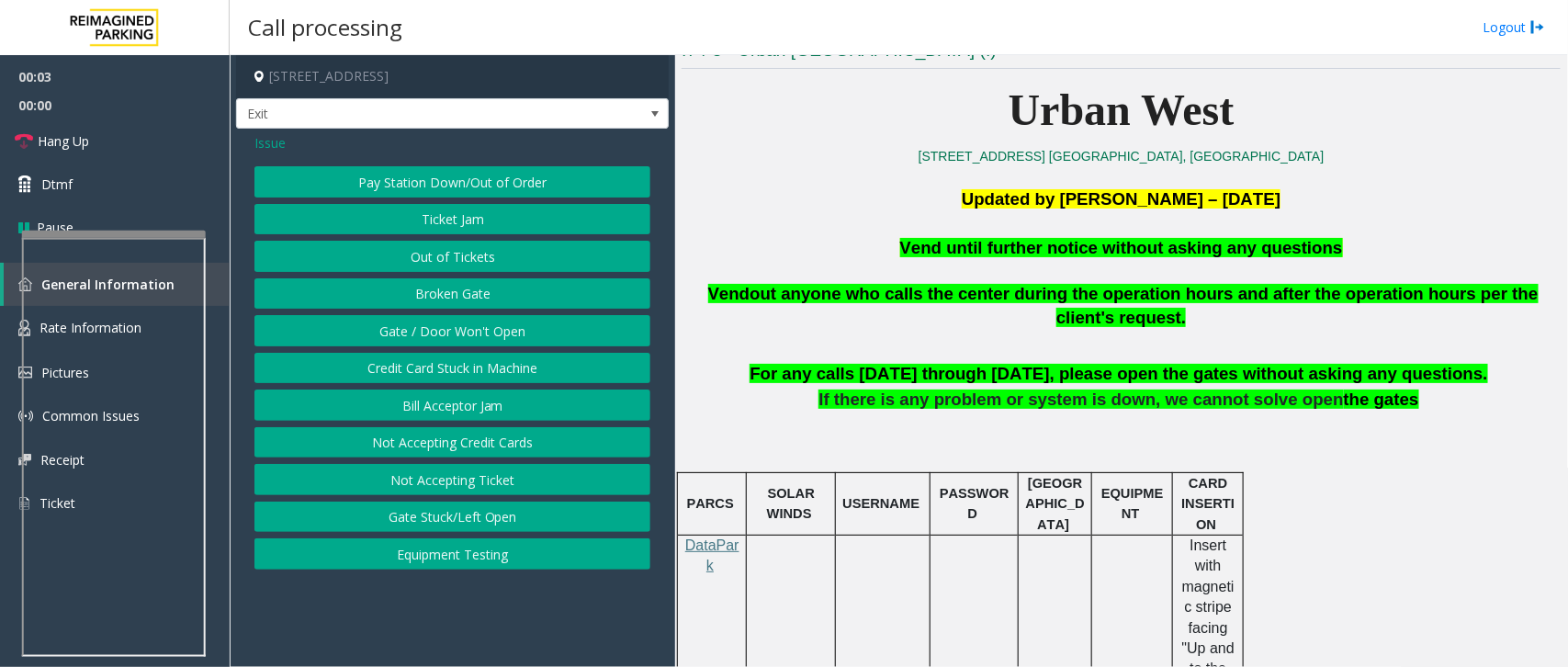
click at [441, 336] on button "Gate / Door Won't Open" at bounding box center [452, 330] width 396 height 31
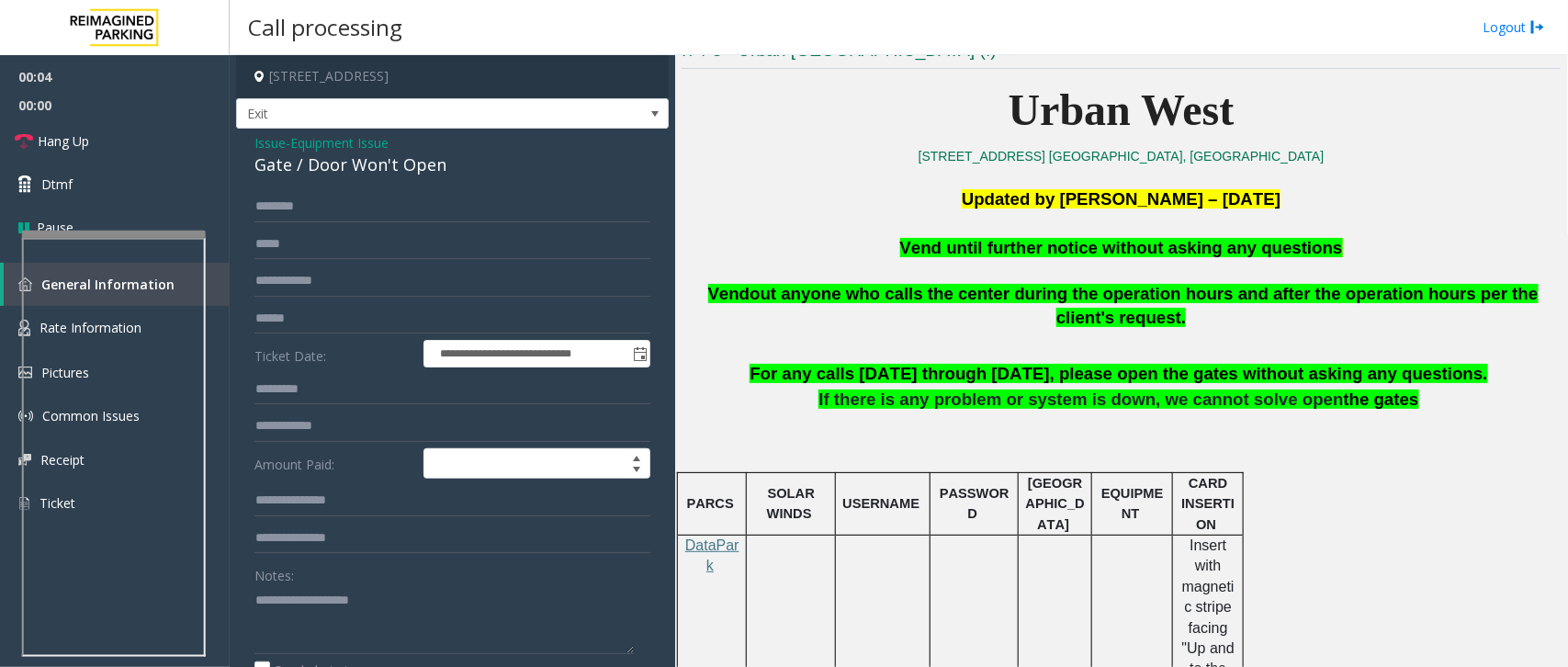
scroll to position [375, 0]
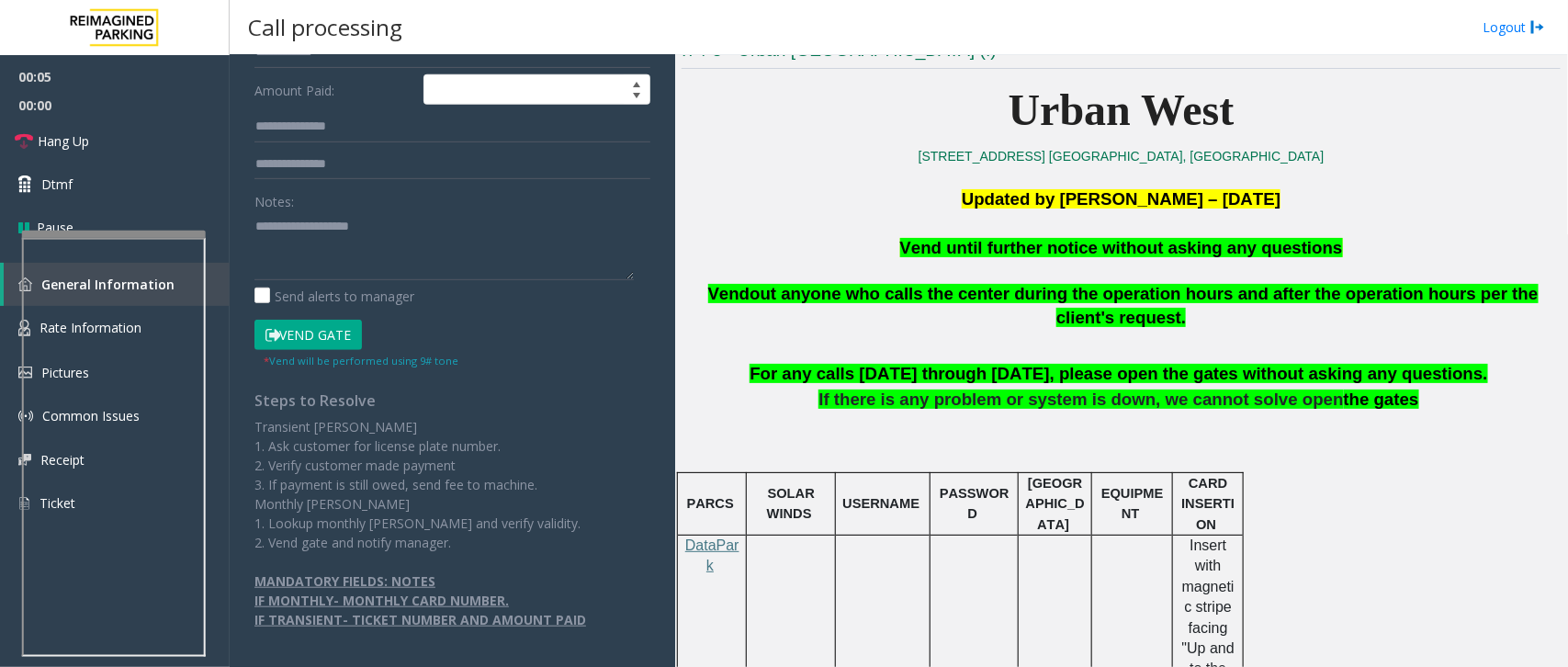
click at [319, 337] on button "Vend Gate" at bounding box center [307, 334] width 107 height 31
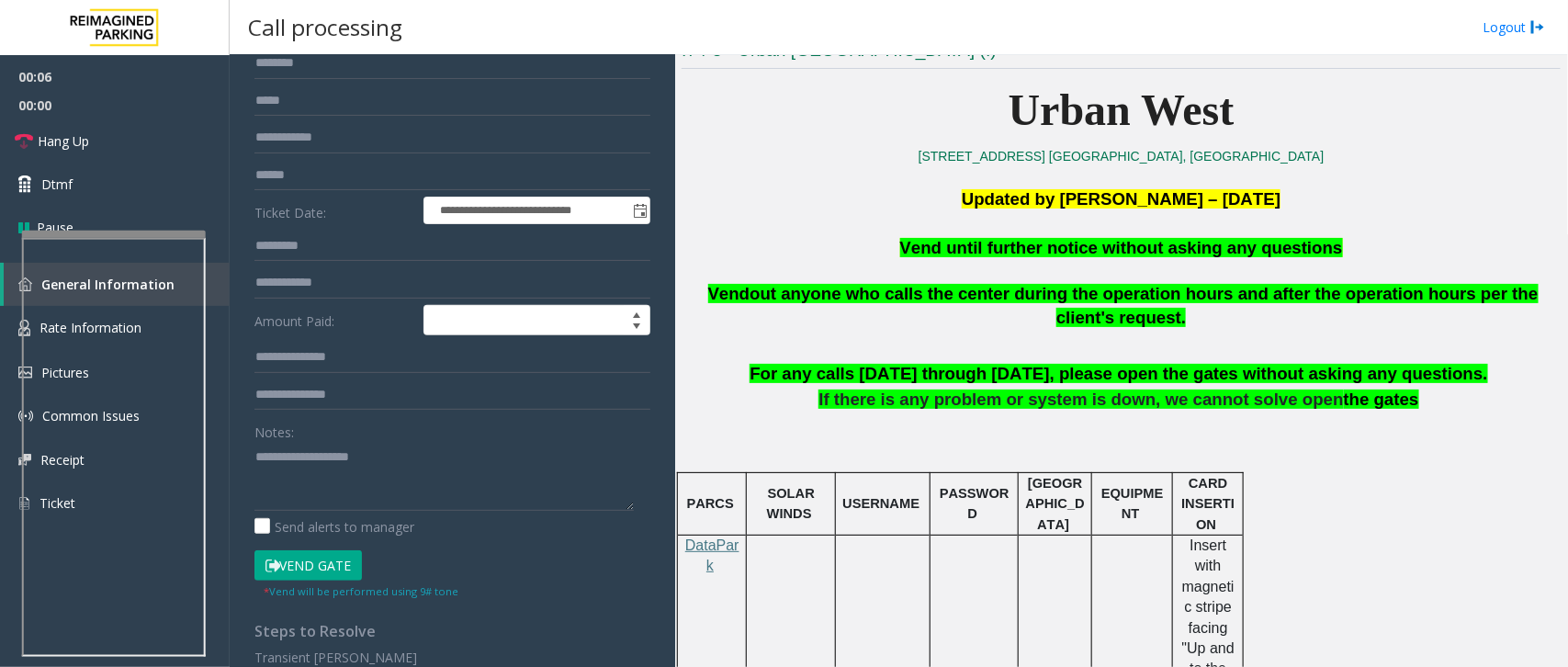
scroll to position [0, 0]
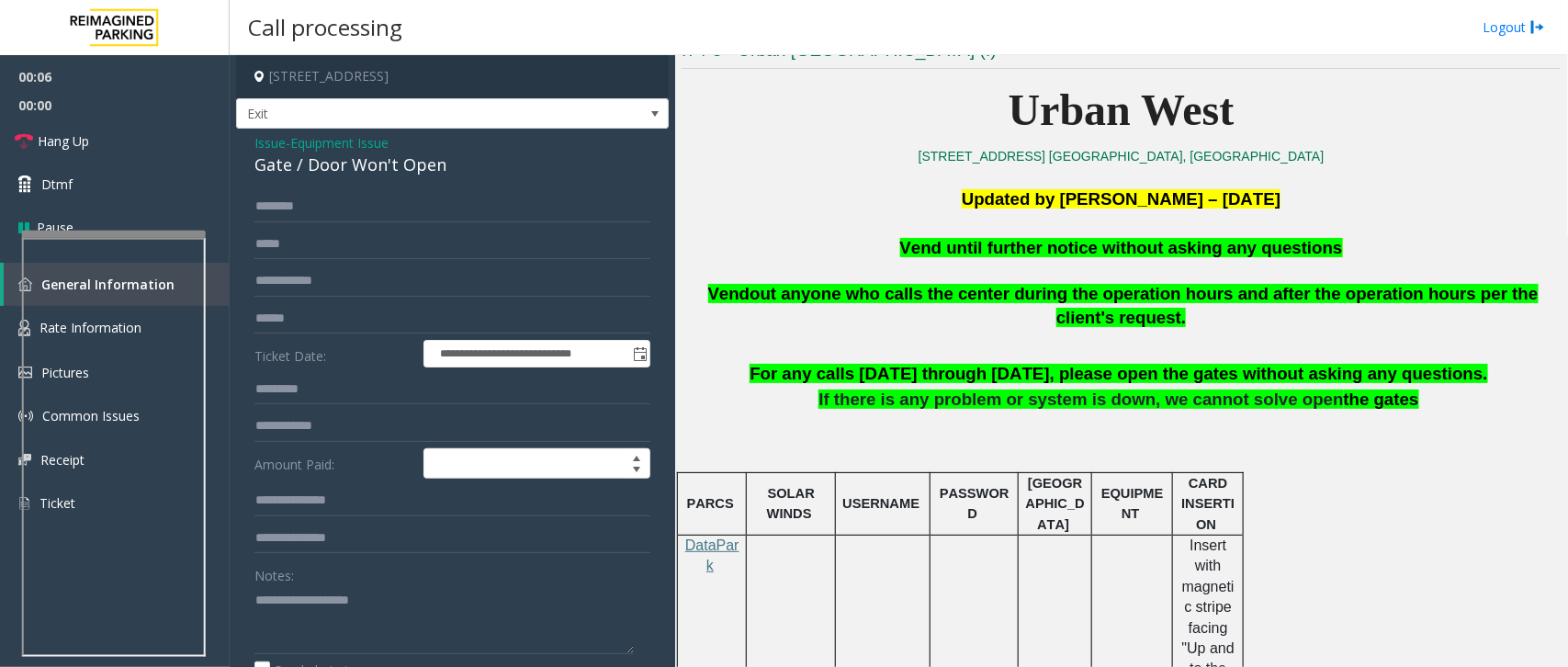
click at [1095, 249] on span "Vend until further notice without asking any questions" at bounding box center [1121, 248] width 443 height 20
type textarea "**********"
click at [81, 135] on span "Hang Up" at bounding box center [63, 141] width 51 height 20
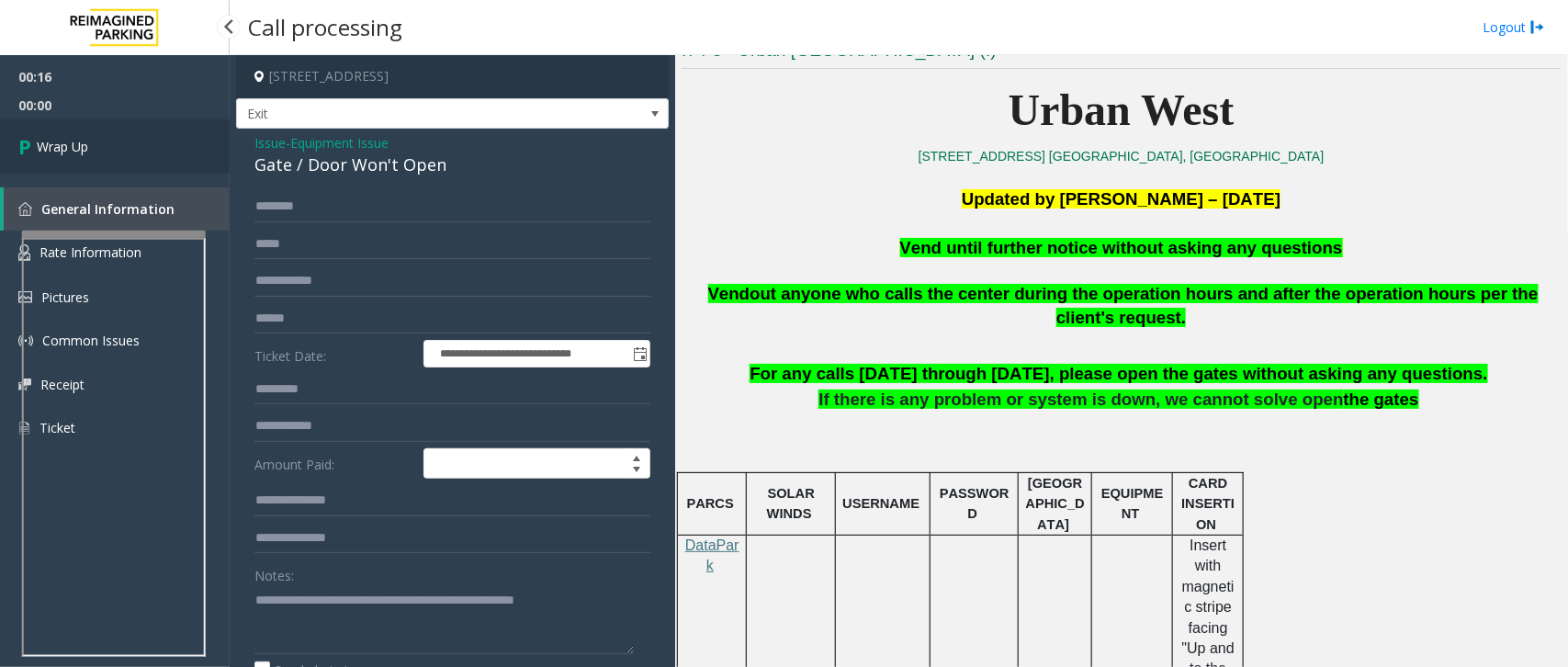
click at [81, 135] on link "Wrap Up" at bounding box center [115, 147] width 230 height 54
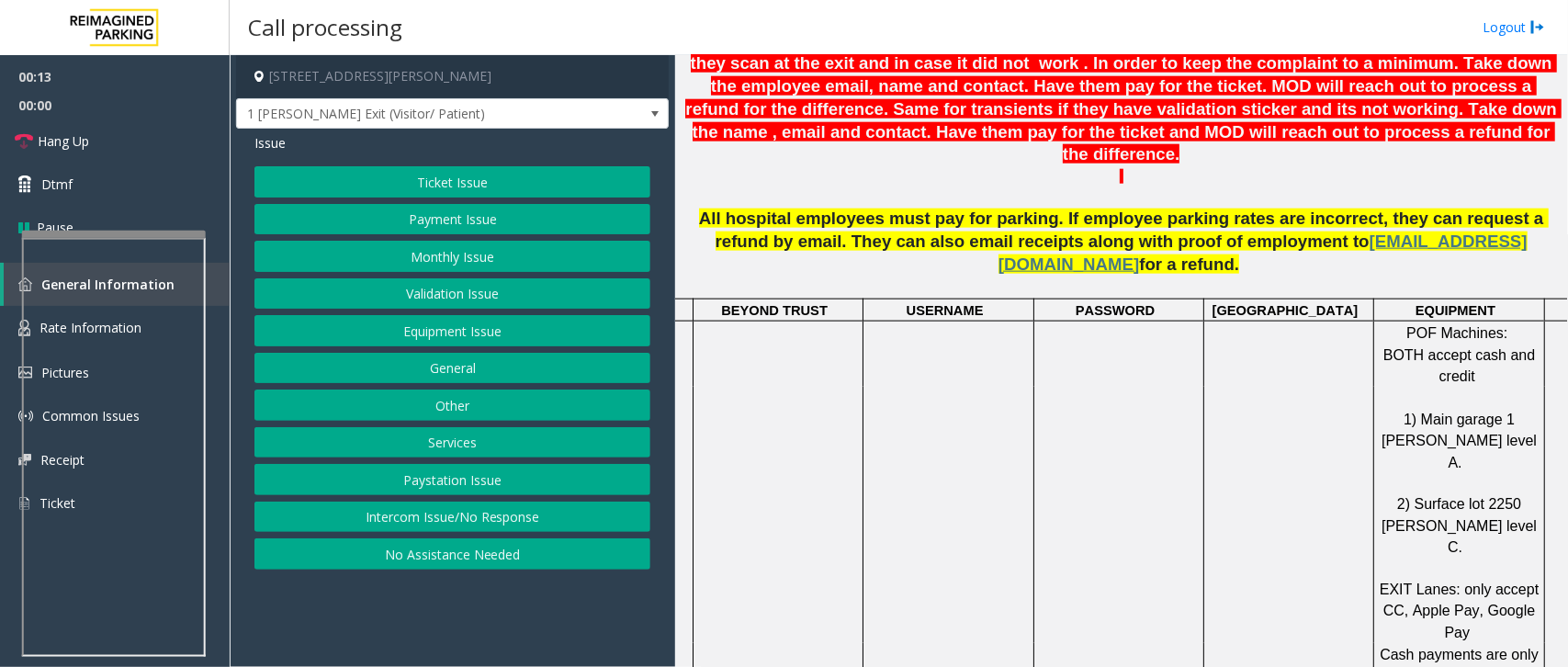
scroll to position [1033, 0]
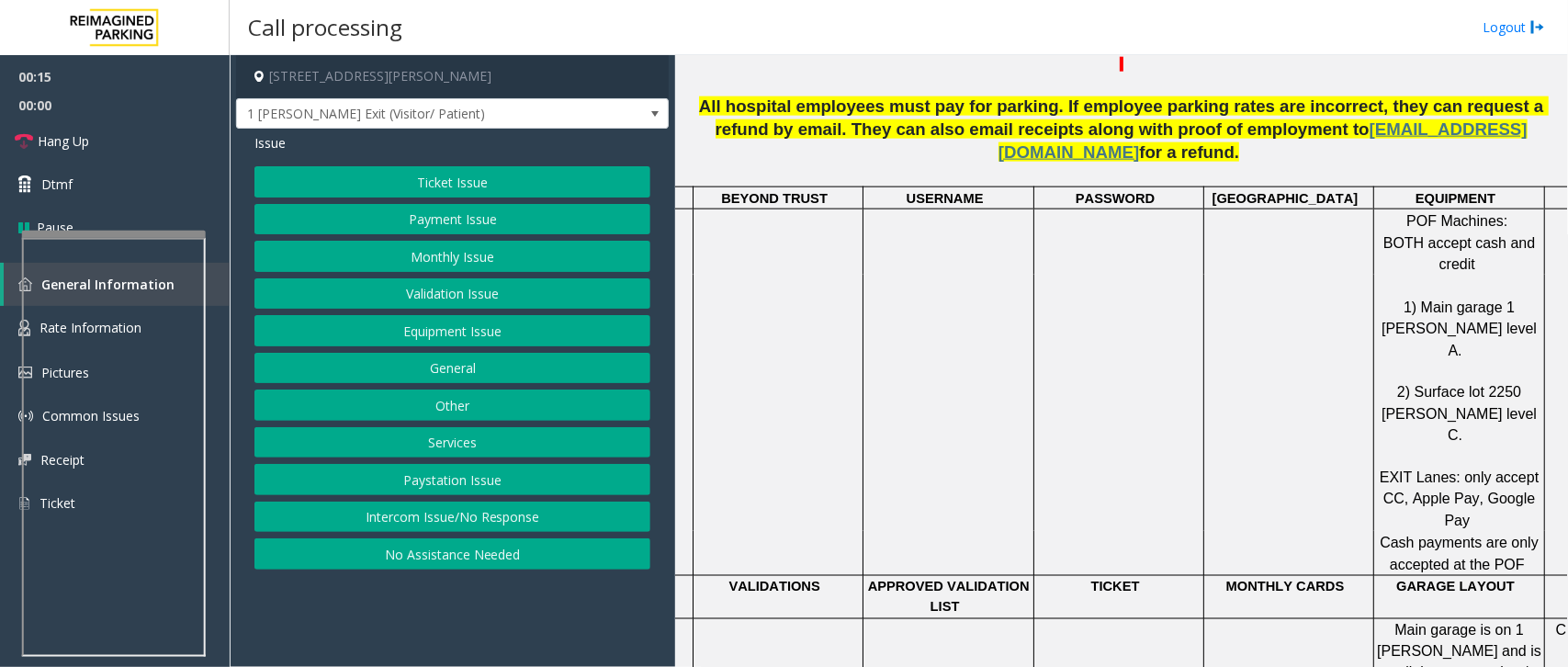
click at [457, 345] on button "Equipment Issue" at bounding box center [452, 330] width 396 height 31
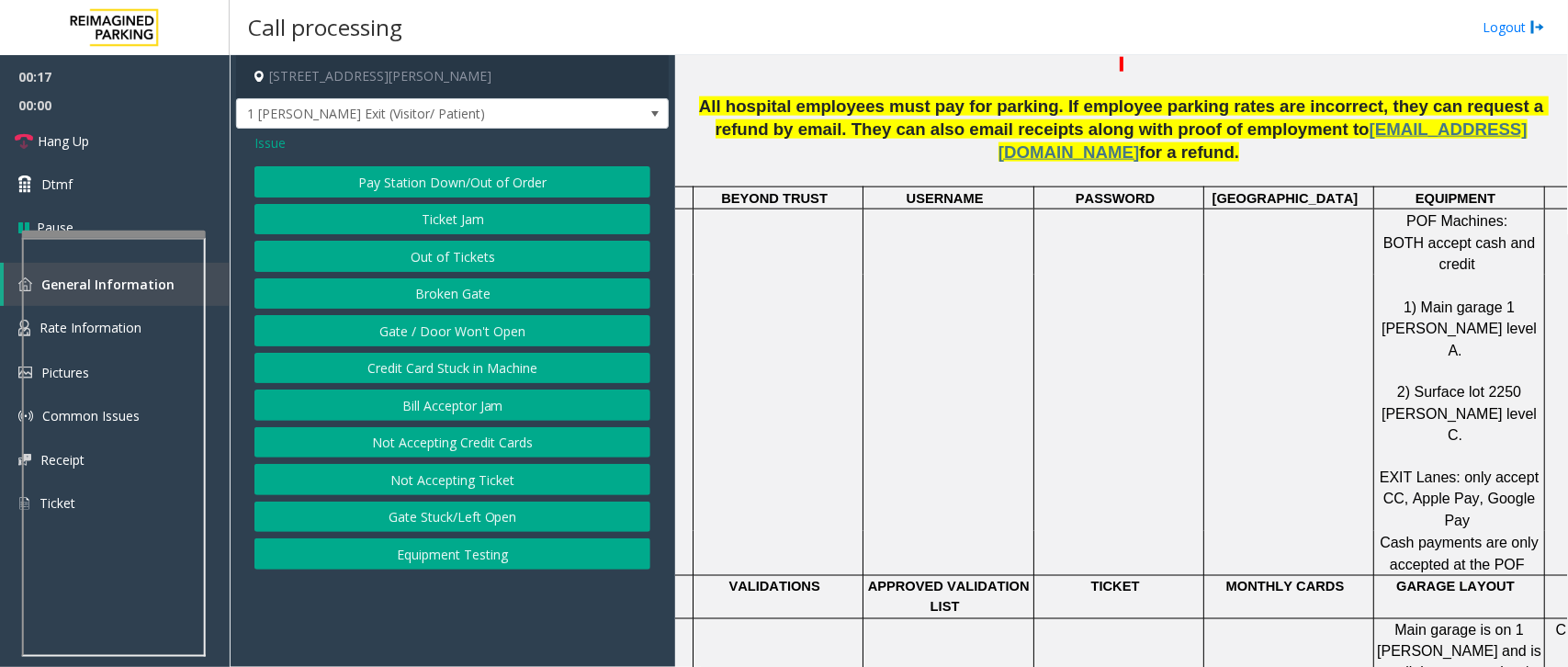
click at [290, 149] on div "Issue" at bounding box center [452, 143] width 396 height 20
click at [277, 144] on span "Issue" at bounding box center [269, 143] width 31 height 20
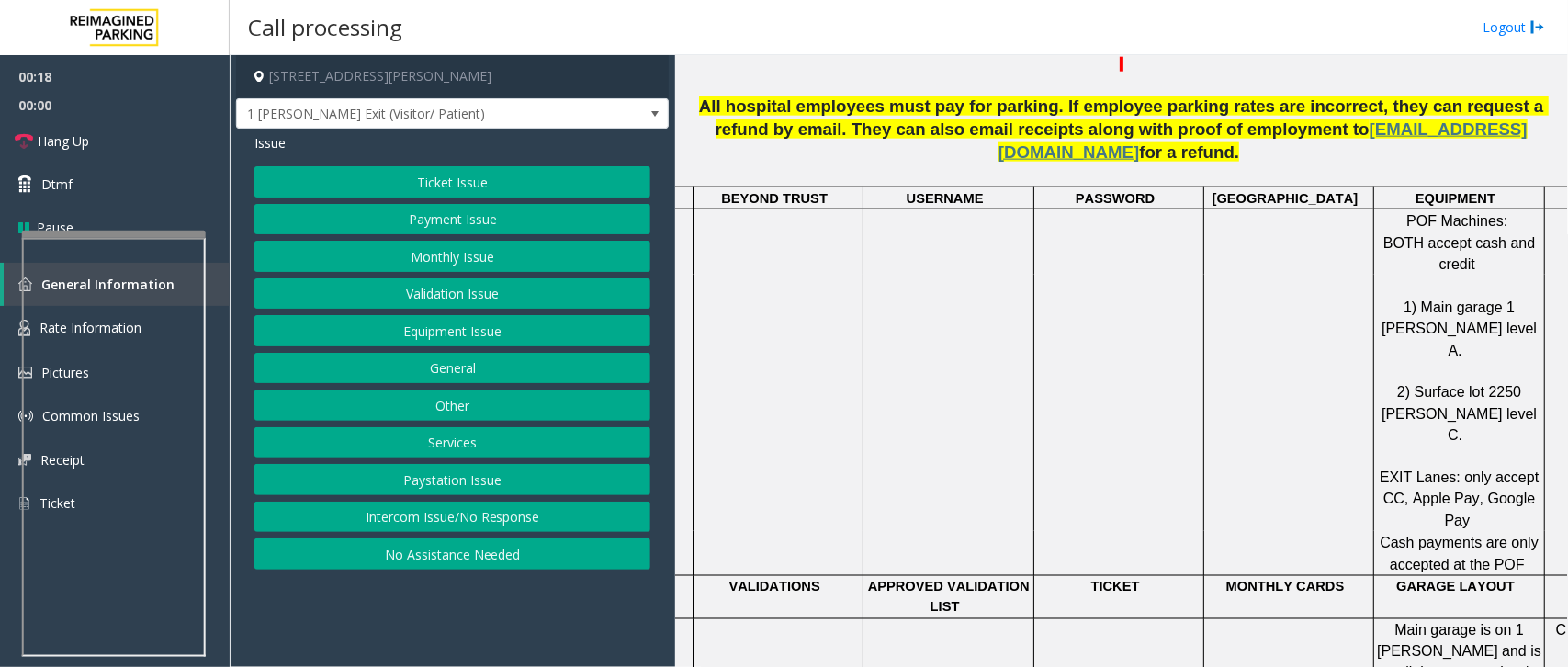
click at [443, 191] on button "Ticket Issue" at bounding box center [452, 181] width 396 height 31
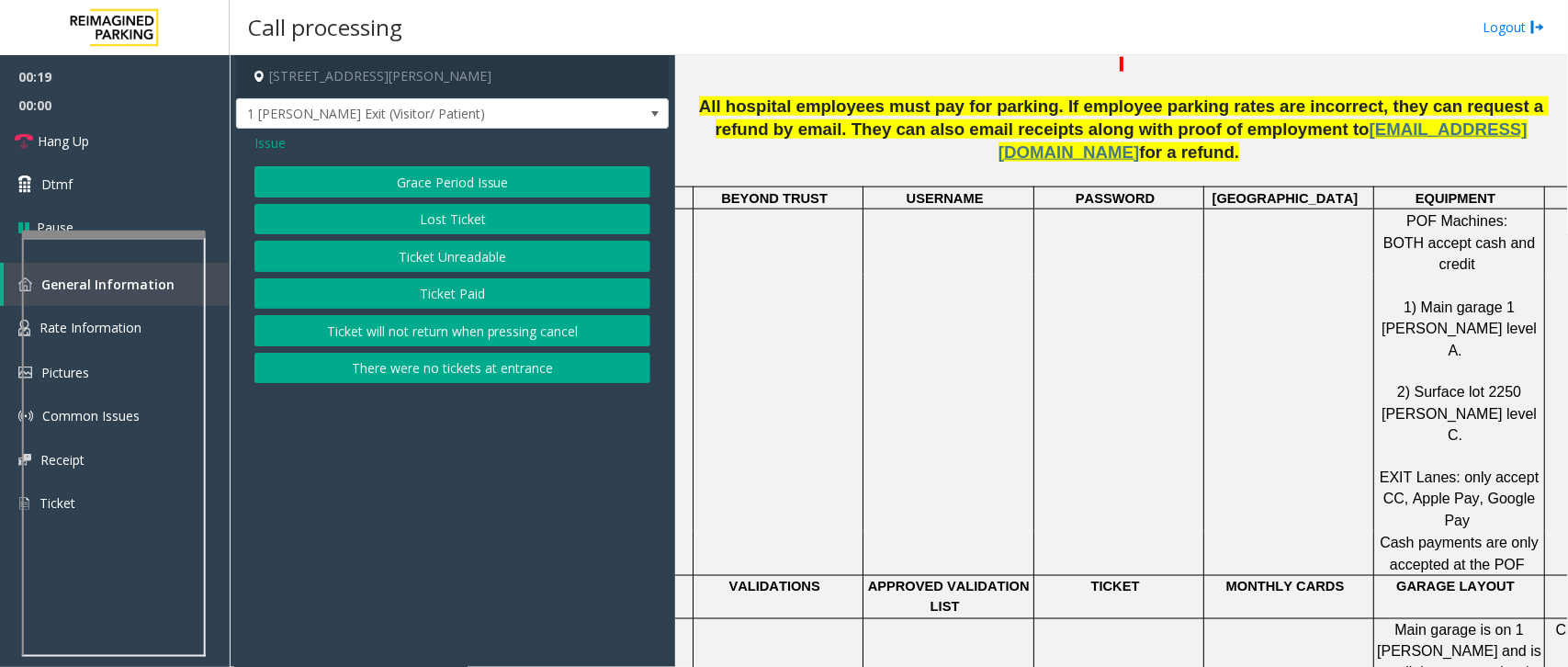
click at [429, 377] on button "There were no tickets at entrance" at bounding box center [452, 368] width 396 height 31
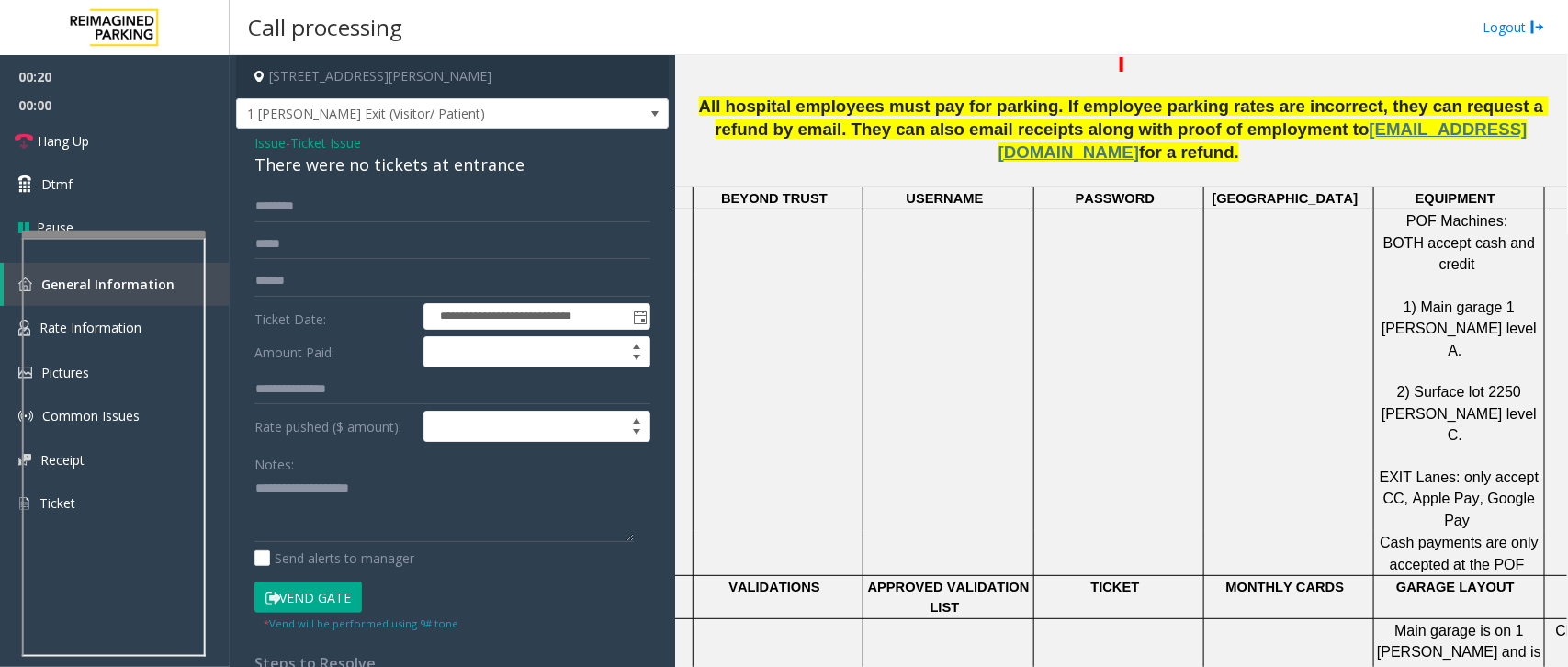
click at [317, 297] on form "**********" at bounding box center [452, 411] width 396 height 441
click at [315, 291] on input "text" at bounding box center [452, 280] width 396 height 31
click at [323, 206] on input "text" at bounding box center [452, 206] width 396 height 31
type input "****"
click at [318, 599] on button "Vend Gate" at bounding box center [307, 596] width 107 height 31
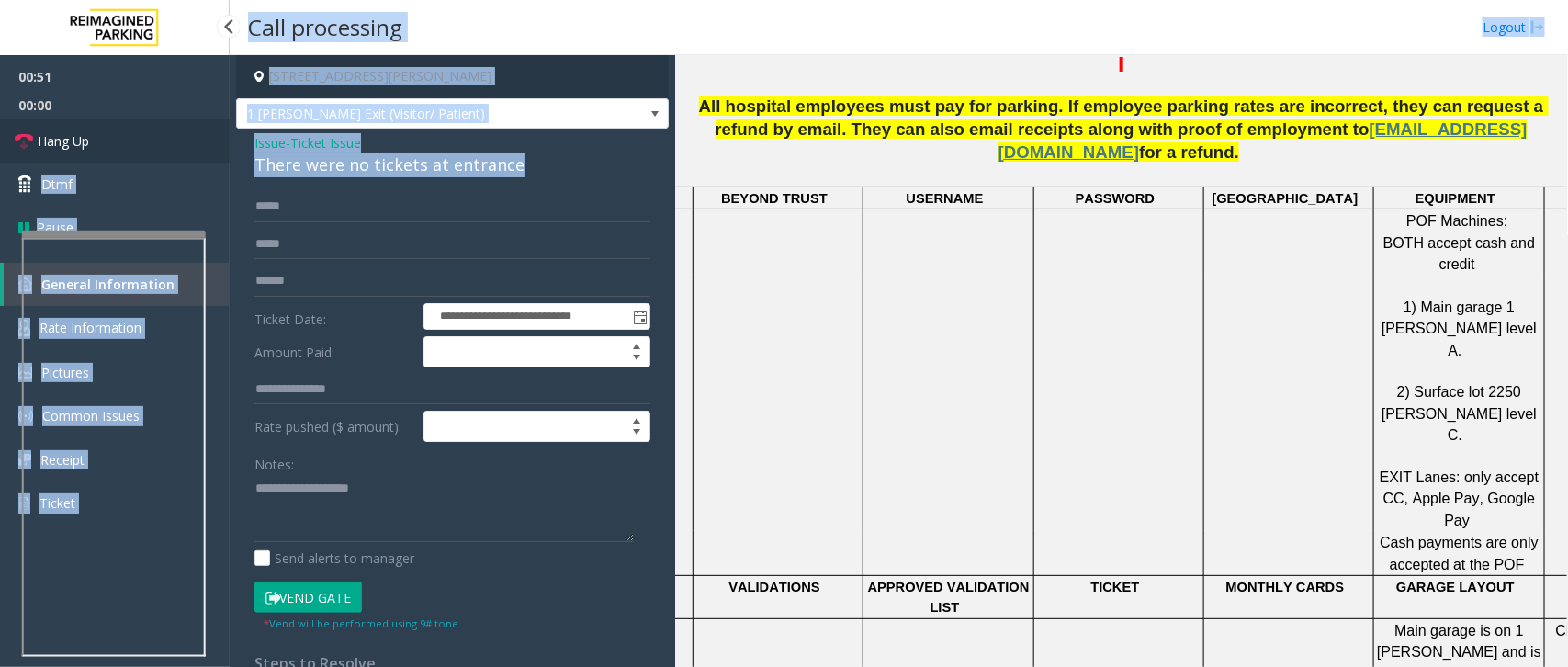
drag, startPoint x: 521, startPoint y: 165, endPoint x: 228, endPoint y: 140, distance: 294.1
click at [228, 140] on app-root "**********" at bounding box center [784, 334] width 1568 height 667
click at [563, 168] on div "There were no tickets at entrance" at bounding box center [452, 164] width 396 height 25
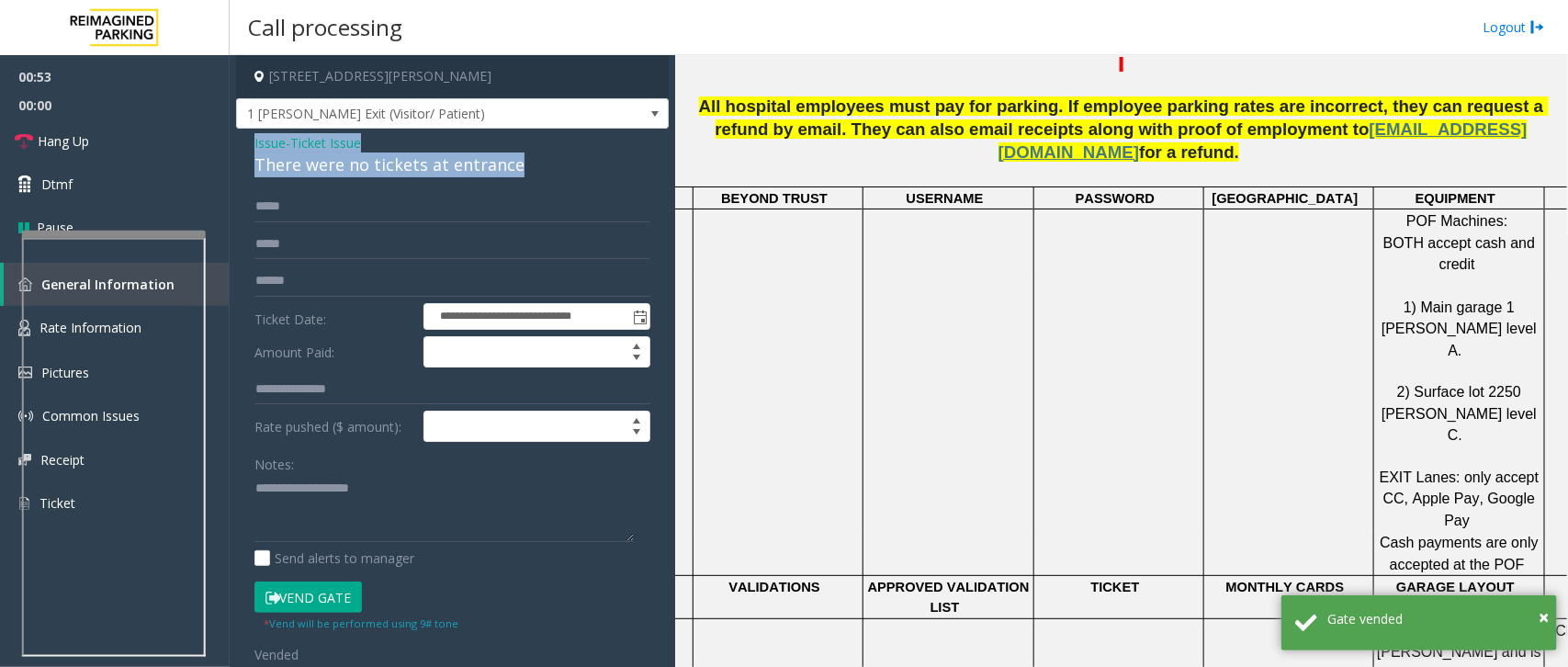
drag, startPoint x: 535, startPoint y: 159, endPoint x: 235, endPoint y: 149, distance: 300.2
click at [236, 149] on div "**********" at bounding box center [452, 525] width 433 height 793
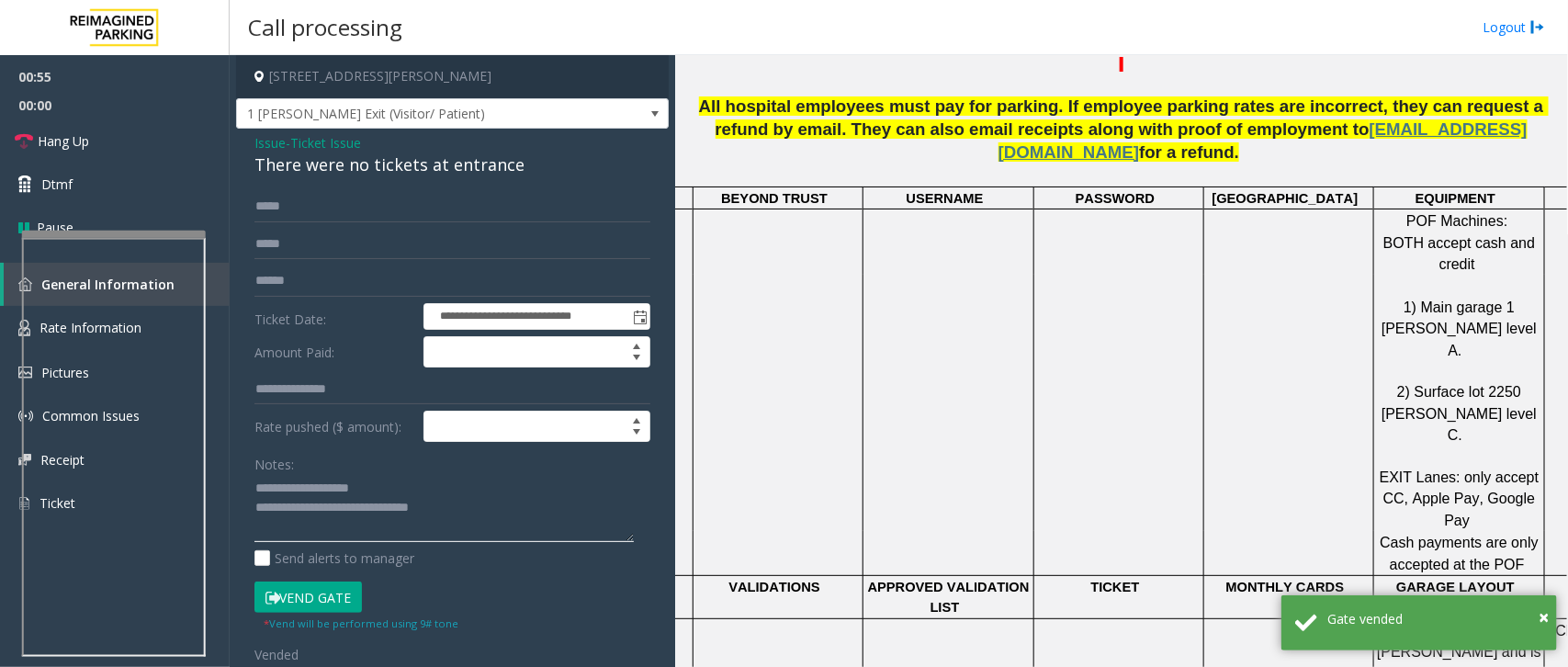
click at [465, 501] on textarea at bounding box center [444, 508] width 379 height 69
click at [489, 515] on textarea at bounding box center [444, 508] width 379 height 69
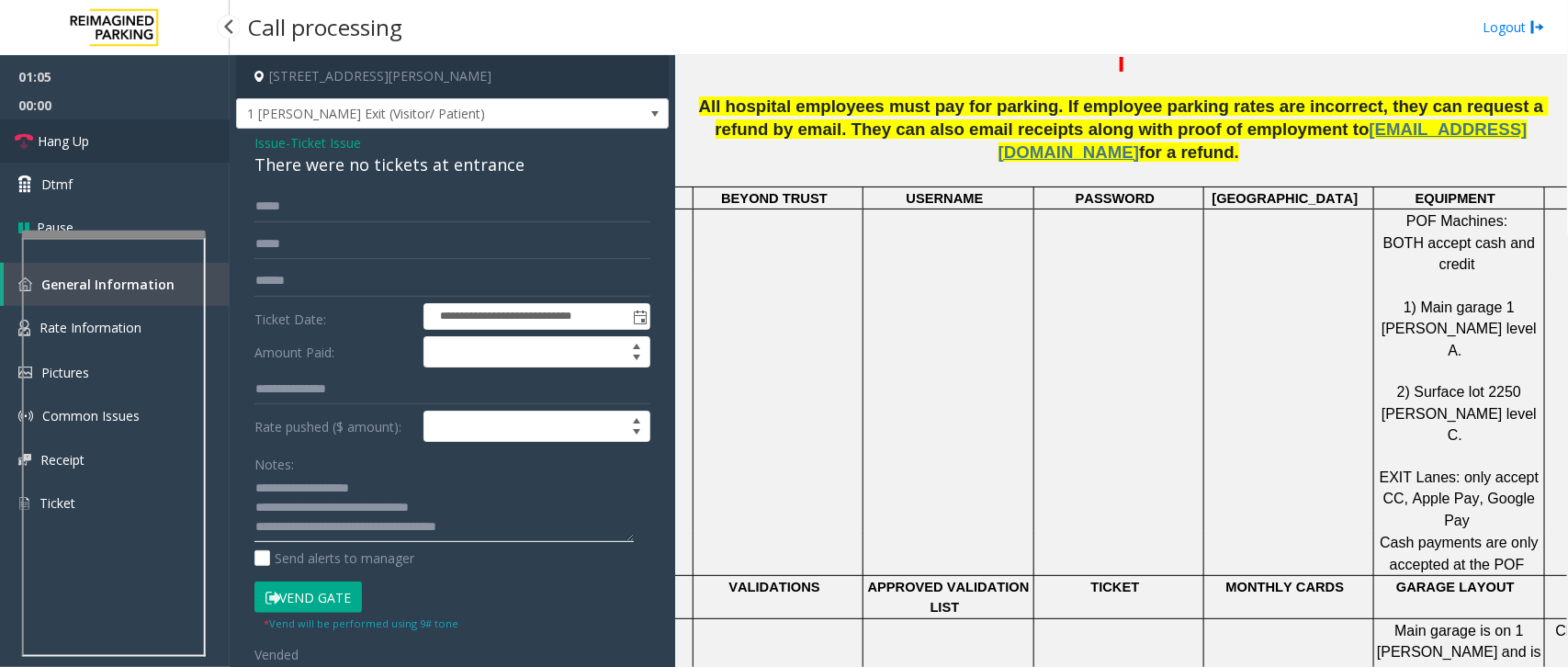
type textarea "**********"
click at [115, 157] on link "Hang Up" at bounding box center [115, 141] width 230 height 43
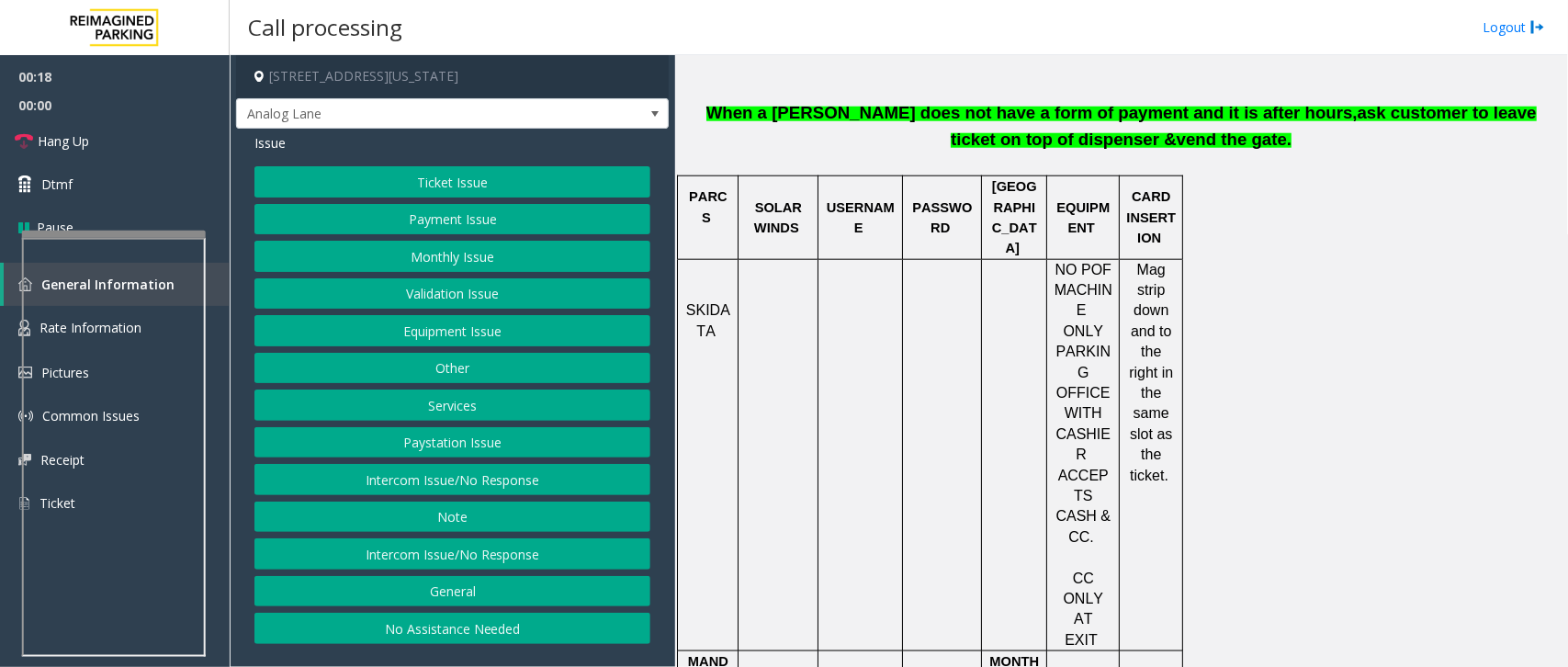
scroll to position [1378, 0]
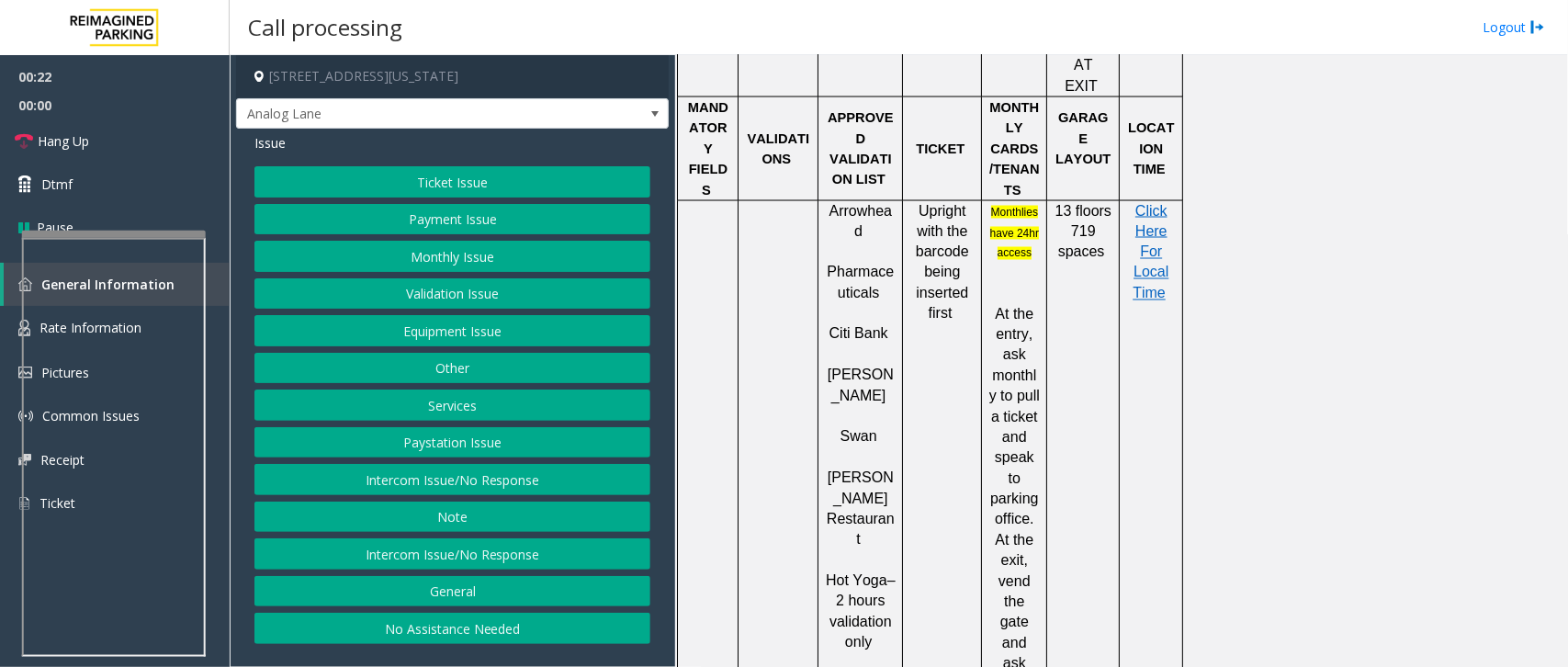
click at [464, 286] on button "Validation Issue" at bounding box center [452, 293] width 396 height 31
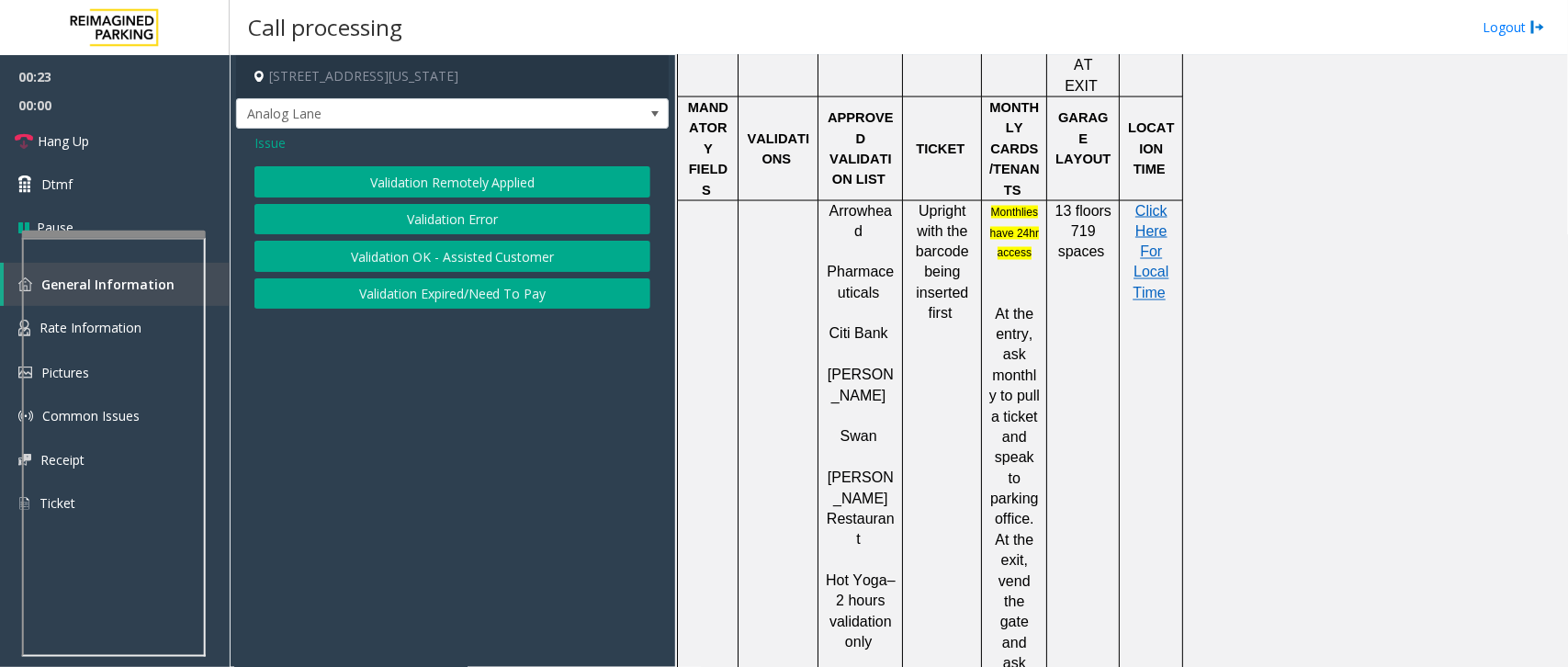
click at [470, 216] on button "Validation Error" at bounding box center [452, 219] width 396 height 31
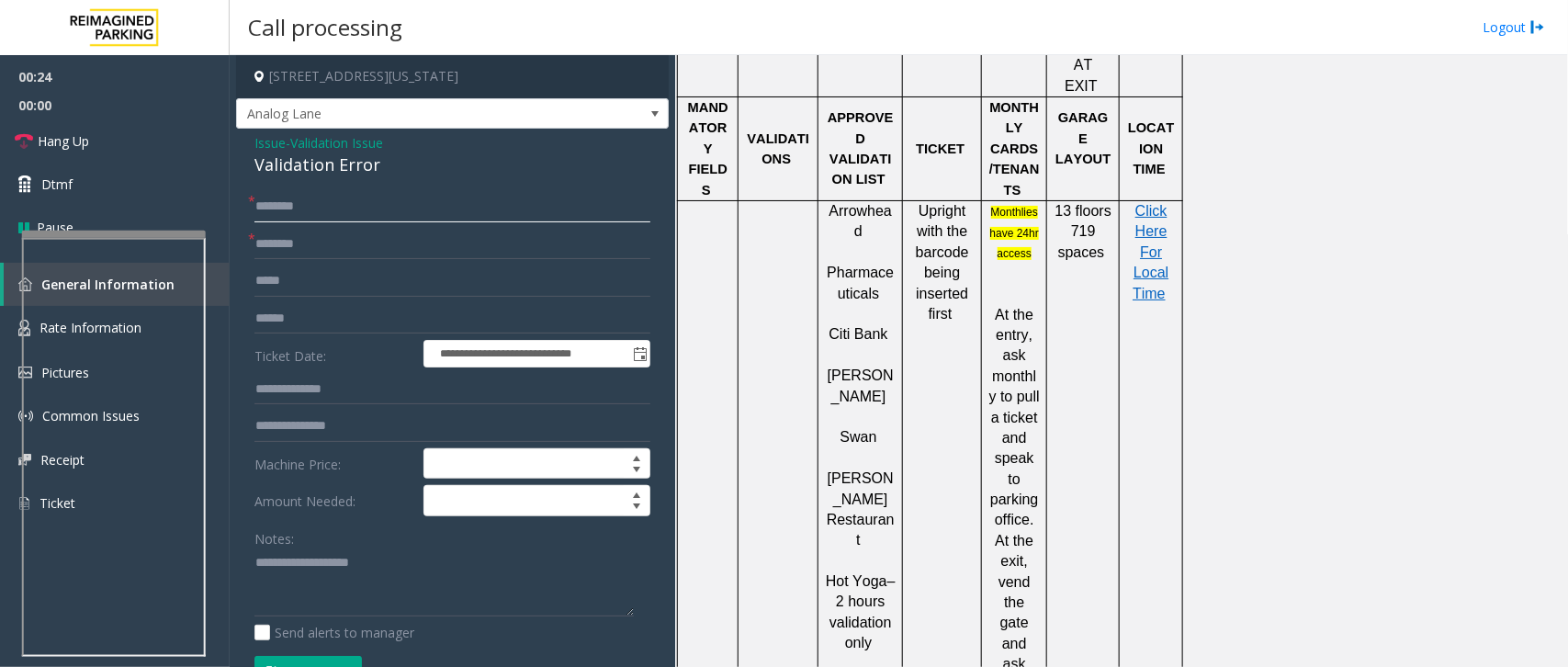
click at [297, 206] on input "text" at bounding box center [452, 206] width 396 height 31
drag, startPoint x: 378, startPoint y: 168, endPoint x: 245, endPoint y: 139, distance: 136.1
click at [245, 139] on div "**********" at bounding box center [452, 647] width 433 height 1038
click at [387, 598] on textarea at bounding box center [444, 583] width 379 height 69
click at [478, 606] on textarea at bounding box center [444, 583] width 379 height 69
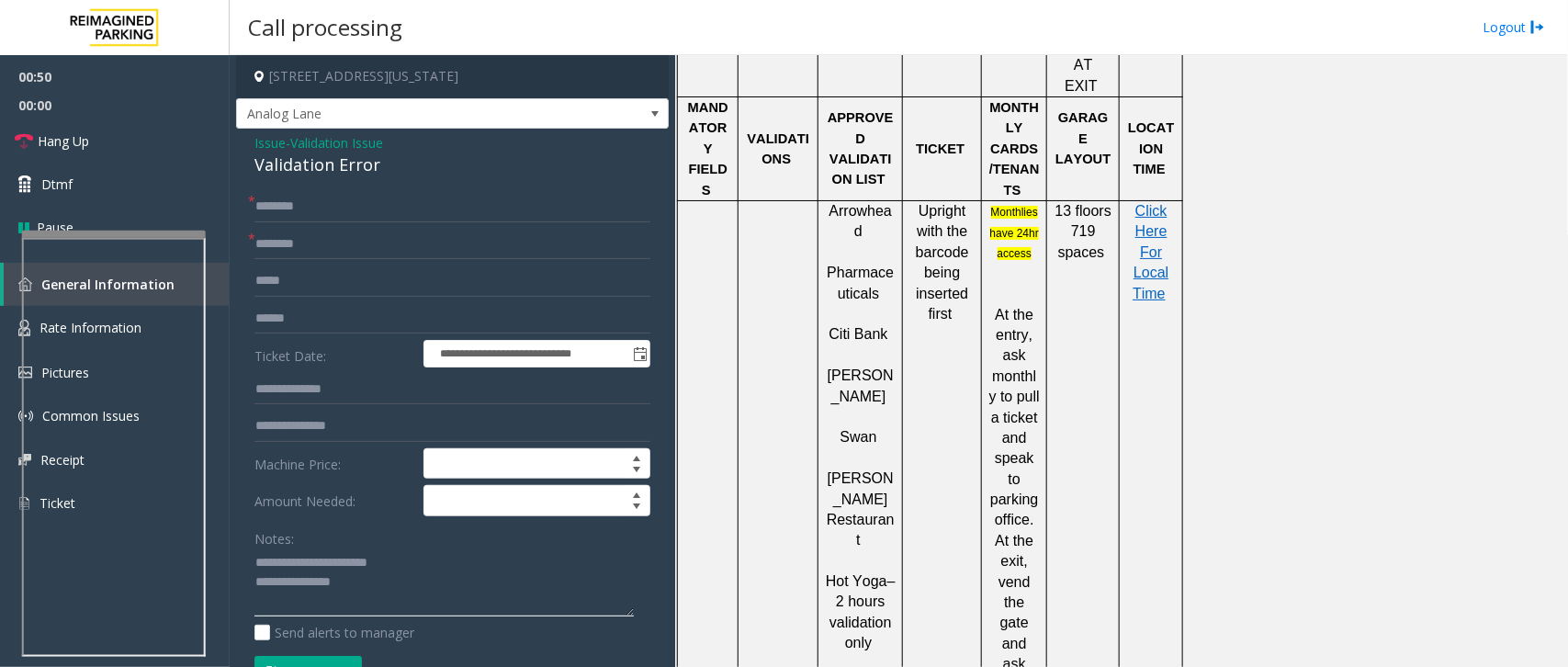
type textarea "**********"
click at [852, 573] on span "Hot Yoga" at bounding box center [857, 580] width 62 height 16
click at [842, 573] on span "Hot Yoga" at bounding box center [857, 580] width 62 height 16
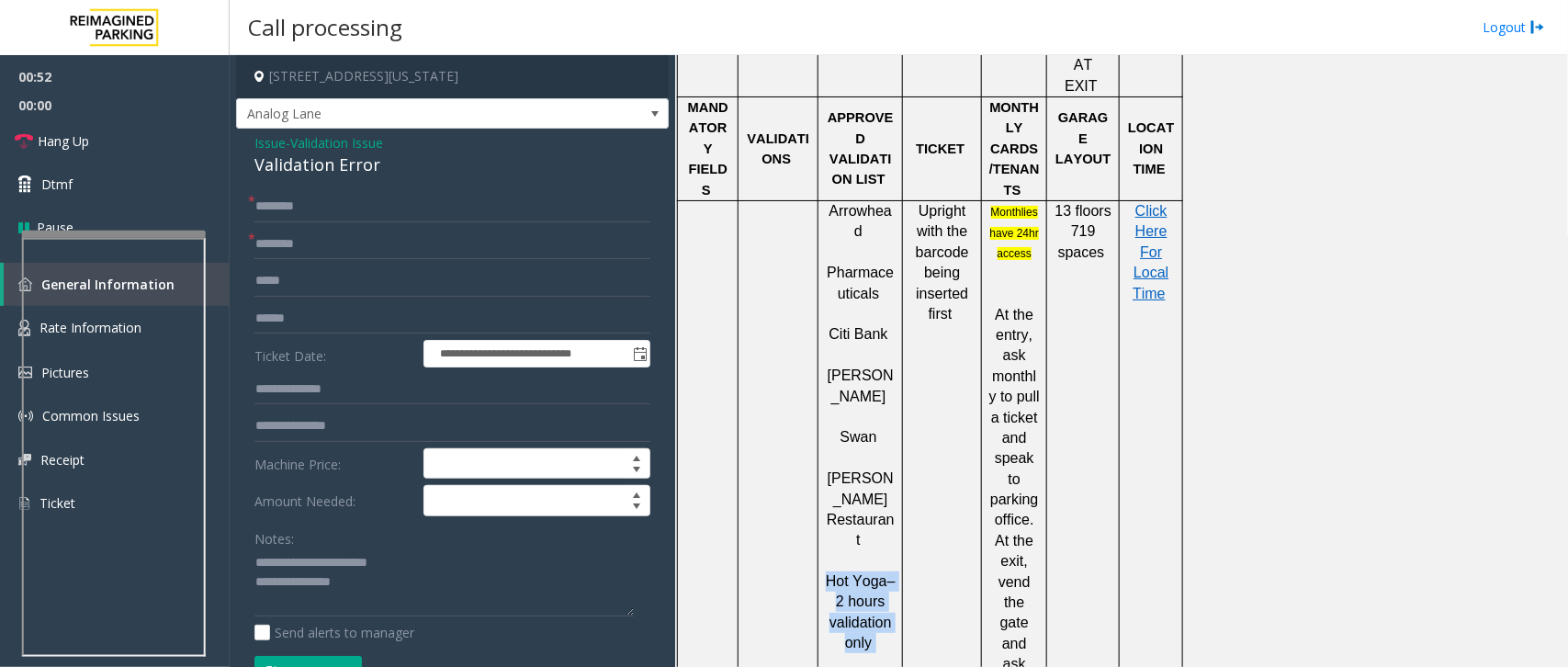
click at [842, 573] on span "Hot Yoga" at bounding box center [857, 580] width 62 height 16
click at [874, 573] on span "Hot Yoga" at bounding box center [857, 580] width 62 height 16
drag, startPoint x: 880, startPoint y: 359, endPoint x: 825, endPoint y: 351, distance: 55.6
click at [825, 572] on p "Hot Yoga – 2 hours validation only" at bounding box center [861, 613] width 71 height 82
copy span "Hot Yoga"
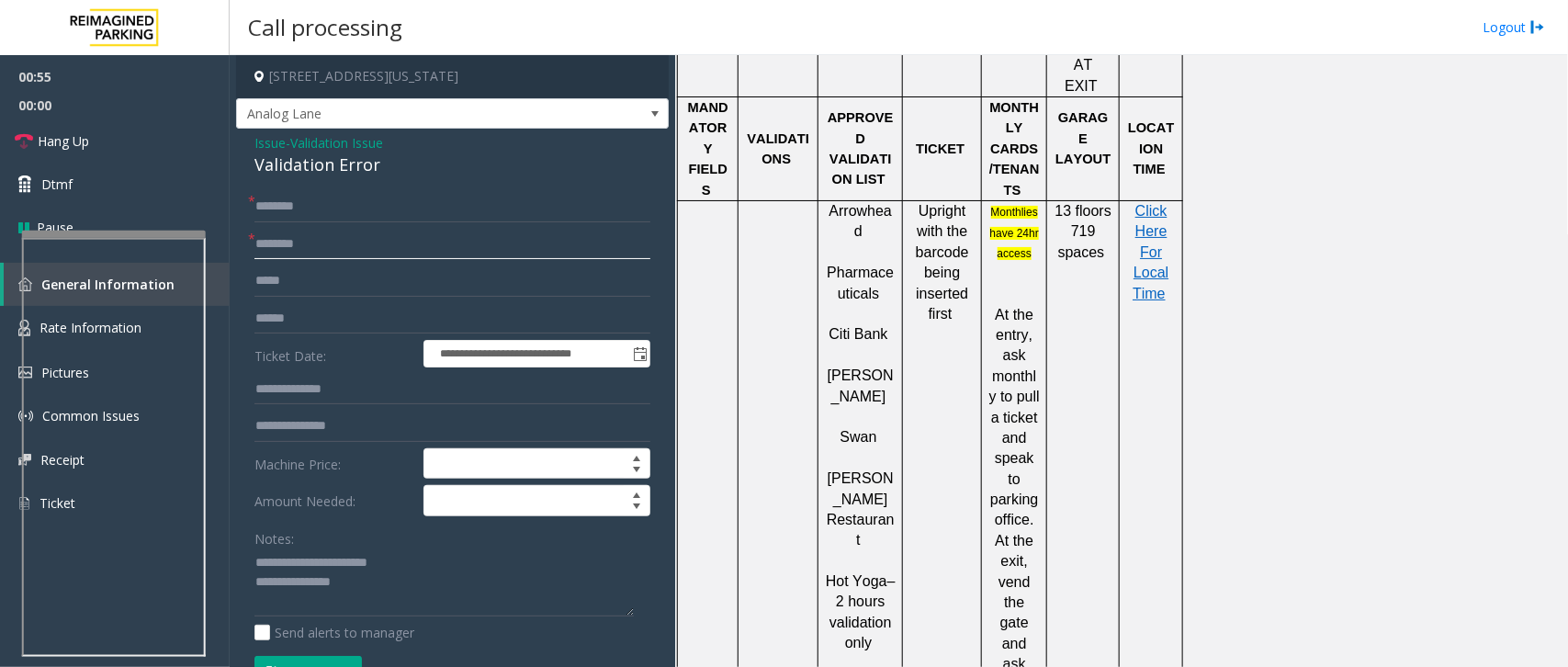
click at [352, 245] on input "text" at bounding box center [452, 244] width 396 height 31
paste input "********"
type input "********"
click at [352, 199] on input "text" at bounding box center [452, 206] width 396 height 31
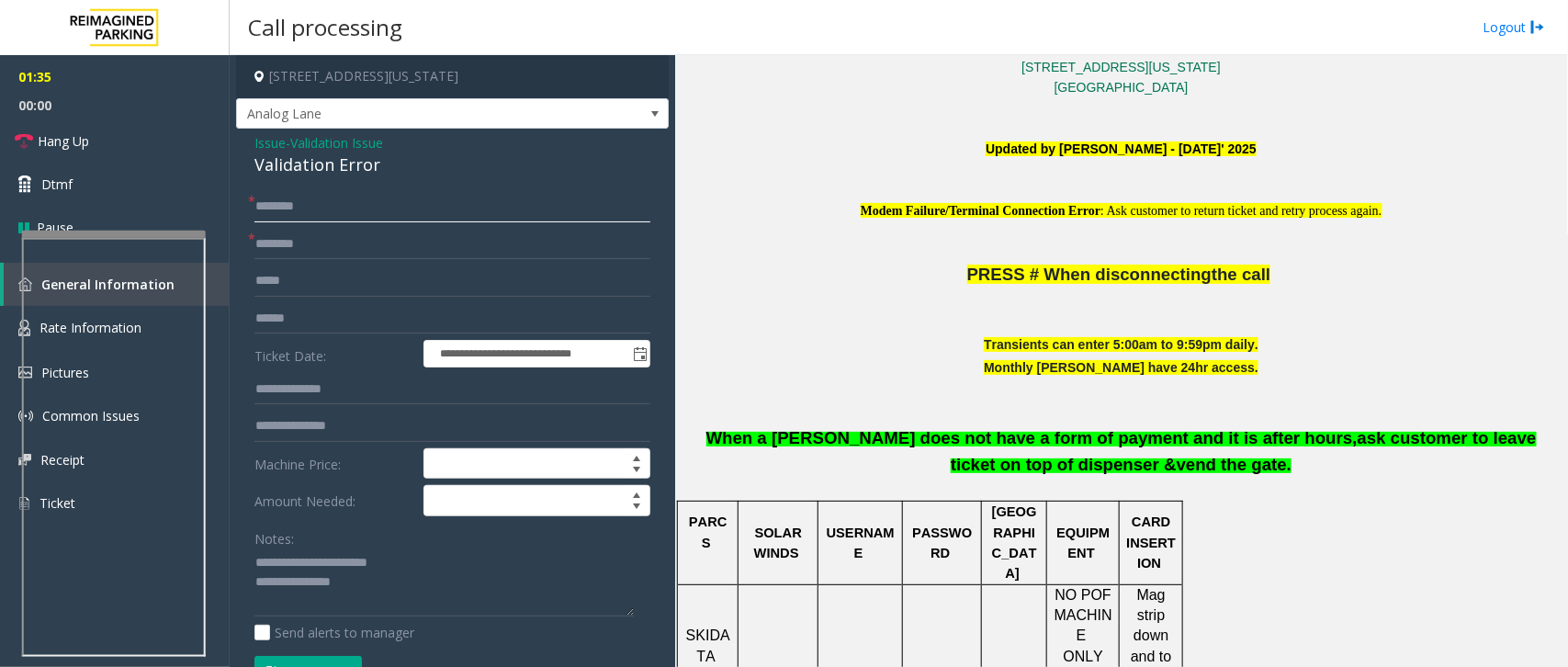
scroll to position [460, 0]
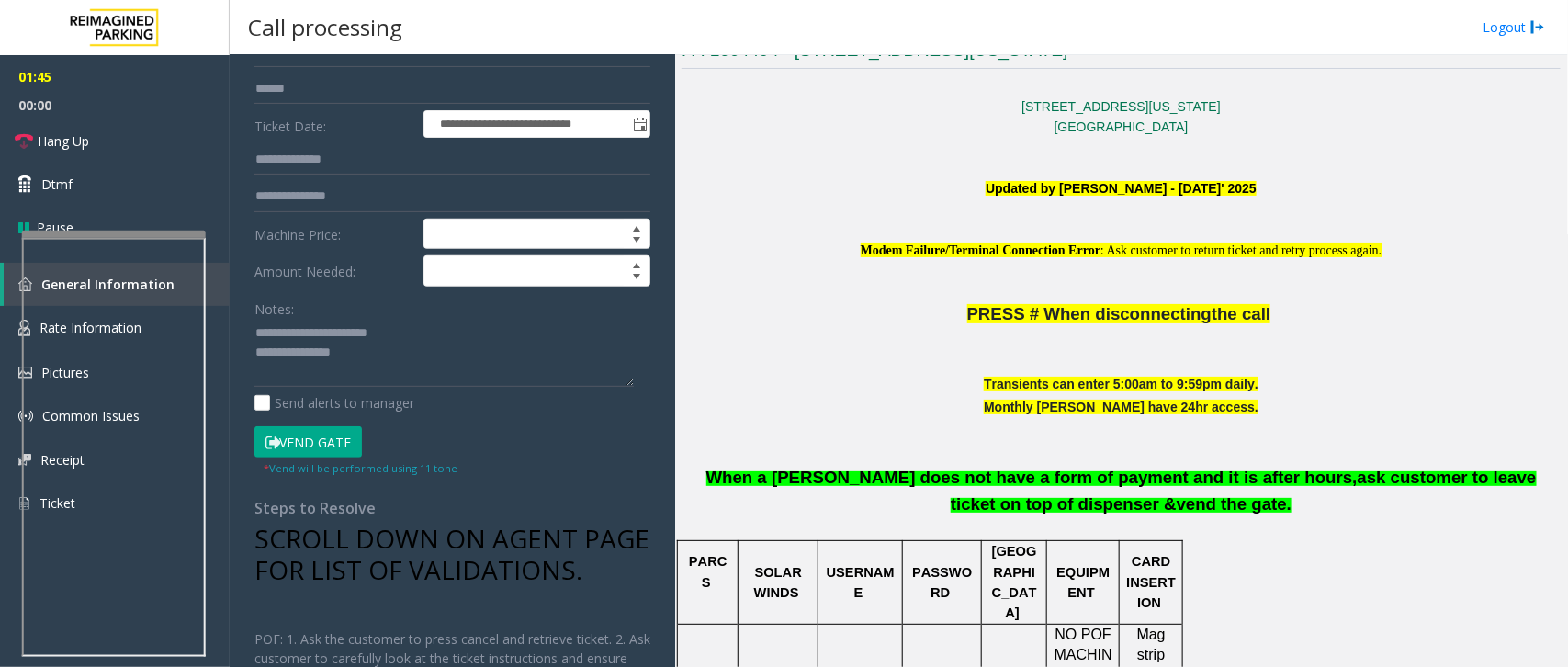
click at [309, 441] on button "Vend Gate" at bounding box center [307, 441] width 107 height 31
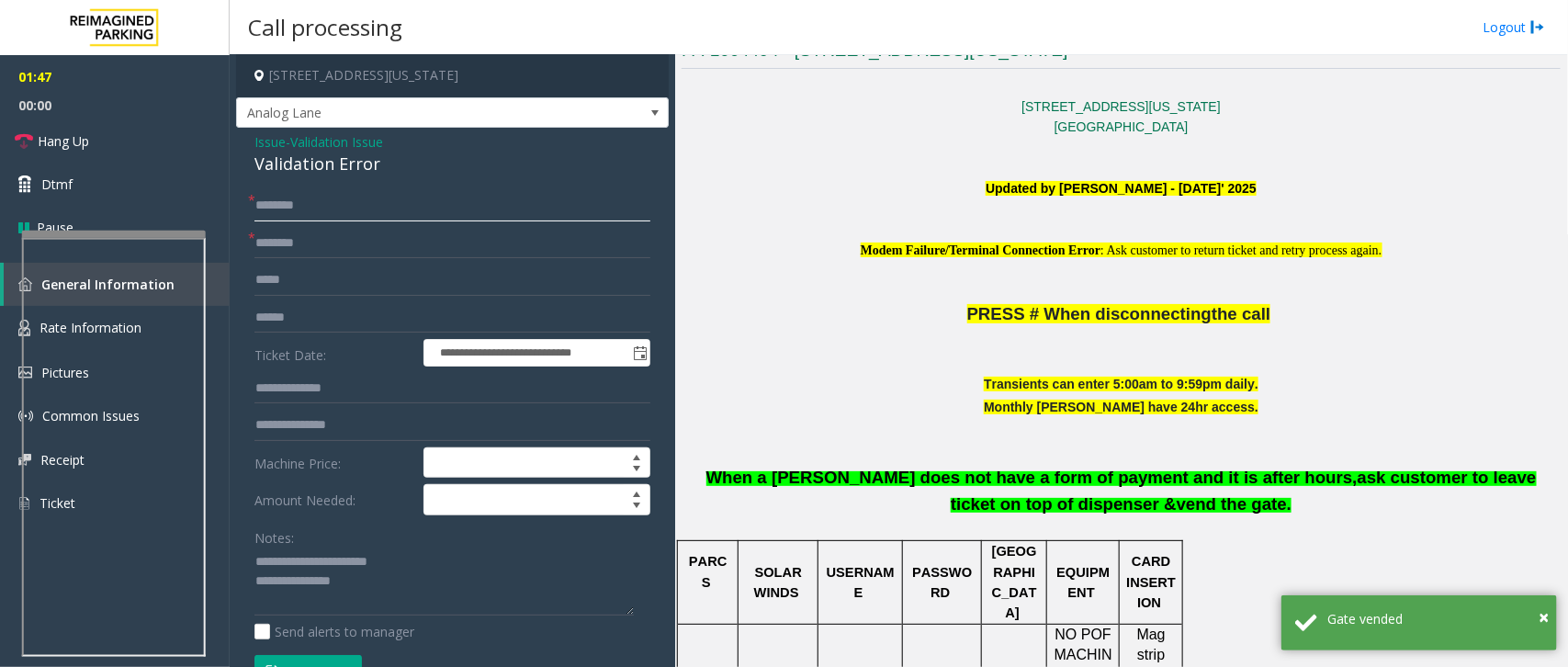
scroll to position [0, 0]
click at [327, 213] on input "text" at bounding box center [452, 206] width 396 height 31
type input "**"
click at [383, 156] on div "Validation Error" at bounding box center [452, 164] width 396 height 25
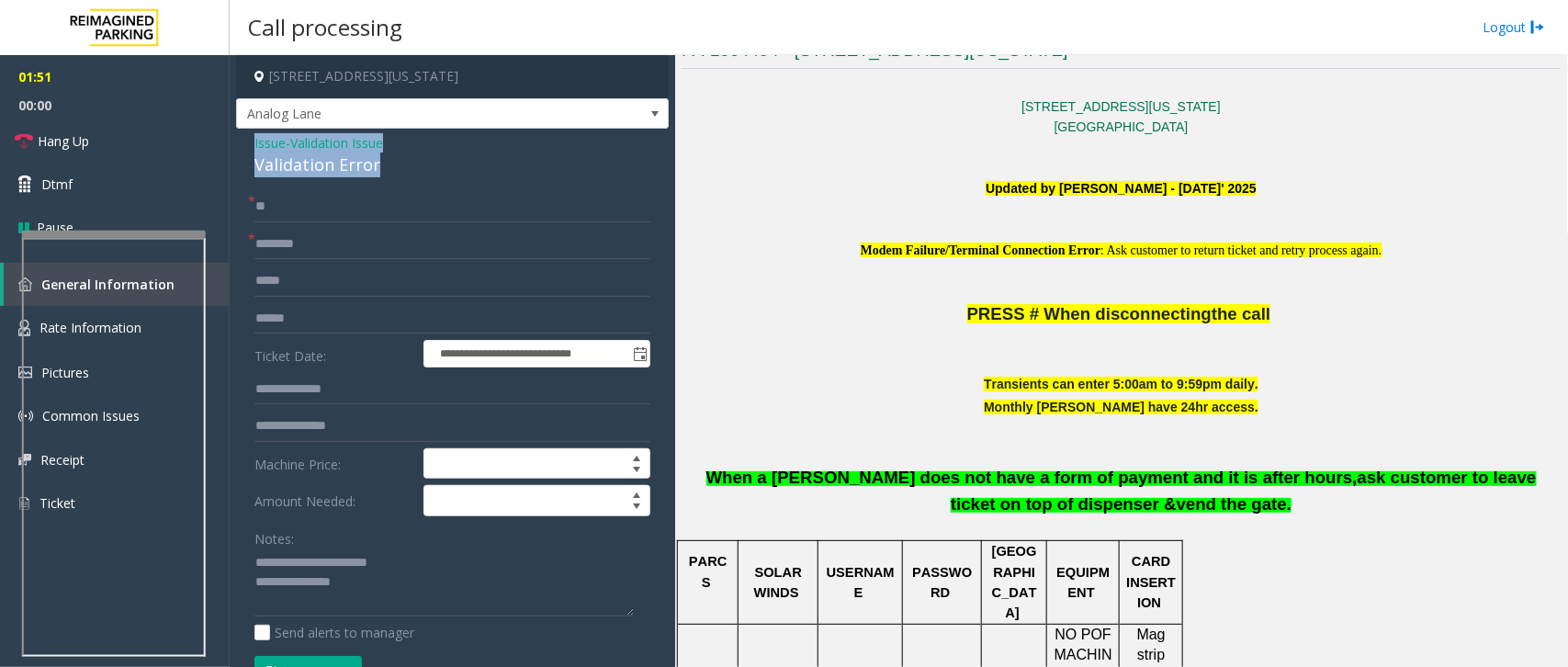
drag, startPoint x: 383, startPoint y: 161, endPoint x: 242, endPoint y: 130, distance: 144.4
click at [242, 130] on div "**********" at bounding box center [452, 663] width 433 height 1070
click at [372, 584] on textarea at bounding box center [444, 583] width 379 height 69
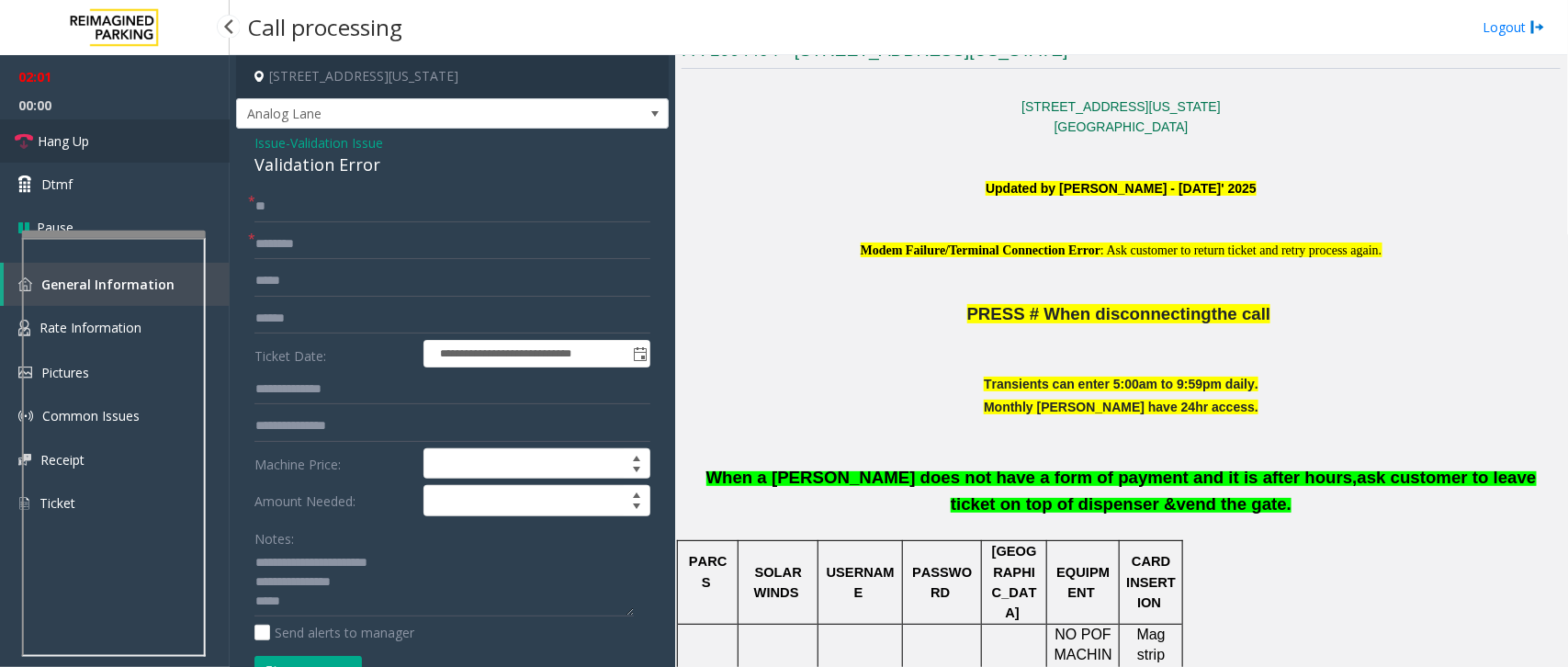
click at [75, 142] on span "Hang Up" at bounding box center [63, 141] width 51 height 20
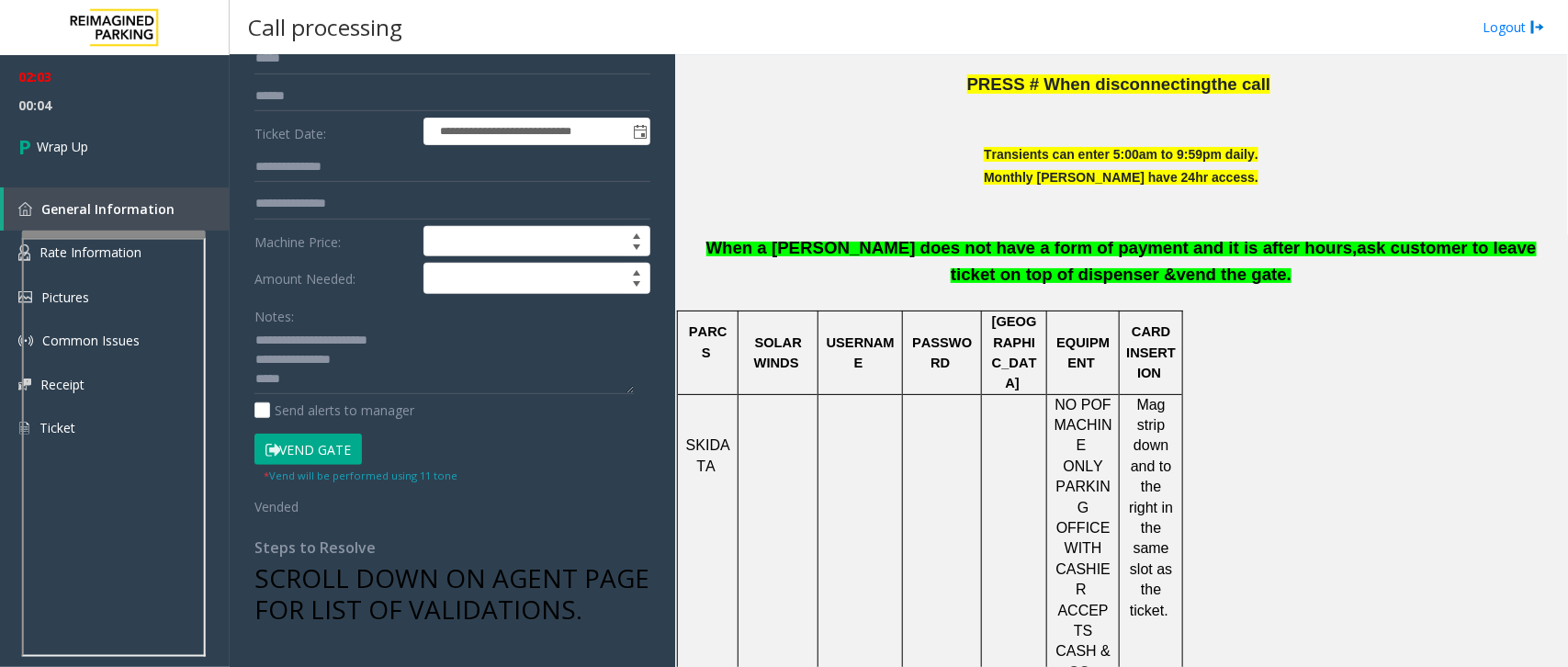
scroll to position [230, 0]
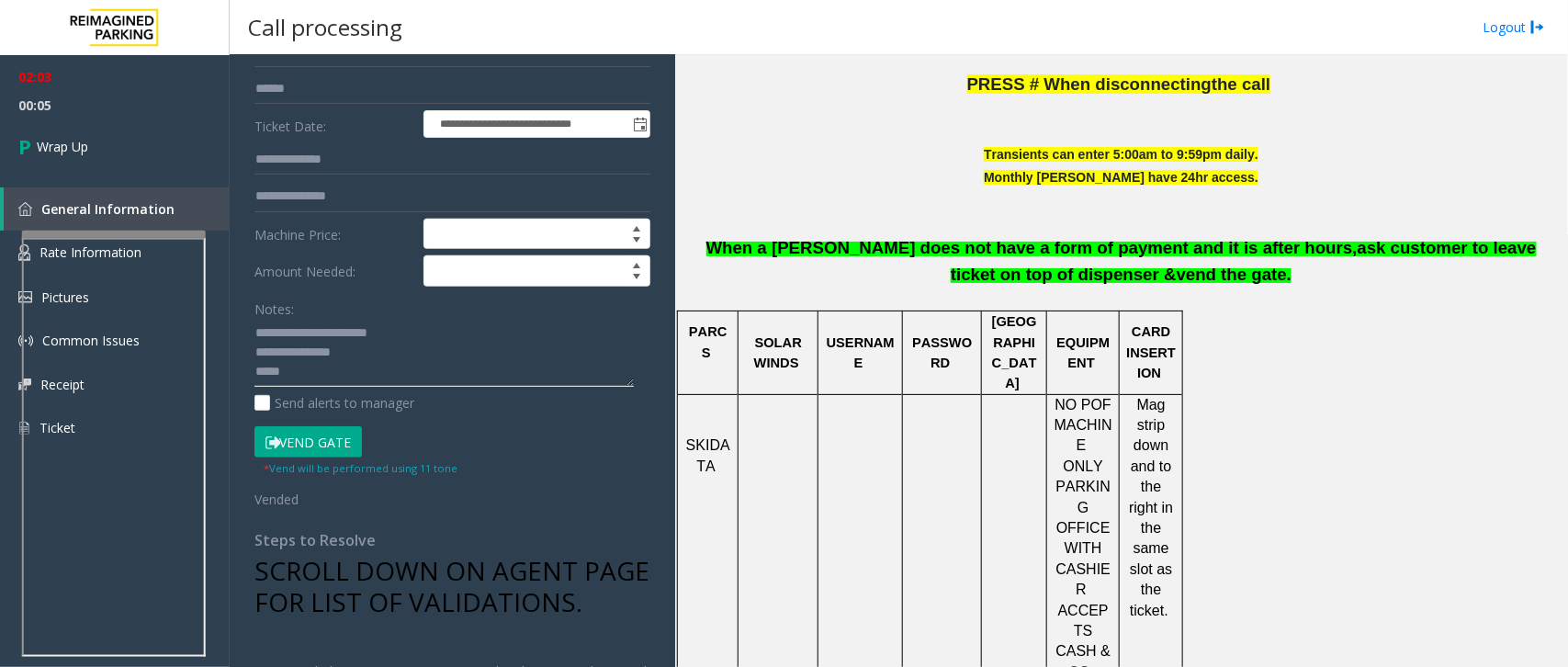
click at [341, 375] on textarea at bounding box center [444, 353] width 379 height 69
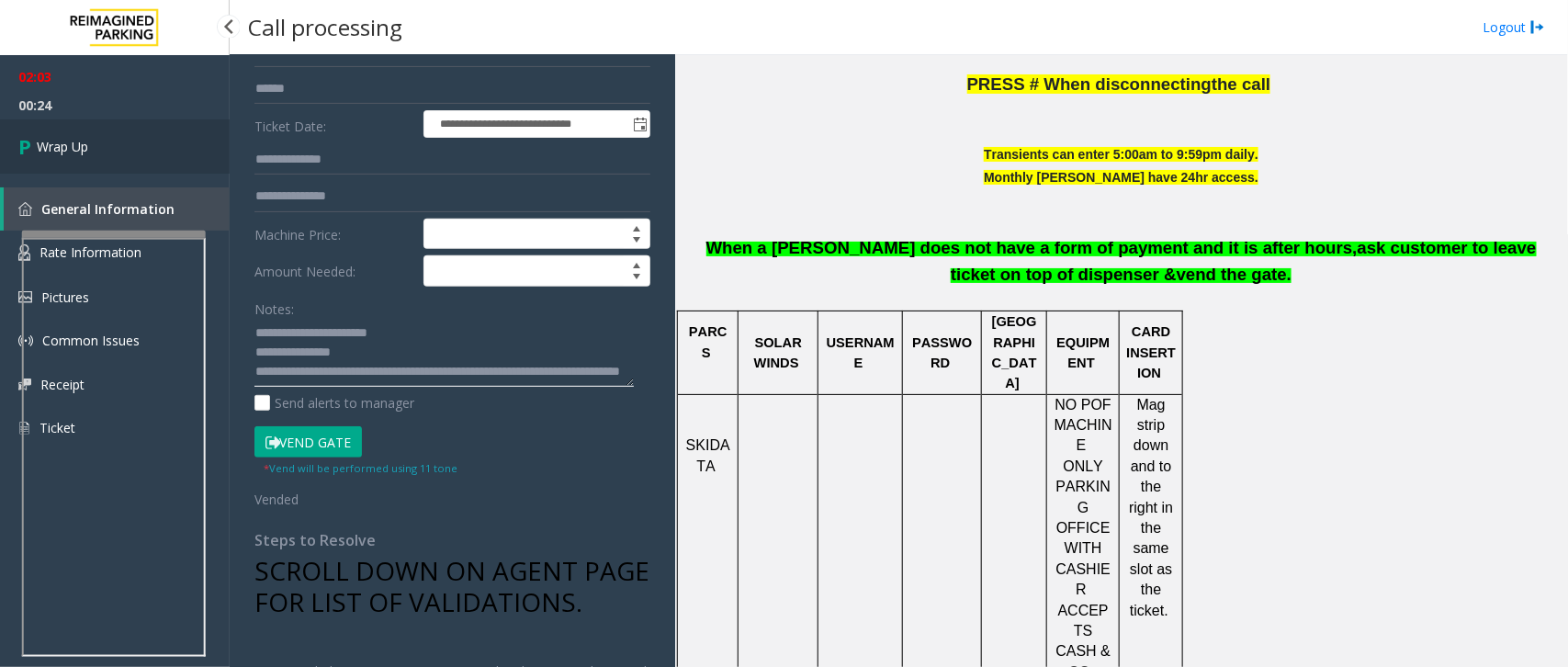
type textarea "**********"
click at [84, 142] on span "Wrap Up" at bounding box center [62, 146] width 51 height 20
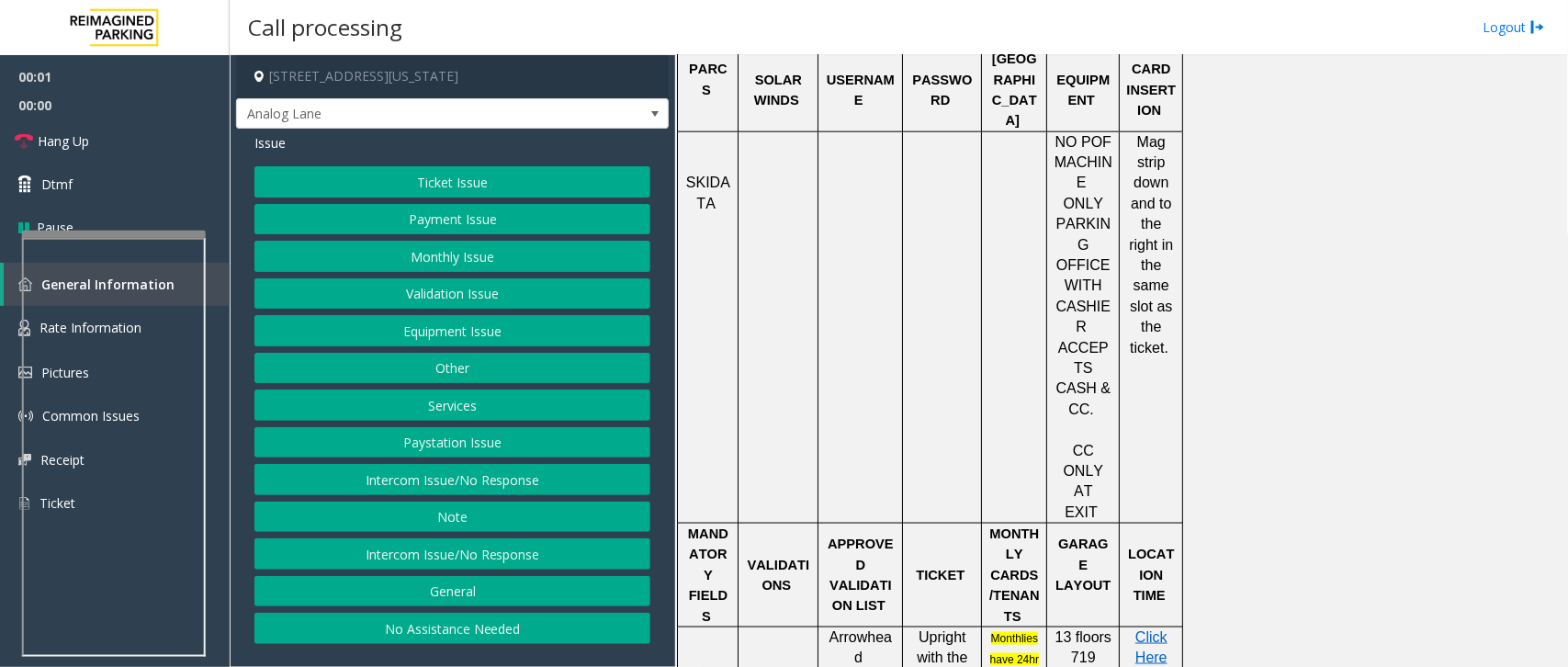
scroll to position [1033, 0]
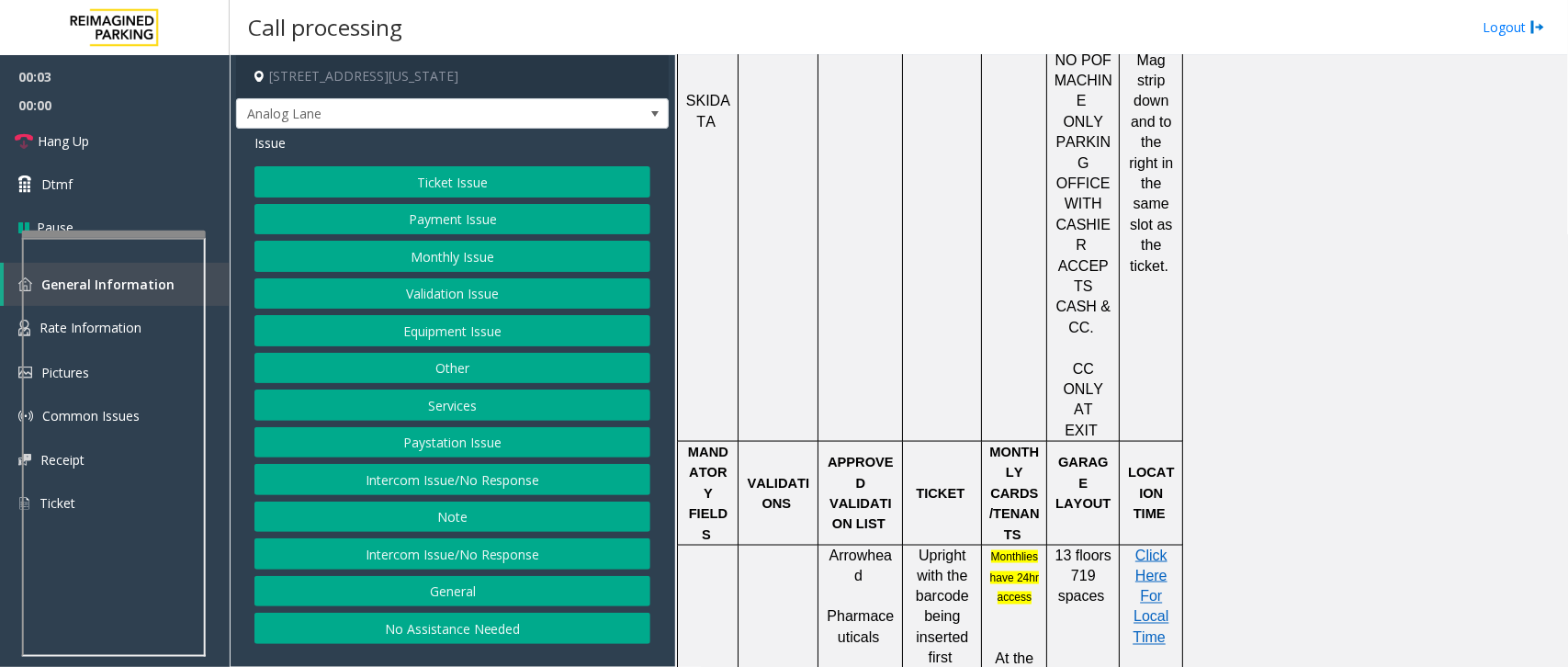
click at [493, 487] on button "Intercom Issue/No Response" at bounding box center [452, 478] width 396 height 31
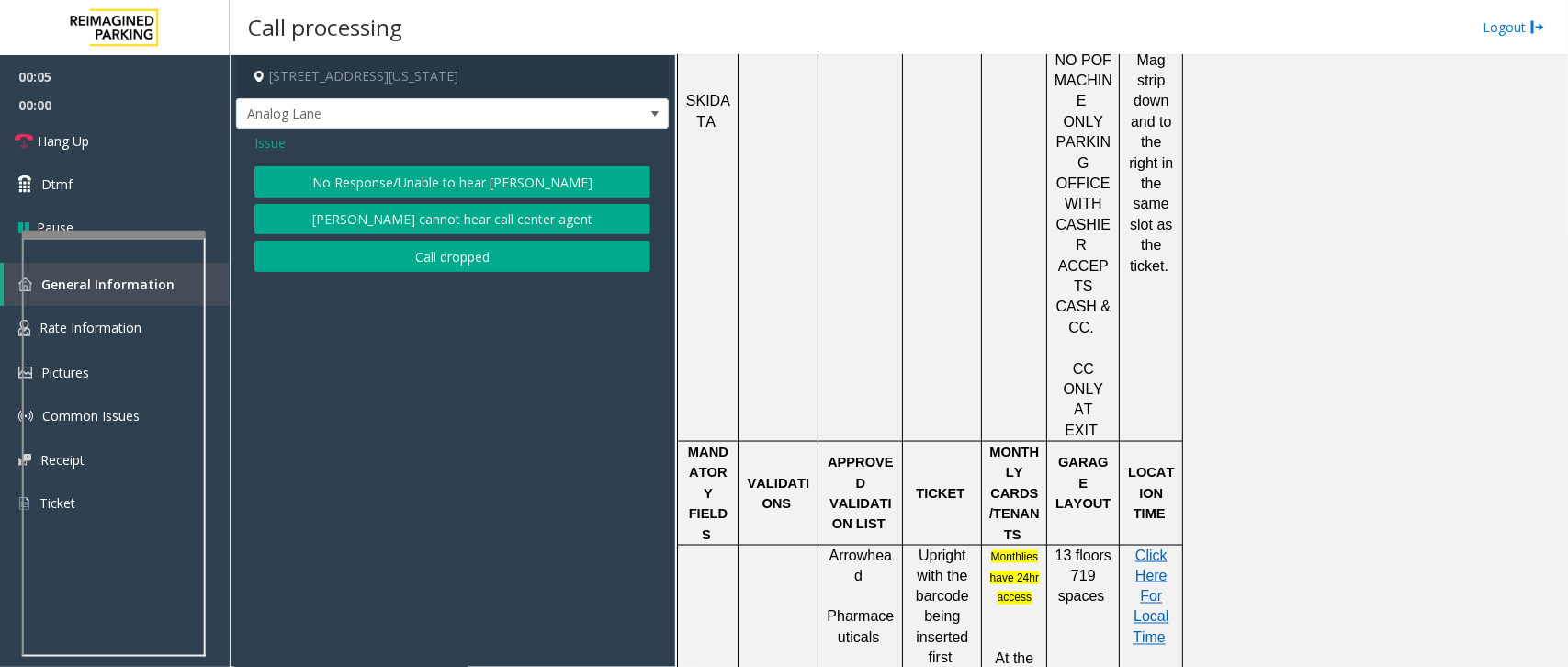
click at [499, 180] on button "No Response/Unable to hear [PERSON_NAME]" at bounding box center [452, 181] width 396 height 31
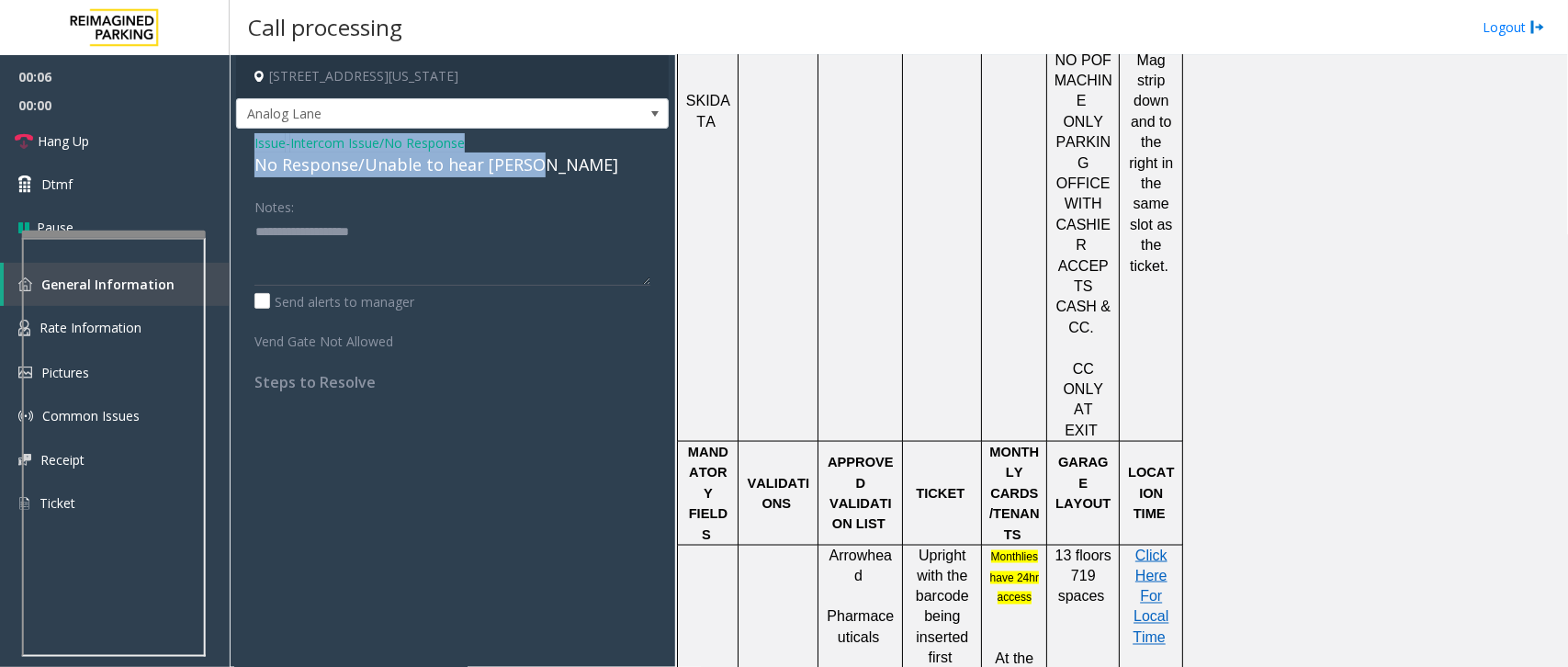
drag, startPoint x: 537, startPoint y: 162, endPoint x: 248, endPoint y: 137, distance: 290.1
click at [248, 137] on div "Issue - Intercom Issue/No Response No Response/Unable to hear parker Notes: Sen…" at bounding box center [452, 269] width 433 height 281
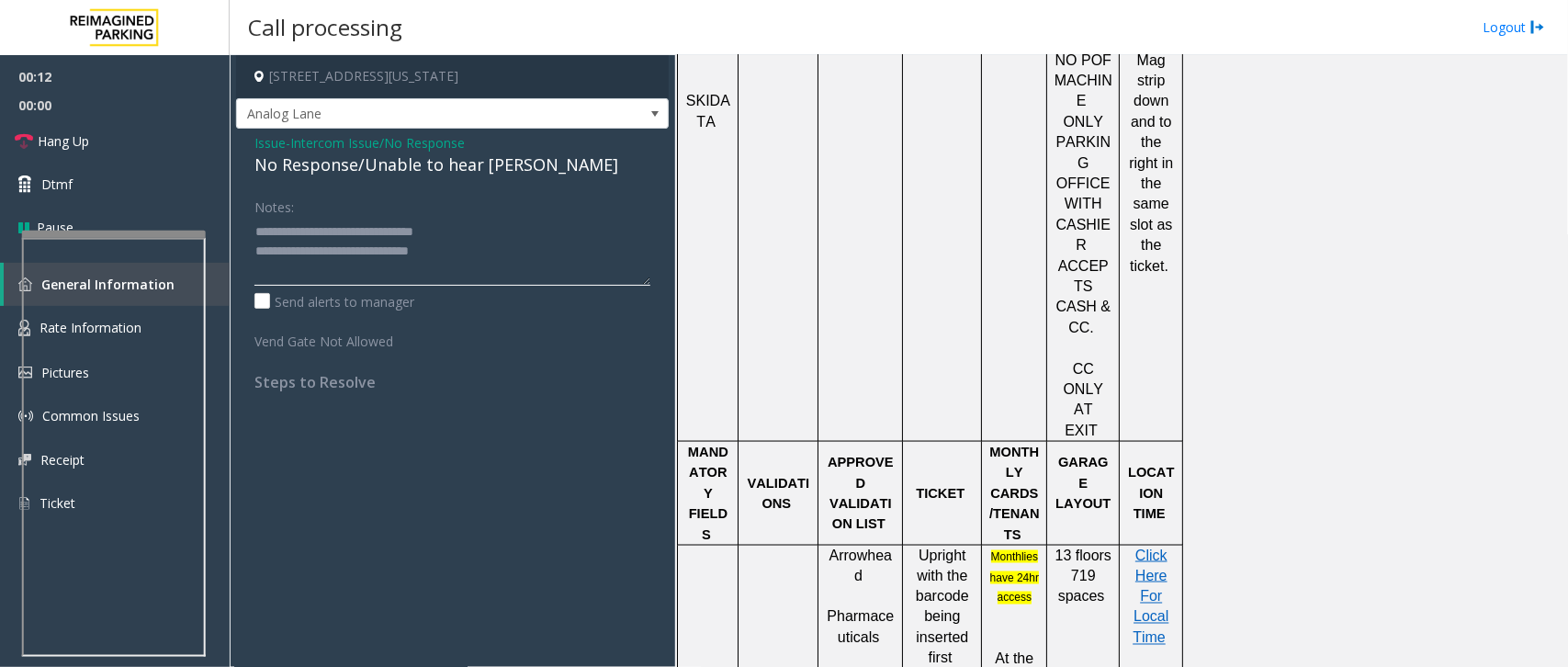
type textarea "**********"
click at [271, 142] on span "Issue" at bounding box center [269, 143] width 31 height 20
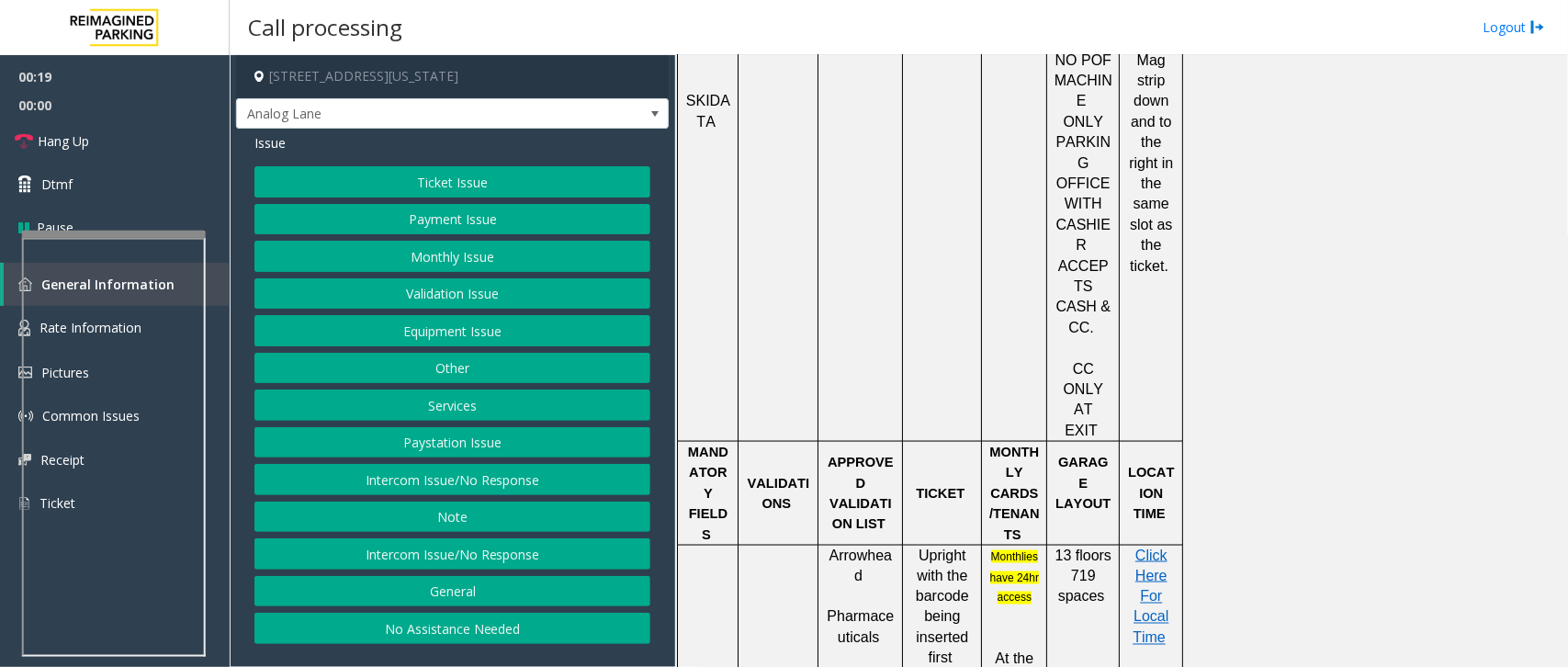
click at [478, 297] on button "Validation Issue" at bounding box center [452, 293] width 396 height 31
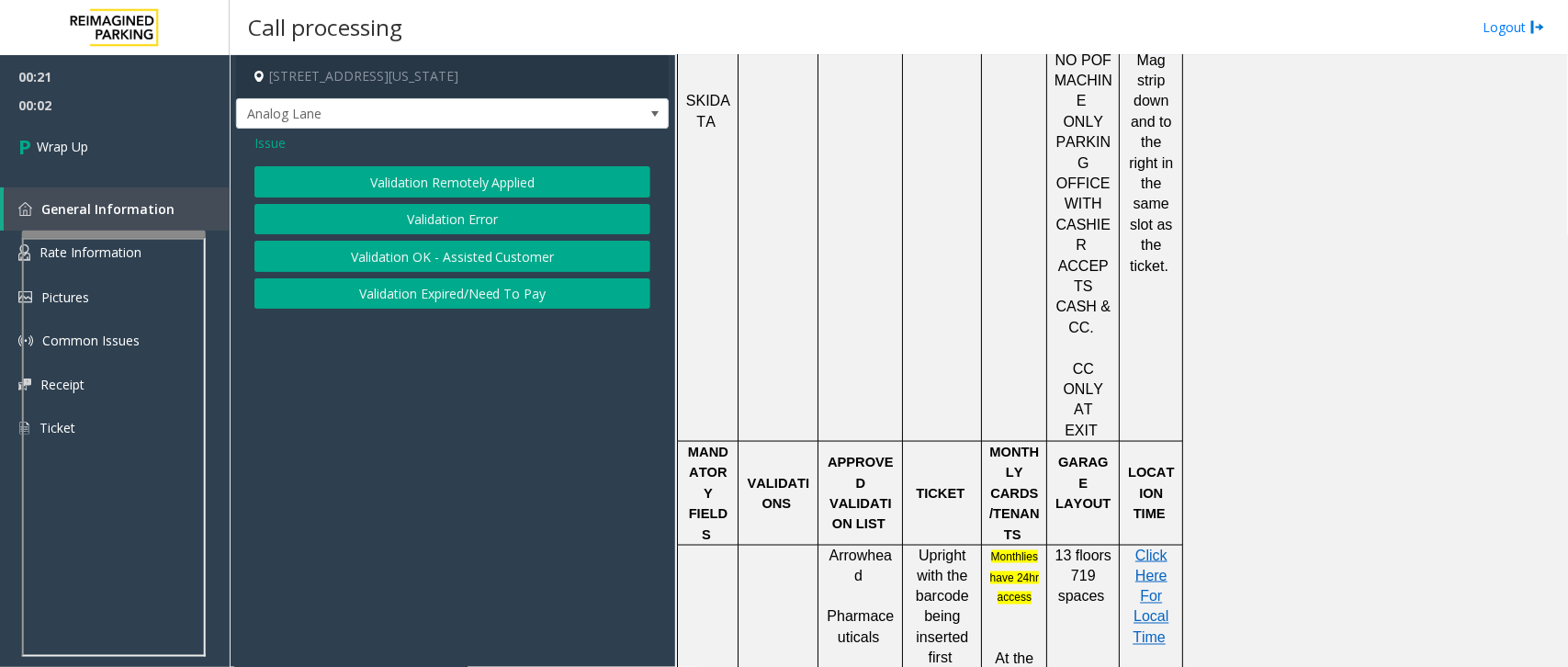
click at [274, 142] on span "Issue" at bounding box center [269, 143] width 31 height 20
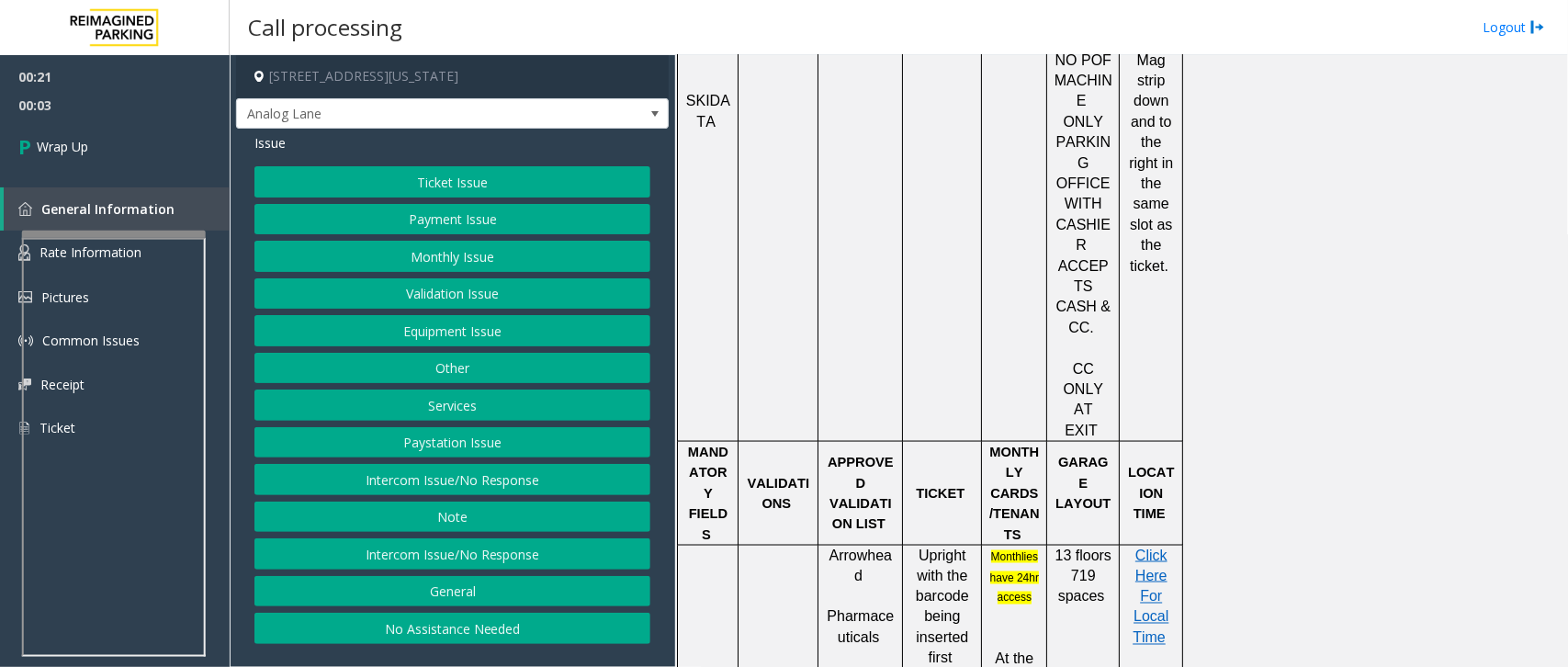
click at [464, 327] on button "Equipment Issue" at bounding box center [452, 330] width 396 height 31
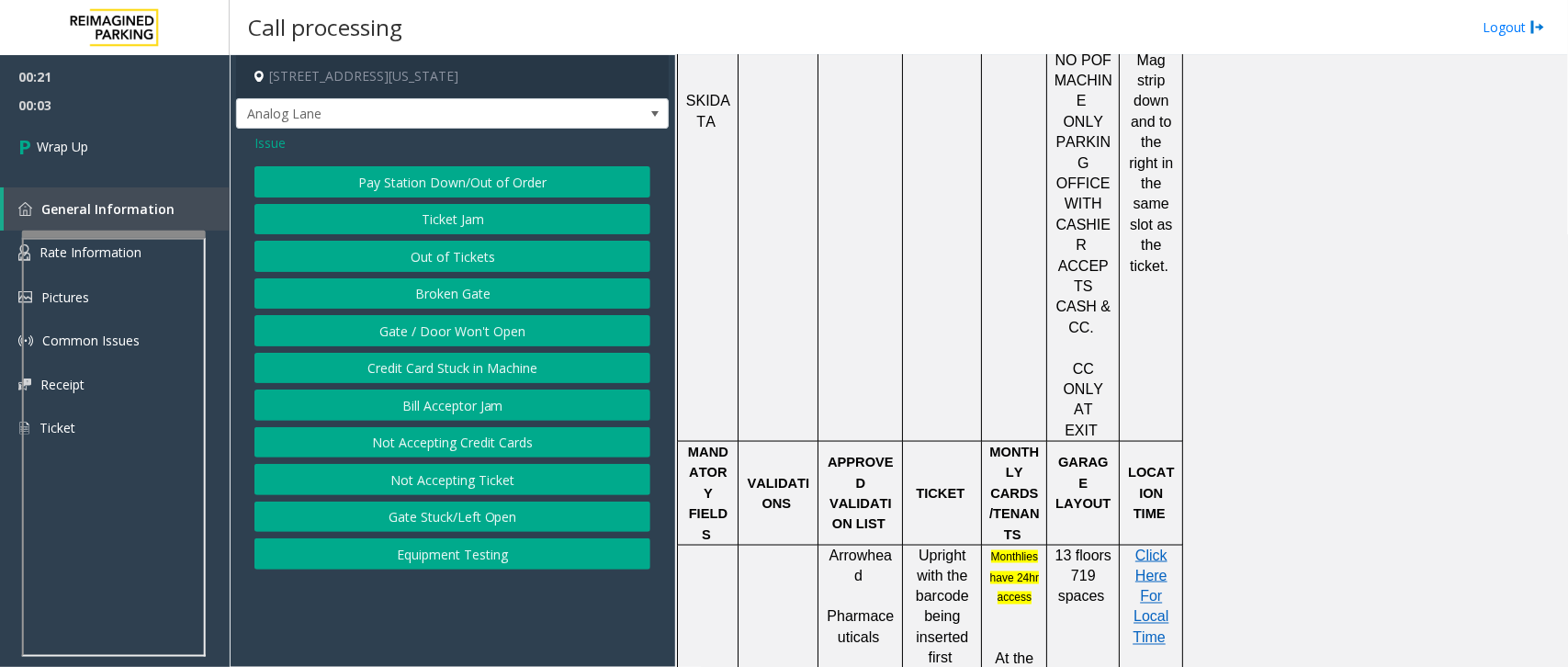
click at [480, 327] on button "Gate / Door Won't Open" at bounding box center [452, 330] width 396 height 31
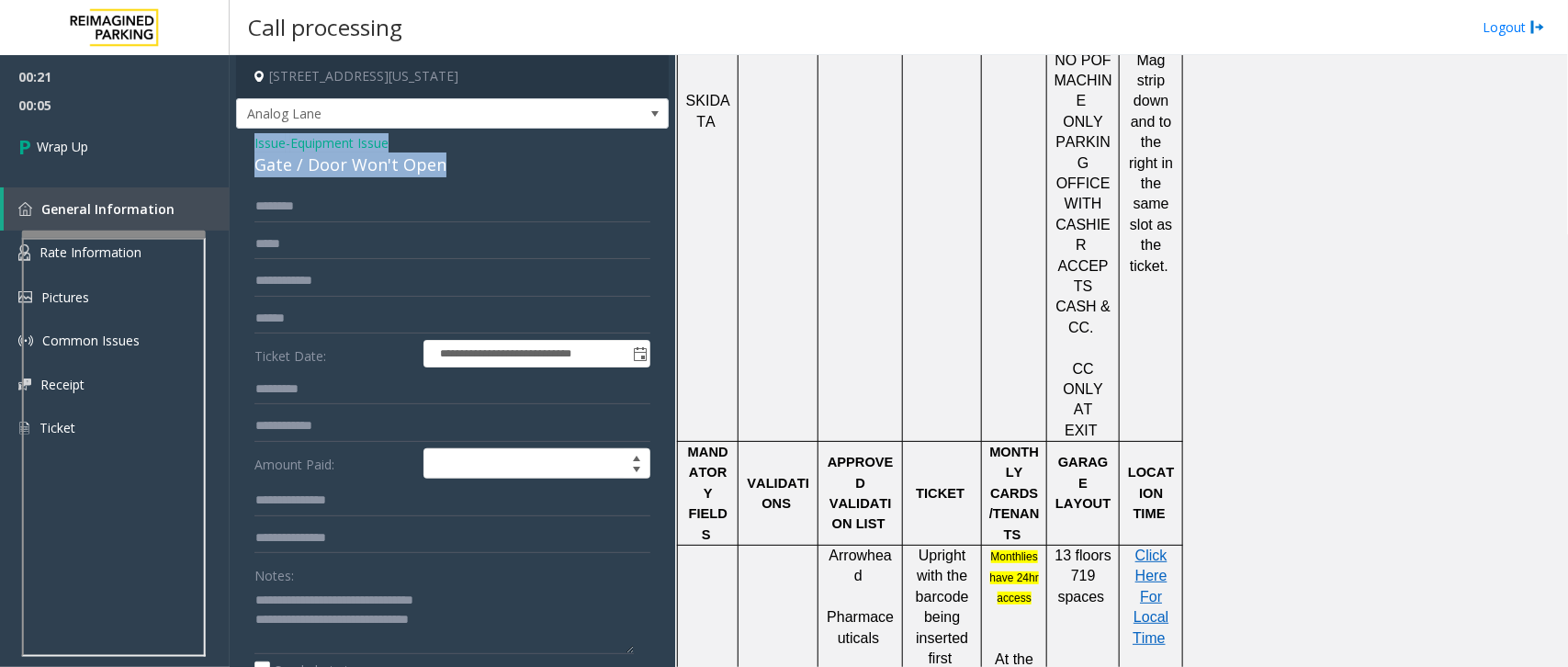
drag, startPoint x: 452, startPoint y: 171, endPoint x: 235, endPoint y: 144, distance: 218.7
click at [235, 144] on app-call-processing-form "**********" at bounding box center [452, 361] width 446 height 612
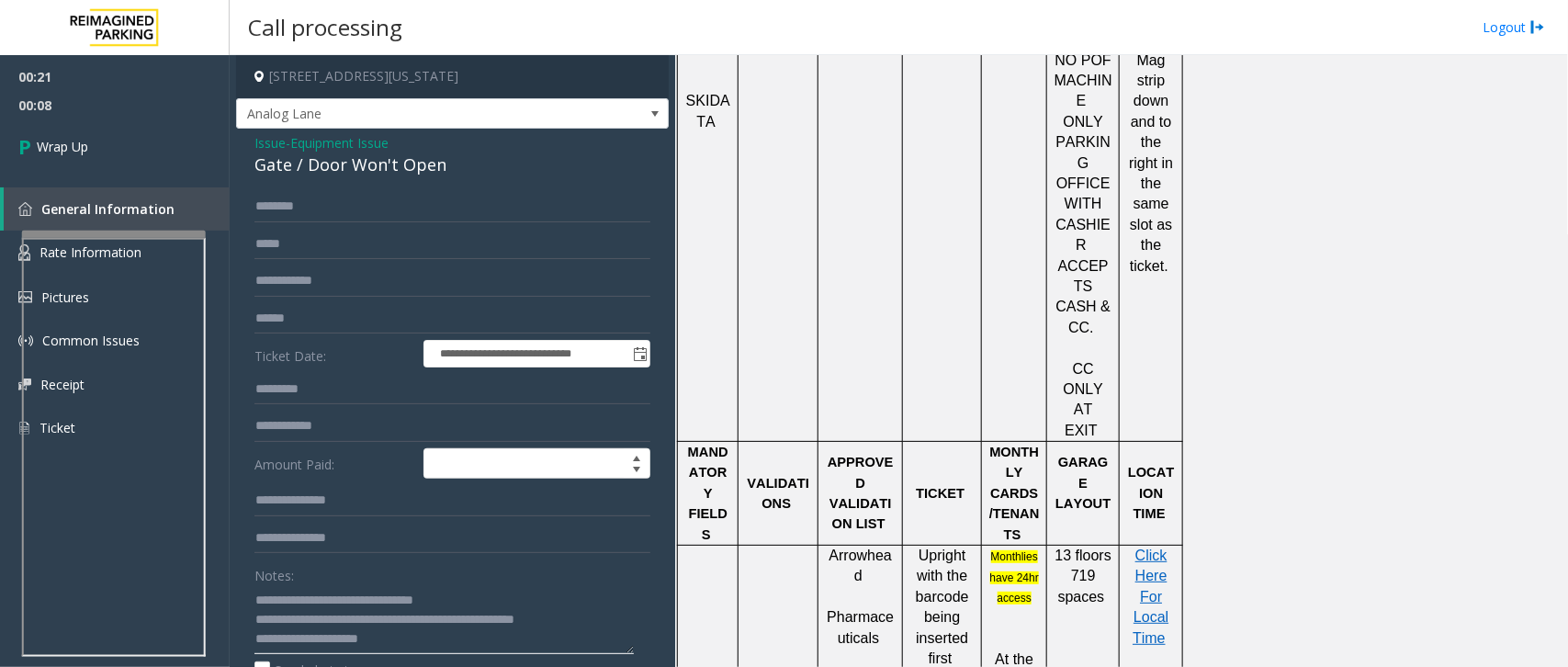
click at [469, 618] on textarea at bounding box center [444, 619] width 379 height 69
click at [484, 588] on textarea at bounding box center [444, 619] width 379 height 69
click at [468, 623] on textarea at bounding box center [444, 619] width 379 height 69
drag, startPoint x: 470, startPoint y: 623, endPoint x: 267, endPoint y: 566, distance: 210.9
click at [267, 566] on div "Notes:" at bounding box center [452, 606] width 396 height 94
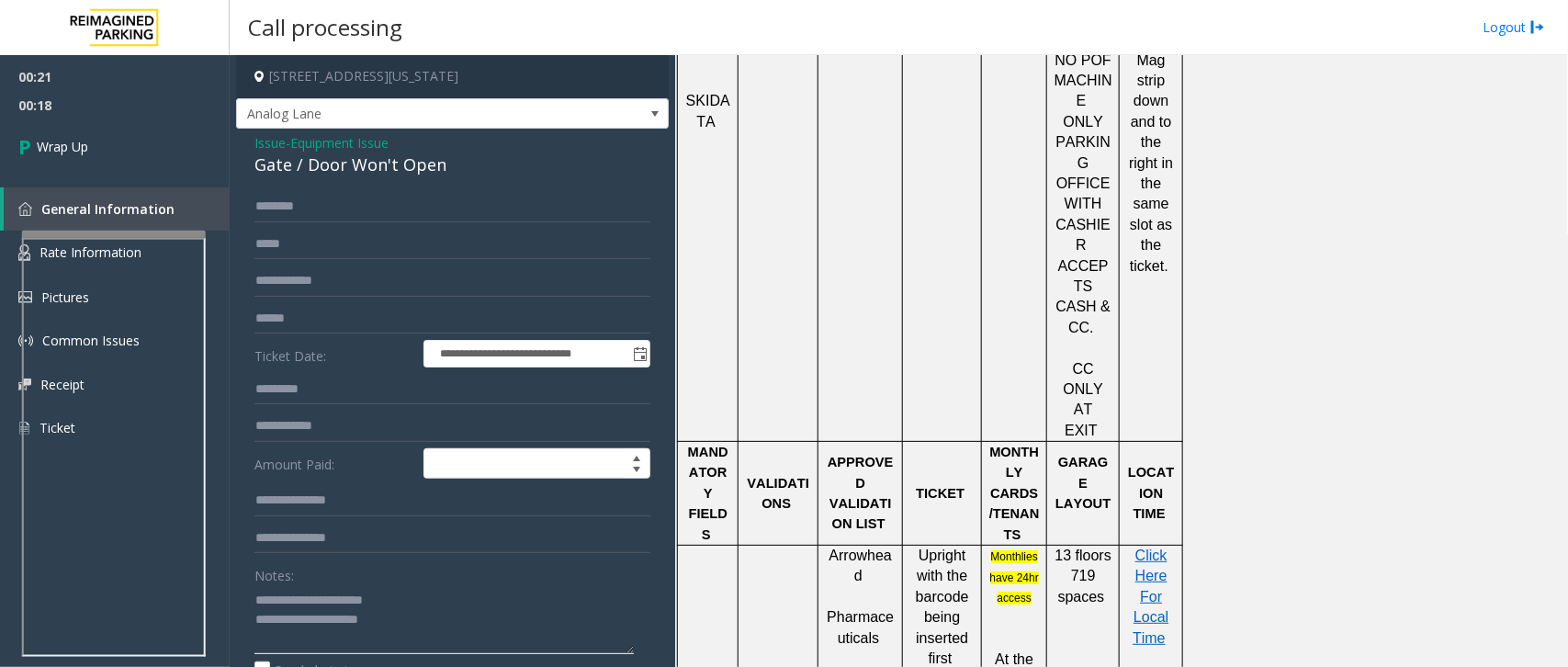
click at [438, 617] on textarea at bounding box center [444, 619] width 379 height 69
type textarea "**********"
click at [110, 134] on link "Wrap Up" at bounding box center [115, 147] width 230 height 54
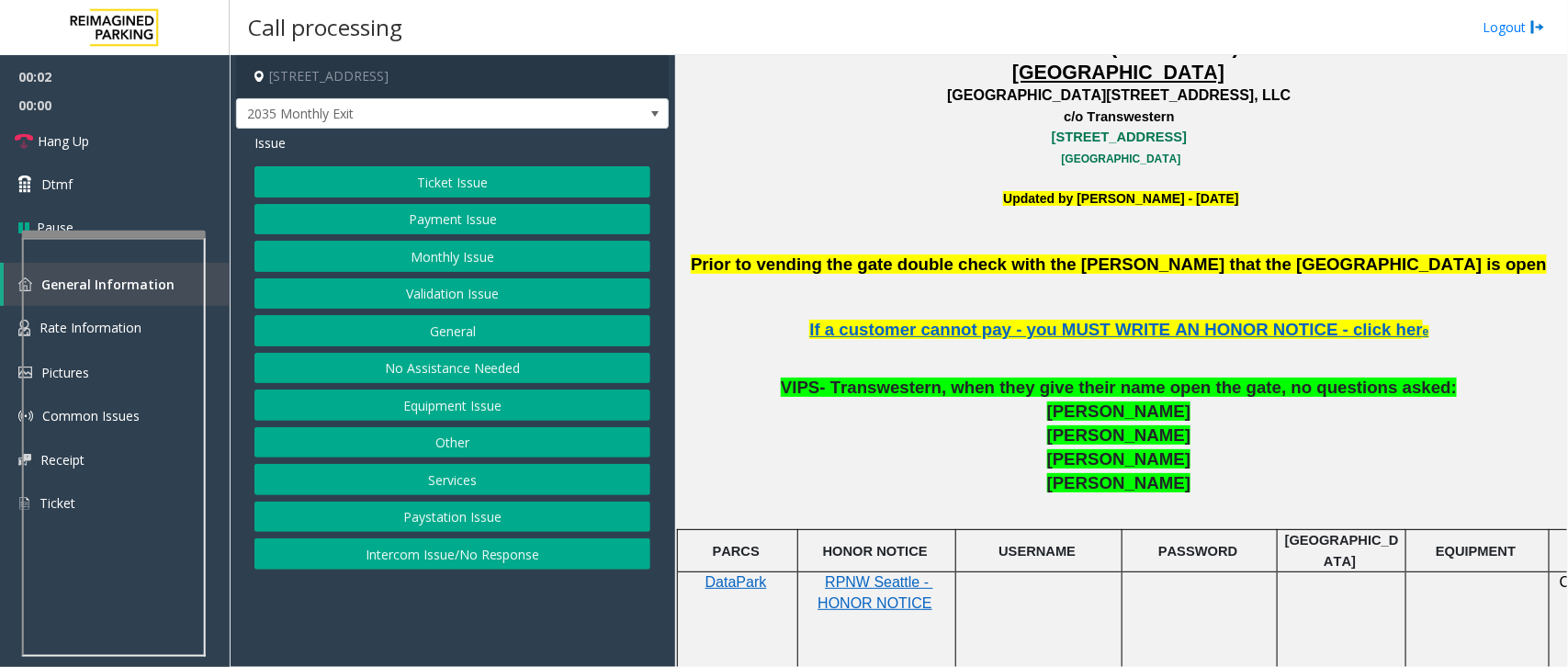
scroll to position [574, 0]
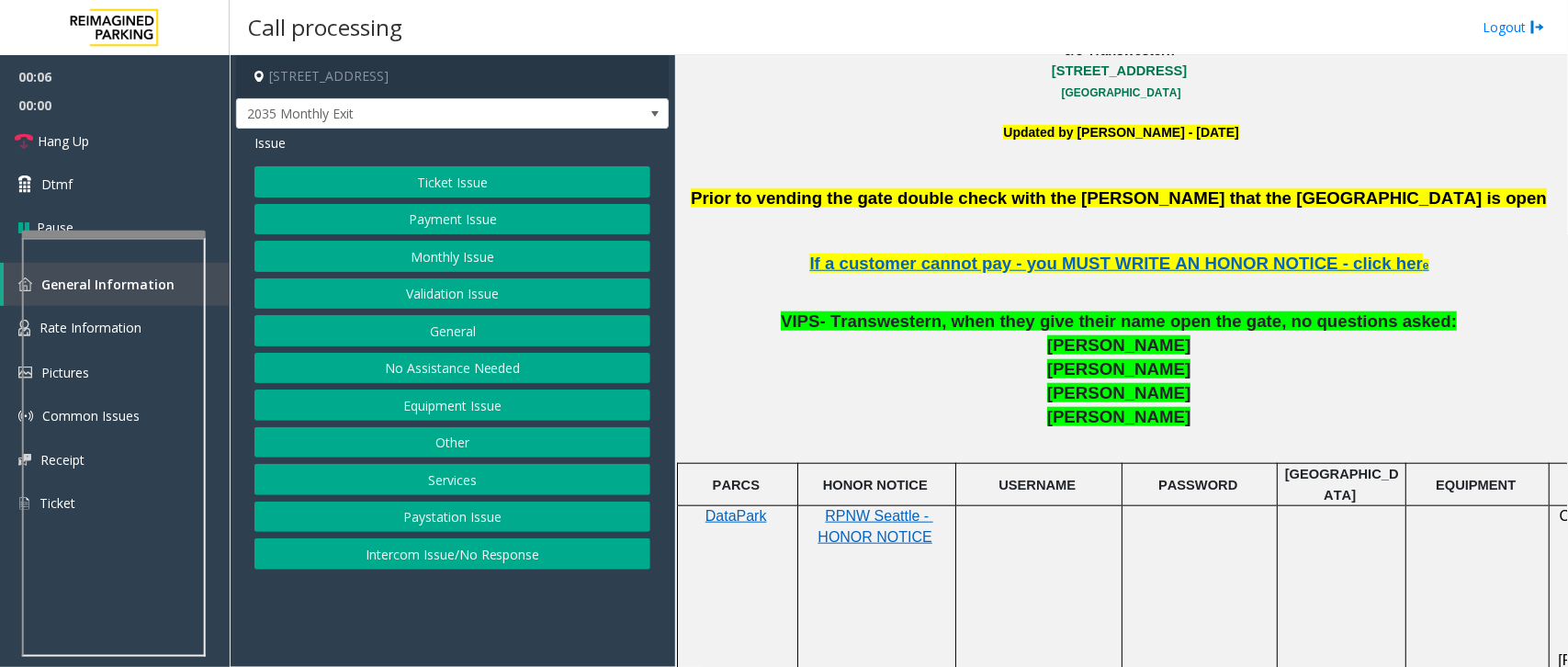
click at [506, 406] on button "Equipment Issue" at bounding box center [452, 404] width 396 height 31
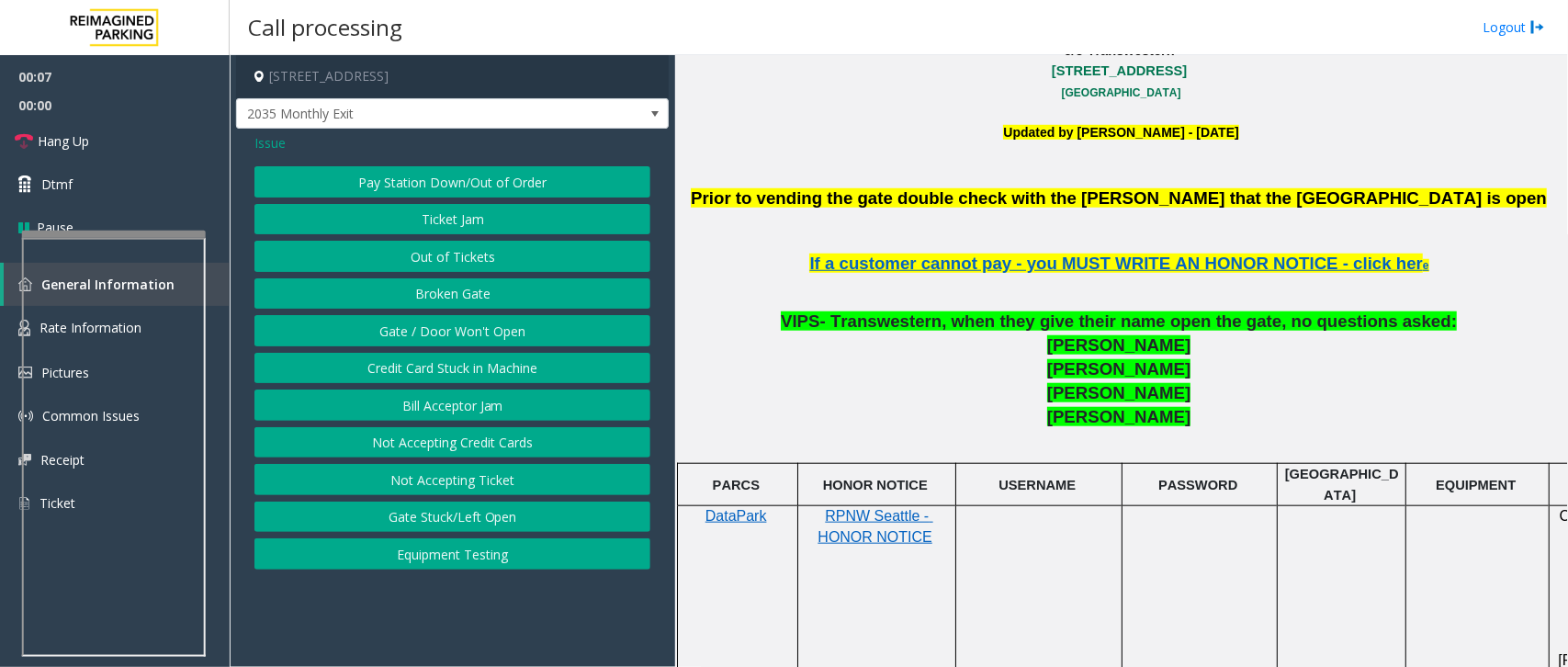
click at [478, 556] on button "Equipment Testing" at bounding box center [452, 553] width 396 height 31
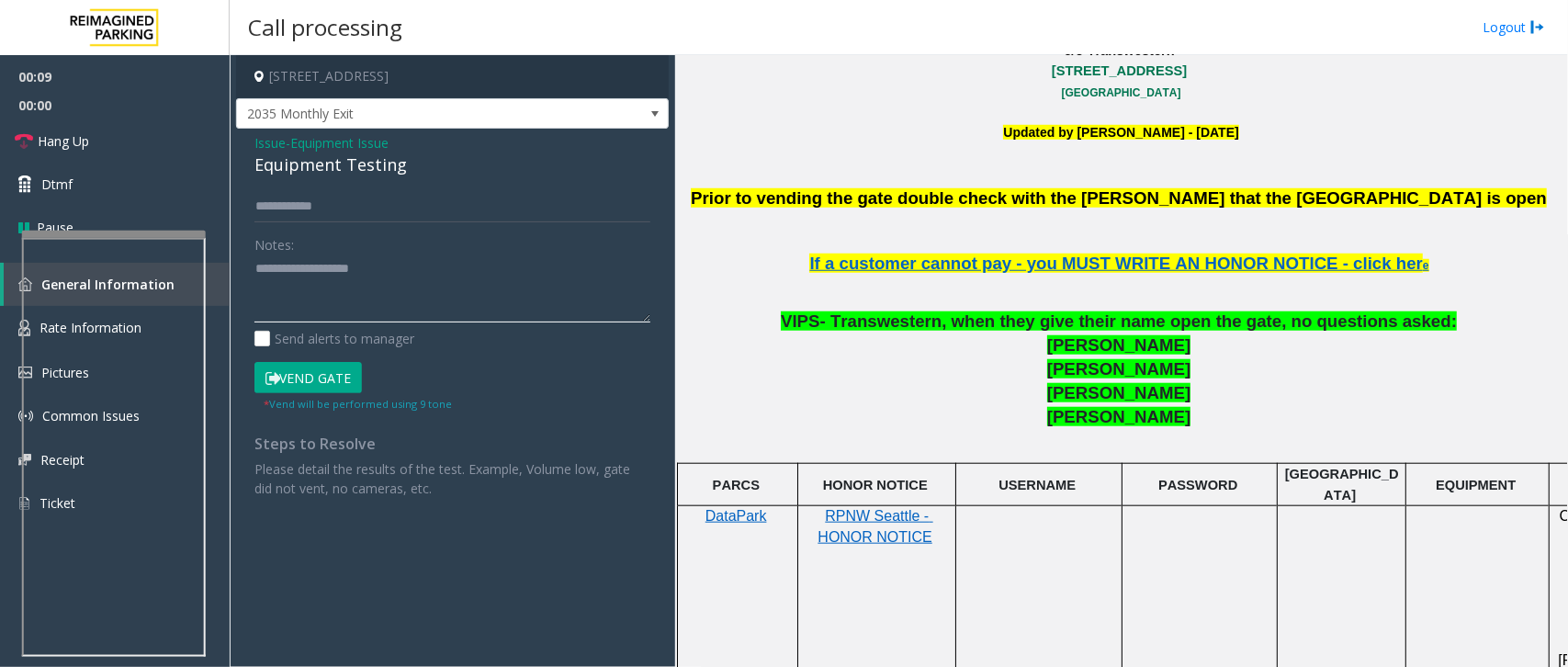
click at [312, 264] on textarea at bounding box center [452, 289] width 396 height 69
click at [97, 148] on link "Hang Up" at bounding box center [115, 141] width 230 height 43
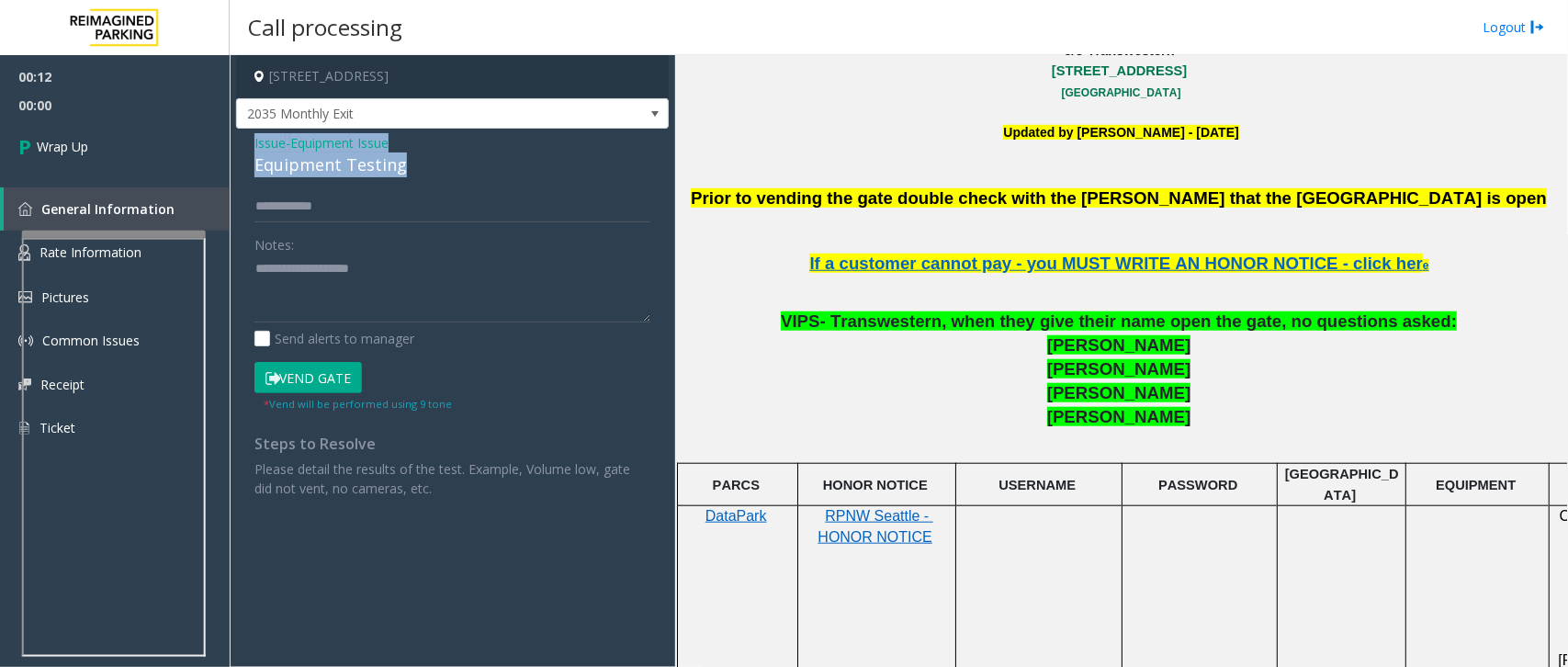
drag, startPoint x: 403, startPoint y: 168, endPoint x: 246, endPoint y: 143, distance: 159.0
click at [246, 143] on div "Issue - Equipment Issue Equipment Testing Notes: Send alerts to manager Vend Ga…" at bounding box center [452, 322] width 433 height 388
type textarea "**********"
click at [315, 194] on input "text" at bounding box center [452, 206] width 396 height 31
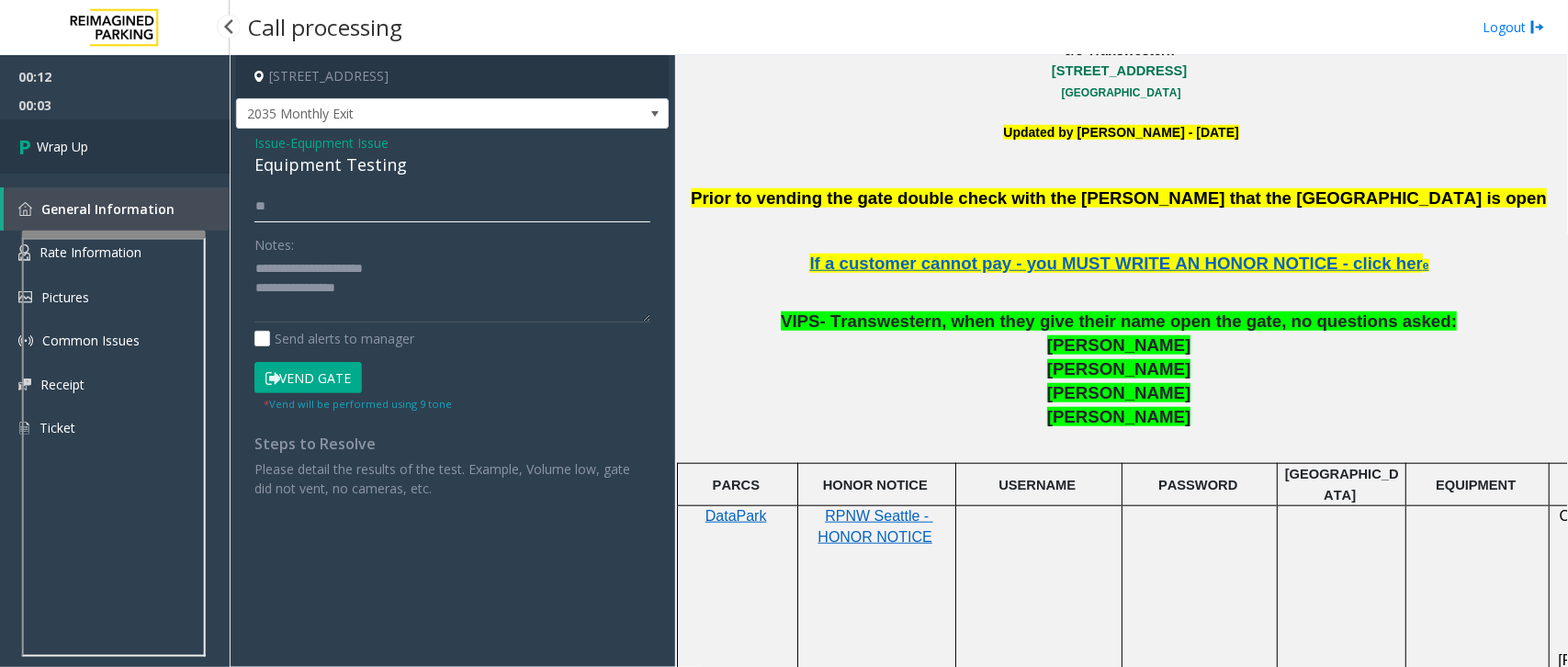
type input "**"
click at [96, 156] on link "Wrap Up" at bounding box center [115, 147] width 230 height 54
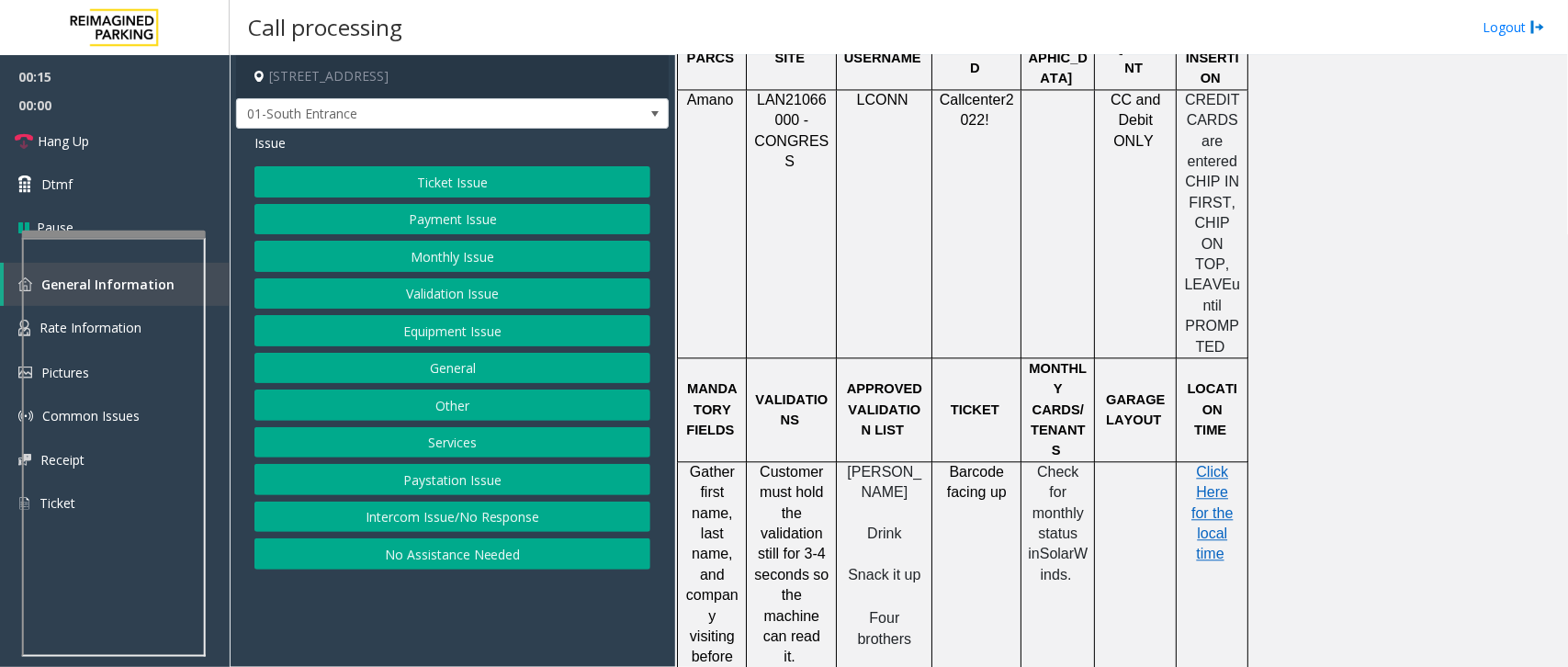
scroll to position [1837, 0]
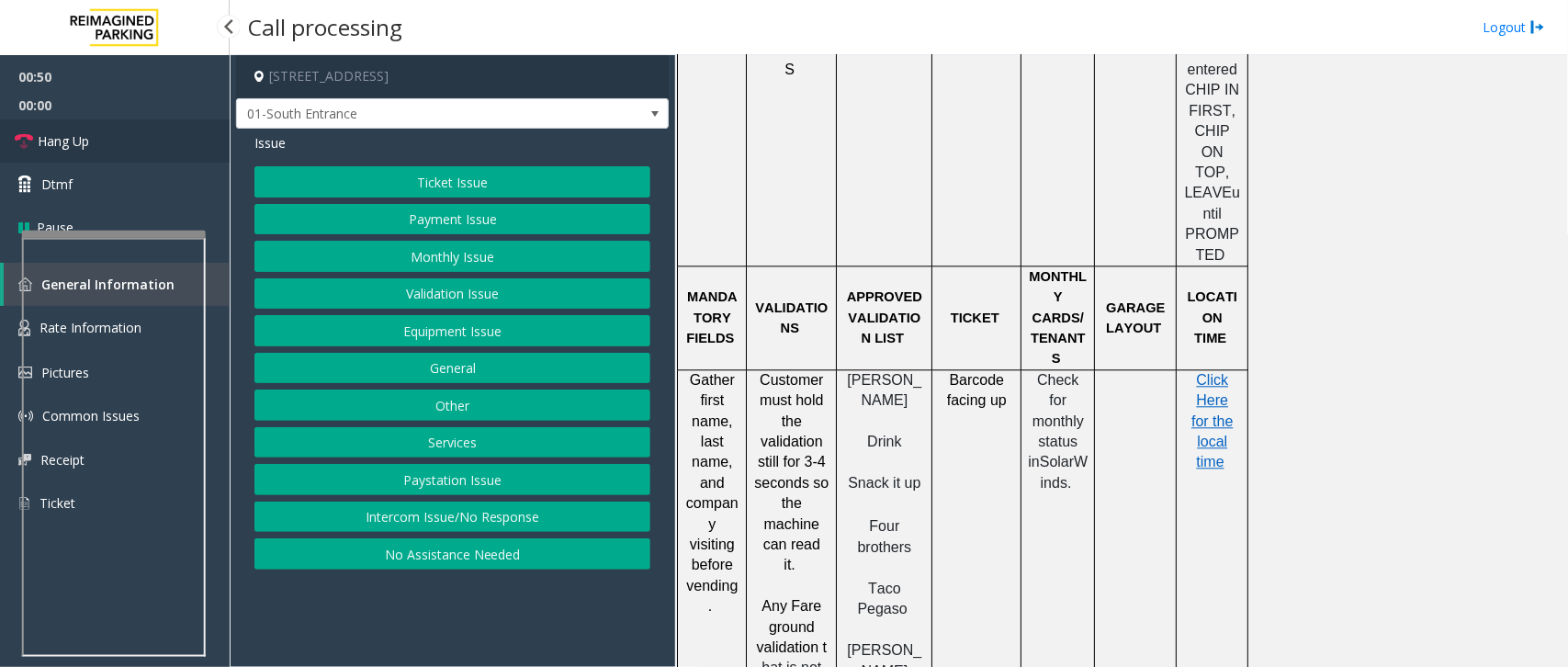
click at [90, 144] on link "Hang Up" at bounding box center [115, 141] width 230 height 43
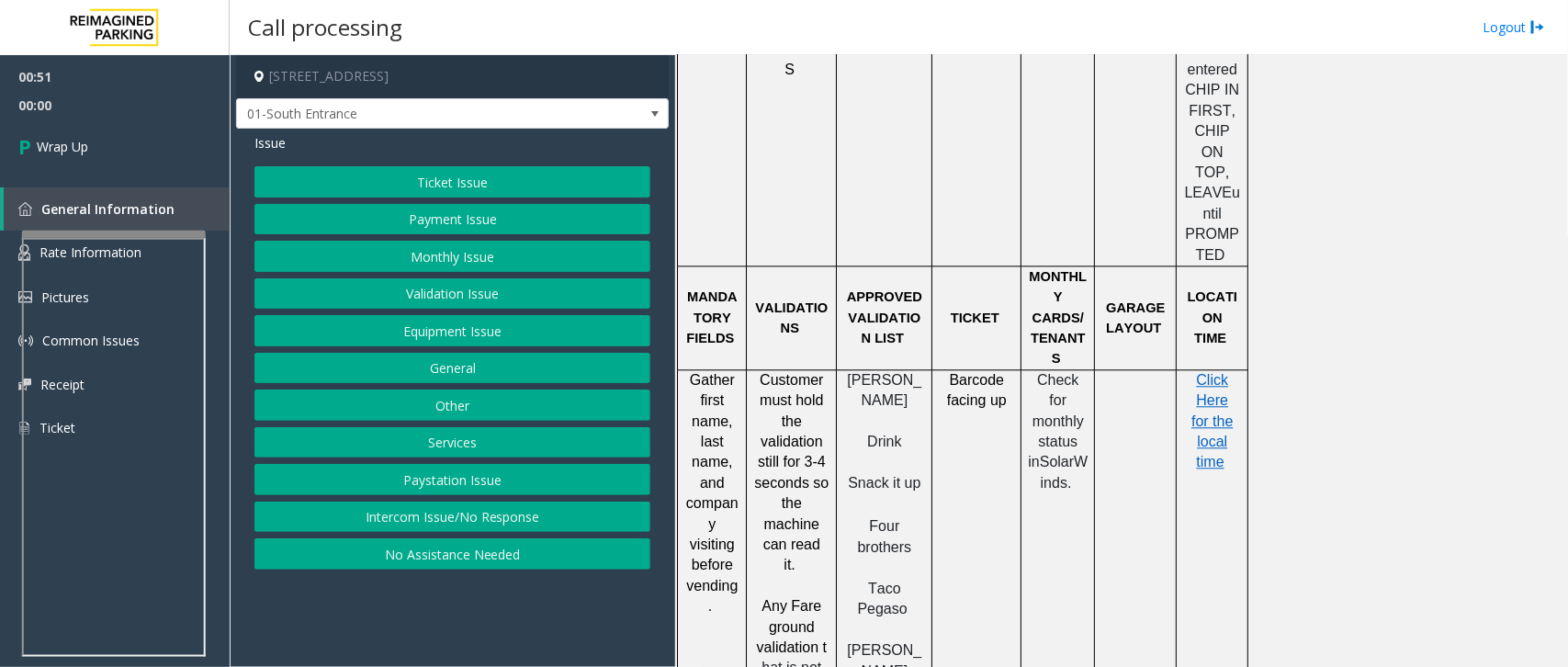
click at [448, 340] on button "Equipment Issue" at bounding box center [452, 330] width 396 height 31
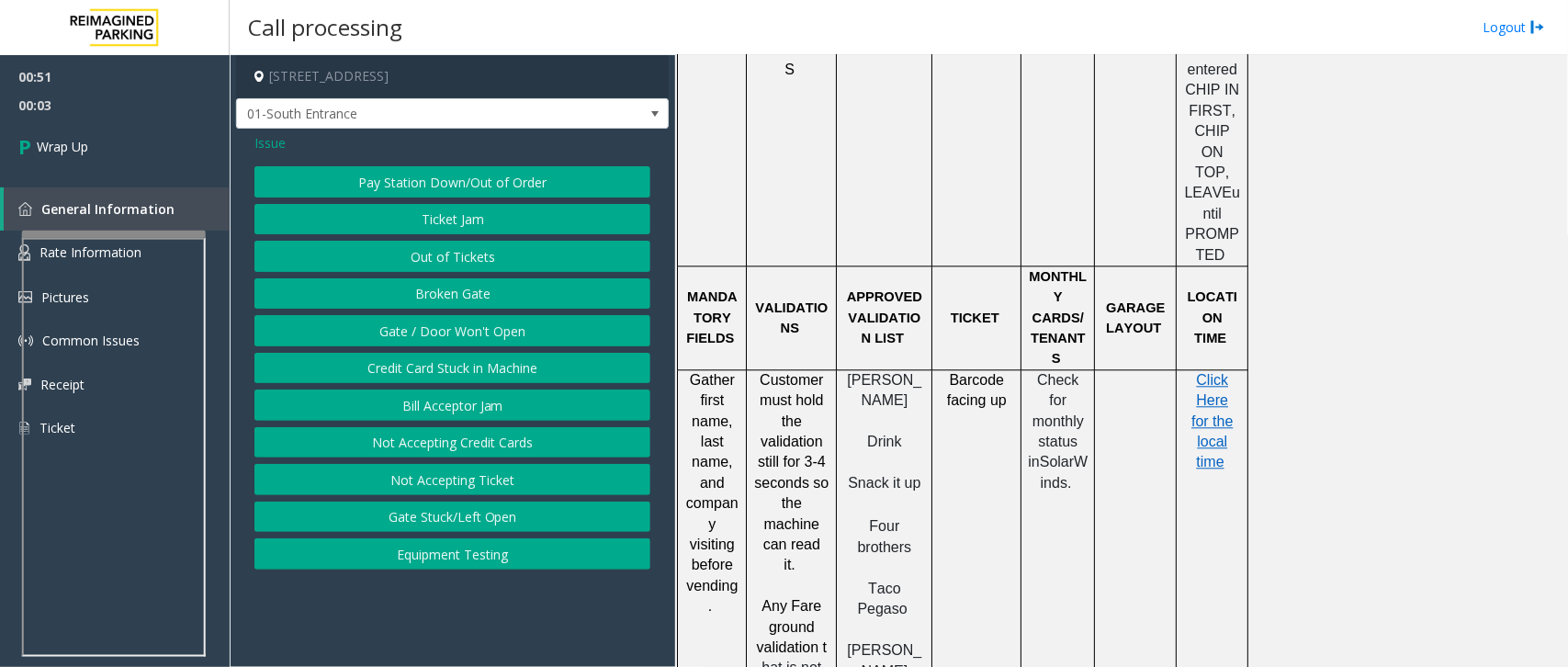
click at [264, 136] on span "Issue" at bounding box center [269, 143] width 31 height 20
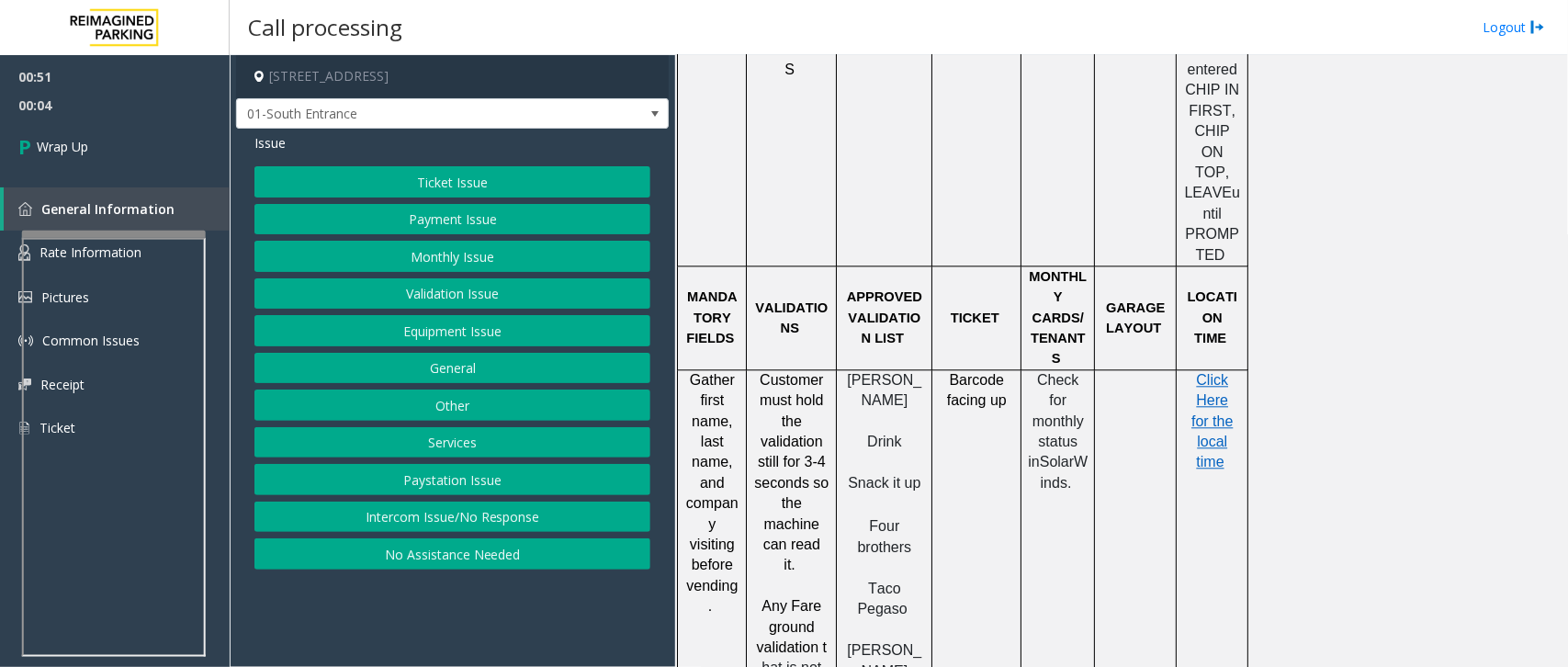
click at [449, 340] on button "Equipment Issue" at bounding box center [452, 330] width 396 height 31
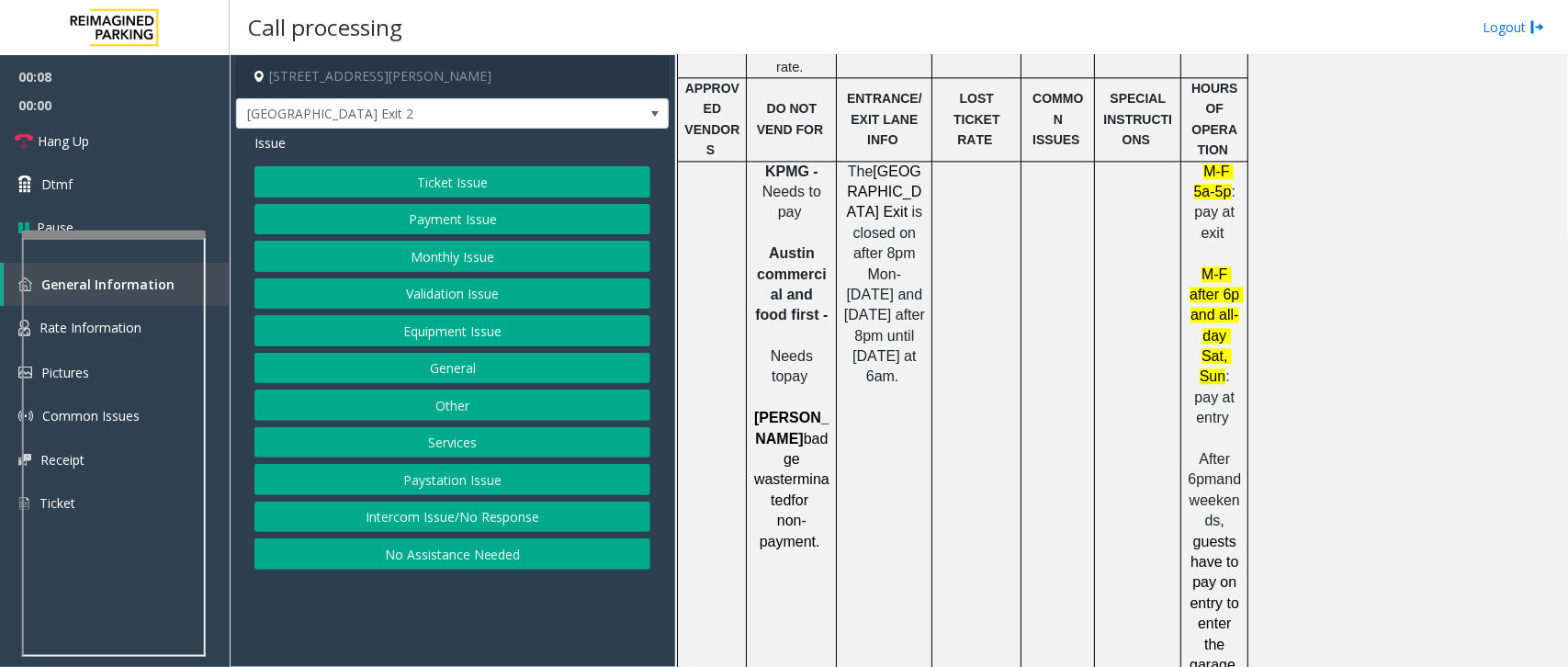
scroll to position [2181, 0]
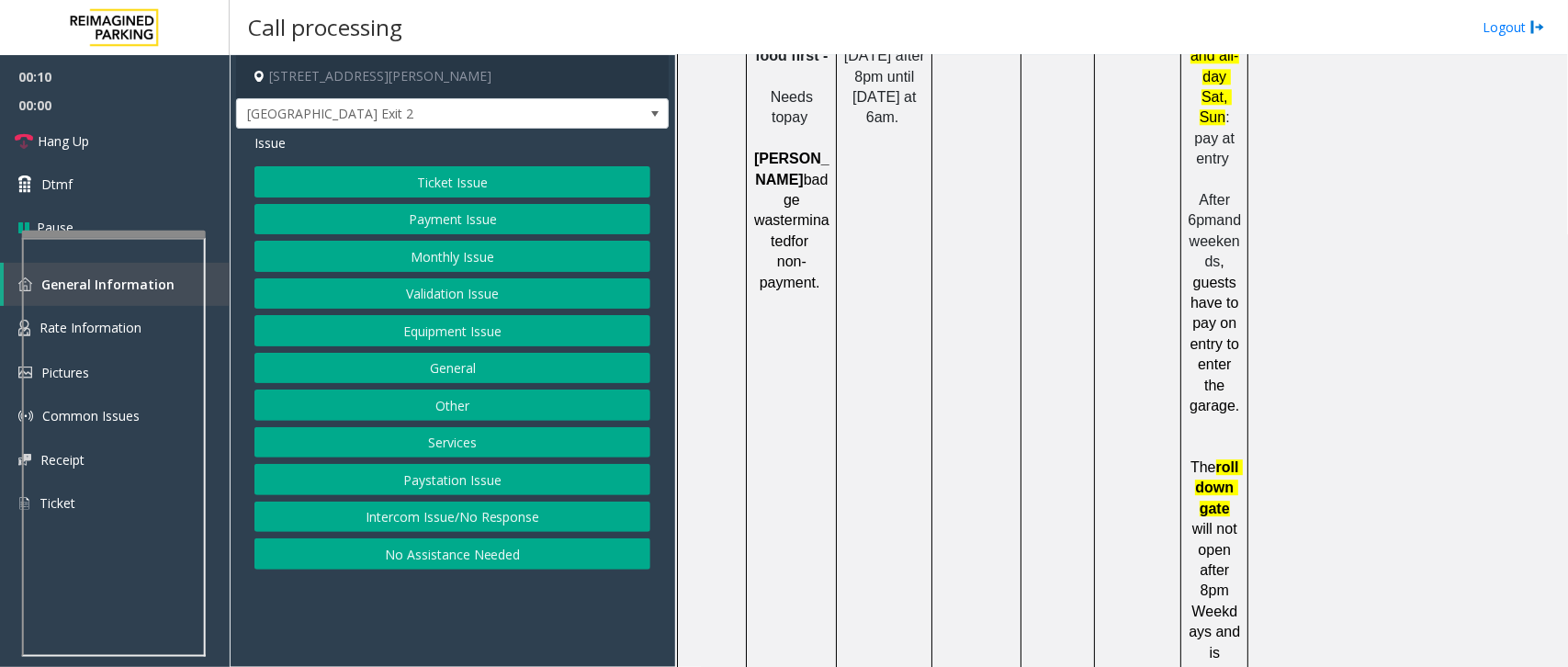
click at [456, 295] on button "Validation Issue" at bounding box center [452, 293] width 396 height 31
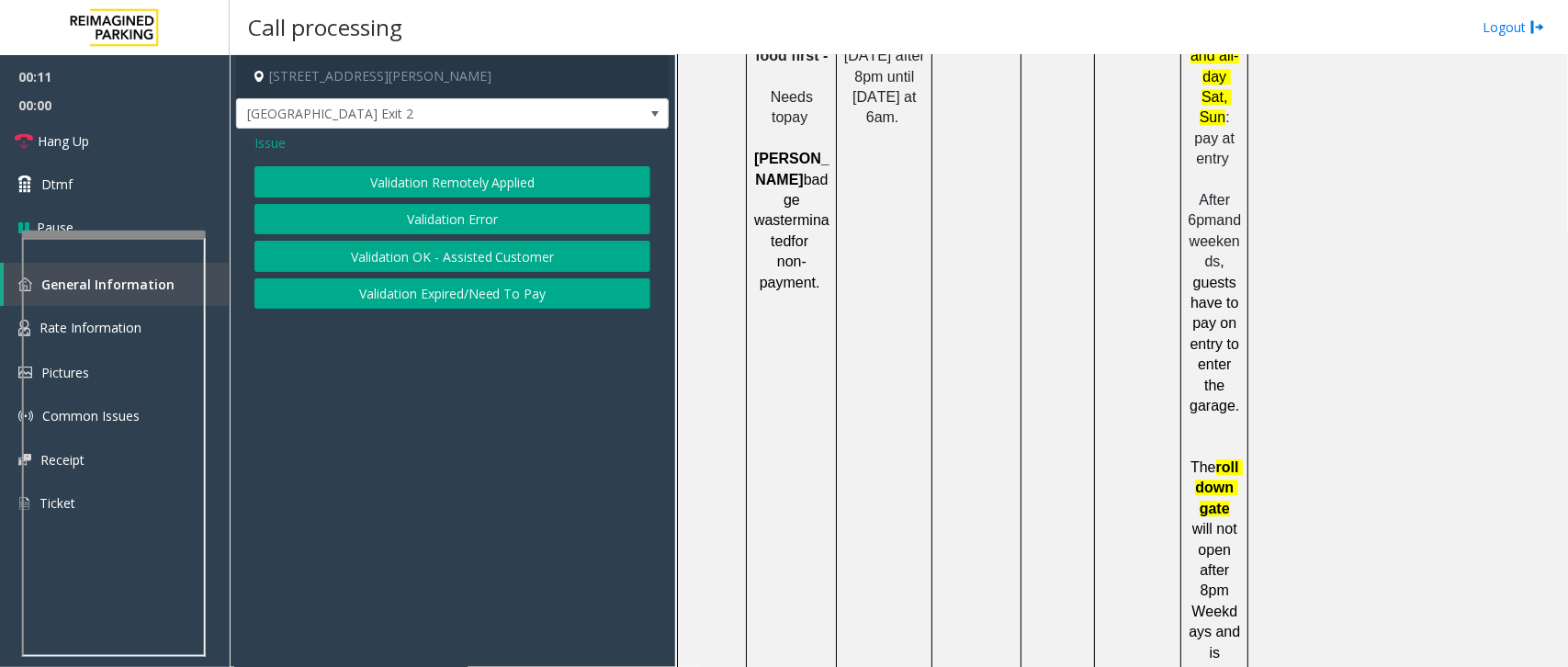
click at [494, 222] on button "Validation Error" at bounding box center [452, 219] width 396 height 31
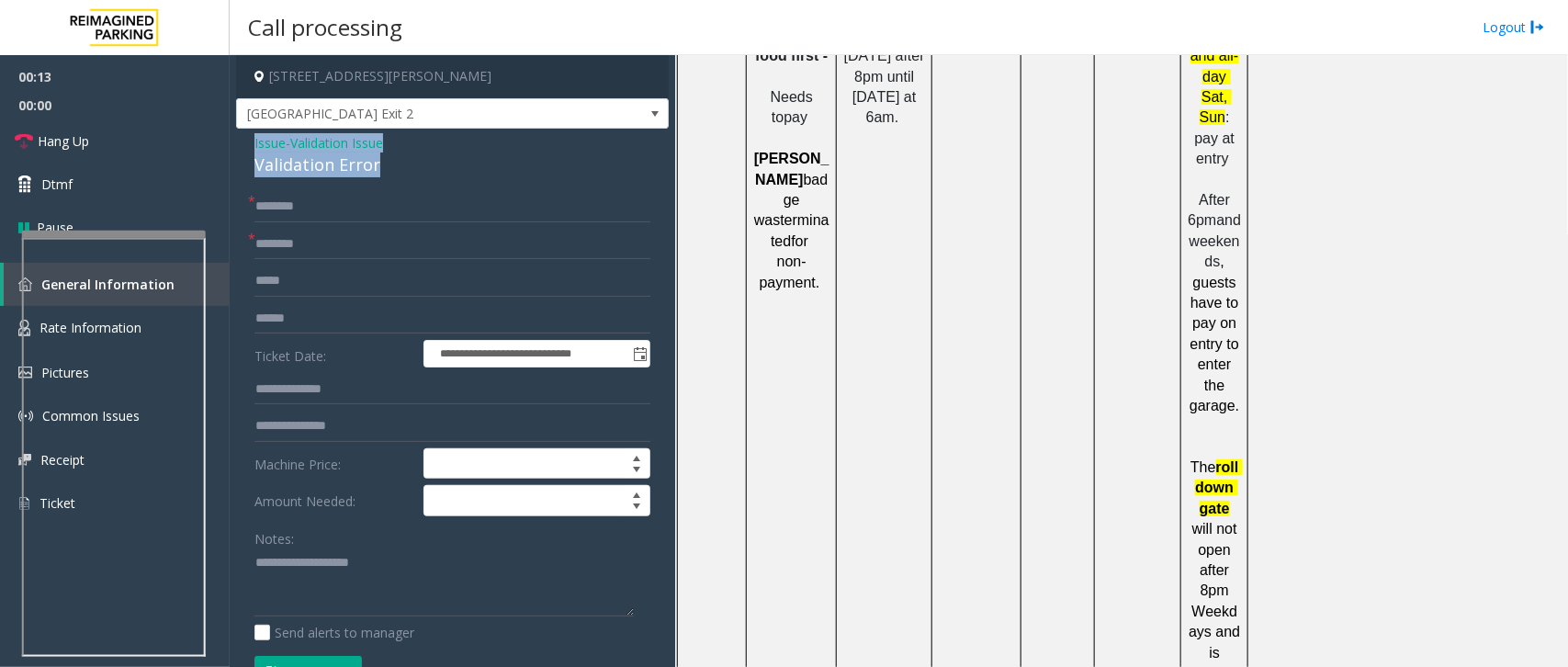
drag, startPoint x: 378, startPoint y: 167, endPoint x: 248, endPoint y: 143, distance: 132.2
click at [248, 143] on div "**********" at bounding box center [452, 643] width 433 height 1029
click at [391, 589] on textarea at bounding box center [444, 583] width 379 height 69
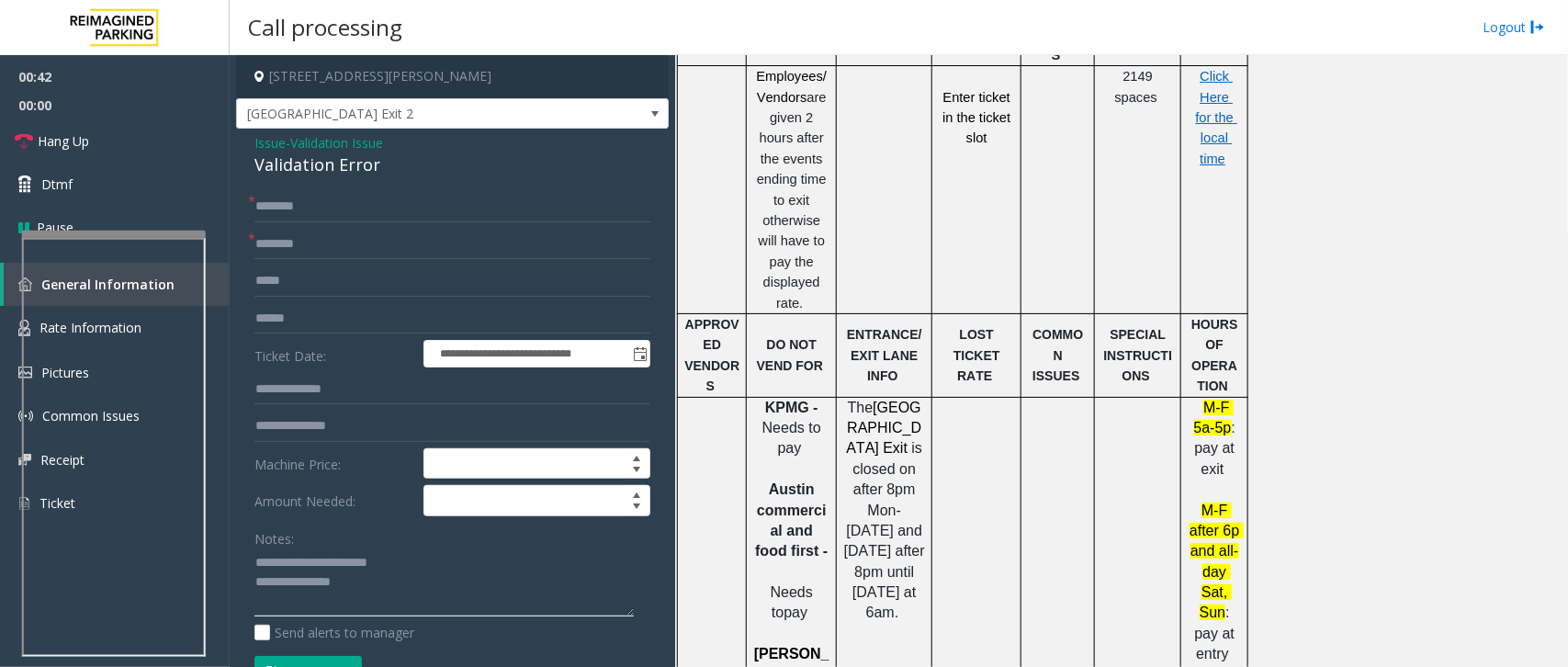
scroll to position [1801, 0]
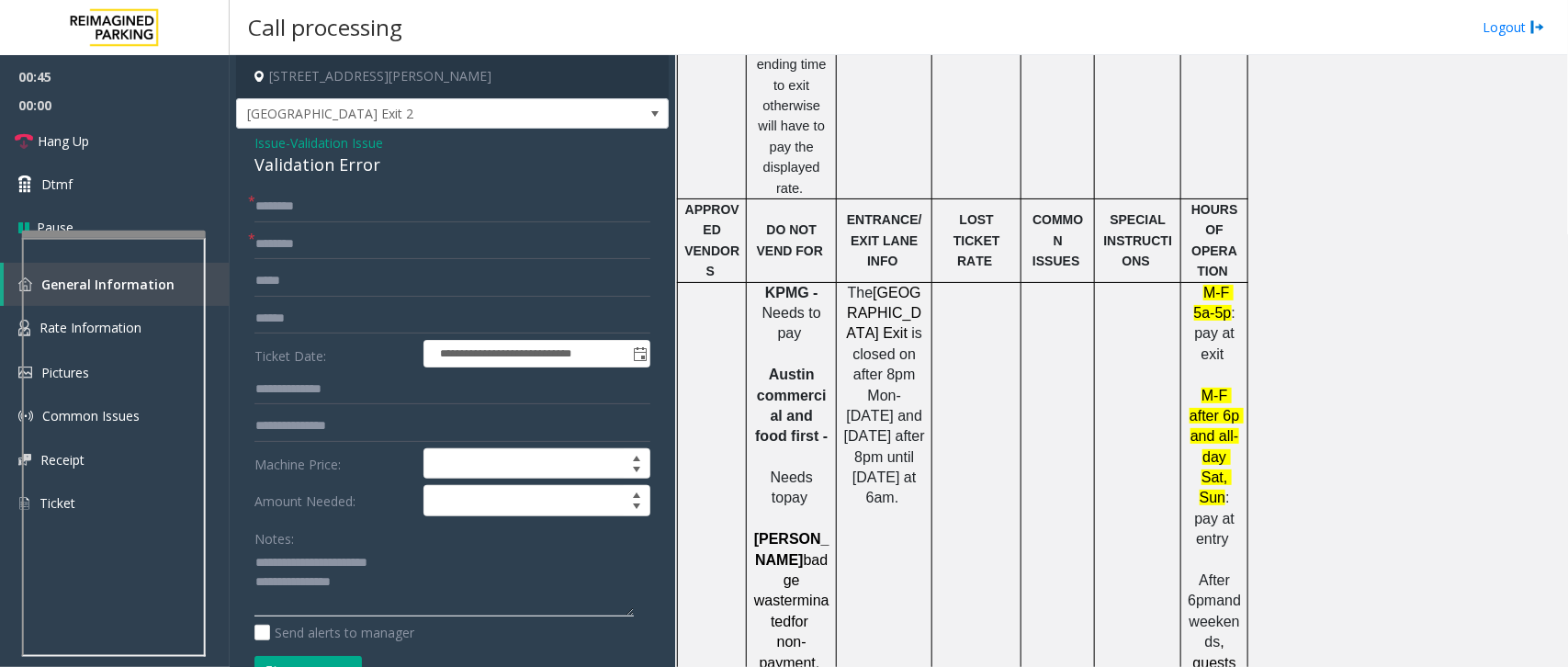
type textarea "**********"
click at [301, 248] on input "text" at bounding box center [452, 244] width 396 height 31
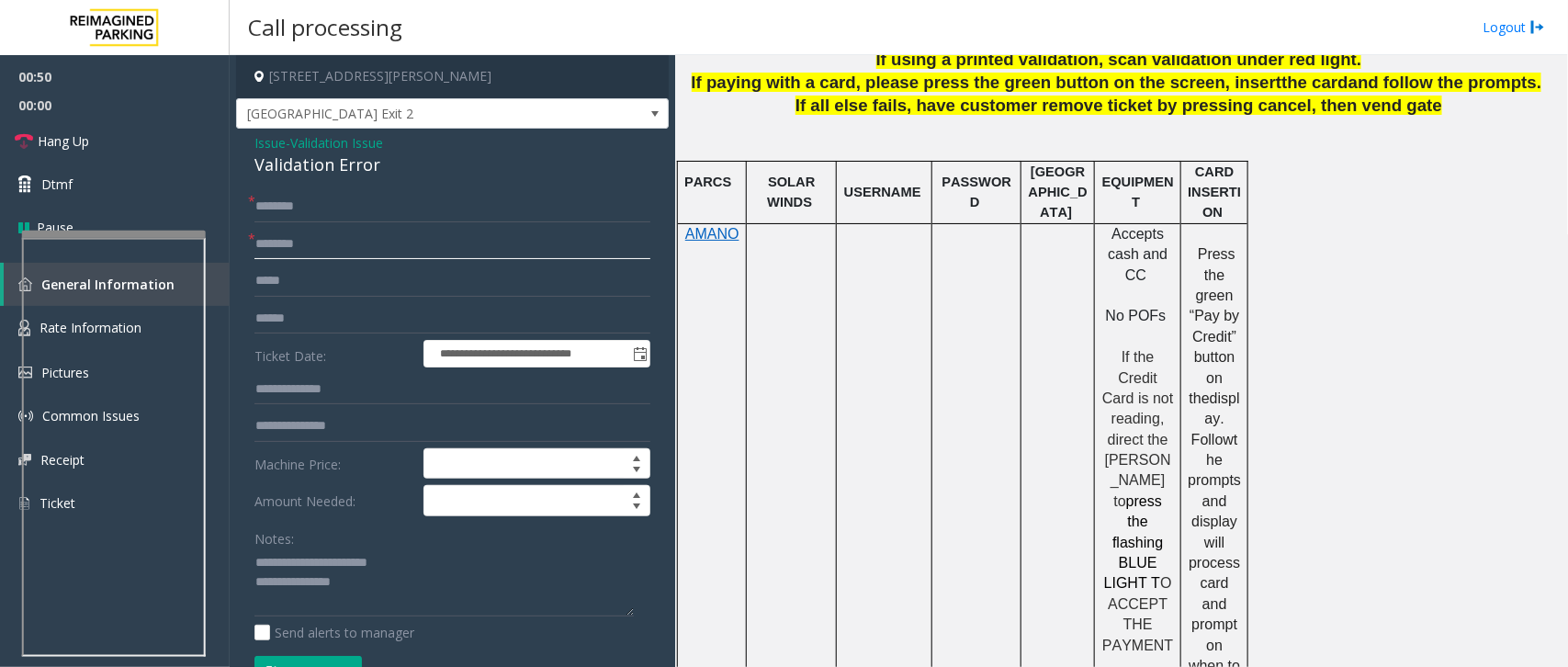
scroll to position [653, 0]
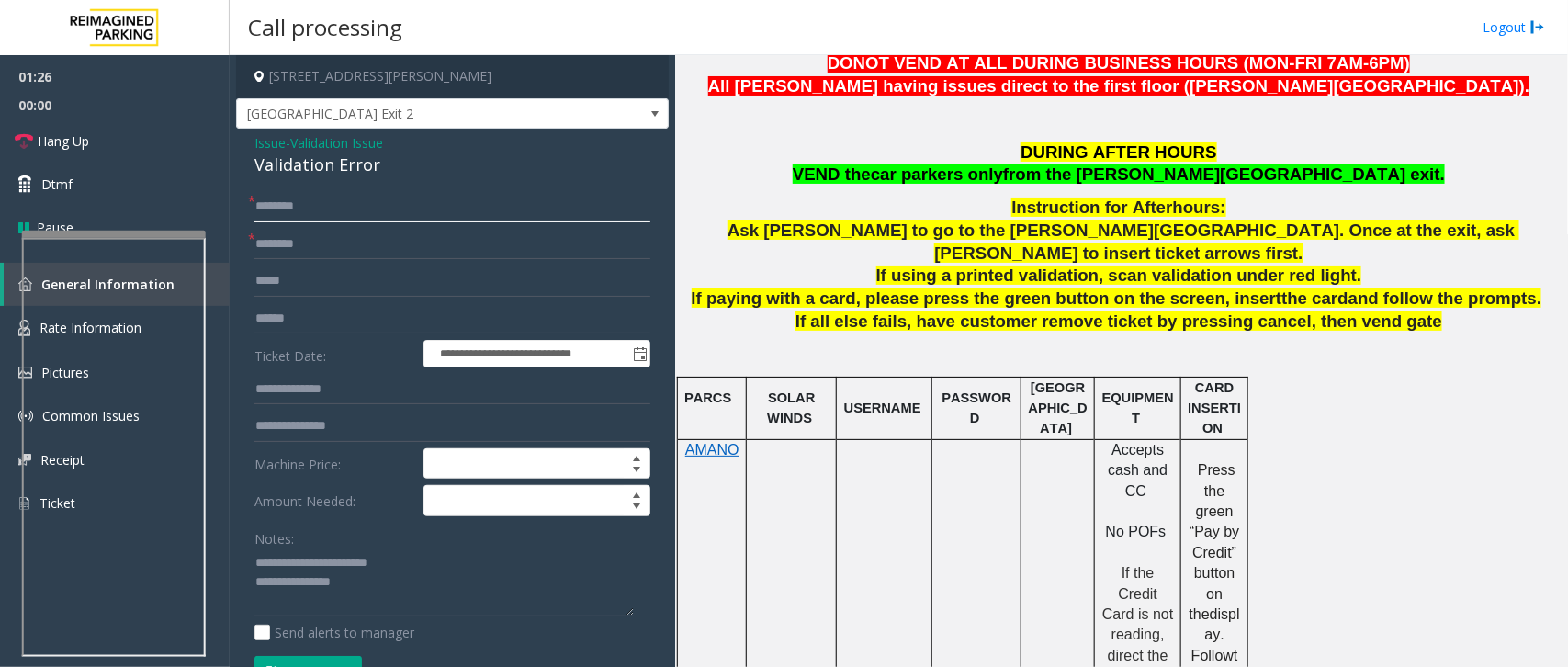
click at [333, 202] on input "text" at bounding box center [452, 206] width 396 height 31
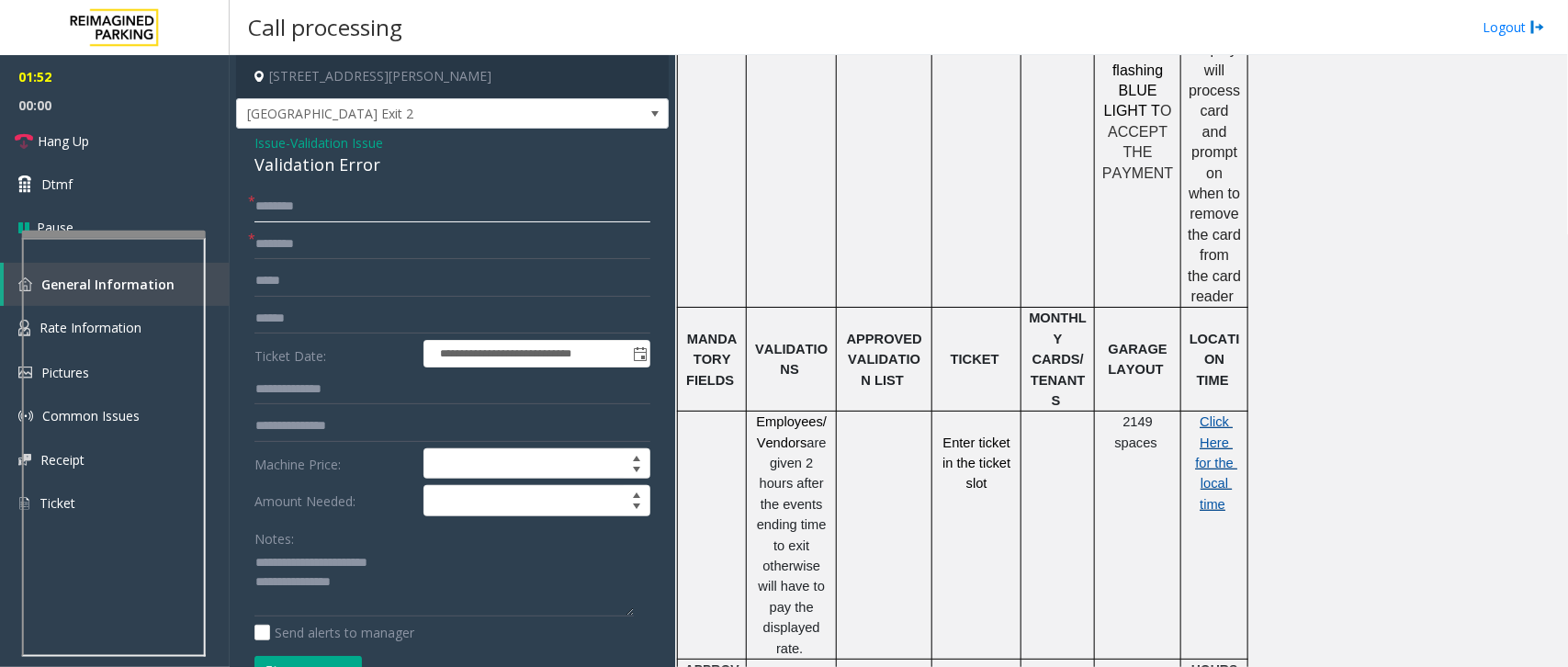
scroll to position [1341, 0]
click at [1219, 413] on span "Click Here for the local time" at bounding box center [1217, 461] width 42 height 97
click at [368, 199] on input "text" at bounding box center [452, 206] width 396 height 31
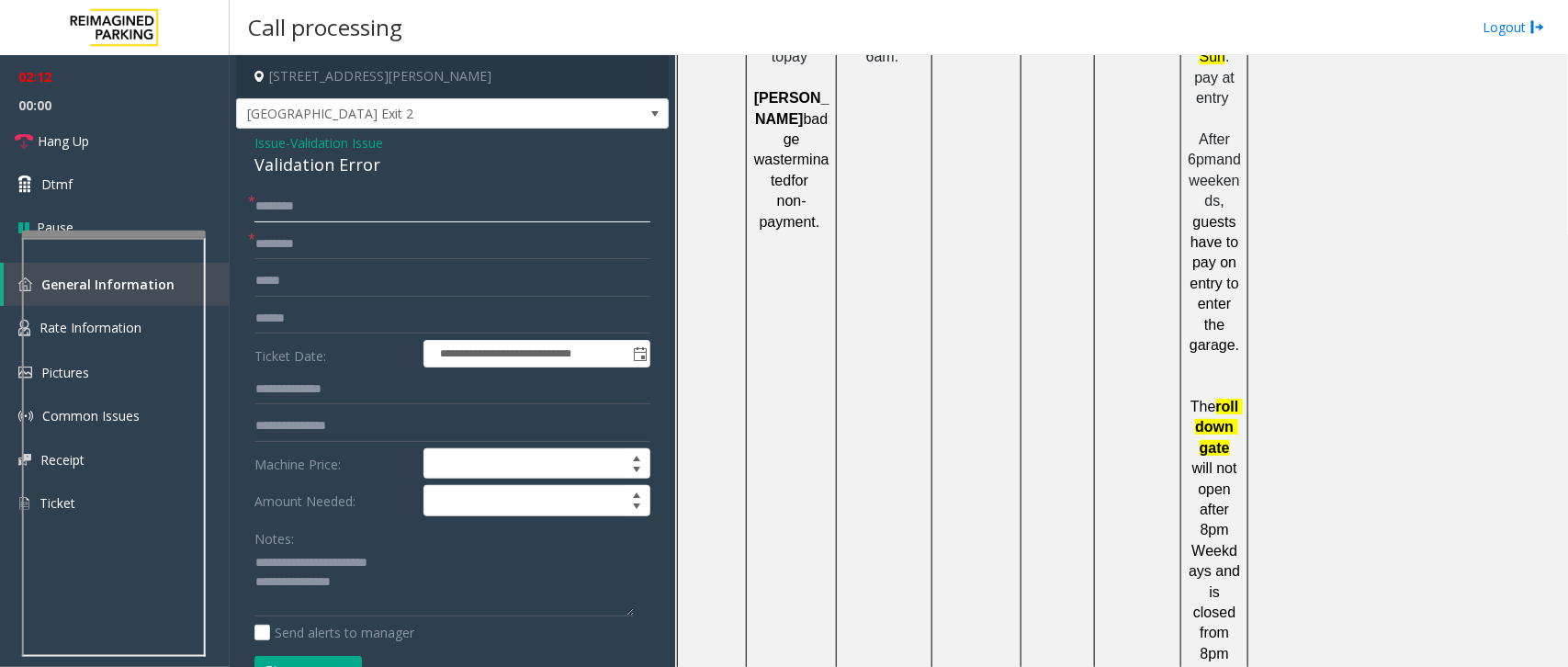
scroll to position [2260, 0]
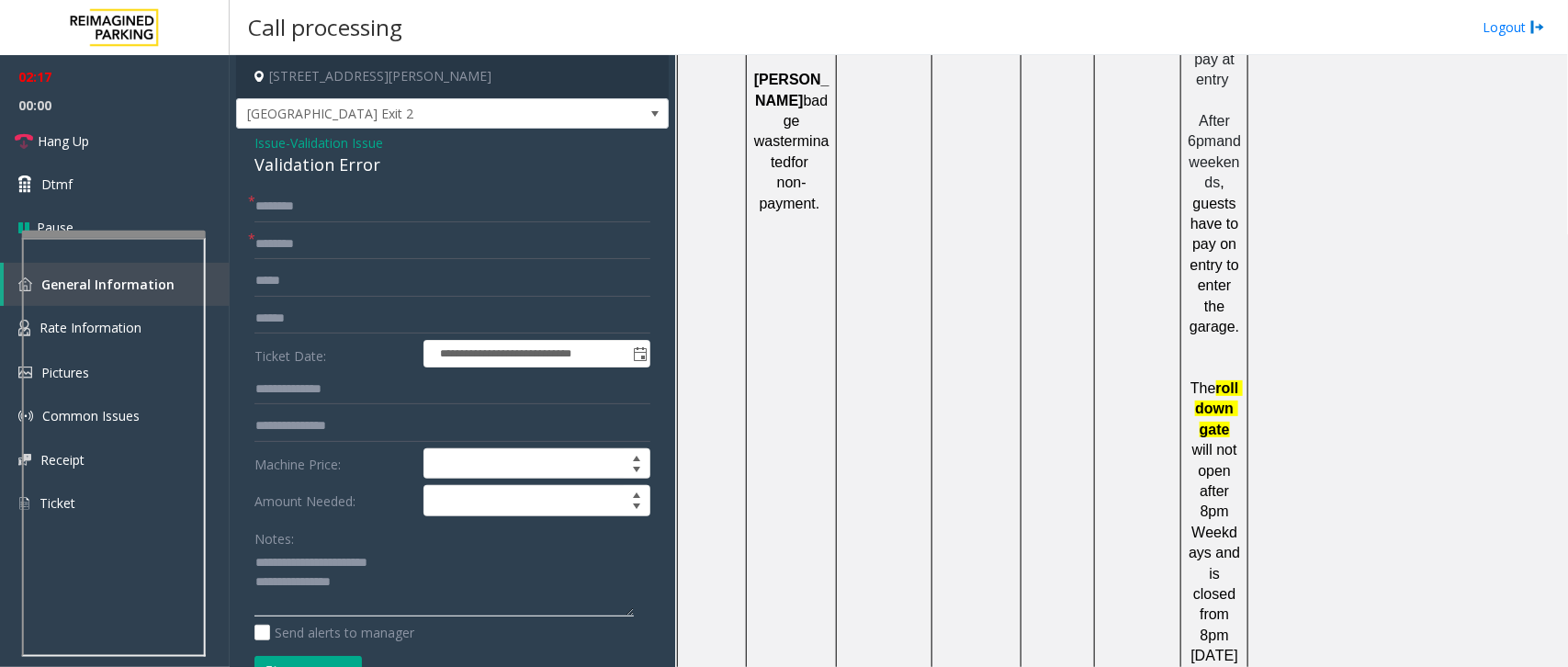
click at [398, 593] on textarea at bounding box center [444, 583] width 379 height 69
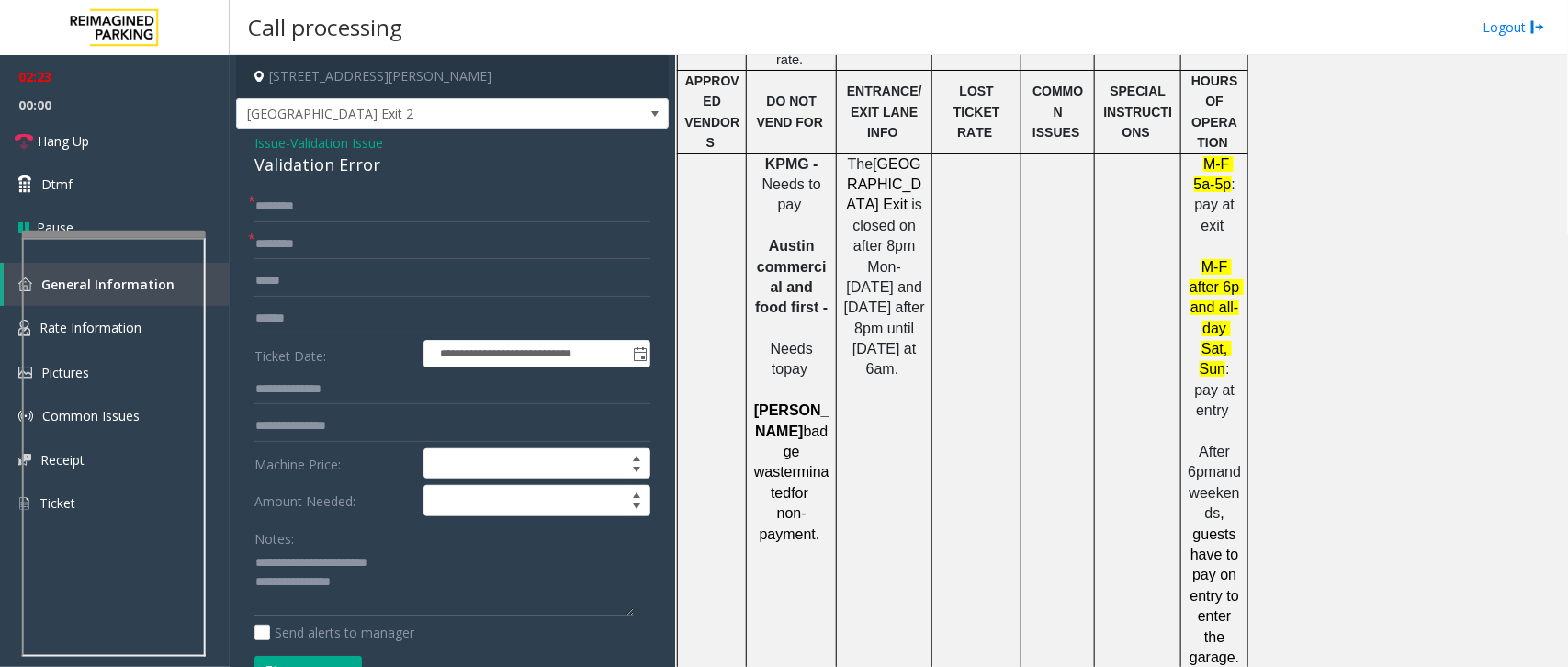
scroll to position [1916, 0]
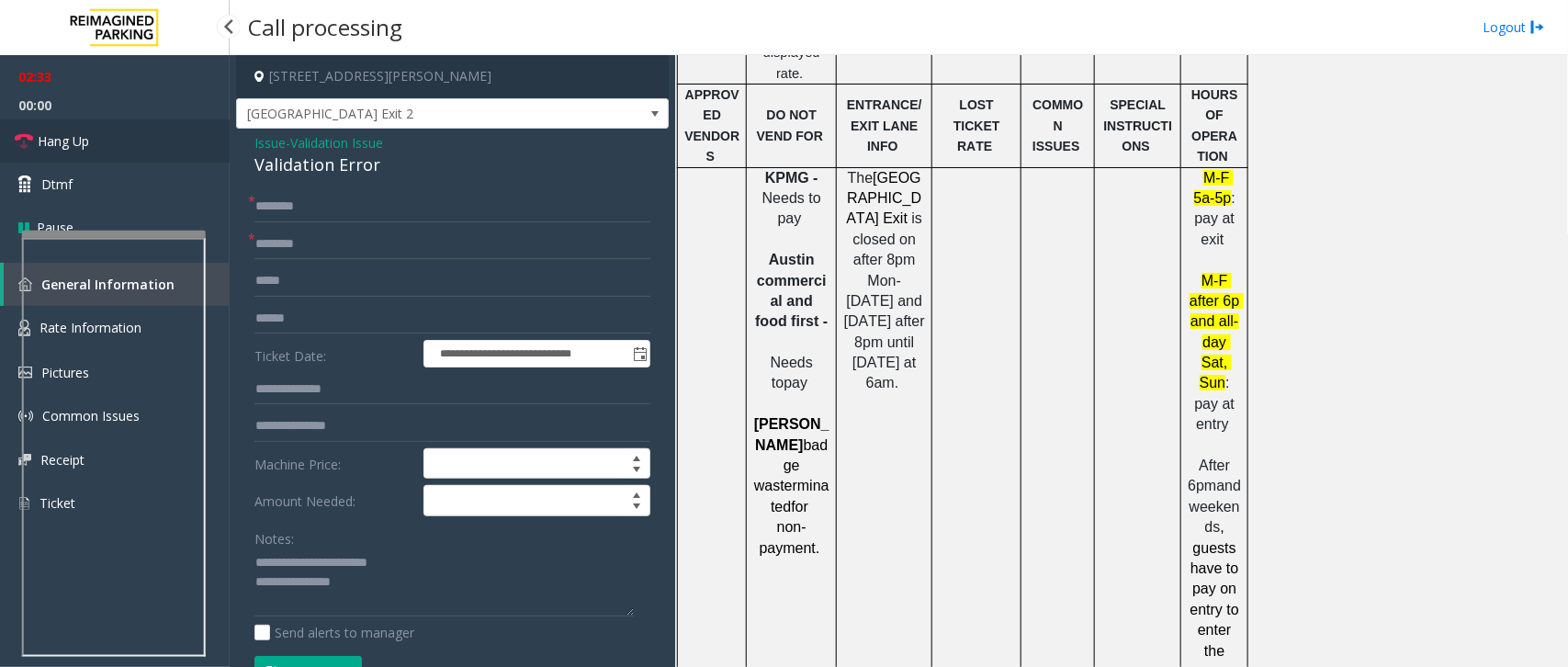
click at [72, 149] on span "Hang Up" at bounding box center [63, 141] width 51 height 20
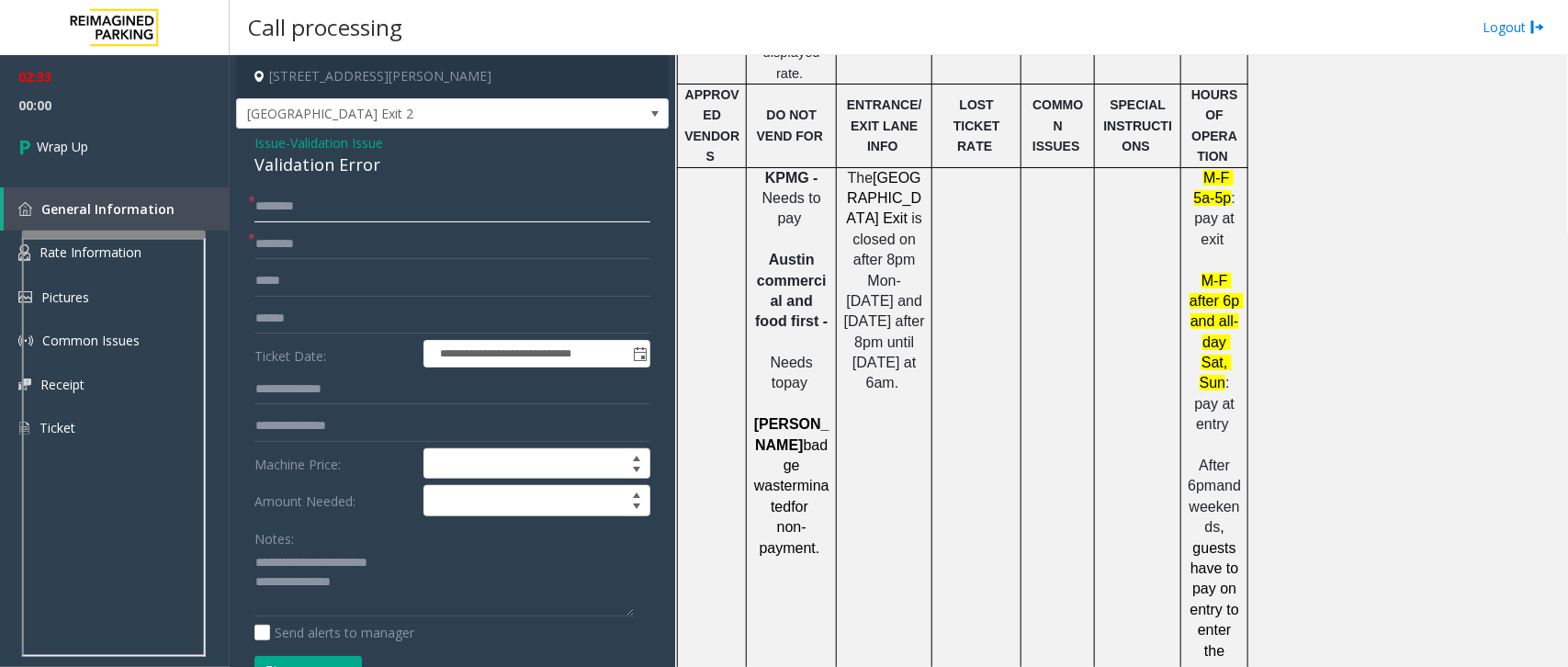
click at [307, 218] on input "text" at bounding box center [452, 206] width 396 height 31
type input "**"
click at [387, 260] on form "**********" at bounding box center [452, 448] width 396 height 516
click at [383, 245] on input "text" at bounding box center [452, 244] width 396 height 31
type input "**"
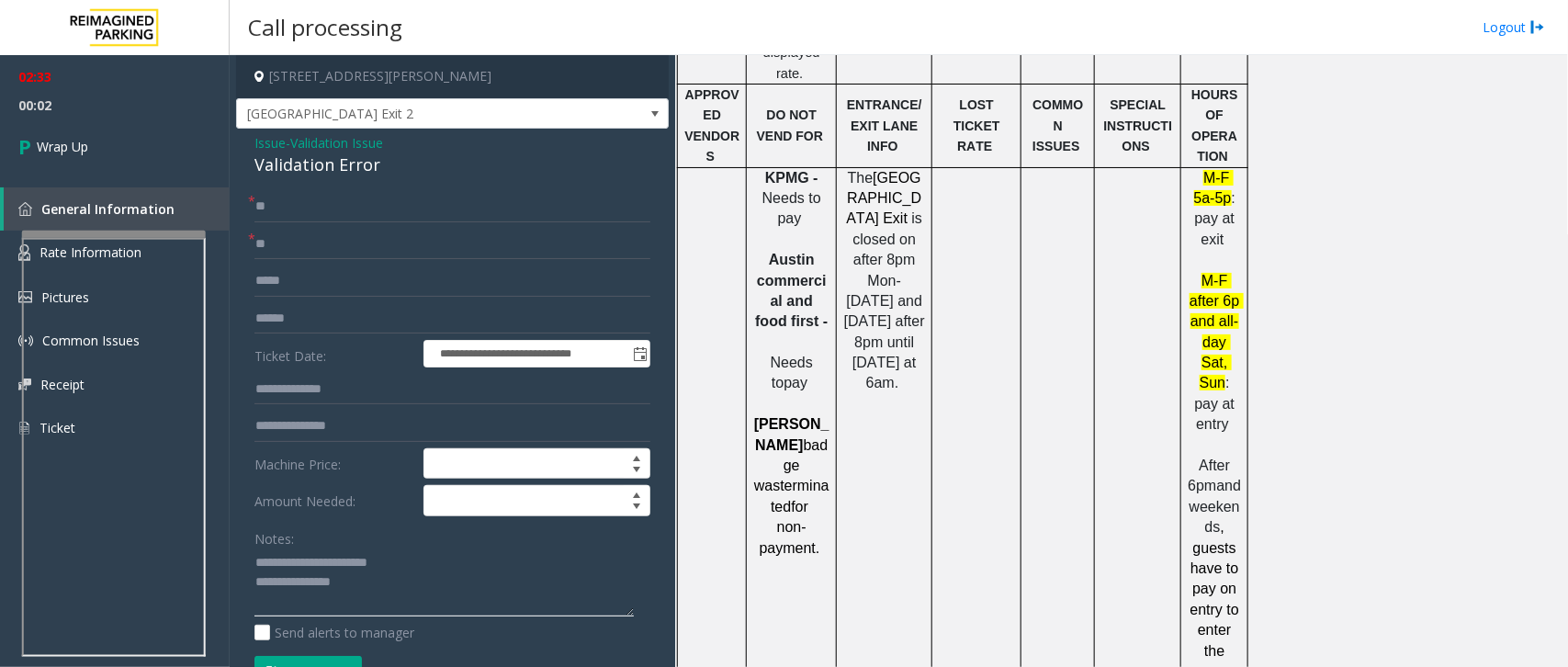
click at [392, 568] on textarea at bounding box center [444, 583] width 379 height 69
click at [395, 597] on textarea at bounding box center [444, 583] width 379 height 69
paste textarea "**********"
click at [350, 614] on textarea at bounding box center [444, 583] width 379 height 69
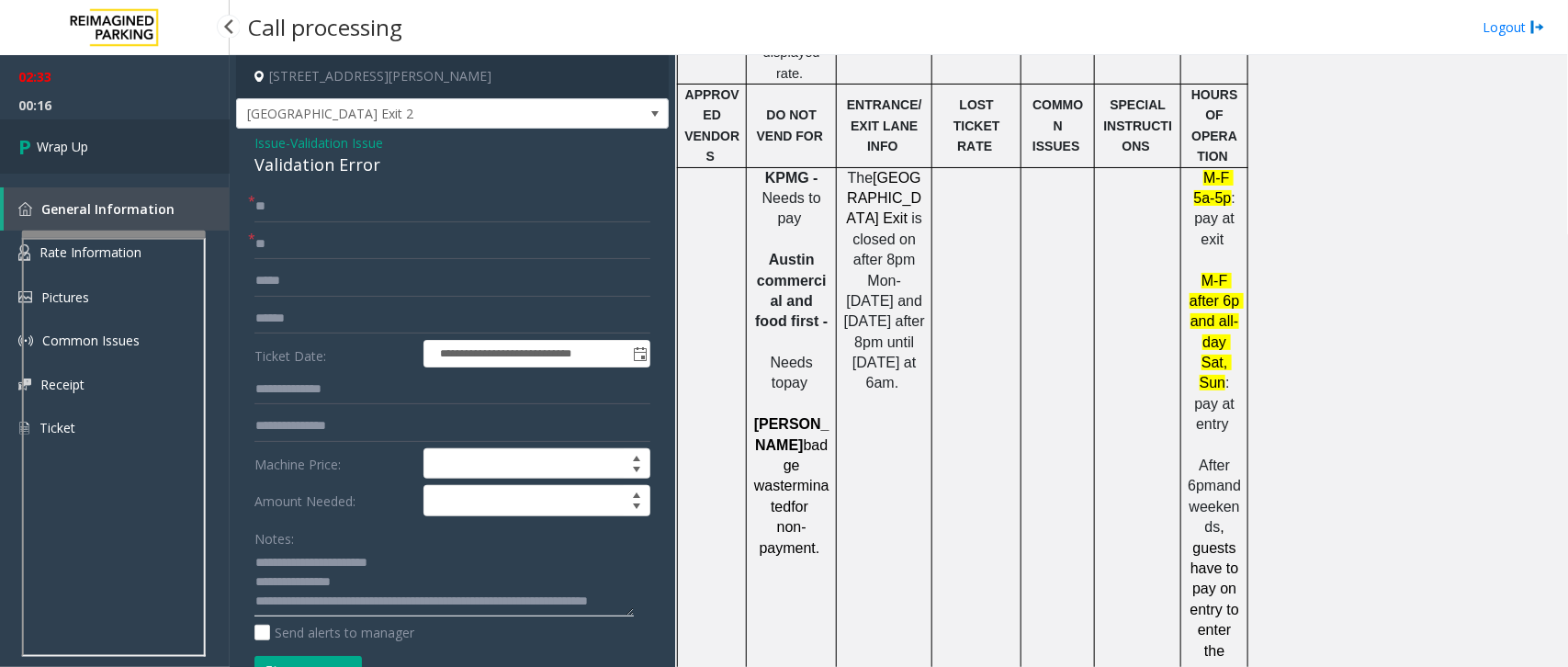
type textarea "**********"
click at [99, 149] on link "Wrap Up" at bounding box center [115, 147] width 230 height 54
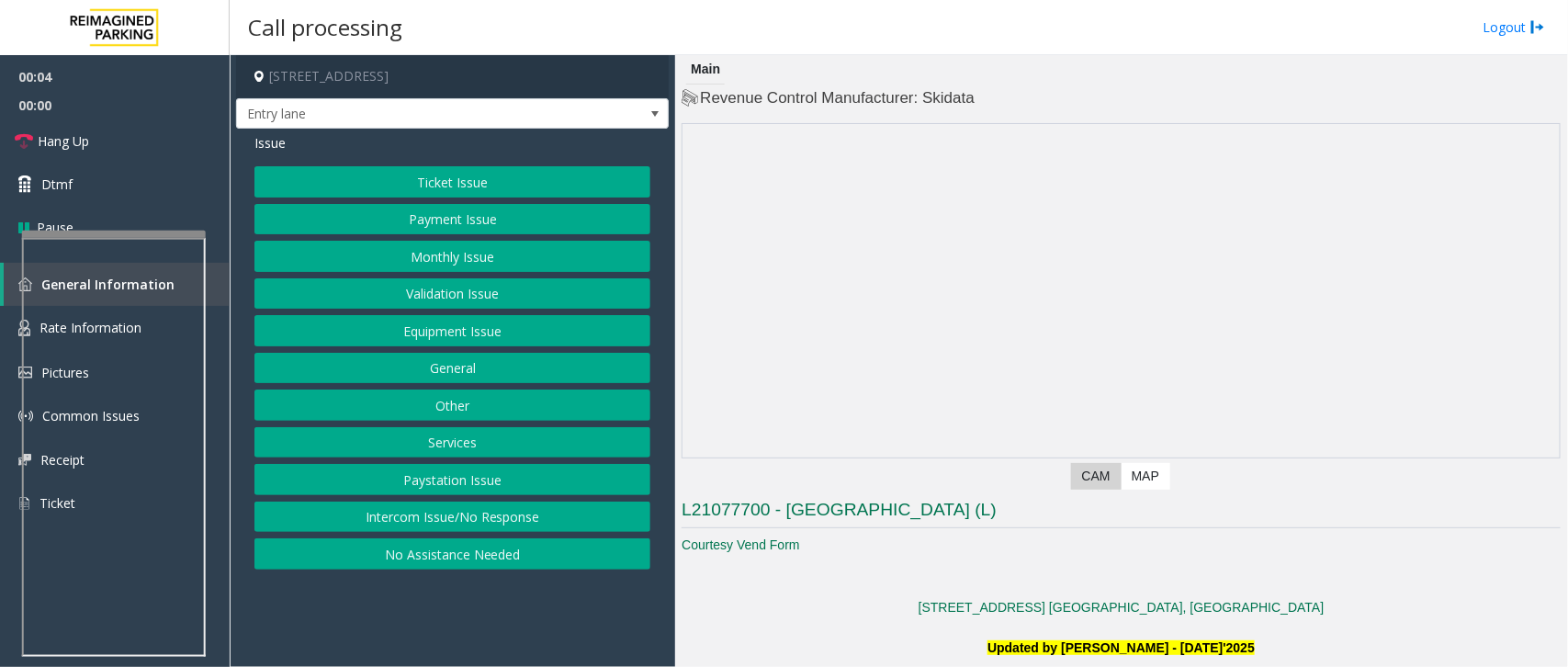
click at [503, 520] on button "Intercom Issue/No Response" at bounding box center [452, 517] width 396 height 31
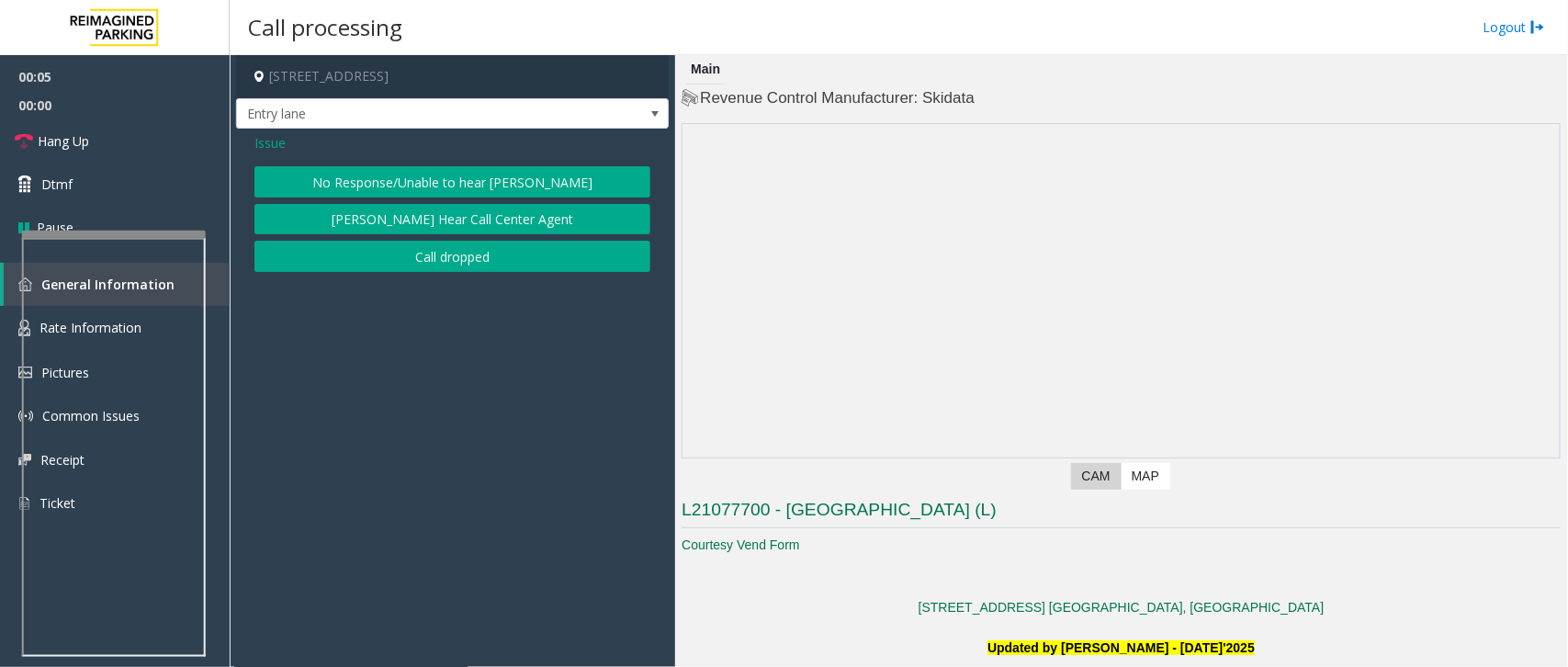
click at [549, 179] on button "No Response/Unable to hear [PERSON_NAME]" at bounding box center [452, 181] width 396 height 31
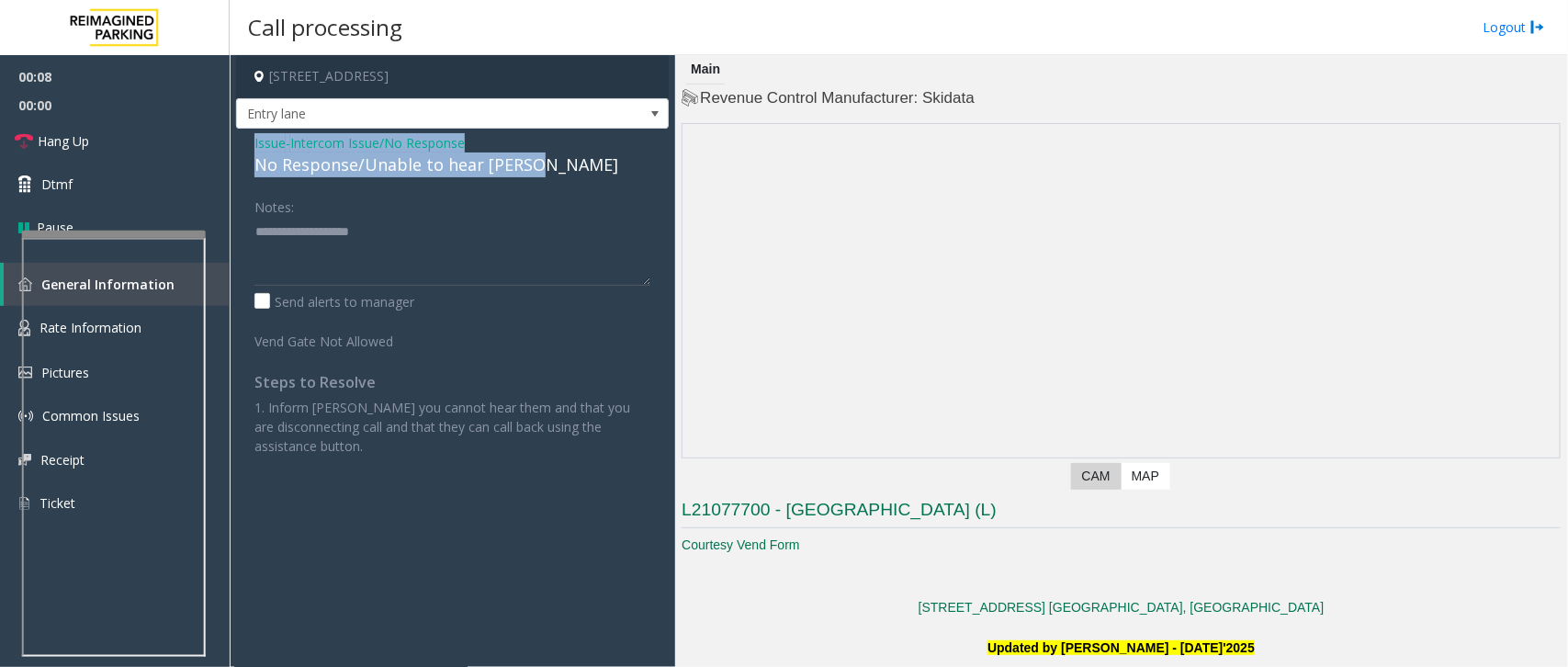
drag, startPoint x: 538, startPoint y: 165, endPoint x: 245, endPoint y: 145, distance: 293.7
click at [245, 145] on div "Issue - Intercom Issue/No Response No Response/Unable to hear [PERSON_NAME] Not…" at bounding box center [452, 302] width 433 height 346
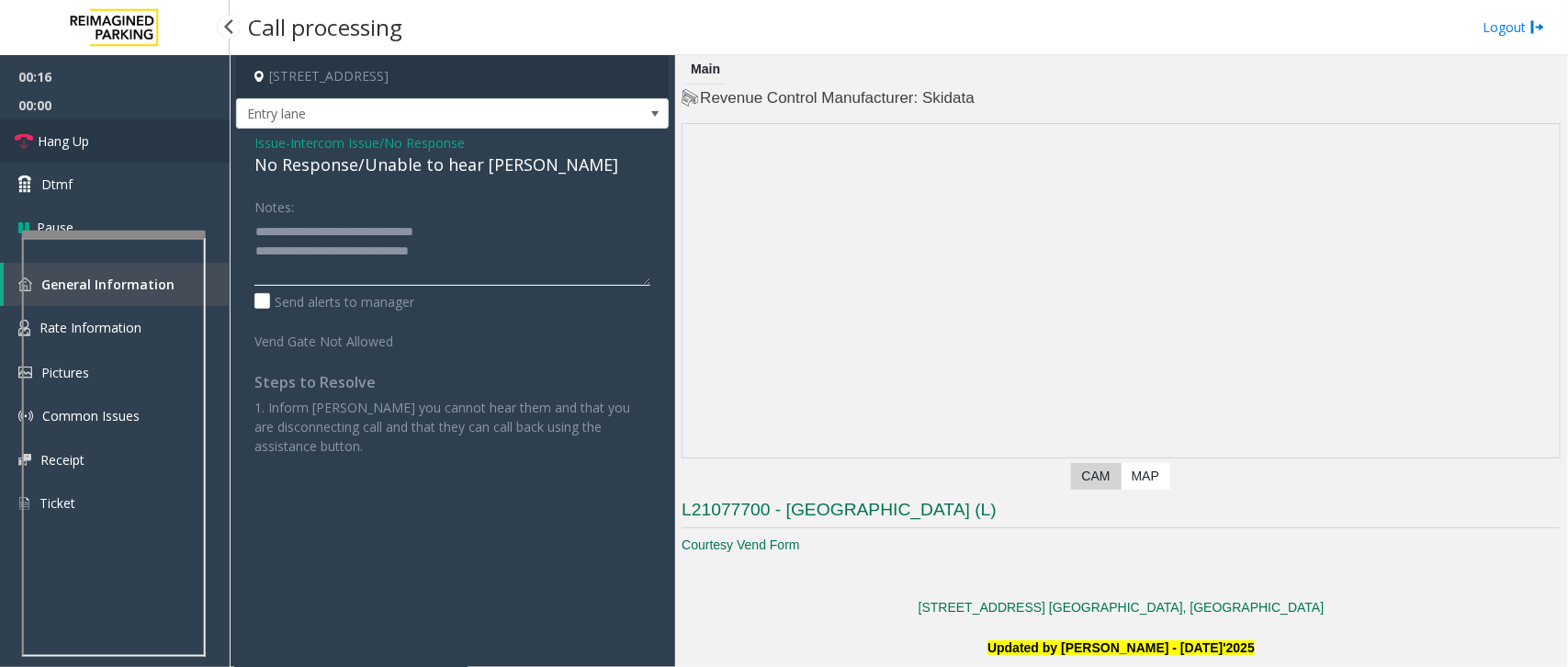
type textarea "**********"
click at [102, 151] on link "Hang Up" at bounding box center [115, 141] width 230 height 43
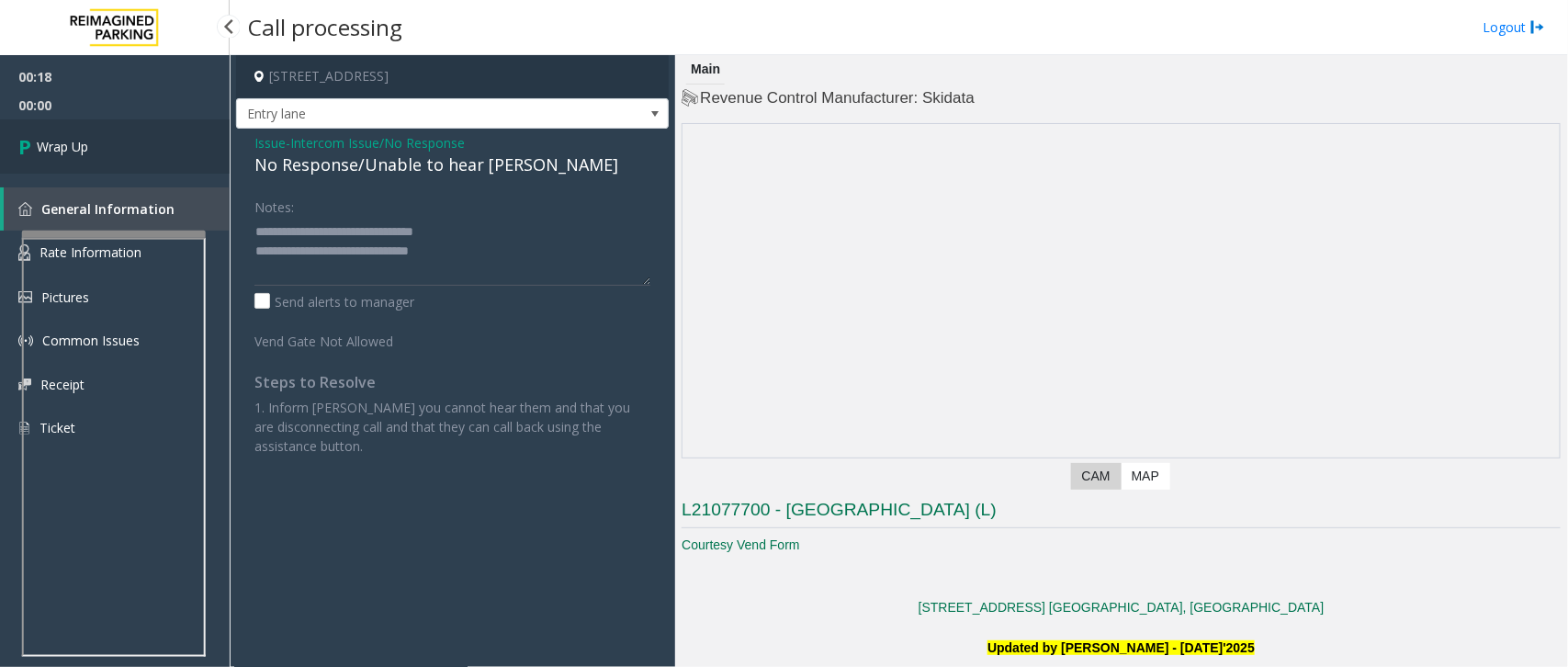
click at [102, 151] on link "Wrap Up" at bounding box center [115, 147] width 230 height 54
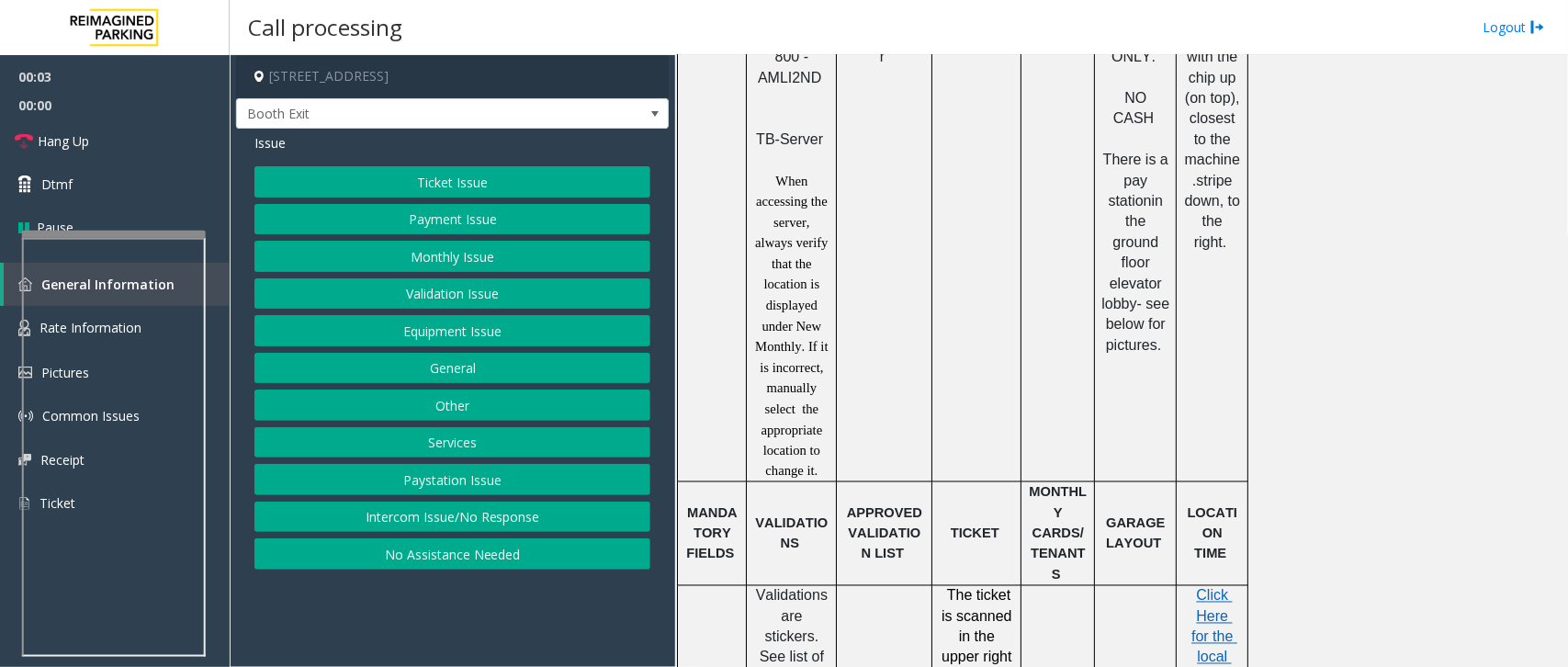
scroll to position [1033, 0]
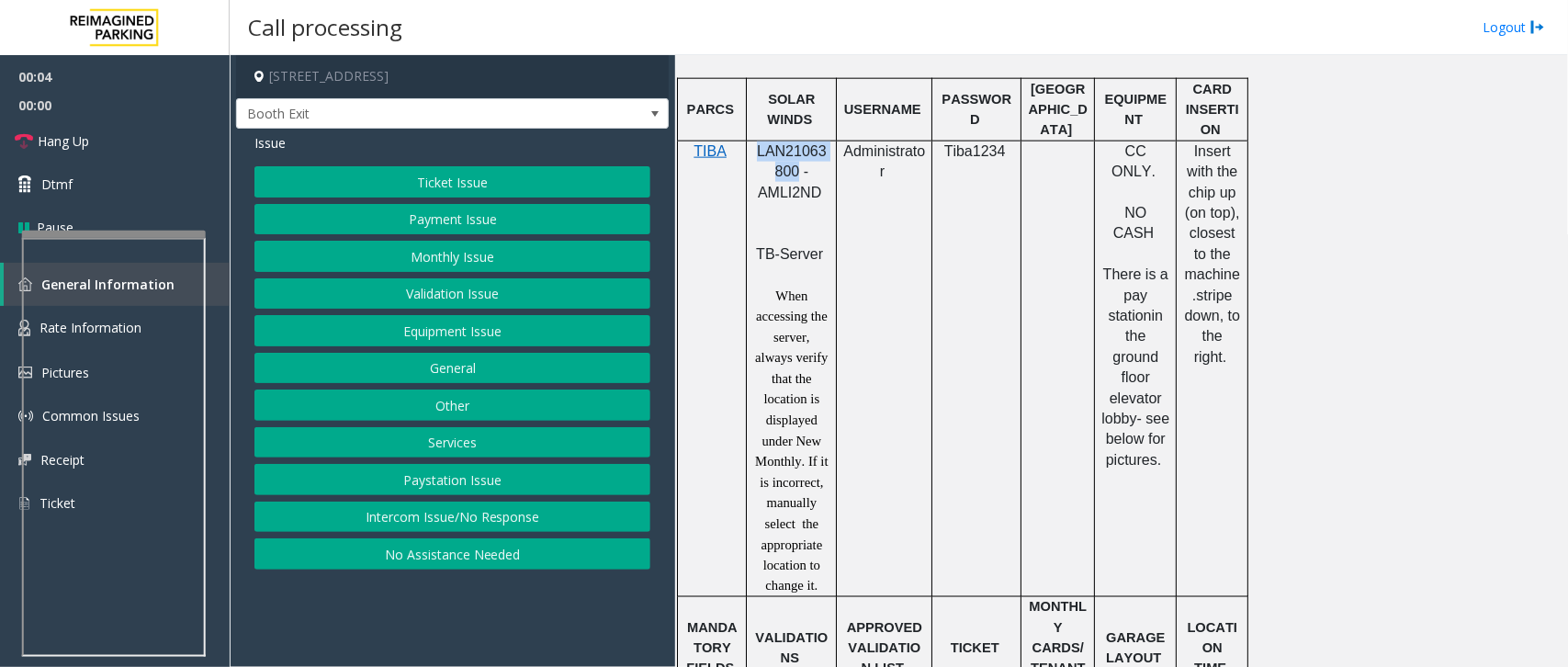
drag, startPoint x: 795, startPoint y: 176, endPoint x: 760, endPoint y: 151, distance: 43.0
click at [760, 151] on span "LAN21063800 - AMLI2ND" at bounding box center [791, 171] width 70 height 57
copy span "LAN21063800"
click at [96, 132] on link "Hang Up" at bounding box center [115, 141] width 230 height 43
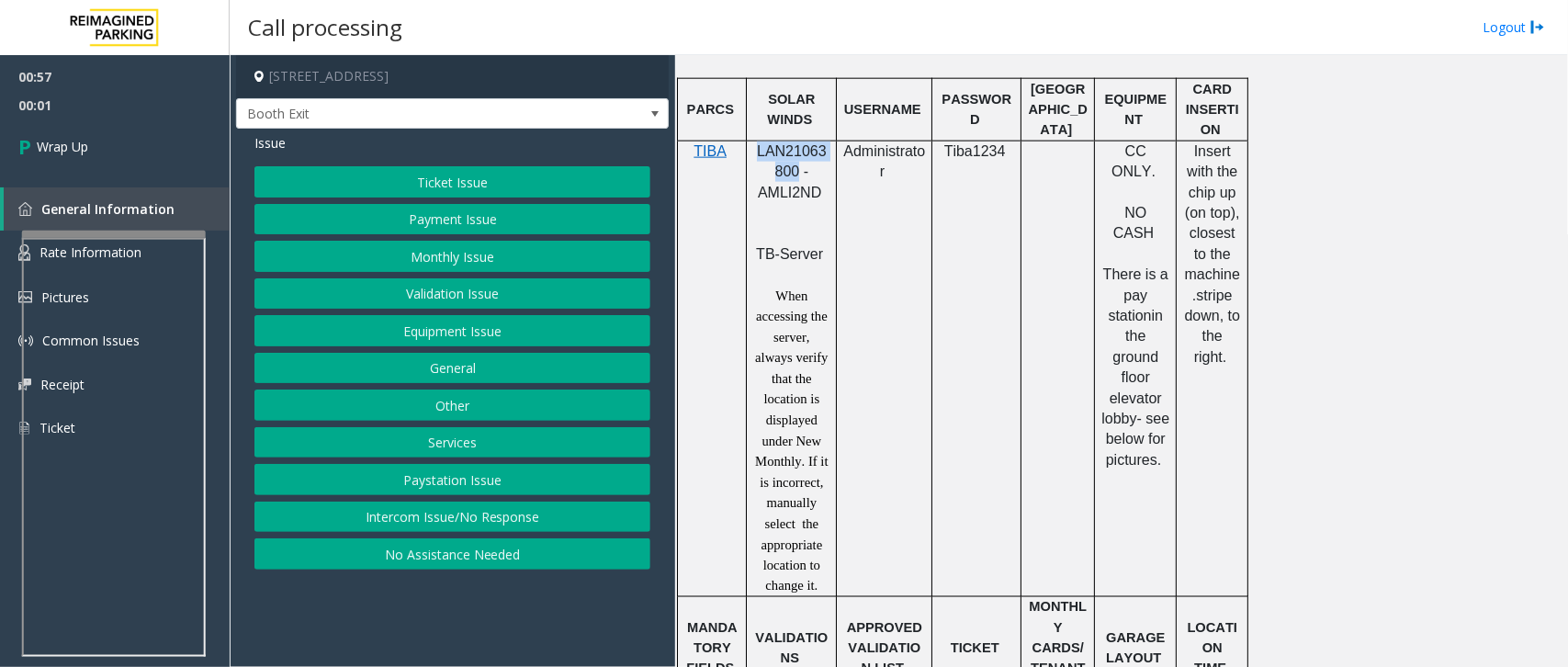
click at [512, 517] on button "Intercom Issue/No Response" at bounding box center [452, 517] width 396 height 31
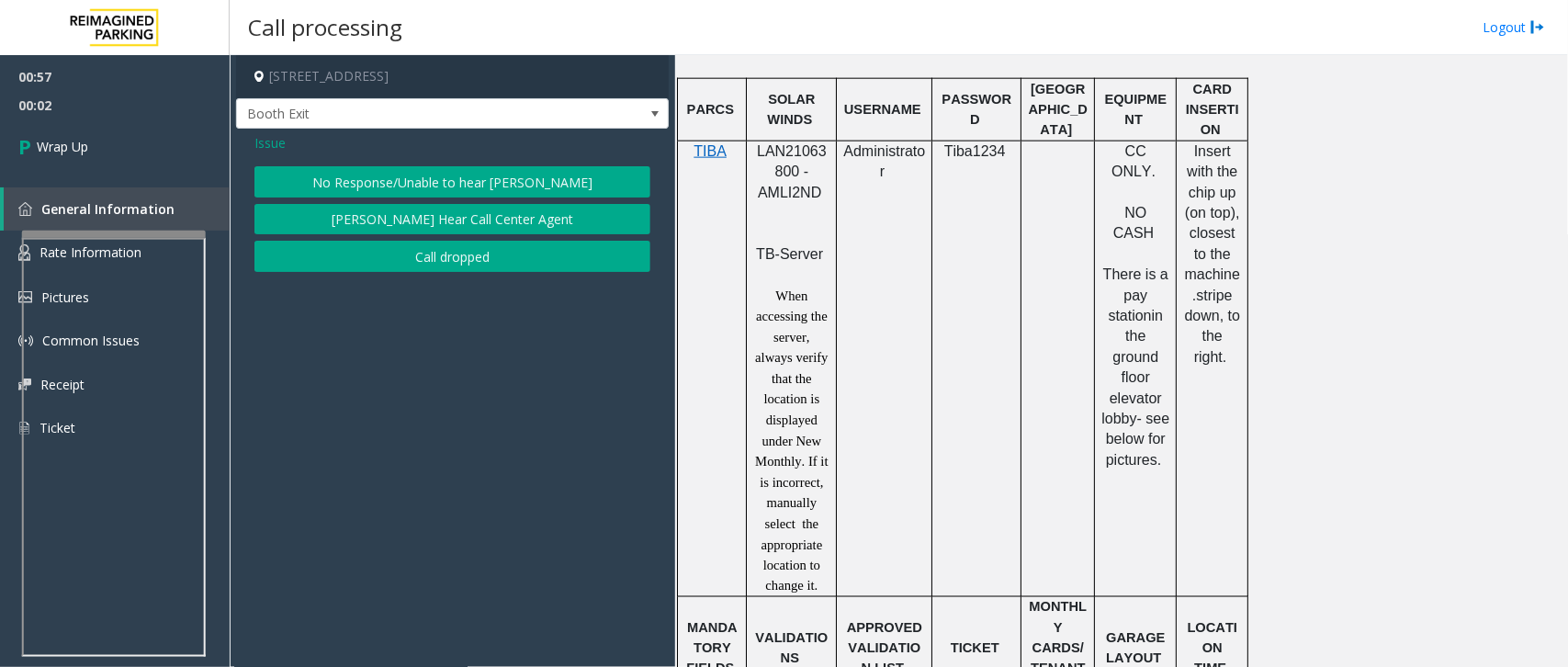
click at [260, 140] on span "Issue" at bounding box center [269, 143] width 31 height 20
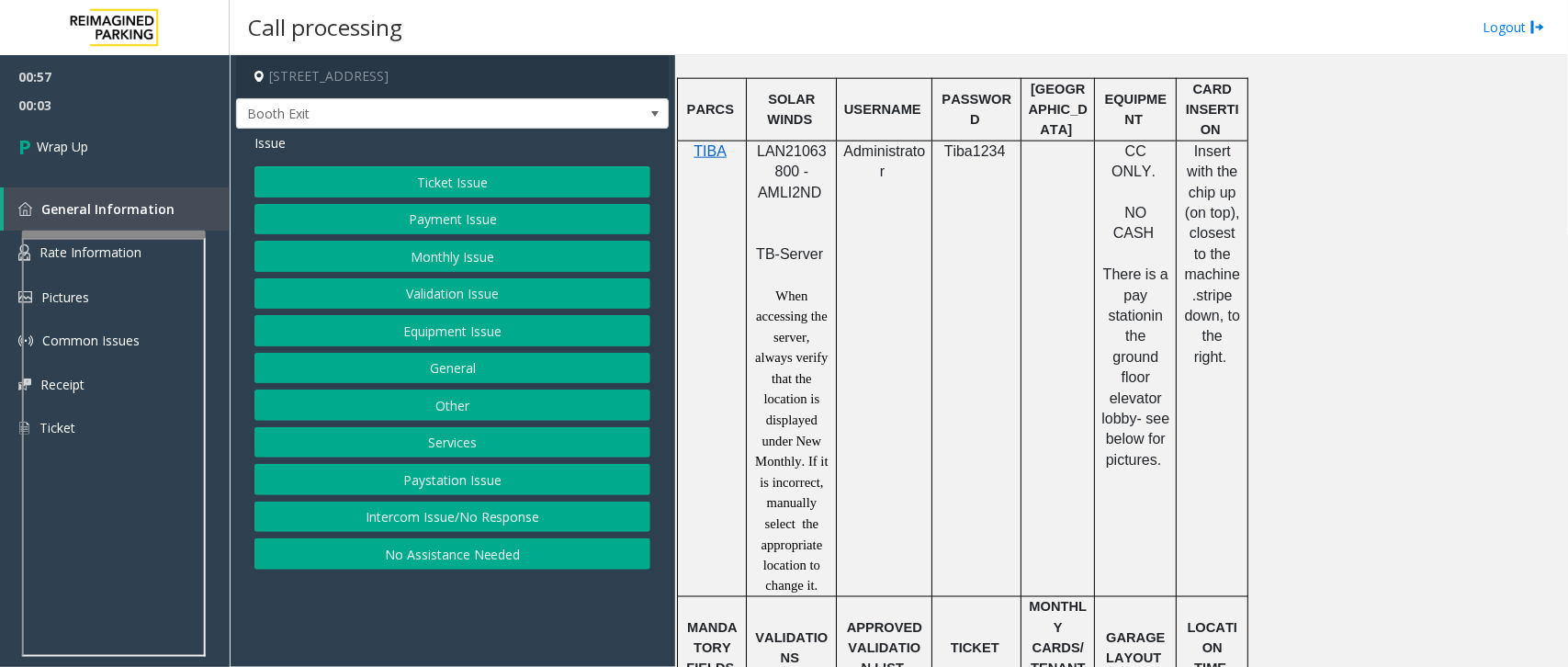
click at [471, 341] on button "Equipment Issue" at bounding box center [452, 330] width 396 height 31
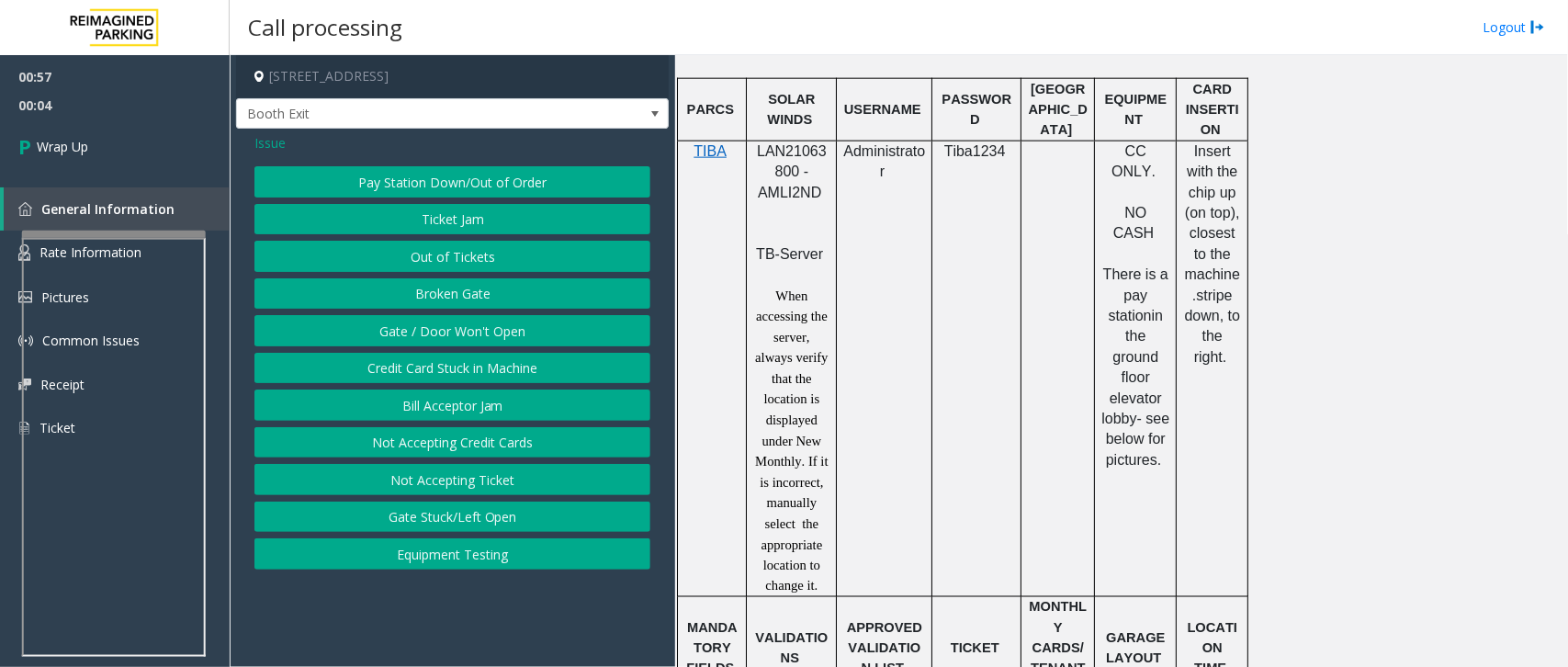
click at [453, 328] on button "Gate / Door Won't Open" at bounding box center [452, 330] width 396 height 31
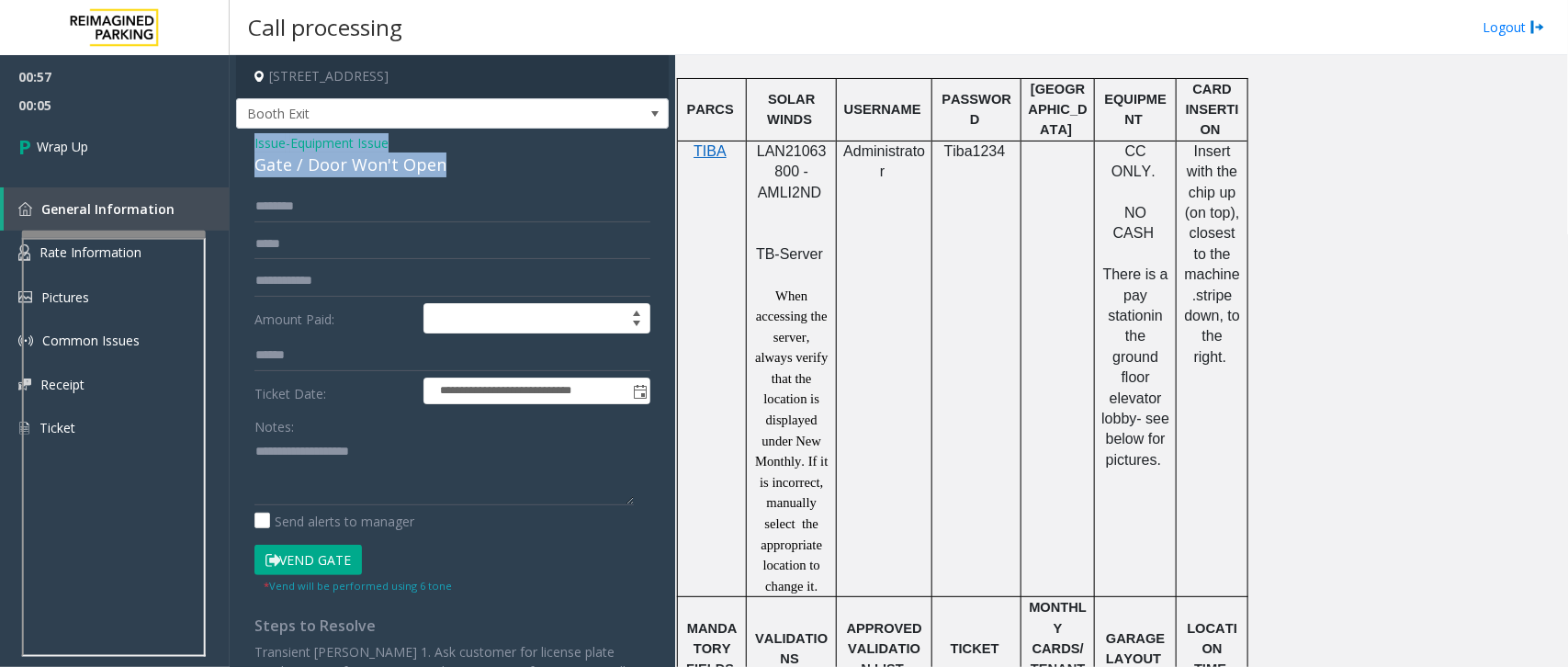
drag, startPoint x: 449, startPoint y: 162, endPoint x: 236, endPoint y: 137, distance: 214.5
click at [236, 137] on div "**********" at bounding box center [452, 471] width 433 height 685
click at [460, 469] on textarea at bounding box center [444, 471] width 379 height 69
click at [450, 477] on textarea at bounding box center [444, 471] width 379 height 69
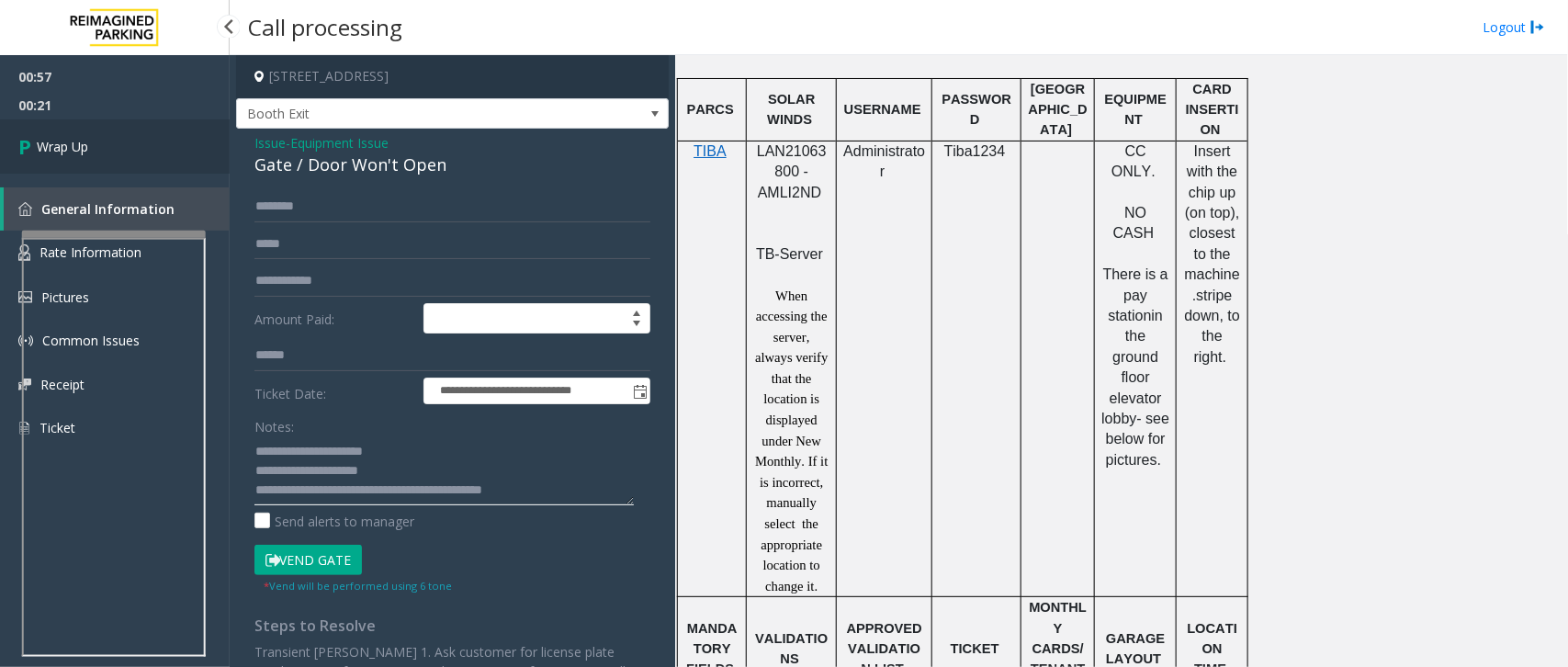
type textarea "**********"
click at [115, 145] on link "Wrap Up" at bounding box center [115, 147] width 230 height 54
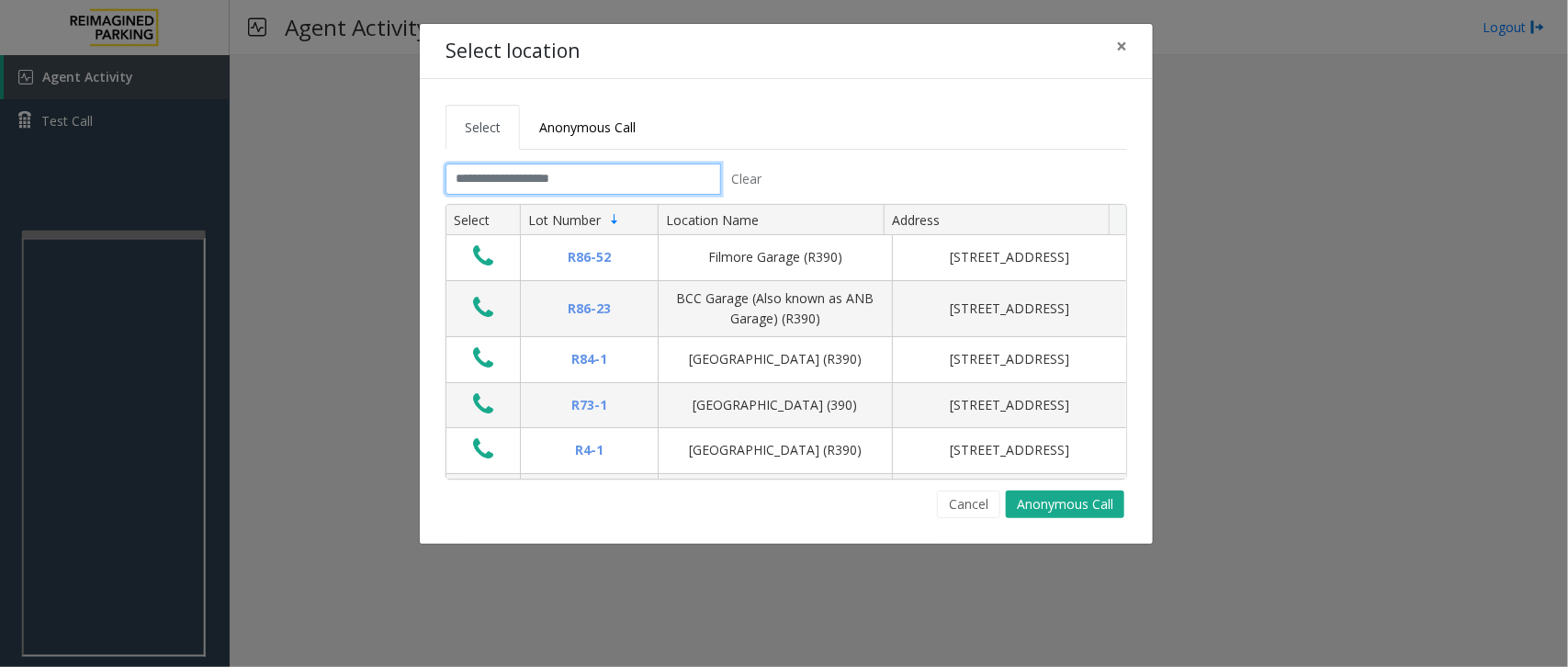
click at [592, 171] on input "text" at bounding box center [583, 178] width 276 height 31
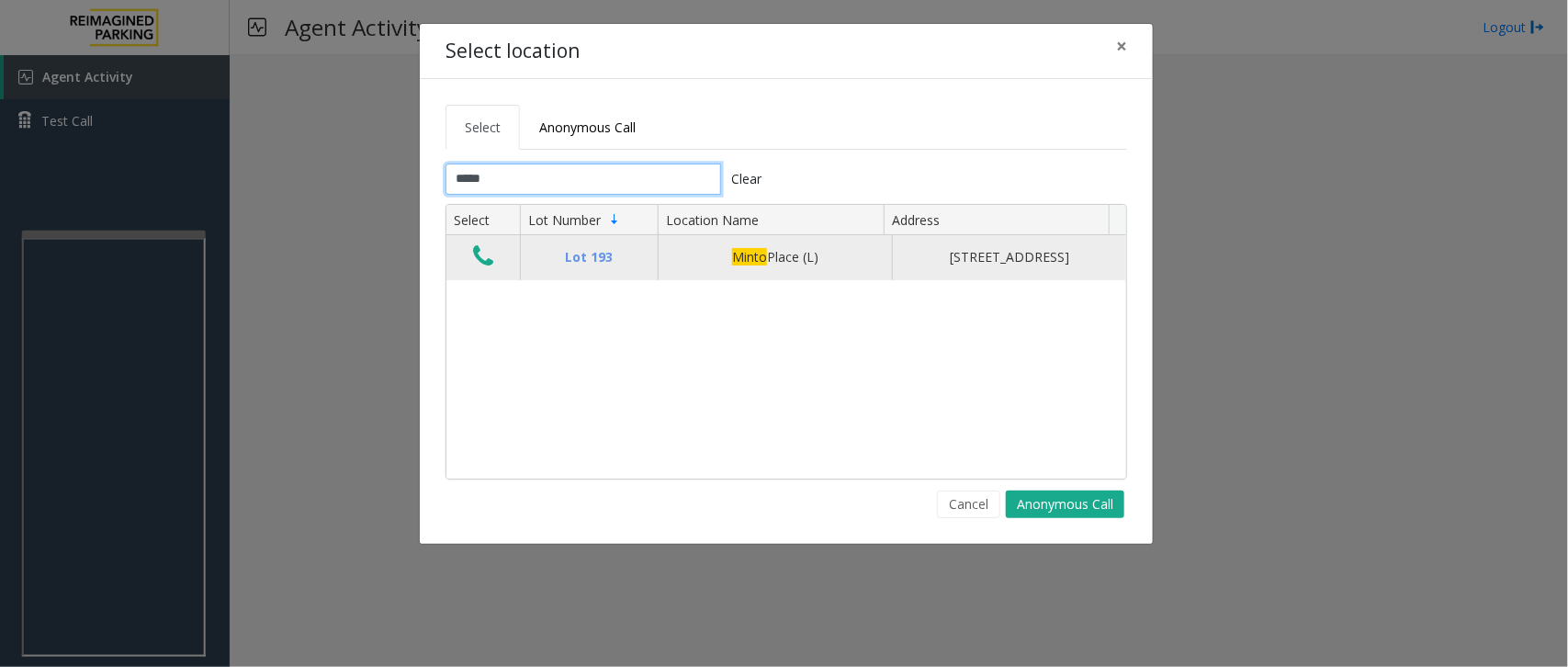
type input "*****"
click at [487, 263] on icon "Data table" at bounding box center [483, 257] width 21 height 26
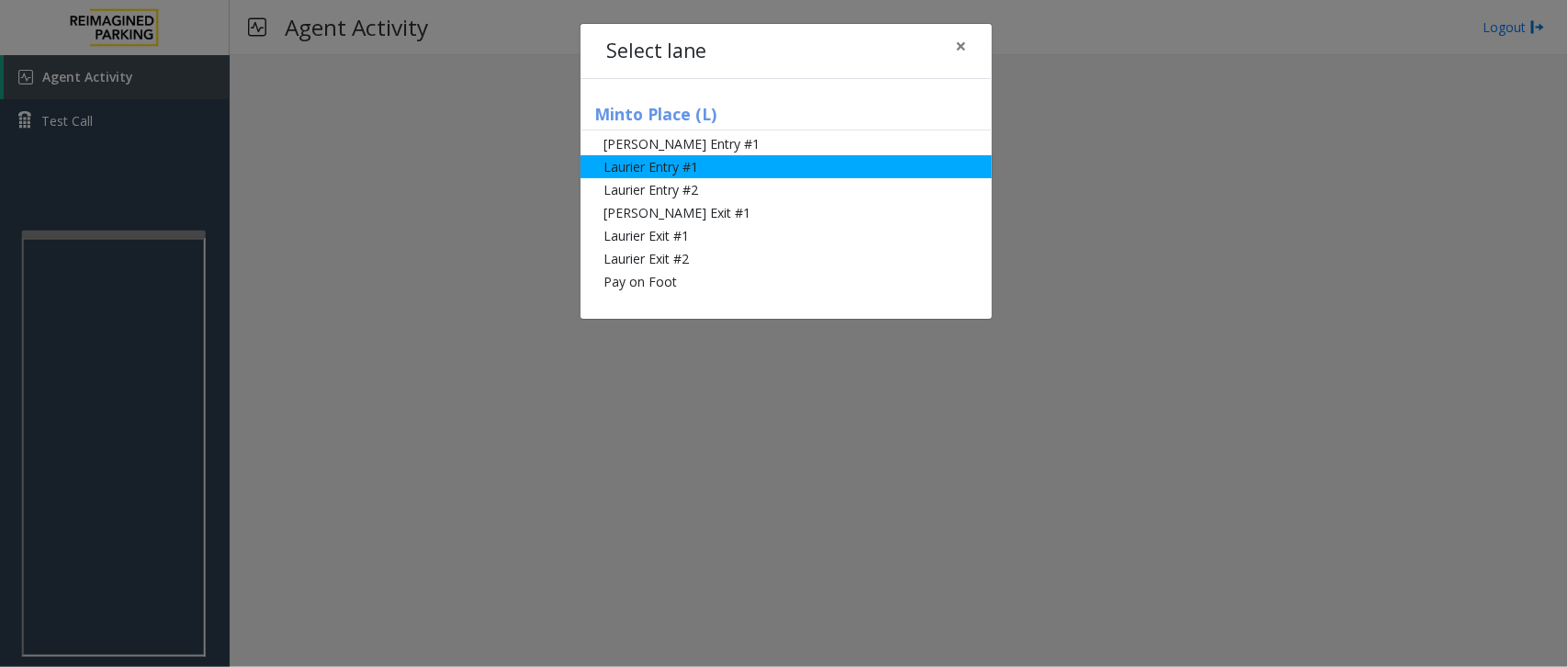
click at [713, 167] on li "Laurier Entry #1" at bounding box center [786, 166] width 411 height 23
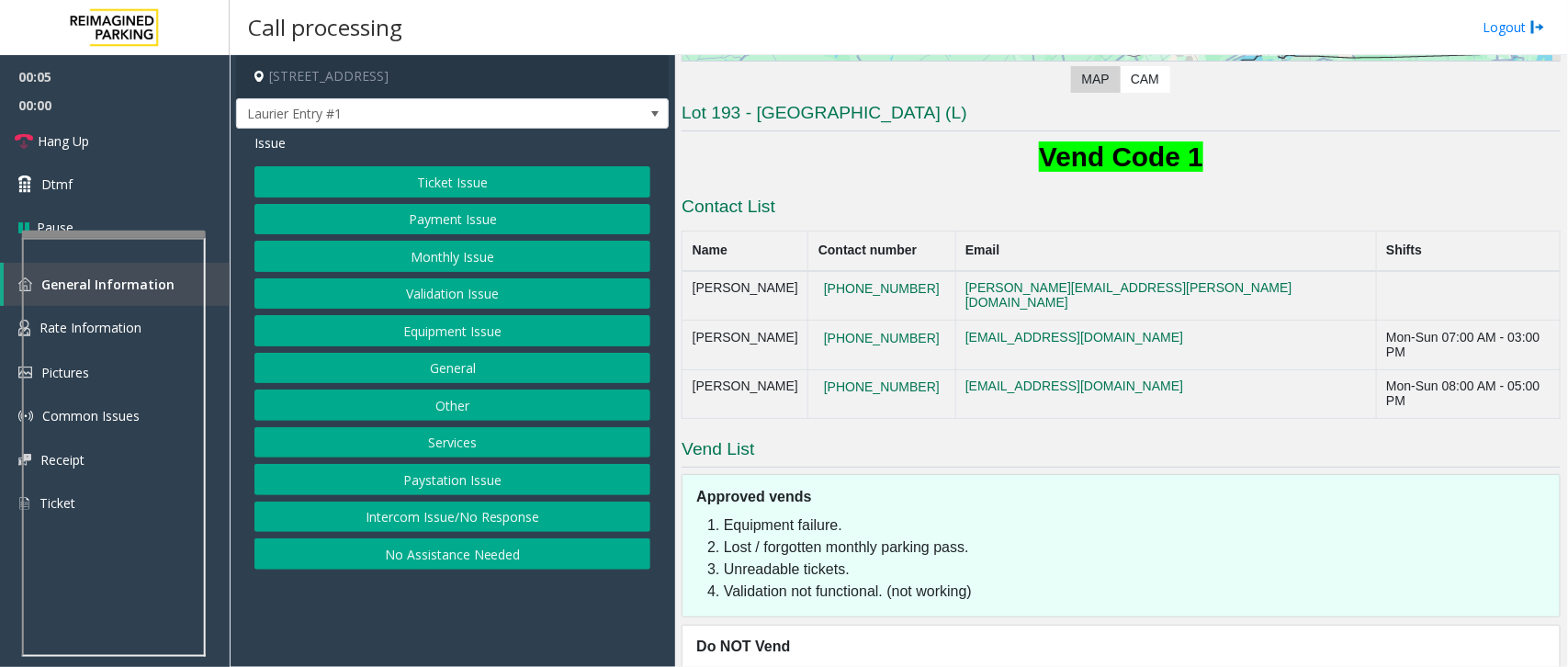
scroll to position [413, 0]
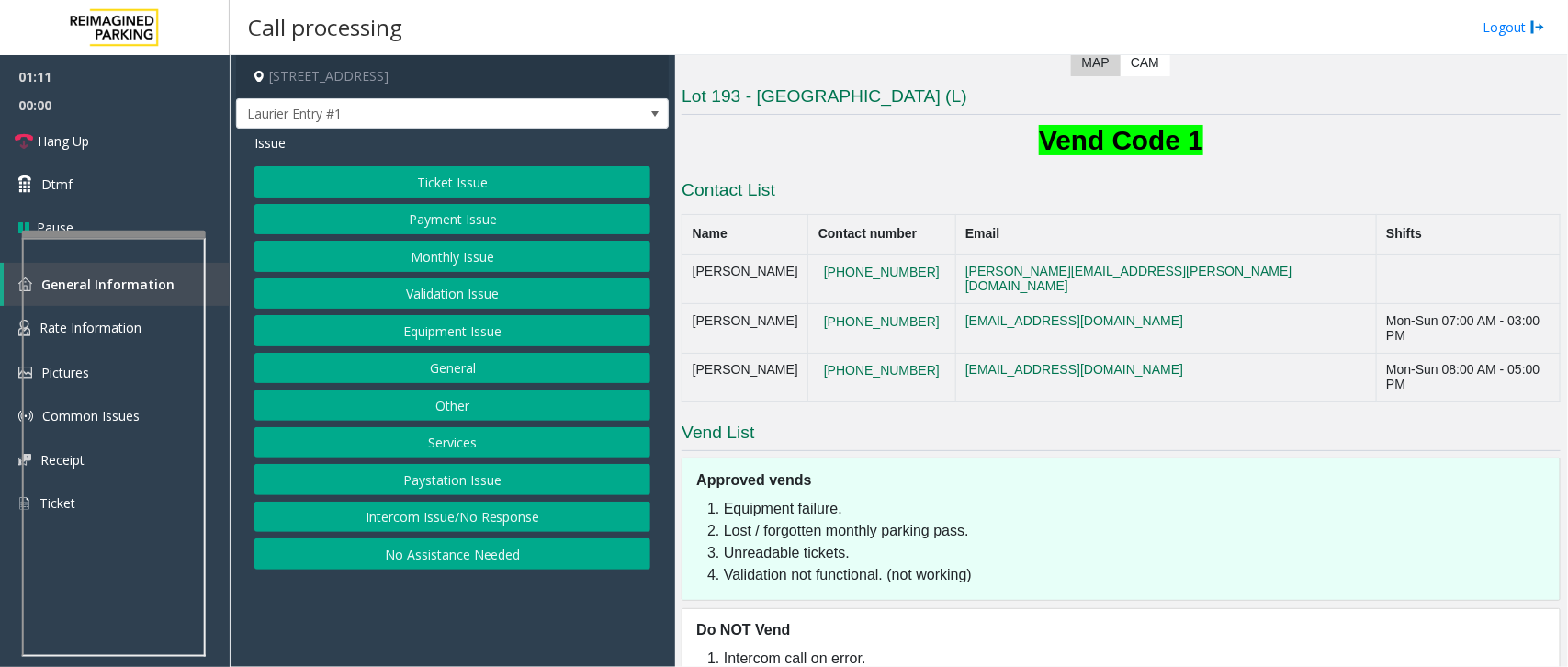
click at [602, 337] on button "Equipment Issue" at bounding box center [452, 330] width 396 height 31
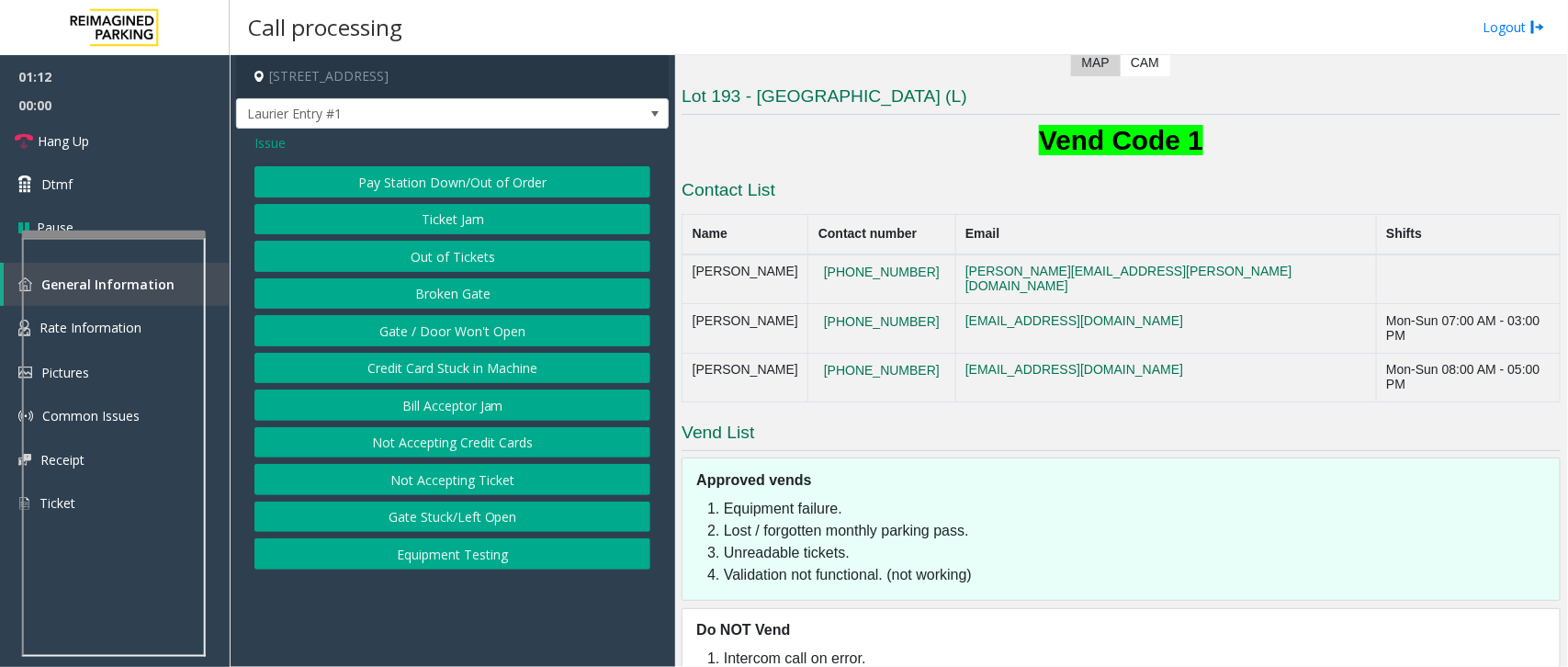
click at [442, 255] on button "Out of Tickets" at bounding box center [452, 256] width 396 height 31
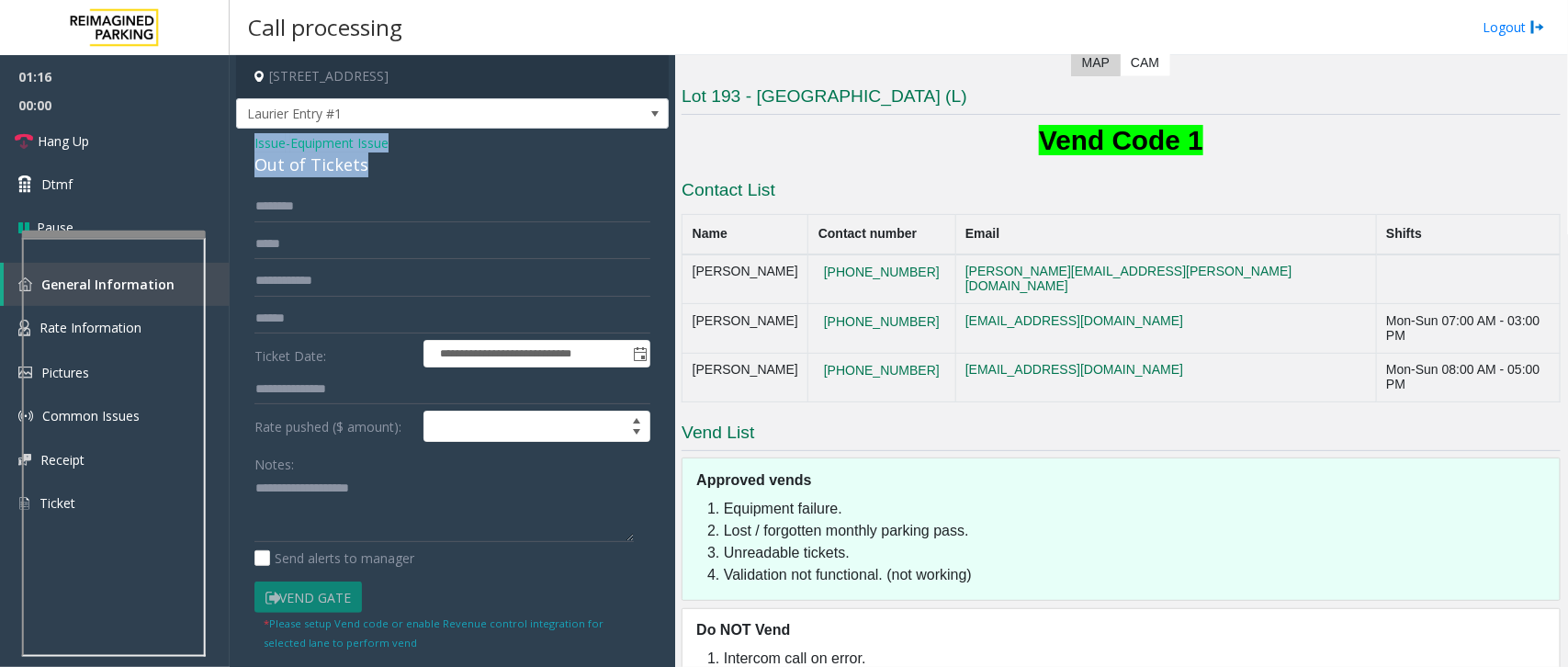
drag, startPoint x: 364, startPoint y: 166, endPoint x: 250, endPoint y: 142, distance: 116.5
click at [250, 142] on div "**********" at bounding box center [452, 490] width 433 height 723
click at [374, 520] on textarea at bounding box center [444, 508] width 379 height 69
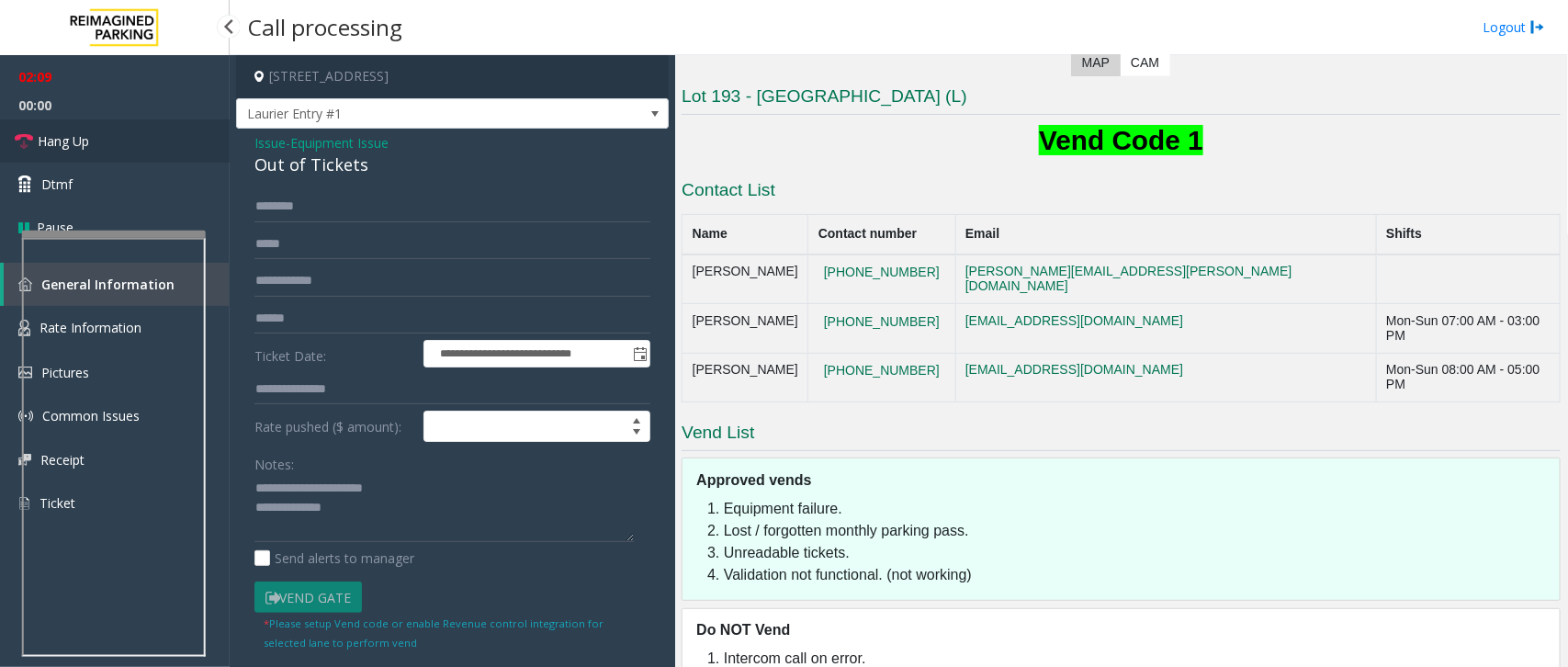
click at [48, 132] on span "Hang Up" at bounding box center [63, 141] width 51 height 20
click at [447, 519] on textarea at bounding box center [444, 508] width 379 height 69
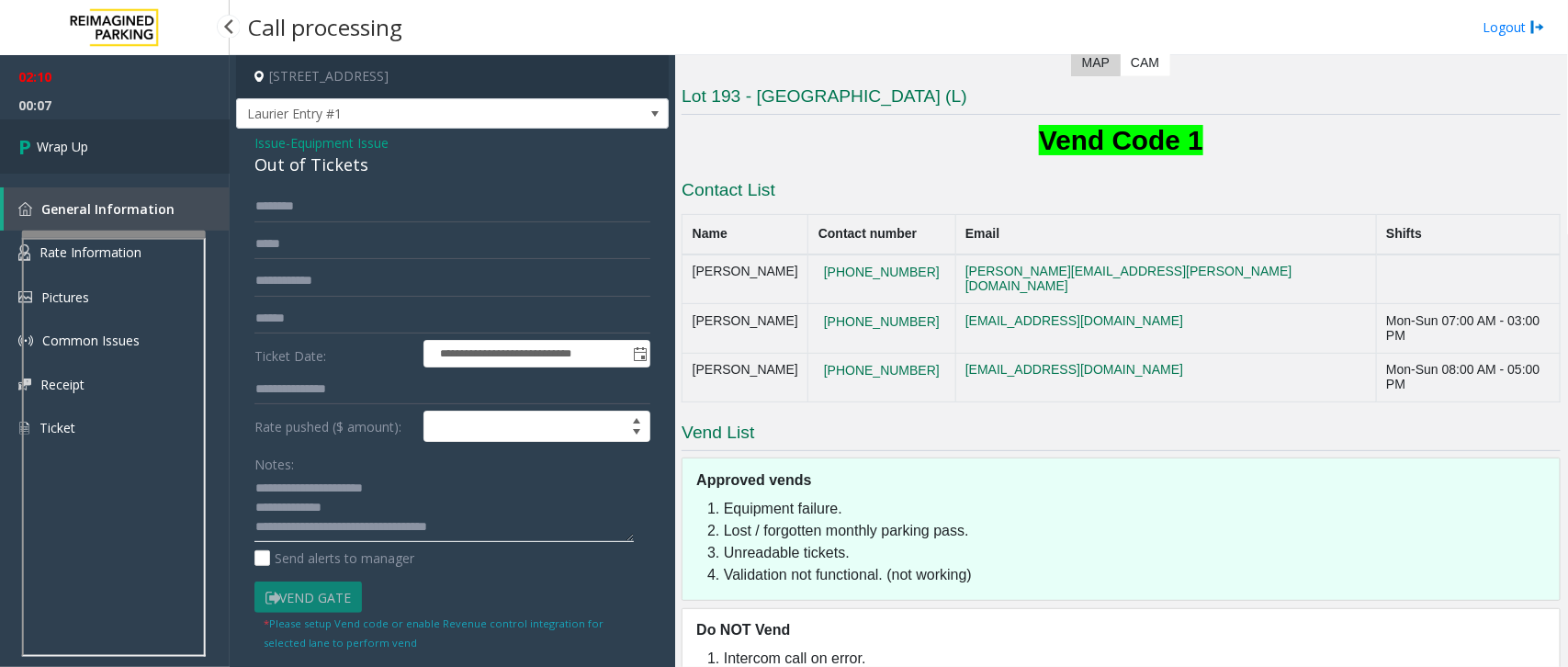
type textarea "**********"
click at [66, 144] on span "Wrap Up" at bounding box center [62, 146] width 51 height 20
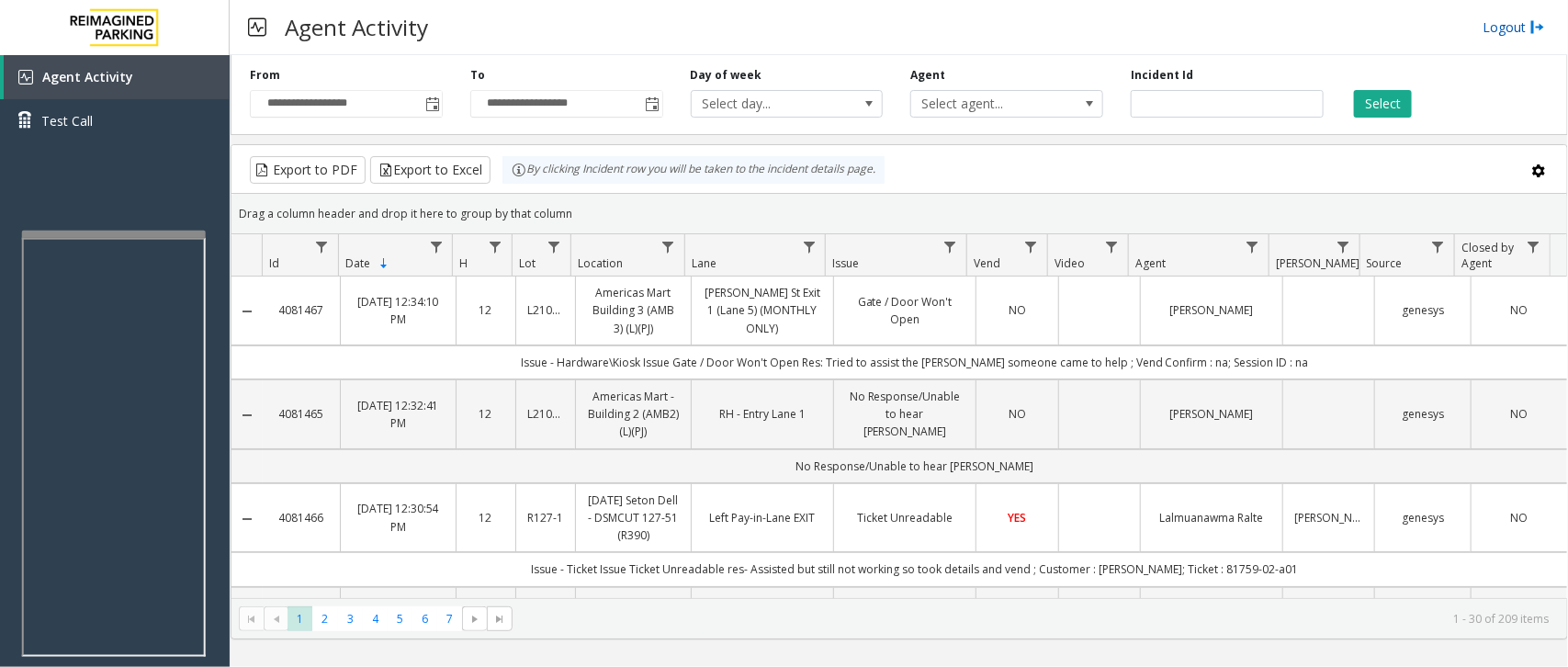
click at [1526, 30] on link "Logout" at bounding box center [1514, 27] width 63 height 20
